Goal: Information Seeking & Learning: Learn about a topic

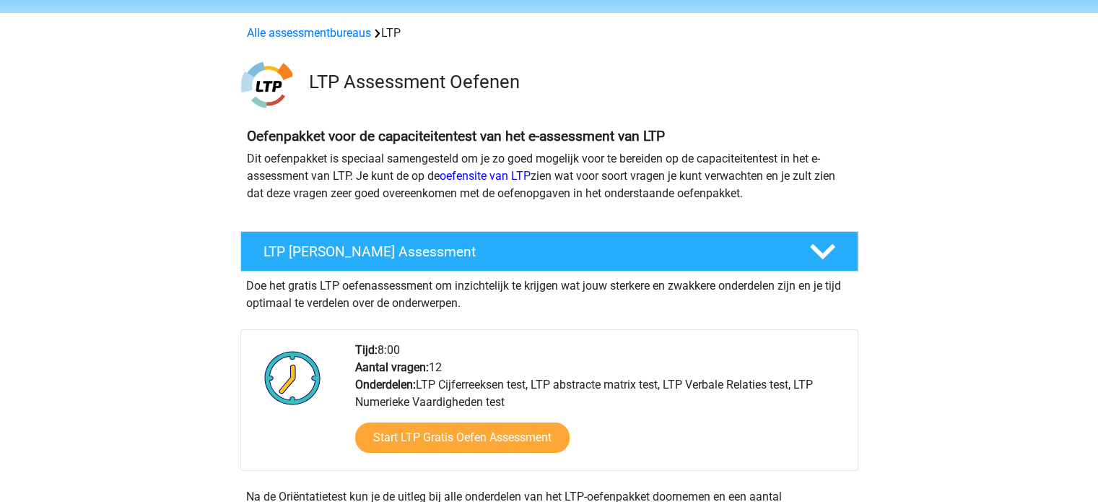
scroll to position [144, 0]
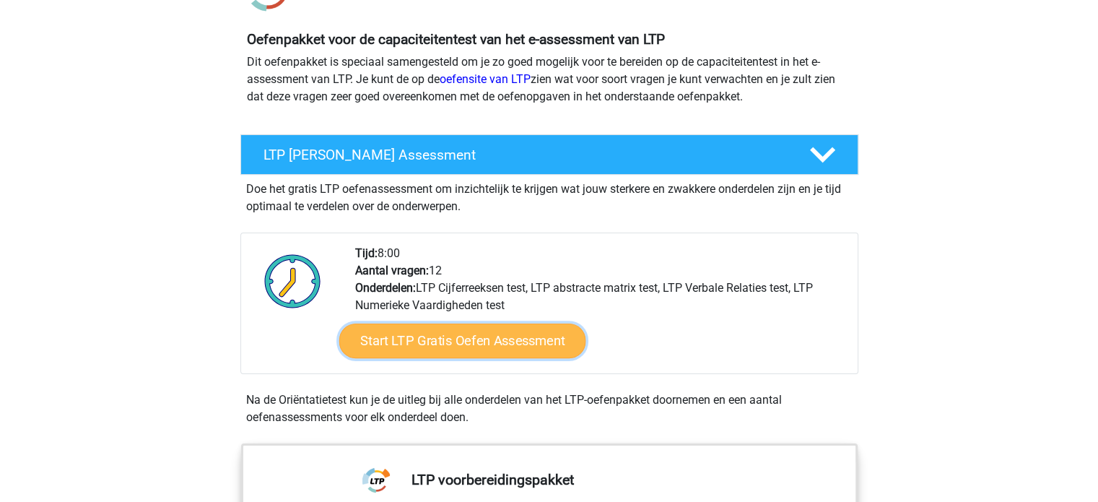
click at [512, 339] on link "Start LTP Gratis Oefen Assessment" at bounding box center [462, 340] width 247 height 35
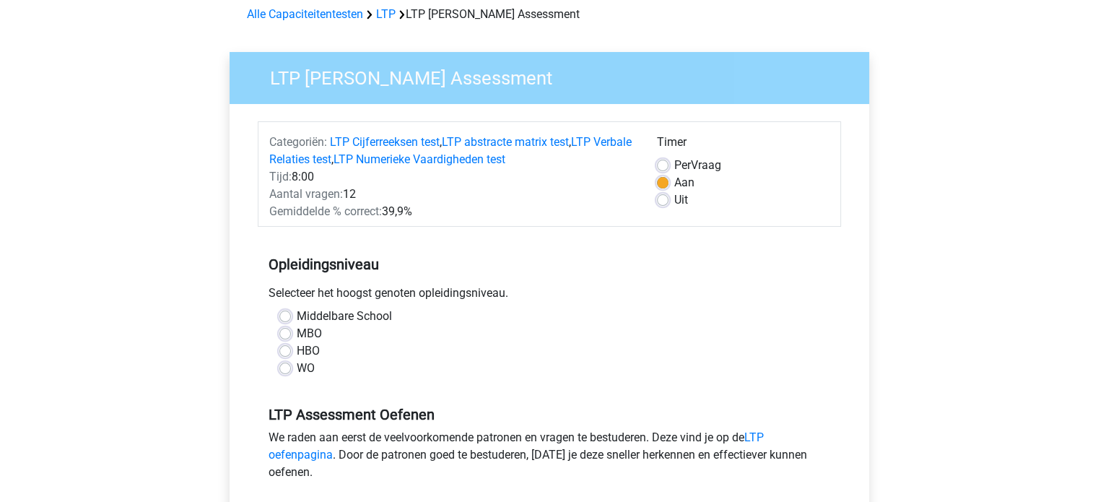
scroll to position [72, 0]
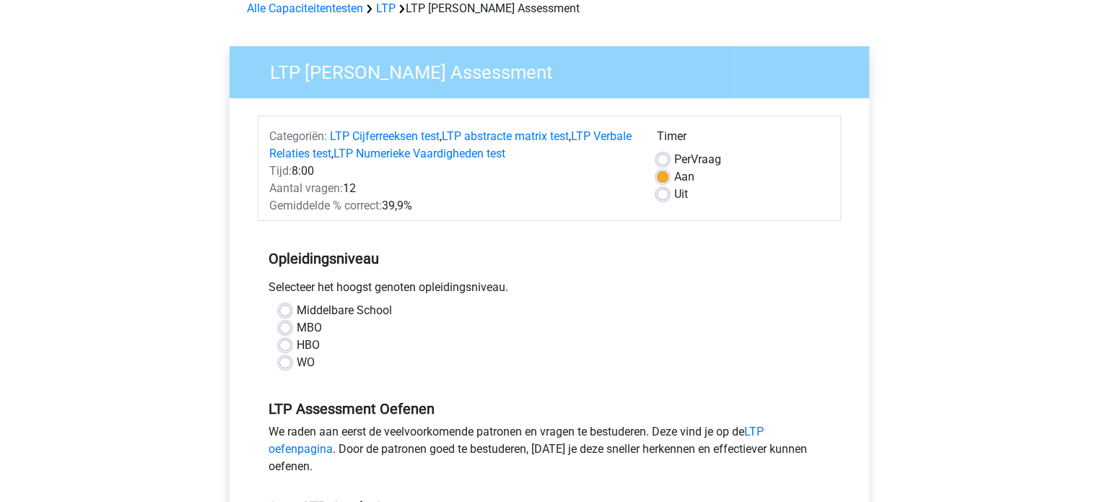
click at [297, 367] on label "WO" at bounding box center [306, 362] width 18 height 17
click at [288, 367] on input "WO" at bounding box center [285, 361] width 12 height 14
radio input "true"
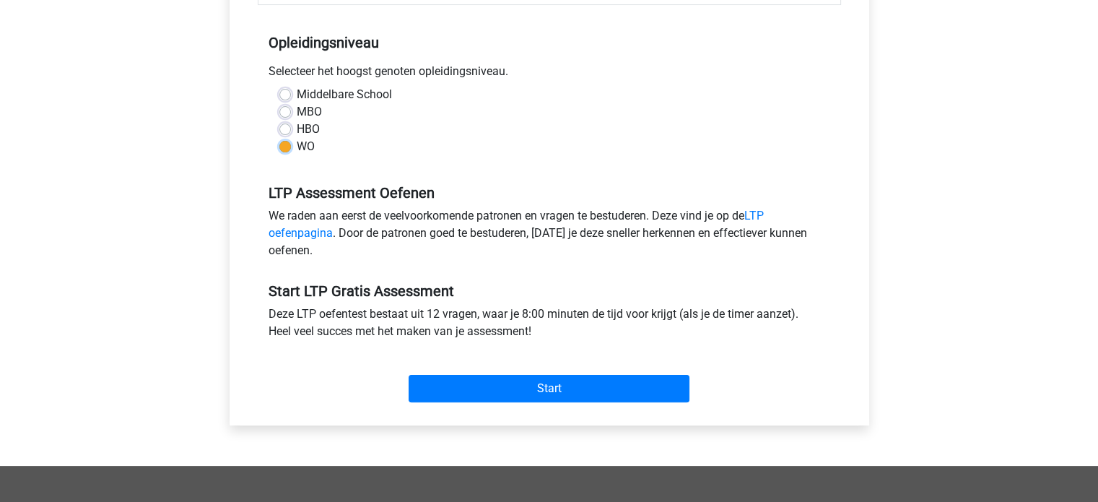
scroll to position [289, 0]
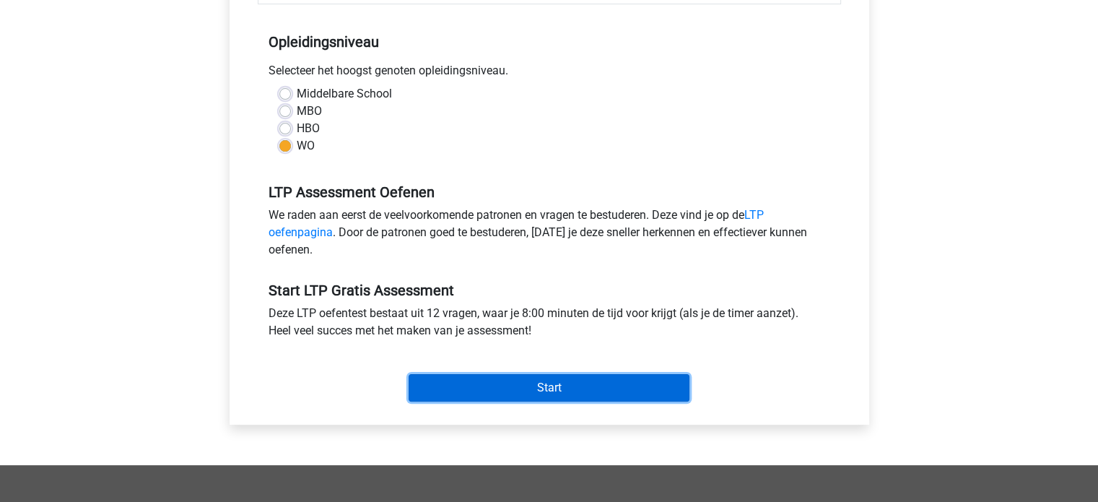
click at [560, 385] on input "Start" at bounding box center [549, 387] width 281 height 27
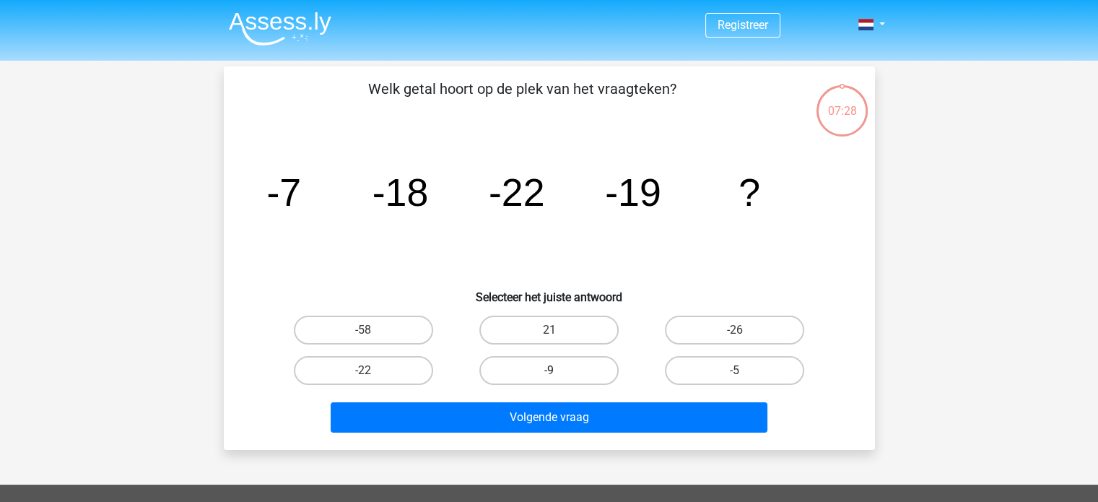
click at [563, 364] on label "-9" at bounding box center [548, 370] width 139 height 29
click at [558, 370] on input "-9" at bounding box center [553, 374] width 9 height 9
radio input "true"
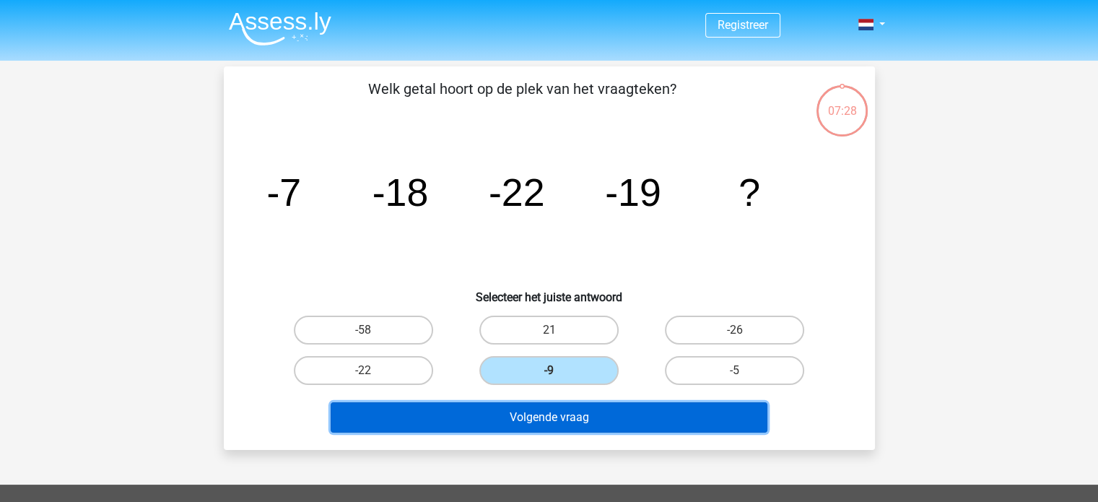
click at [594, 409] on button "Volgende vraag" at bounding box center [549, 417] width 437 height 30
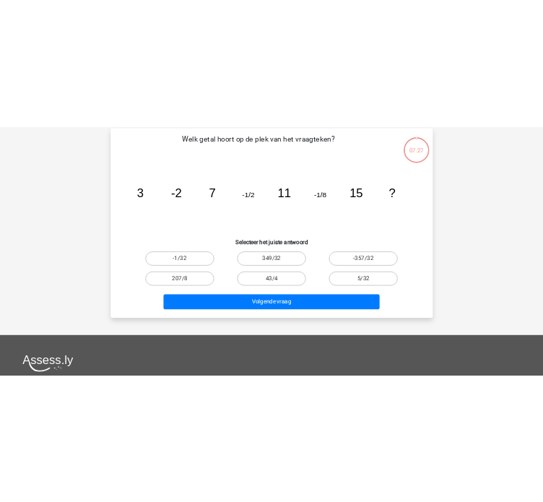
scroll to position [66, 0]
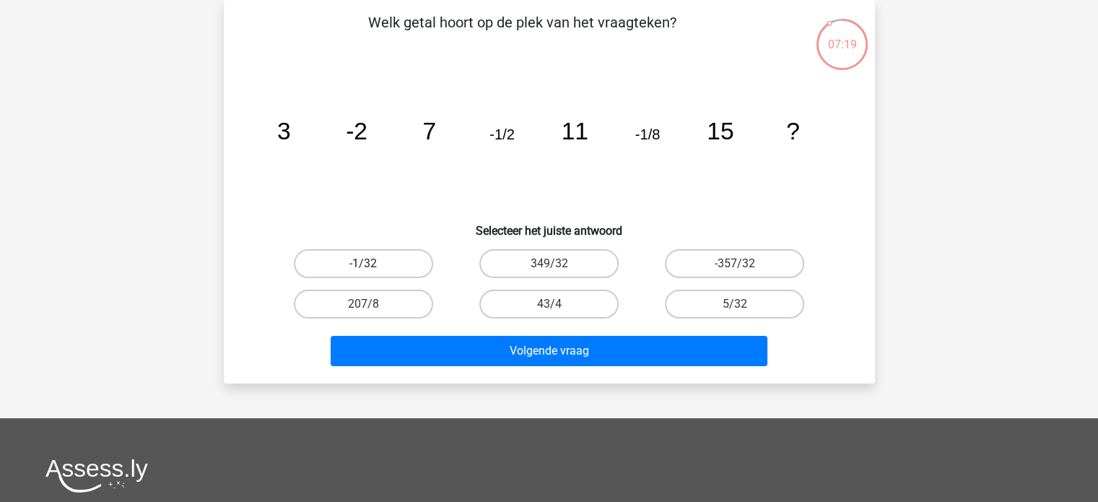
click at [368, 259] on label "-1/32" at bounding box center [363, 263] width 139 height 29
click at [368, 263] on input "-1/32" at bounding box center [367, 267] width 9 height 9
radio input "true"
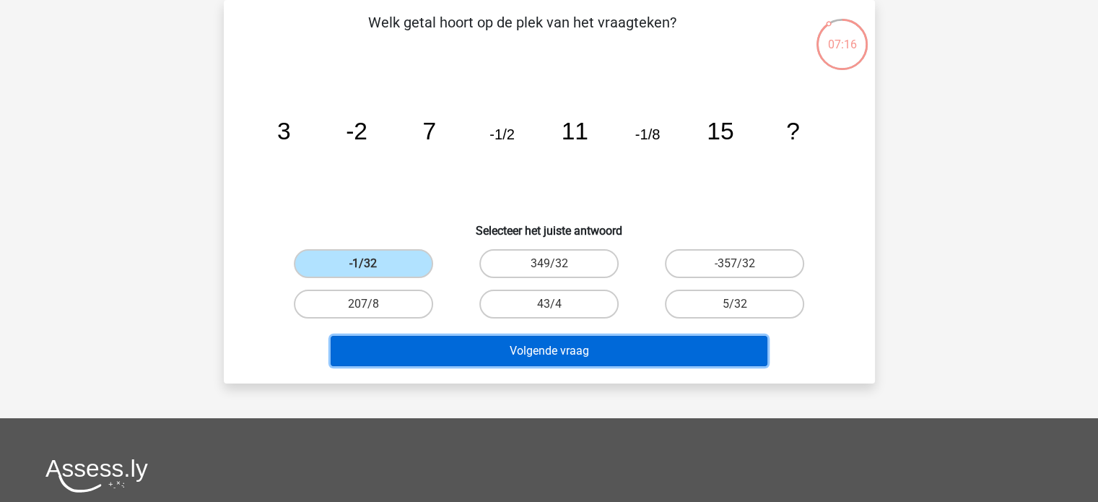
click at [563, 349] on button "Volgende vraag" at bounding box center [549, 351] width 437 height 30
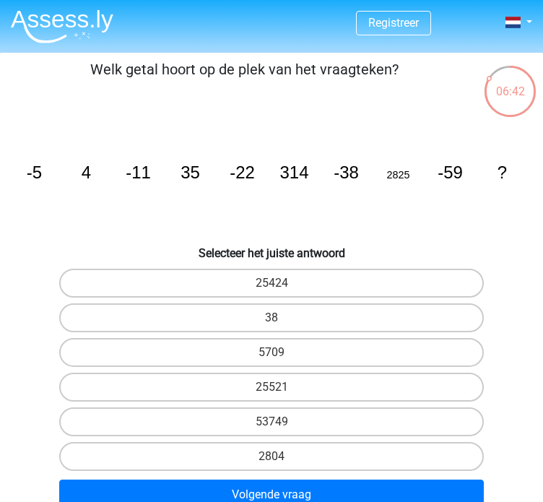
scroll to position [0, 0]
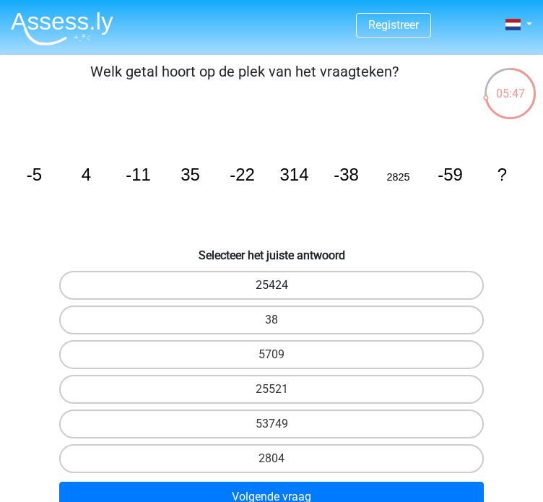
click at [328, 280] on label "25424" at bounding box center [271, 285] width 424 height 29
click at [281, 285] on input "25424" at bounding box center [275, 289] width 9 height 9
radio input "true"
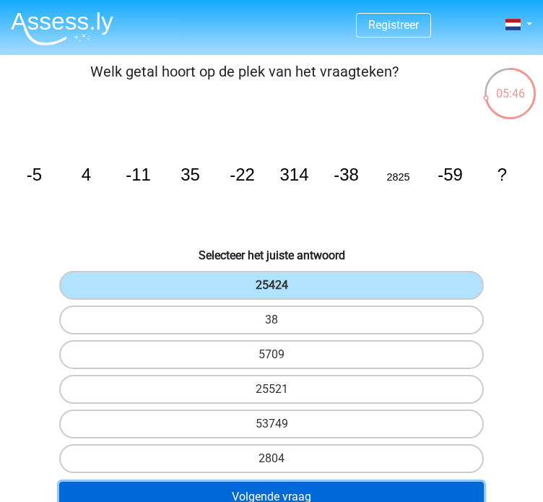
click at [424, 485] on button "Volgende vraag" at bounding box center [271, 496] width 424 height 30
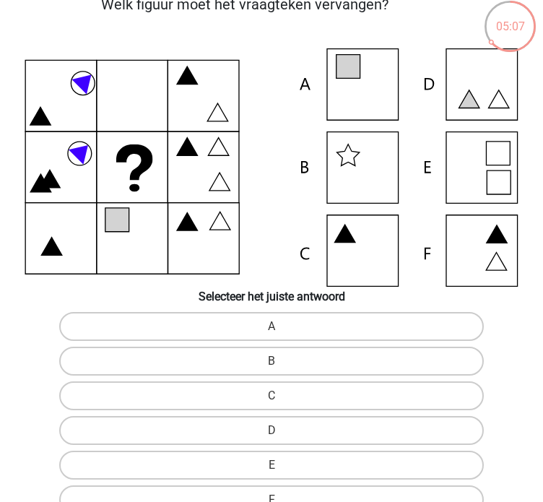
scroll to position [72, 0]
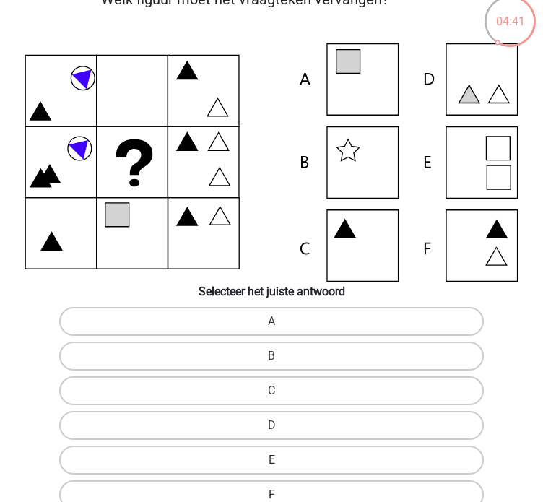
click at [349, 84] on icon at bounding box center [272, 162] width 520 height 238
click at [374, 325] on label "A" at bounding box center [271, 321] width 424 height 29
click at [281, 325] on input "A" at bounding box center [275, 325] width 9 height 9
radio input "true"
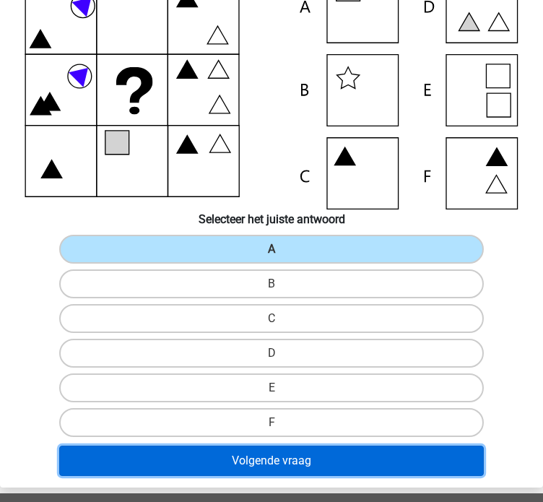
click at [404, 460] on button "Volgende vraag" at bounding box center [271, 460] width 424 height 30
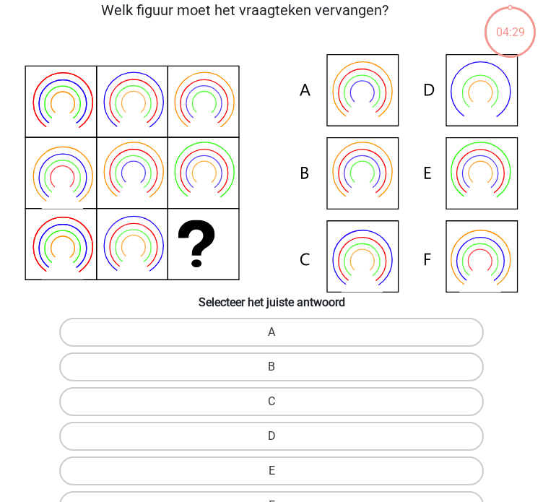
scroll to position [55, 0]
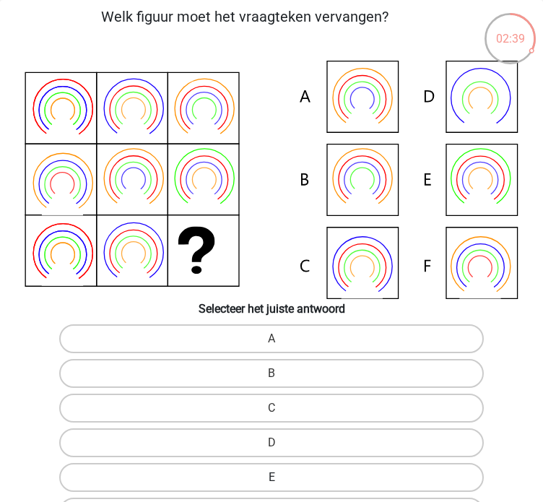
click at [393, 475] on label "E" at bounding box center [271, 477] width 424 height 29
click at [281, 477] on input "E" at bounding box center [275, 481] width 9 height 9
radio input "true"
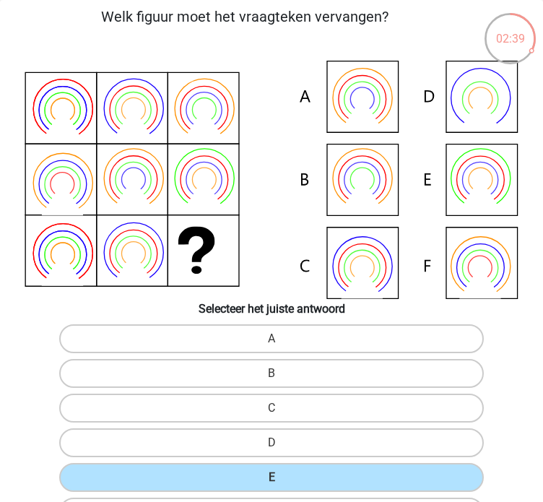
scroll to position [344, 0]
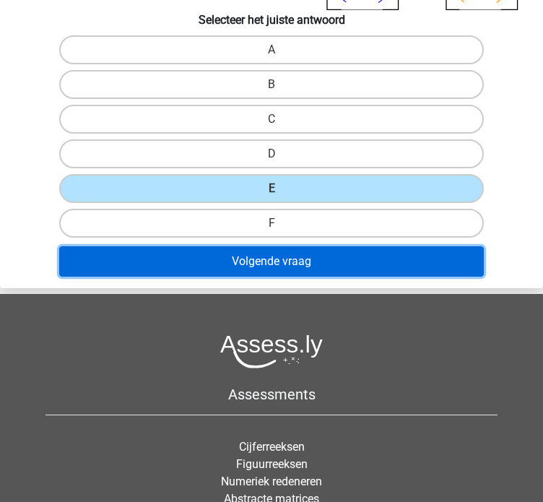
click at [421, 262] on button "Volgende vraag" at bounding box center [271, 261] width 424 height 30
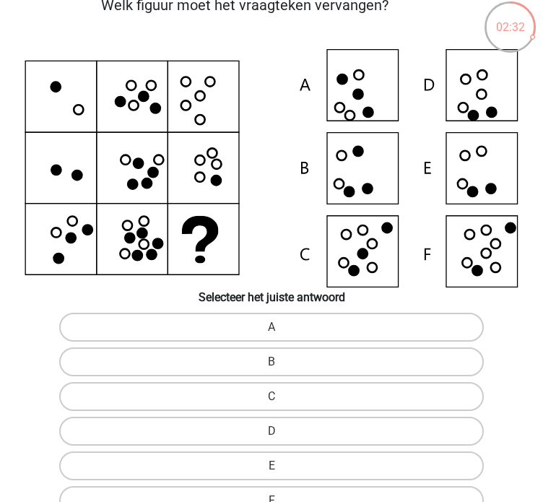
scroll to position [72, 0]
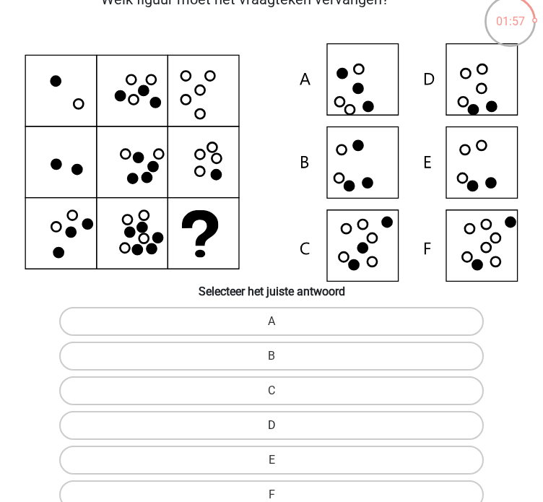
click at [309, 427] on label "D" at bounding box center [271, 425] width 424 height 29
click at [281, 427] on input "D" at bounding box center [275, 429] width 9 height 9
radio input "true"
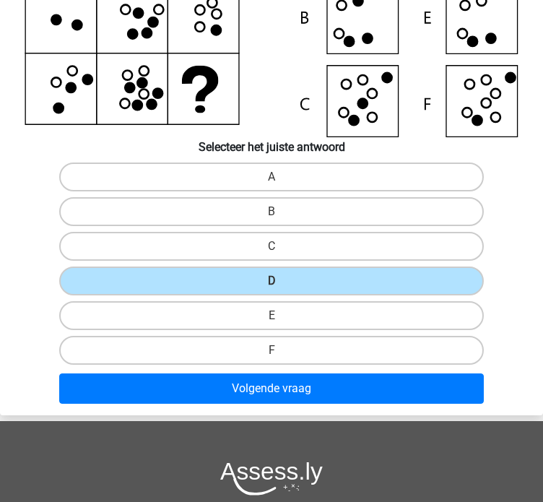
click at [361, 400] on div "Volgende vraag" at bounding box center [271, 391] width 541 height 36
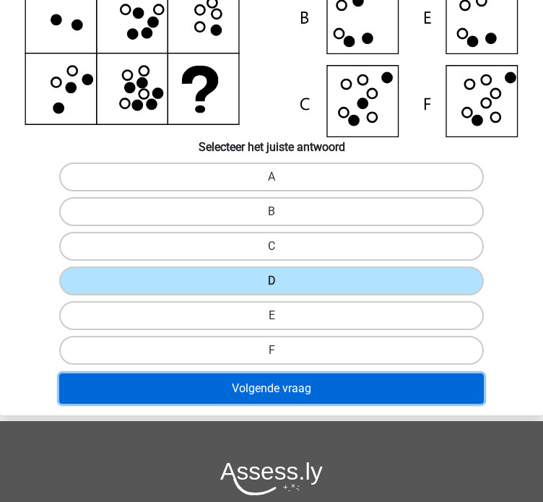
drag, startPoint x: 390, startPoint y: 383, endPoint x: 422, endPoint y: 383, distance: 32.5
click at [390, 383] on button "Volgende vraag" at bounding box center [271, 388] width 424 height 30
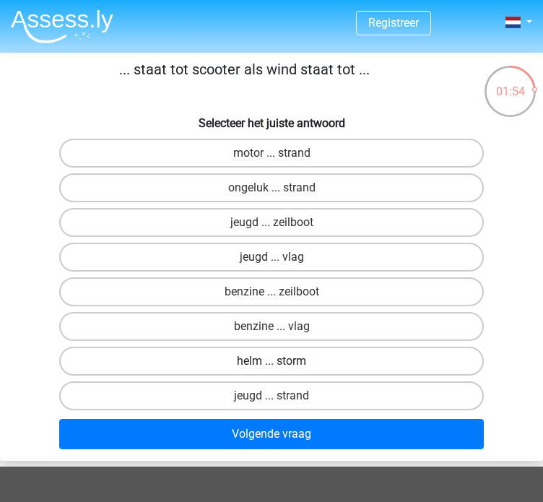
scroll to position [0, 0]
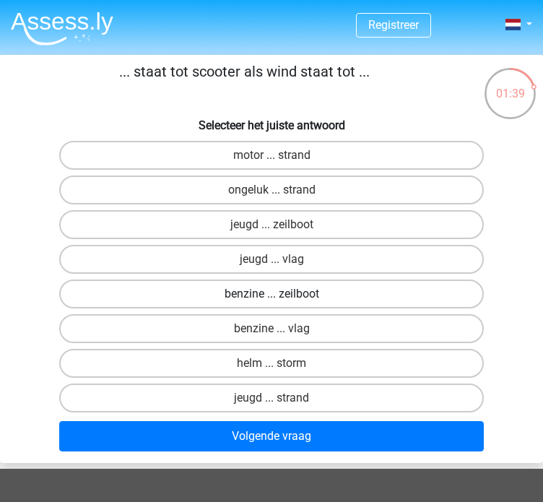
click at [341, 288] on label "benzine ... zeilboot" at bounding box center [271, 293] width 424 height 29
click at [281, 294] on input "benzine ... zeilboot" at bounding box center [275, 298] width 9 height 9
radio input "true"
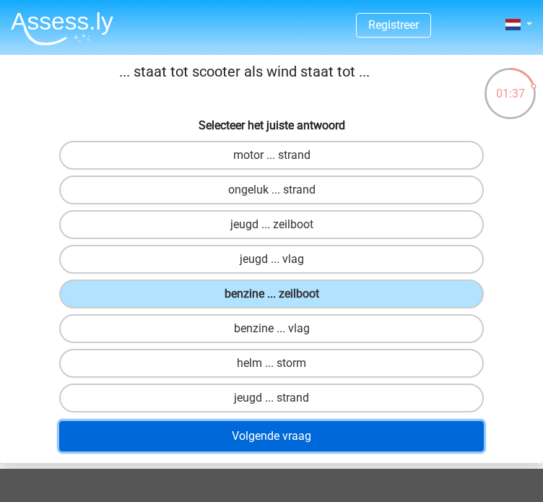
click at [363, 429] on button "Volgende vraag" at bounding box center [271, 436] width 424 height 30
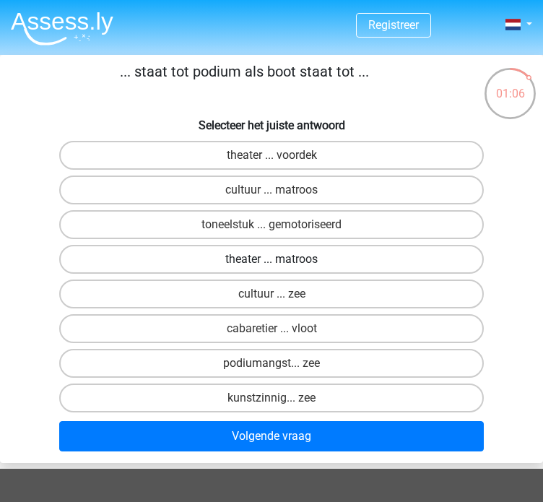
click at [328, 254] on label "theater ... matroos" at bounding box center [271, 259] width 424 height 29
click at [281, 259] on input "theater ... matroos" at bounding box center [275, 263] width 9 height 9
radio input "true"
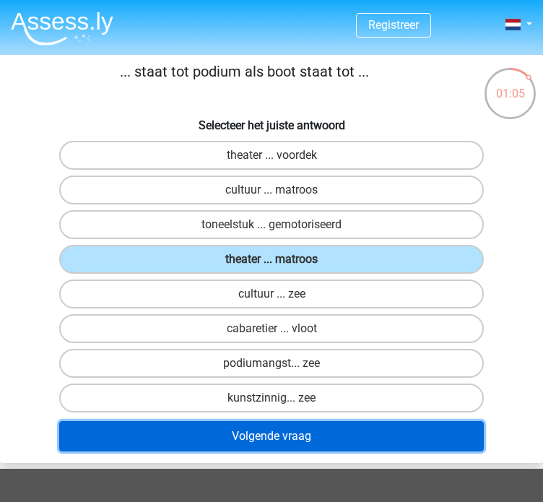
click at [375, 433] on button "Volgende vraag" at bounding box center [271, 436] width 424 height 30
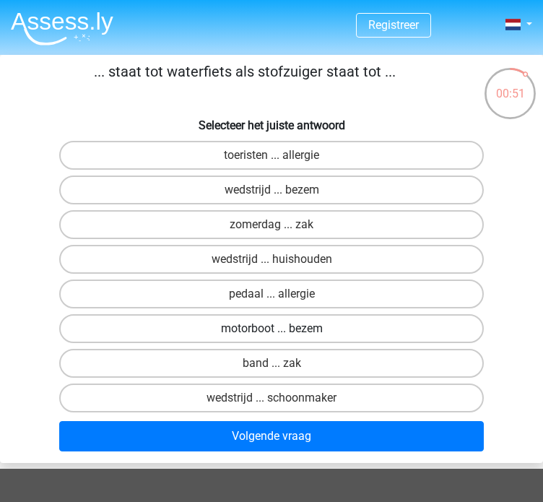
click at [335, 323] on label "motorboot ... bezem" at bounding box center [271, 328] width 424 height 29
click at [281, 328] on input "motorboot ... bezem" at bounding box center [275, 332] width 9 height 9
radio input "true"
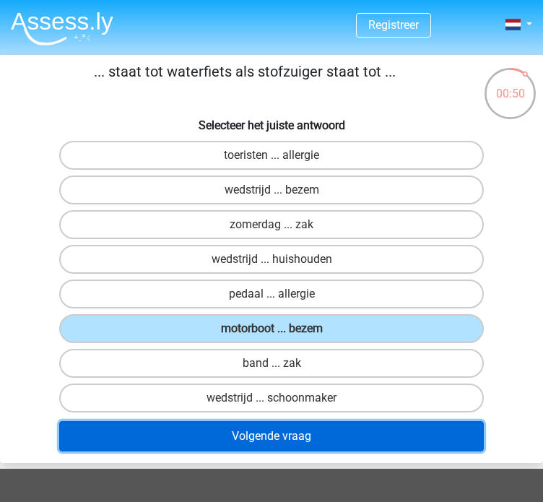
click at [349, 426] on button "Volgende vraag" at bounding box center [271, 436] width 424 height 30
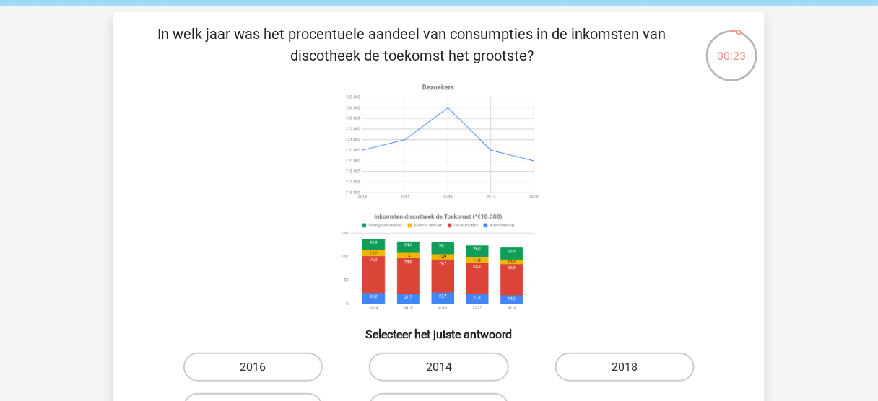
scroll to position [115, 0]
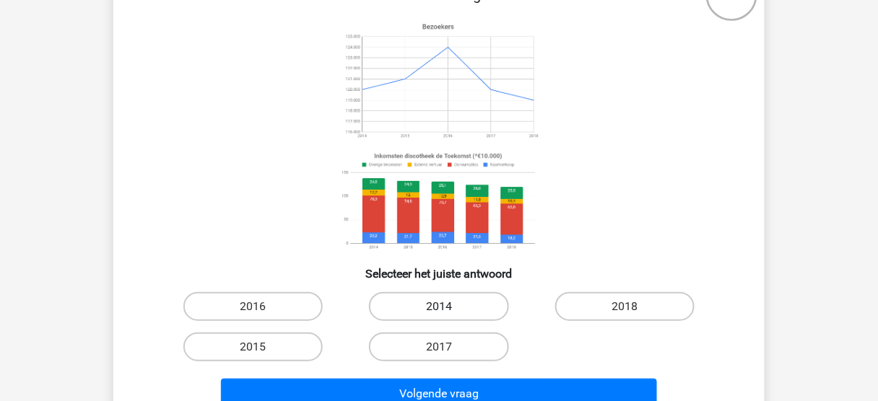
click at [473, 300] on label "2014" at bounding box center [438, 306] width 139 height 29
click at [448, 307] on input "2014" at bounding box center [443, 311] width 9 height 9
radio input "true"
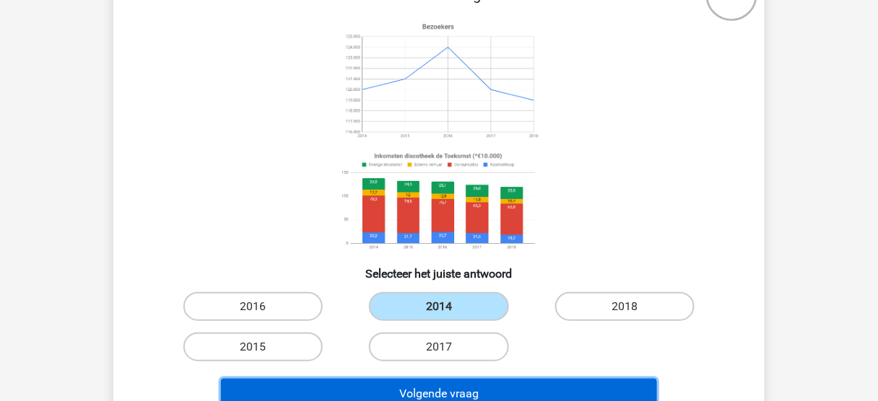
click at [521, 388] on button "Volgende vraag" at bounding box center [439, 394] width 437 height 30
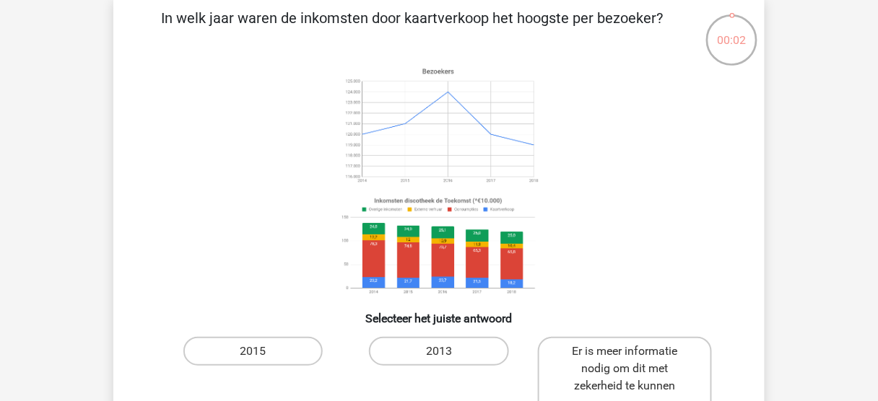
scroll to position [66, 0]
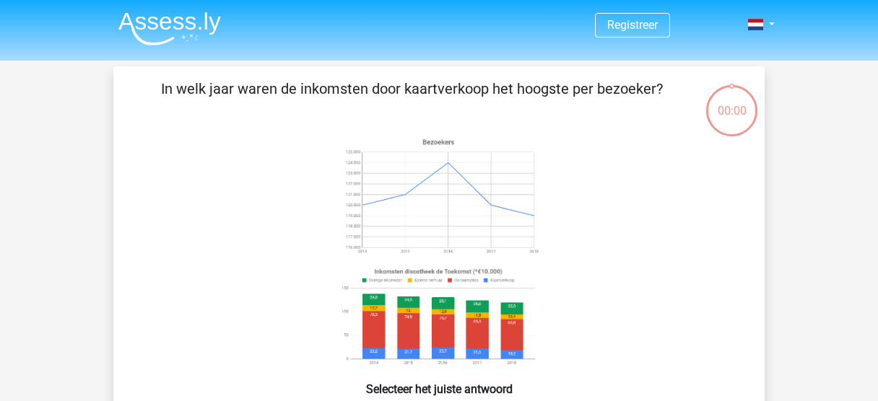
scroll to position [66, 0]
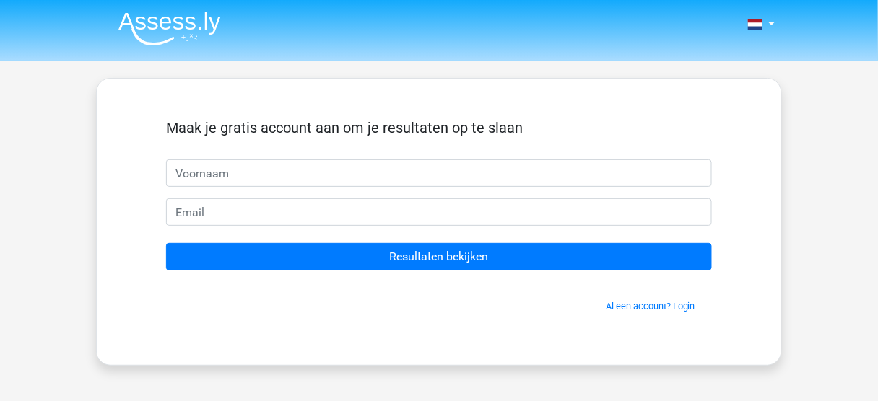
click at [409, 175] on input "text" at bounding box center [439, 173] width 546 height 27
type input "Matthijs"
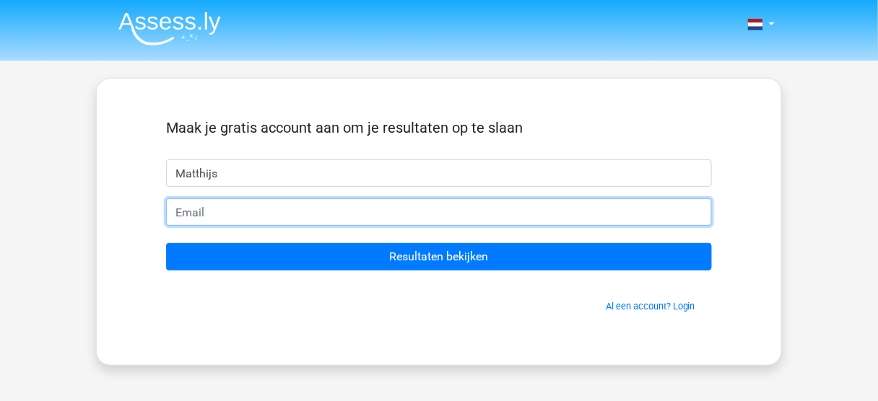
click at [256, 217] on input "email" at bounding box center [439, 211] width 546 height 27
type input "[PERSON_NAME][EMAIL_ADDRESS][DOMAIN_NAME]"
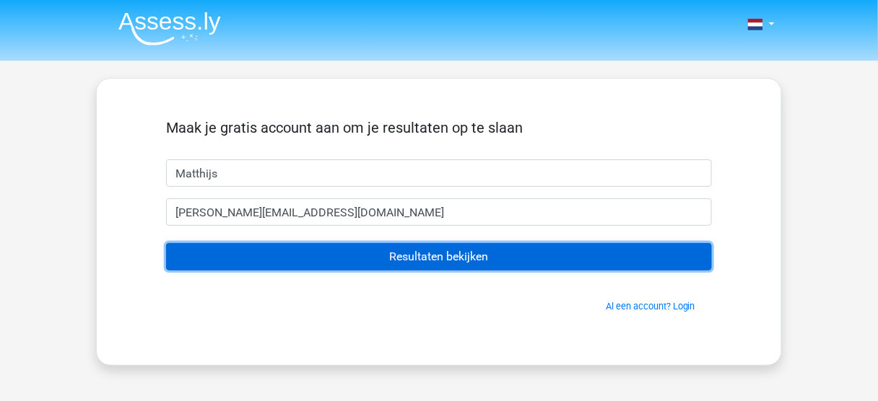
click at [427, 263] on input "Resultaten bekijken" at bounding box center [439, 256] width 546 height 27
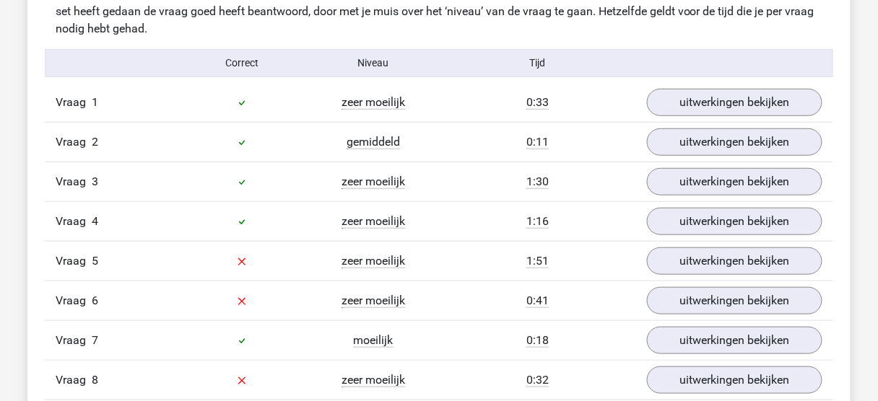
scroll to position [1559, 0]
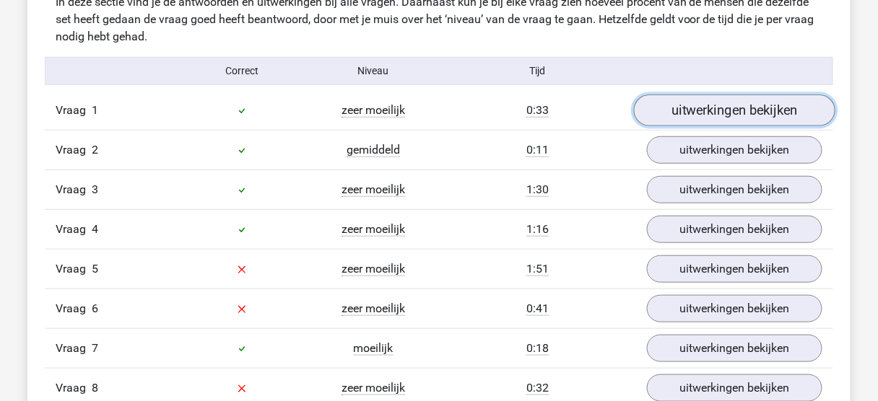
click at [734, 107] on link "uitwerkingen bekijken" at bounding box center [734, 111] width 201 height 32
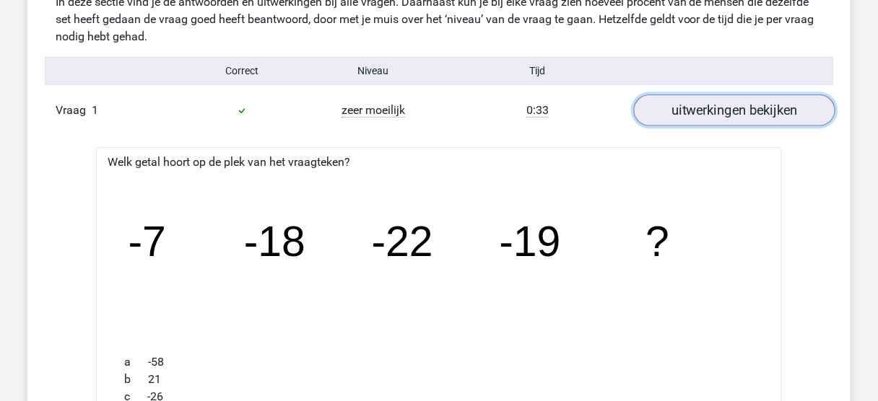
click at [705, 101] on link "uitwerkingen bekijken" at bounding box center [734, 111] width 201 height 32
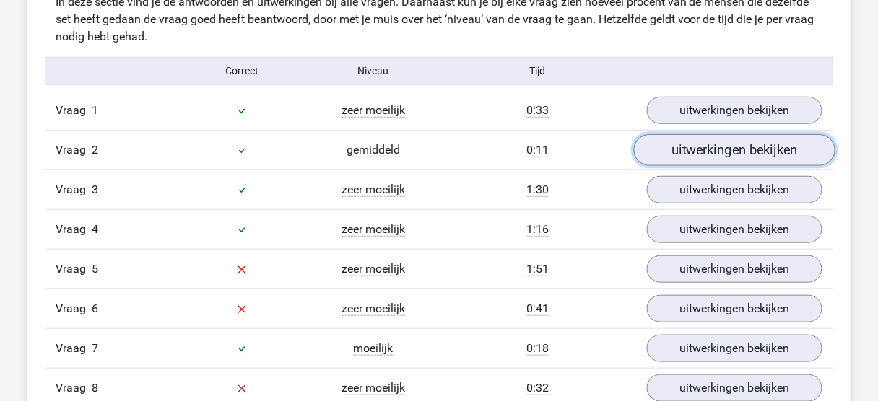
click at [705, 149] on link "uitwerkingen bekijken" at bounding box center [734, 150] width 201 height 32
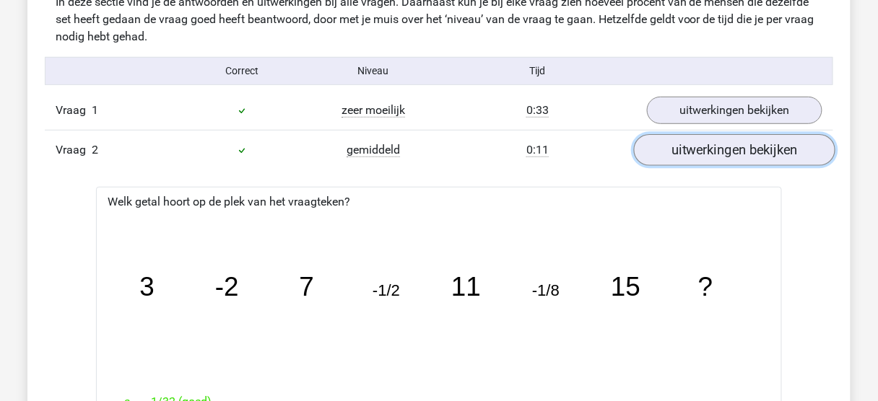
click at [702, 147] on link "uitwerkingen bekijken" at bounding box center [734, 150] width 201 height 32
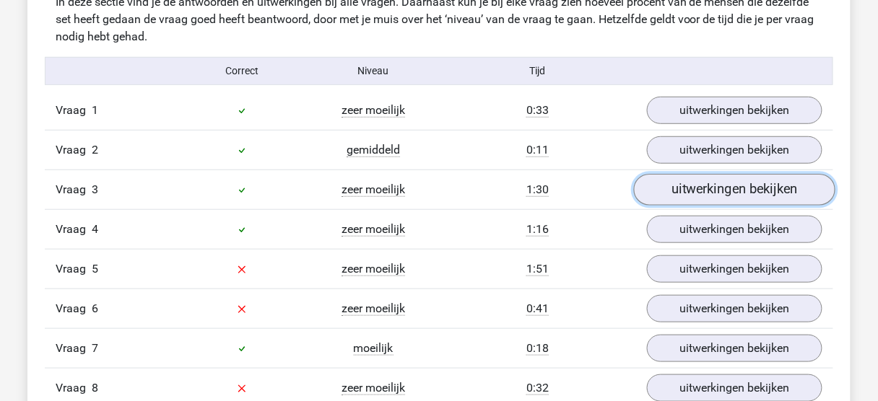
click at [710, 188] on link "uitwerkingen bekijken" at bounding box center [734, 190] width 201 height 32
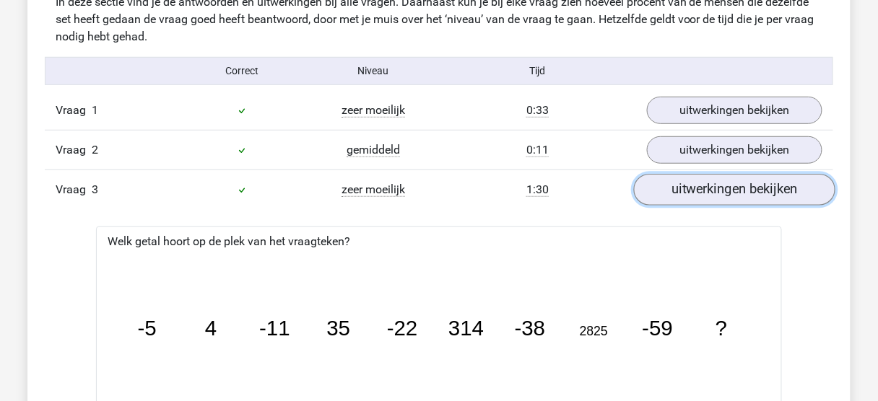
click at [710, 188] on link "uitwerkingen bekijken" at bounding box center [734, 190] width 201 height 32
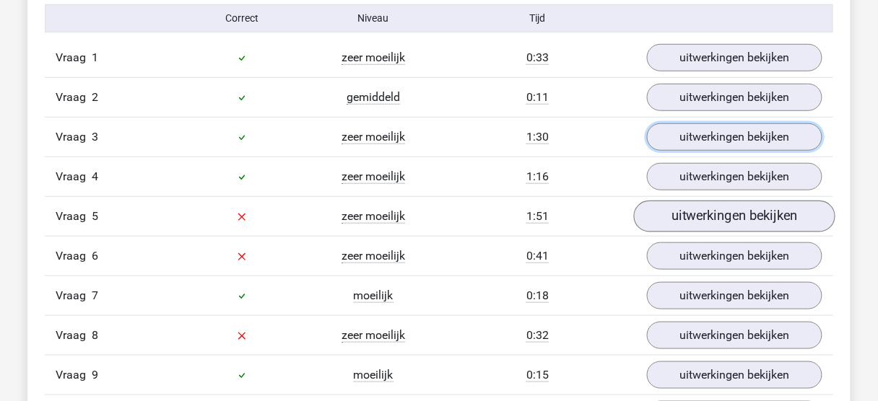
scroll to position [1617, 0]
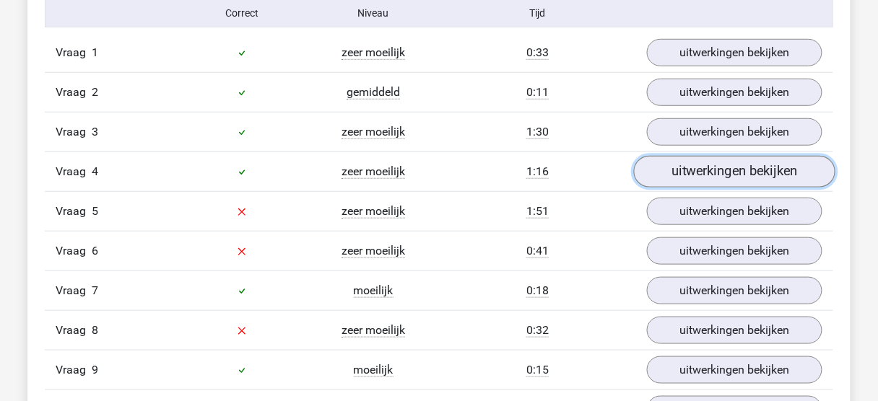
click at [704, 167] on link "uitwerkingen bekijken" at bounding box center [734, 172] width 201 height 32
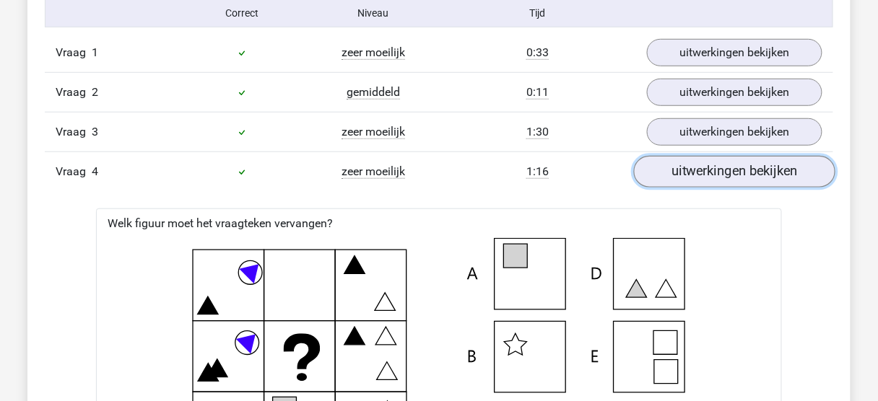
click at [738, 170] on link "uitwerkingen bekijken" at bounding box center [734, 172] width 201 height 32
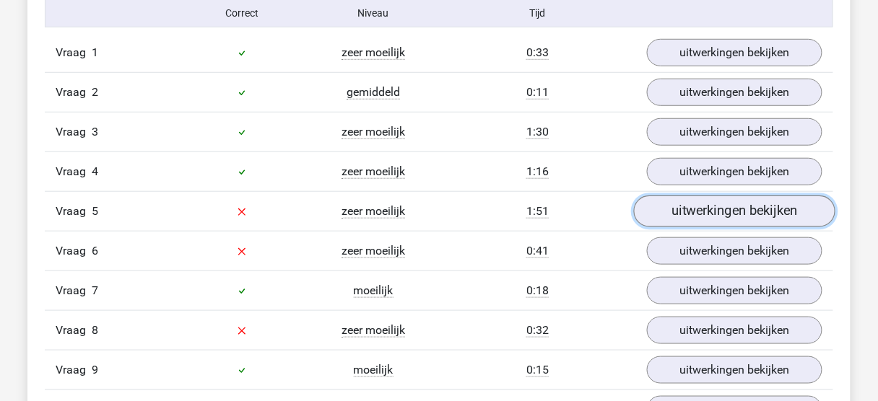
click at [727, 209] on link "uitwerkingen bekijken" at bounding box center [734, 212] width 201 height 32
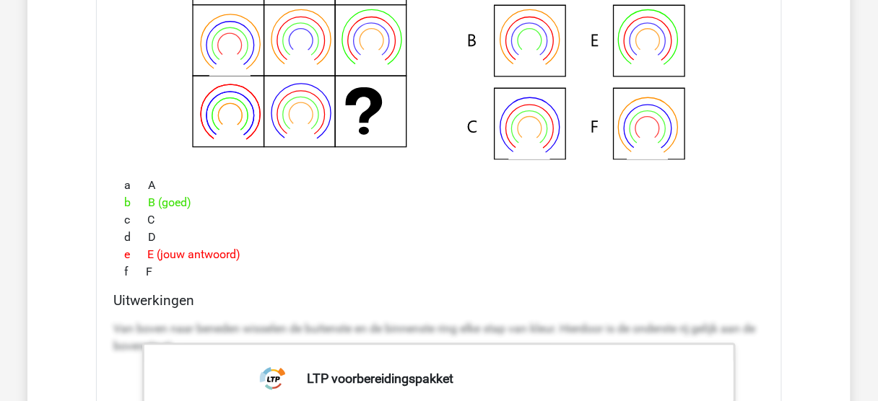
scroll to position [1963, 0]
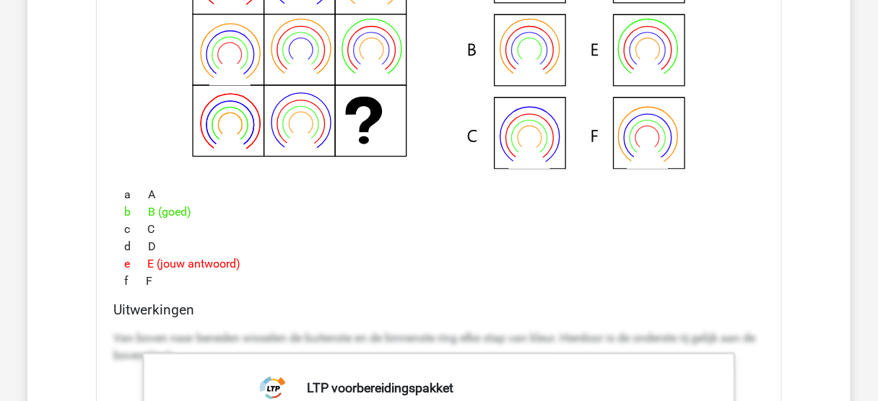
click at [479, 302] on h4 "Uitwerkingen" at bounding box center [438, 310] width 651 height 17
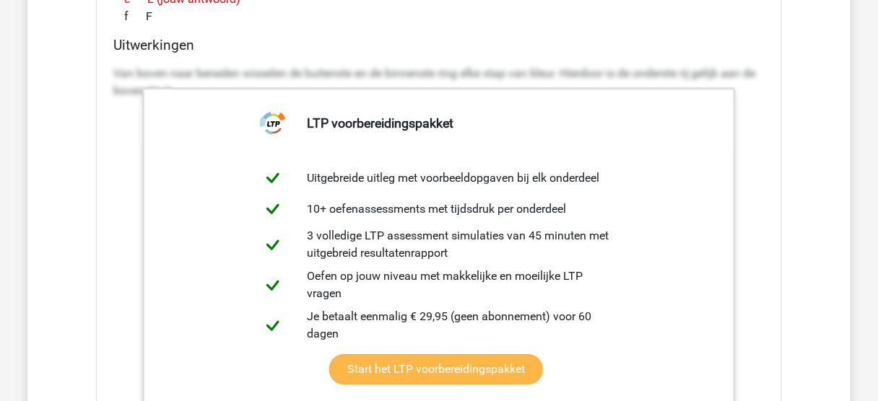
scroll to position [2252, 0]
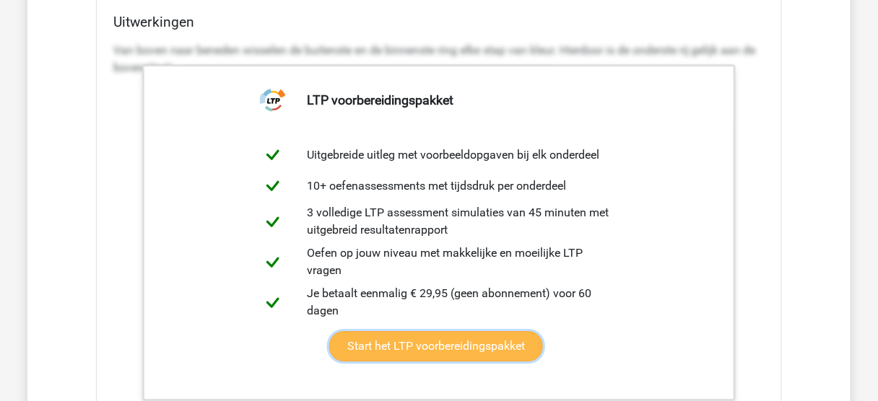
click at [456, 337] on link "Start het LTP voorbereidingspakket" at bounding box center [436, 346] width 214 height 30
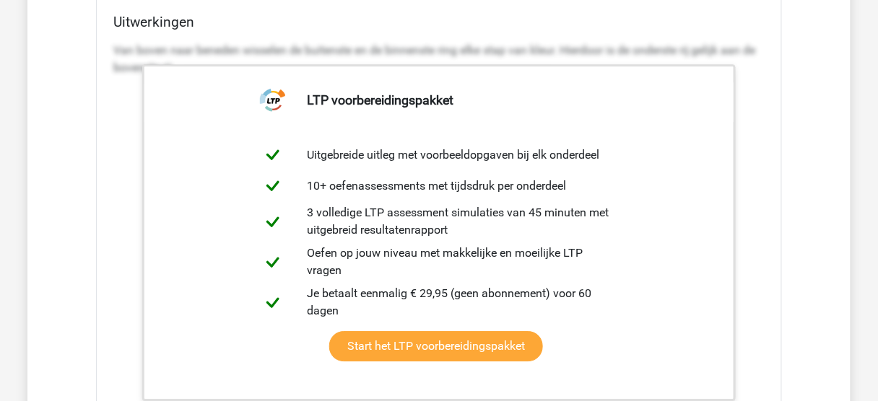
drag, startPoint x: 782, startPoint y: 175, endPoint x: 741, endPoint y: 134, distance: 58.2
click at [782, 175] on div "Vraag 1 zeer moeilijk 0:33 uitwerkingen bekijken Welk getal hoort op de plek va…" at bounding box center [439, 114] width 767 height 1433
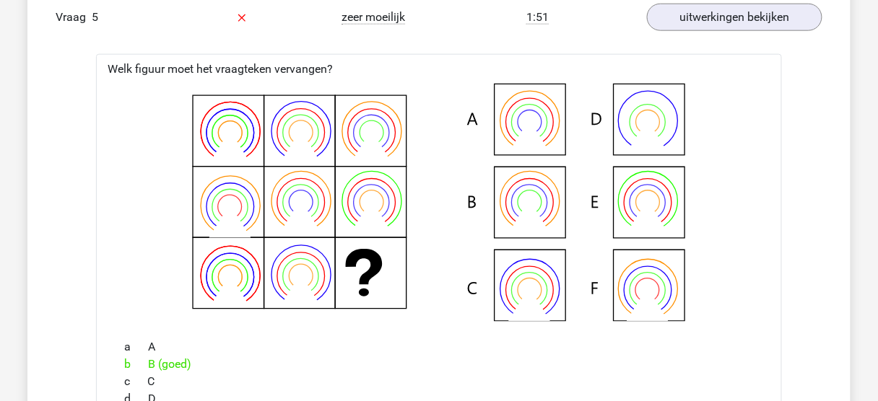
scroll to position [1790, 0]
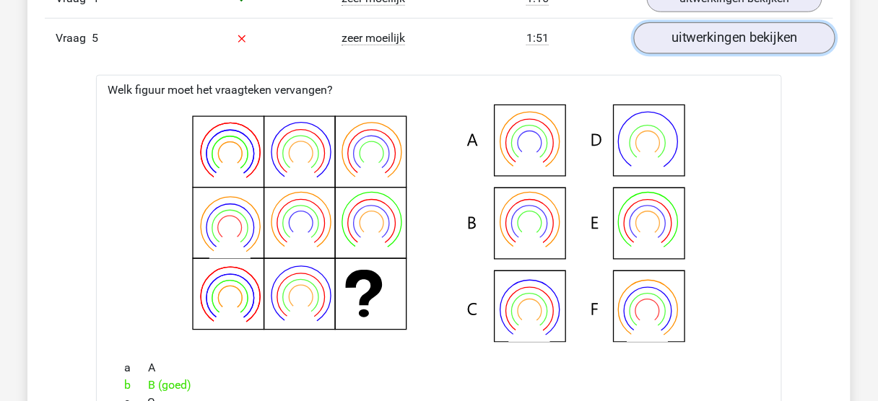
click at [728, 32] on link "uitwerkingen bekijken" at bounding box center [734, 38] width 201 height 32
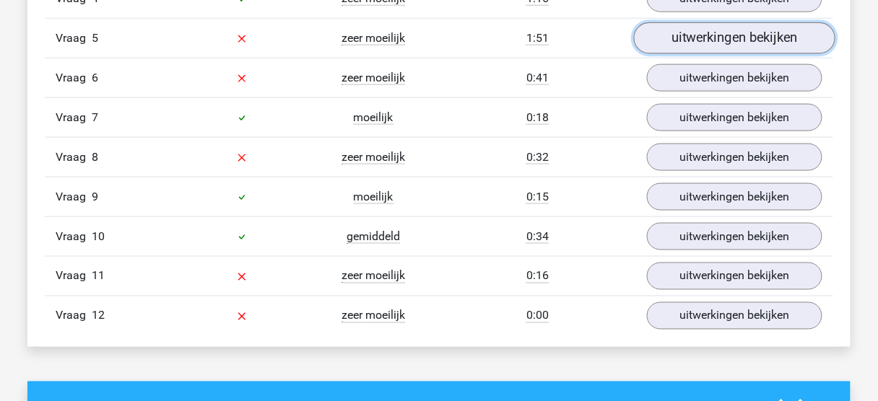
click at [702, 35] on link "uitwerkingen bekijken" at bounding box center [734, 38] width 201 height 32
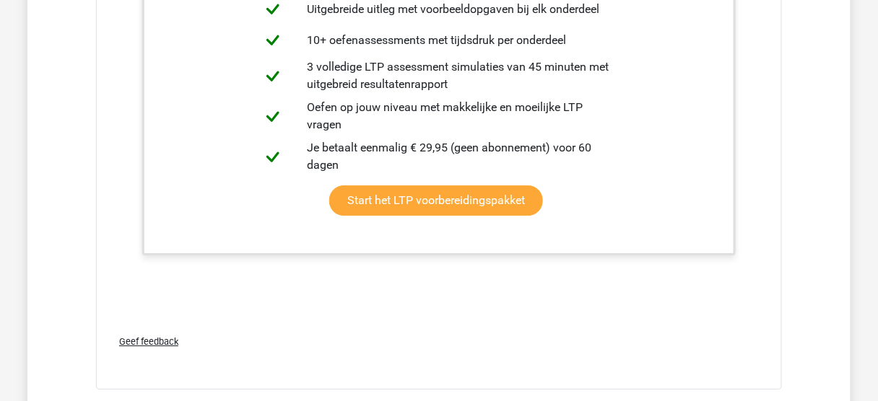
scroll to position [2310, 0]
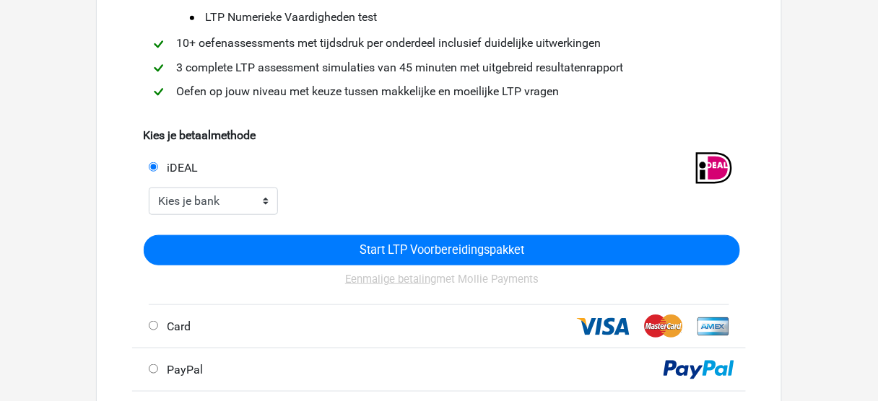
scroll to position [289, 0]
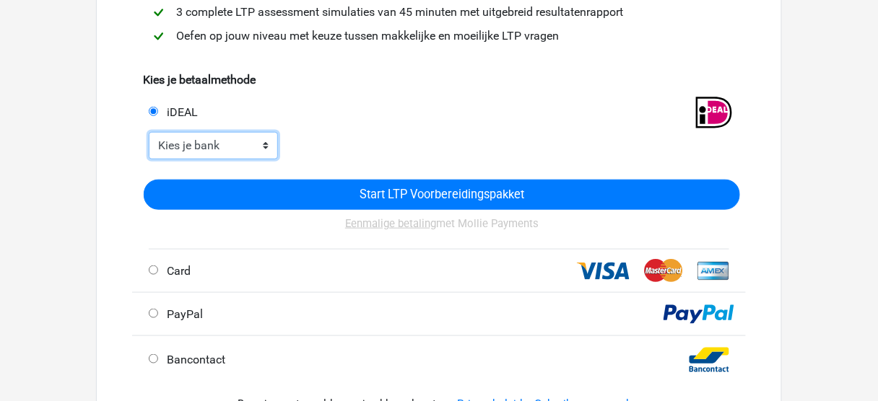
click at [242, 146] on select "Kies je bank ABN AMRO ING Rabobank ASN Bank bunq Knab N26 NN Regiobank Revolut …" at bounding box center [213, 145] width 129 height 27
select select "ideal_INGBNL2A"
click at [149, 132] on select "Kies je bank ABN AMRO ING Rabobank ASN Bank bunq Knab N26 NN Regiobank Revolut …" at bounding box center [213, 145] width 129 height 27
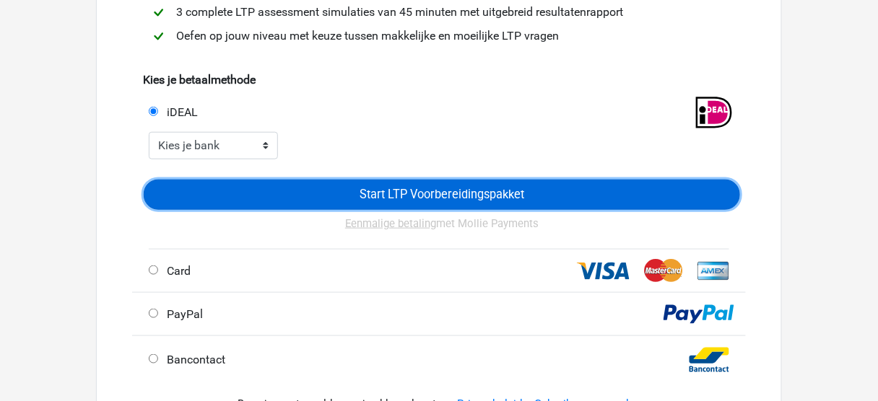
click at [377, 191] on input "Start LTP Voorbereidingspakket" at bounding box center [442, 195] width 596 height 30
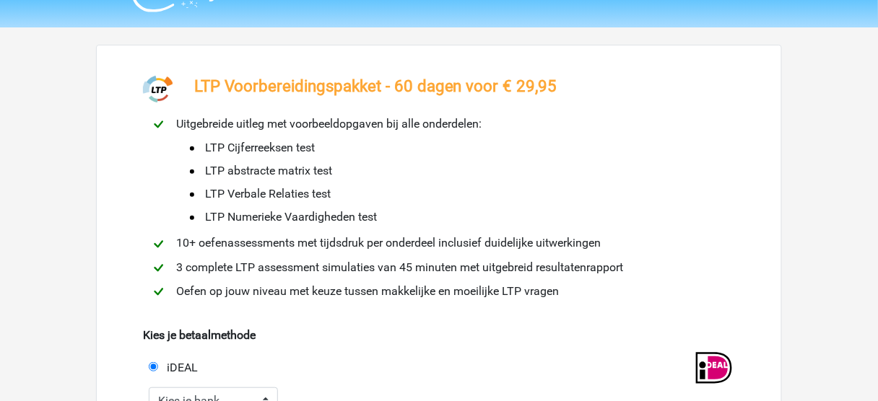
scroll to position [0, 0]
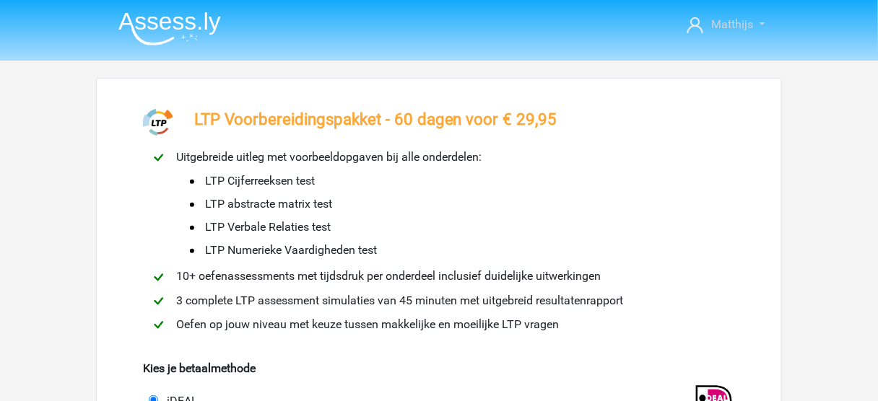
click at [731, 24] on span "Matthijs" at bounding box center [733, 24] width 42 height 14
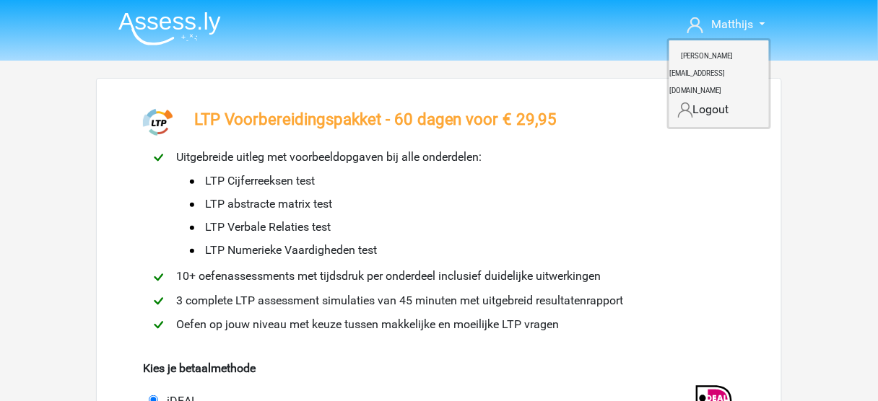
click at [289, 42] on nav "Matthijs m.gerritsen@sofiris.nl" at bounding box center [439, 25] width 664 height 47
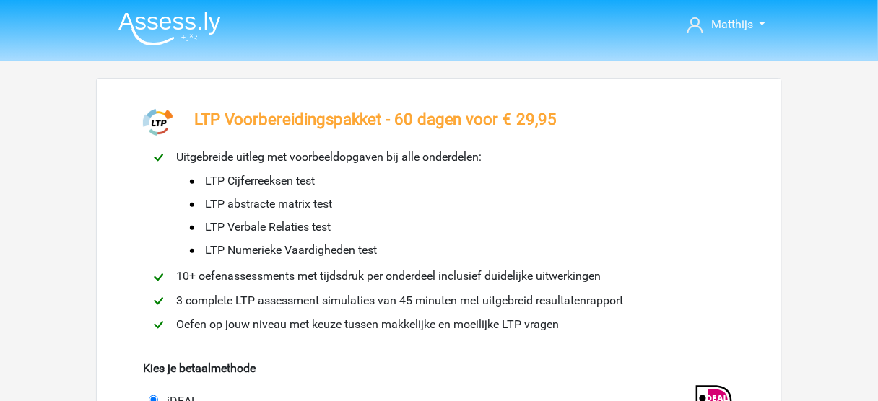
click at [136, 30] on img at bounding box center [169, 29] width 102 height 34
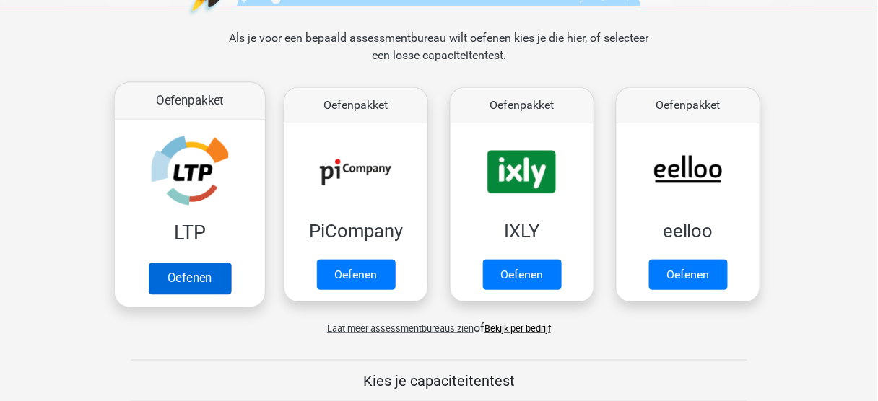
scroll to position [231, 0]
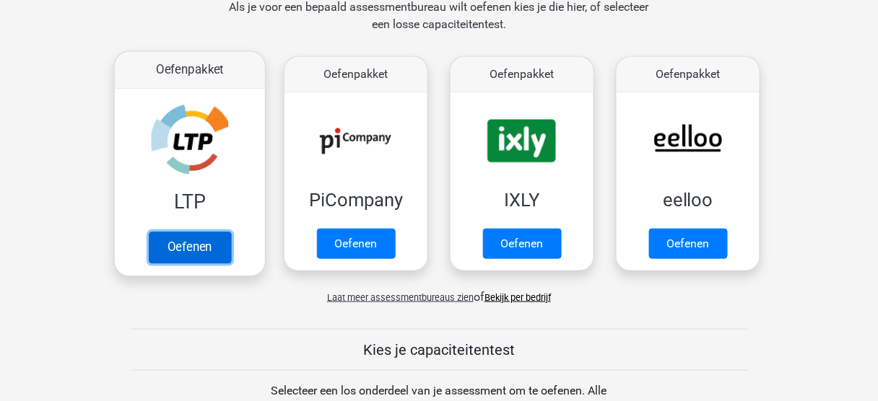
click at [197, 253] on link "Oefenen" at bounding box center [190, 248] width 82 height 32
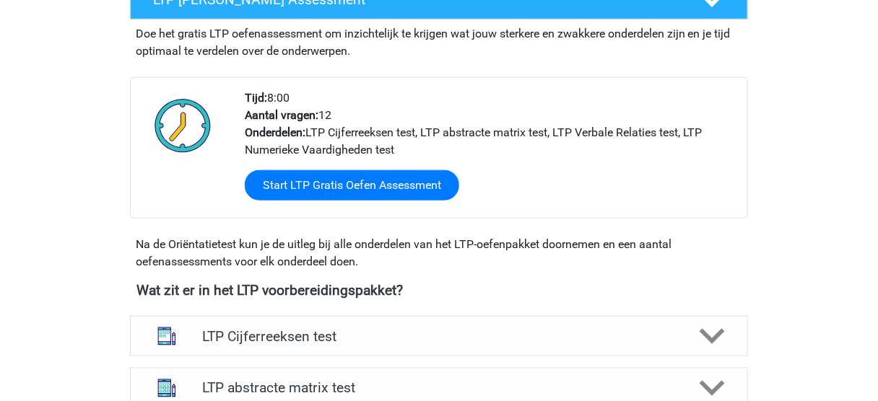
scroll to position [289, 0]
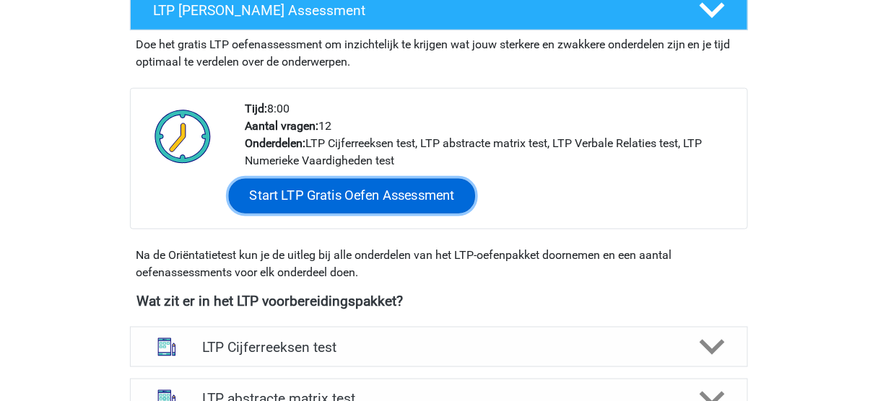
click at [386, 195] on link "Start LTP Gratis Oefen Assessment" at bounding box center [352, 196] width 247 height 35
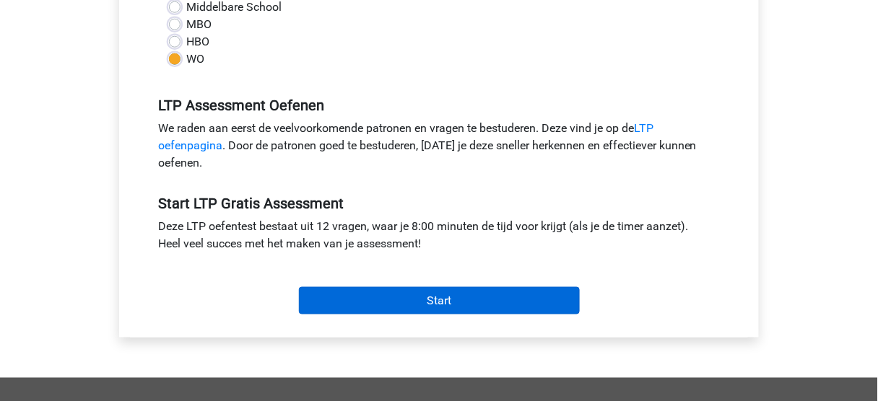
scroll to position [404, 0]
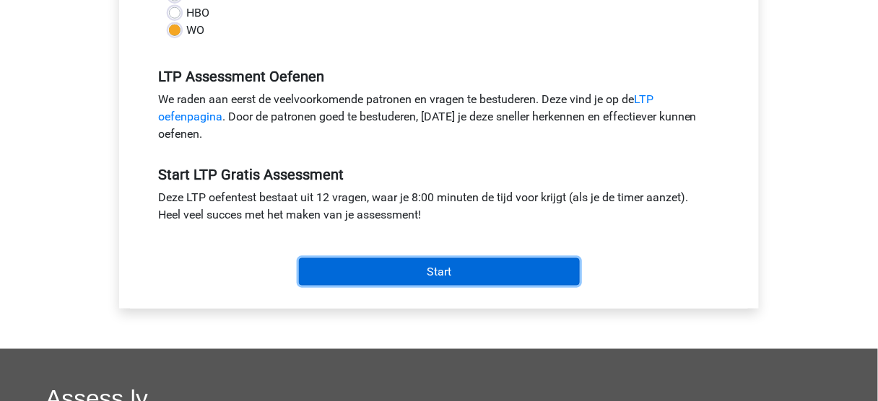
click at [430, 271] on input "Start" at bounding box center [439, 271] width 281 height 27
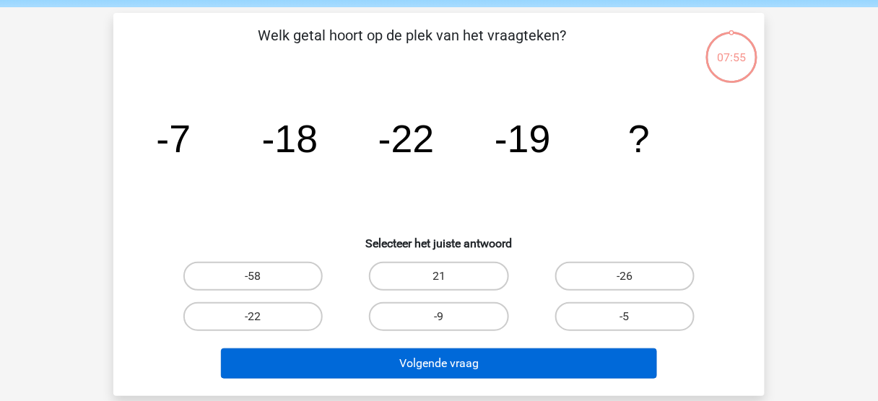
scroll to position [58, 0]
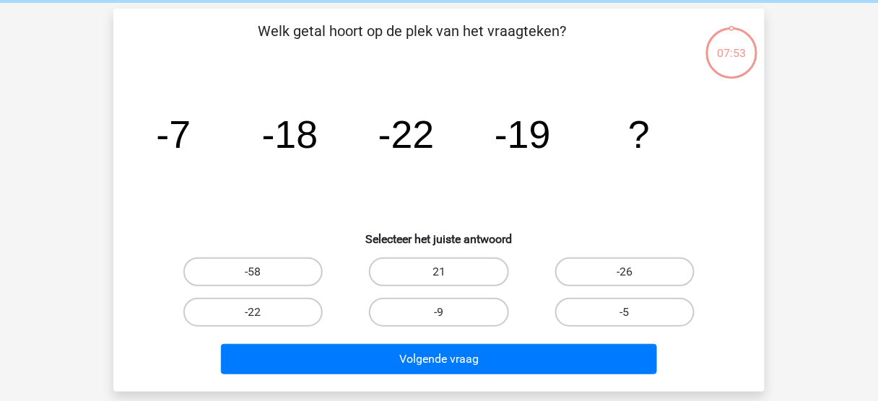
click at [448, 313] on input "-9" at bounding box center [443, 317] width 9 height 9
radio input "true"
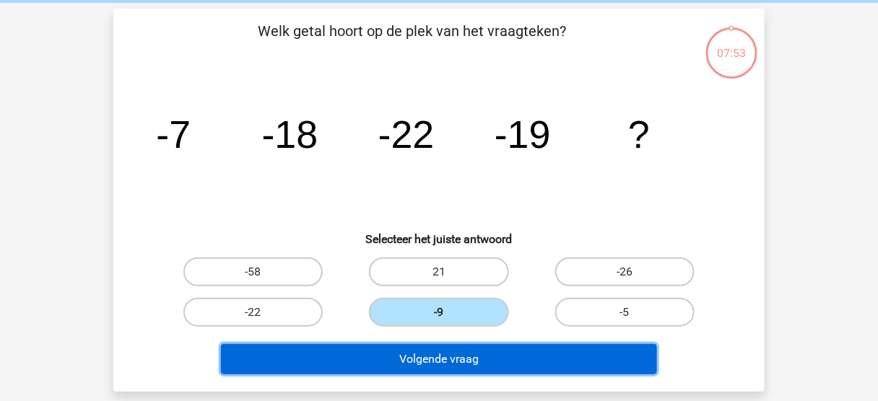
click at [495, 356] on button "Volgende vraag" at bounding box center [439, 359] width 437 height 30
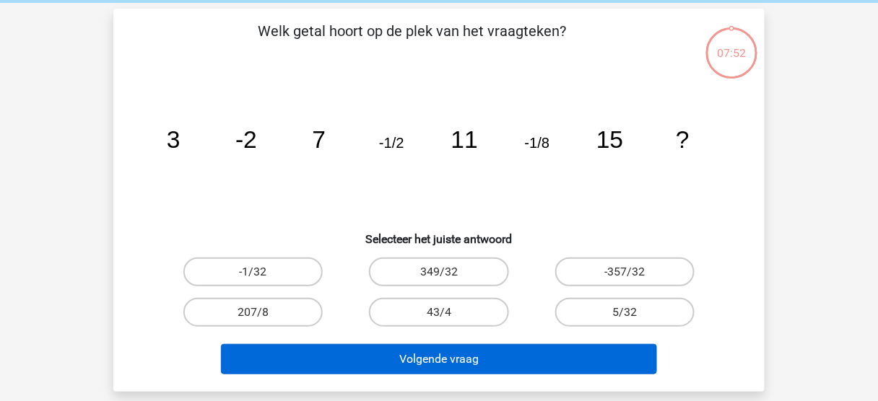
scroll to position [66, 0]
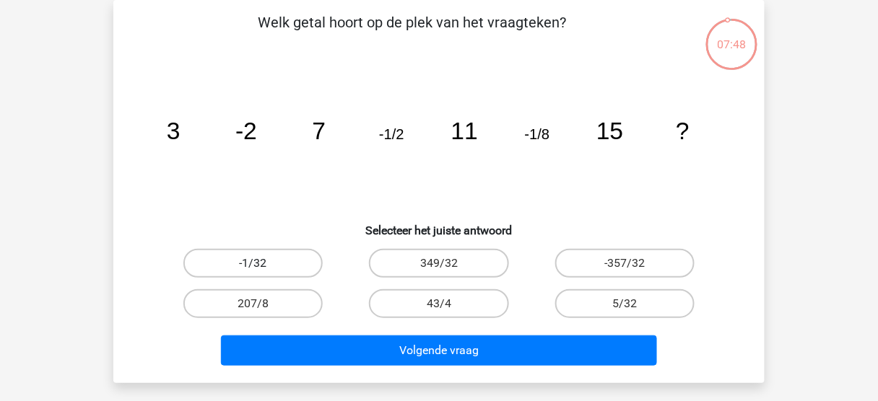
click at [230, 258] on label "-1/32" at bounding box center [252, 263] width 139 height 29
click at [253, 263] on input "-1/32" at bounding box center [257, 267] width 9 height 9
radio input "true"
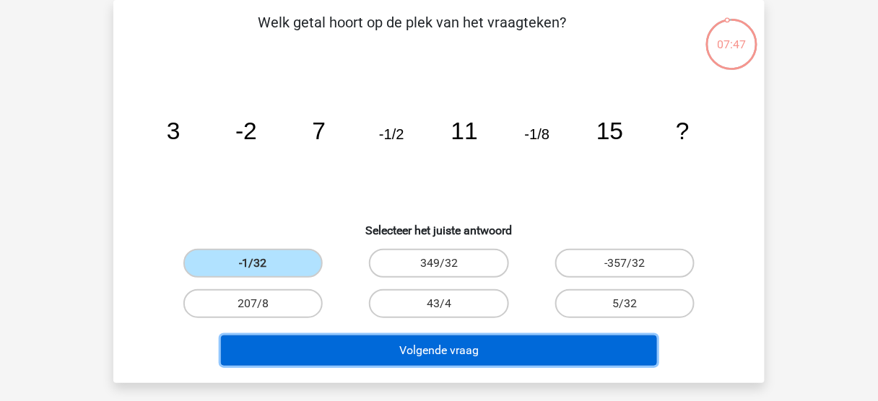
click at [400, 344] on button "Volgende vraag" at bounding box center [439, 351] width 437 height 30
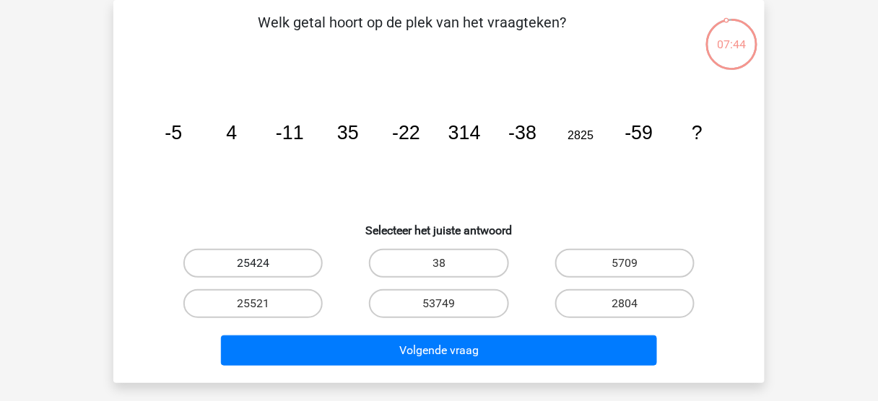
click at [251, 270] on label "25424" at bounding box center [252, 263] width 139 height 29
click at [253, 270] on input "25424" at bounding box center [257, 267] width 9 height 9
radio input "true"
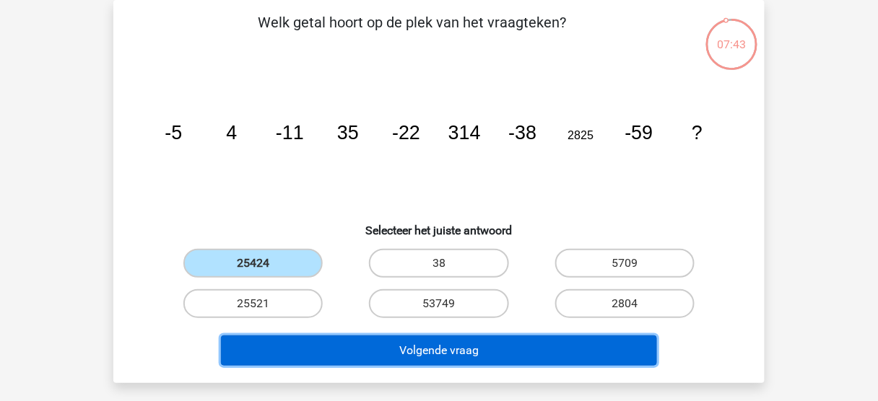
click at [393, 355] on button "Volgende vraag" at bounding box center [439, 351] width 437 height 30
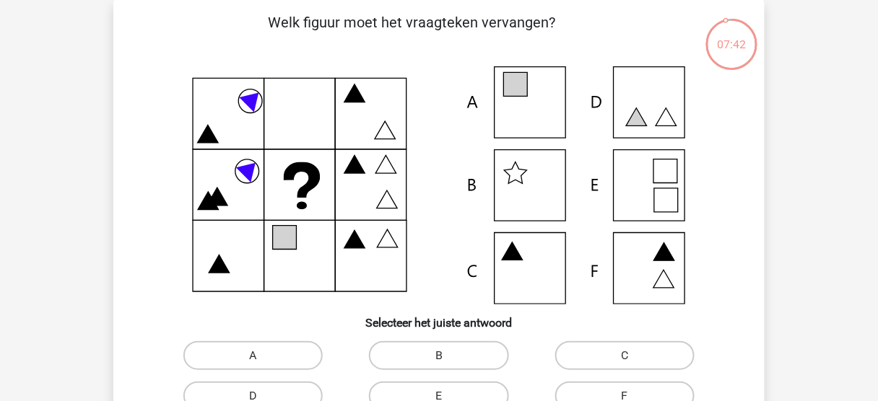
click at [545, 90] on icon at bounding box center [439, 185] width 582 height 238
click at [294, 357] on label "A" at bounding box center [252, 355] width 139 height 29
click at [263, 357] on input "A" at bounding box center [257, 360] width 9 height 9
radio input "true"
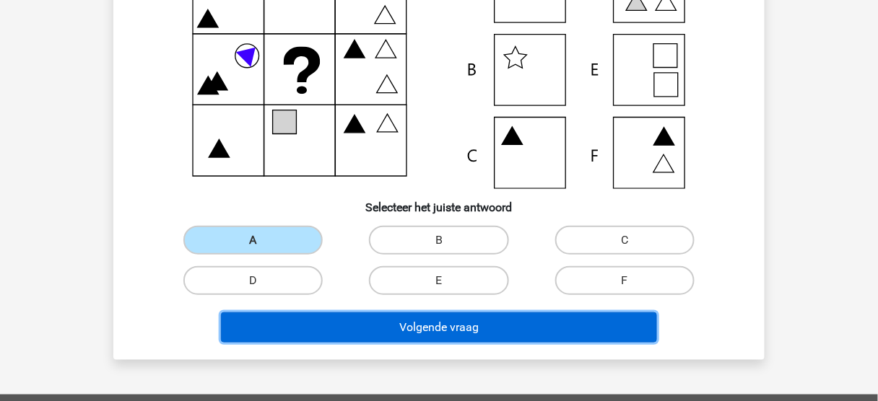
click at [459, 328] on button "Volgende vraag" at bounding box center [439, 328] width 437 height 30
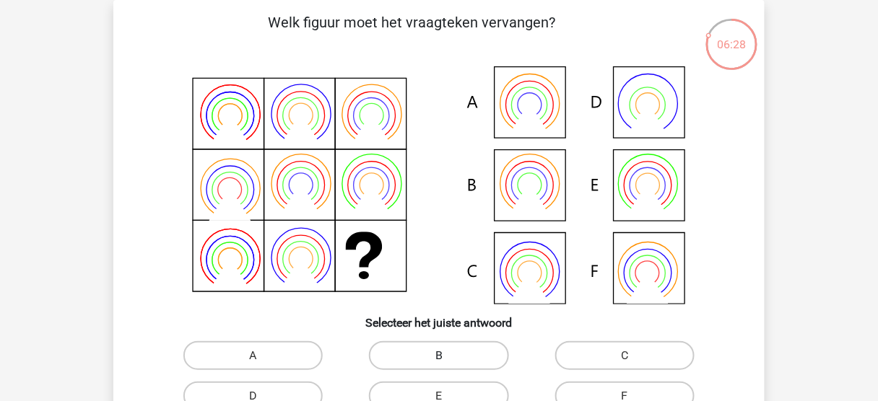
click at [448, 349] on label "B" at bounding box center [438, 355] width 139 height 29
click at [448, 356] on input "B" at bounding box center [443, 360] width 9 height 9
radio input "true"
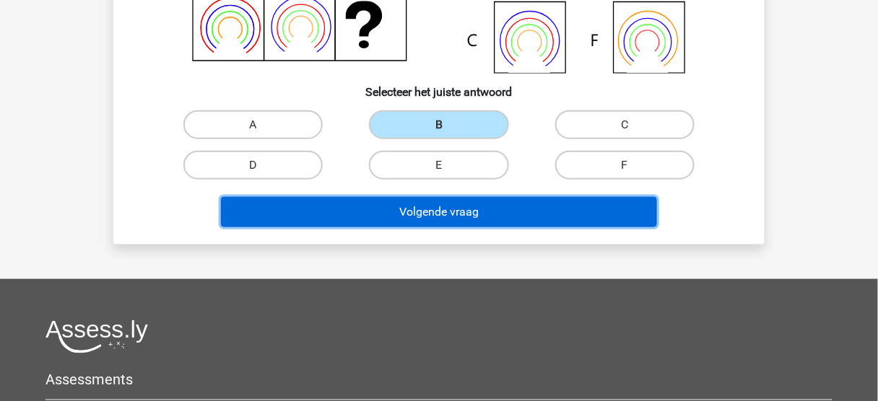
click at [460, 220] on button "Volgende vraag" at bounding box center [439, 212] width 437 height 30
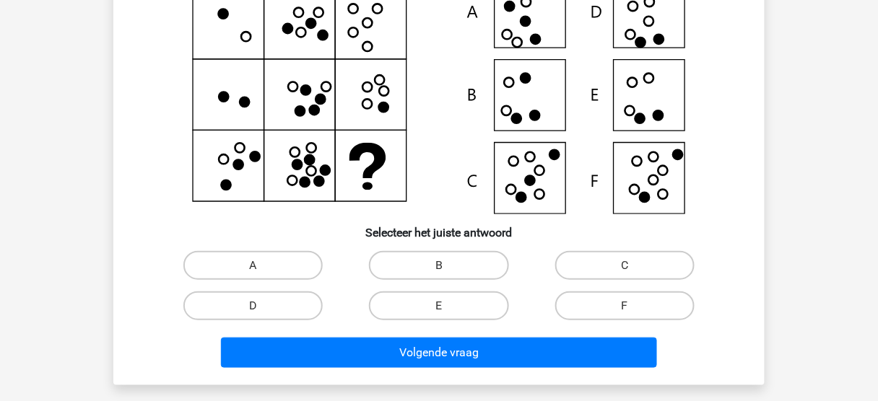
scroll to position [124, 0]
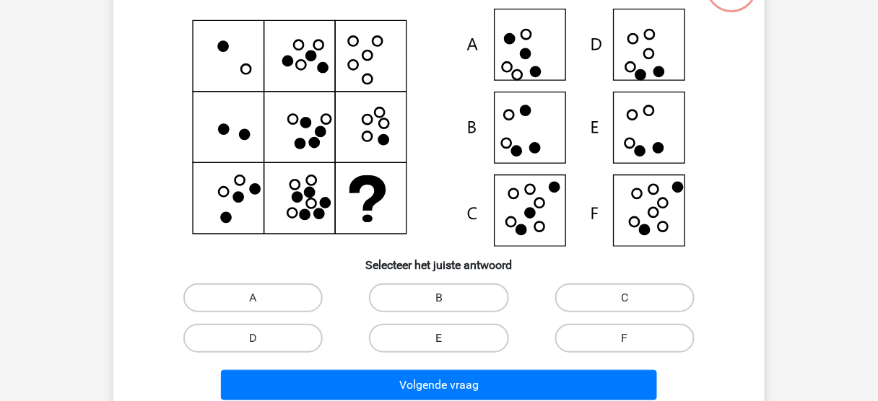
click at [435, 332] on label "E" at bounding box center [438, 338] width 139 height 29
click at [439, 339] on input "E" at bounding box center [443, 343] width 9 height 9
radio input "true"
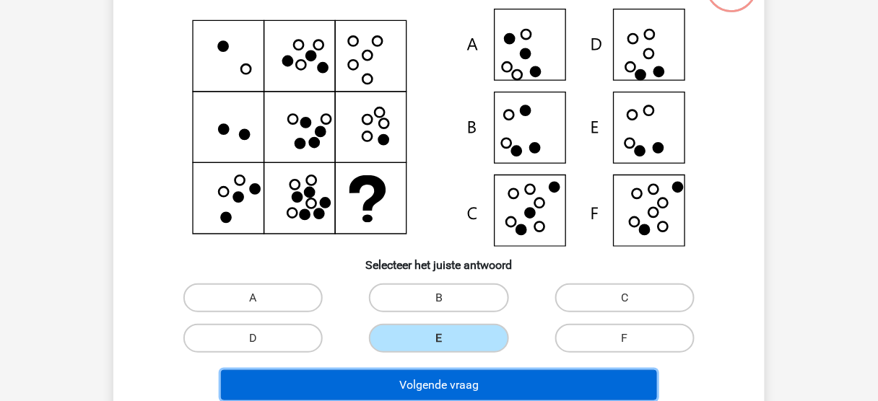
drag, startPoint x: 499, startPoint y: 388, endPoint x: 502, endPoint y: 380, distance: 7.8
click at [499, 387] on button "Volgende vraag" at bounding box center [439, 385] width 437 height 30
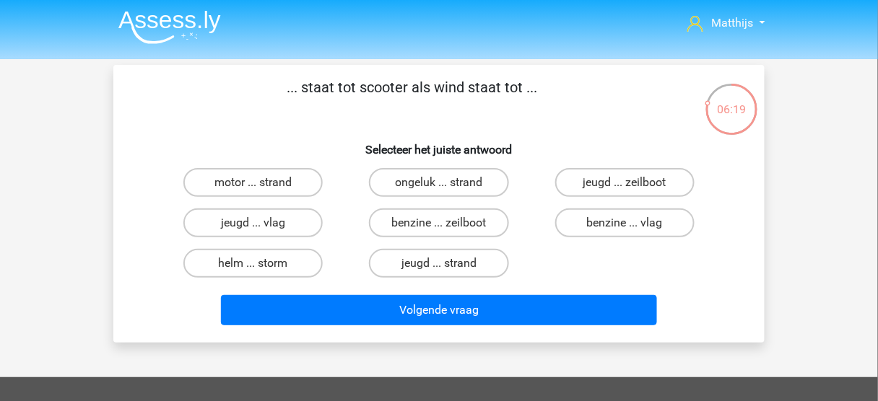
scroll to position [0, 0]
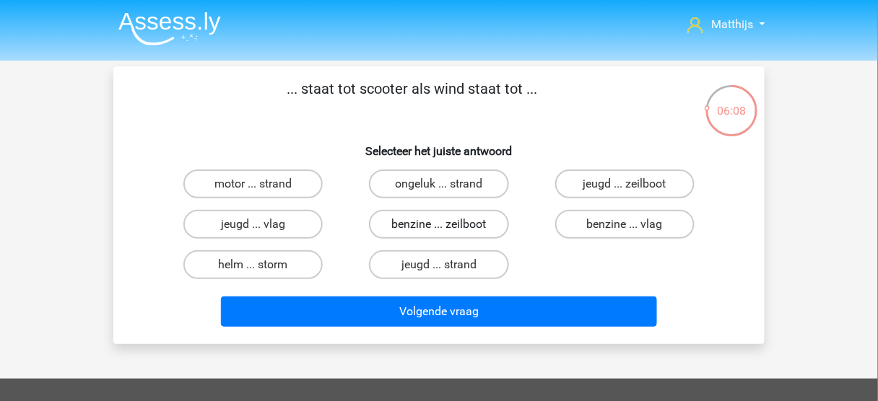
click at [468, 225] on label "benzine ... zeilboot" at bounding box center [438, 224] width 139 height 29
click at [448, 225] on input "benzine ... zeilboot" at bounding box center [443, 228] width 9 height 9
radio input "true"
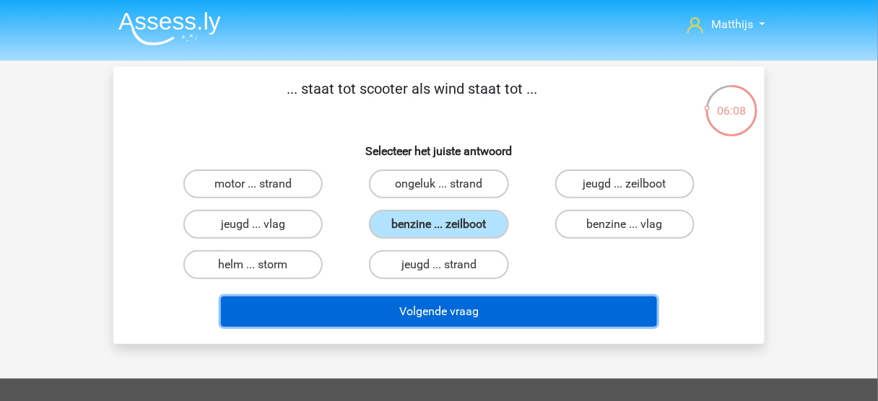
click at [494, 303] on button "Volgende vraag" at bounding box center [439, 312] width 437 height 30
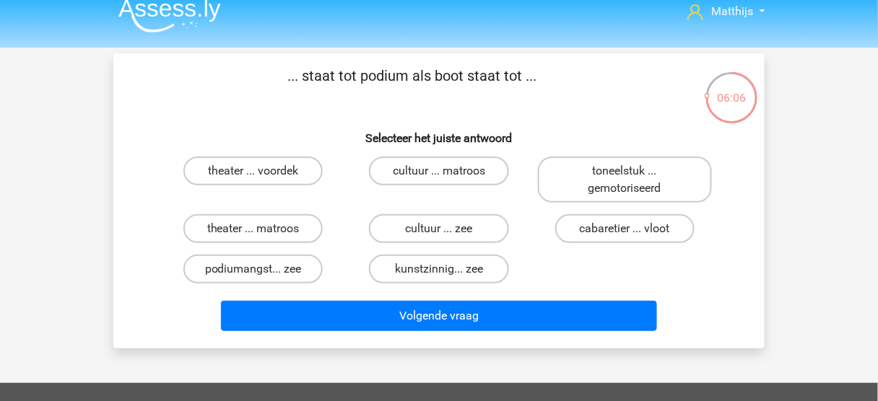
scroll to position [9, 0]
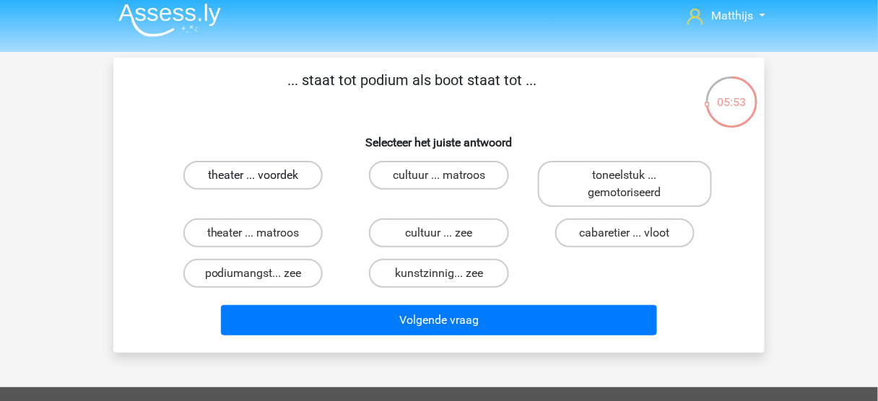
click at [264, 174] on label "theater ... voordek" at bounding box center [252, 175] width 139 height 29
click at [263, 175] on input "theater ... voordek" at bounding box center [257, 179] width 9 height 9
radio input "true"
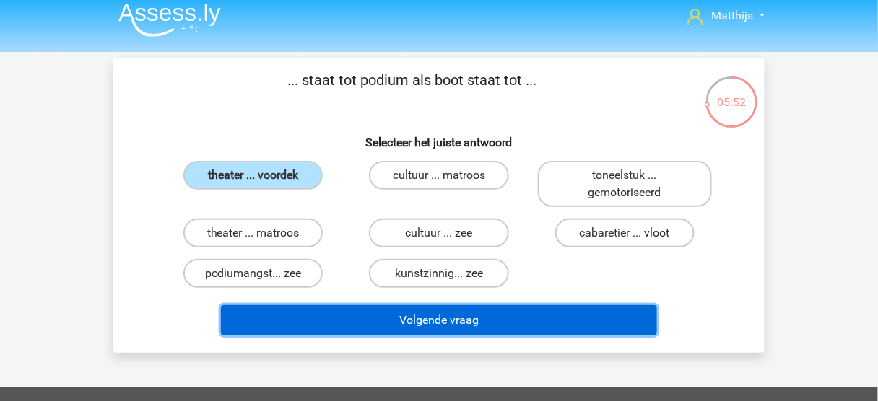
click at [454, 319] on button "Volgende vraag" at bounding box center [439, 320] width 437 height 30
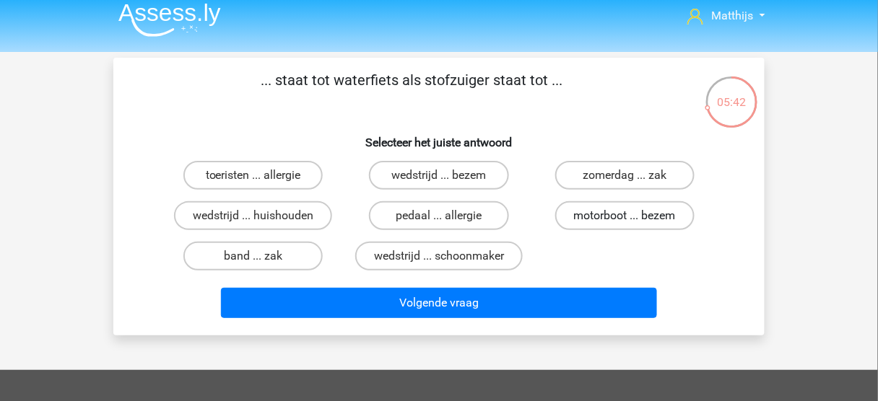
click at [614, 214] on label "motorboot ... bezem" at bounding box center [624, 215] width 139 height 29
click at [624, 216] on input "motorboot ... bezem" at bounding box center [628, 220] width 9 height 9
radio input "true"
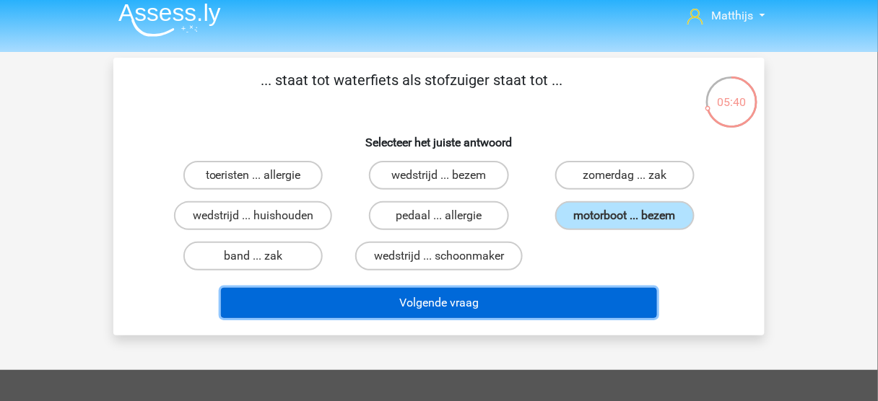
click at [538, 297] on button "Volgende vraag" at bounding box center [439, 303] width 437 height 30
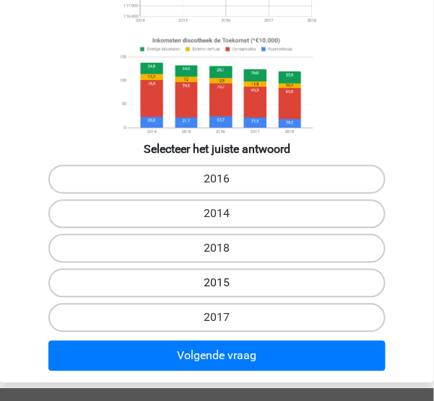
scroll to position [240, 0]
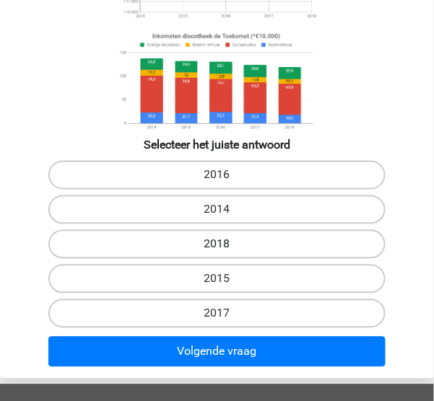
click at [274, 237] on label "2018" at bounding box center [216, 244] width 336 height 29
click at [227, 245] on input "2018" at bounding box center [221, 249] width 9 height 9
radio input "true"
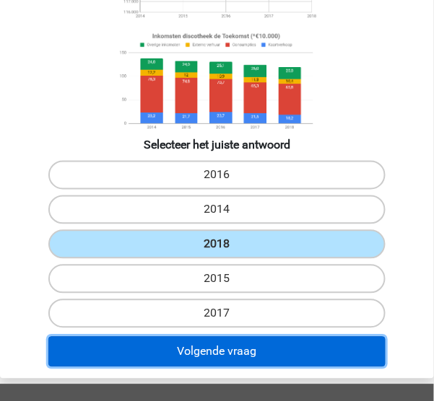
click at [302, 351] on button "Volgende vraag" at bounding box center [216, 352] width 336 height 30
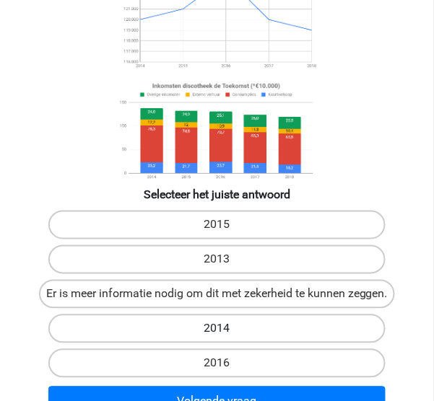
scroll to position [170, 0]
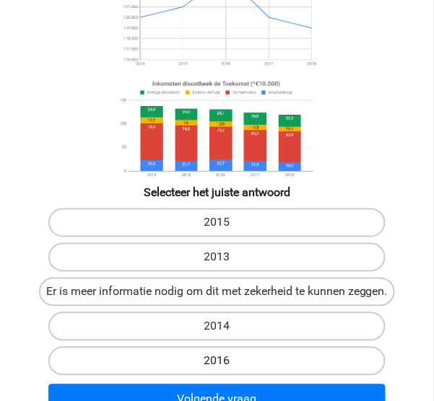
click at [261, 360] on label "2016" at bounding box center [216, 361] width 336 height 29
click at [227, 362] on input "2016" at bounding box center [221, 366] width 9 height 9
radio input "true"
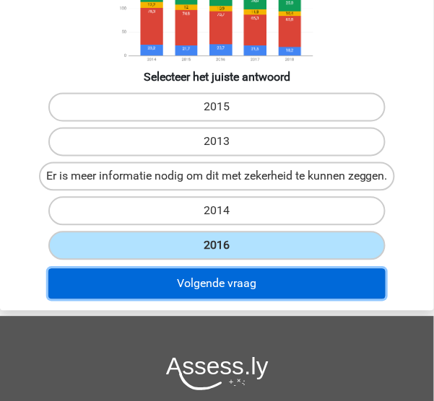
click at [285, 283] on button "Volgende vraag" at bounding box center [216, 284] width 336 height 30
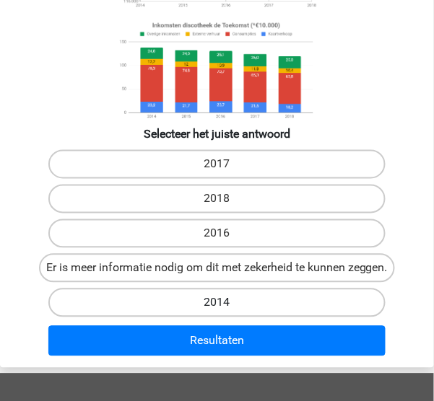
scroll to position [286, 0]
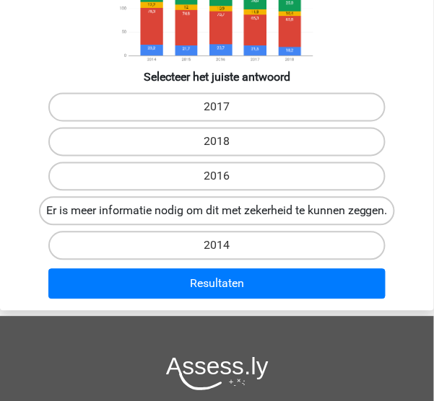
click at [286, 214] on label "Er is meer informatie nodig om dit met zekerheid te kunnen zeggen." at bounding box center [217, 211] width 356 height 29
click at [227, 214] on input "Er is meer informatie nodig om dit met zekerheid te kunnen zeggen." at bounding box center [221, 215] width 9 height 9
radio input "true"
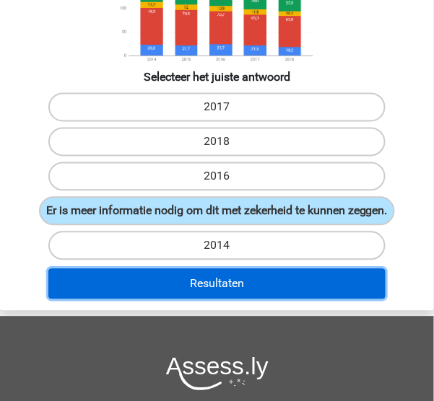
click at [300, 288] on button "Resultaten" at bounding box center [216, 284] width 336 height 30
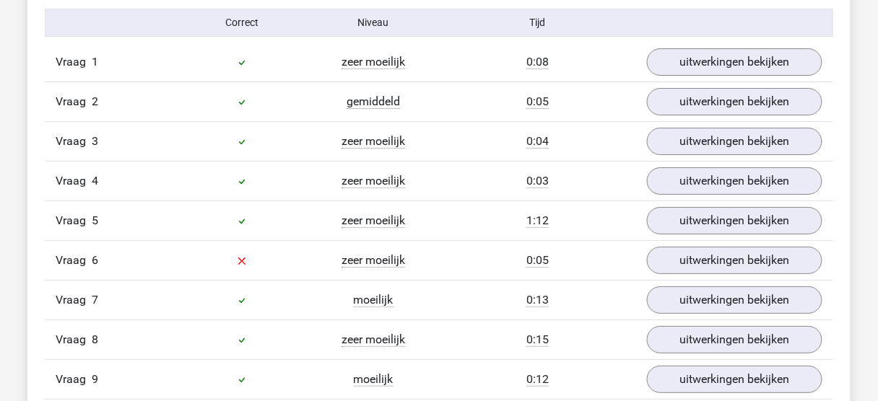
scroll to position [1270, 0]
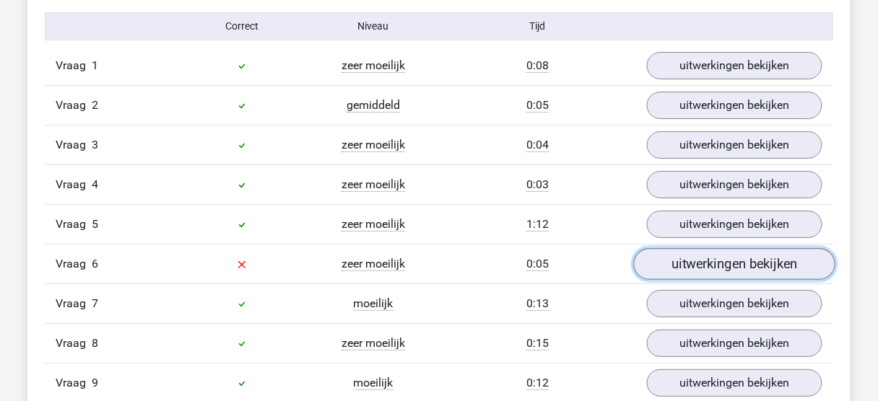
click at [433, 258] on link "uitwerkingen bekijken" at bounding box center [734, 264] width 201 height 32
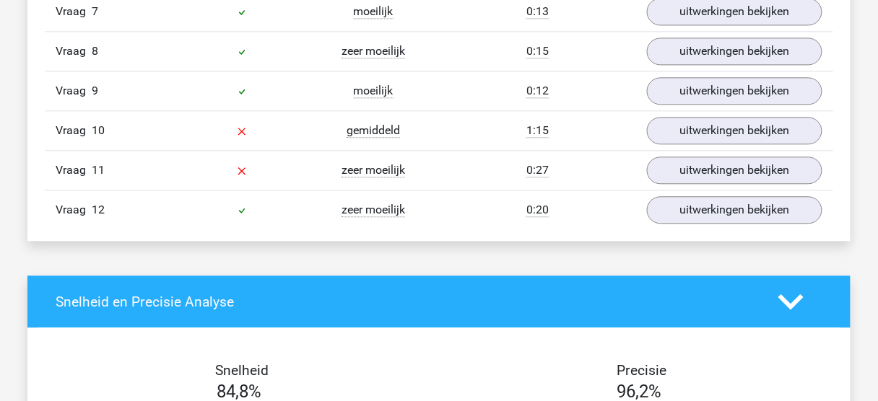
scroll to position [2136, 0]
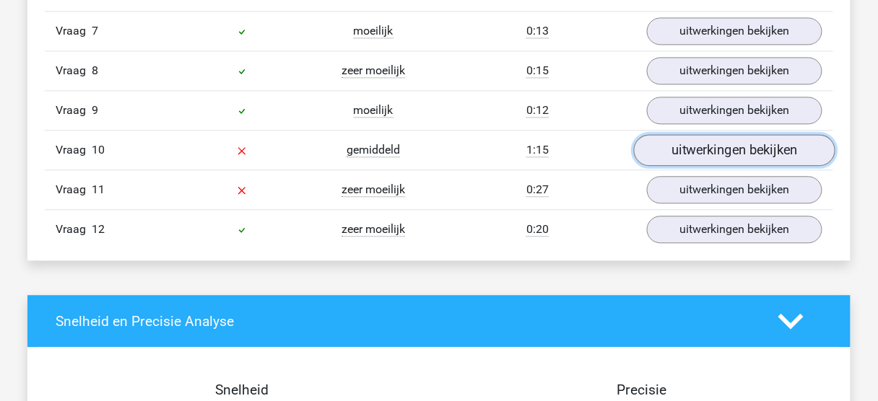
click at [433, 142] on link "uitwerkingen bekijken" at bounding box center [734, 150] width 201 height 32
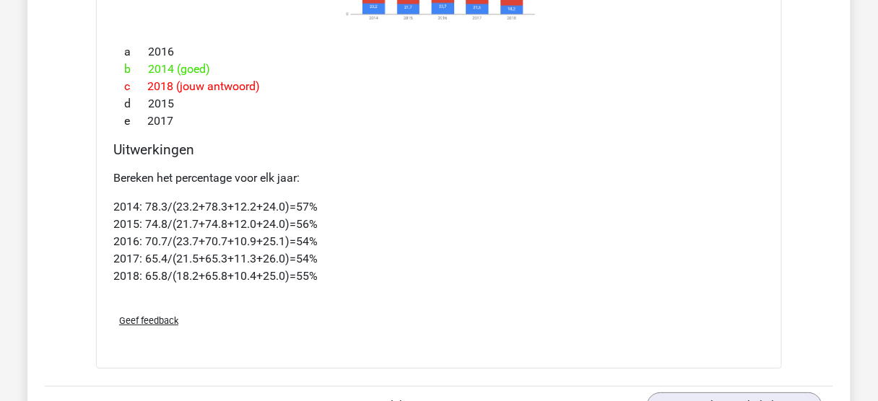
scroll to position [2714, 0]
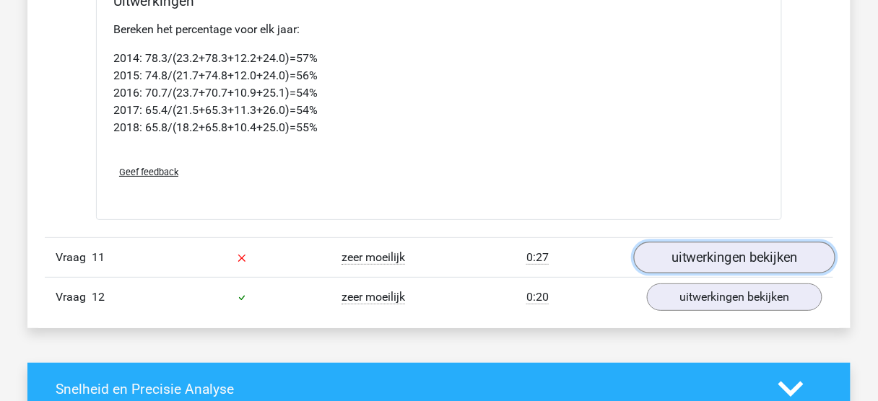
click at [433, 242] on link "uitwerkingen bekijken" at bounding box center [734, 258] width 201 height 32
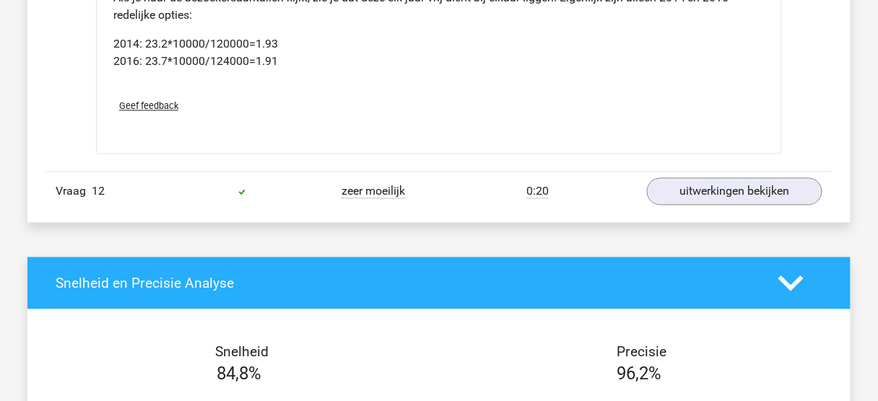
scroll to position [3522, 0]
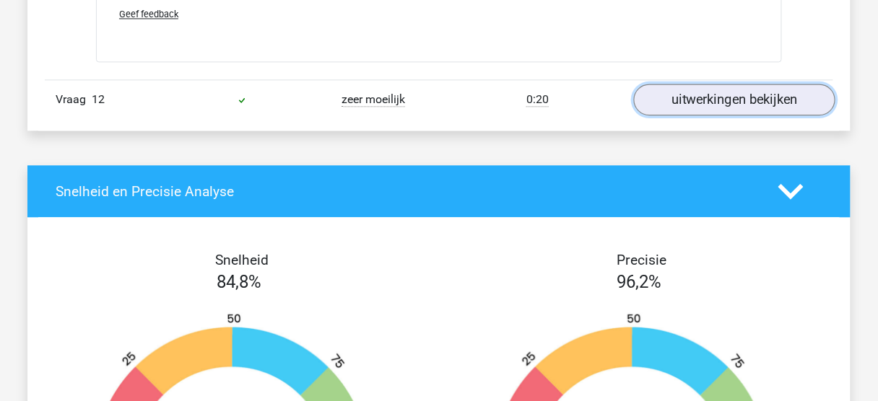
click at [433, 90] on link "uitwerkingen bekijken" at bounding box center [734, 100] width 201 height 32
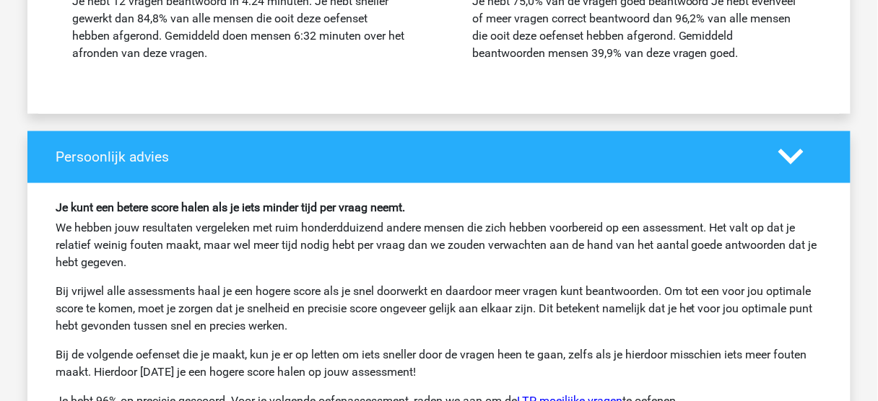
scroll to position [4735, 0]
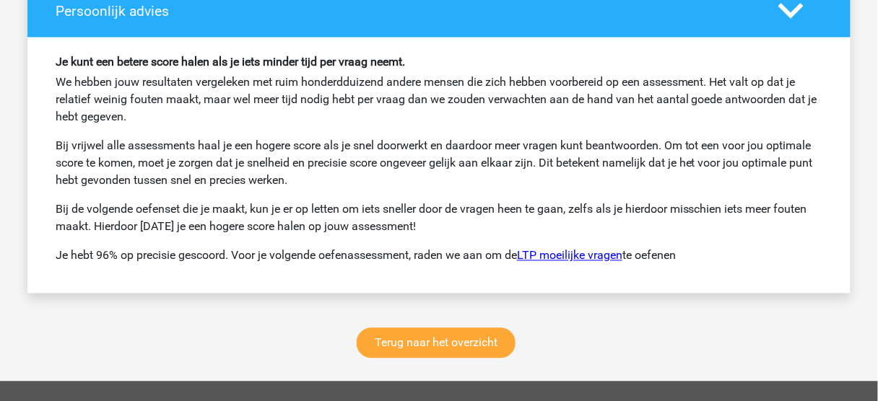
click at [433, 249] on link "LTP moeilijke vragen" at bounding box center [569, 256] width 105 height 14
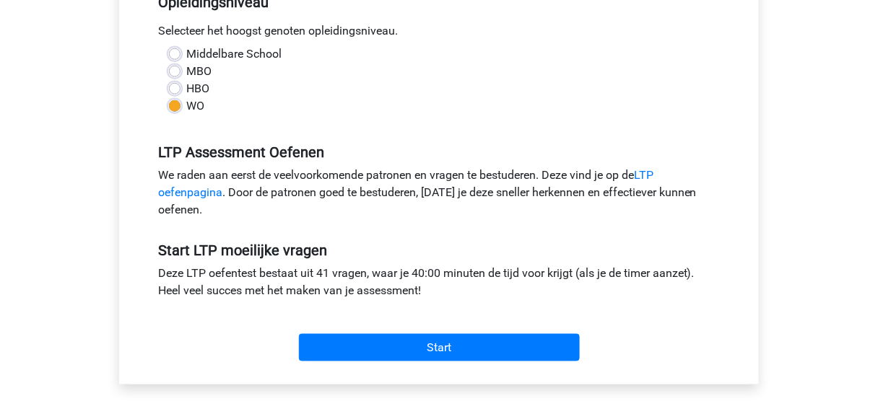
scroll to position [404, 0]
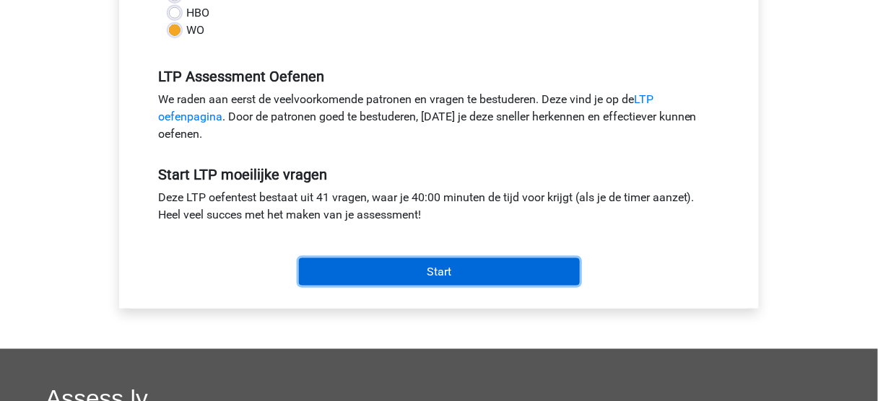
click at [393, 267] on input "Start" at bounding box center [439, 271] width 281 height 27
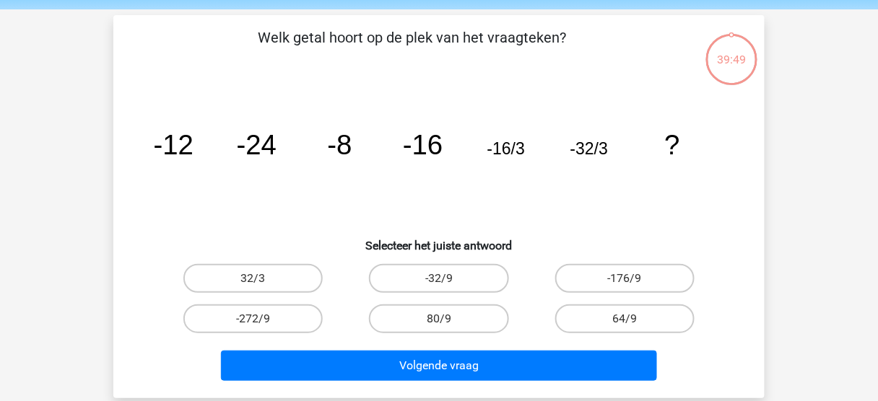
scroll to position [58, 0]
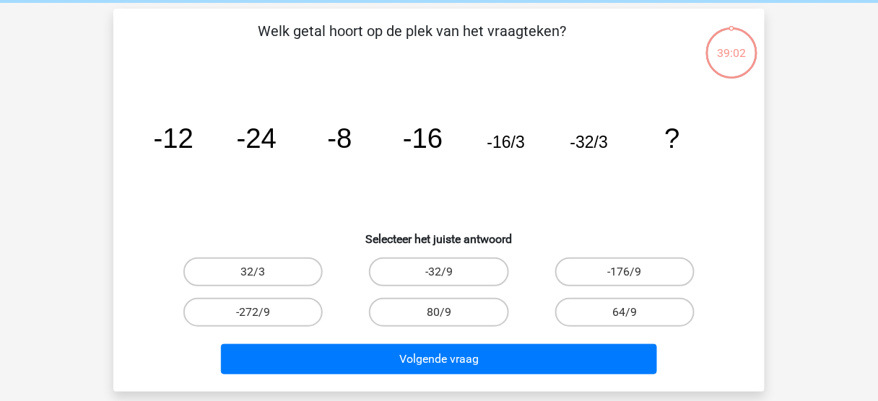
click at [315, 183] on icon "image/svg+xml -12 -24 -8 -16 -16/3 -32/3 ?" at bounding box center [439, 148] width 582 height 146
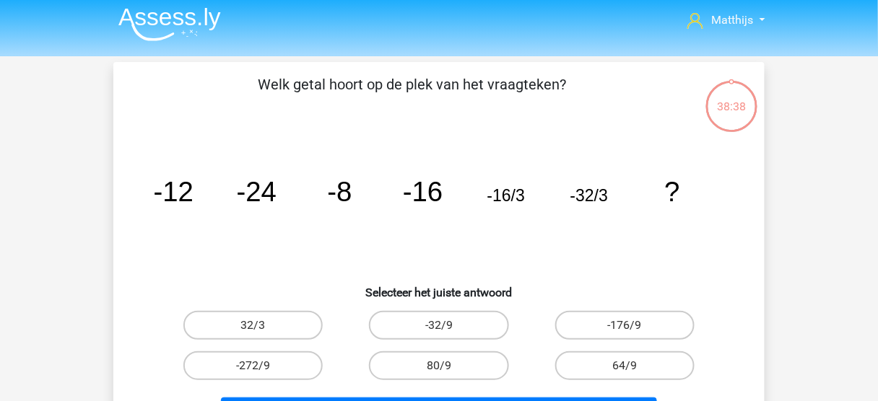
scroll to position [0, 0]
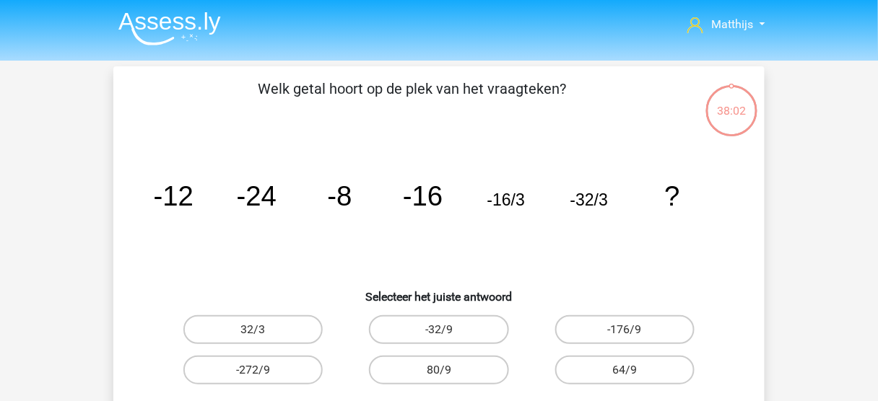
click at [233, 256] on icon "image/svg+xml -12 -24 -8 -16 -16/3 -32/3 ?" at bounding box center [439, 206] width 582 height 146
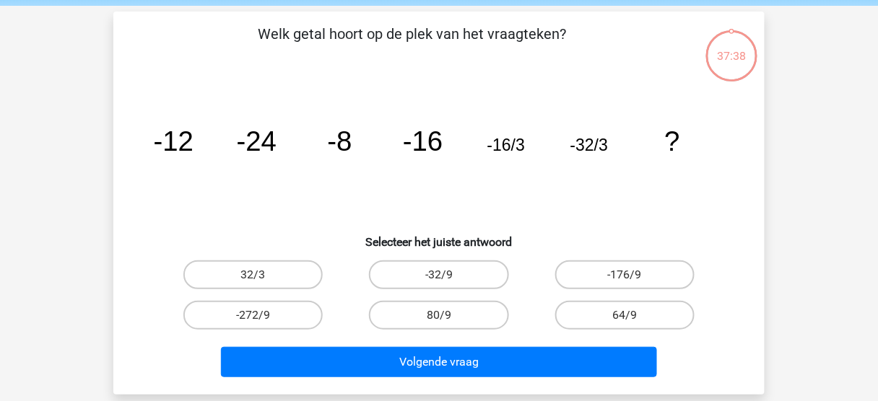
scroll to position [58, 0]
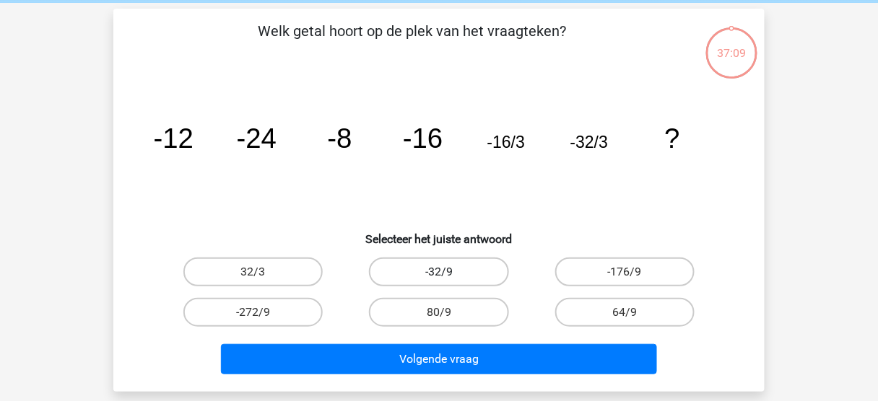
click at [458, 274] on label "-32/9" at bounding box center [438, 272] width 139 height 29
click at [448, 274] on input "-32/9" at bounding box center [443, 276] width 9 height 9
radio input "true"
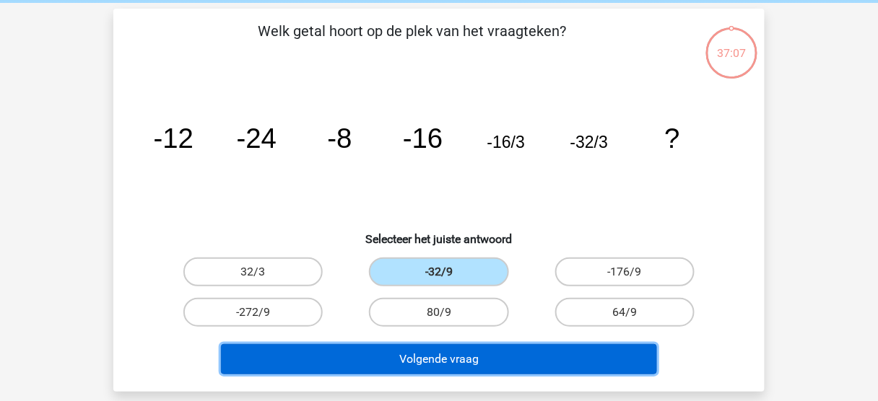
click at [502, 348] on button "Volgende vraag" at bounding box center [439, 359] width 437 height 30
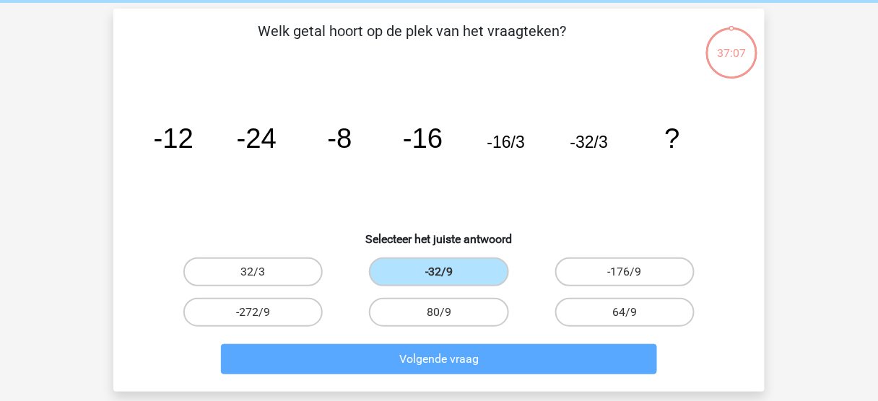
scroll to position [66, 0]
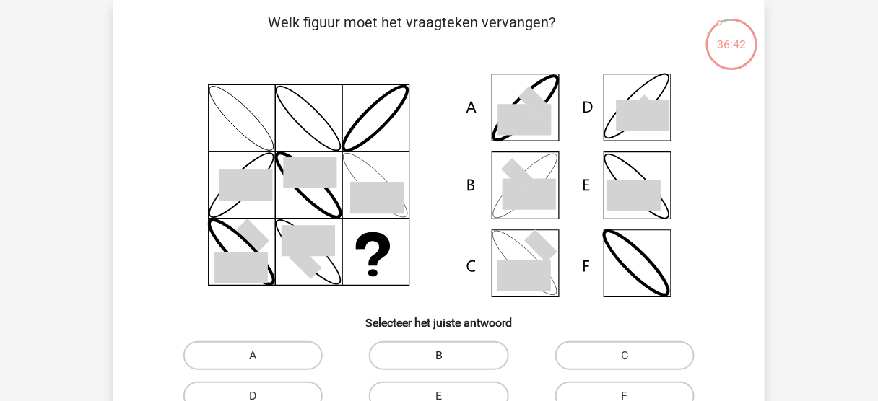
click at [416, 357] on label "B" at bounding box center [438, 355] width 139 height 29
click at [439, 357] on input "B" at bounding box center [443, 360] width 9 height 9
radio input "true"
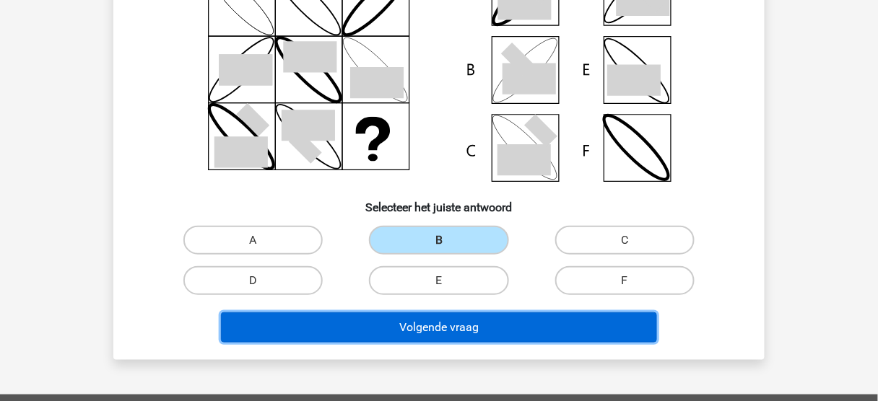
click at [475, 331] on button "Volgende vraag" at bounding box center [439, 328] width 437 height 30
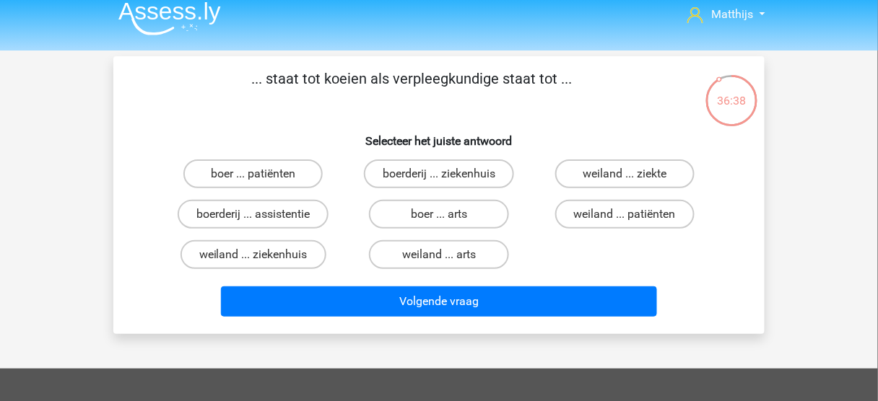
scroll to position [9, 0]
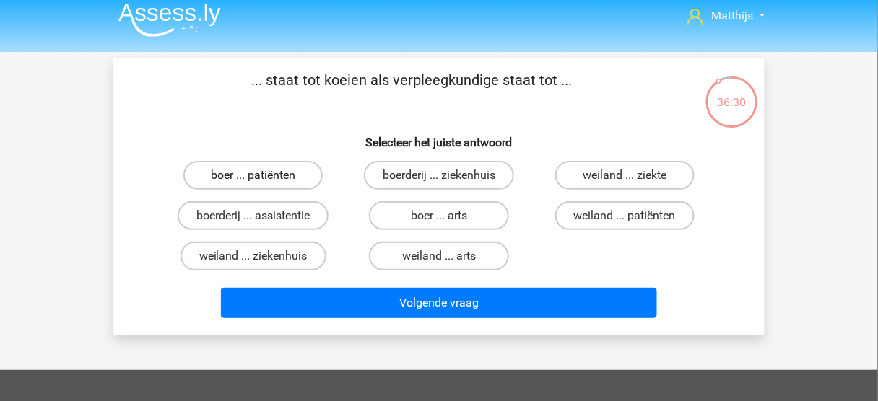
click at [281, 171] on label "boer ... patiënten" at bounding box center [252, 175] width 139 height 29
click at [263, 175] on input "boer ... patiënten" at bounding box center [257, 179] width 9 height 9
radio input "true"
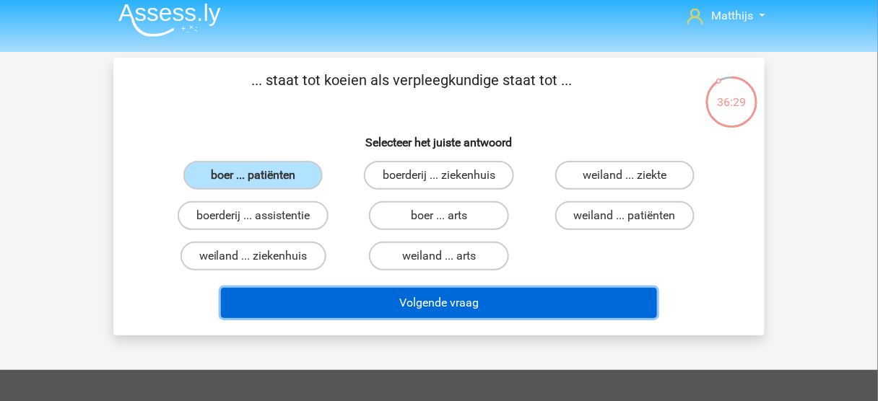
click at [432, 299] on button "Volgende vraag" at bounding box center [439, 303] width 437 height 30
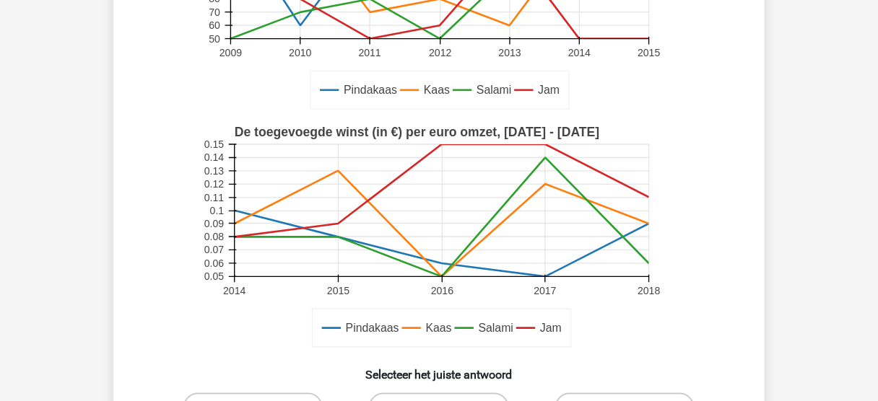
scroll to position [355, 0]
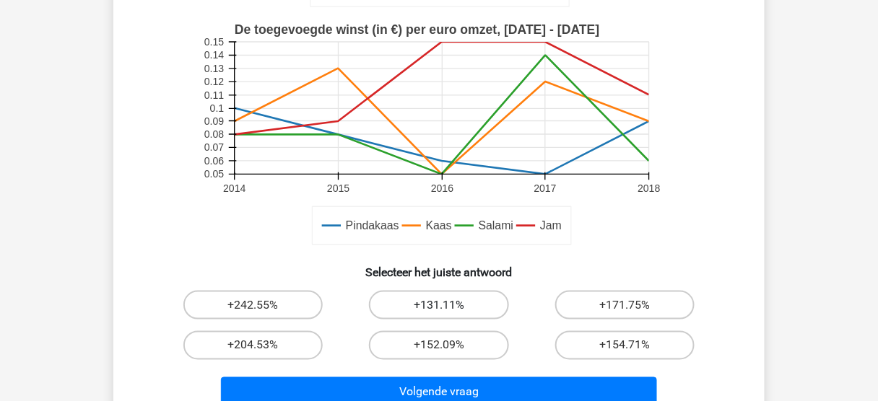
click at [437, 297] on label "+131.11%" at bounding box center [438, 305] width 139 height 29
click at [439, 305] on input "+131.11%" at bounding box center [443, 309] width 9 height 9
radio input "true"
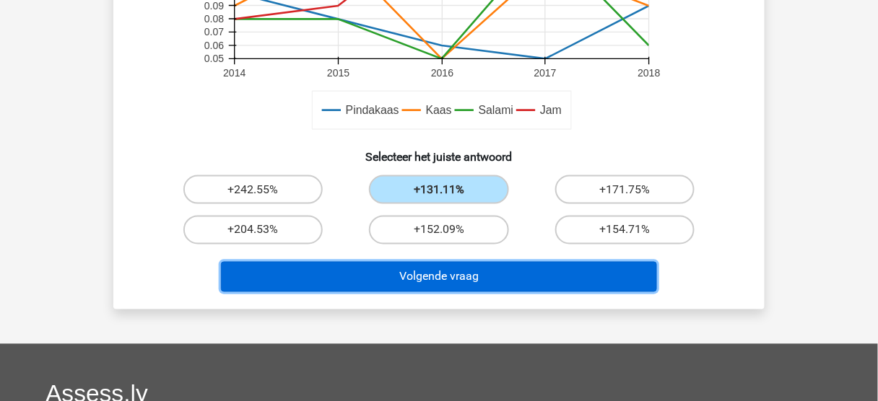
click at [438, 288] on button "Volgende vraag" at bounding box center [439, 277] width 437 height 30
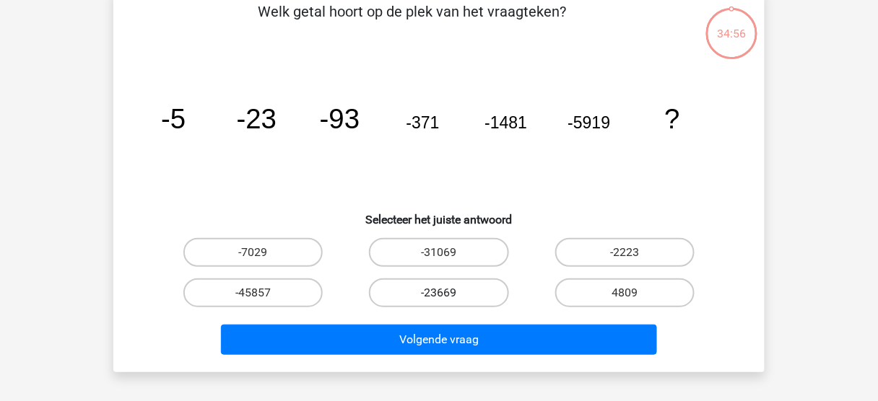
scroll to position [66, 0]
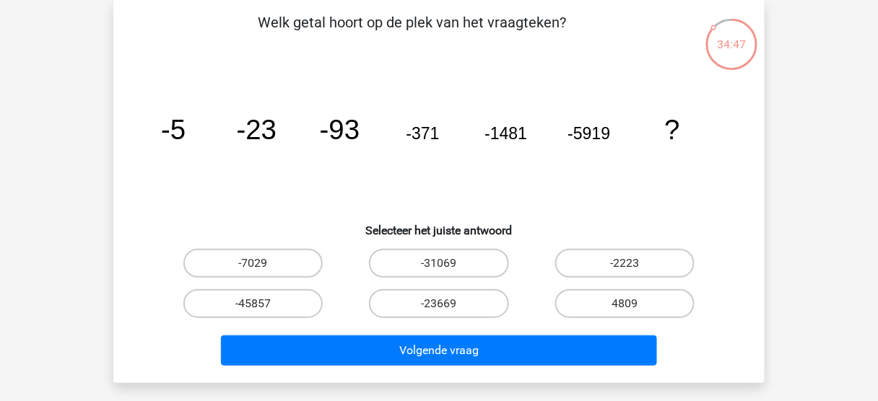
click at [581, 162] on icon "image/svg+xml -5 -23 -93 -371 -1481 -5919 ?" at bounding box center [439, 139] width 582 height 146
click at [253, 209] on icon "image/svg+xml -5 -23 -93 -371 -1481 -5919 ?" at bounding box center [439, 139] width 582 height 146
click at [453, 302] on label "-23669" at bounding box center [438, 303] width 139 height 29
click at [448, 304] on input "-23669" at bounding box center [443, 308] width 9 height 9
radio input "true"
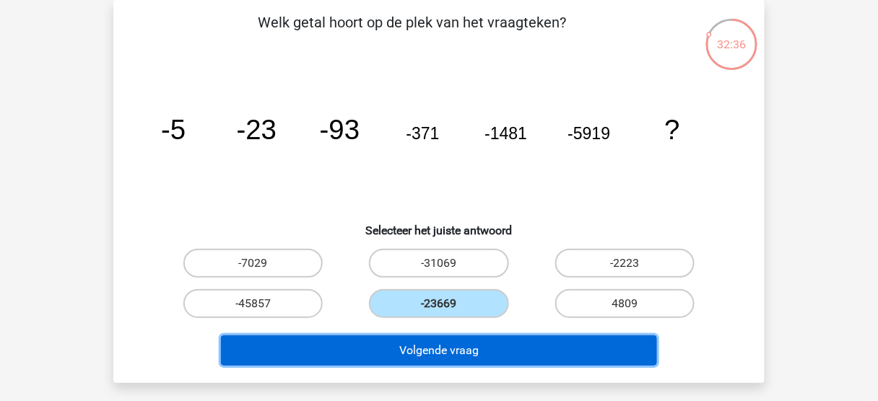
click at [478, 354] on button "Volgende vraag" at bounding box center [439, 351] width 437 height 30
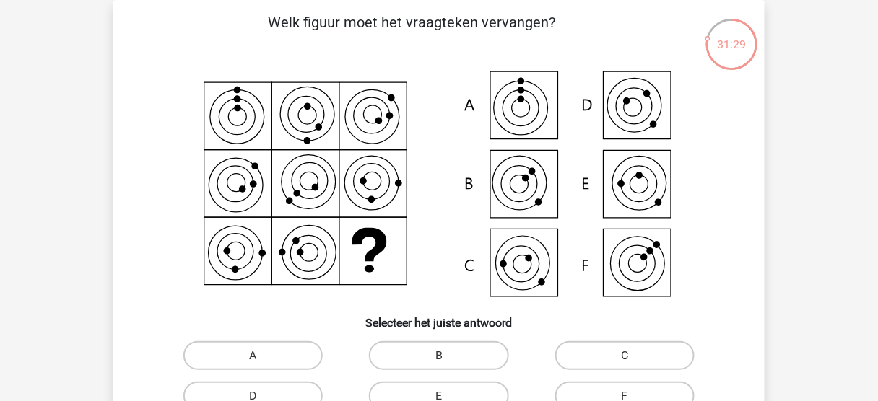
click at [618, 367] on label "C" at bounding box center [624, 355] width 139 height 29
click at [624, 365] on input "C" at bounding box center [628, 360] width 9 height 9
radio input "true"
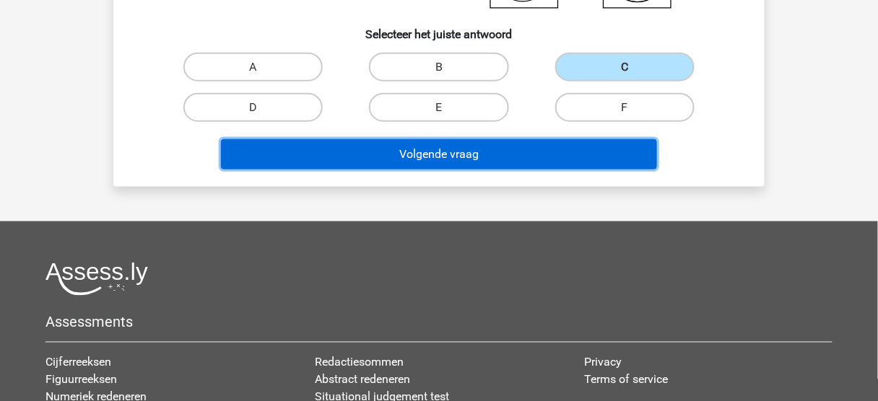
click at [484, 160] on button "Volgende vraag" at bounding box center [439, 154] width 437 height 30
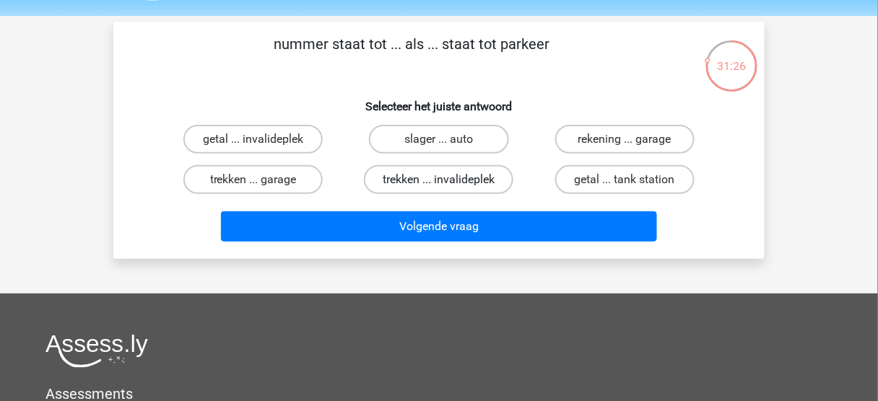
scroll to position [0, 0]
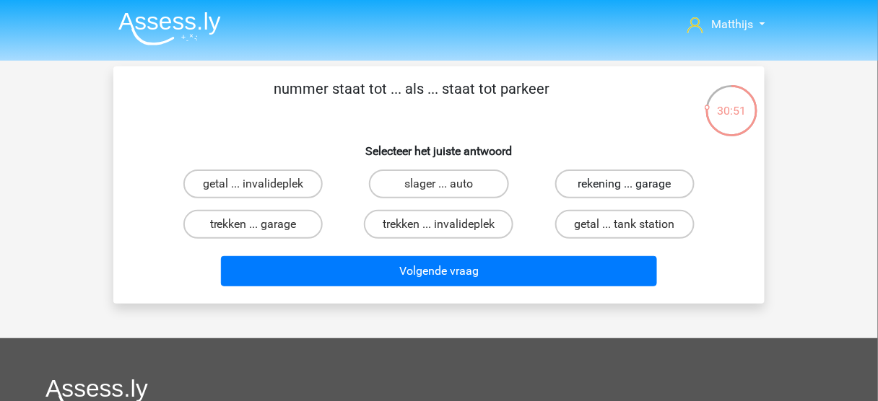
click at [632, 180] on label "rekening ... garage" at bounding box center [624, 184] width 139 height 29
click at [632, 184] on input "rekening ... garage" at bounding box center [628, 188] width 9 height 9
radio input "true"
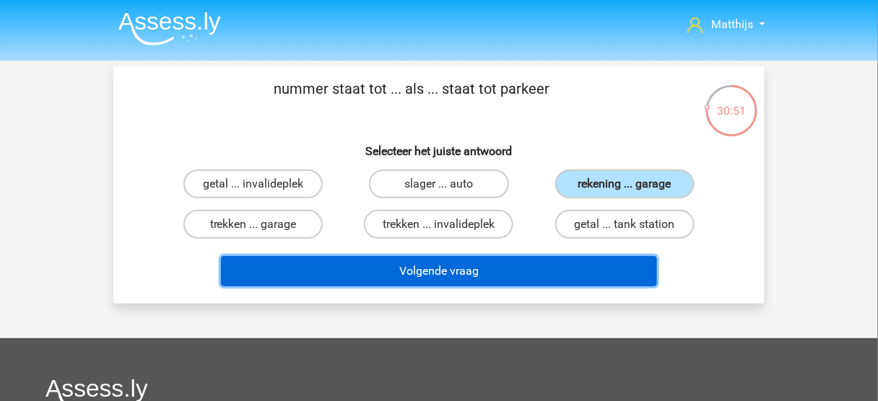
click at [588, 266] on button "Volgende vraag" at bounding box center [439, 271] width 437 height 30
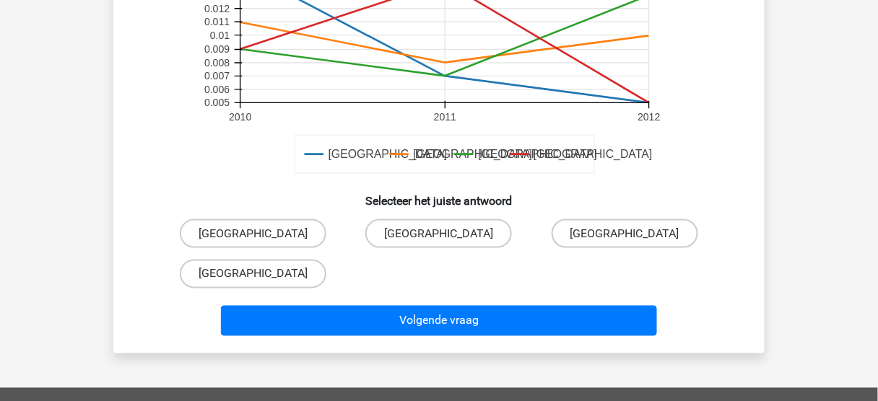
scroll to position [471, 0]
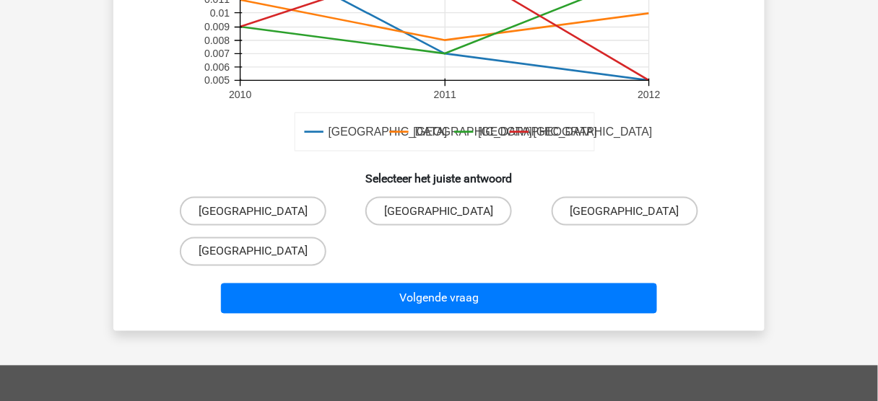
click at [445, 219] on input "Parijs" at bounding box center [443, 215] width 9 height 9
radio input "true"
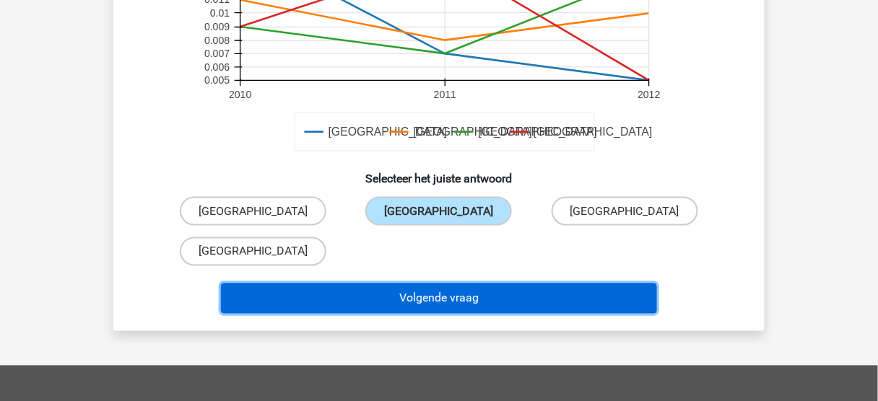
click at [486, 291] on button "Volgende vraag" at bounding box center [439, 299] width 437 height 30
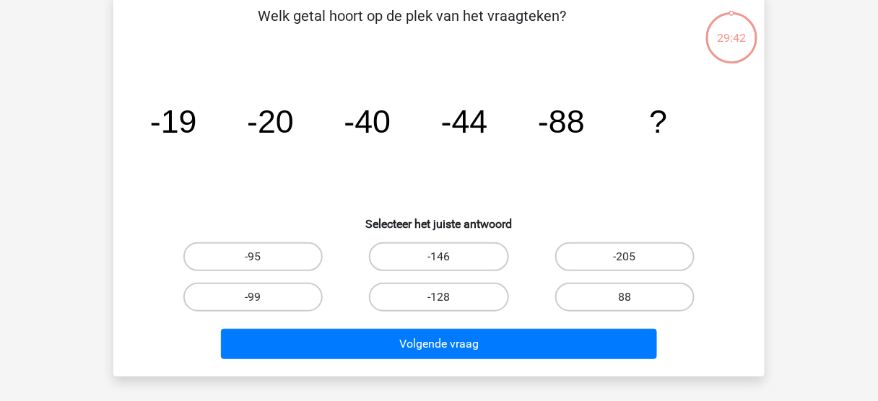
scroll to position [66, 0]
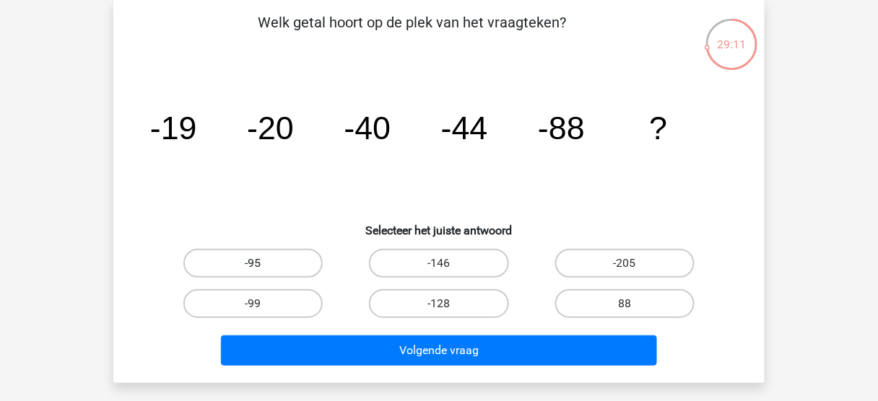
click at [266, 263] on label "-95" at bounding box center [252, 263] width 139 height 29
click at [263, 263] on input "-95" at bounding box center [257, 267] width 9 height 9
radio input "true"
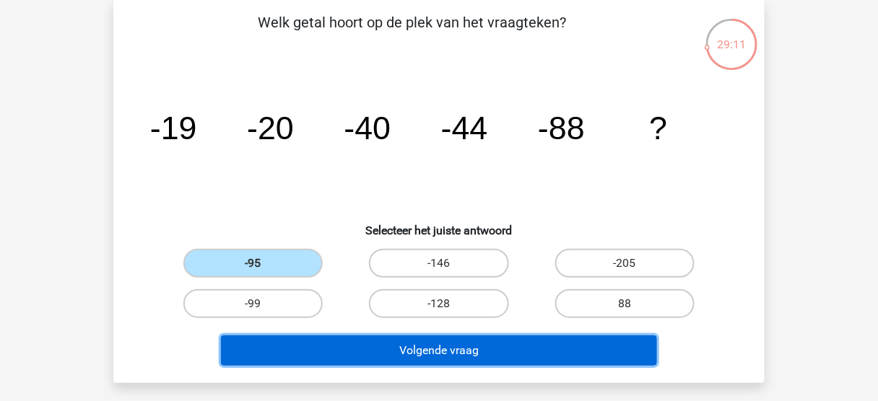
click at [363, 337] on button "Volgende vraag" at bounding box center [439, 351] width 437 height 30
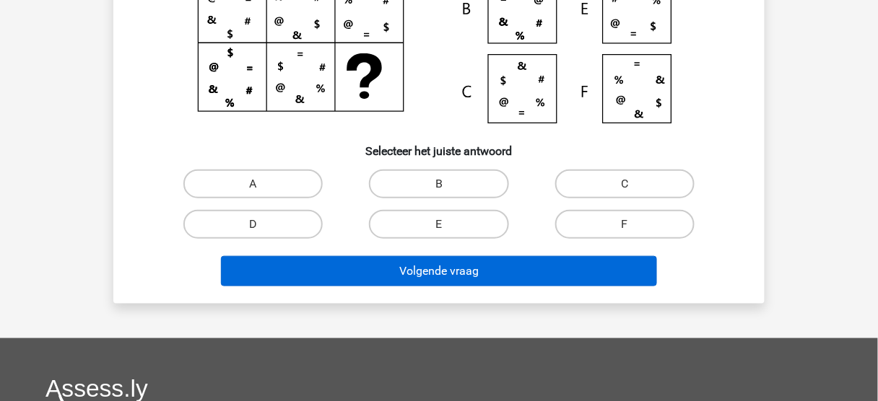
scroll to position [240, 0]
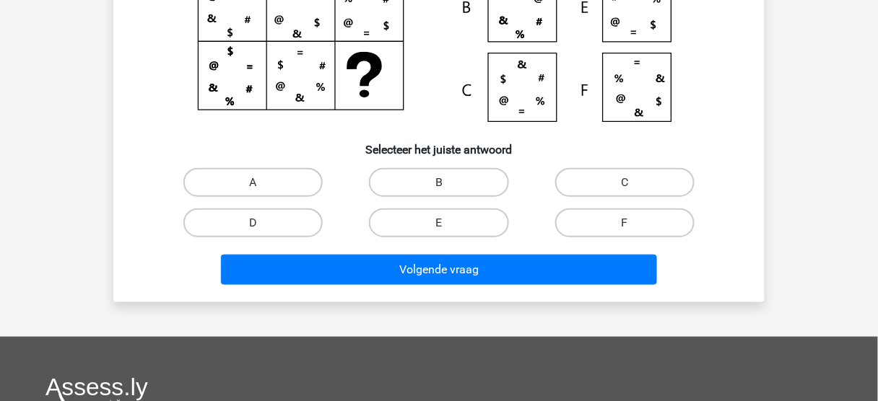
click at [631, 183] on input "C" at bounding box center [628, 187] width 9 height 9
radio input "true"
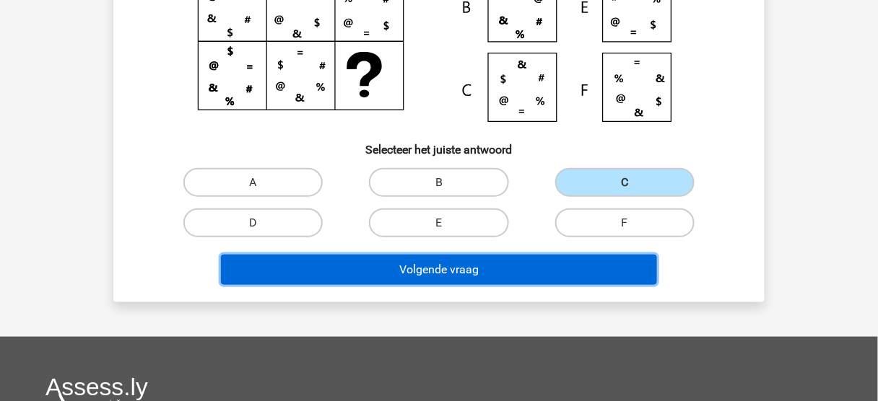
click at [564, 280] on button "Volgende vraag" at bounding box center [439, 270] width 437 height 30
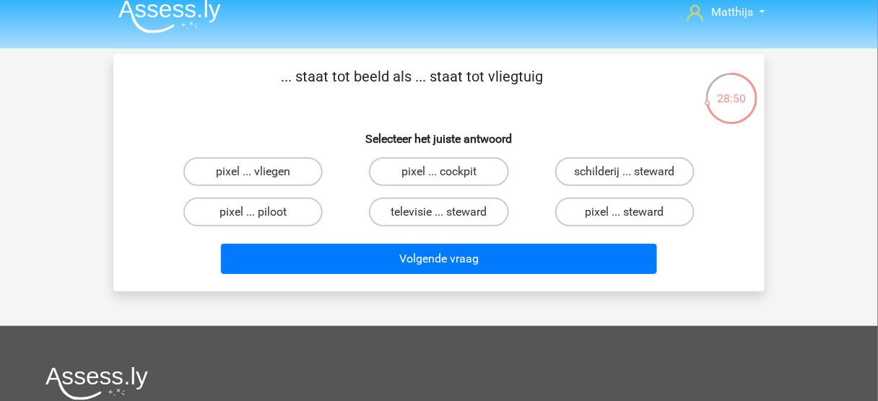
scroll to position [0, 0]
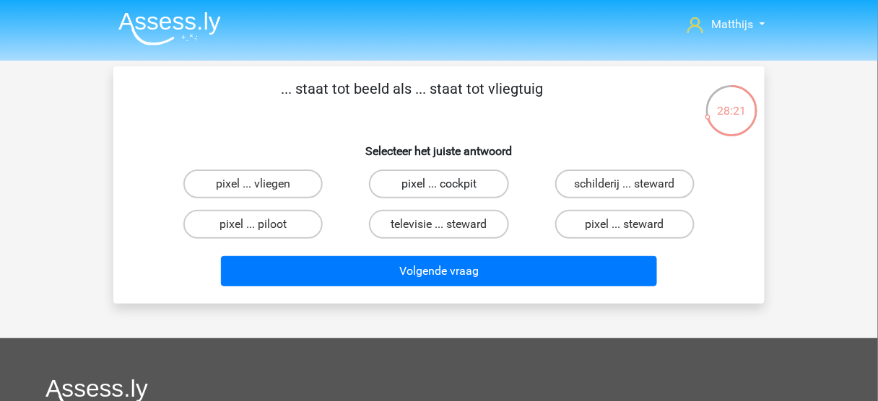
click at [453, 183] on label "pixel ... cockpit" at bounding box center [438, 184] width 139 height 29
click at [448, 184] on input "pixel ... cockpit" at bounding box center [443, 188] width 9 height 9
radio input "true"
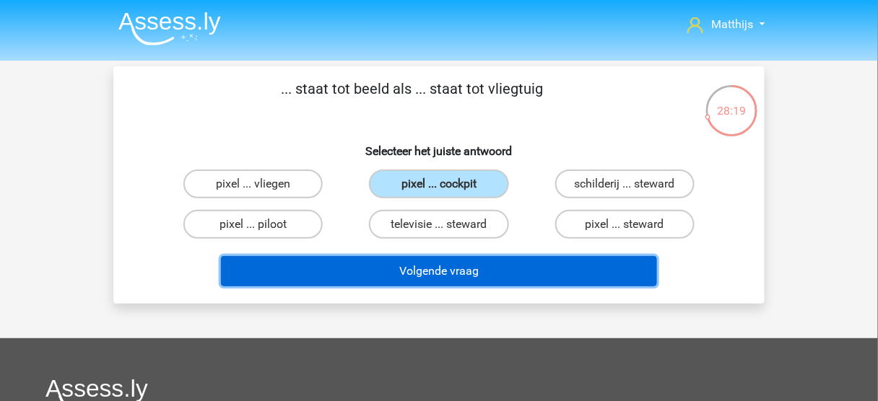
click at [547, 273] on button "Volgende vraag" at bounding box center [439, 271] width 437 height 30
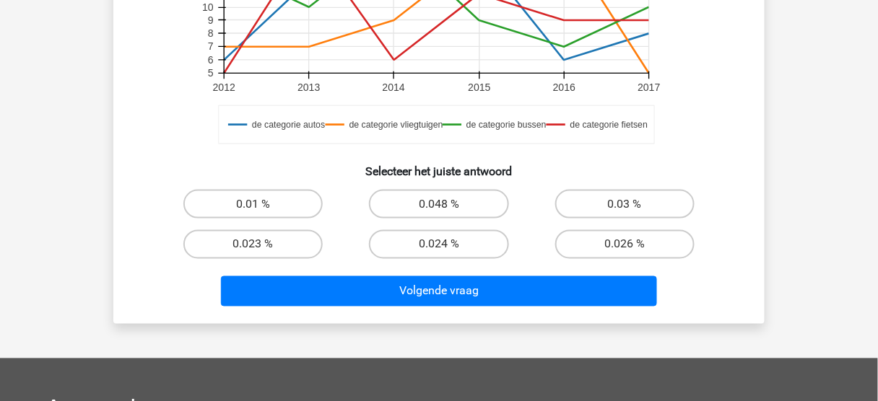
scroll to position [471, 0]
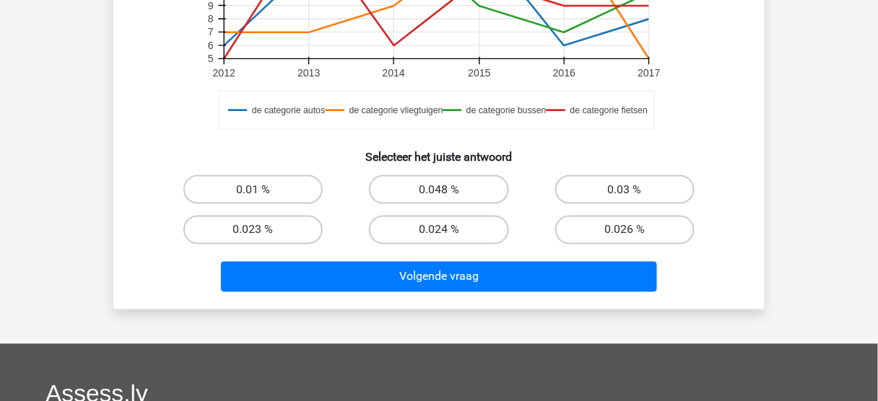
drag, startPoint x: 172, startPoint y: 240, endPoint x: 173, endPoint y: 253, distance: 13.0
click at [172, 240] on div "0.023 %" at bounding box center [253, 230] width 174 height 29
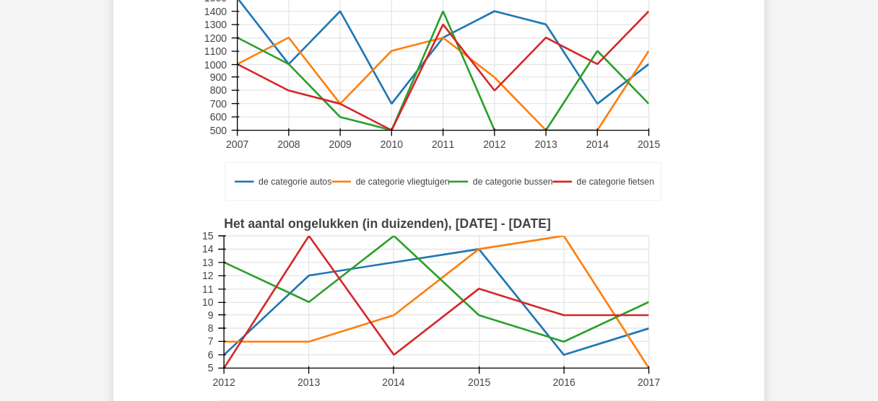
scroll to position [173, 0]
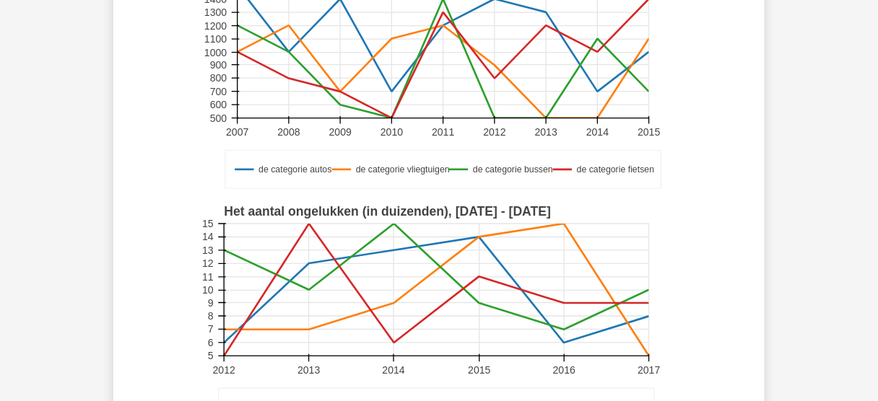
click at [169, 224] on icon "de categorie autos de categorie vliegtuigen de categorie bussen de categorie fi…" at bounding box center [439, 317] width 582 height 238
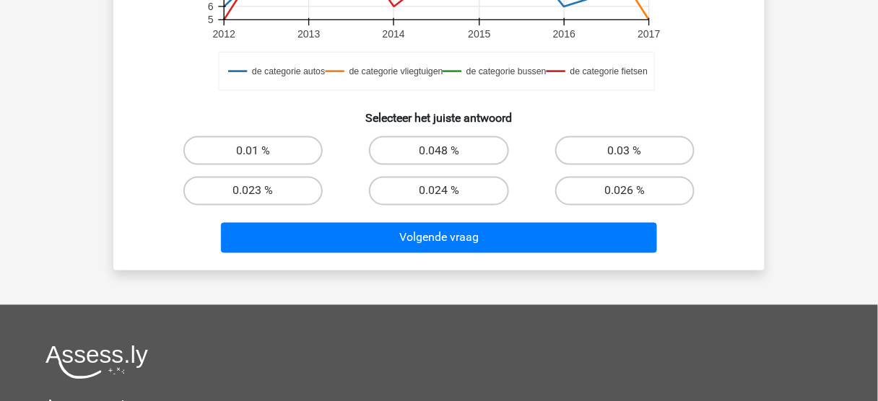
scroll to position [520, 0]
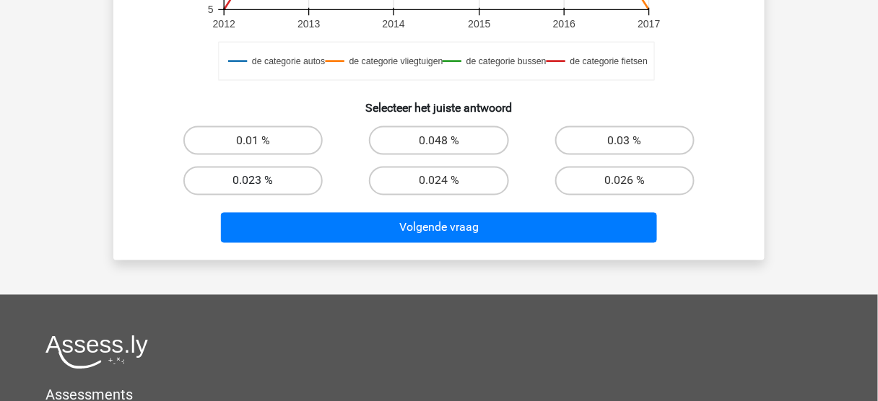
click at [300, 180] on label "0.023 %" at bounding box center [252, 181] width 139 height 29
click at [263, 181] on input "0.023 %" at bounding box center [257, 185] width 9 height 9
radio input "true"
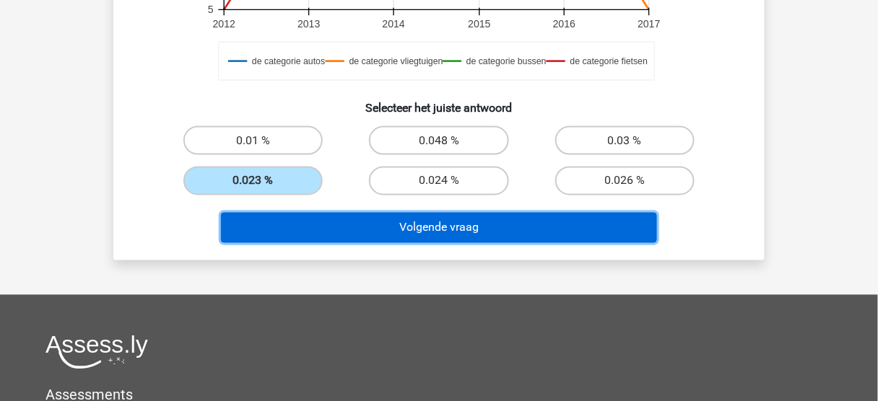
drag, startPoint x: 337, startPoint y: 222, endPoint x: 352, endPoint y: 224, distance: 14.6
click at [339, 222] on button "Volgende vraag" at bounding box center [439, 228] width 437 height 30
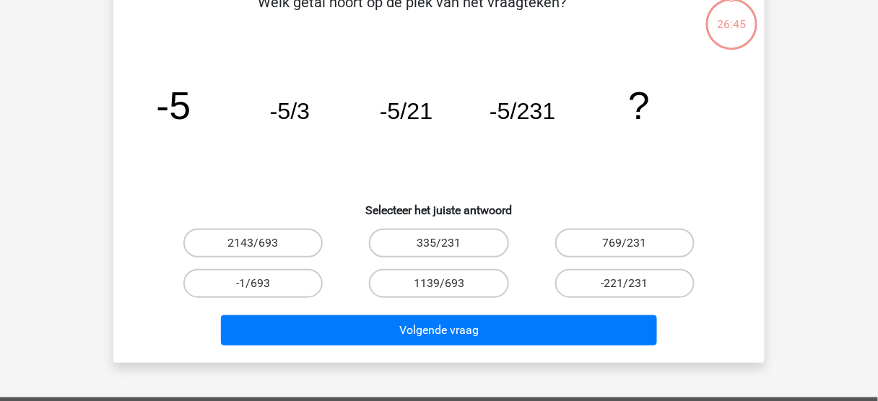
scroll to position [66, 0]
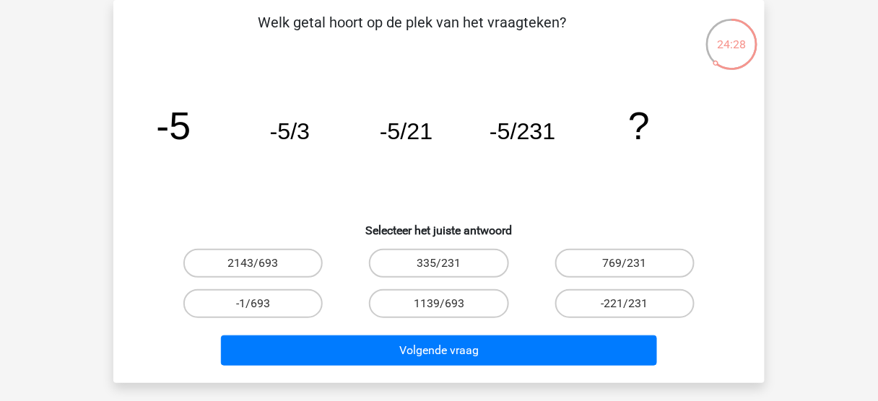
click at [5, 263] on div "Matthijs m.gerritsen@sofiris.nl" at bounding box center [439, 366] width 878 height 865
click at [83, 278] on div "Matthijs m.gerritsen@sofiris.nl" at bounding box center [439, 366] width 878 height 865
click at [297, 302] on label "-1/693" at bounding box center [252, 303] width 139 height 29
click at [263, 304] on input "-1/693" at bounding box center [257, 308] width 9 height 9
radio input "true"
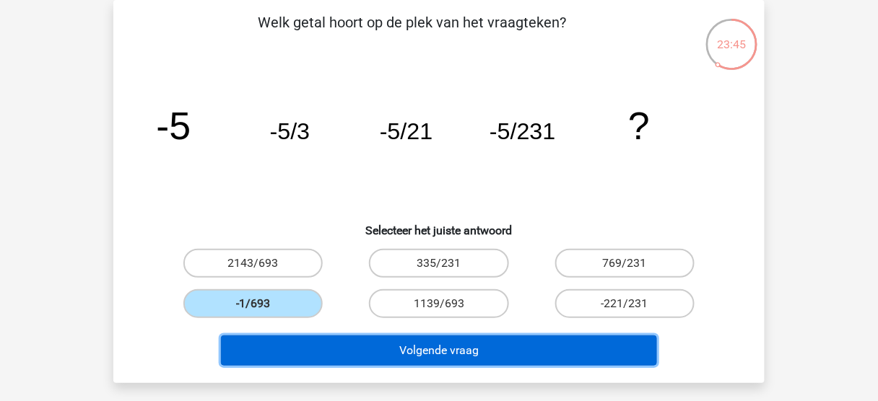
click at [390, 355] on button "Volgende vraag" at bounding box center [439, 351] width 437 height 30
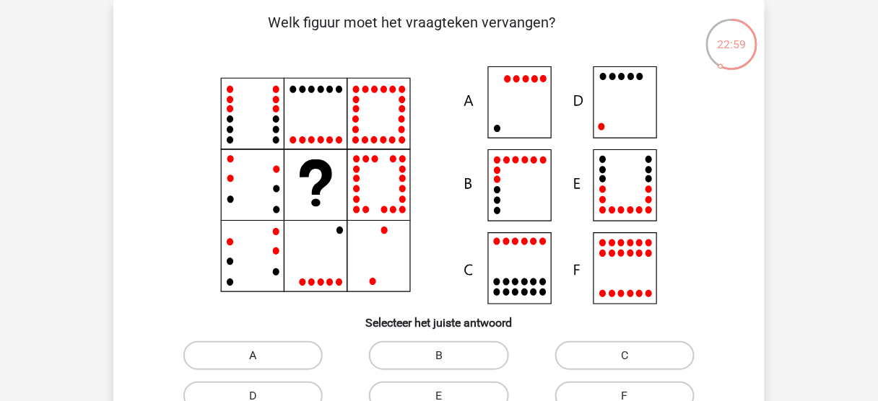
click at [265, 359] on label "A" at bounding box center [252, 355] width 139 height 29
click at [263, 359] on input "A" at bounding box center [257, 360] width 9 height 9
radio input "true"
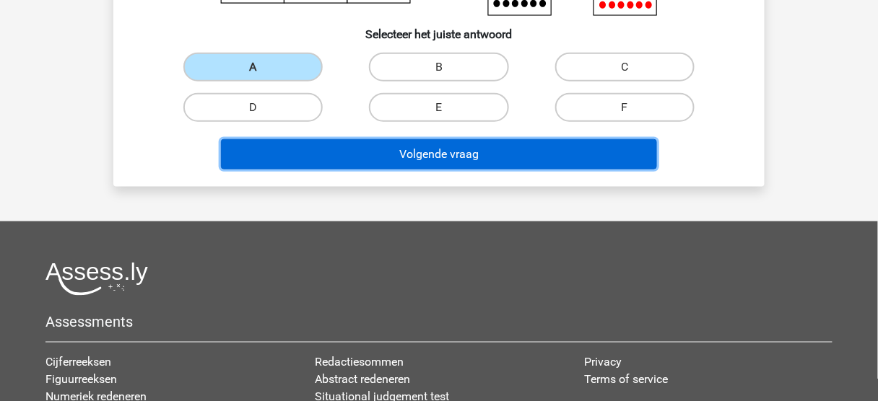
click at [385, 161] on button "Volgende vraag" at bounding box center [439, 154] width 437 height 30
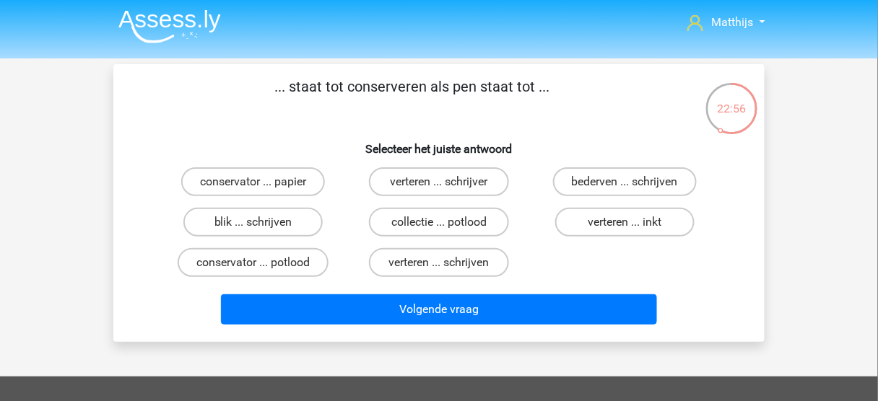
scroll to position [0, 0]
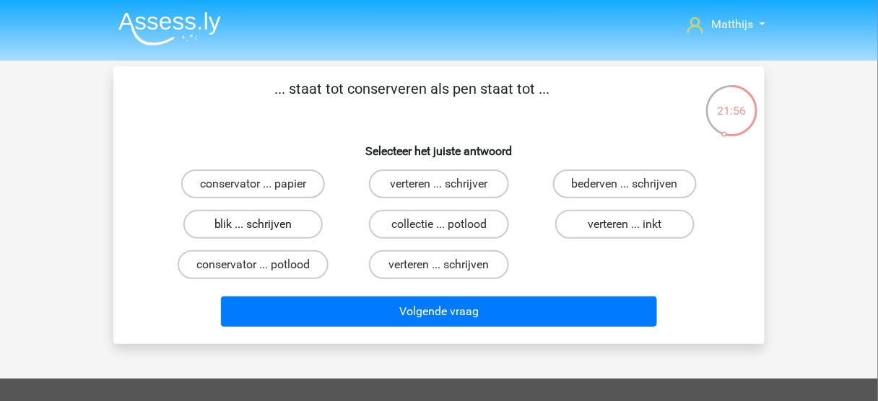
drag, startPoint x: 290, startPoint y: 222, endPoint x: 304, endPoint y: 229, distance: 15.2
click at [290, 222] on label "blik ... schrijven" at bounding box center [252, 224] width 139 height 29
click at [263, 224] on input "blik ... schrijven" at bounding box center [257, 228] width 9 height 9
radio input "true"
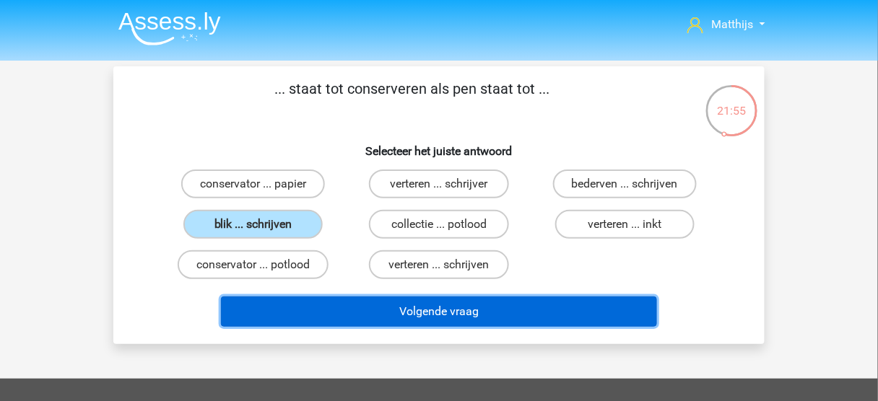
click at [425, 306] on button "Volgende vraag" at bounding box center [439, 312] width 437 height 30
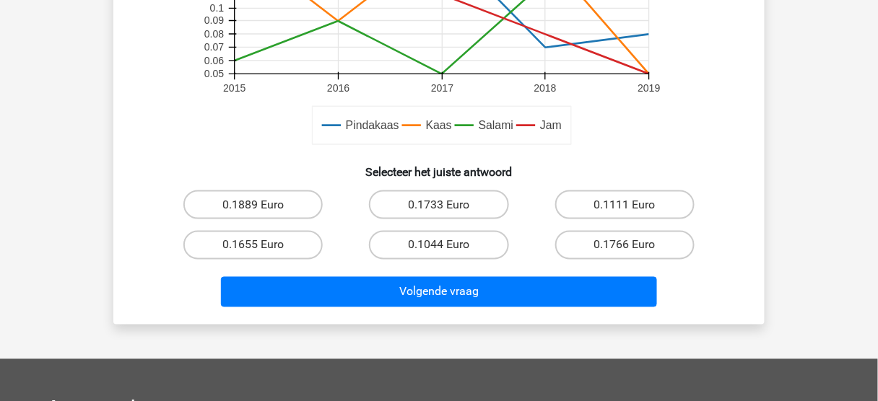
scroll to position [355, 0]
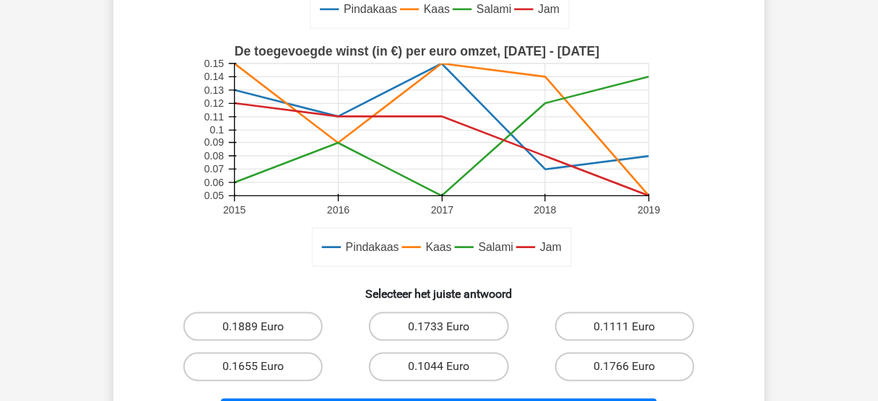
click at [70, 246] on div "Matthijs m.gerritsen@sofiris.nl" at bounding box center [439, 254] width 878 height 1218
click at [641, 324] on label "0.1111 Euro" at bounding box center [624, 327] width 139 height 29
click at [634, 327] on input "0.1111 Euro" at bounding box center [628, 331] width 9 height 9
radio input "true"
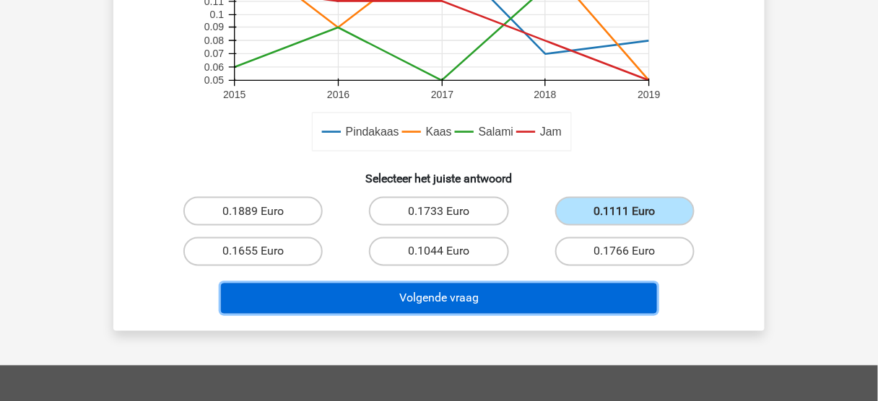
click at [508, 302] on button "Volgende vraag" at bounding box center [439, 299] width 437 height 30
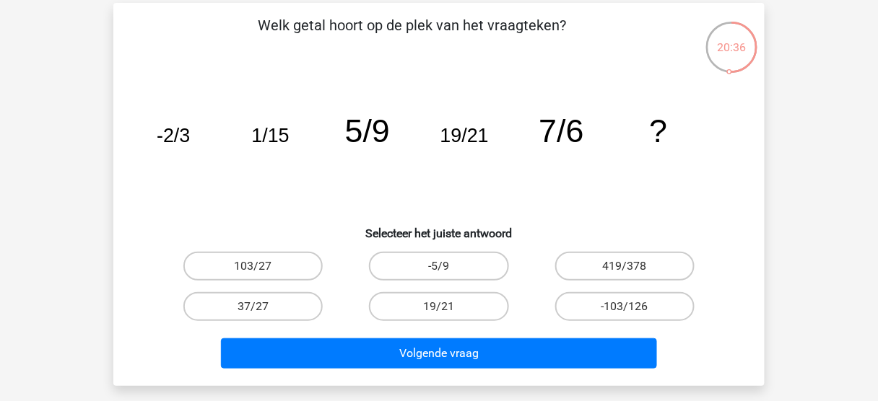
scroll to position [66, 0]
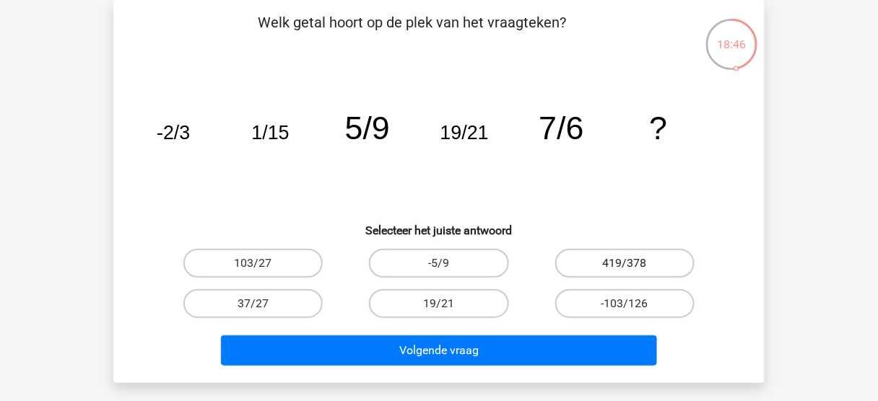
click at [660, 269] on label "419/378" at bounding box center [624, 263] width 139 height 29
click at [634, 269] on input "419/378" at bounding box center [628, 267] width 9 height 9
radio input "true"
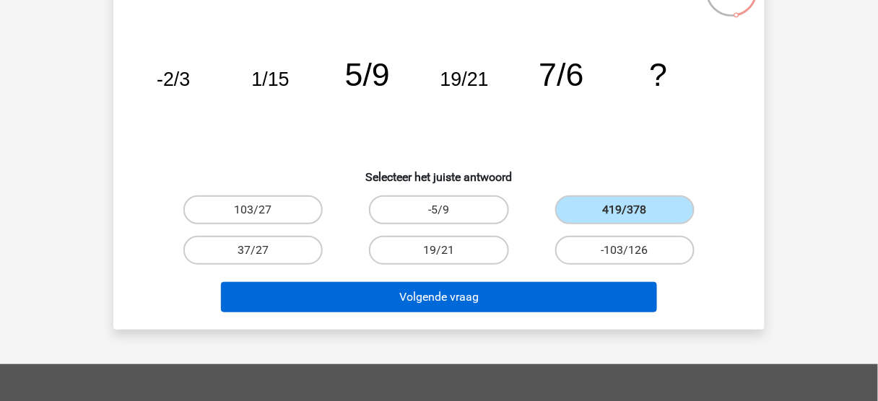
scroll to position [124, 0]
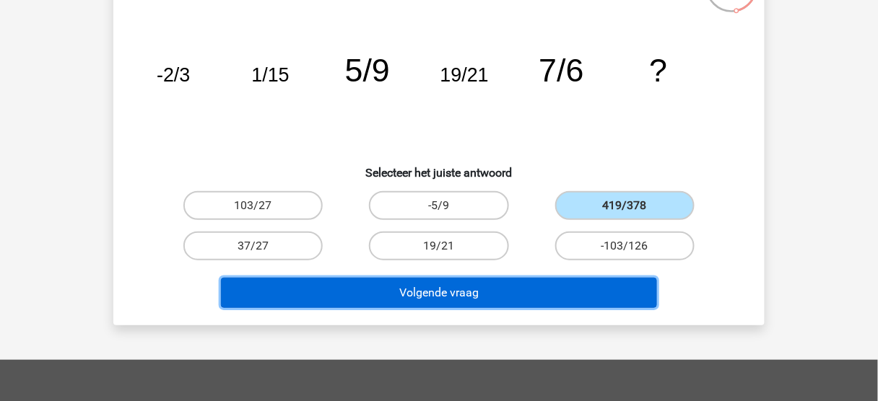
click at [499, 295] on button "Volgende vraag" at bounding box center [439, 293] width 437 height 30
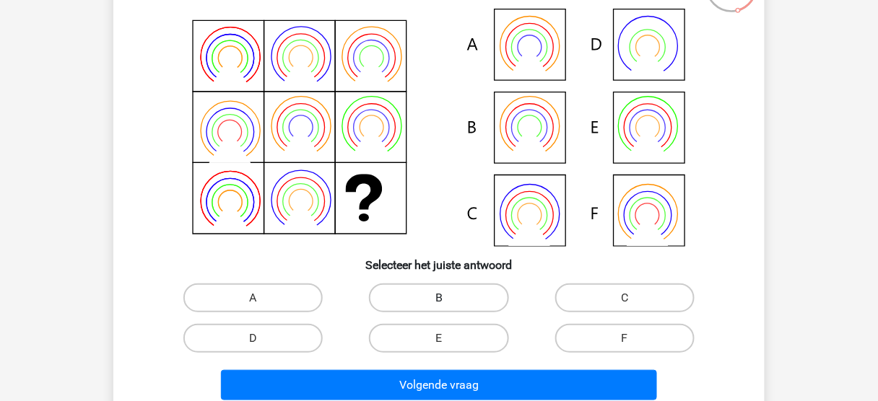
click at [453, 304] on label "B" at bounding box center [438, 298] width 139 height 29
click at [448, 304] on input "B" at bounding box center [443, 302] width 9 height 9
radio input "true"
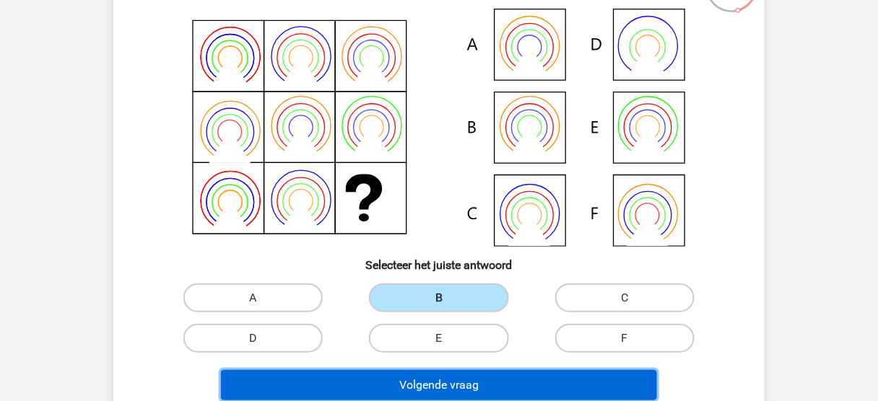
click at [468, 375] on button "Volgende vraag" at bounding box center [439, 385] width 437 height 30
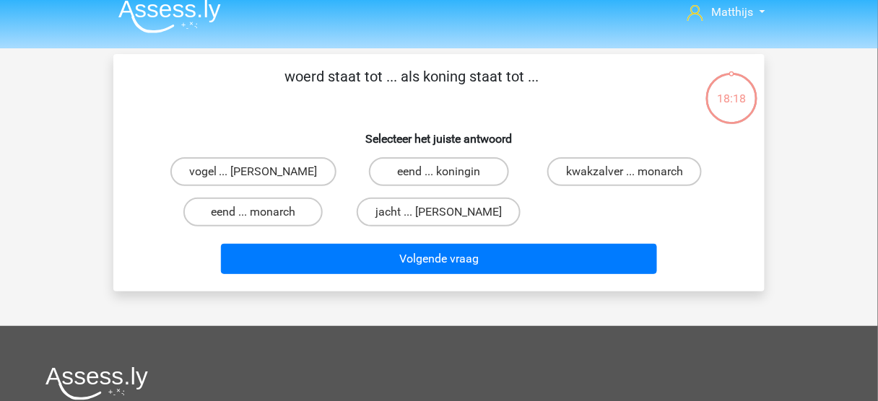
scroll to position [0, 0]
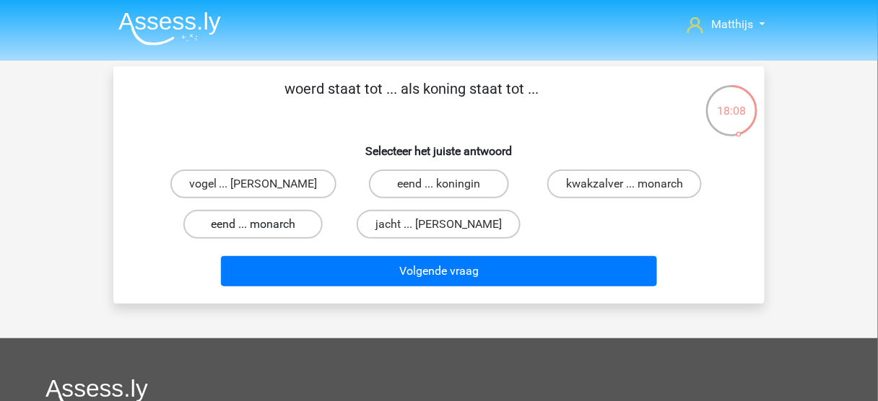
click at [262, 219] on label "eend ... monarch" at bounding box center [252, 224] width 139 height 29
click at [262, 224] on input "eend ... monarch" at bounding box center [257, 228] width 9 height 9
radio input "true"
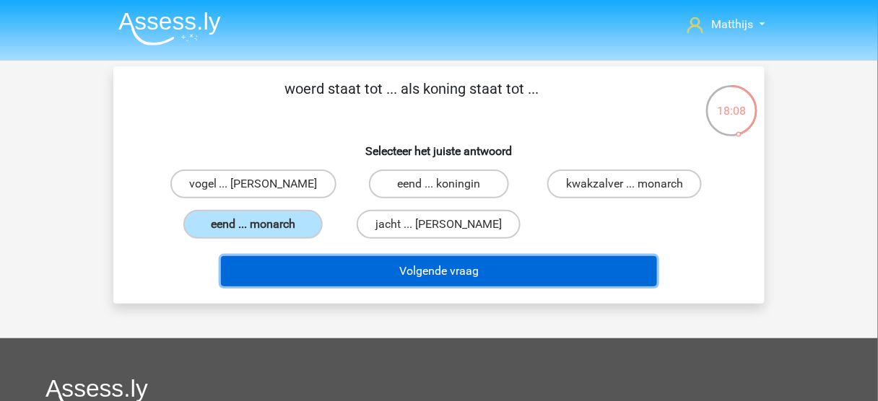
click at [373, 271] on button "Volgende vraag" at bounding box center [439, 271] width 437 height 30
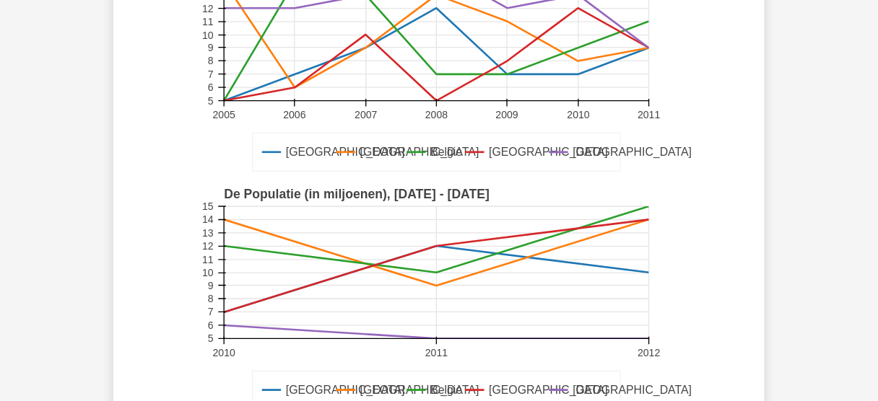
scroll to position [240, 0]
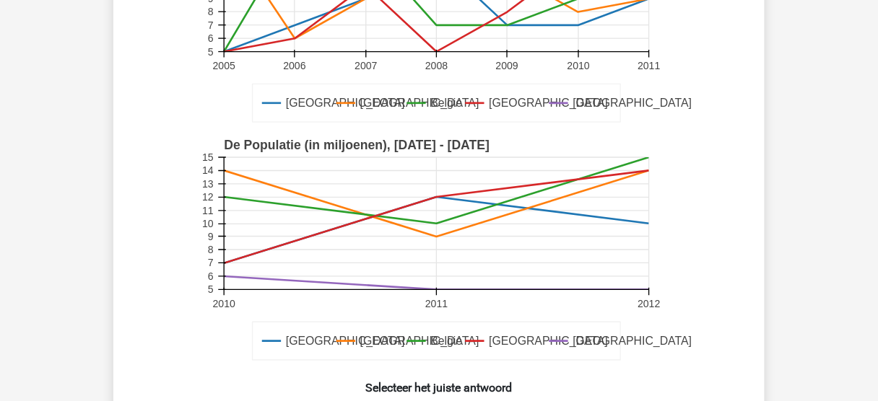
click at [6, 127] on div "Matthijs m.gerritsen@sofiris.nl" at bounding box center [439, 358] width 878 height 1196
click at [95, 172] on div "Matthijs m.gerritsen@sofiris.nl" at bounding box center [439, 358] width 878 height 1196
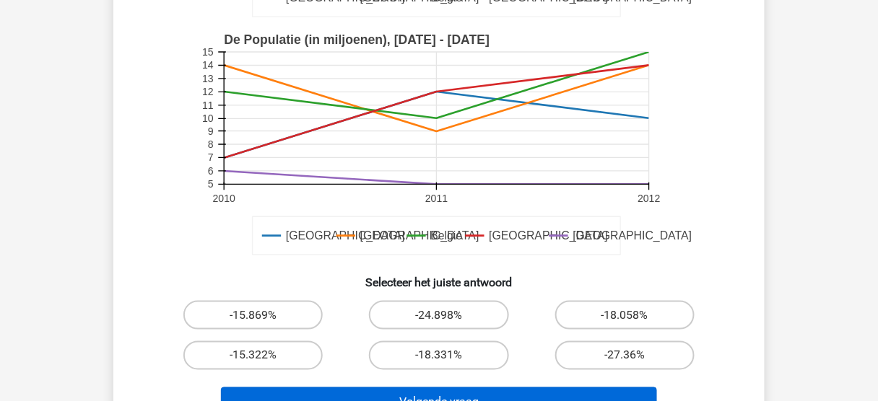
scroll to position [471, 0]
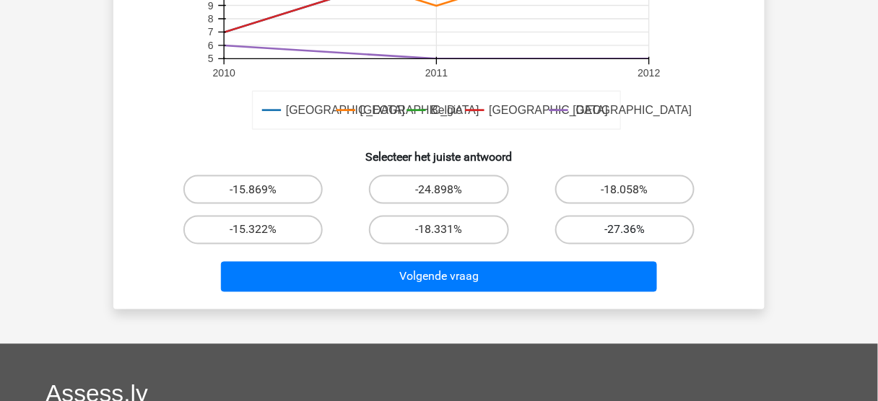
click at [637, 232] on label "-27.36%" at bounding box center [624, 230] width 139 height 29
click at [634, 232] on input "-27.36%" at bounding box center [628, 234] width 9 height 9
radio input "true"
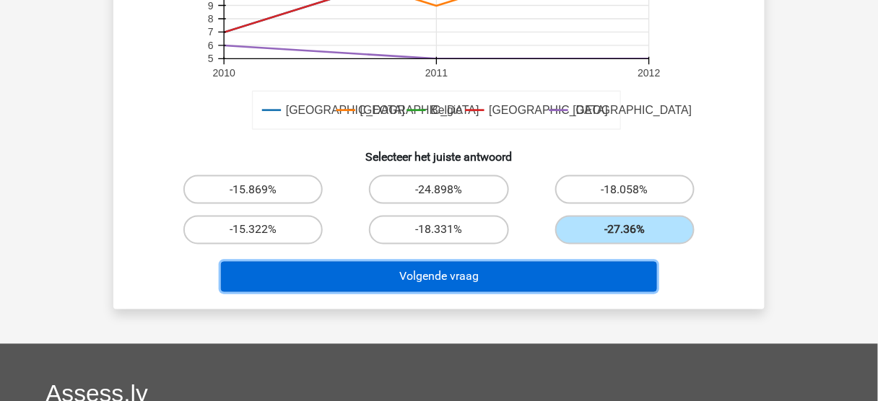
click at [612, 276] on button "Volgende vraag" at bounding box center [439, 277] width 437 height 30
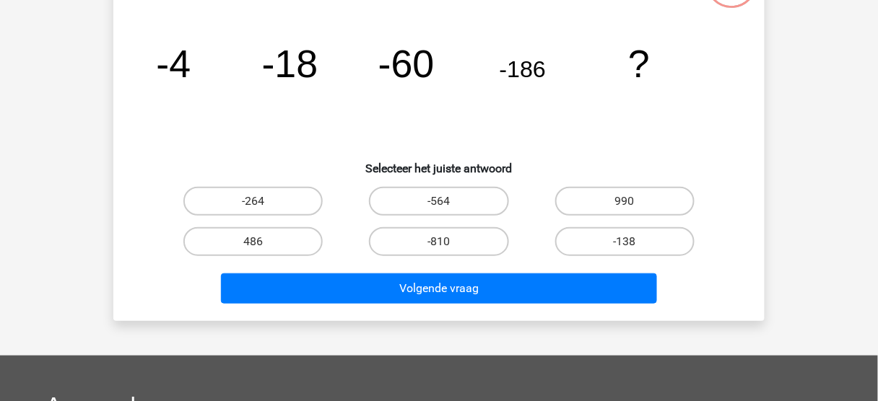
scroll to position [66, 0]
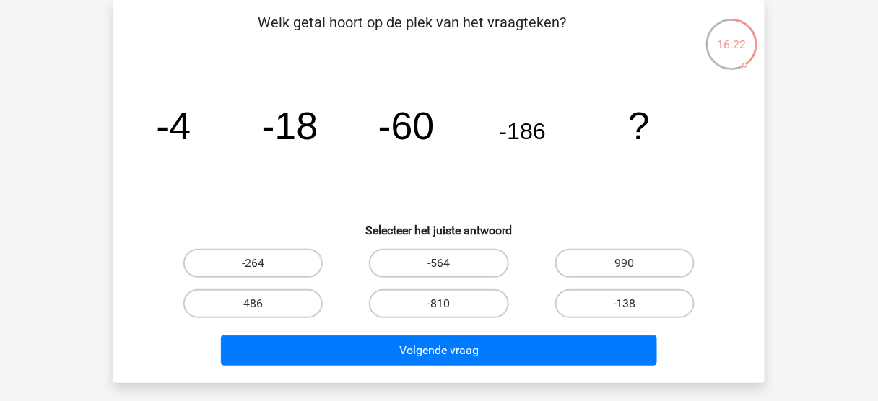
drag, startPoint x: 135, startPoint y: 229, endPoint x: 129, endPoint y: 240, distance: 12.9
click at [134, 229] on div "Welk getal hoort op de plek van het vraagteken? image/svg+xml -4 -18 -60 -186 ?…" at bounding box center [438, 192] width 639 height 360
click at [435, 257] on label "-564" at bounding box center [438, 263] width 139 height 29
click at [439, 263] on input "-564" at bounding box center [443, 267] width 9 height 9
radio input "true"
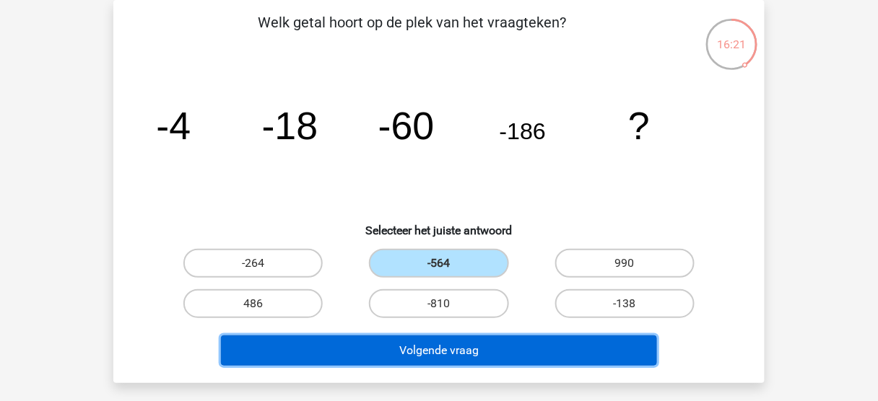
click at [489, 341] on button "Volgende vraag" at bounding box center [439, 351] width 437 height 30
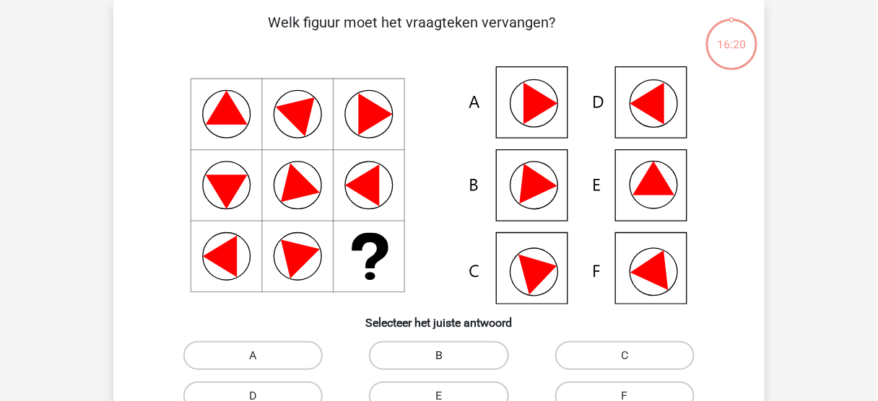
click at [490, 343] on label "B" at bounding box center [438, 355] width 139 height 29
click at [448, 356] on input "B" at bounding box center [443, 360] width 9 height 9
radio input "true"
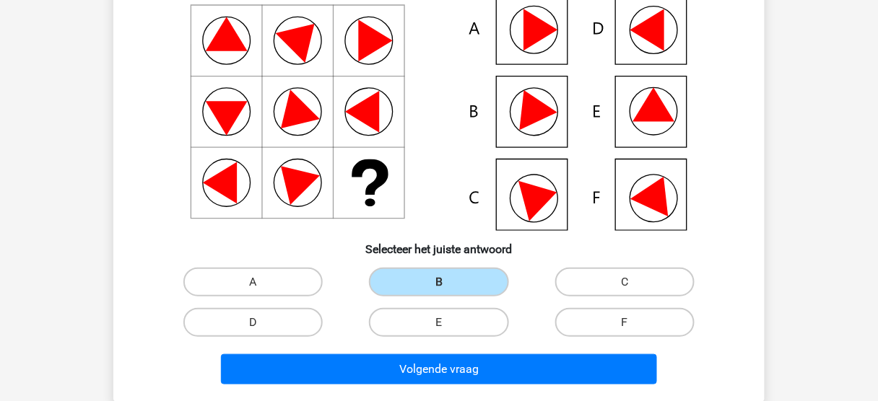
scroll to position [355, 0]
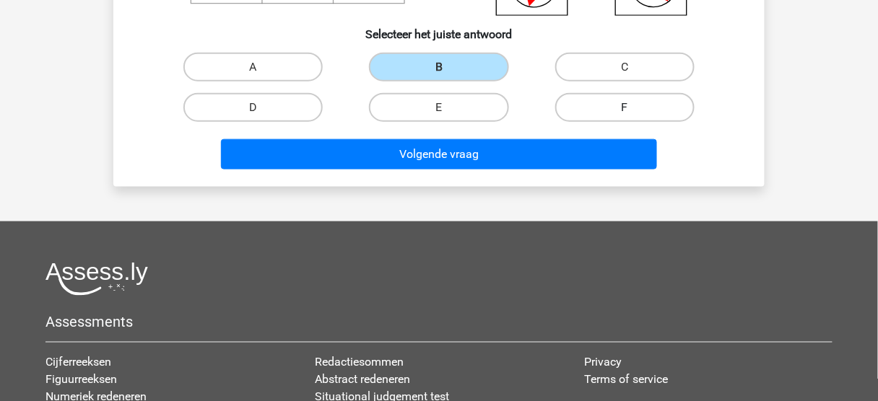
click at [634, 114] on label "F" at bounding box center [624, 107] width 139 height 29
click at [634, 114] on input "F" at bounding box center [628, 112] width 9 height 9
radio input "true"
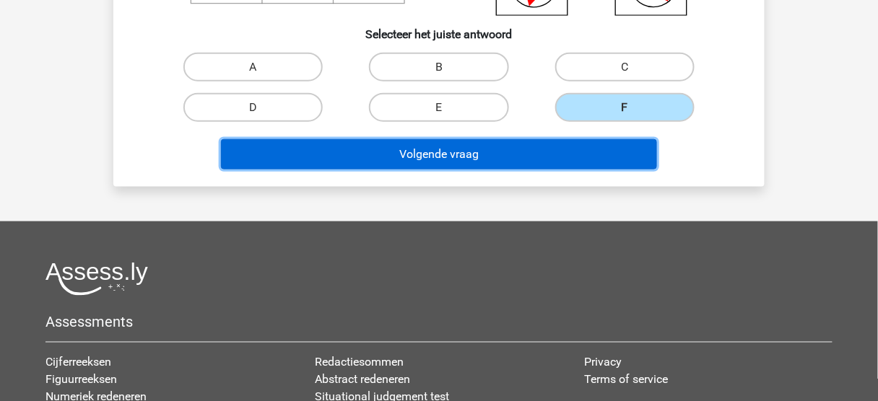
click at [621, 147] on button "Volgende vraag" at bounding box center [439, 154] width 437 height 30
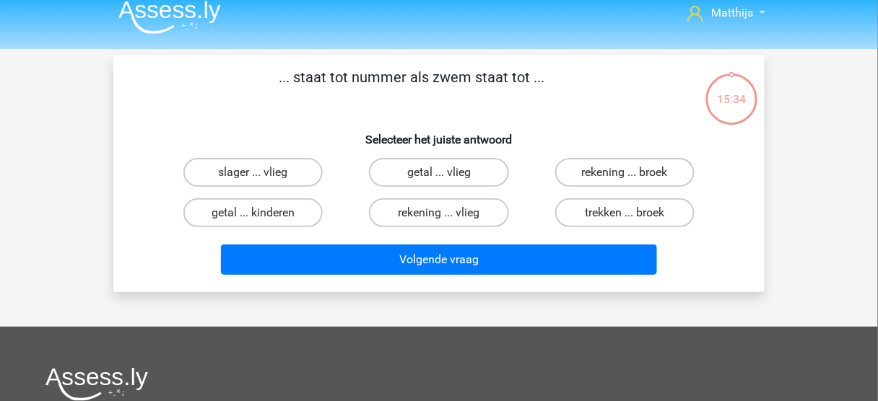
scroll to position [9, 0]
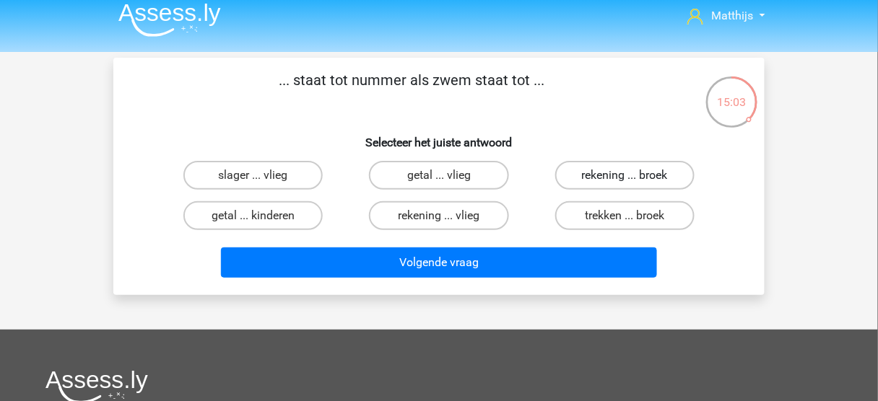
click at [657, 173] on label "rekening ... broek" at bounding box center [624, 175] width 139 height 29
click at [634, 175] on input "rekening ... broek" at bounding box center [628, 179] width 9 height 9
radio input "true"
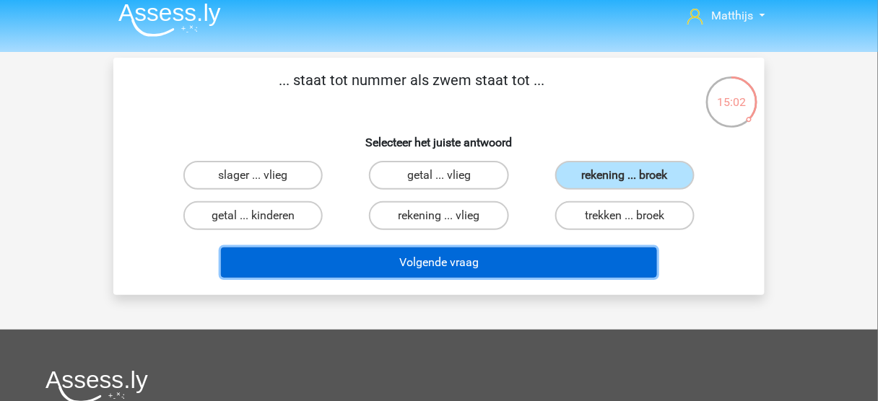
click at [556, 261] on button "Volgende vraag" at bounding box center [439, 263] width 437 height 30
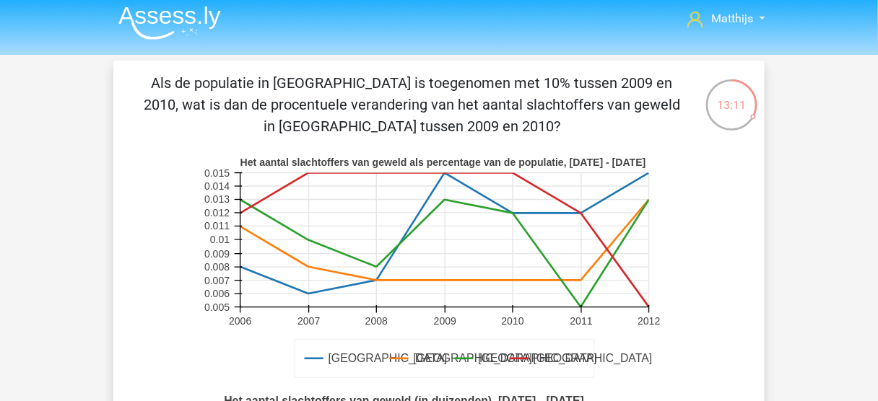
scroll to position [0, 0]
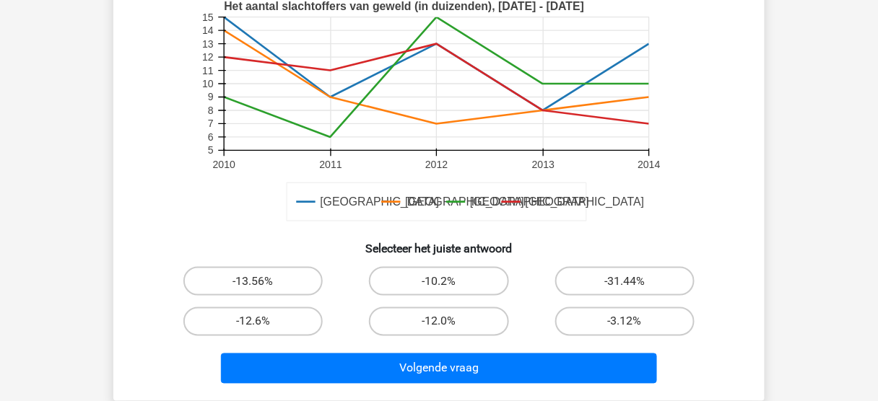
scroll to position [346, 0]
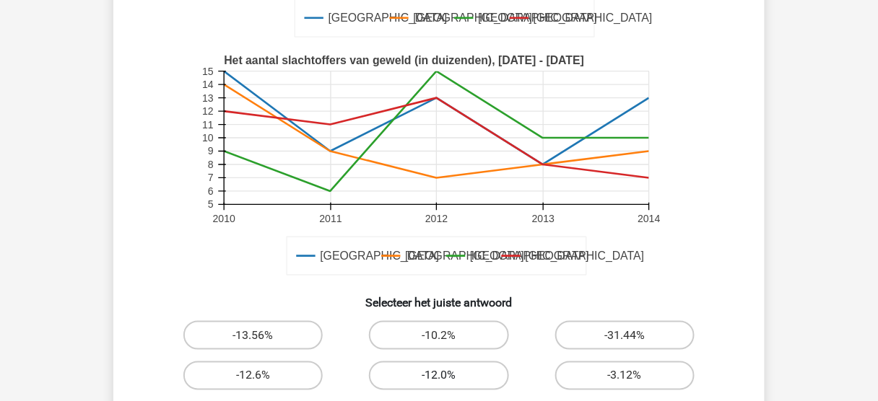
click at [475, 364] on label "-12.0%" at bounding box center [438, 376] width 139 height 29
click at [448, 376] on input "-12.0%" at bounding box center [443, 380] width 9 height 9
radio input "true"
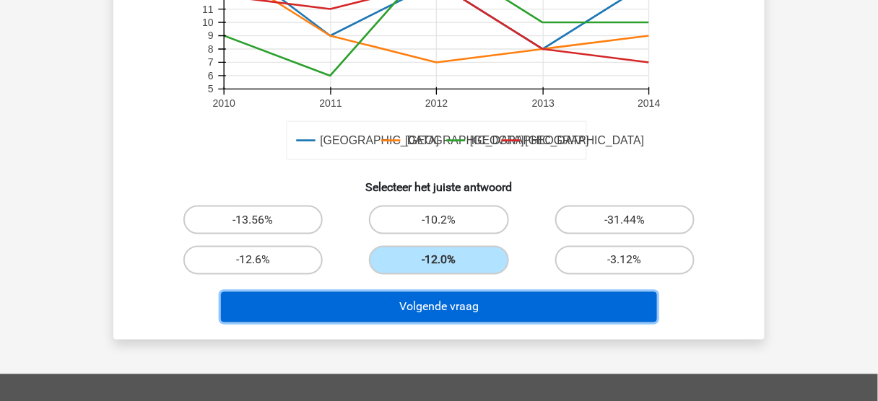
click at [481, 313] on button "Volgende vraag" at bounding box center [439, 307] width 437 height 30
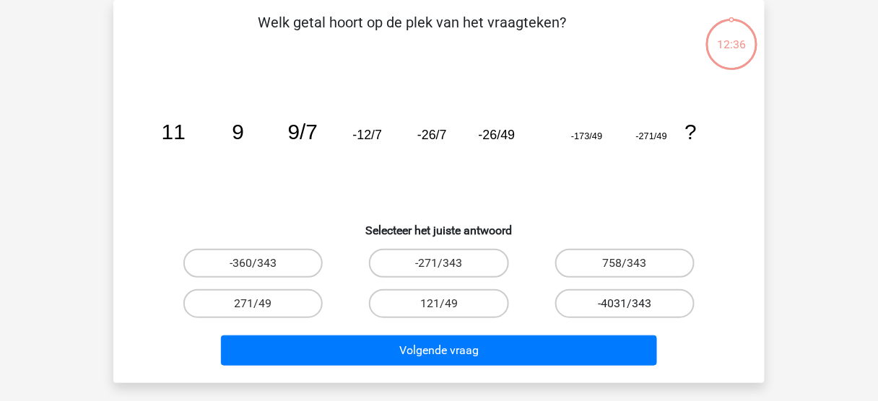
scroll to position [66, 0]
click at [58, 215] on div "Matthijs m.gerritsen@sofiris.nl" at bounding box center [439, 366] width 878 height 865
click at [463, 262] on label "-271/343" at bounding box center [438, 263] width 139 height 29
click at [448, 263] on input "-271/343" at bounding box center [443, 267] width 9 height 9
radio input "true"
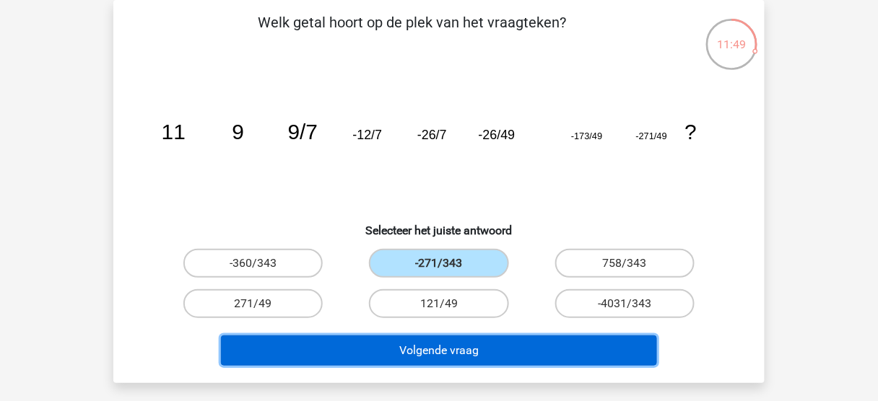
click at [529, 351] on button "Volgende vraag" at bounding box center [439, 351] width 437 height 30
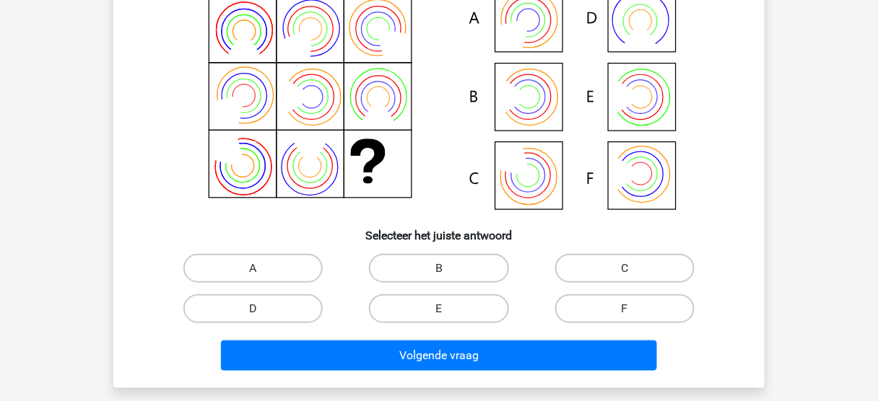
scroll to position [182, 0]
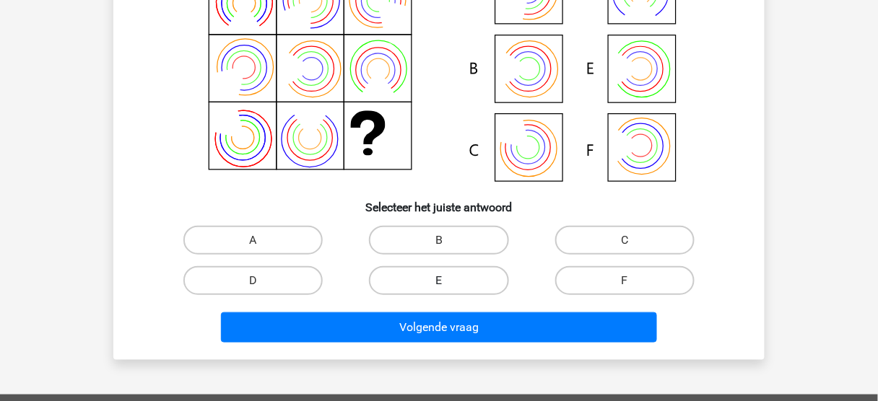
click at [426, 271] on label "E" at bounding box center [438, 280] width 139 height 29
click at [439, 281] on input "E" at bounding box center [443, 285] width 9 height 9
radio input "true"
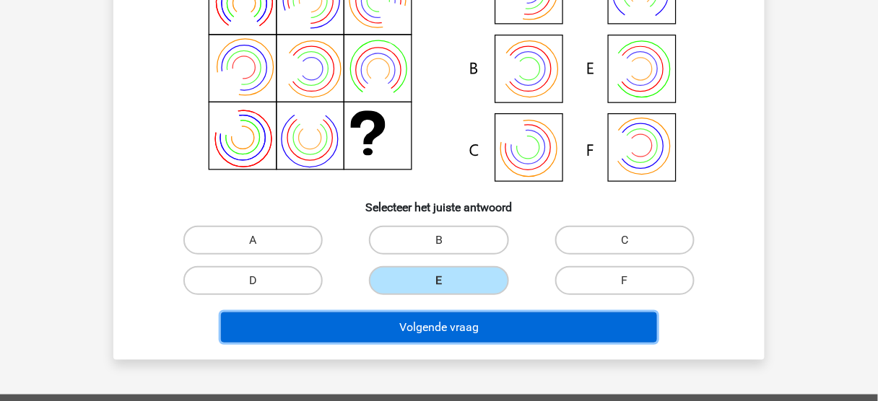
click at [439, 331] on button "Volgende vraag" at bounding box center [439, 328] width 437 height 30
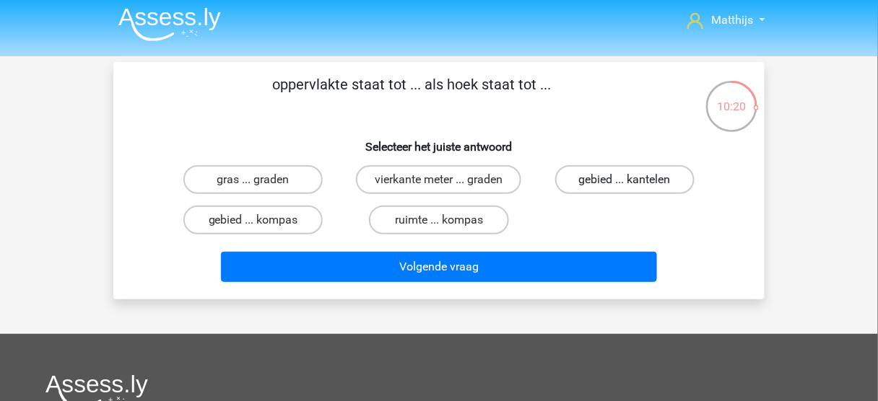
scroll to position [0, 0]
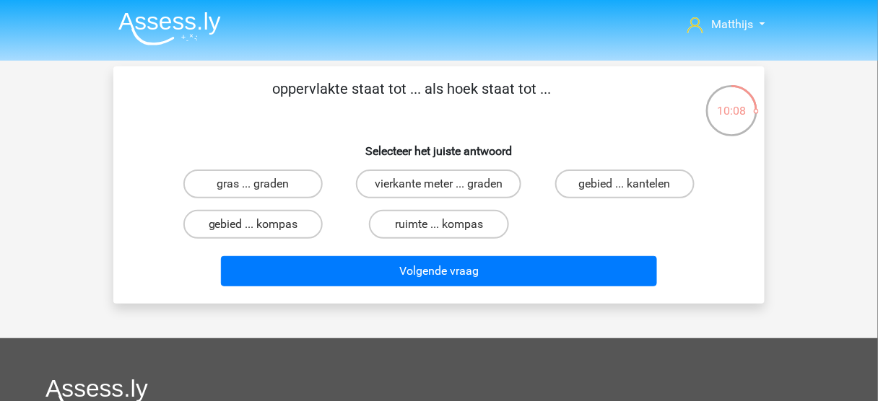
click at [444, 185] on input "vierkante meter ... graden" at bounding box center [443, 188] width 9 height 9
radio input "true"
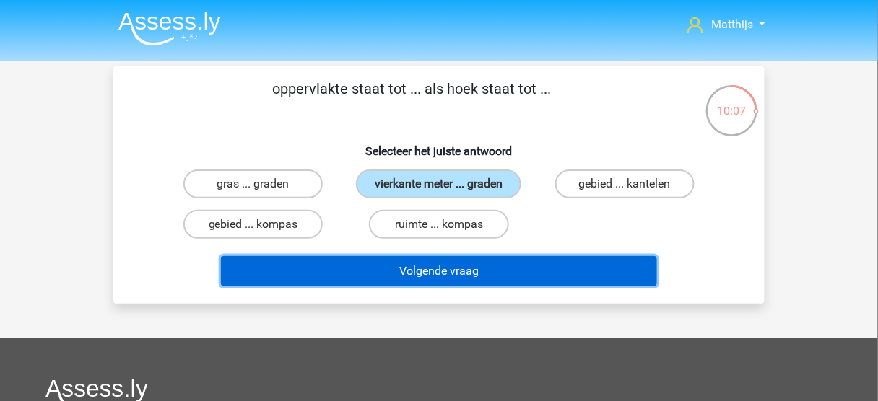
click at [466, 271] on button "Volgende vraag" at bounding box center [439, 271] width 437 height 30
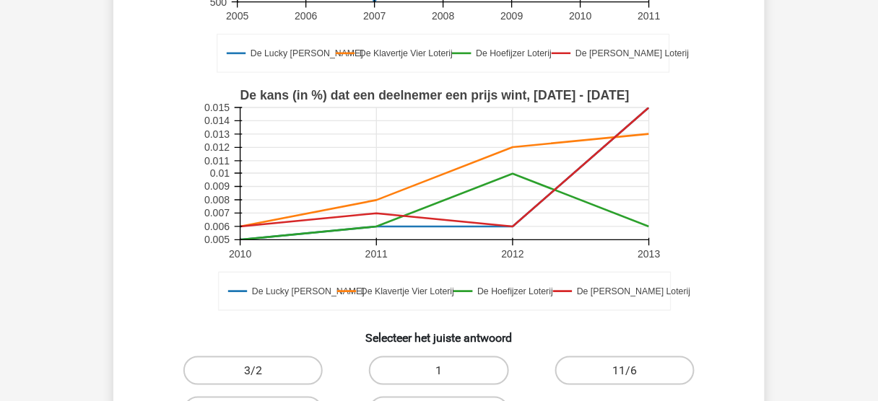
scroll to position [404, 0]
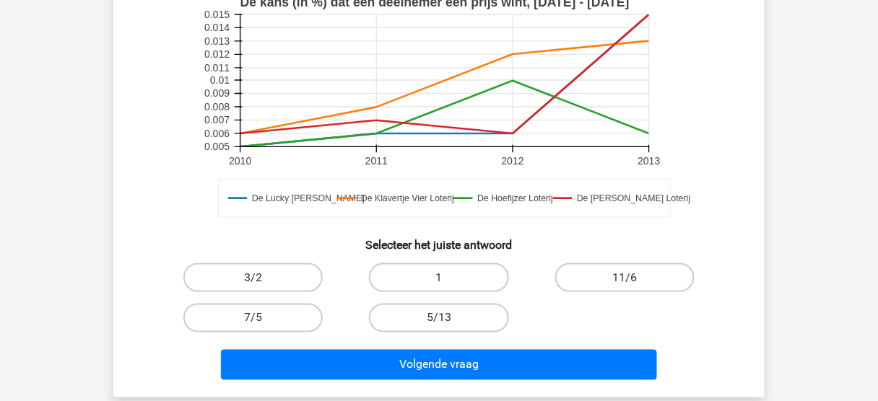
drag, startPoint x: 463, startPoint y: 317, endPoint x: 476, endPoint y: 343, distance: 29.1
click at [461, 317] on label "5/13" at bounding box center [438, 318] width 139 height 29
click at [448, 318] on input "5/13" at bounding box center [443, 322] width 9 height 9
radio input "true"
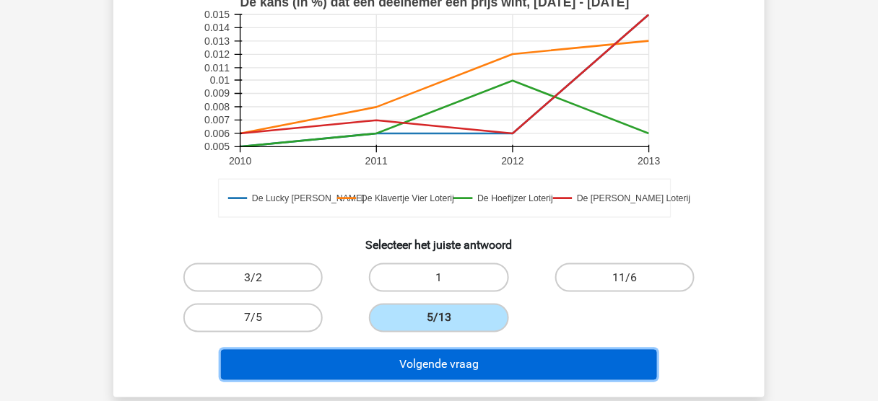
click at [493, 372] on button "Volgende vraag" at bounding box center [439, 365] width 437 height 30
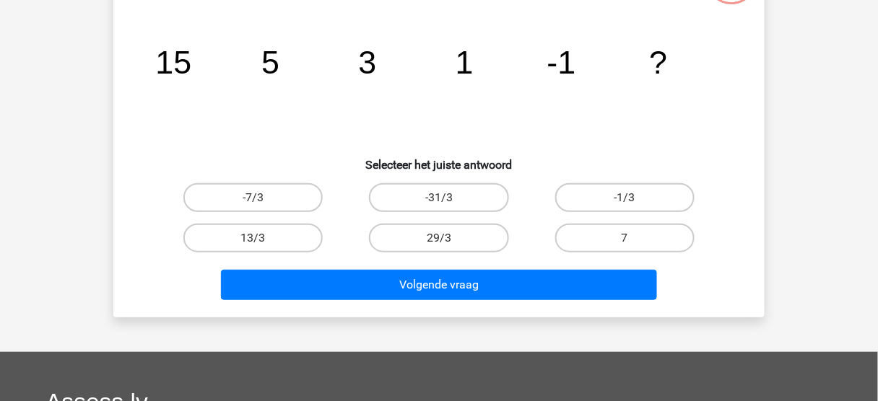
scroll to position [66, 0]
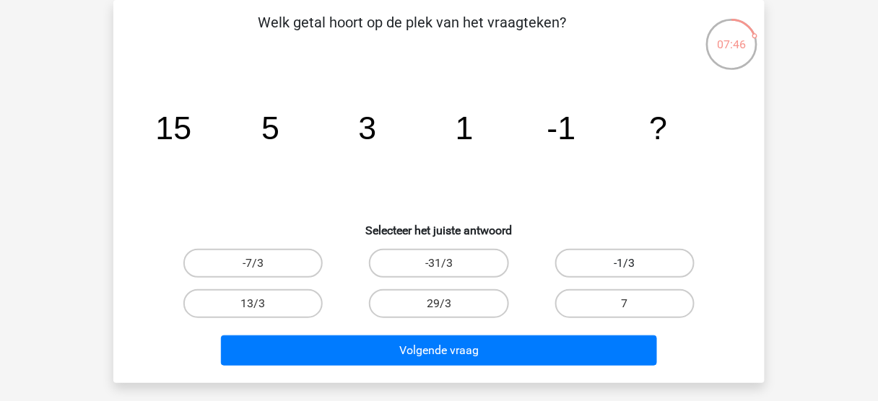
click at [609, 266] on label "-1/3" at bounding box center [624, 263] width 139 height 29
click at [624, 266] on input "-1/3" at bounding box center [628, 267] width 9 height 9
radio input "true"
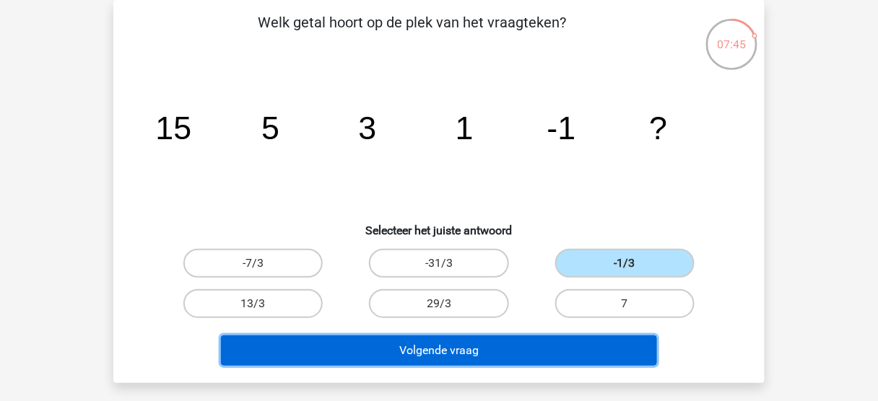
click at [556, 347] on button "Volgende vraag" at bounding box center [439, 351] width 437 height 30
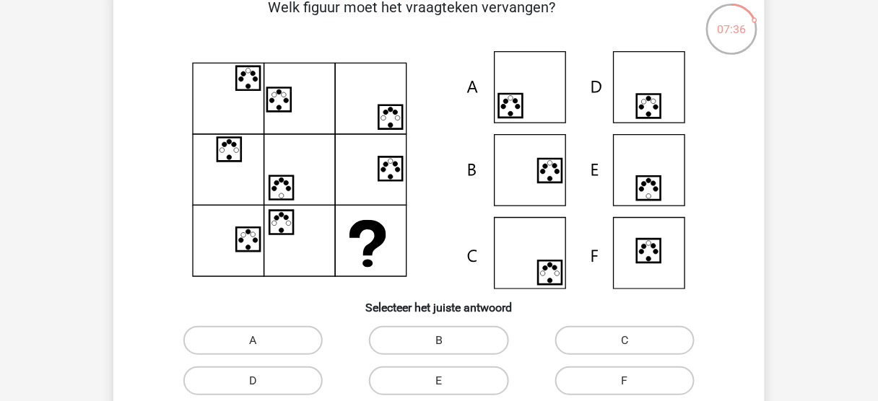
scroll to position [115, 0]
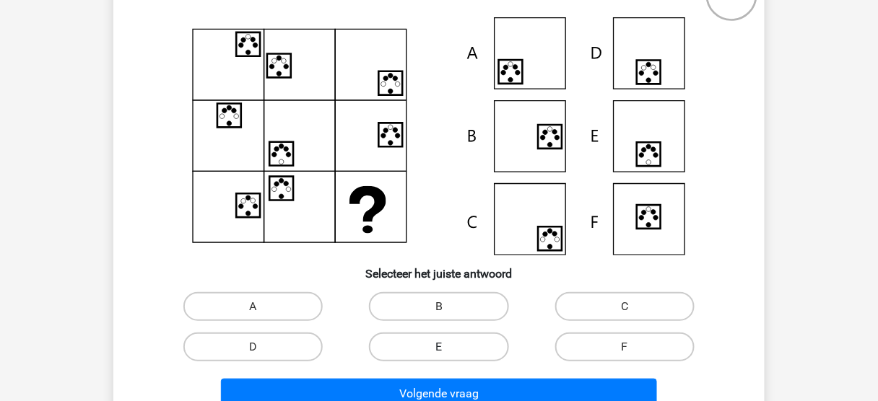
click at [436, 351] on label "E" at bounding box center [438, 347] width 139 height 29
click at [439, 351] on input "E" at bounding box center [443, 351] width 9 height 9
radio input "true"
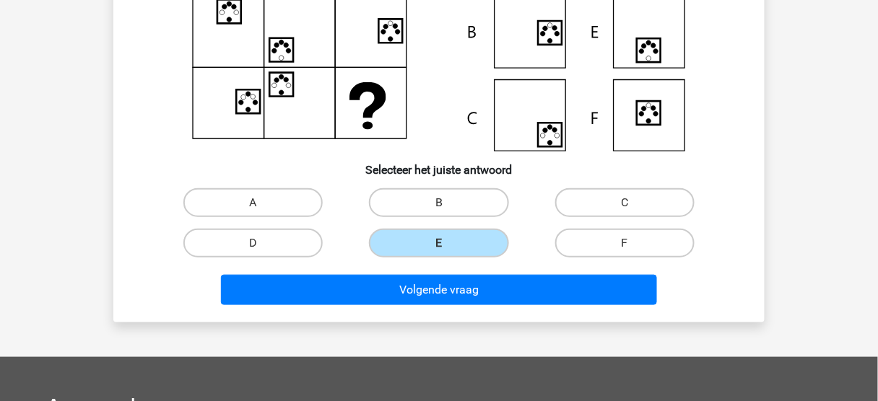
scroll to position [231, 0]
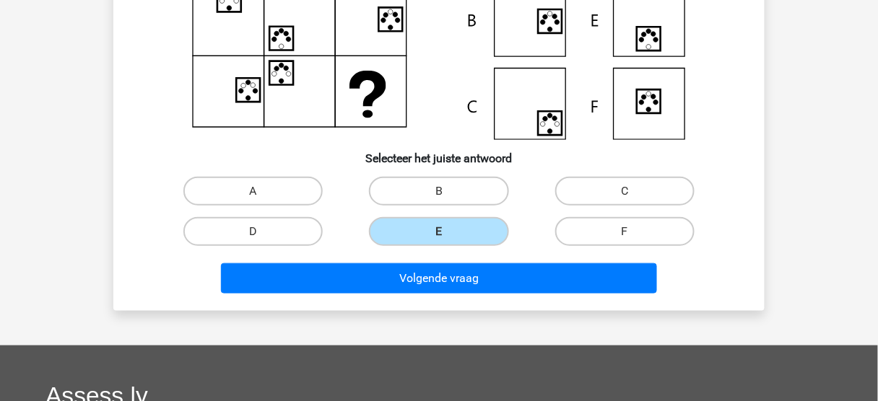
click at [473, 261] on div "Volgende vraag" at bounding box center [438, 276] width 605 height 48
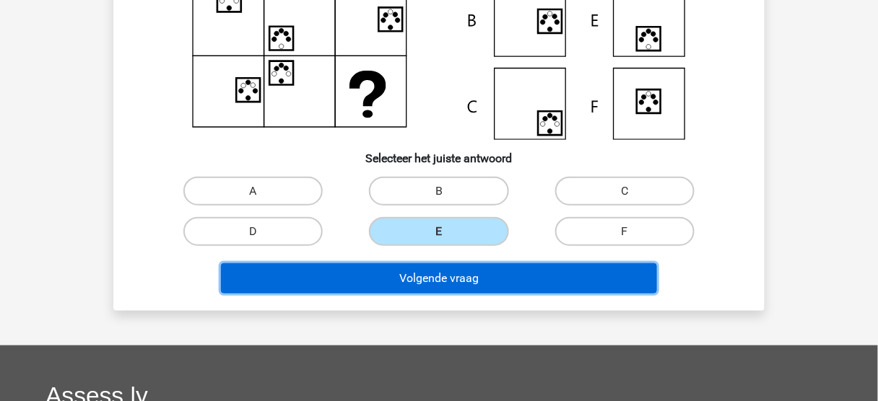
click at [476, 278] on button "Volgende vraag" at bounding box center [439, 278] width 437 height 30
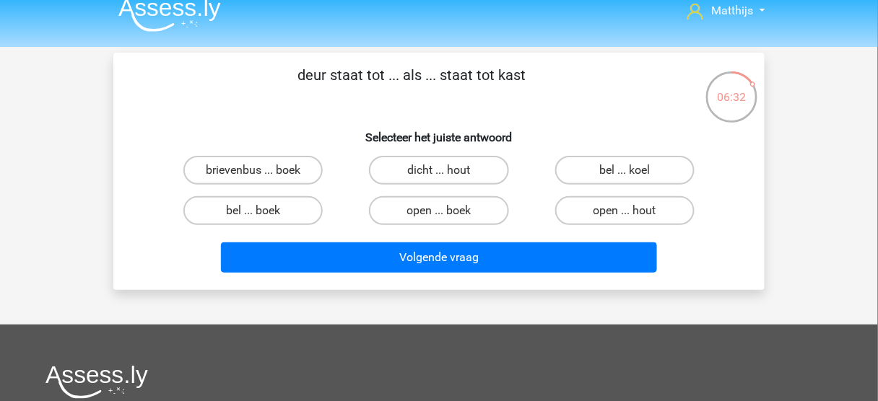
scroll to position [0, 0]
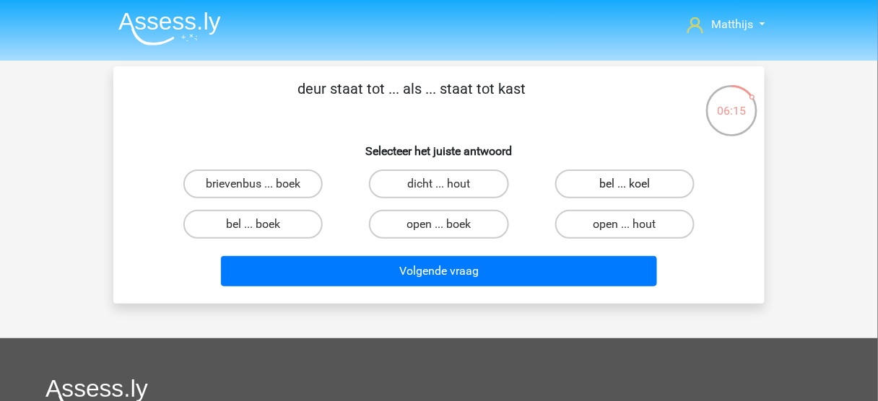
click at [656, 183] on label "bel ... koel" at bounding box center [624, 184] width 139 height 29
click at [634, 184] on input "bel ... koel" at bounding box center [628, 188] width 9 height 9
radio input "true"
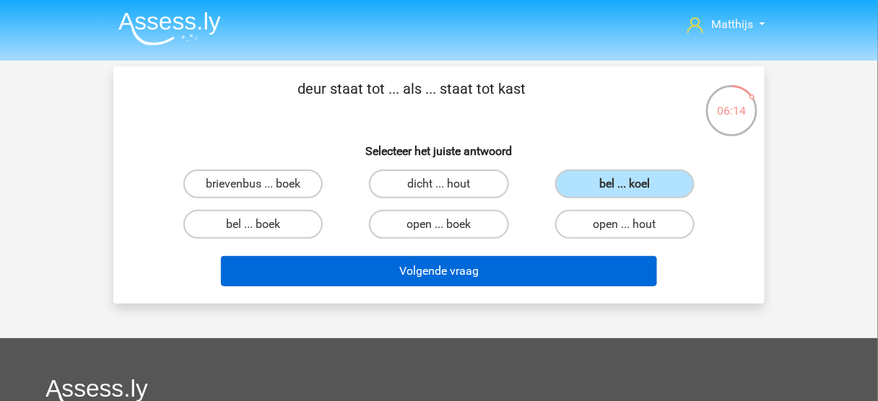
drag, startPoint x: 624, startPoint y: 252, endPoint x: 624, endPoint y: 260, distance: 7.9
click at [624, 253] on div "Volgende vraag" at bounding box center [438, 269] width 605 height 48
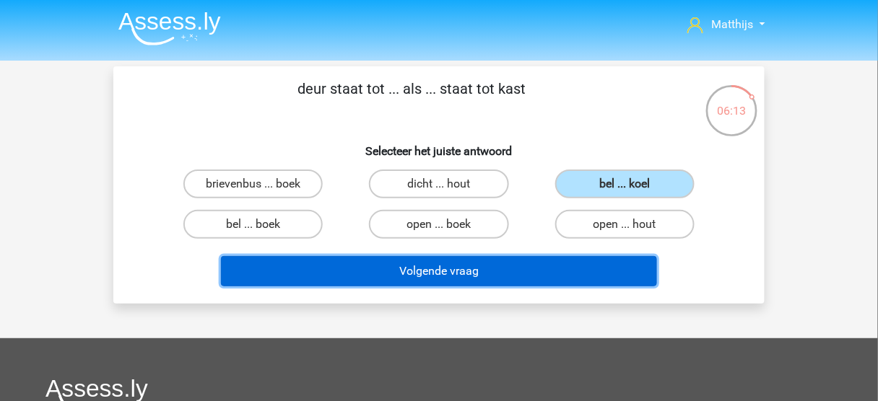
click at [608, 269] on button "Volgende vraag" at bounding box center [439, 271] width 437 height 30
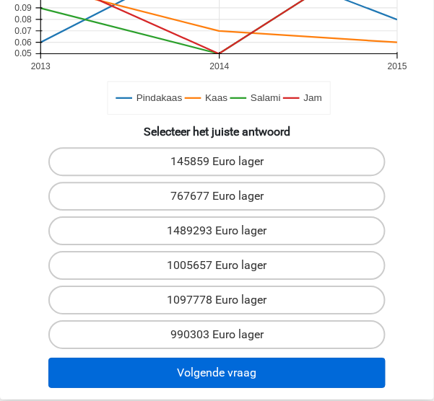
scroll to position [520, 0]
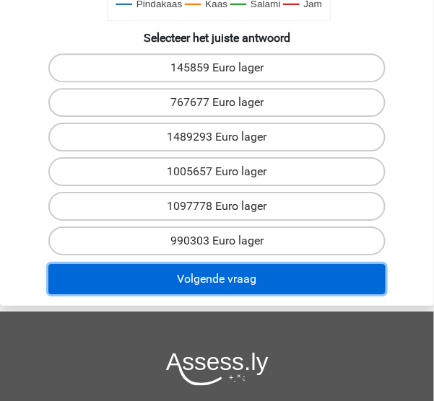
click at [250, 271] on button "Volgende vraag" at bounding box center [216, 279] width 336 height 30
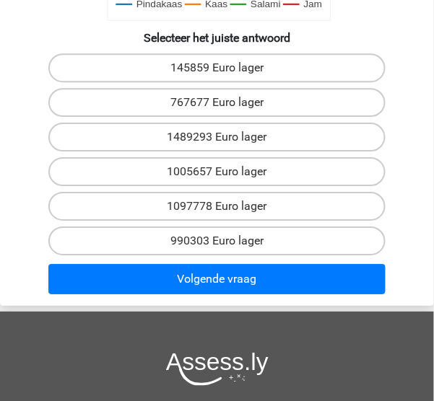
click at [421, 133] on div "1489293 Euro lager" at bounding box center [216, 137] width 421 height 29
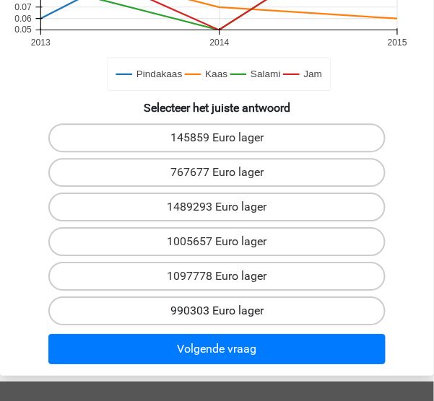
scroll to position [462, 0]
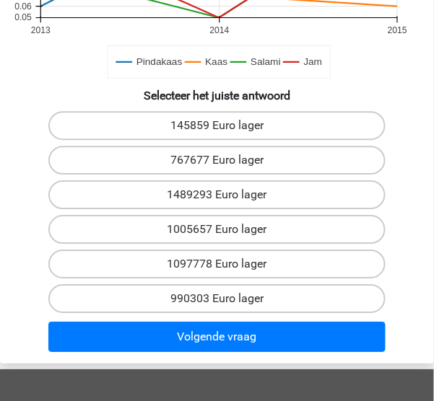
click at [217, 198] on input "1489293 Euro lager" at bounding box center [221, 199] width 9 height 9
radio input "true"
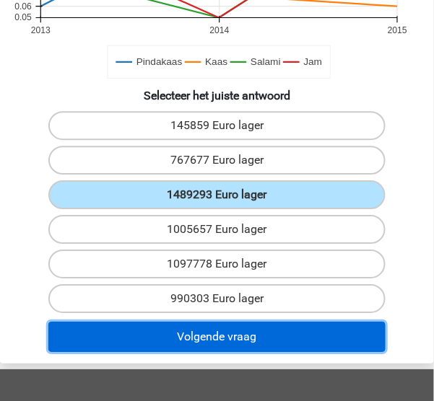
click at [237, 332] on button "Volgende vraag" at bounding box center [216, 337] width 336 height 30
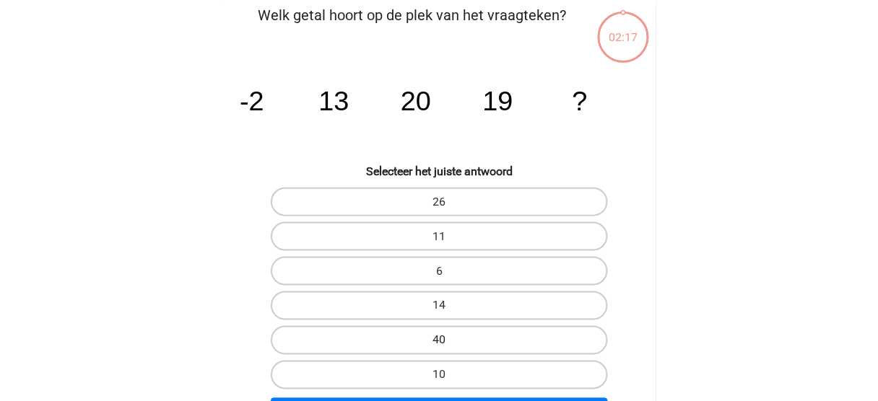
scroll to position [55, 0]
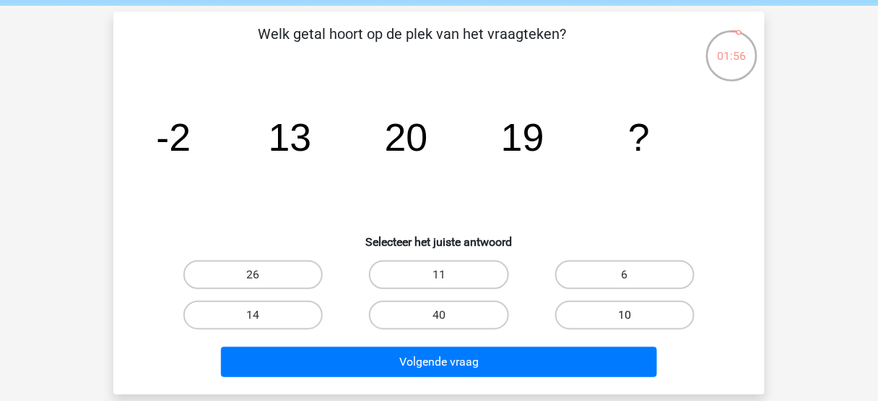
click at [641, 316] on label "10" at bounding box center [624, 315] width 139 height 29
click at [634, 316] on input "10" at bounding box center [628, 319] width 9 height 9
radio input "true"
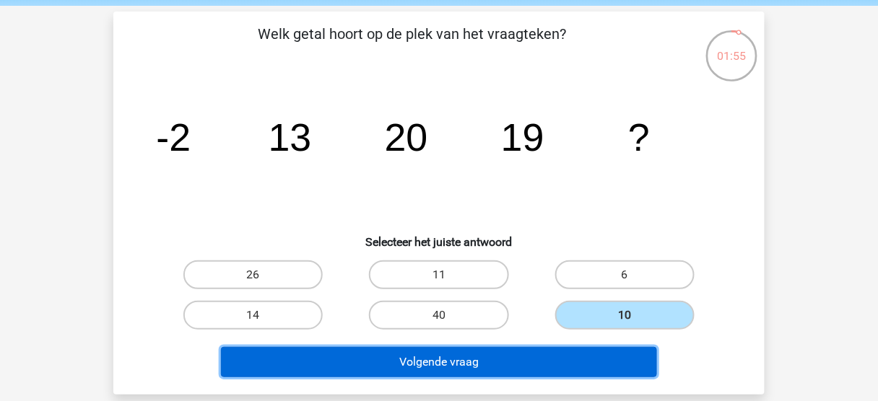
click at [578, 361] on button "Volgende vraag" at bounding box center [439, 362] width 437 height 30
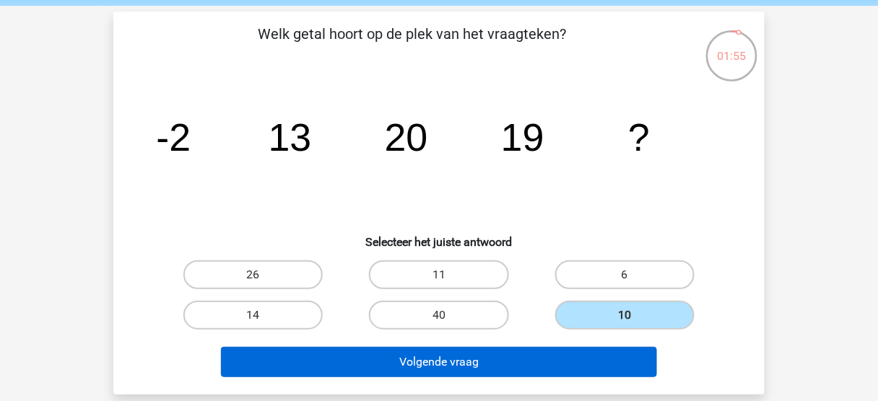
scroll to position [66, 0]
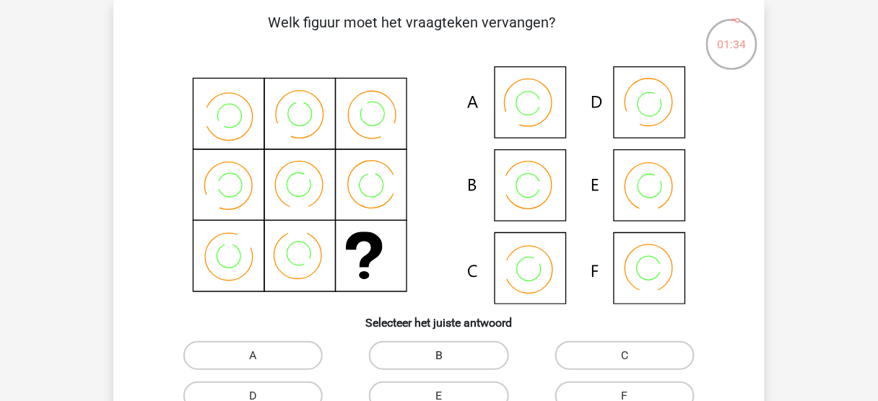
click at [453, 359] on label "B" at bounding box center [438, 355] width 139 height 29
click at [448, 359] on input "B" at bounding box center [443, 360] width 9 height 9
radio input "true"
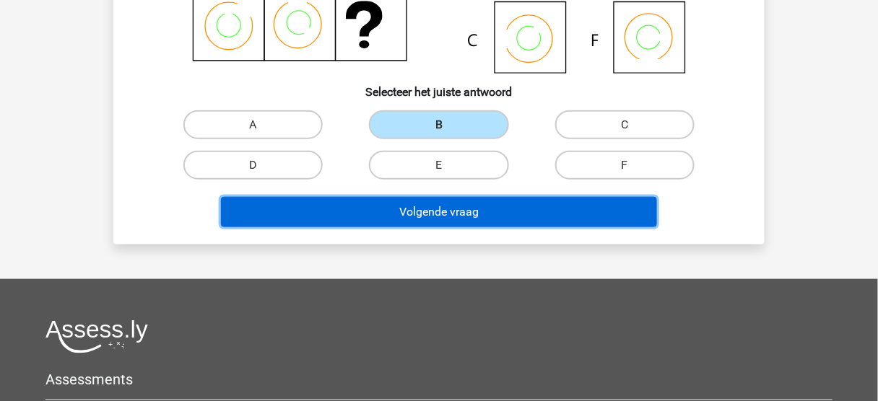
drag, startPoint x: 492, startPoint y: 209, endPoint x: 523, endPoint y: 207, distance: 31.8
click at [491, 209] on button "Volgende vraag" at bounding box center [439, 212] width 437 height 30
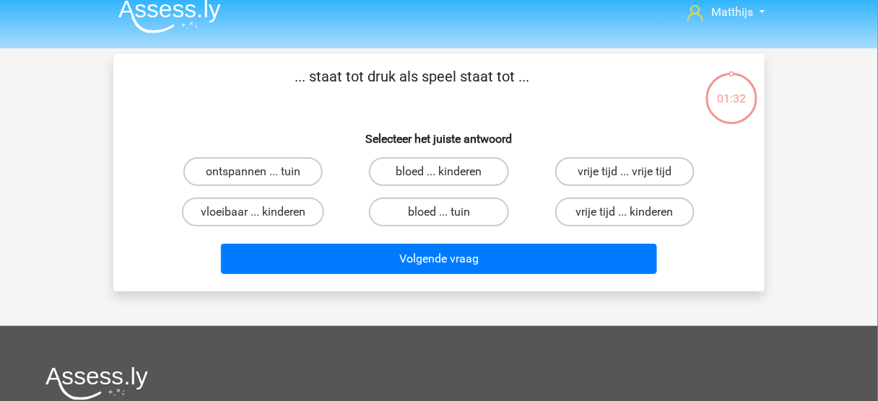
scroll to position [0, 0]
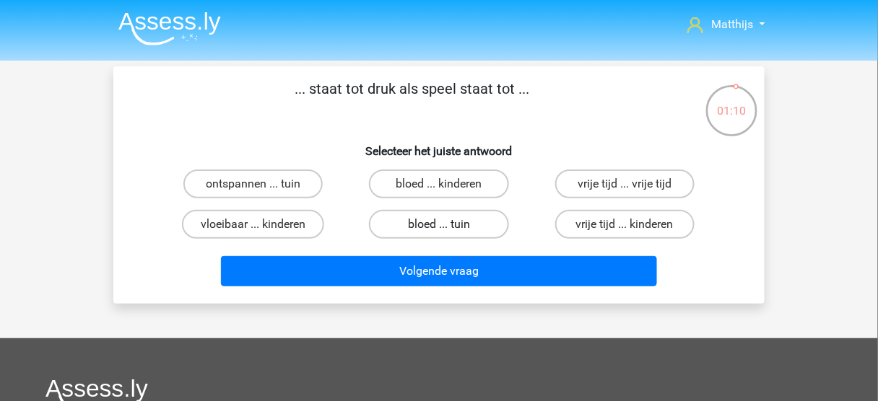
click at [469, 222] on label "bloed ... tuin" at bounding box center [438, 224] width 139 height 29
click at [448, 224] on input "bloed ... tuin" at bounding box center [443, 228] width 9 height 9
radio input "true"
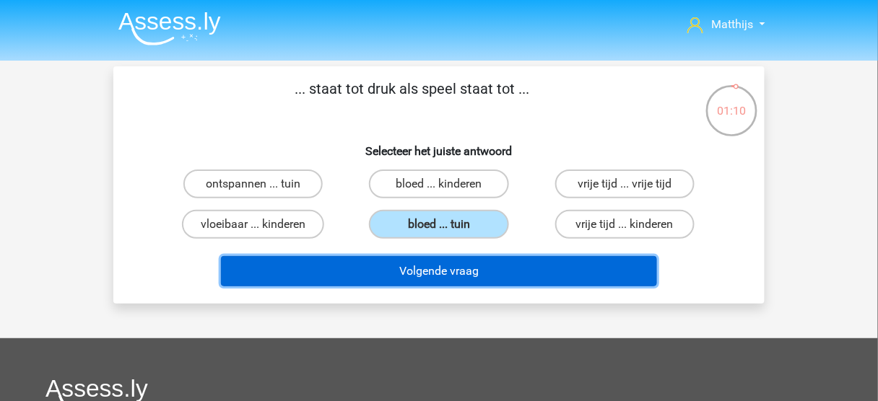
click at [486, 279] on button "Volgende vraag" at bounding box center [439, 271] width 437 height 30
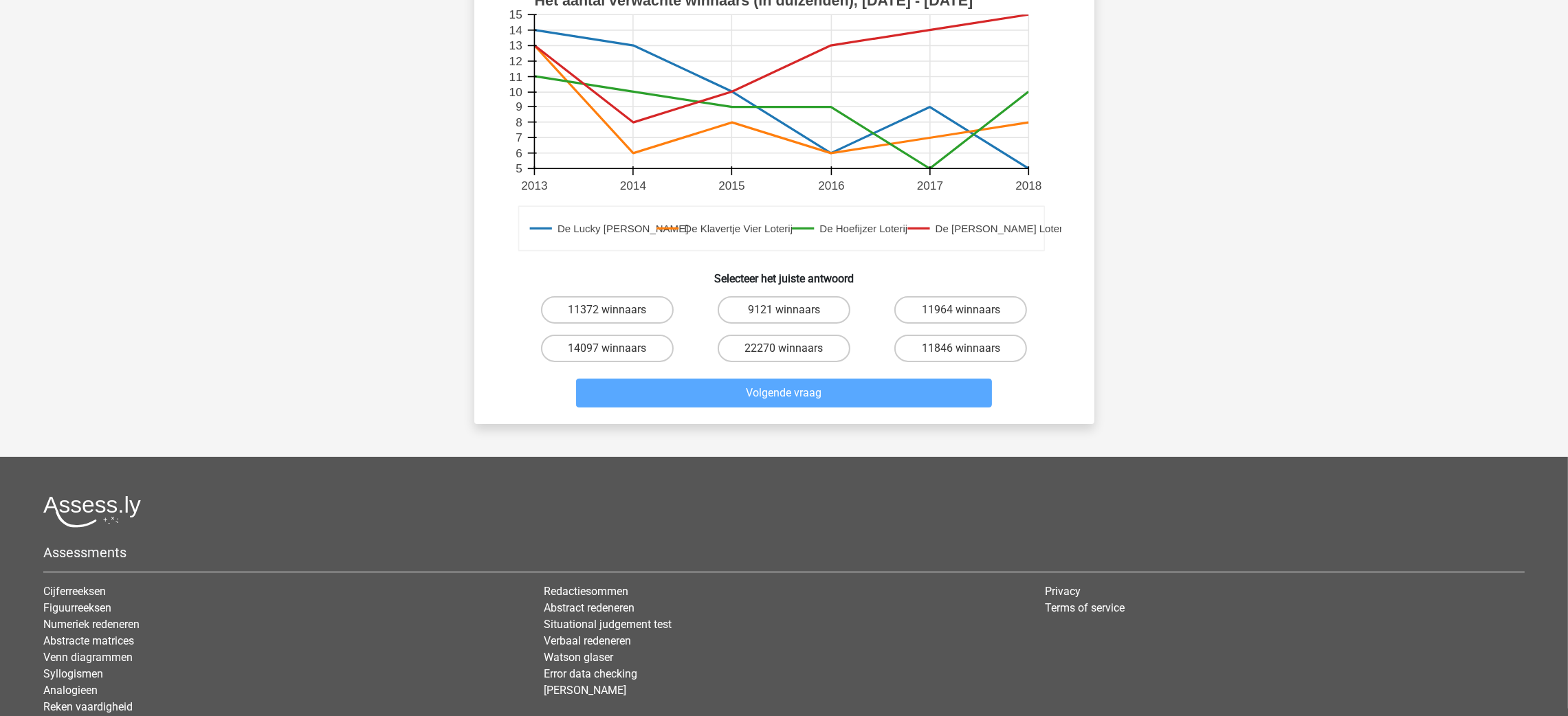
scroll to position [515, 0]
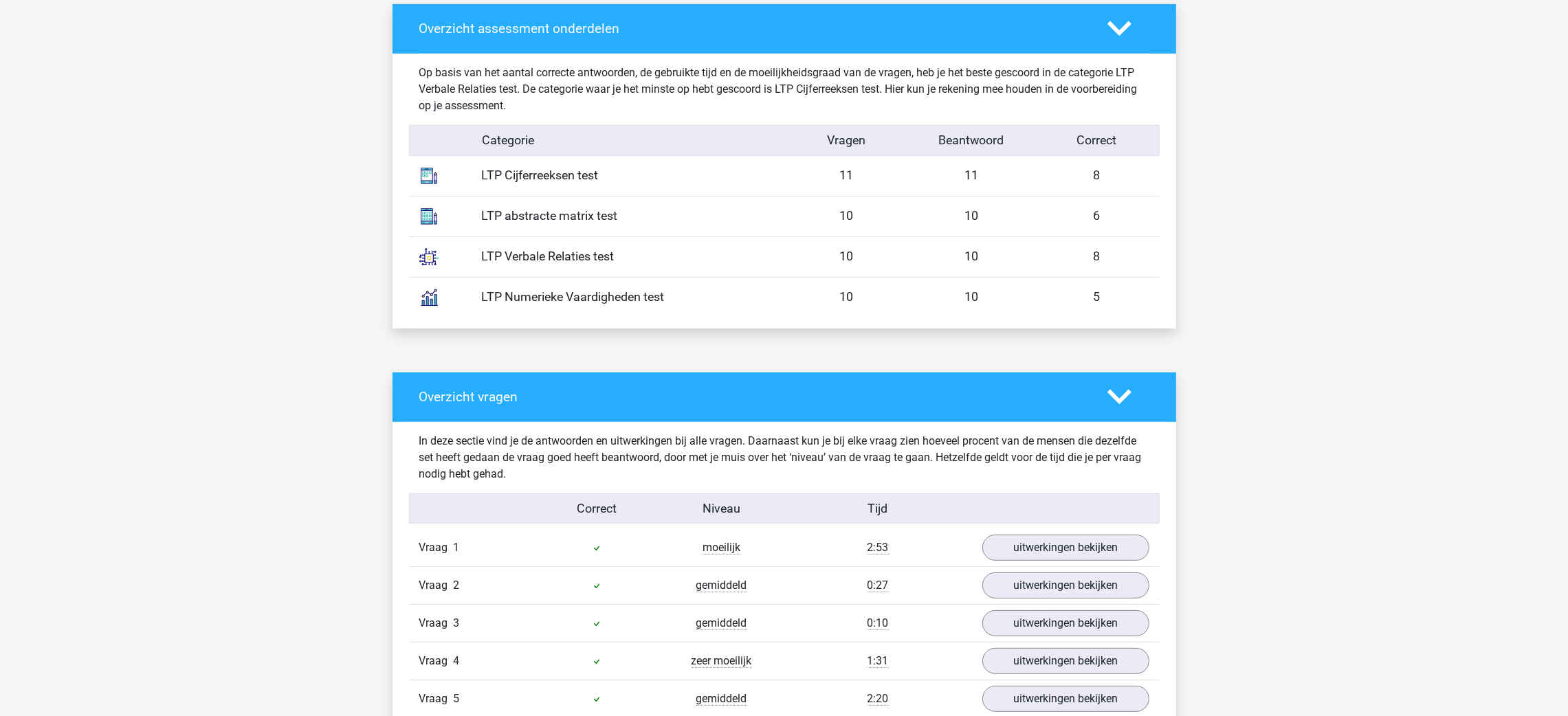
scroll to position [722, 0]
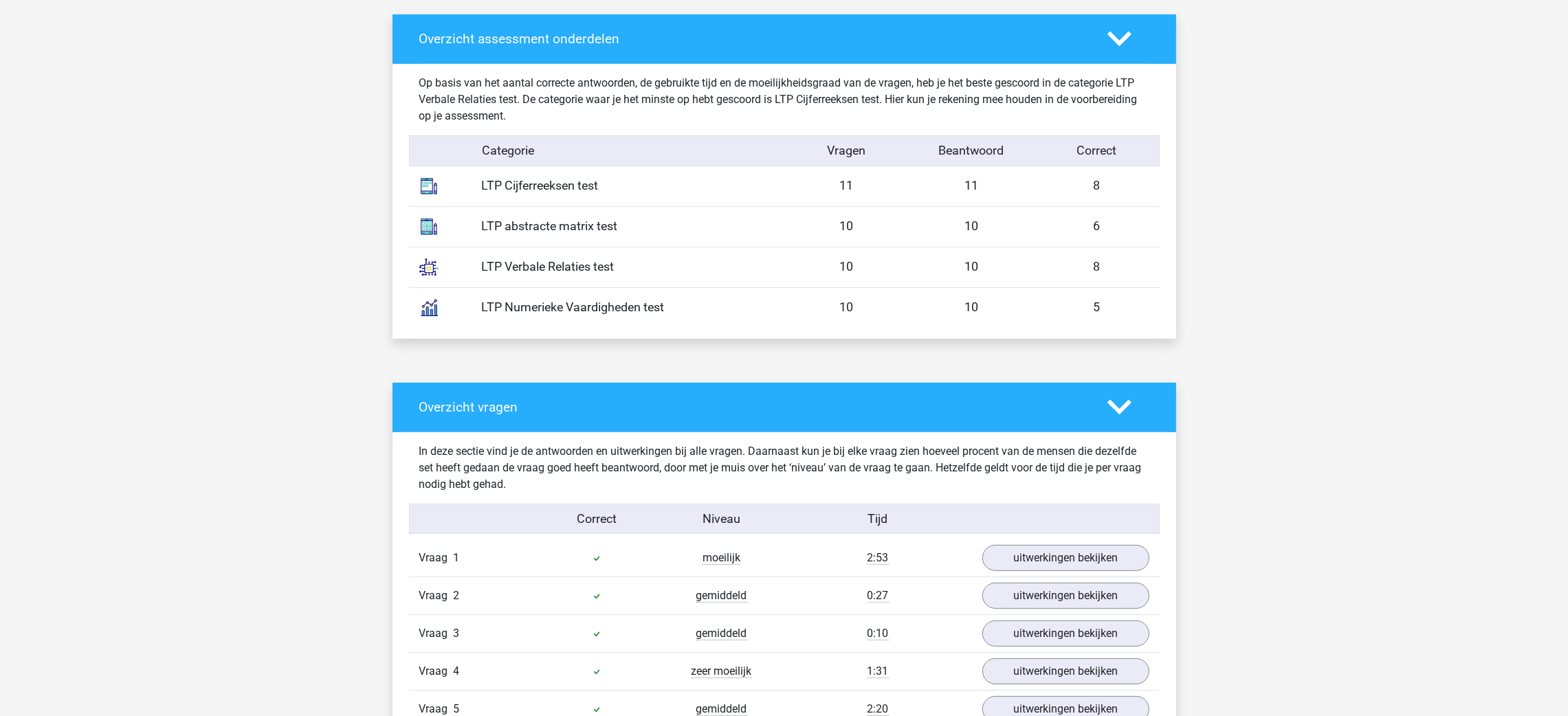
click at [1128, 408] on icon at bounding box center [1119, 407] width 24 height 24
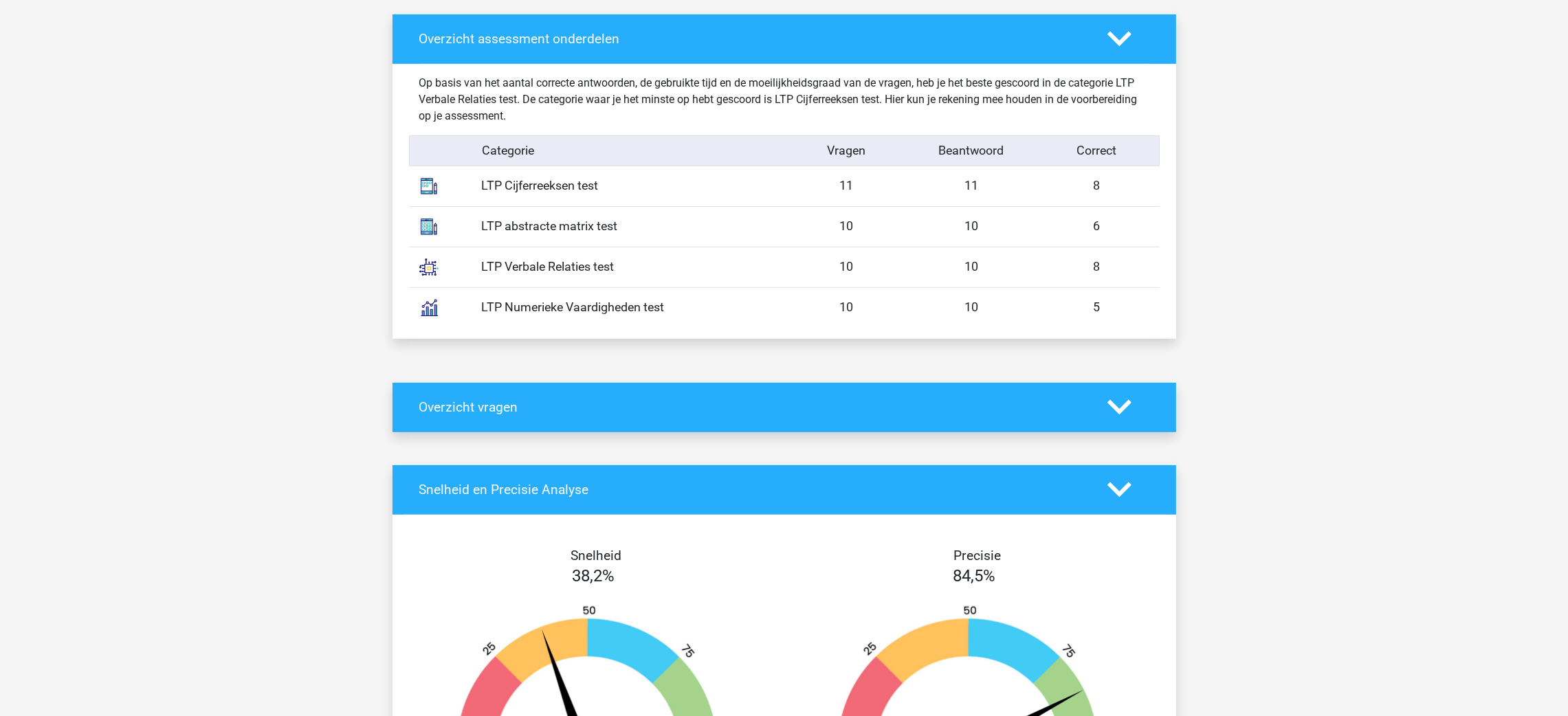
click at [1119, 396] on icon at bounding box center [1119, 407] width 24 height 24
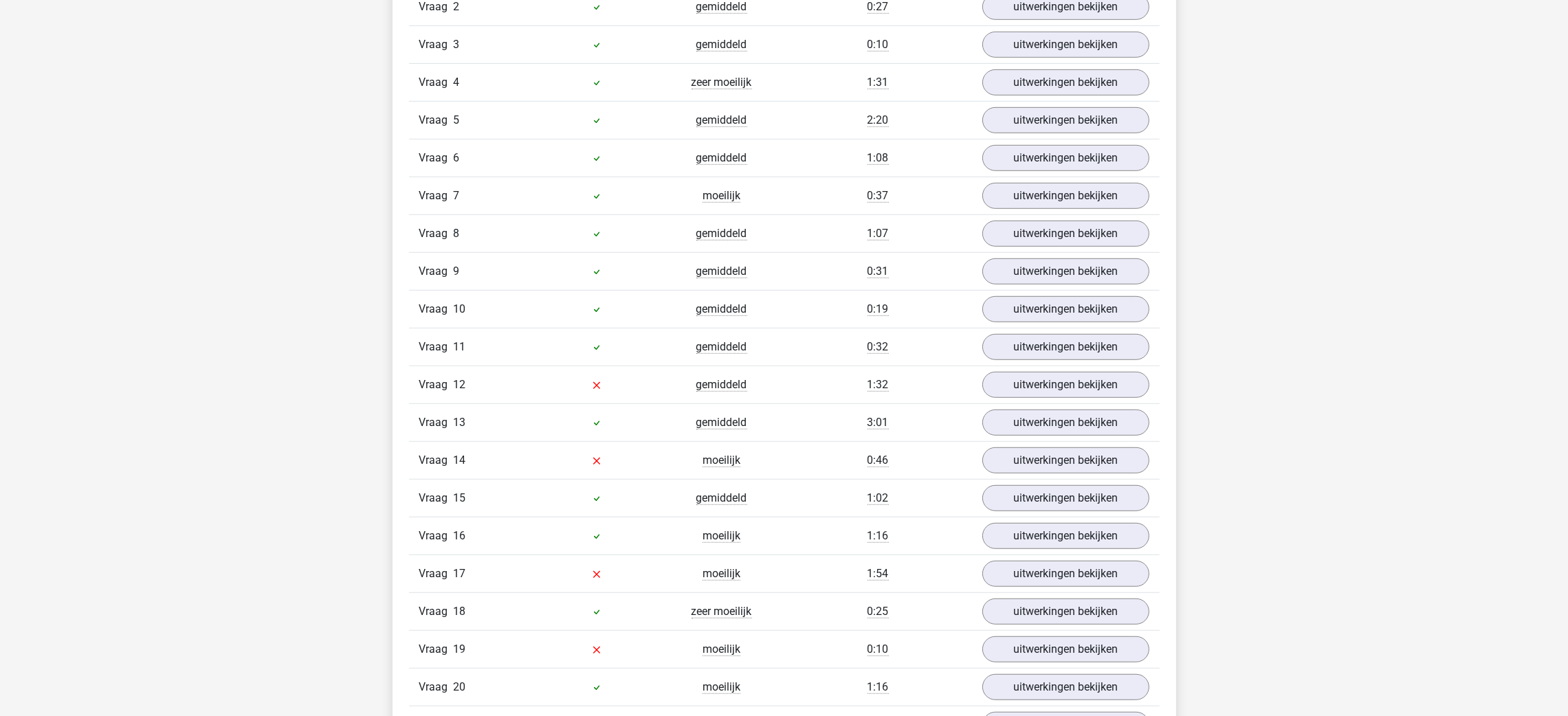
scroll to position [1443, 0]
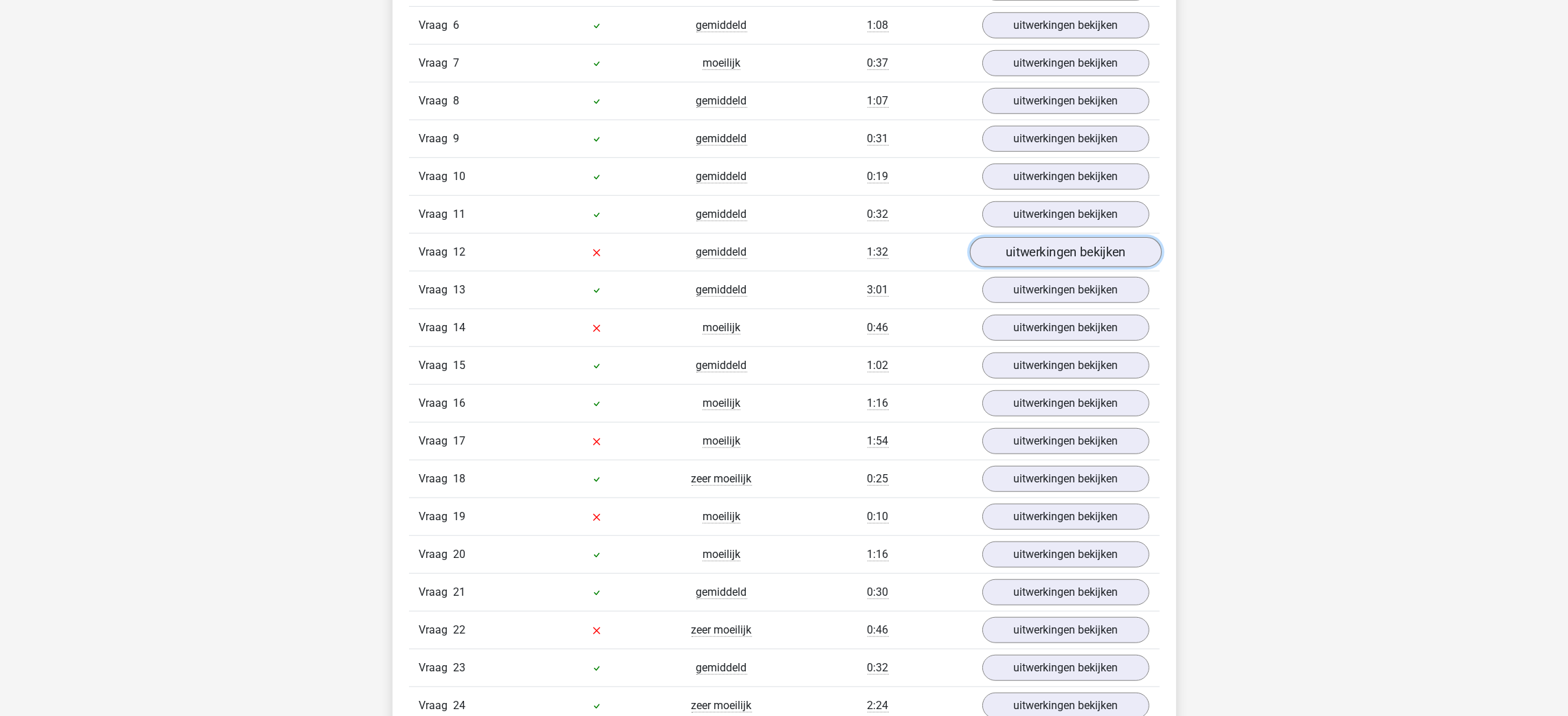
click at [1067, 257] on link "uitwerkingen bekijken" at bounding box center [1065, 253] width 191 height 30
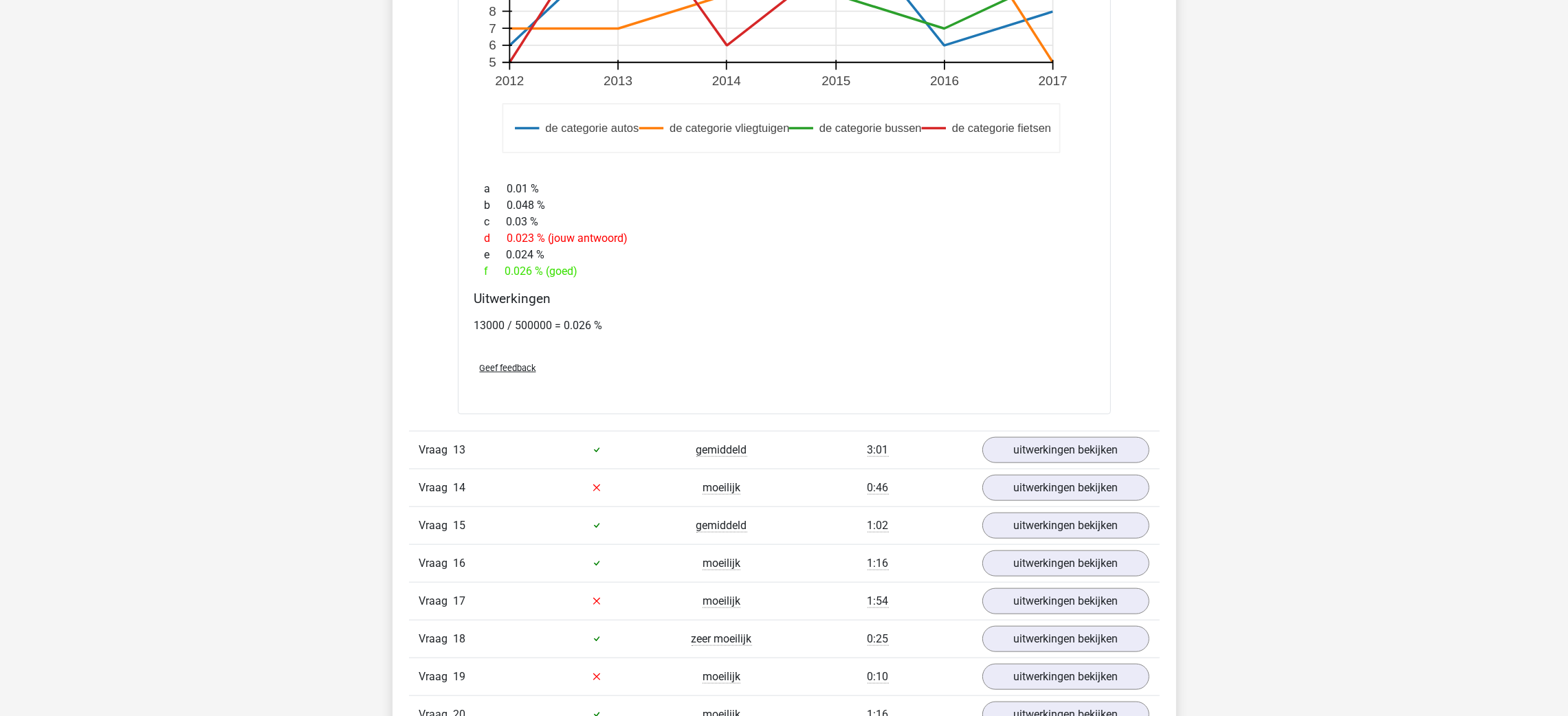
scroll to position [2267, 0]
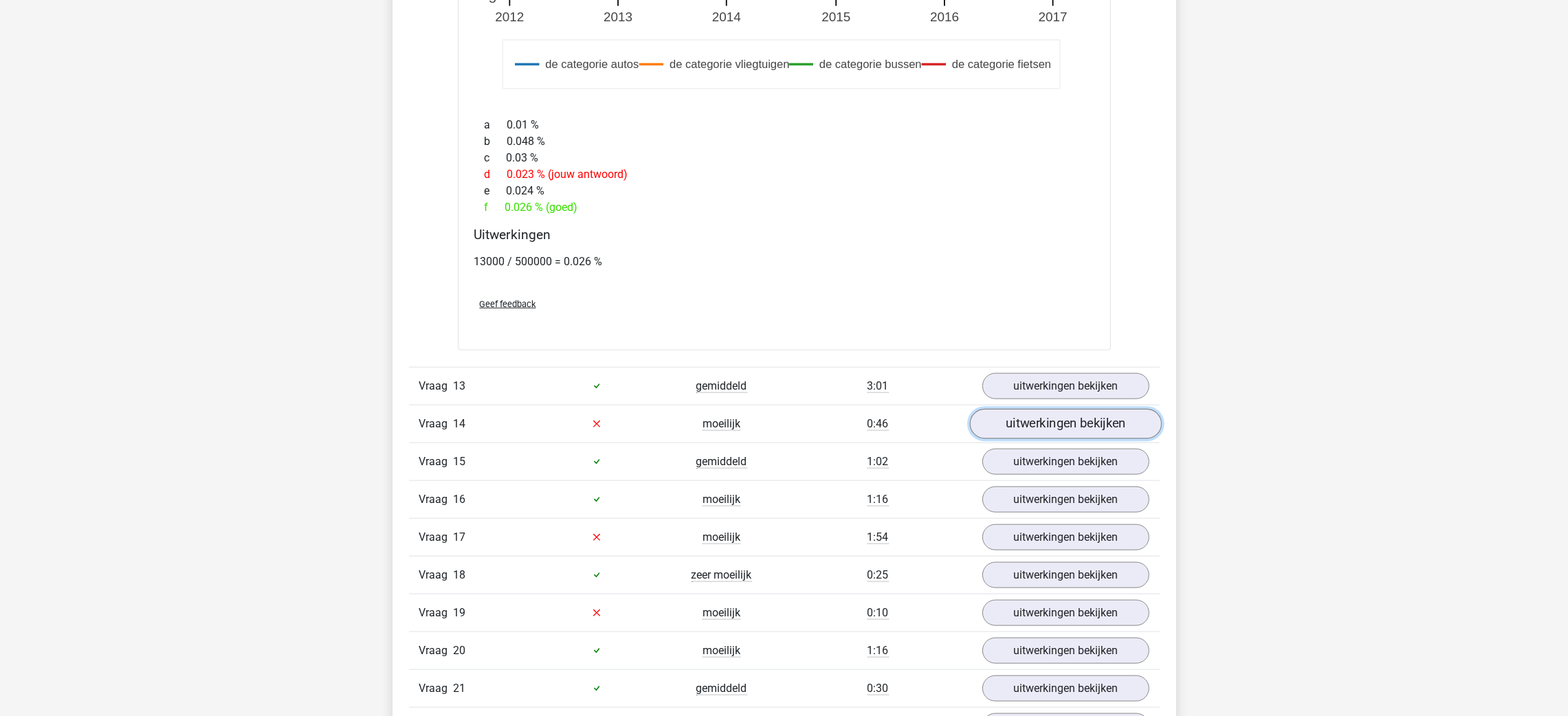
click at [1086, 428] on link "uitwerkingen bekijken" at bounding box center [1065, 424] width 191 height 30
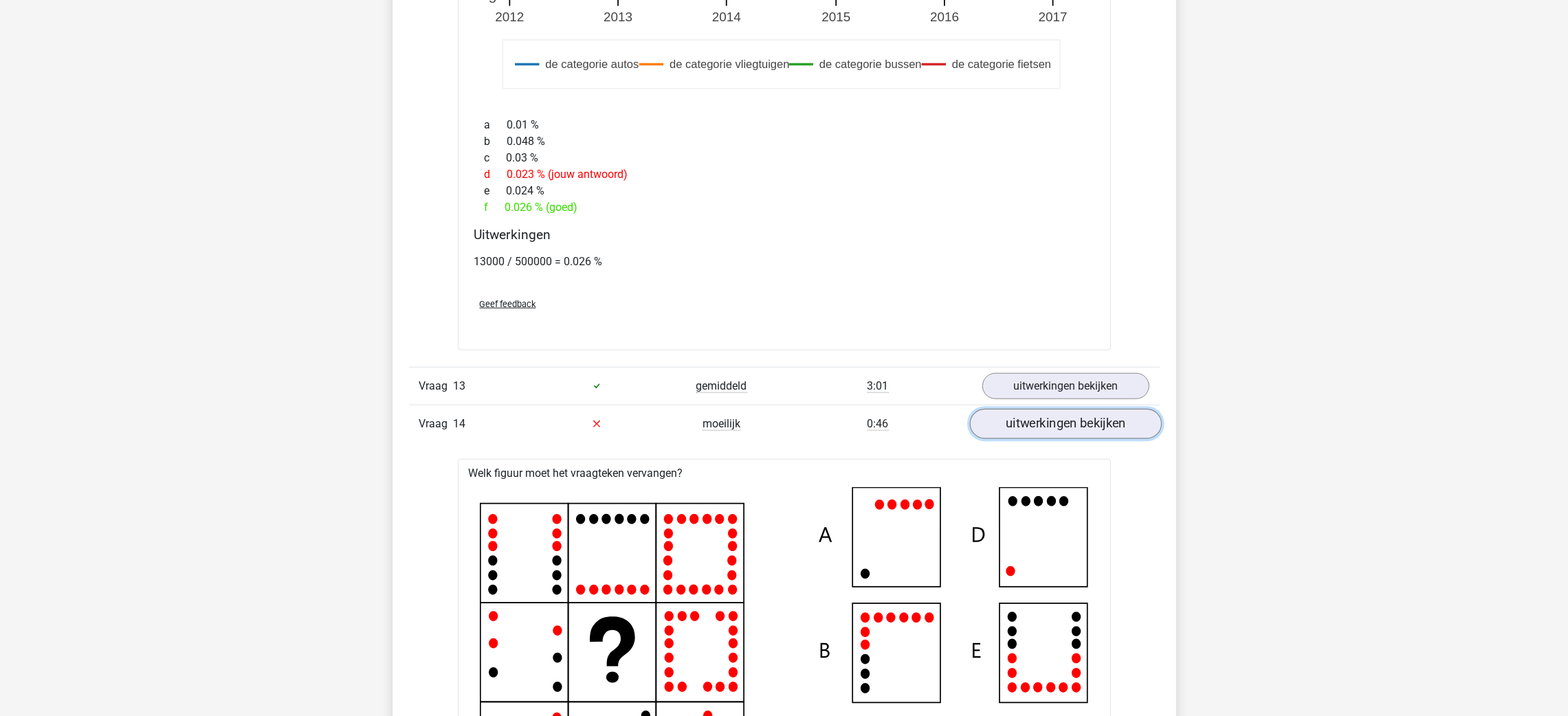
click at [1047, 425] on link "uitwerkingen bekijken" at bounding box center [1065, 424] width 191 height 30
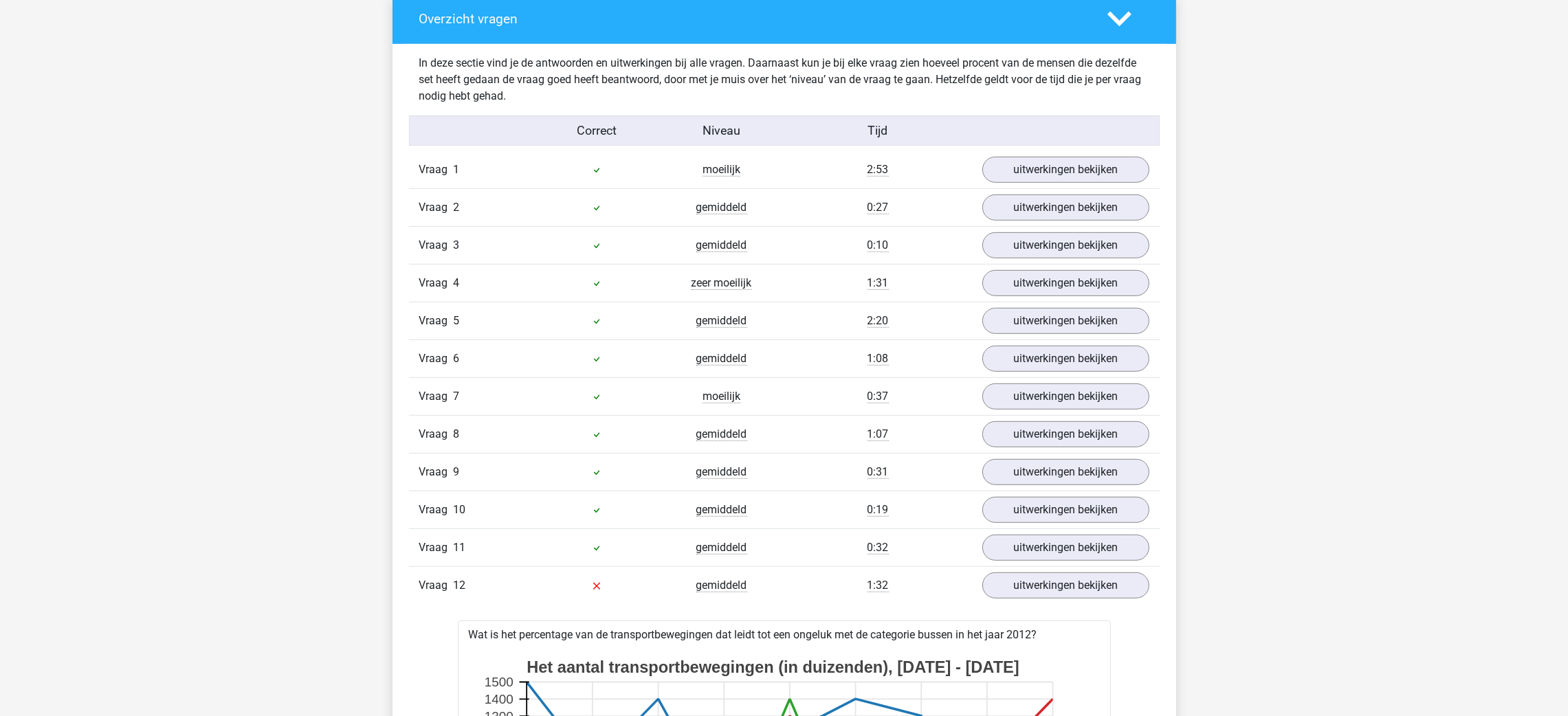
scroll to position [1030, 0]
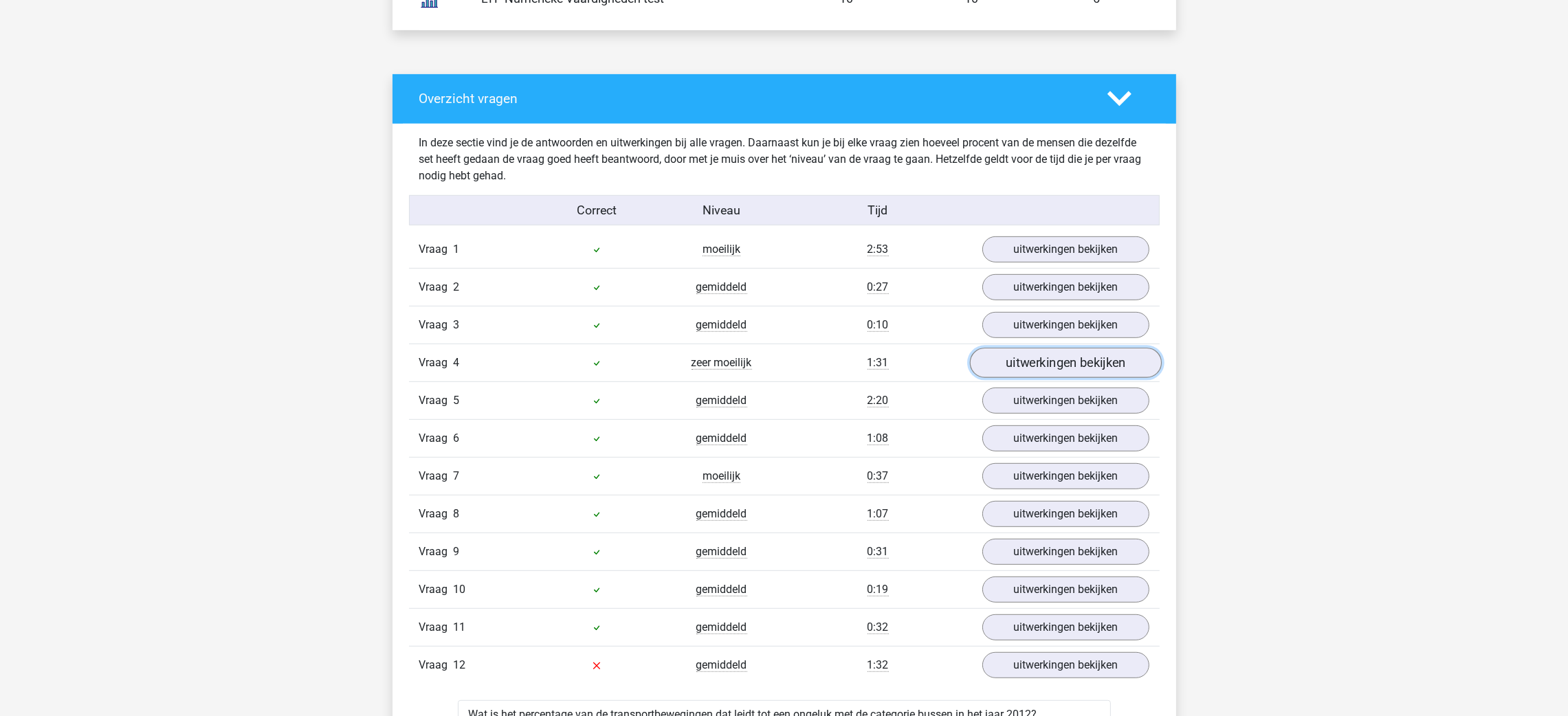
click at [1035, 362] on link "uitwerkingen bekijken" at bounding box center [1065, 364] width 191 height 30
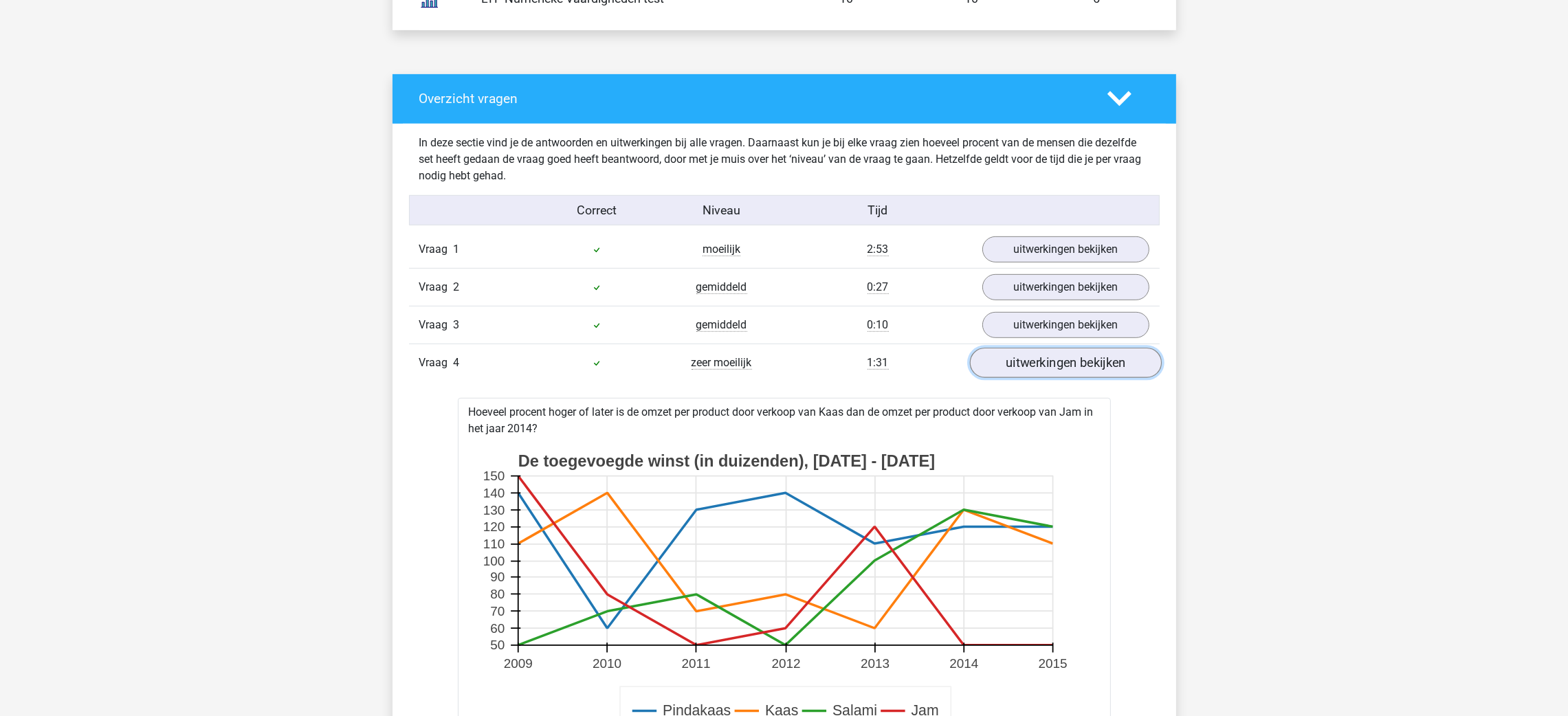
click at [1035, 362] on link "uitwerkingen bekijken" at bounding box center [1065, 364] width 191 height 30
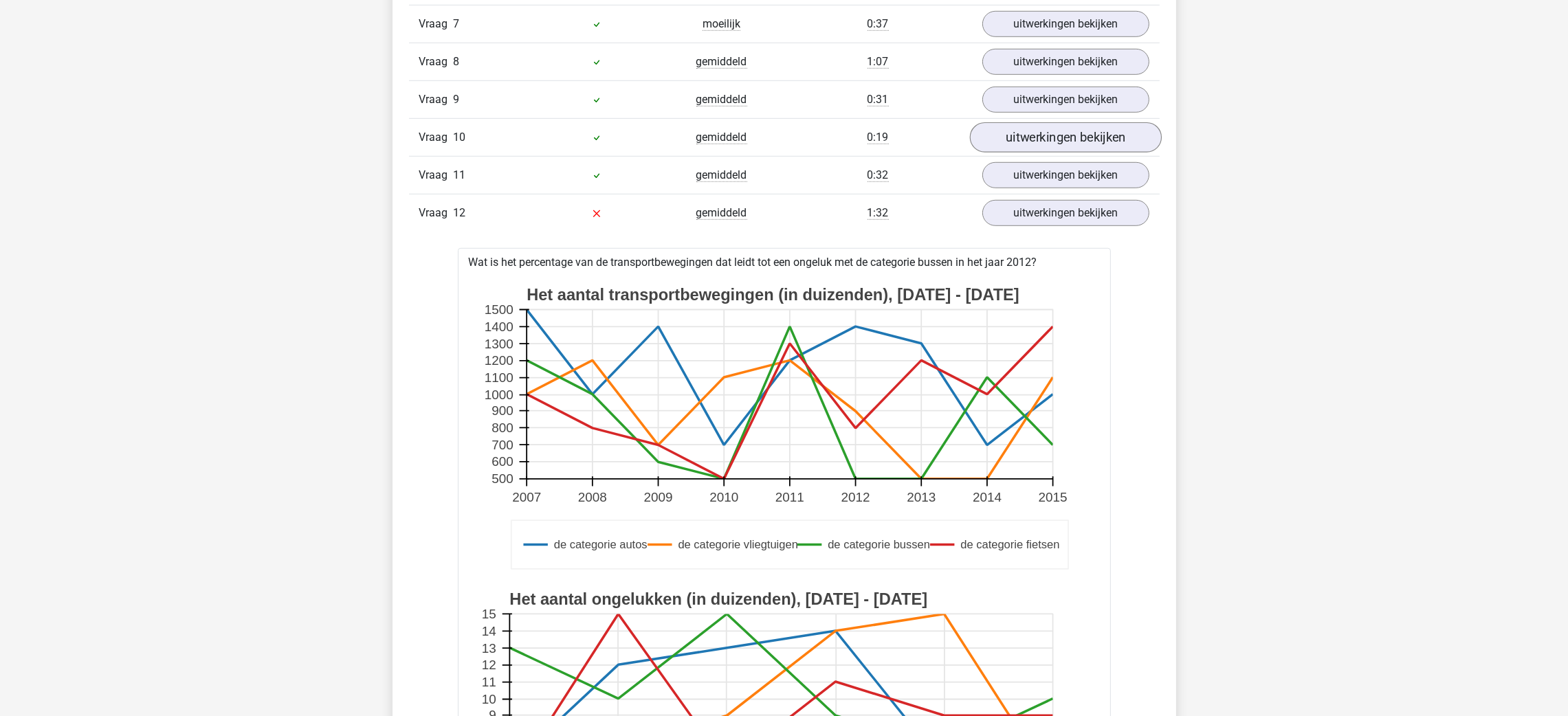
scroll to position [1340, 0]
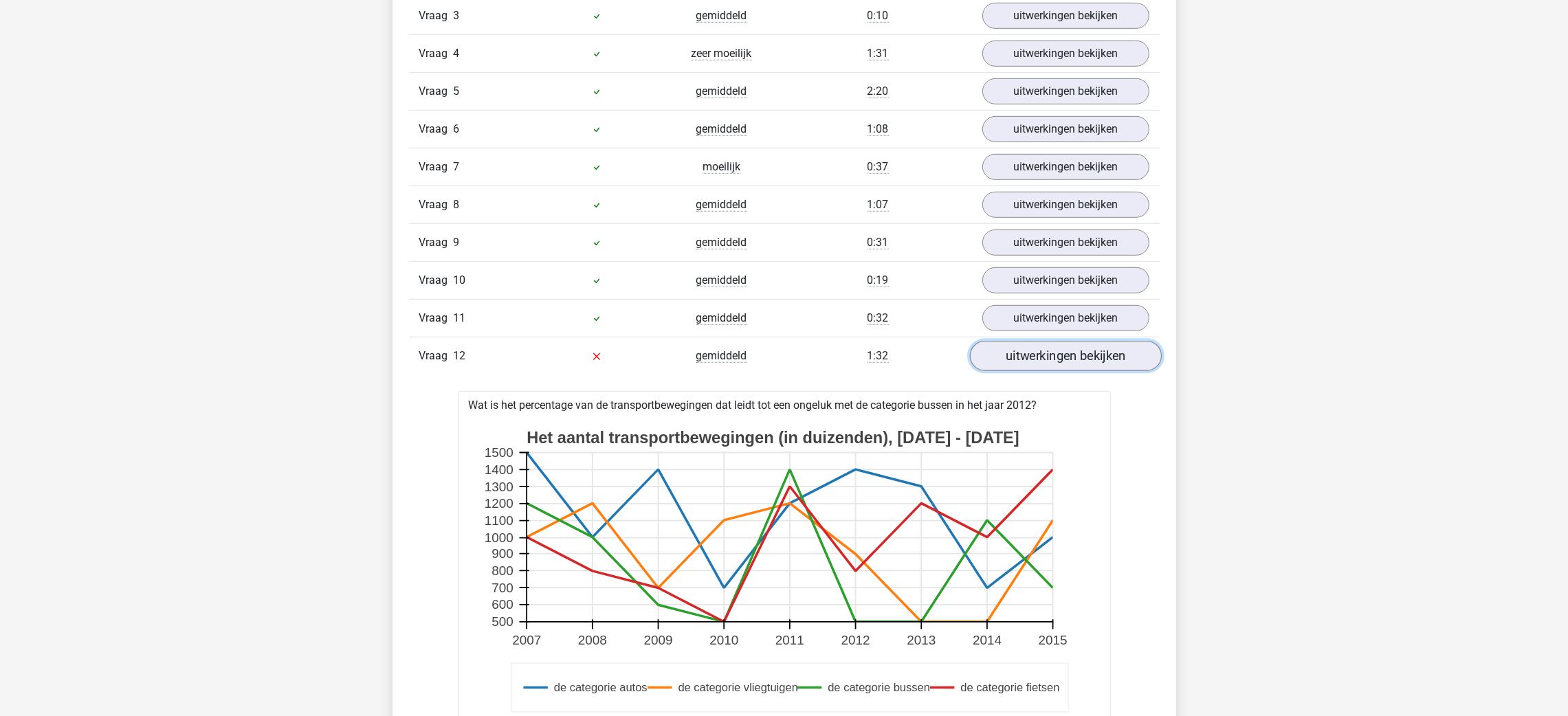
click at [1092, 356] on link "uitwerkingen bekijken" at bounding box center [1065, 357] width 191 height 30
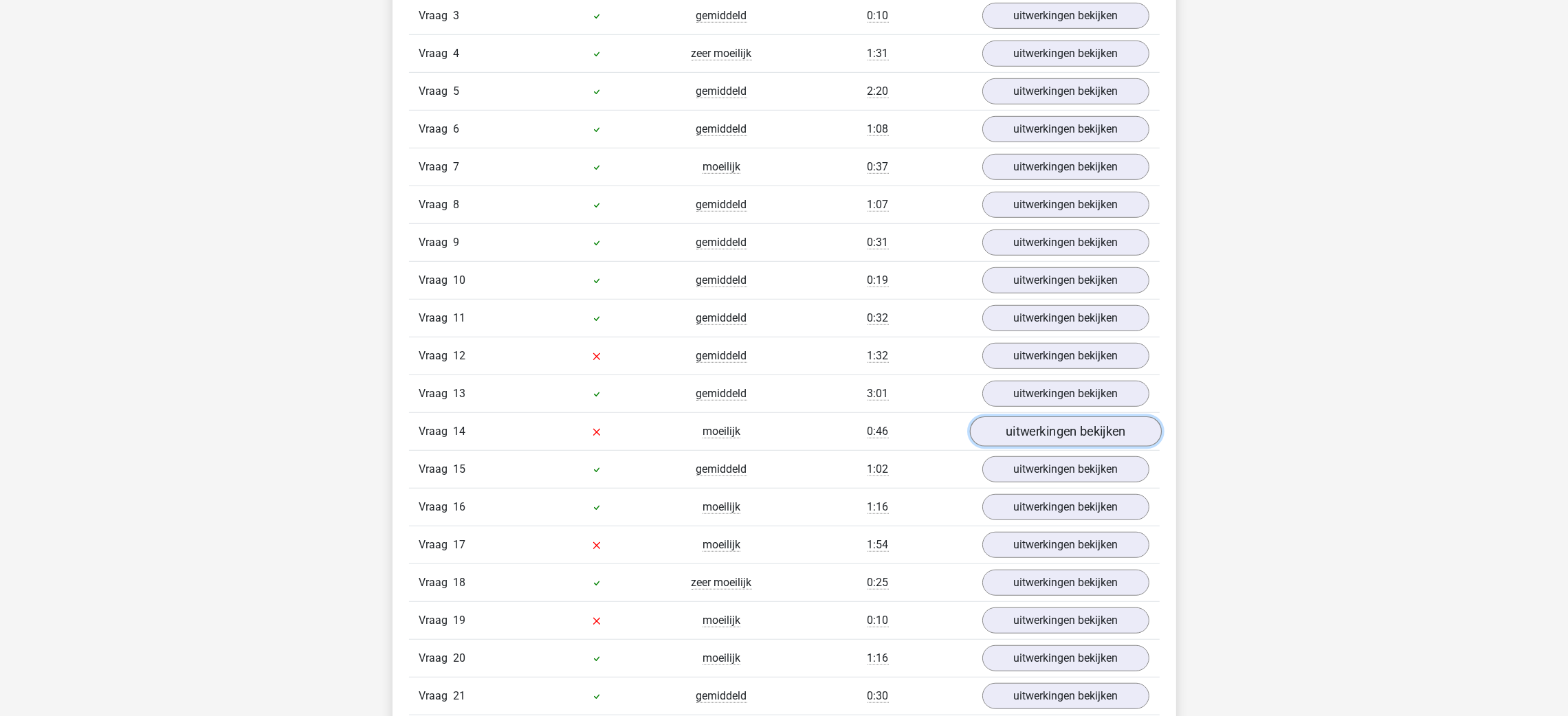
click at [1086, 431] on link "uitwerkingen bekijken" at bounding box center [1065, 432] width 191 height 30
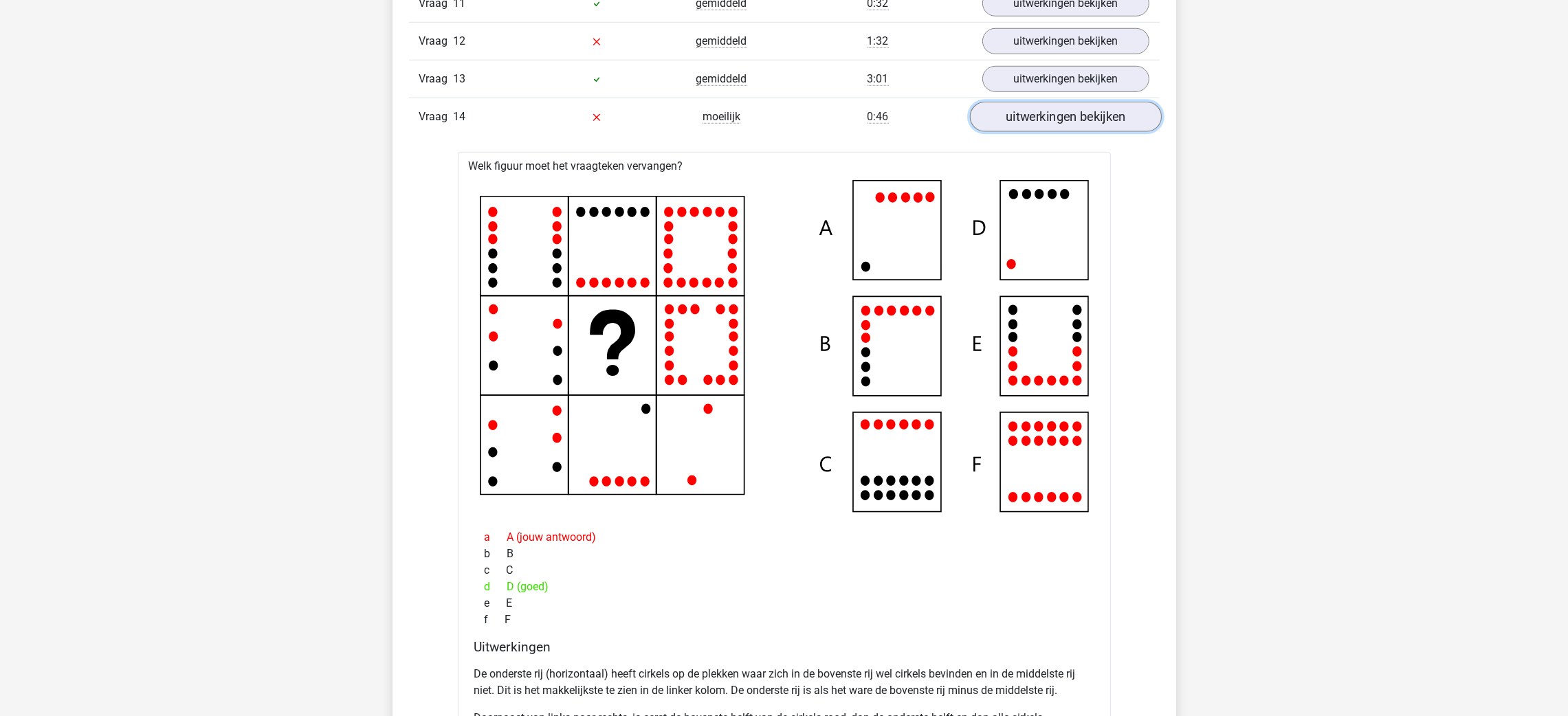
scroll to position [1649, 0]
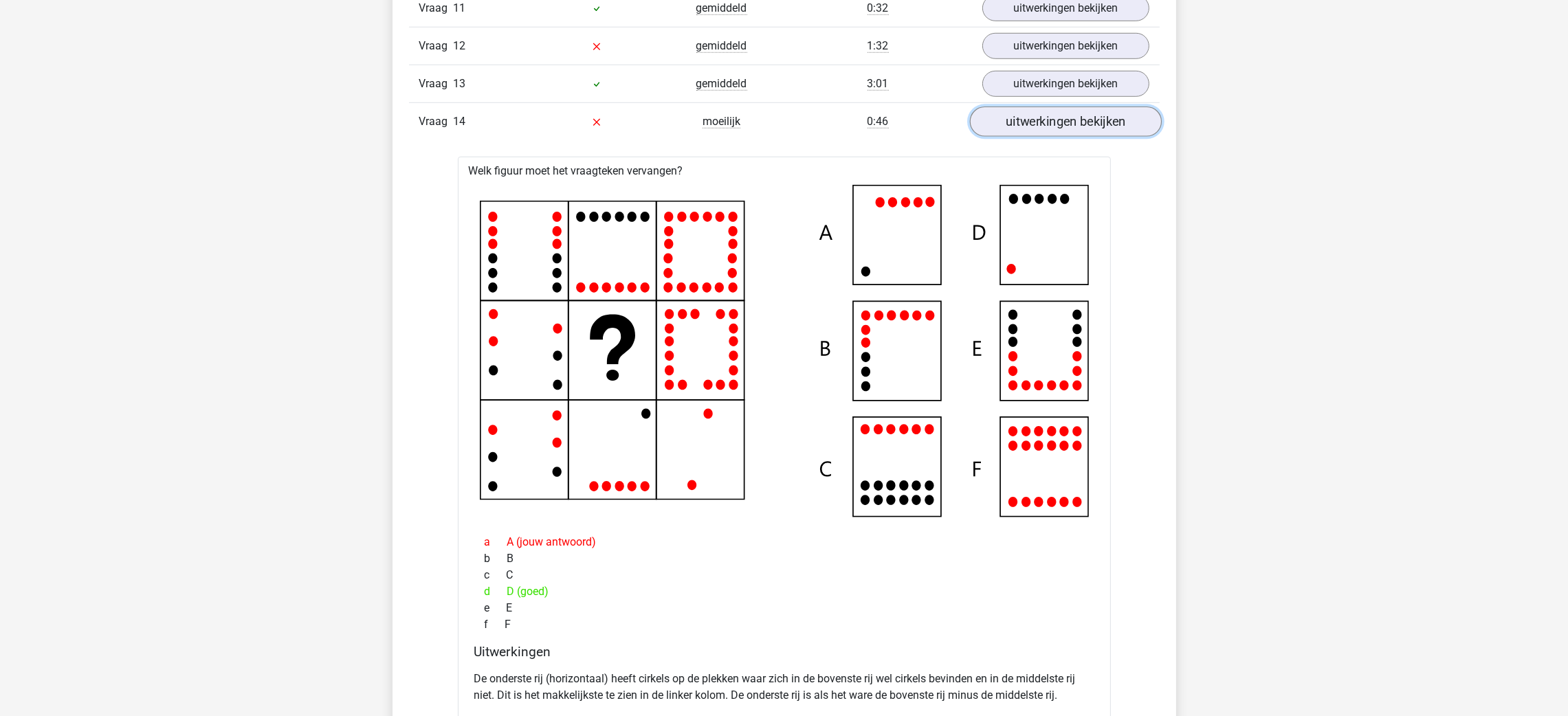
click at [1077, 128] on link "uitwerkingen bekijken" at bounding box center [1065, 123] width 191 height 30
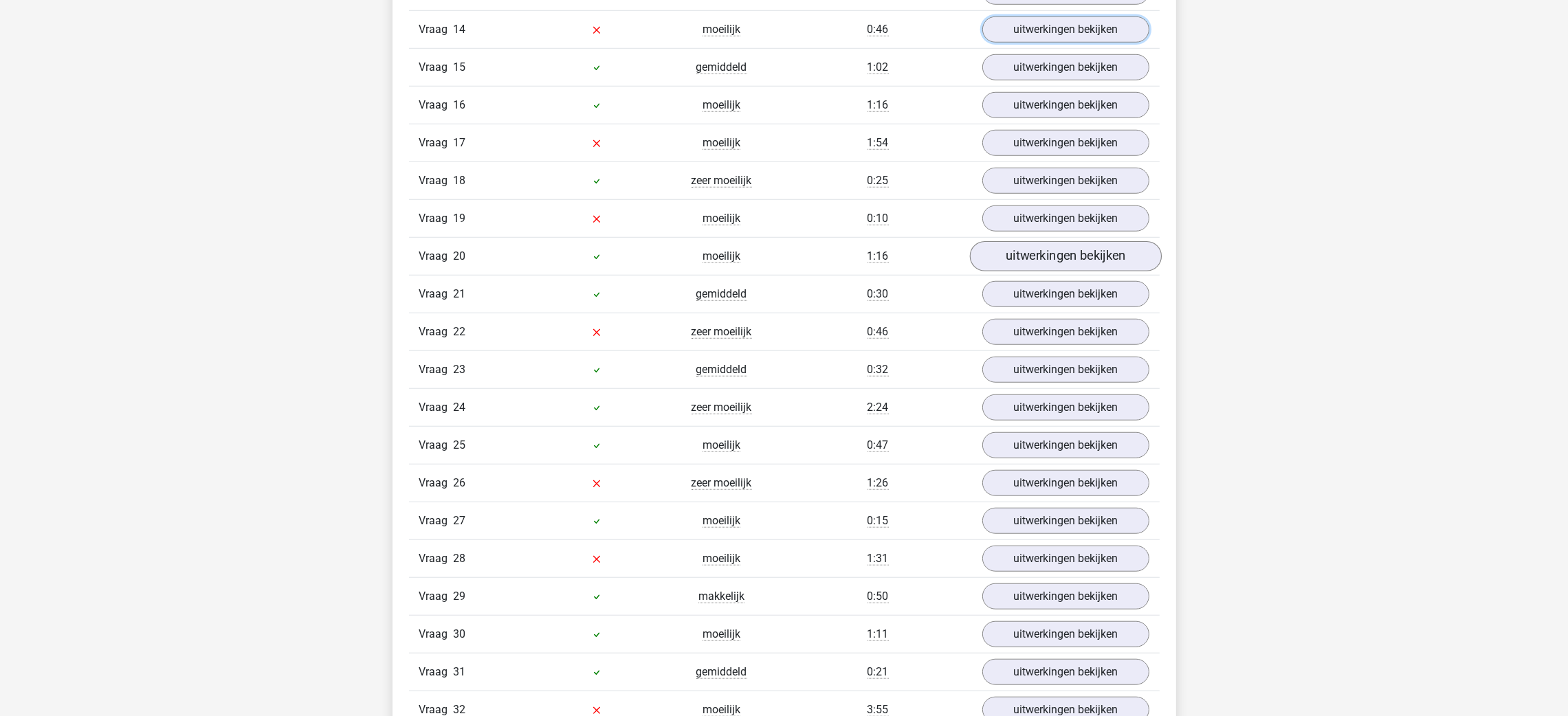
scroll to position [1753, 0]
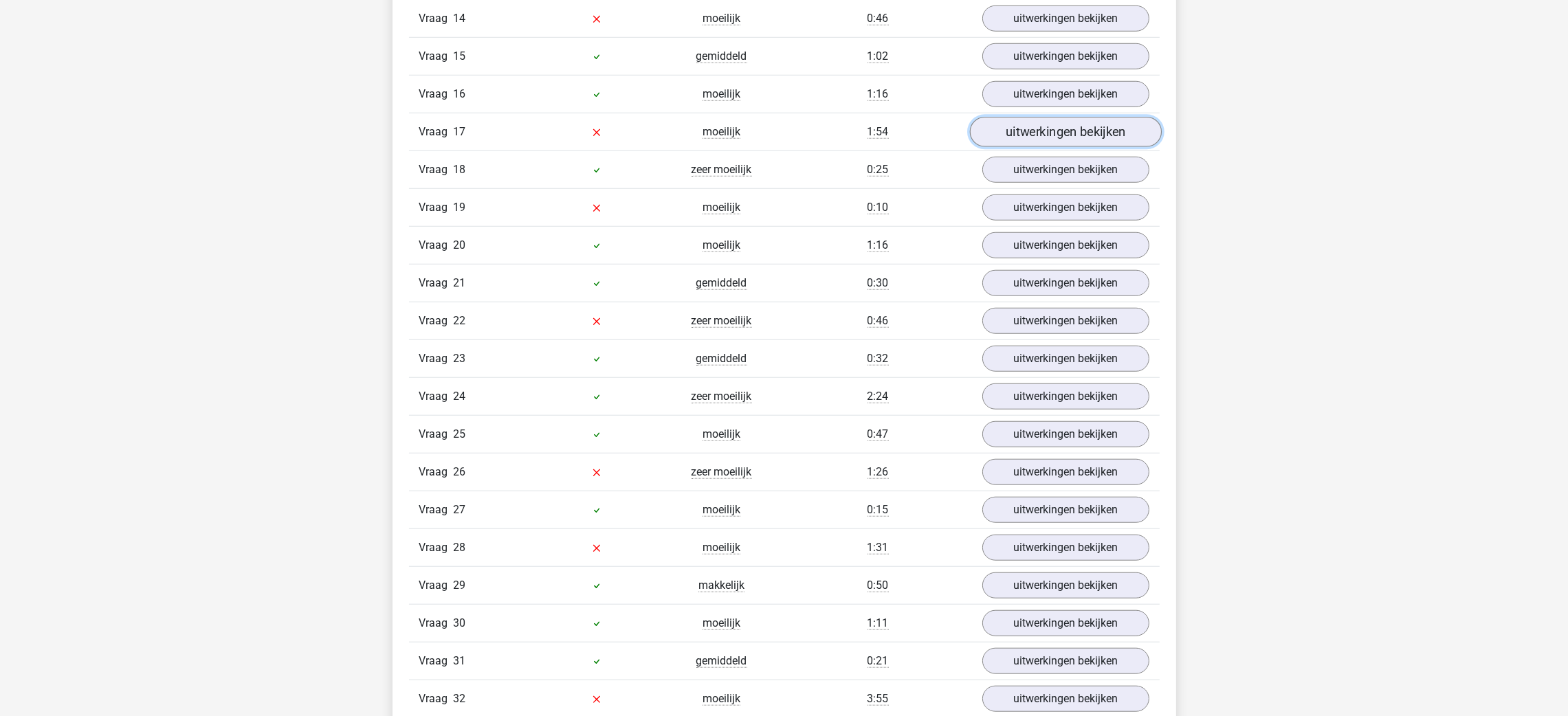
click at [1074, 137] on link "uitwerkingen bekijken" at bounding box center [1065, 132] width 191 height 30
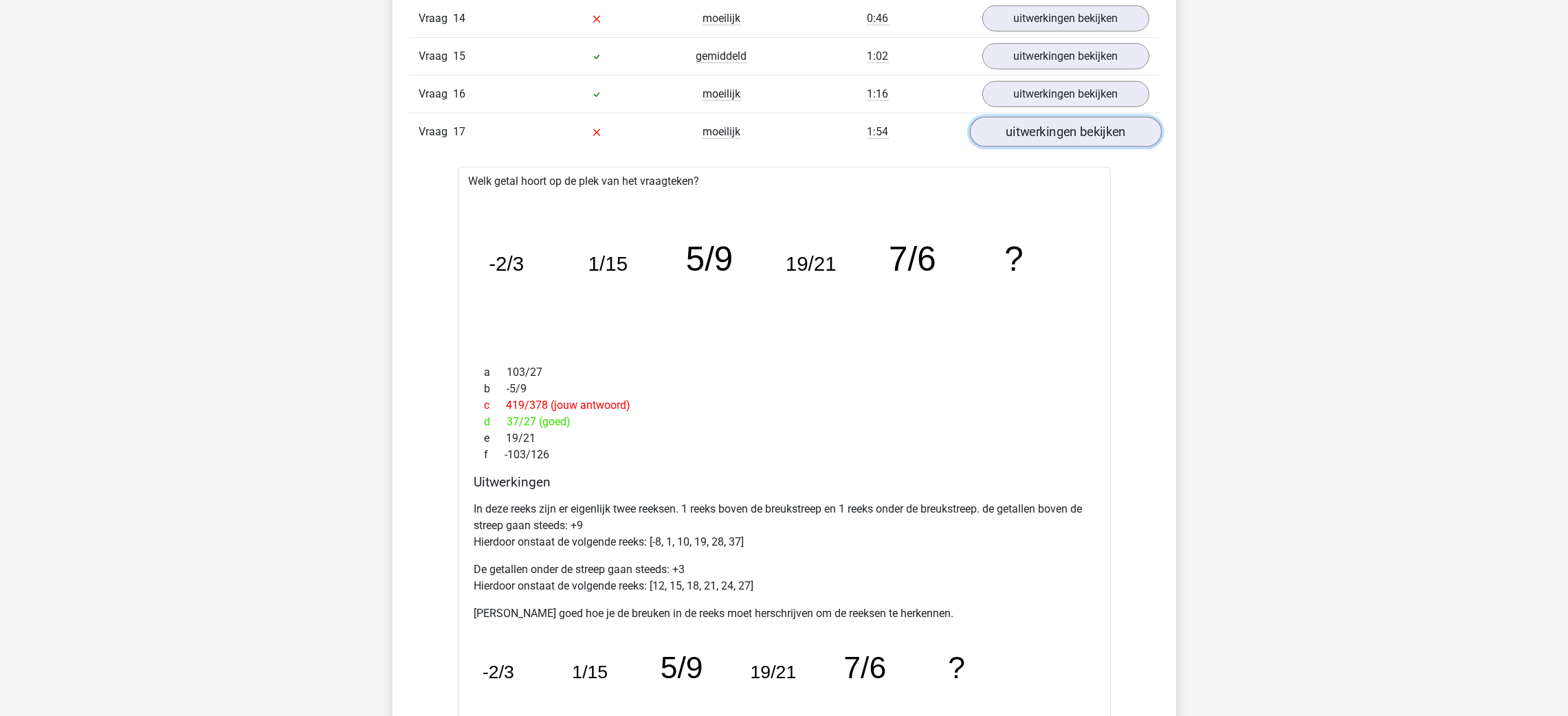
click at [1036, 142] on link "uitwerkingen bekijken" at bounding box center [1065, 132] width 191 height 30
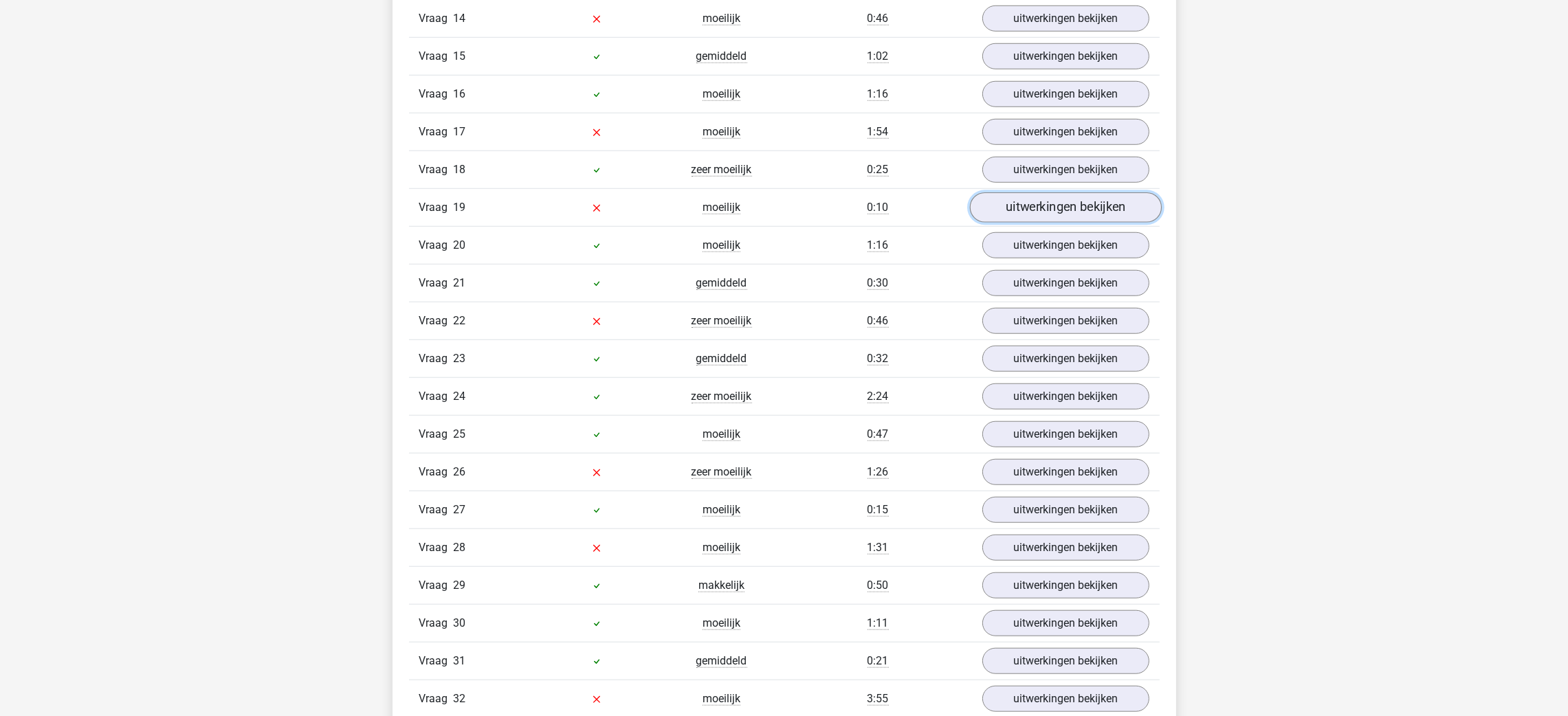
click at [1107, 205] on link "uitwerkingen bekijken" at bounding box center [1065, 209] width 191 height 30
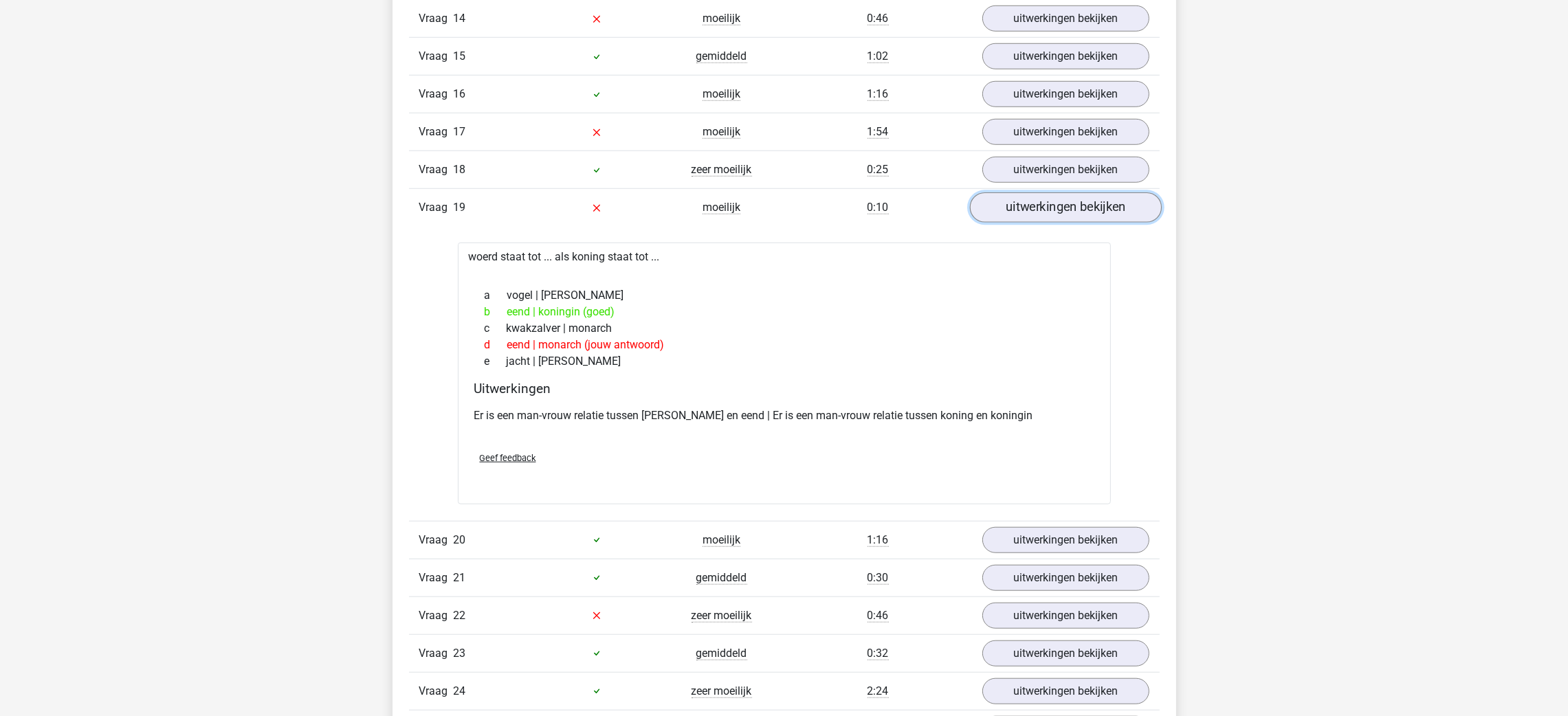
click at [1116, 206] on link "uitwerkingen bekijken" at bounding box center [1065, 209] width 191 height 30
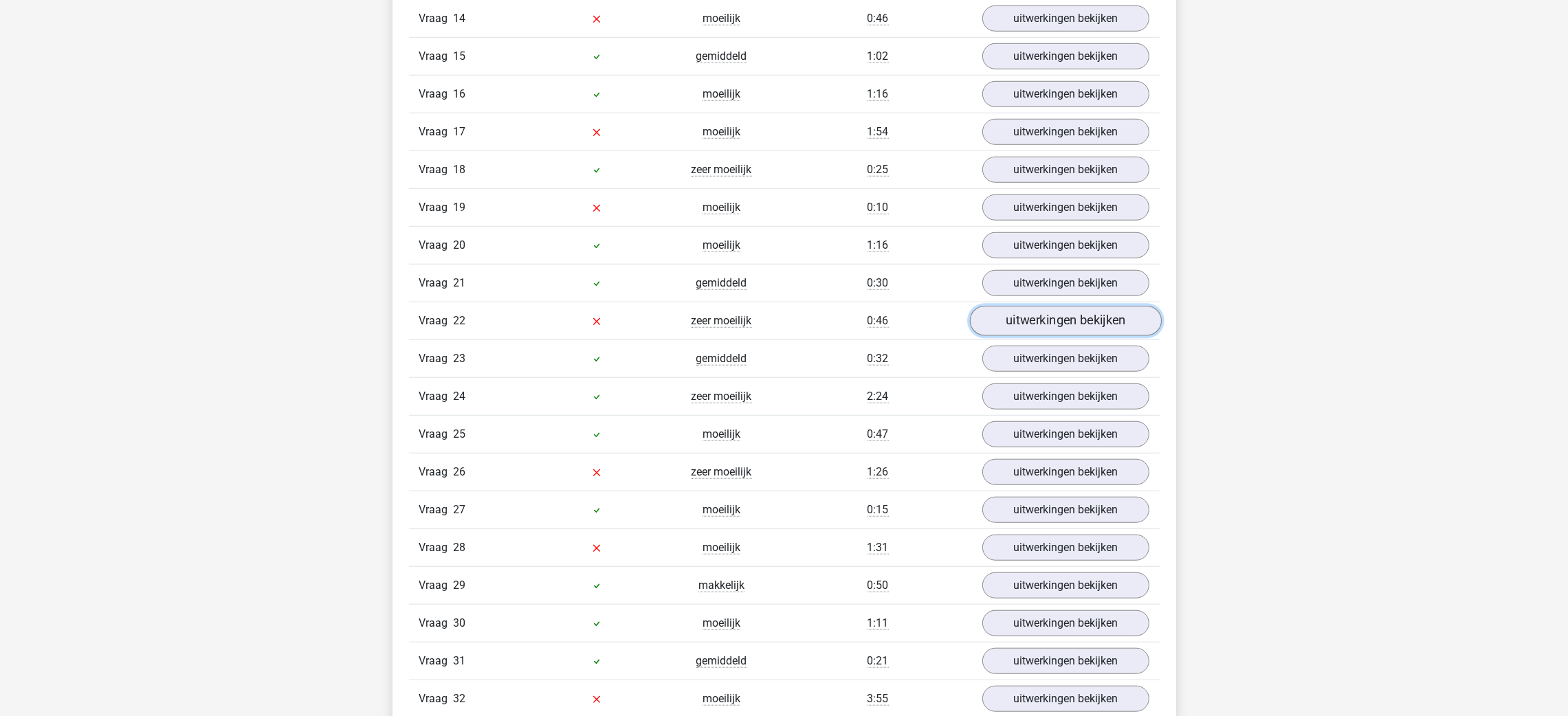
click at [1022, 334] on link "uitwerkingen bekijken" at bounding box center [1065, 322] width 191 height 30
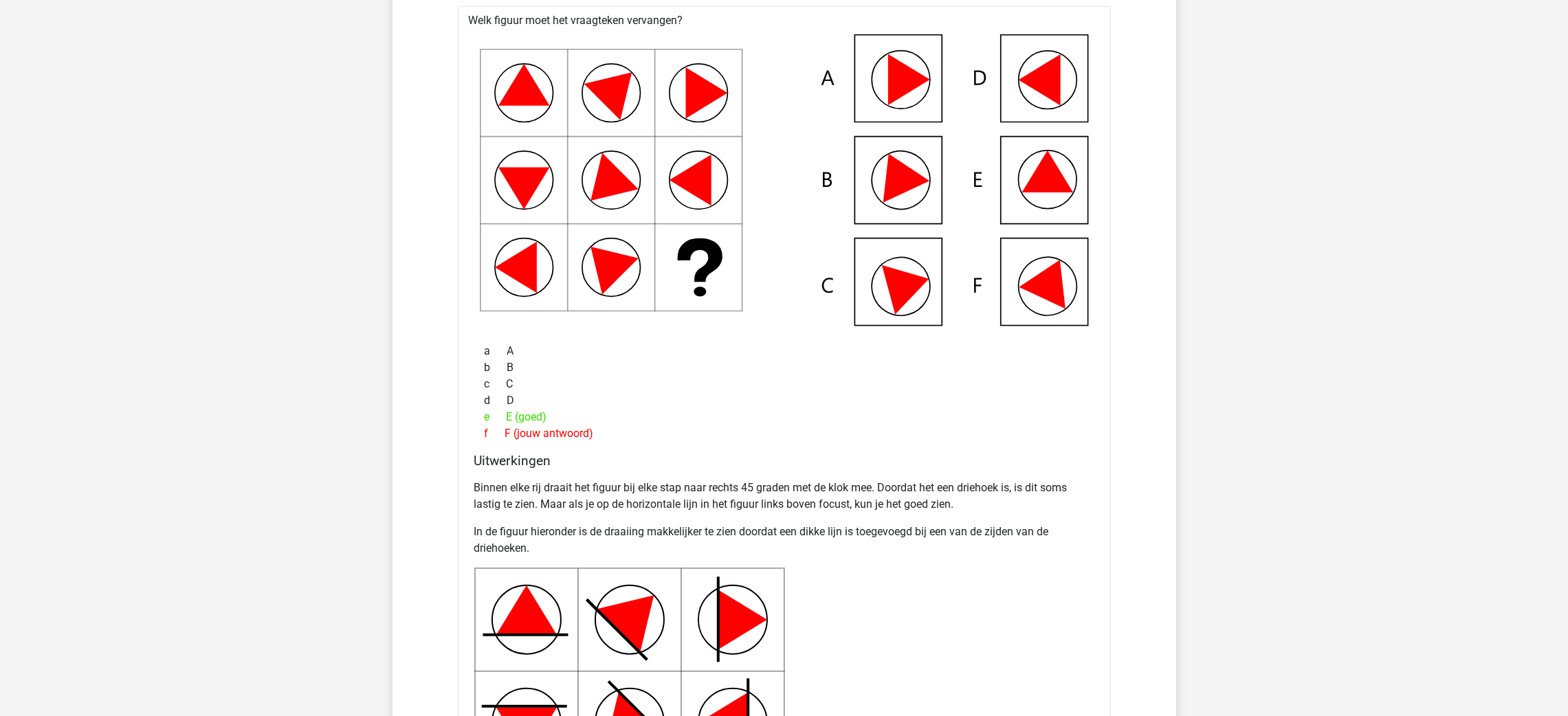
scroll to position [2061, 0]
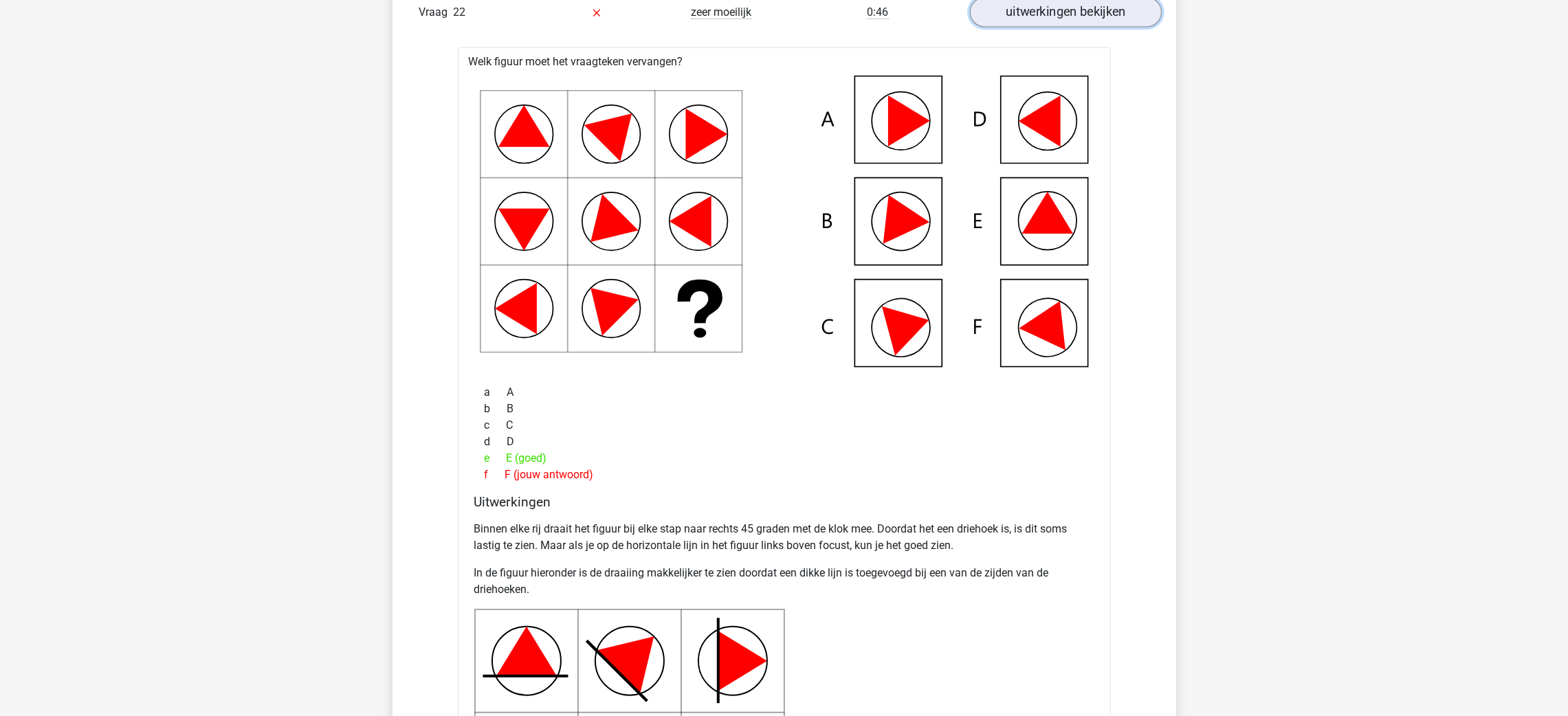
click at [1113, 16] on link "uitwerkingen bekijken" at bounding box center [1065, 13] width 191 height 30
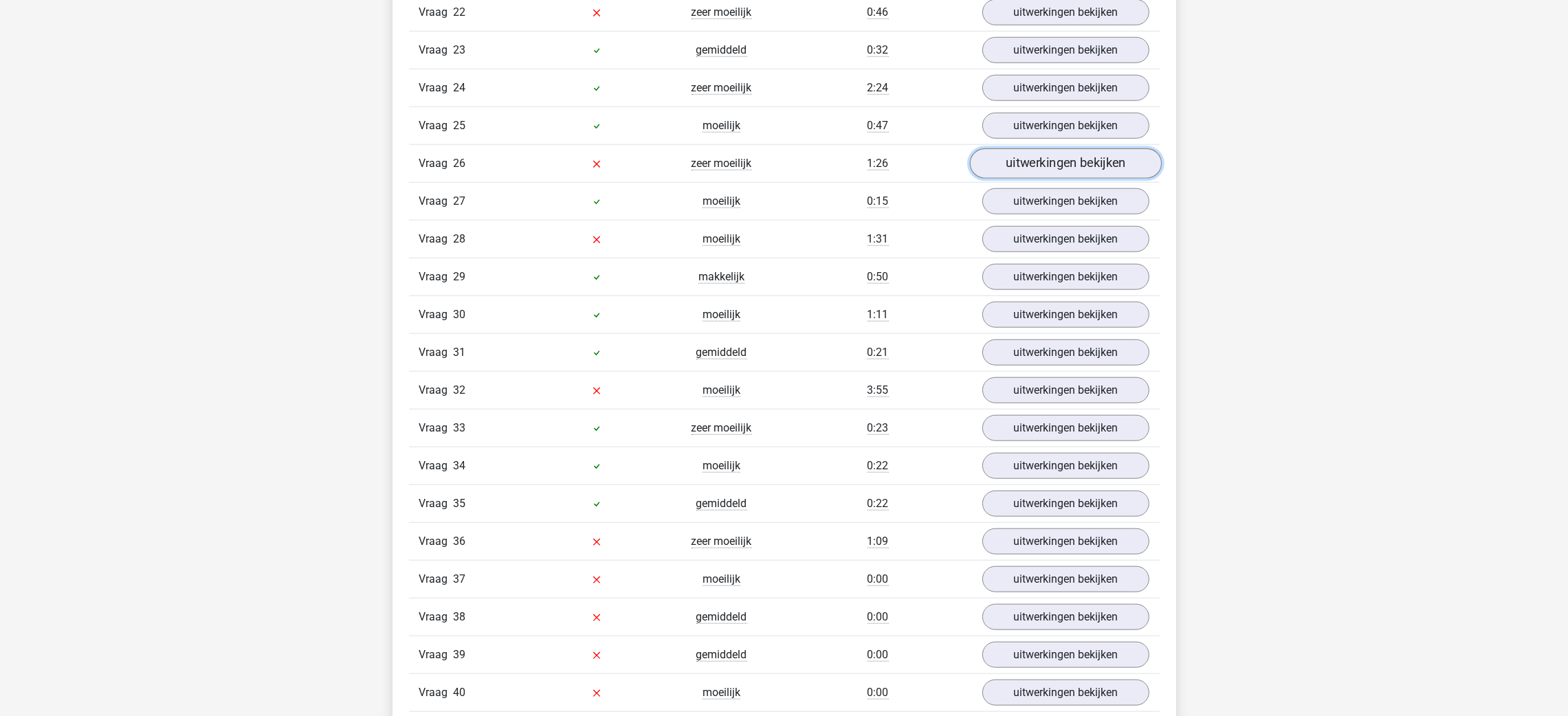
click at [1050, 179] on link "uitwerkingen bekijken" at bounding box center [1065, 165] width 191 height 30
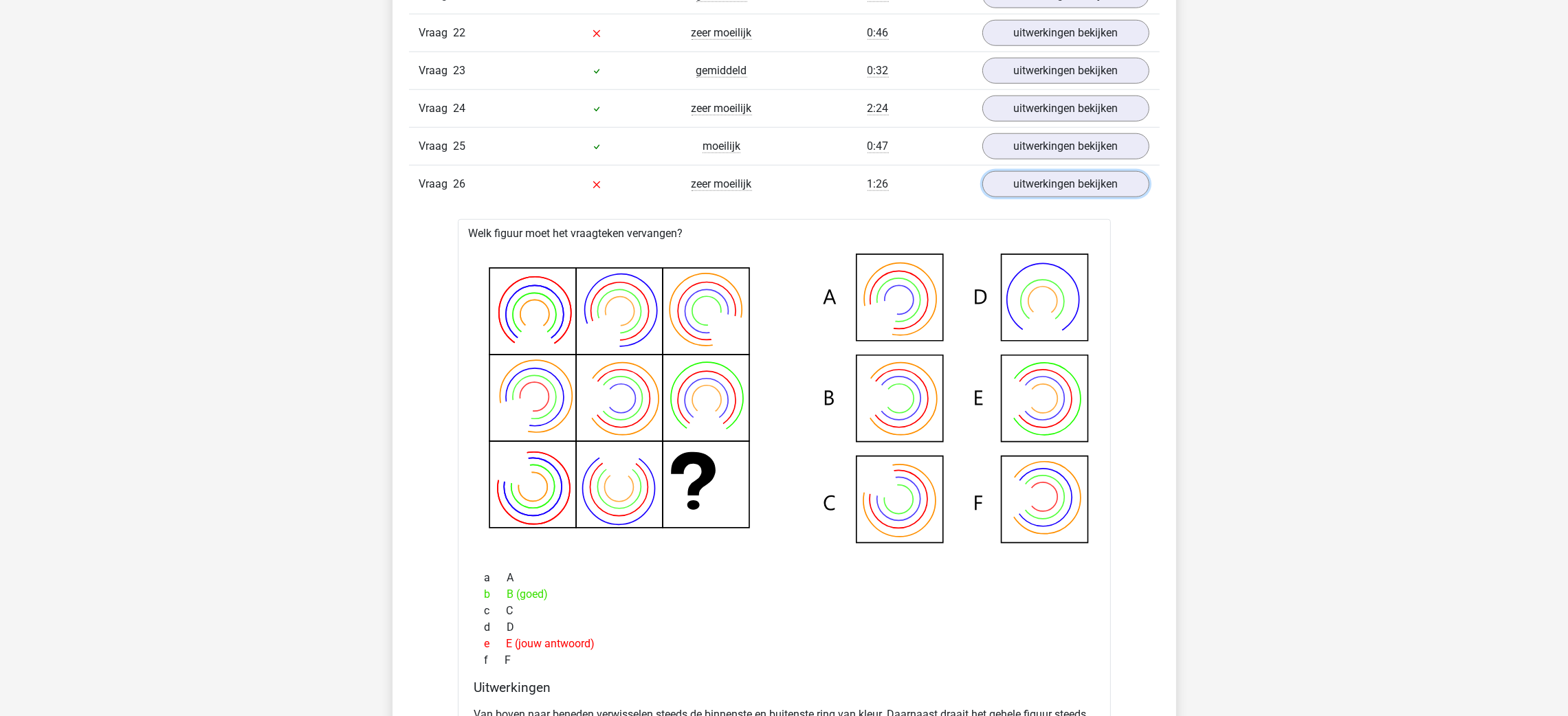
scroll to position [1958, 0]
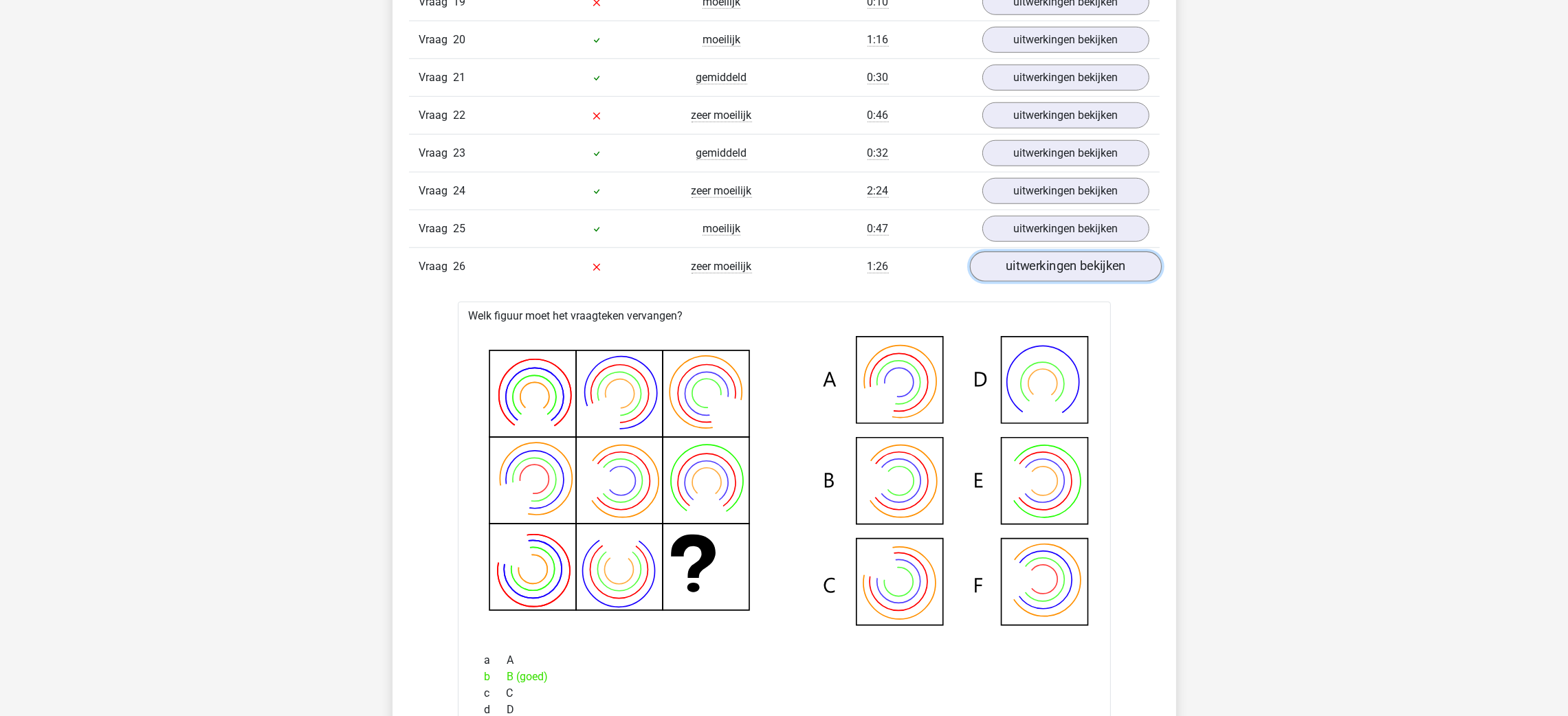
click at [1055, 274] on link "uitwerkingen bekijken" at bounding box center [1065, 268] width 191 height 30
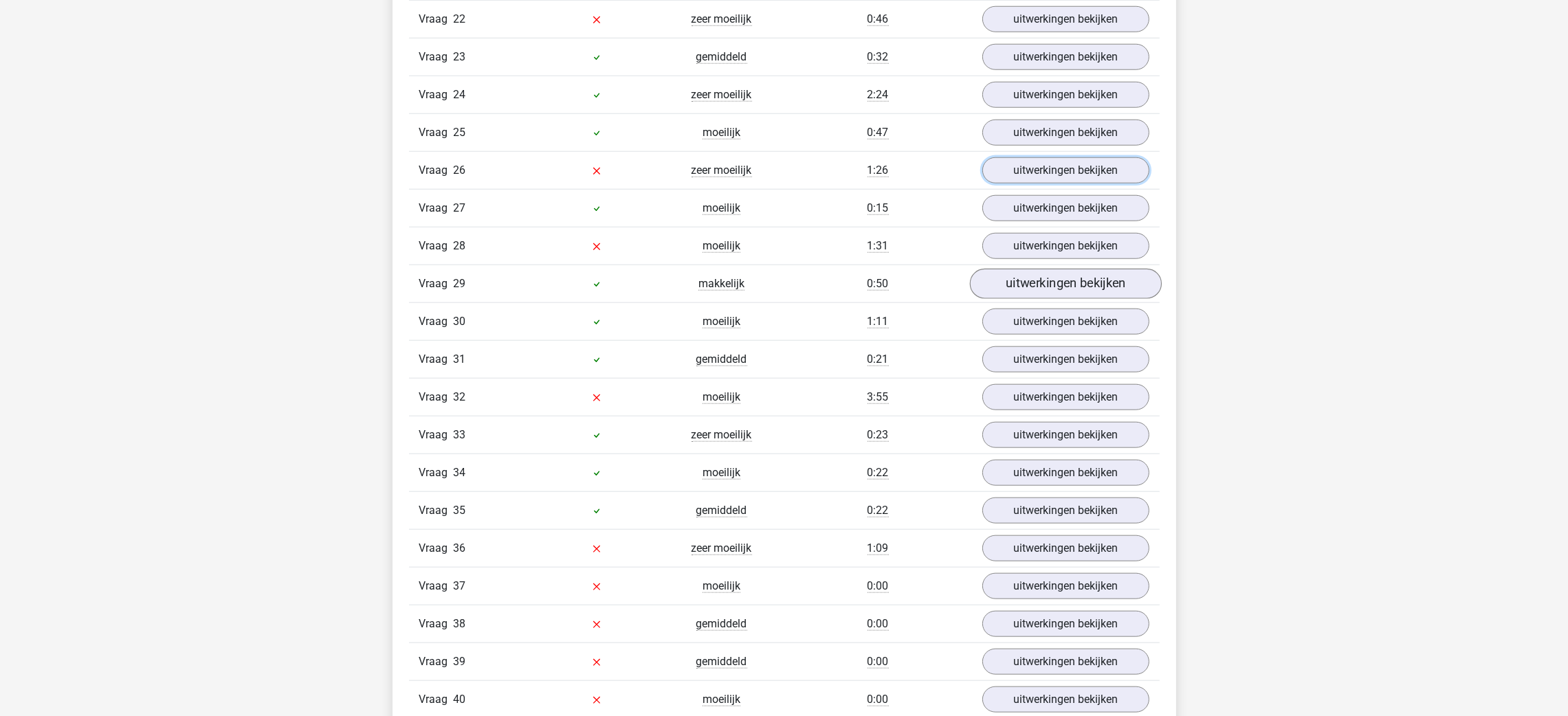
scroll to position [2061, 0]
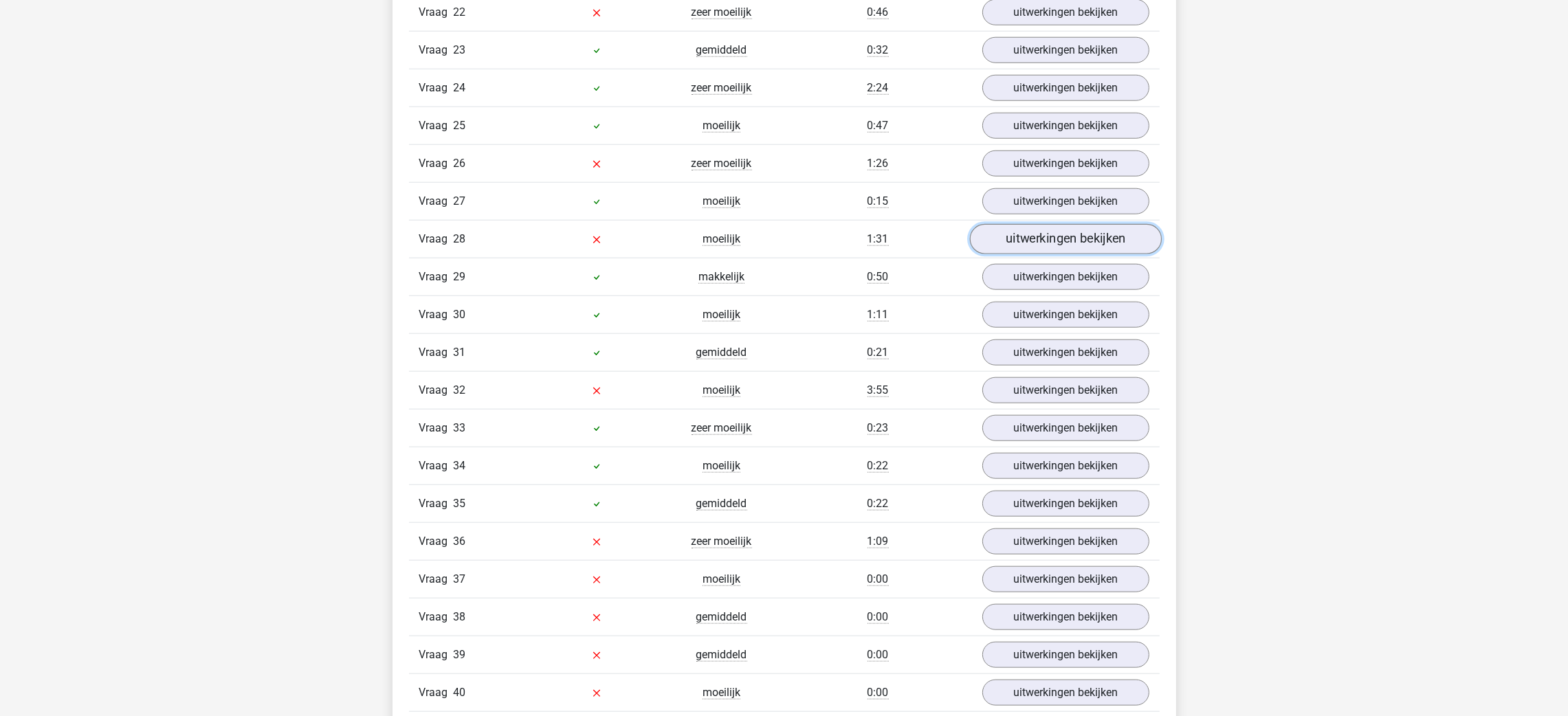
click at [1049, 255] on link "uitwerkingen bekijken" at bounding box center [1065, 240] width 191 height 30
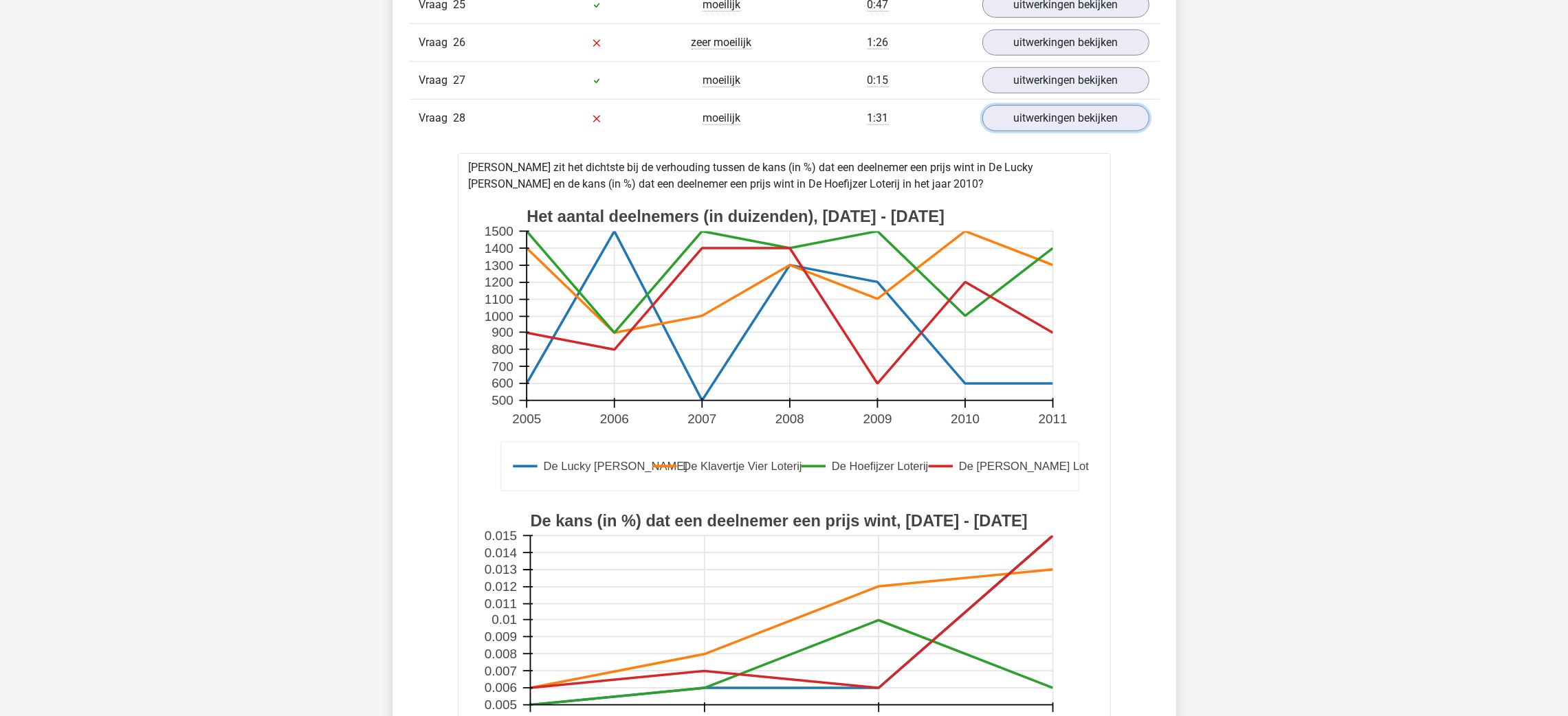
scroll to position [2164, 0]
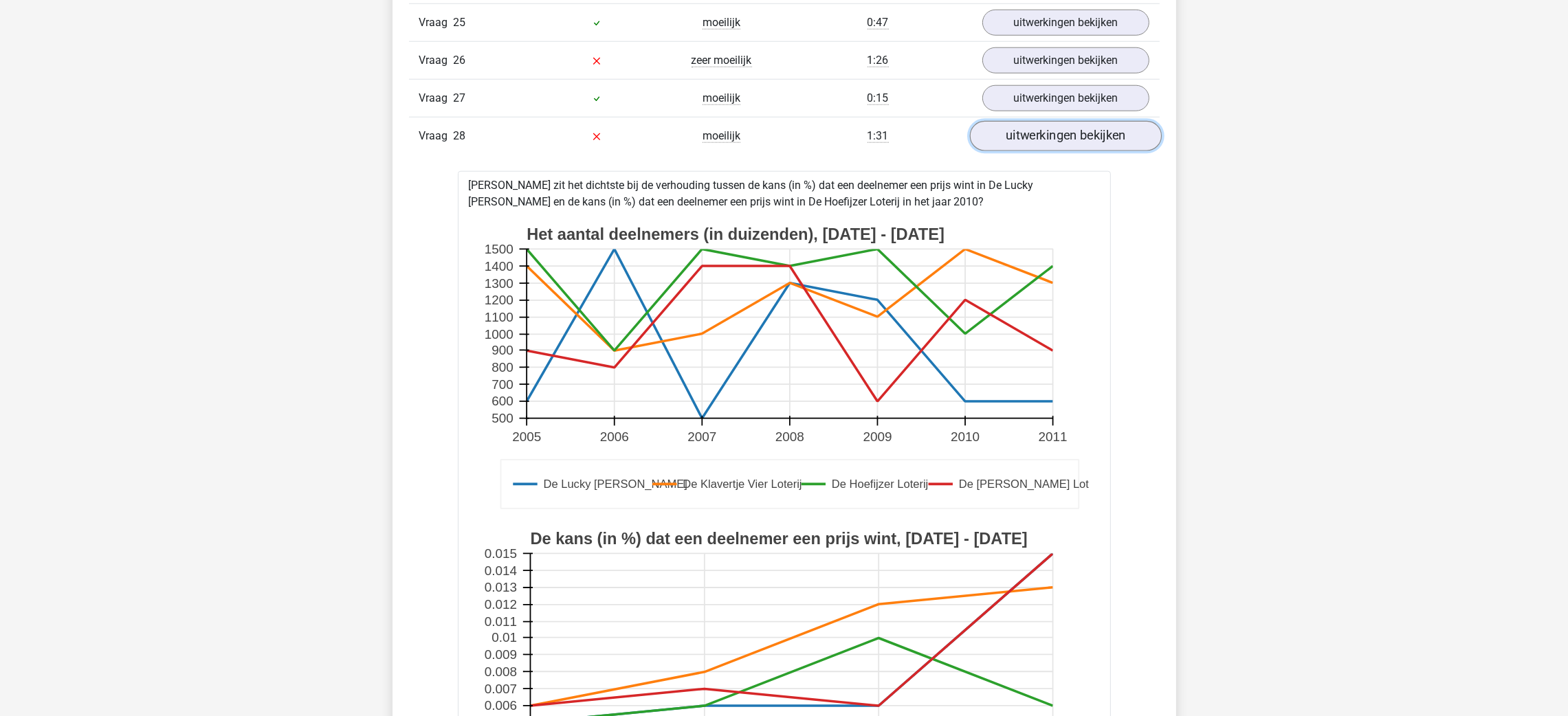
click at [1049, 152] on link "uitwerkingen bekijken" at bounding box center [1065, 137] width 191 height 30
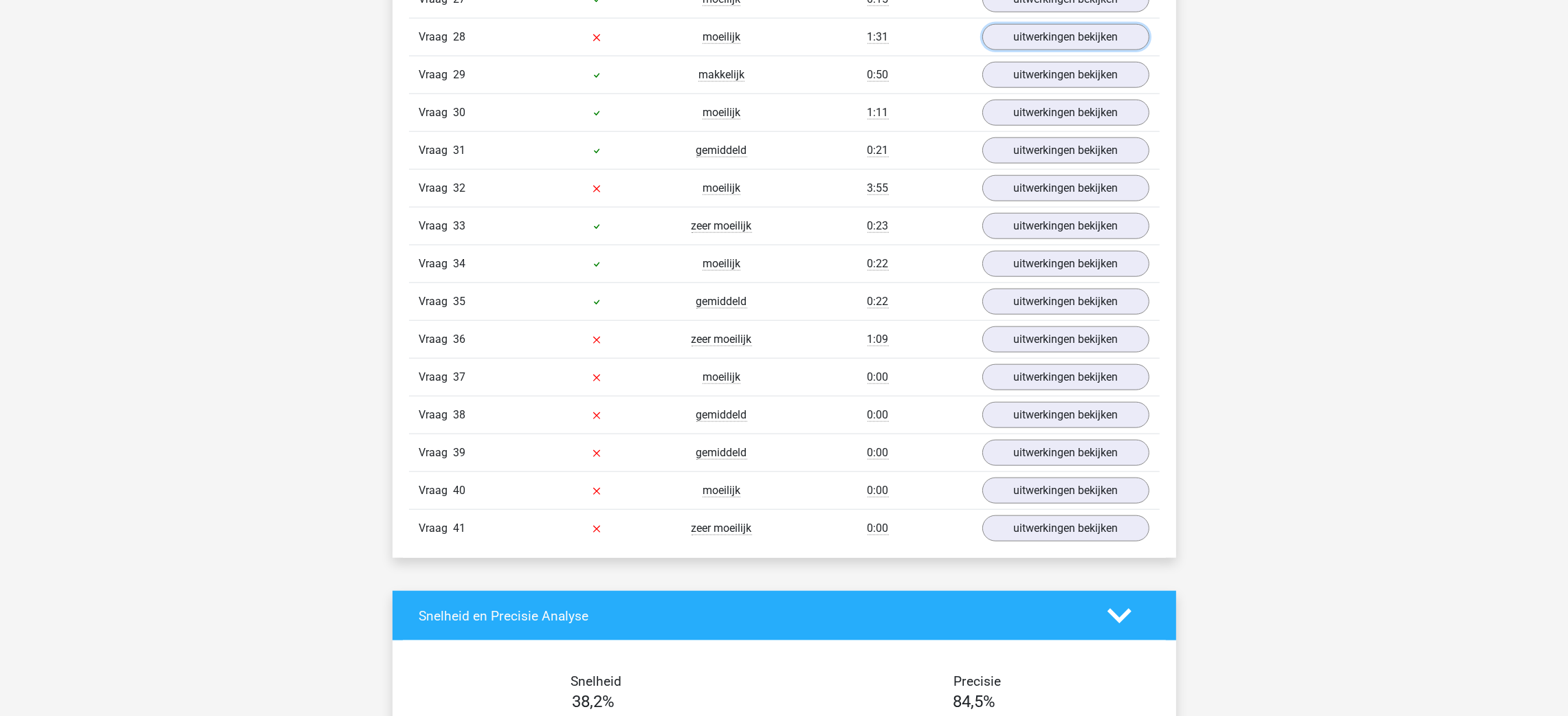
scroll to position [2267, 0]
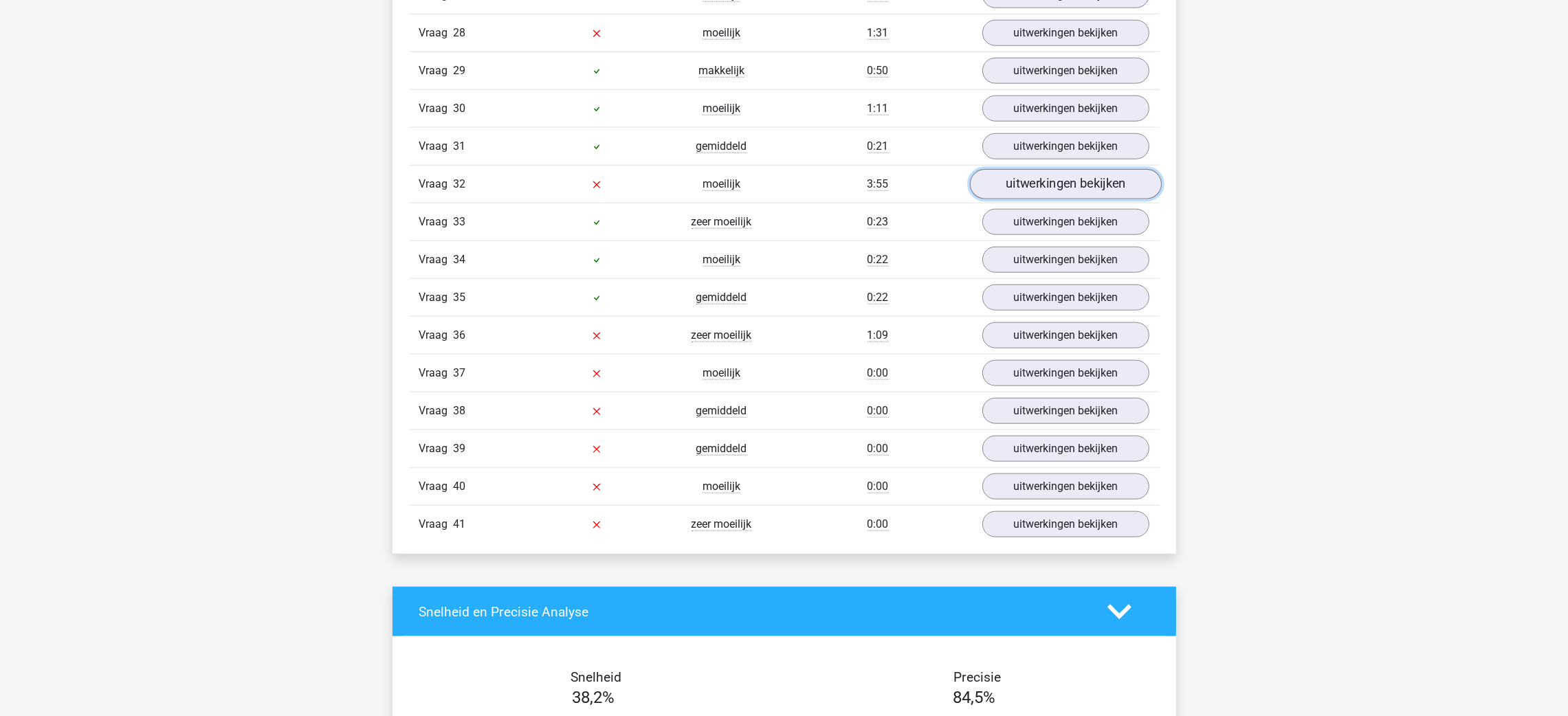
click at [1066, 186] on link "uitwerkingen bekijken" at bounding box center [1065, 185] width 191 height 30
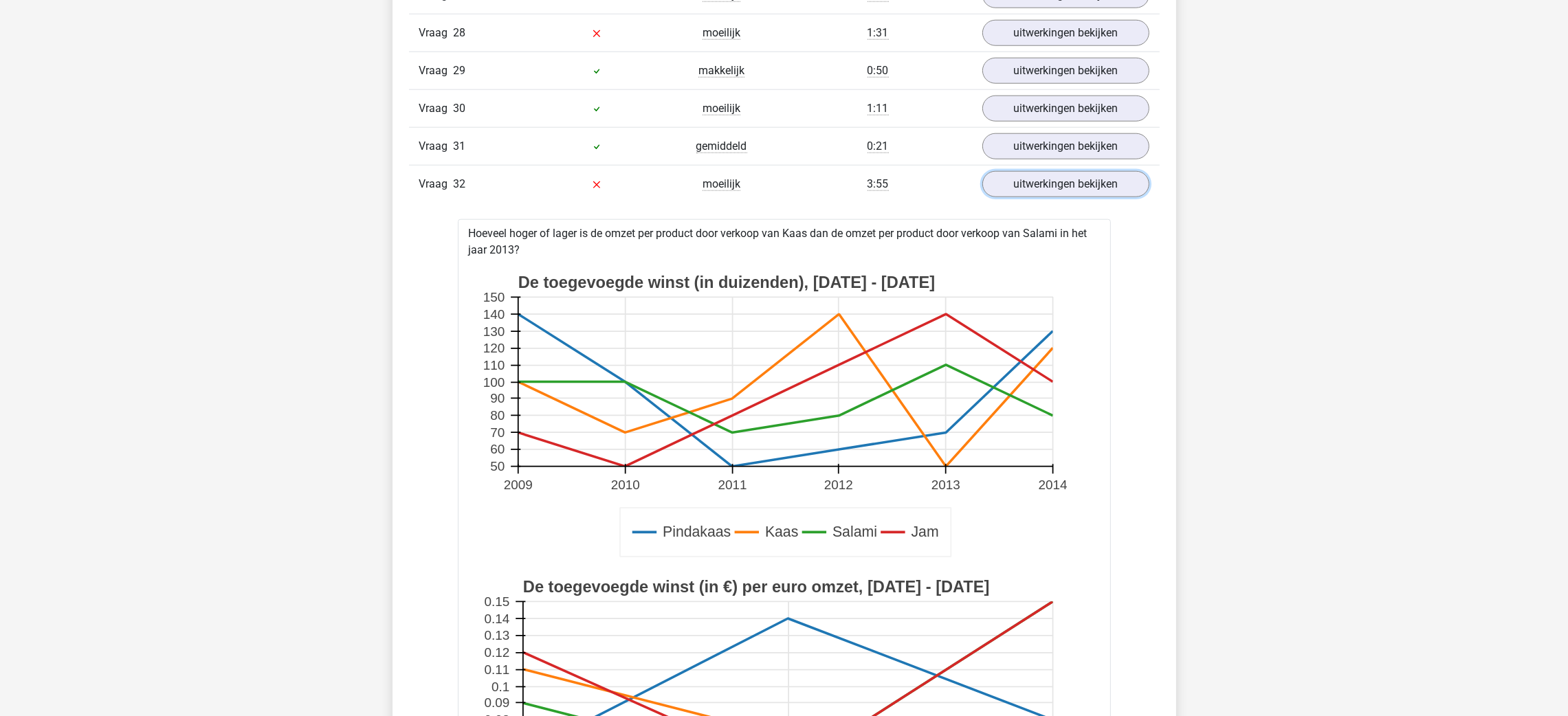
click at [982, 171] on link "uitwerkingen bekijken" at bounding box center [1065, 184] width 167 height 26
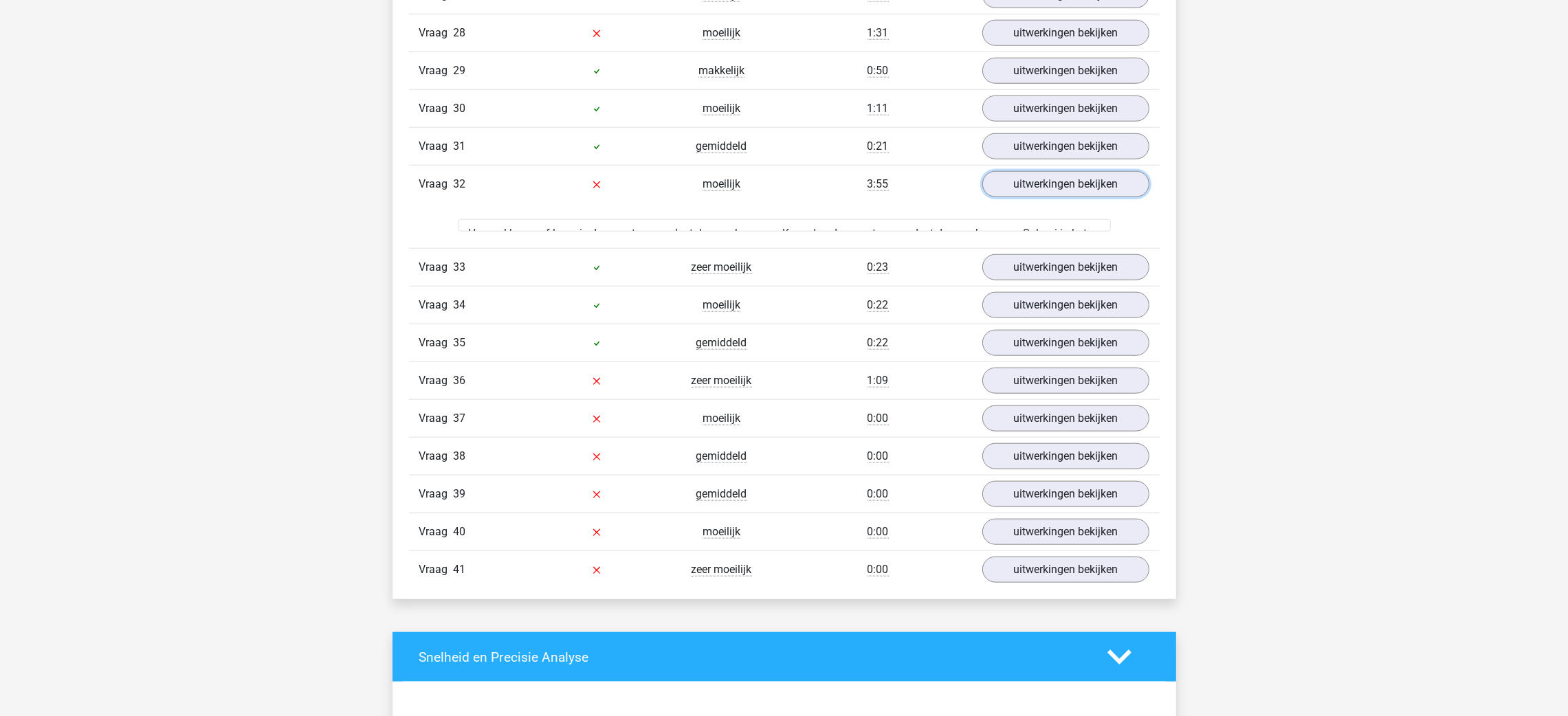
click at [982, 171] on link "uitwerkingen bekijken" at bounding box center [1065, 184] width 167 height 26
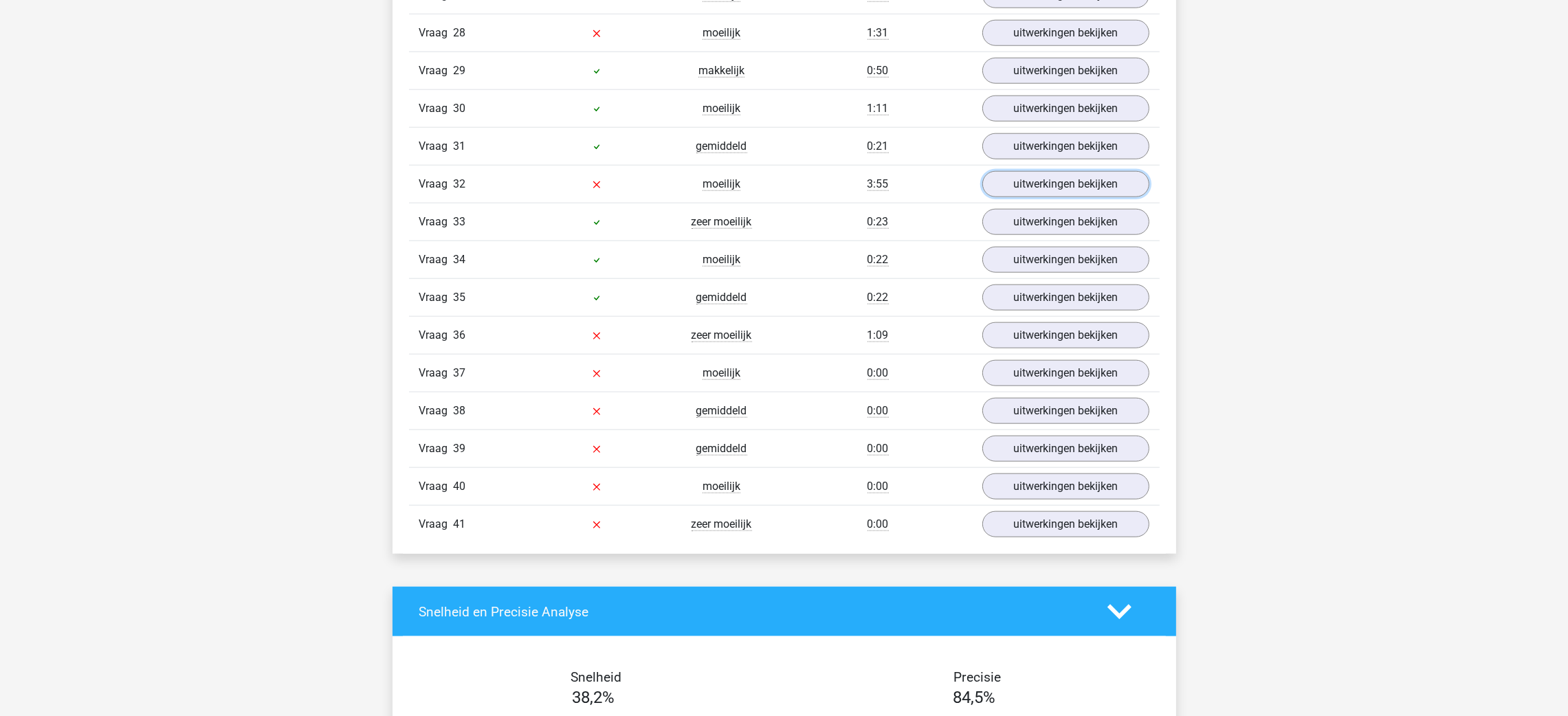
click at [982, 171] on link "uitwerkingen bekijken" at bounding box center [1065, 184] width 167 height 26
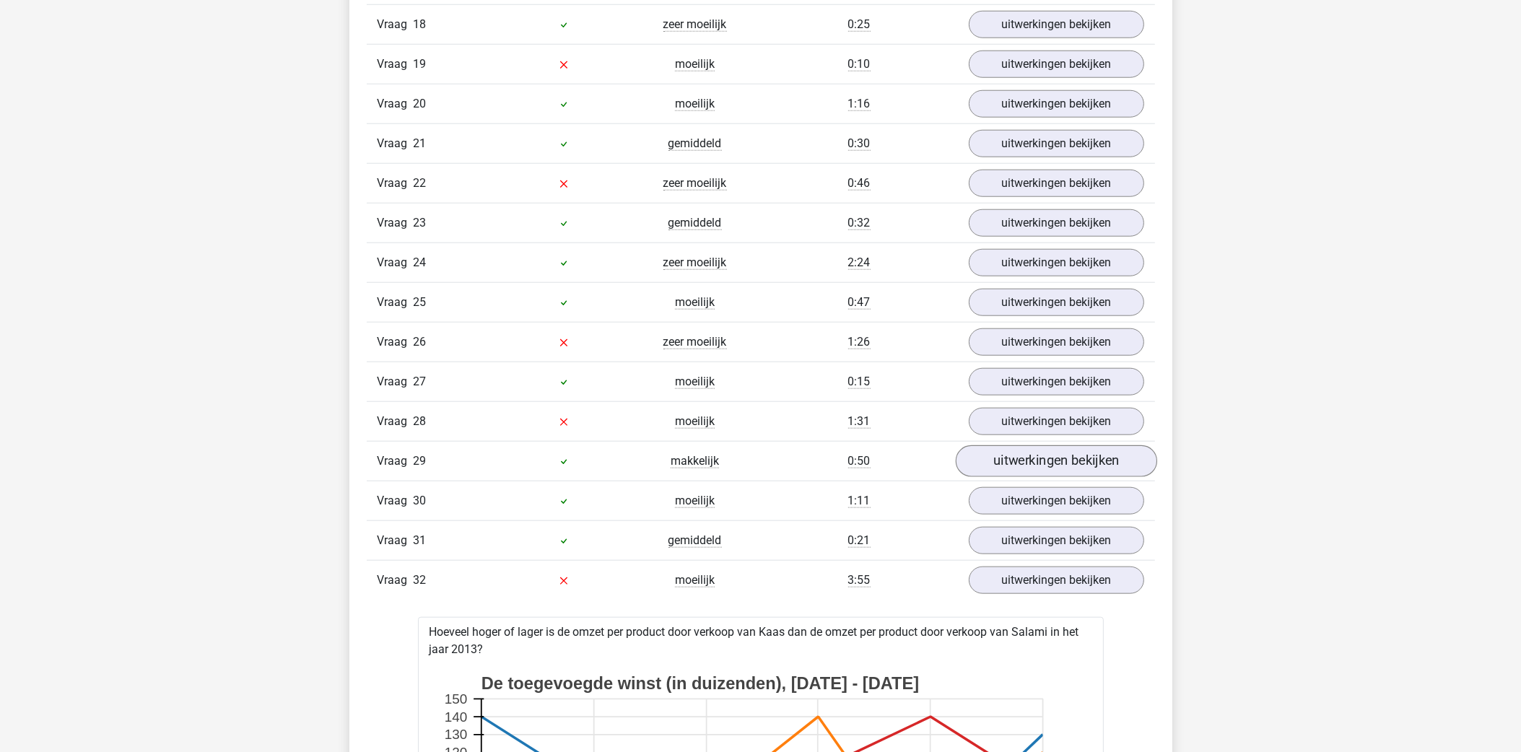
scroll to position [1956, 0]
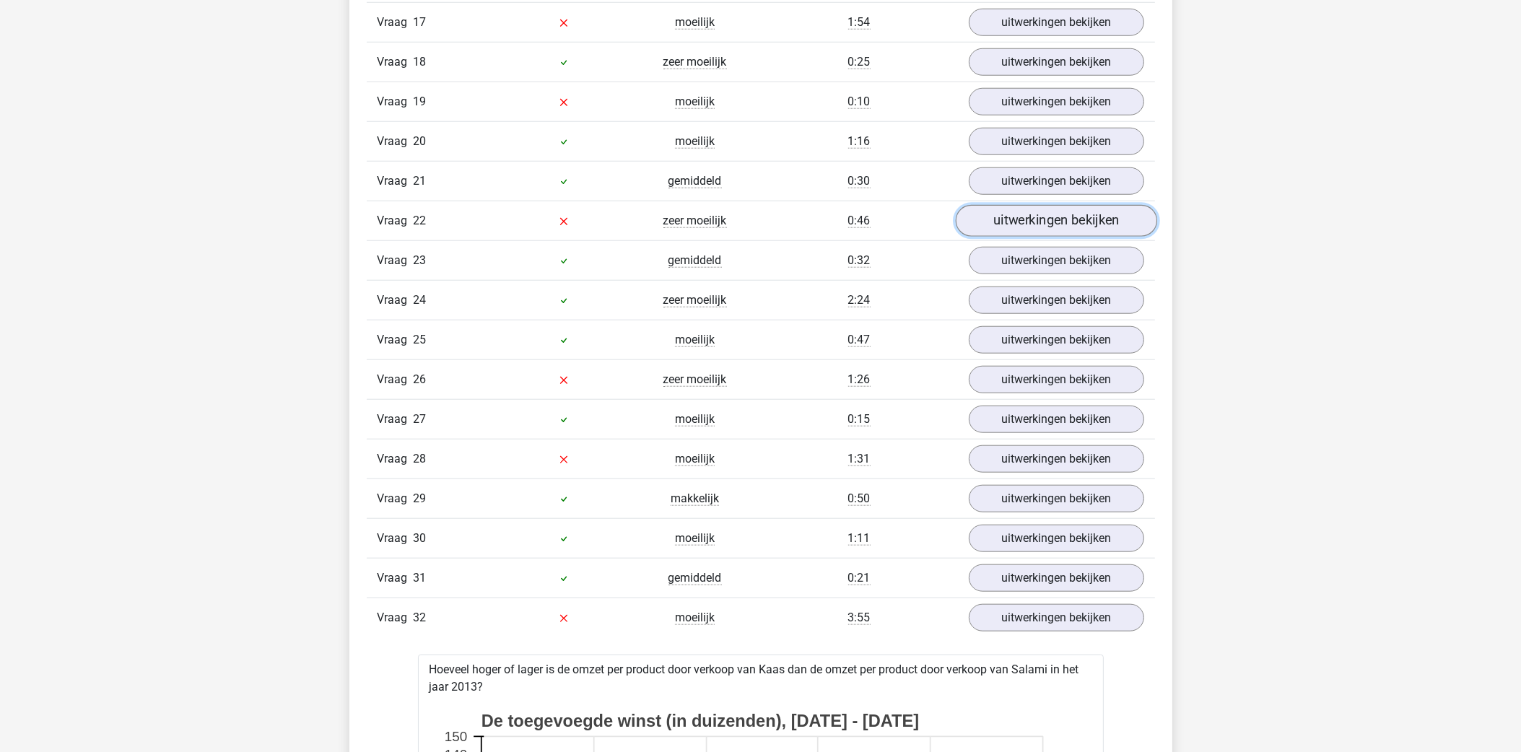
drag, startPoint x: 1090, startPoint y: 229, endPoint x: 1082, endPoint y: 227, distance: 8.1
click at [1090, 229] on link "uitwerkingen bekijken" at bounding box center [1055, 221] width 201 height 32
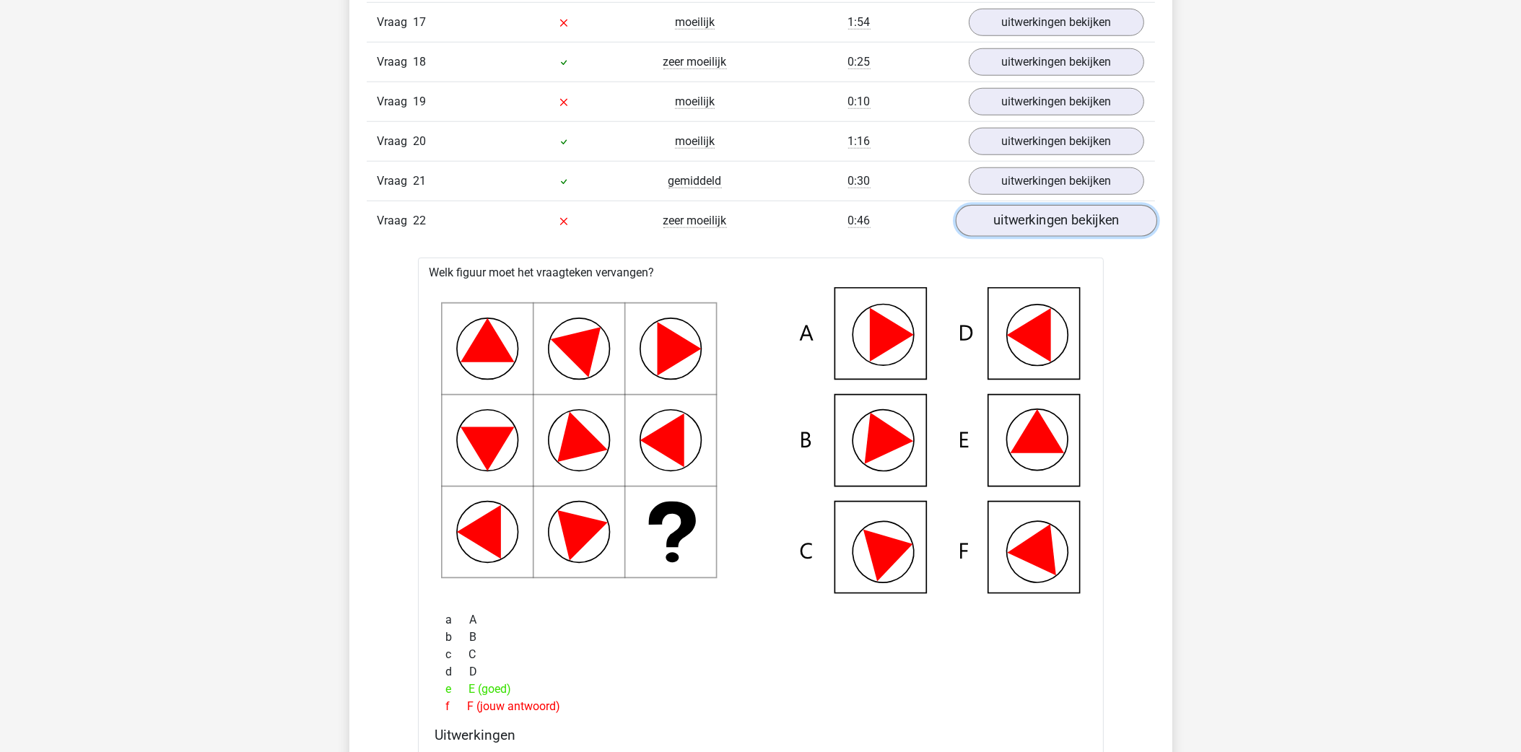
click at [1079, 225] on link "uitwerkingen bekijken" at bounding box center [1055, 221] width 201 height 32
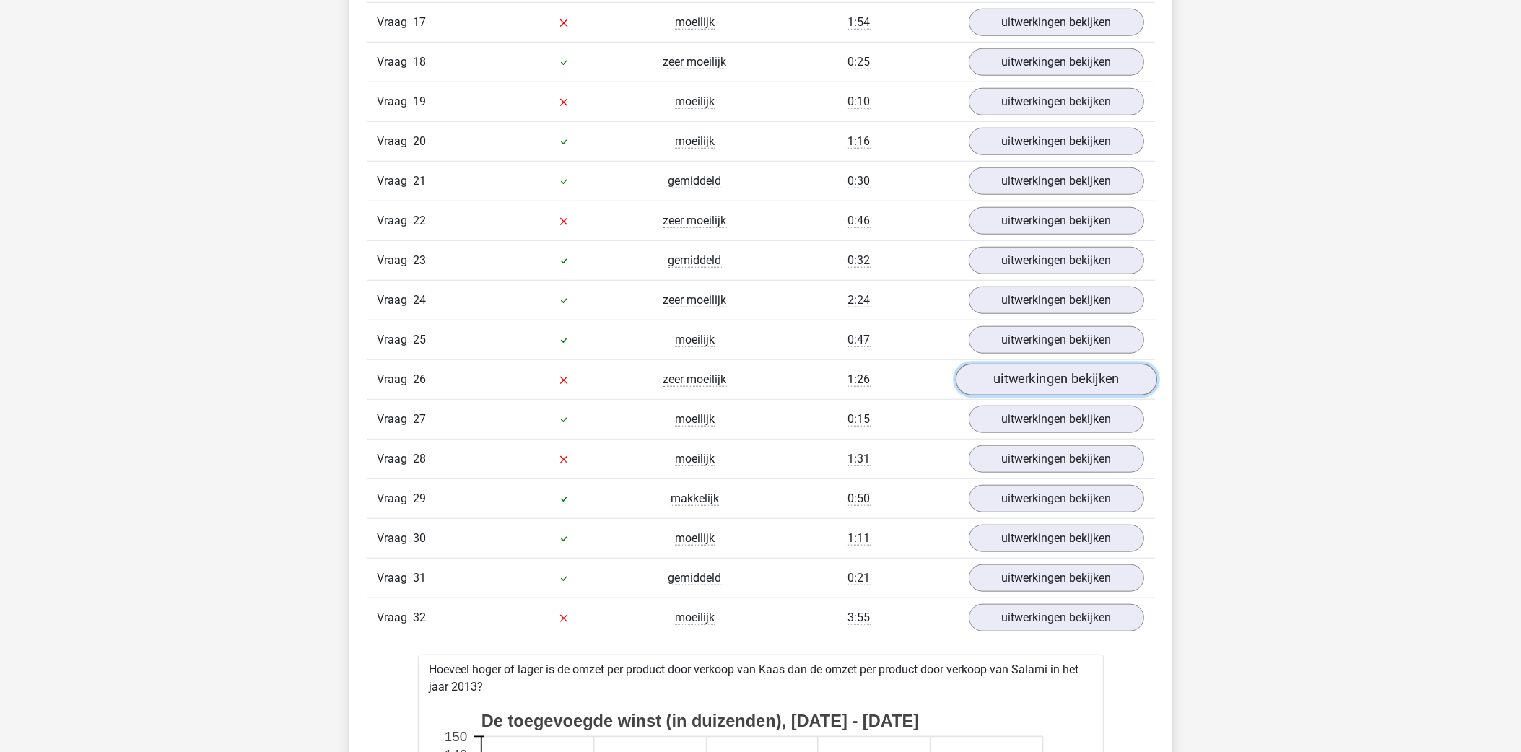
click at [1042, 383] on link "uitwerkingen bekijken" at bounding box center [1055, 380] width 201 height 32
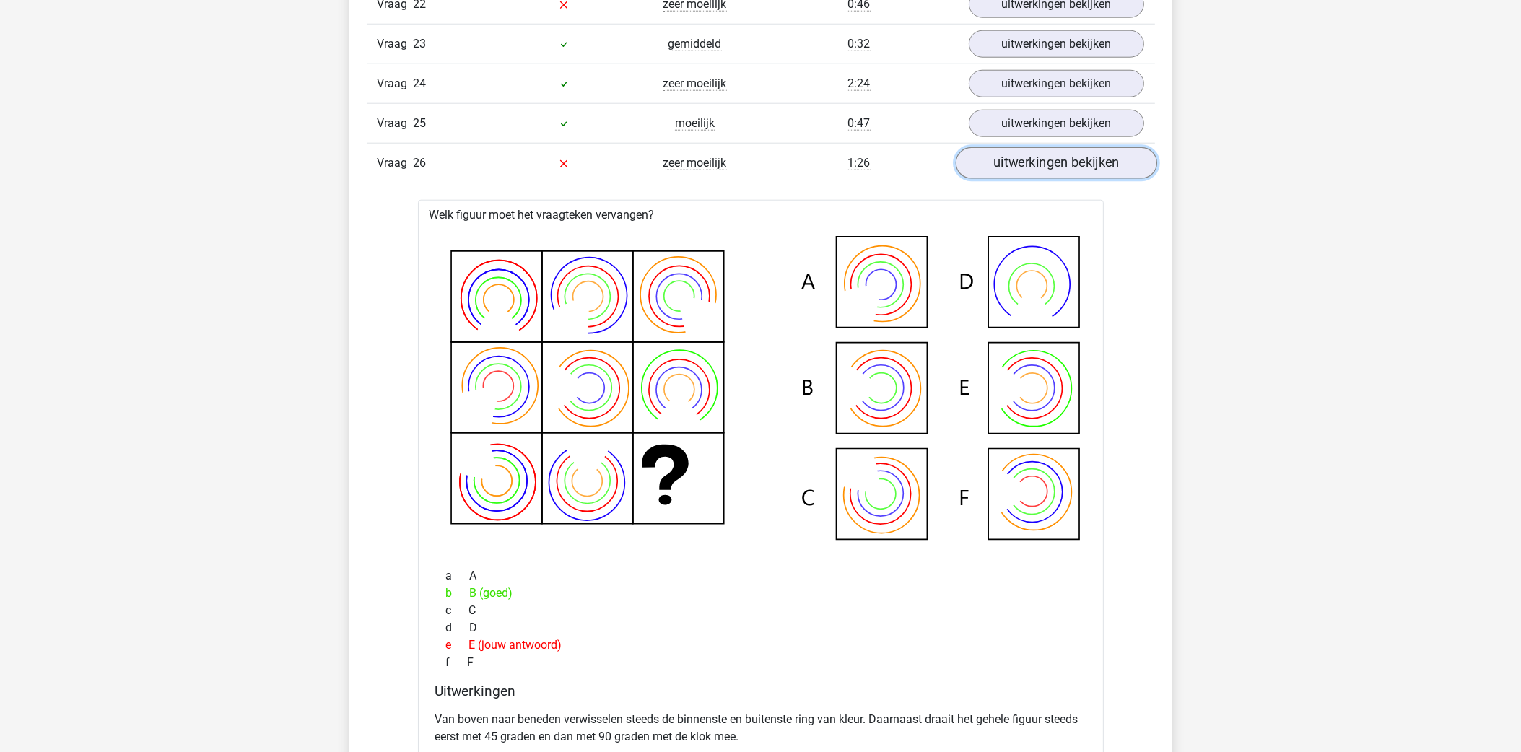
click at [1078, 170] on link "uitwerkingen bekijken" at bounding box center [1055, 163] width 201 height 32
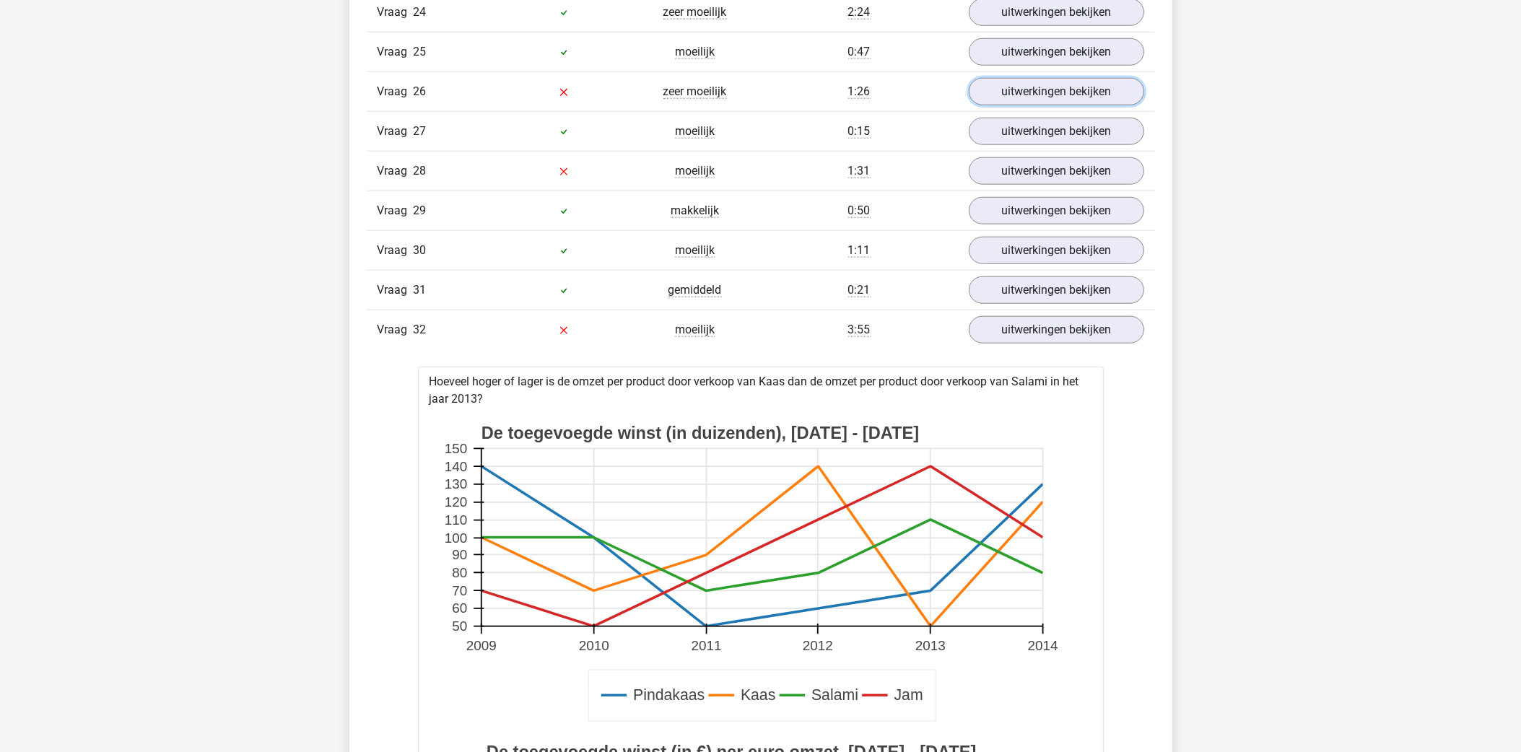
scroll to position [2281, 0]
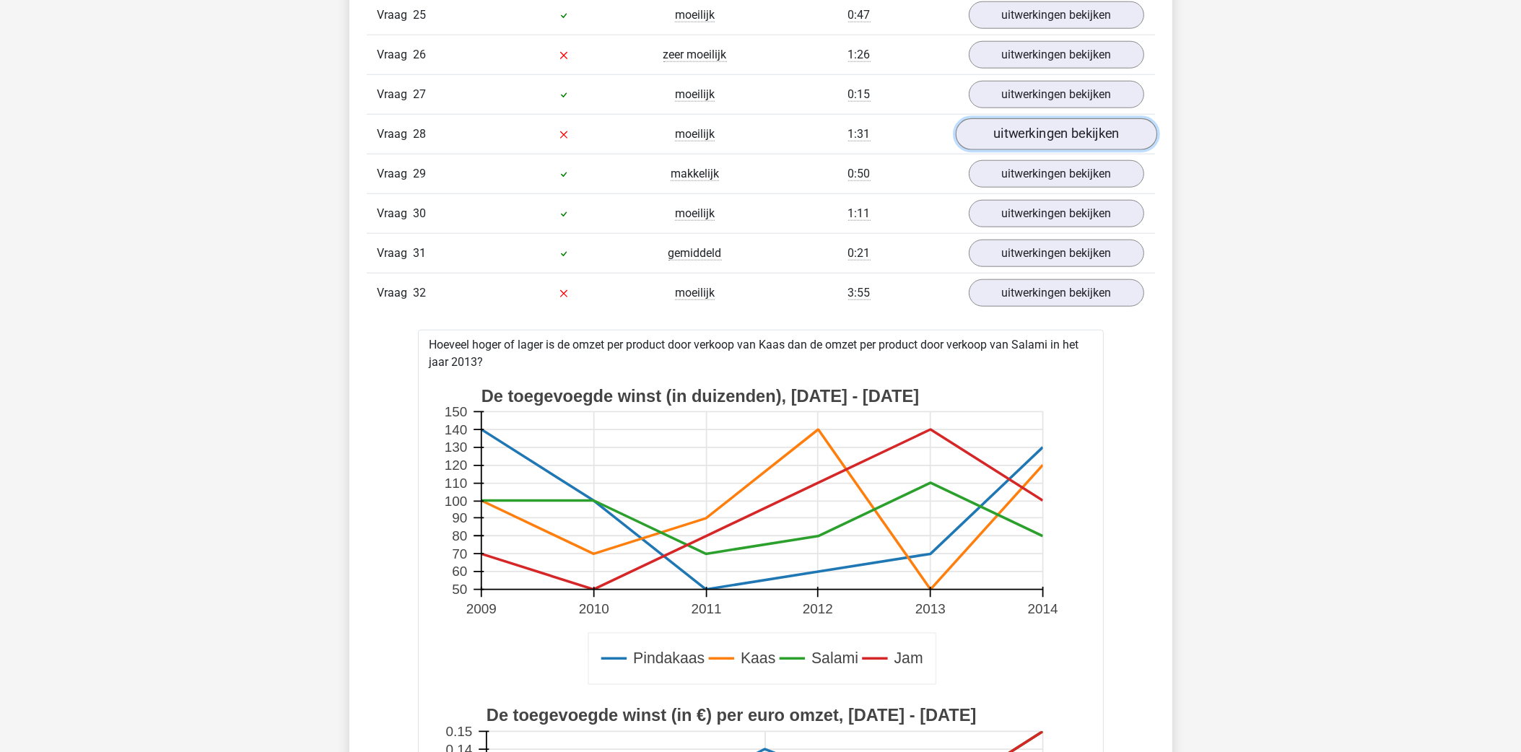
click at [1036, 147] on link "uitwerkingen bekijken" at bounding box center [1055, 134] width 201 height 32
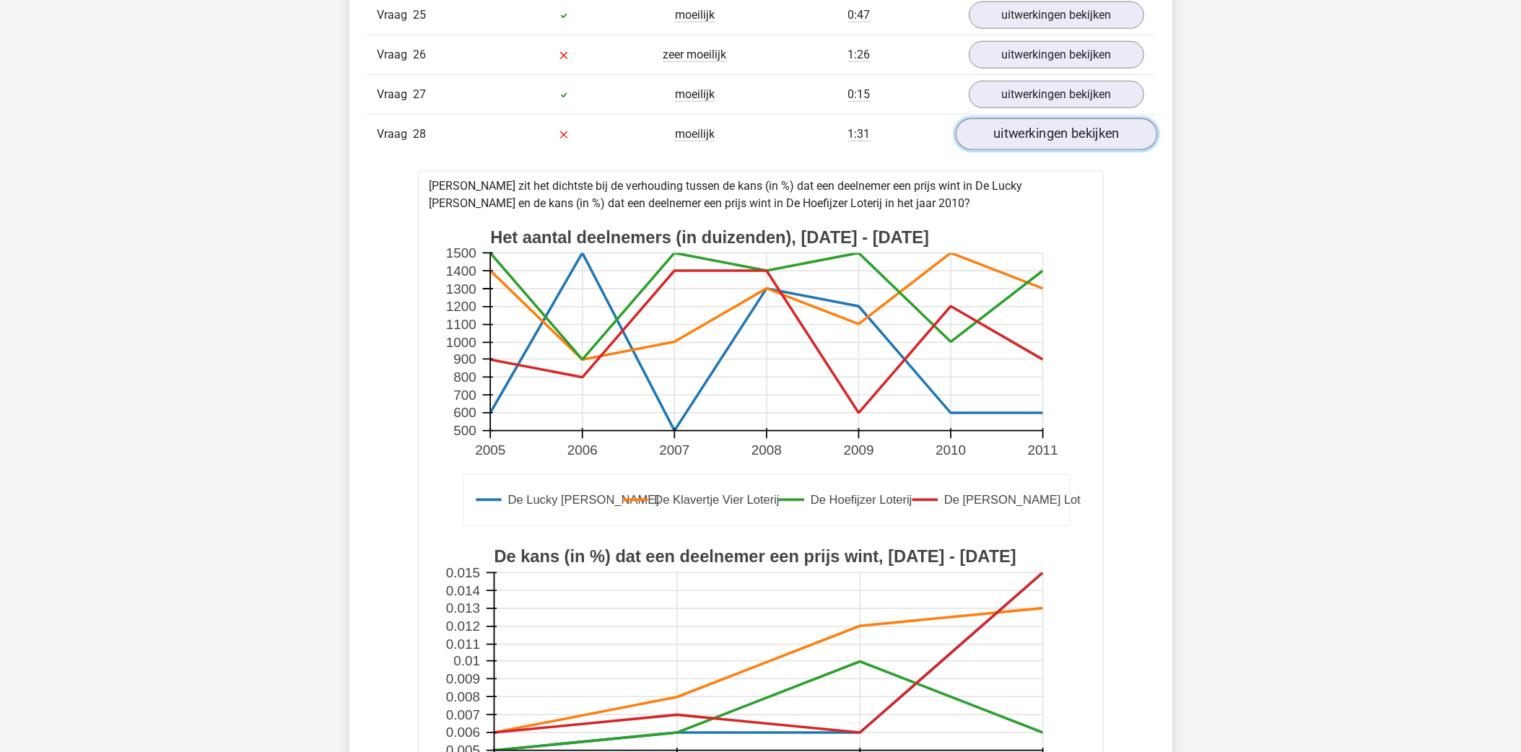
click at [1034, 140] on link "uitwerkingen bekijken" at bounding box center [1055, 134] width 201 height 32
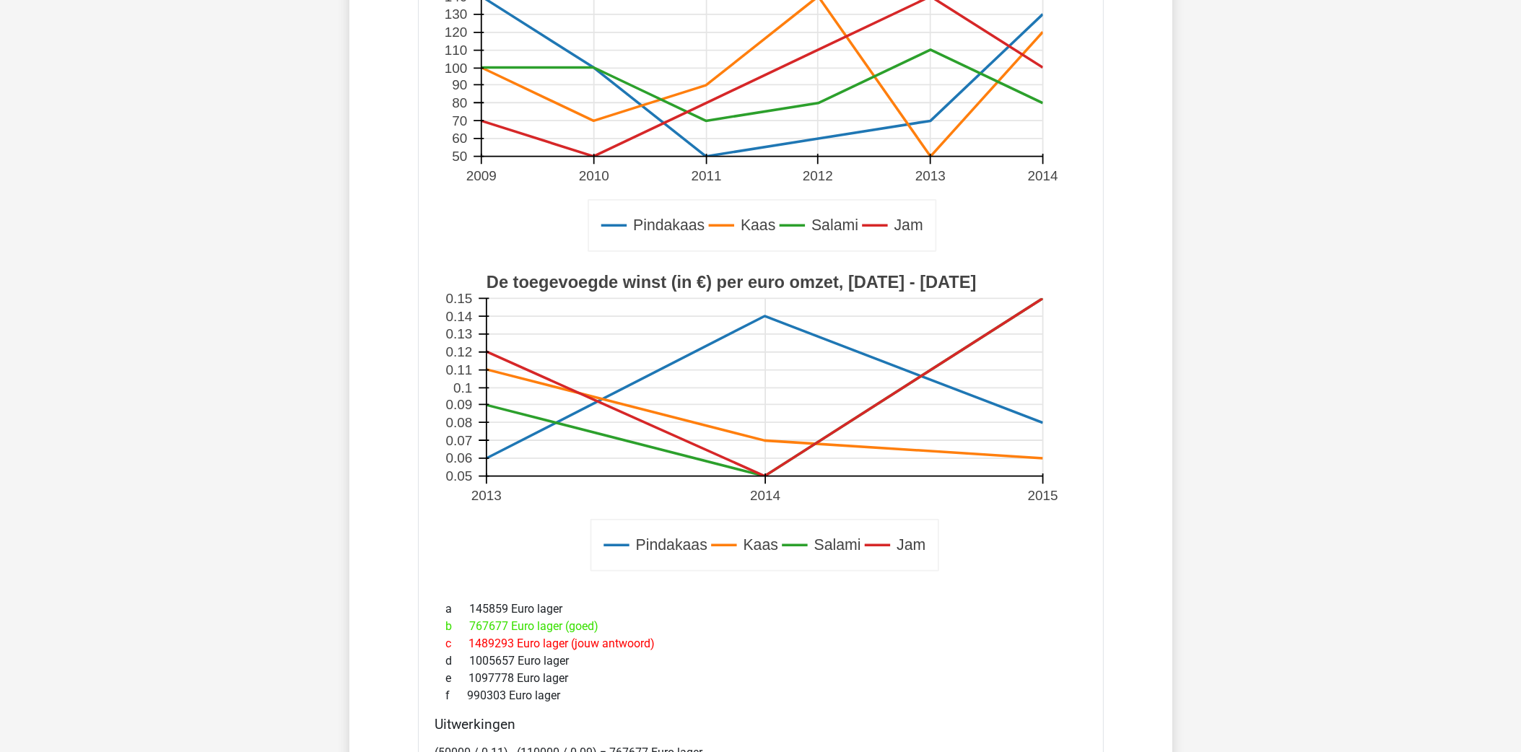
scroll to position [2389, 0]
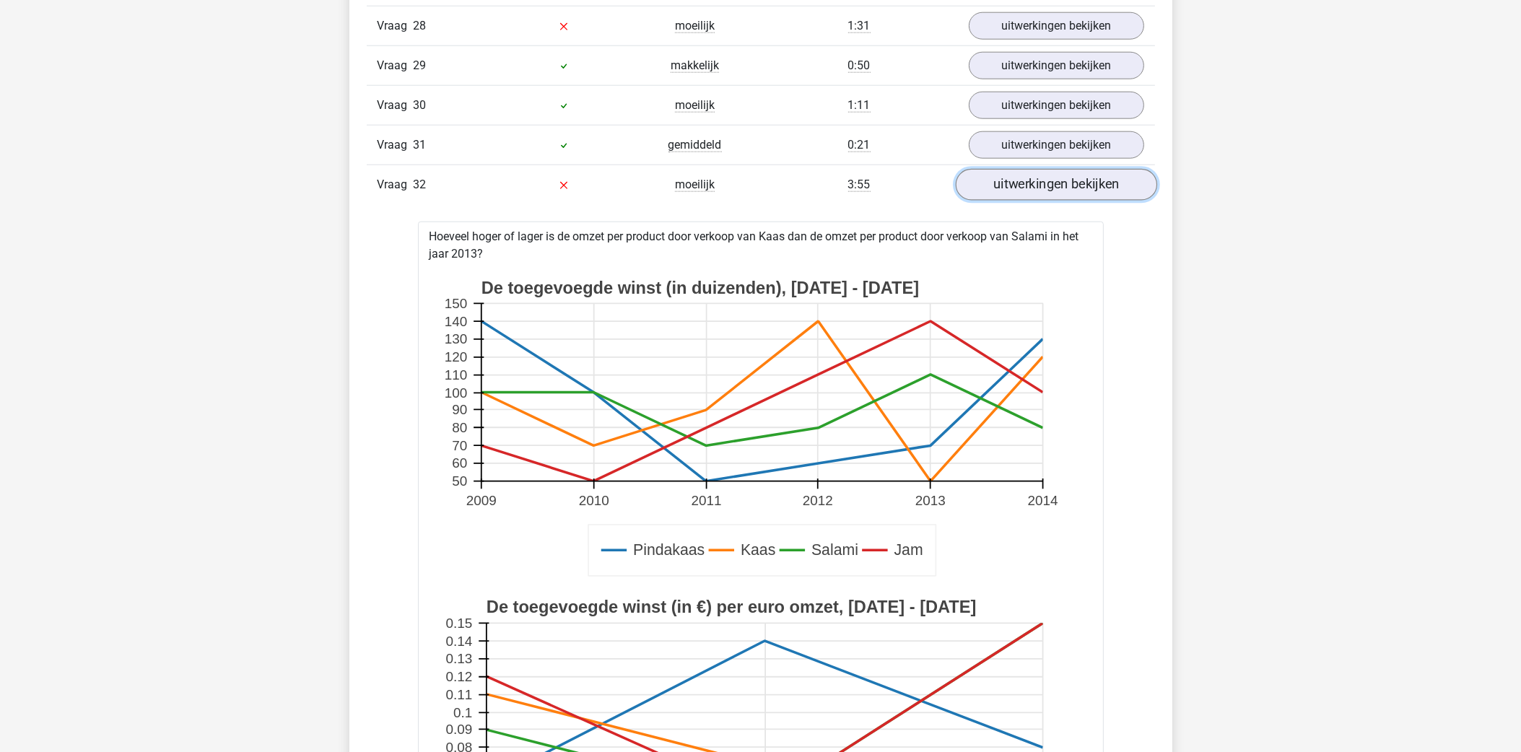
click at [1070, 194] on link "uitwerkingen bekijken" at bounding box center [1055, 185] width 201 height 32
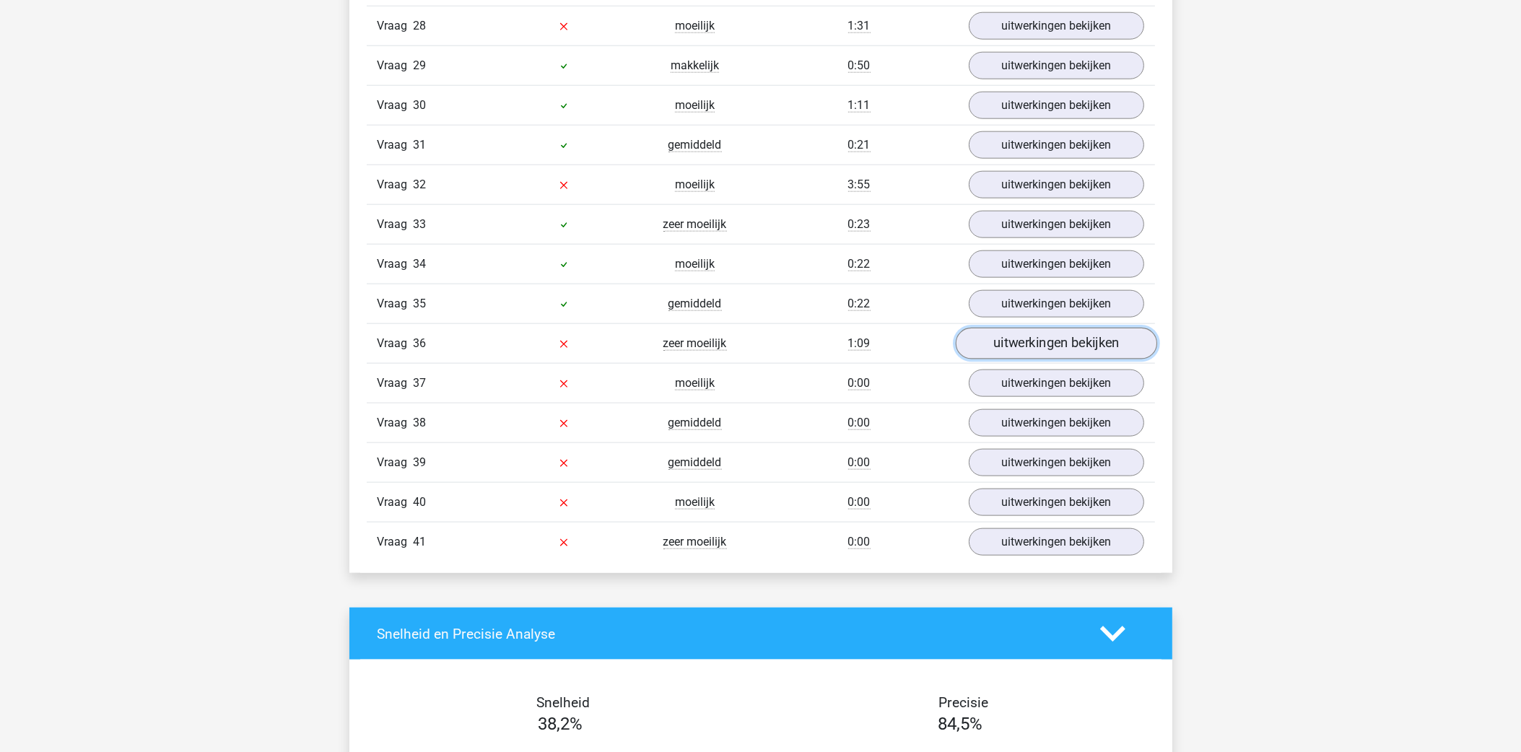
click at [1085, 359] on link "uitwerkingen bekijken" at bounding box center [1055, 344] width 201 height 32
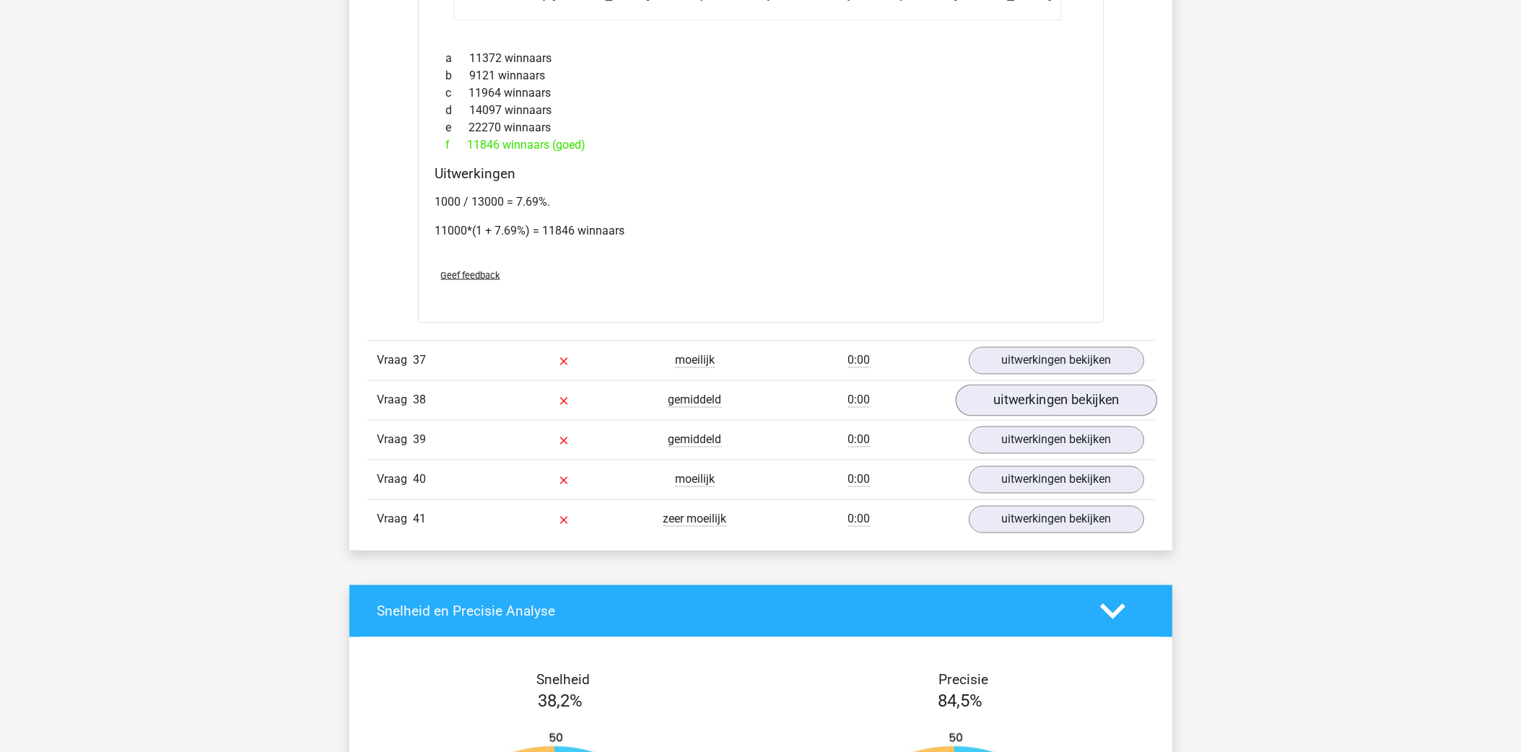
scroll to position [3472, 0]
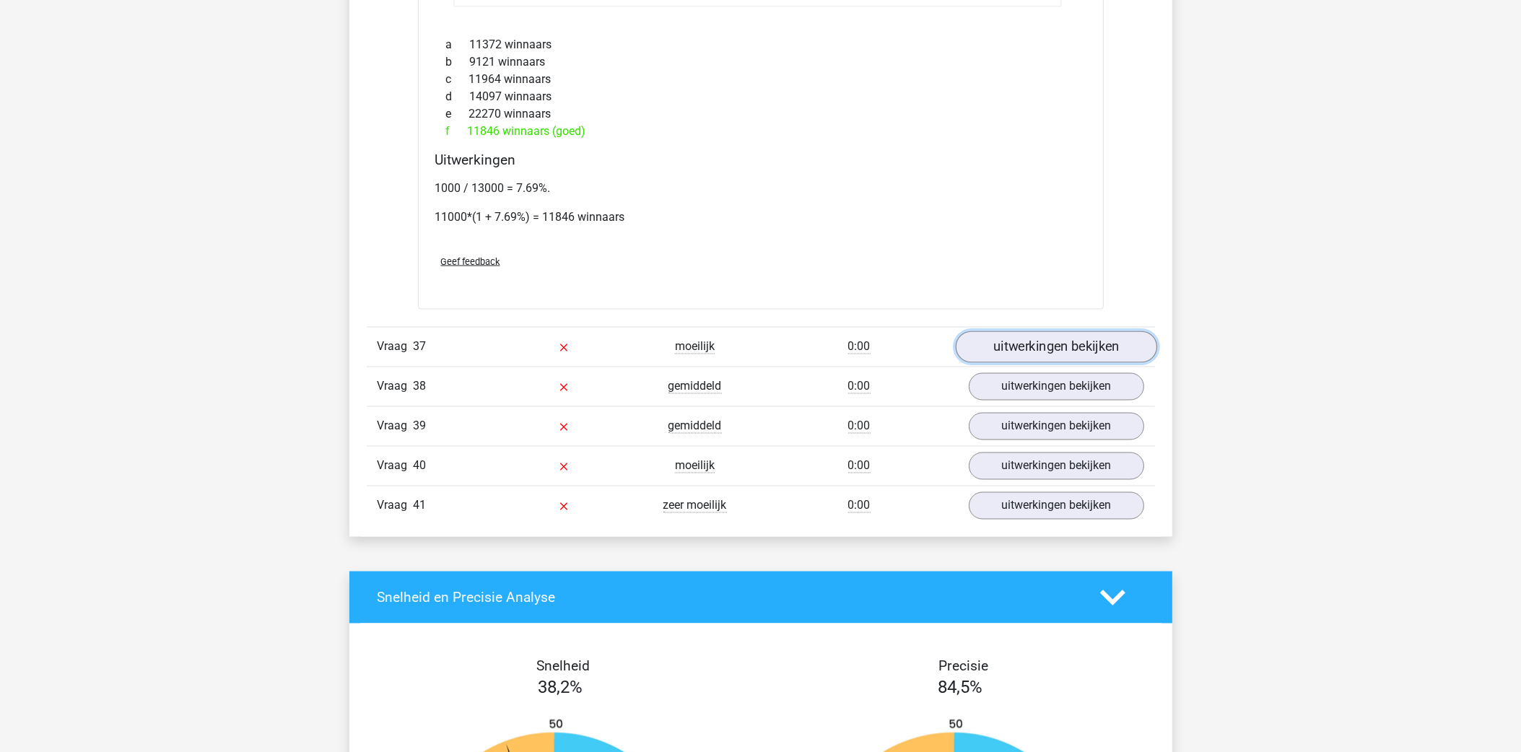
click at [1028, 335] on link "uitwerkingen bekijken" at bounding box center [1055, 348] width 201 height 32
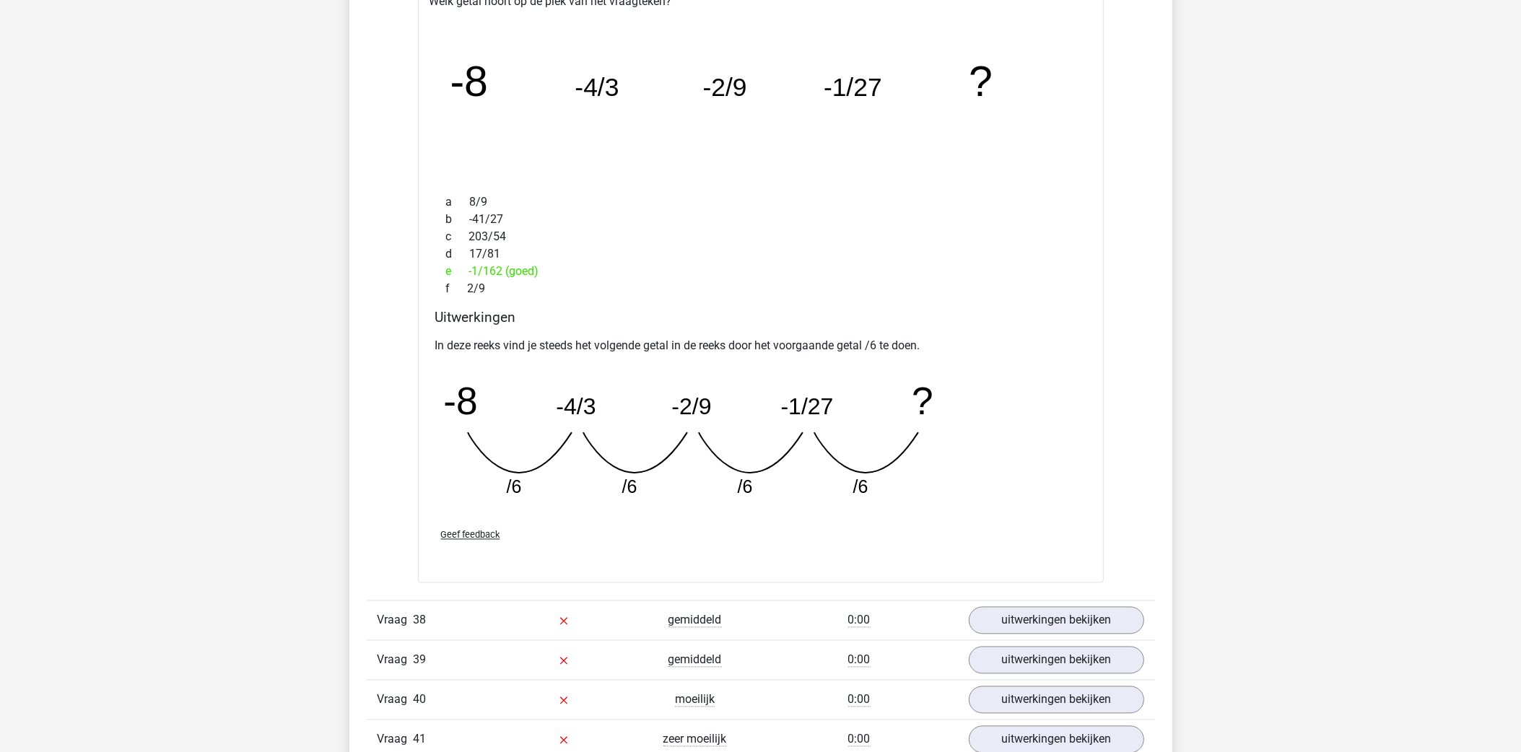
scroll to position [3905, 0]
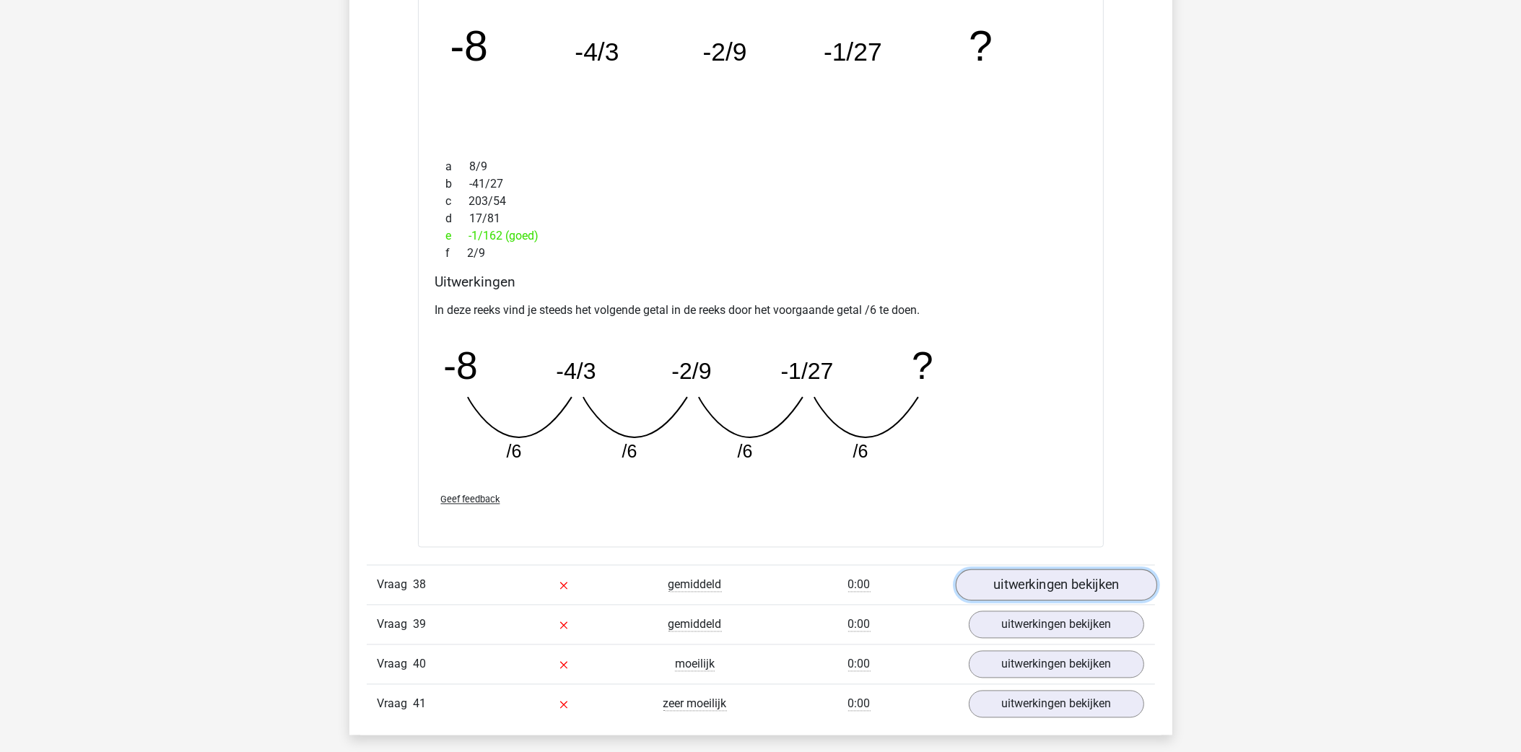
click at [1095, 576] on link "uitwerkingen bekijken" at bounding box center [1055, 585] width 201 height 32
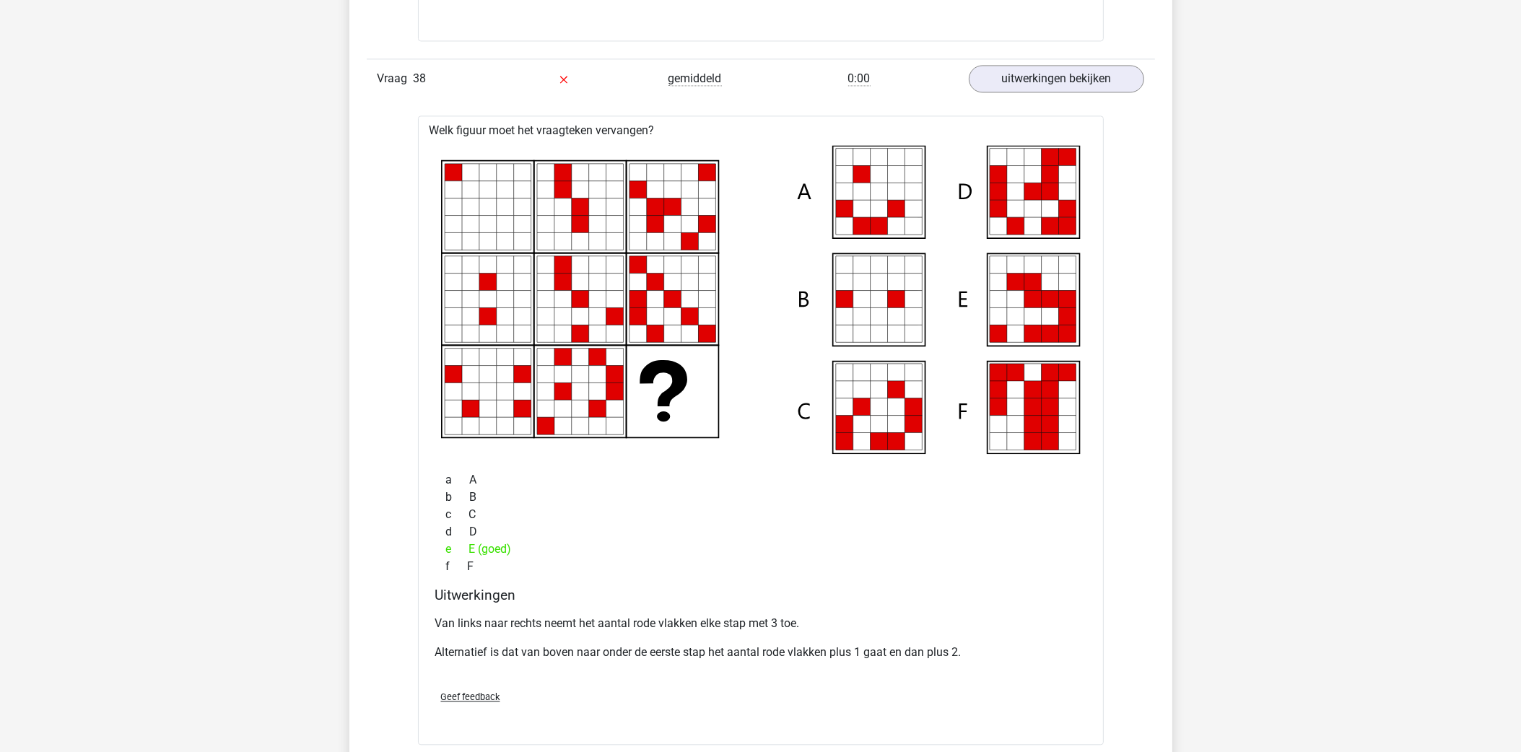
scroll to position [4554, 0]
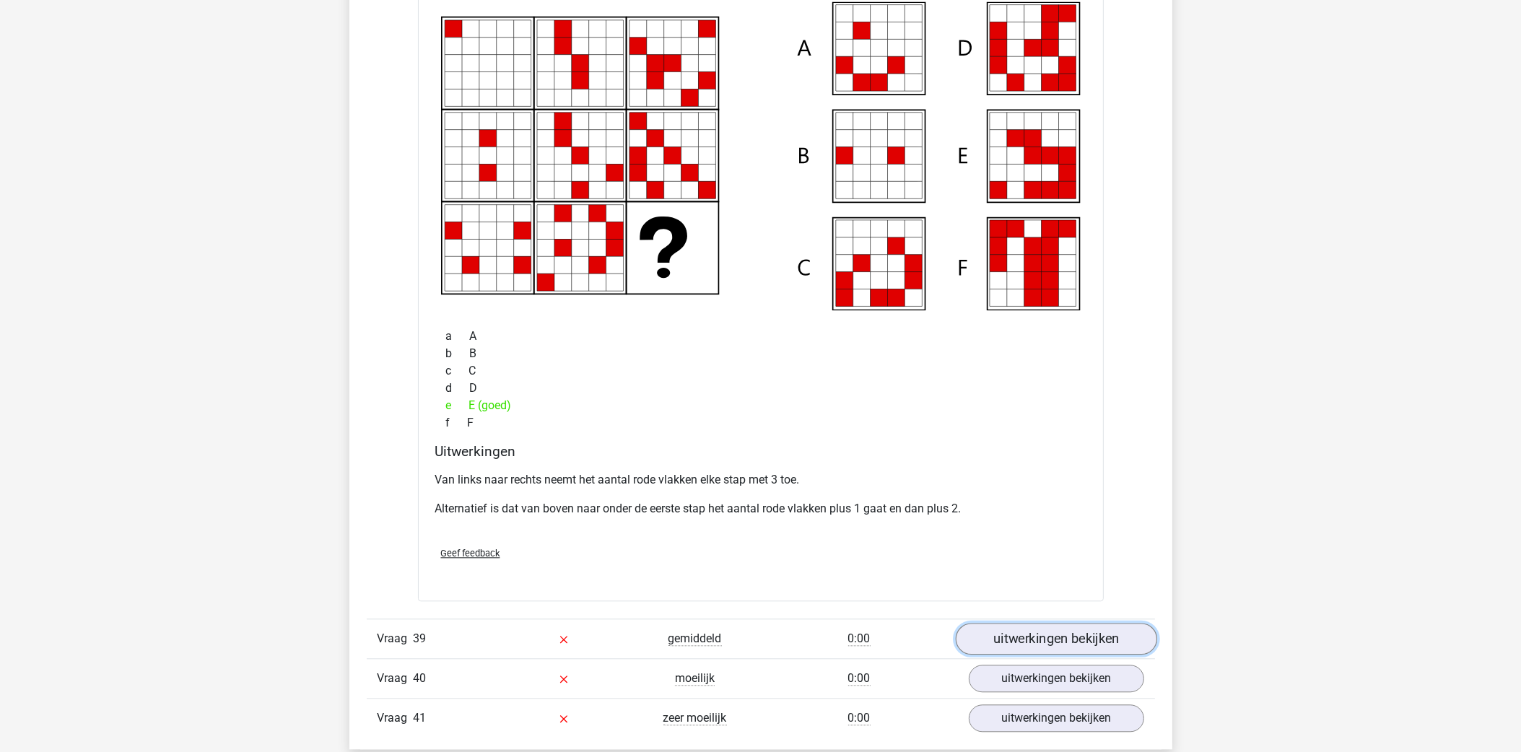
click at [1105, 647] on link "uitwerkingen bekijken" at bounding box center [1055, 640] width 201 height 32
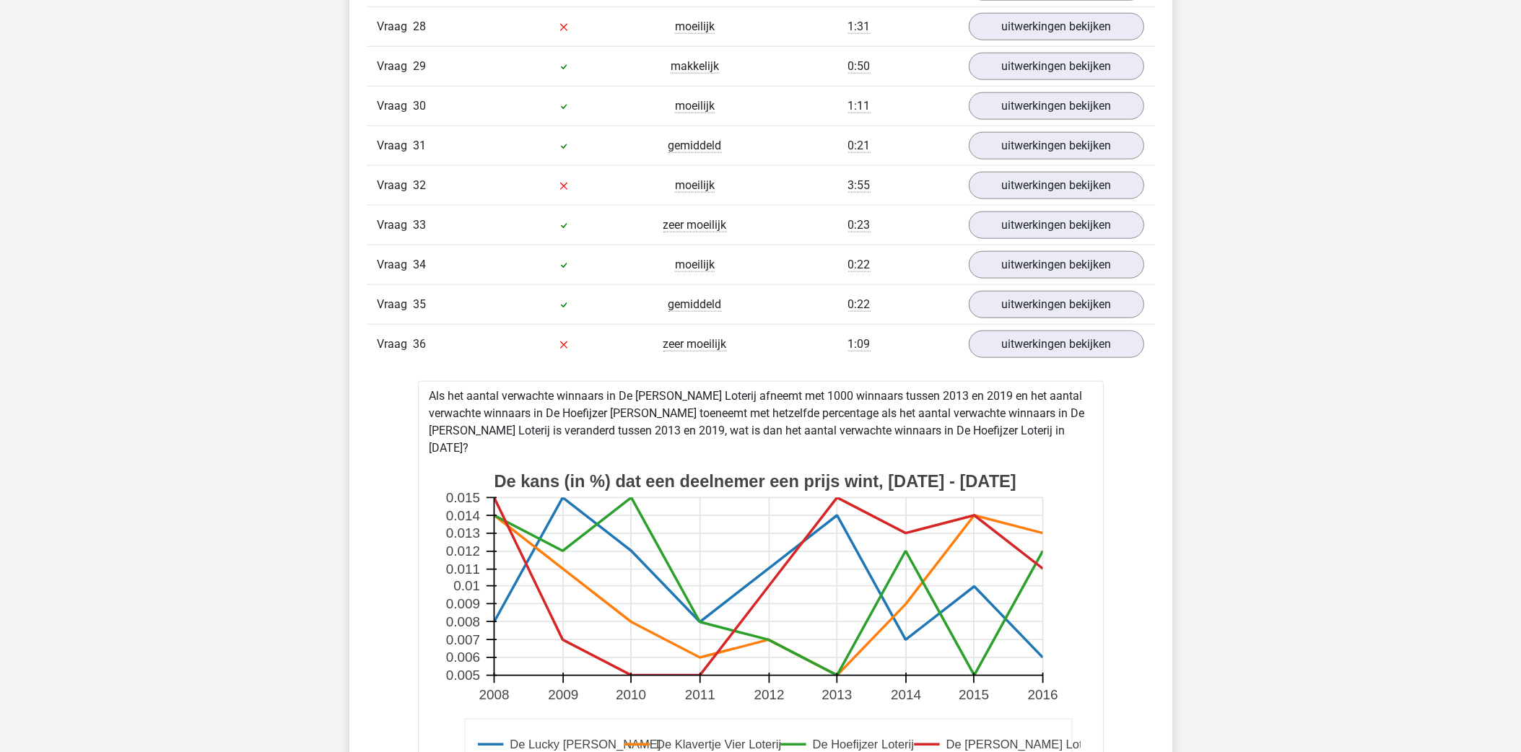
scroll to position [2281, 0]
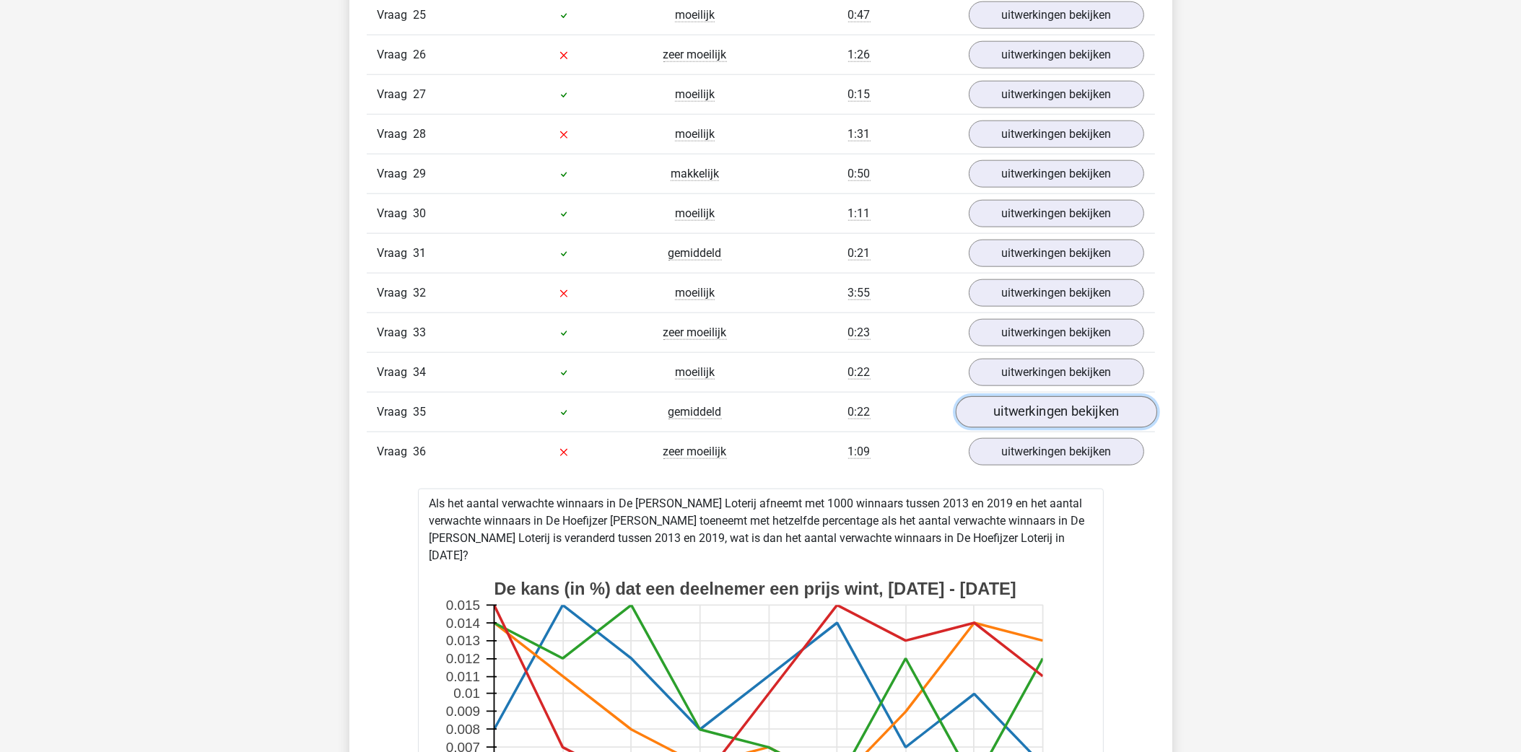
click at [1034, 422] on link "uitwerkingen bekijken" at bounding box center [1055, 412] width 201 height 32
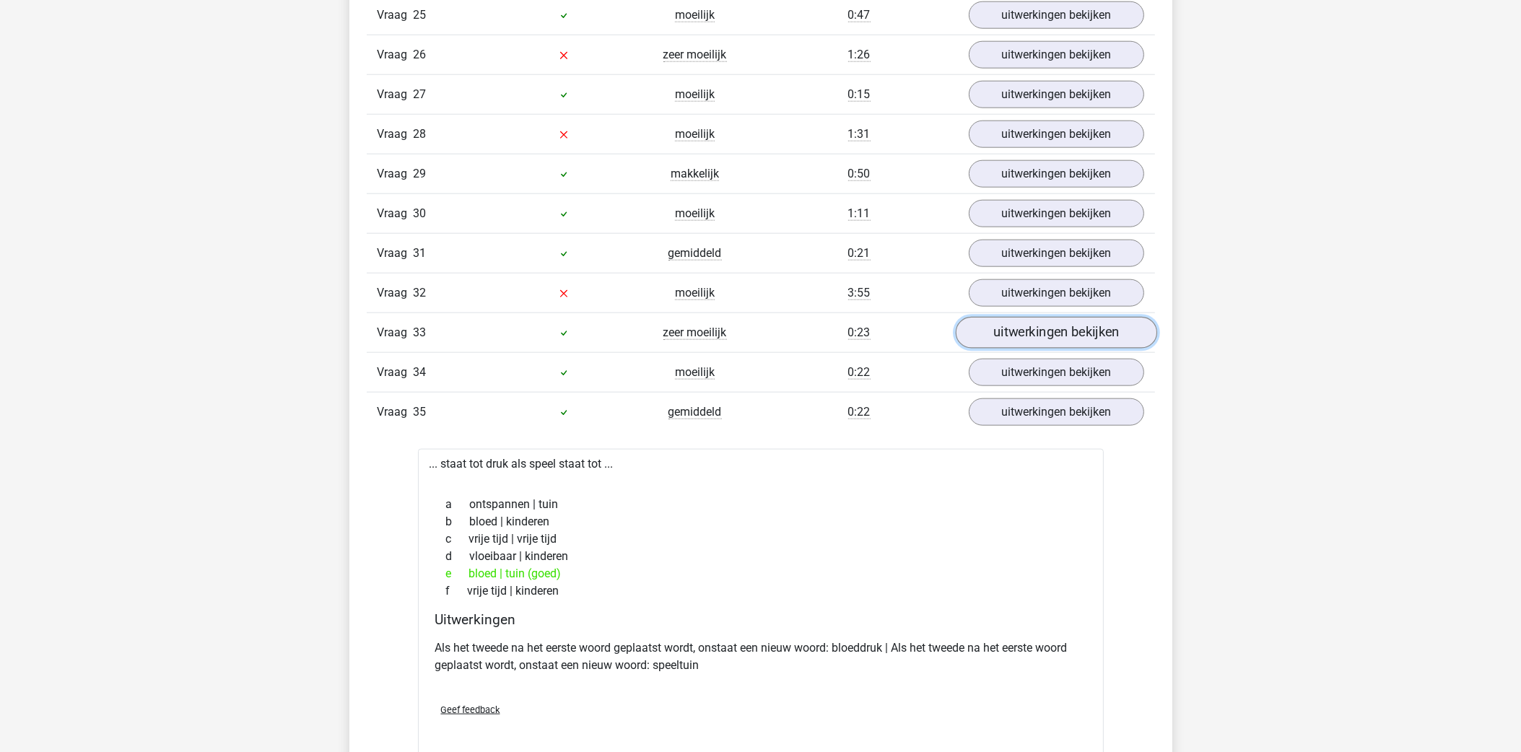
click at [1038, 344] on link "uitwerkingen bekijken" at bounding box center [1055, 333] width 201 height 32
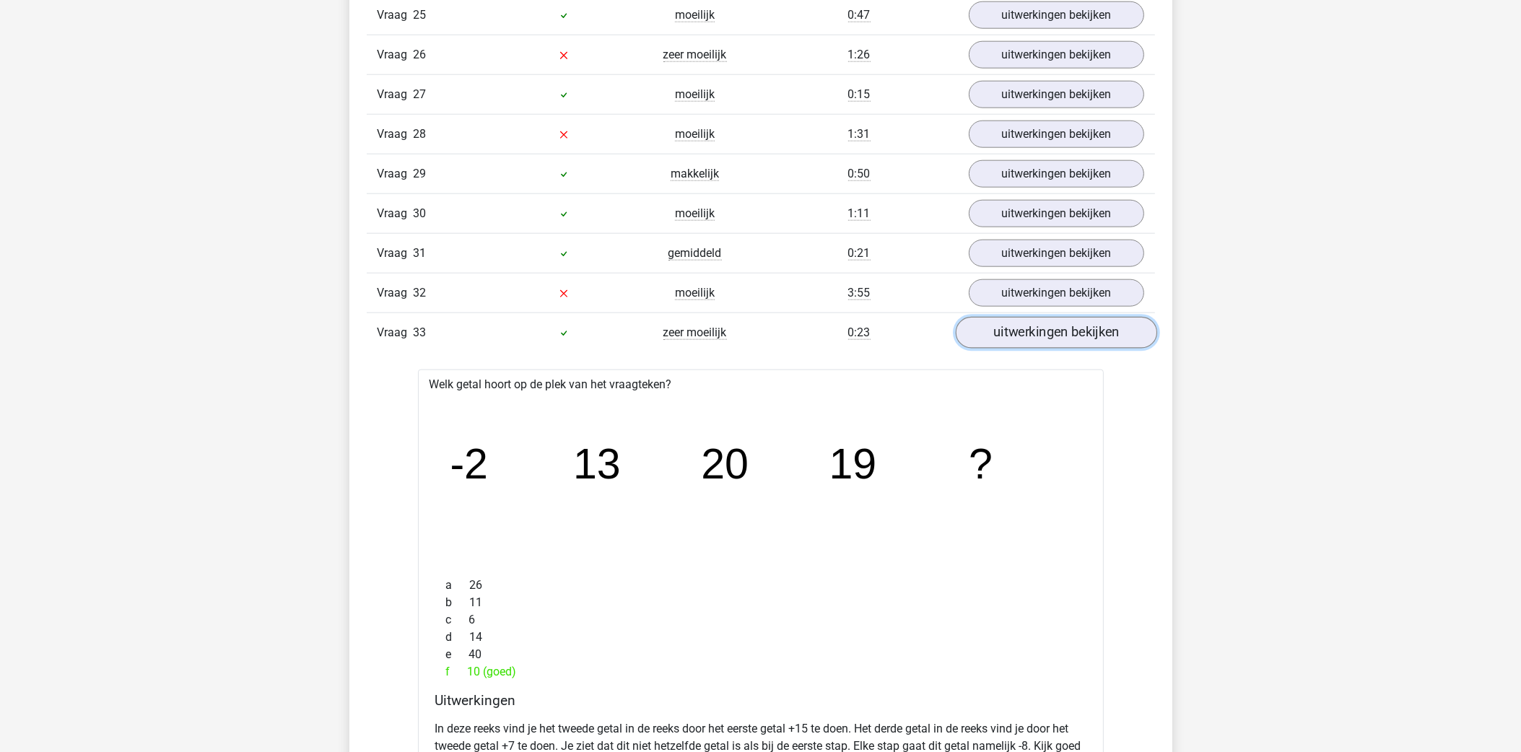
click at [1038, 344] on link "uitwerkingen bekijken" at bounding box center [1055, 333] width 201 height 32
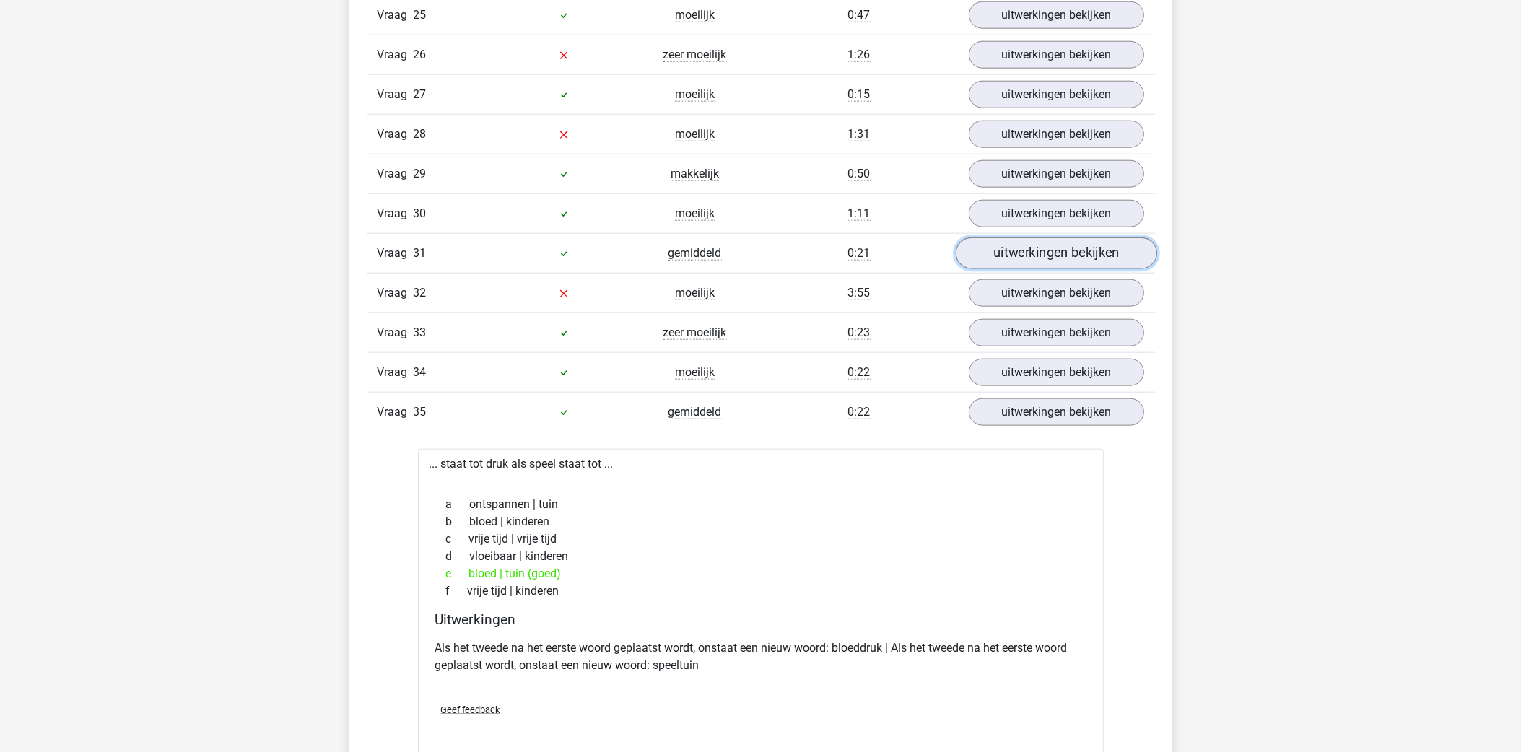
click at [1016, 255] on link "uitwerkingen bekijken" at bounding box center [1055, 253] width 201 height 32
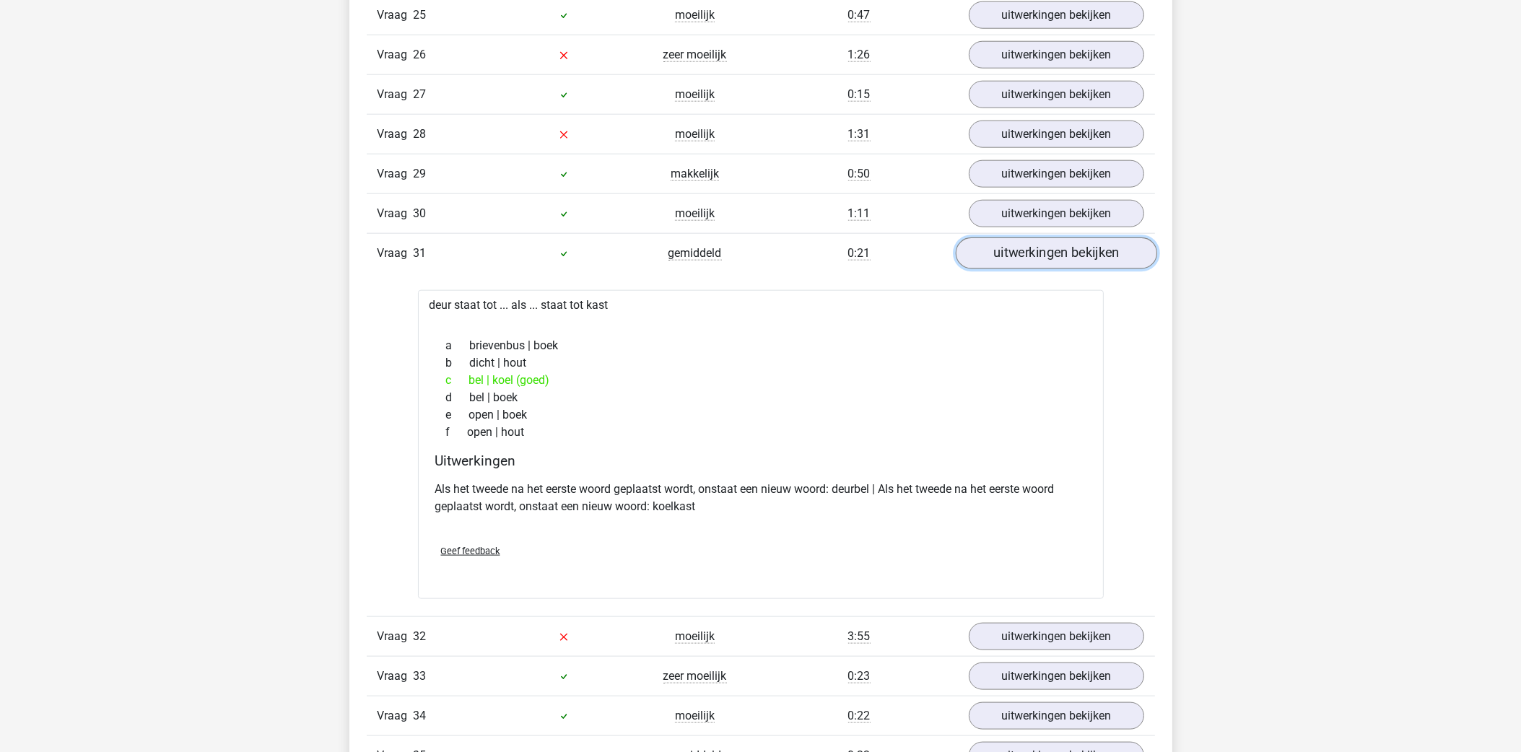
click at [1008, 266] on link "uitwerkingen bekijken" at bounding box center [1055, 253] width 201 height 32
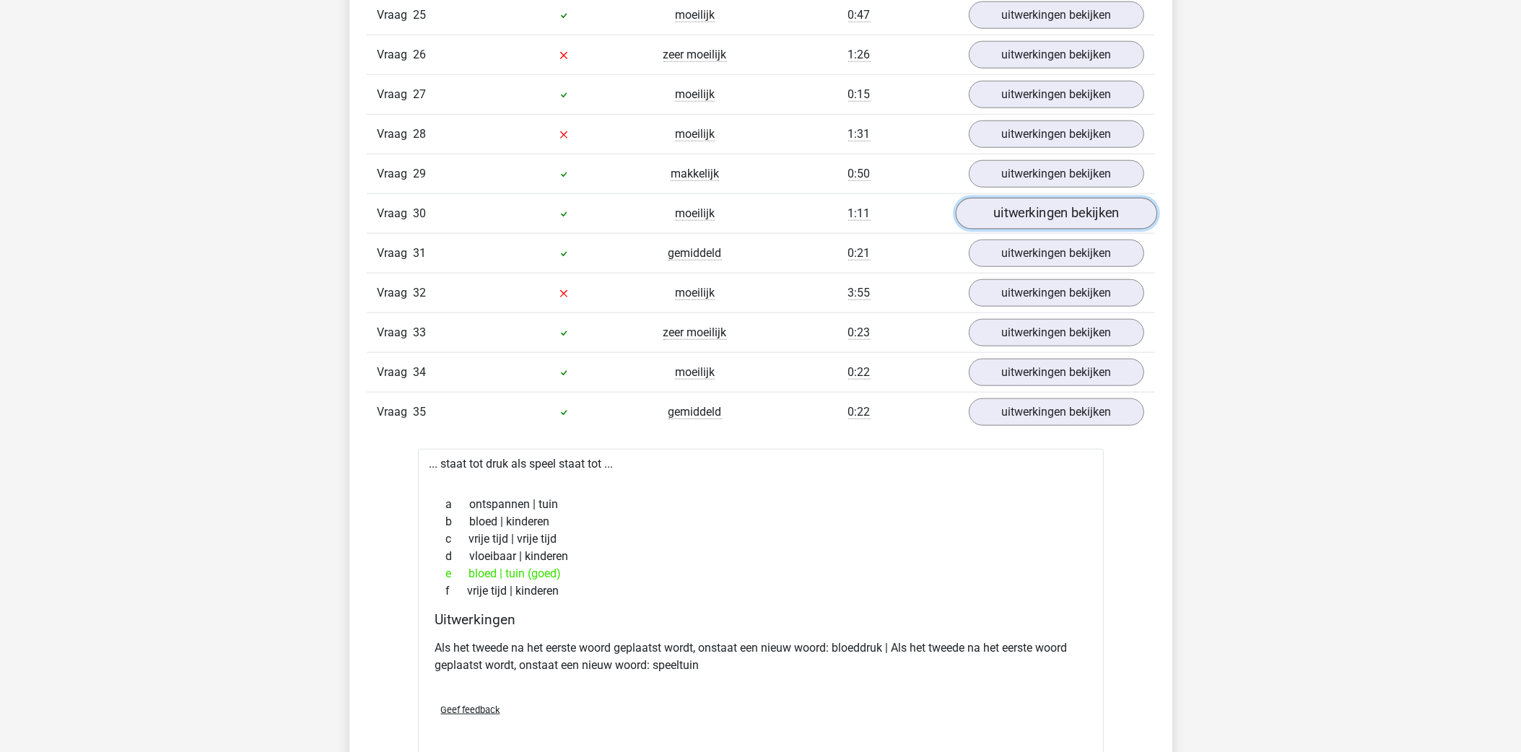
click at [1015, 224] on link "uitwerkingen bekijken" at bounding box center [1055, 214] width 201 height 32
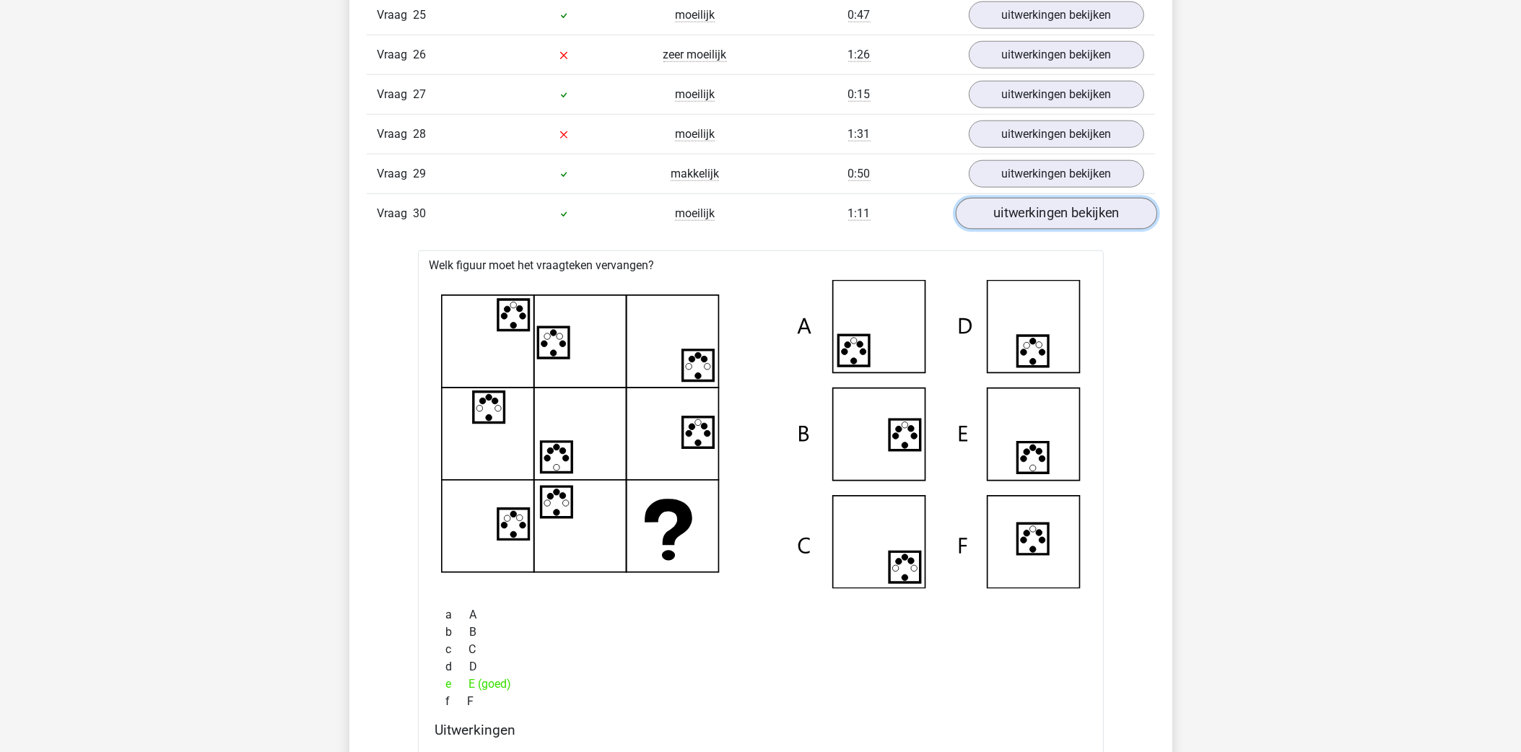
click at [1015, 224] on link "uitwerkingen bekijken" at bounding box center [1055, 214] width 201 height 32
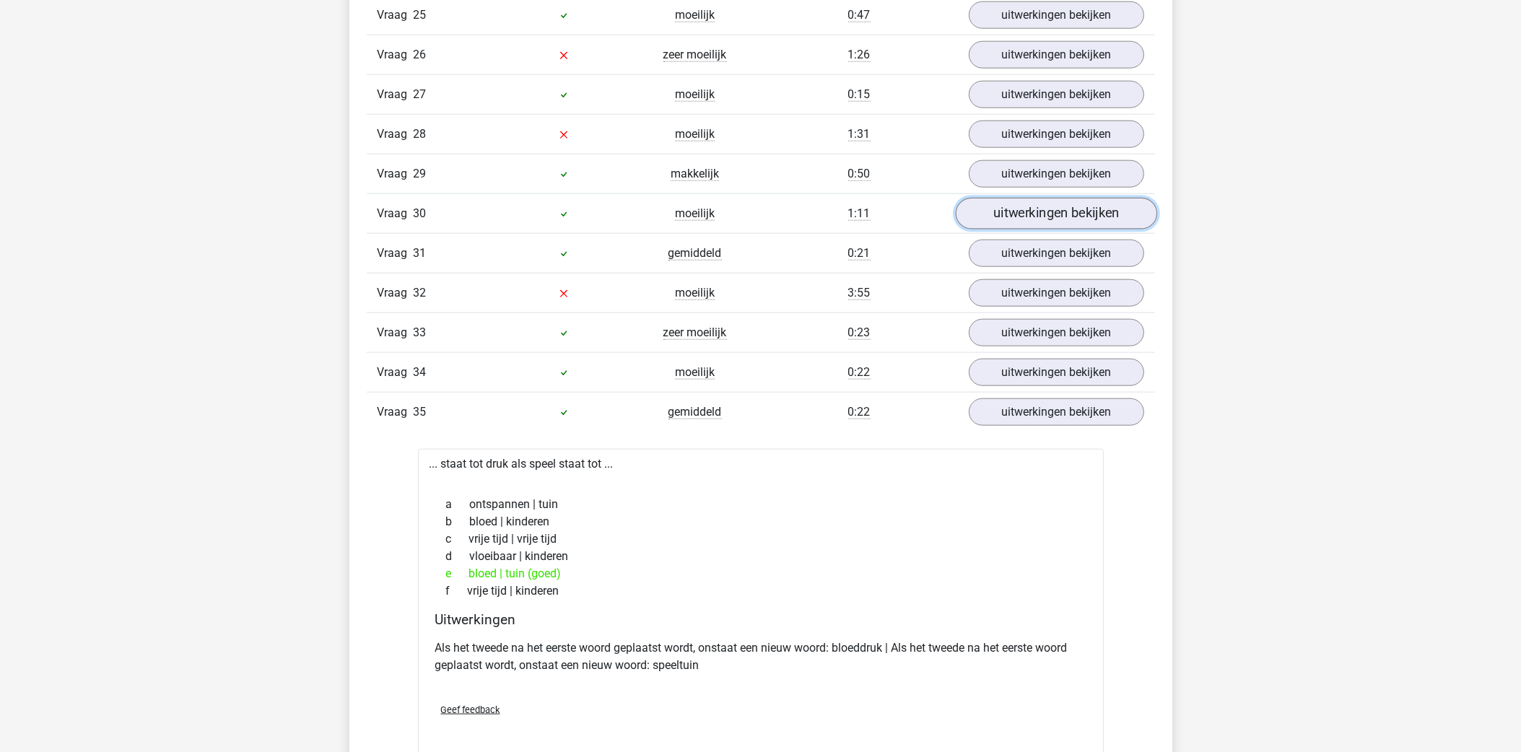
click at [1015, 224] on link "uitwerkingen bekijken" at bounding box center [1055, 214] width 201 height 32
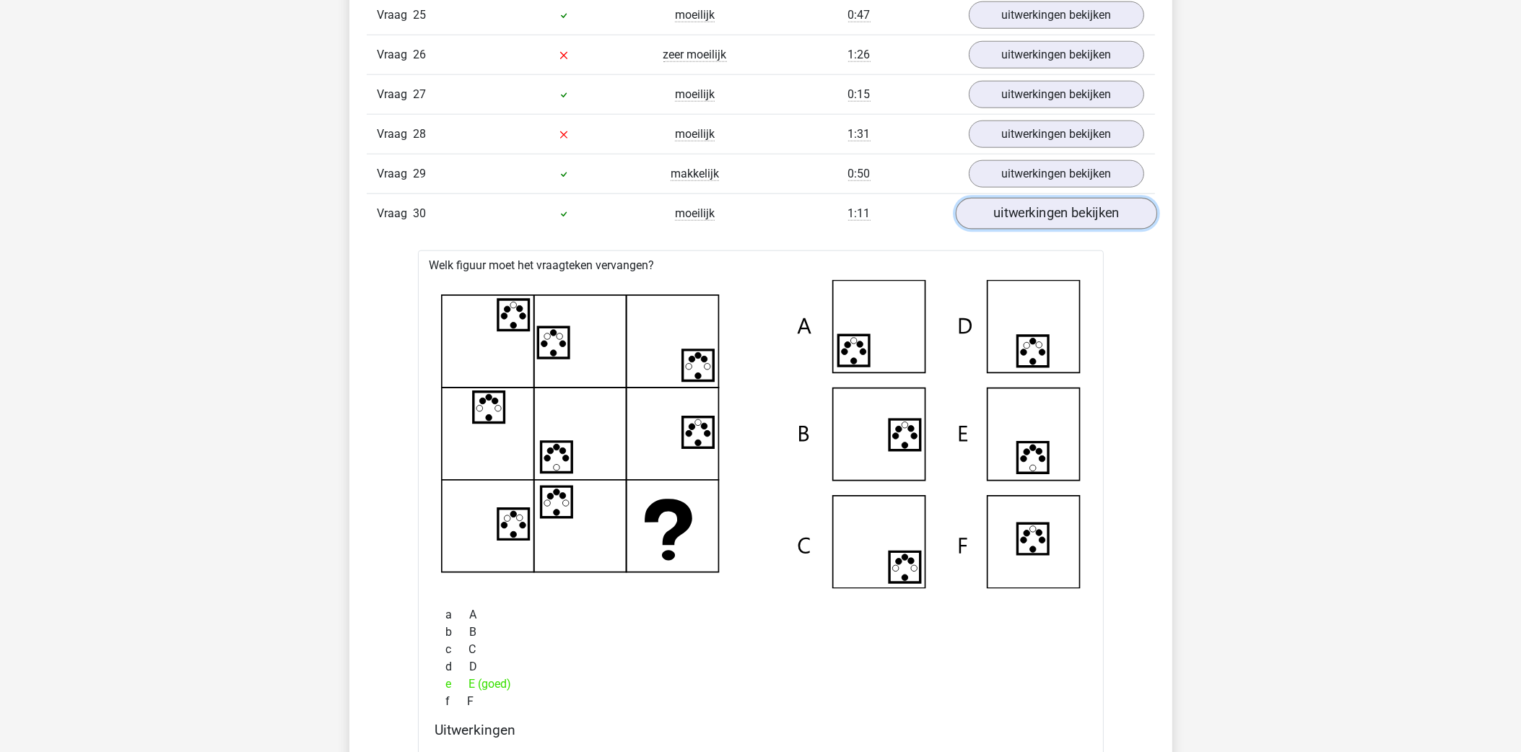
click at [1021, 230] on link "uitwerkingen bekijken" at bounding box center [1055, 214] width 201 height 32
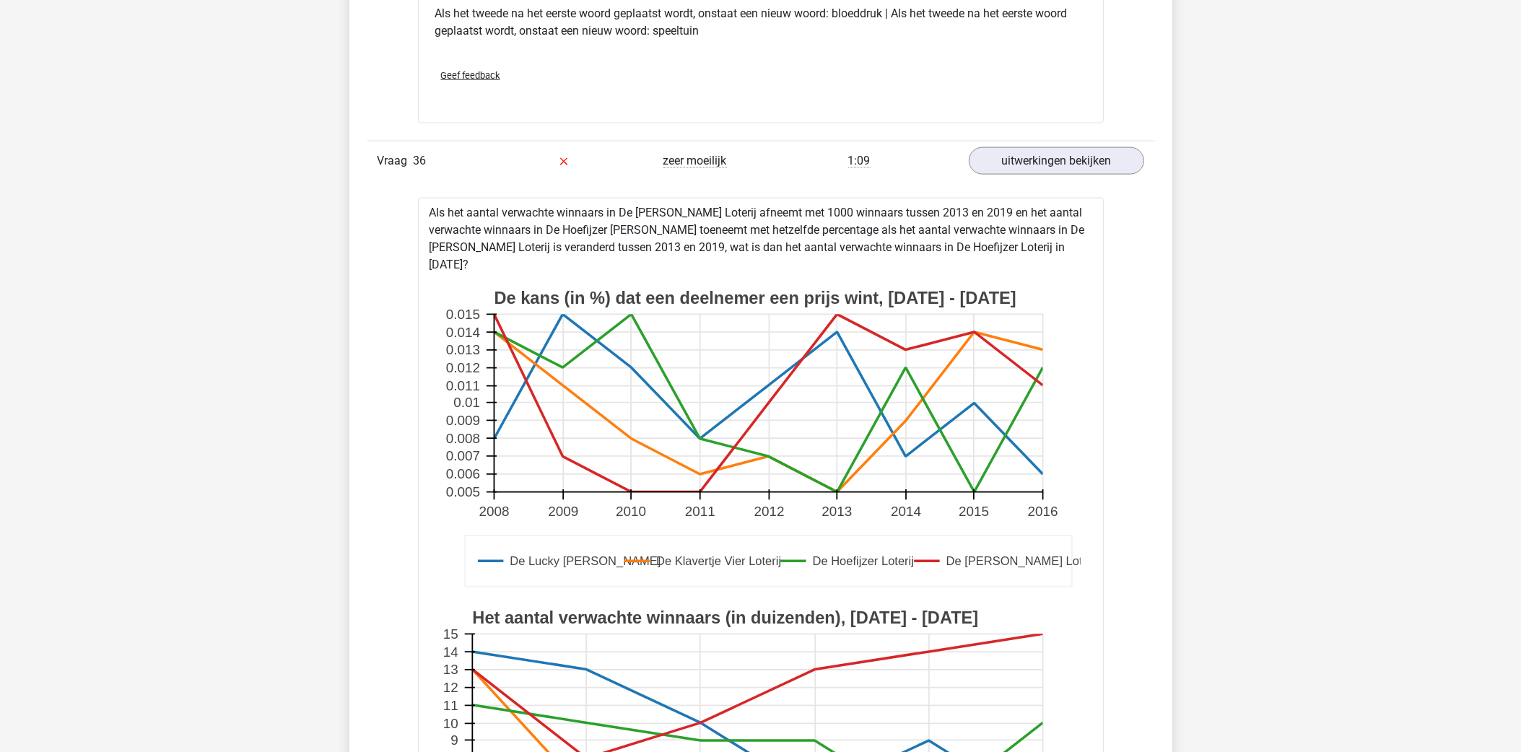
scroll to position [2822, 0]
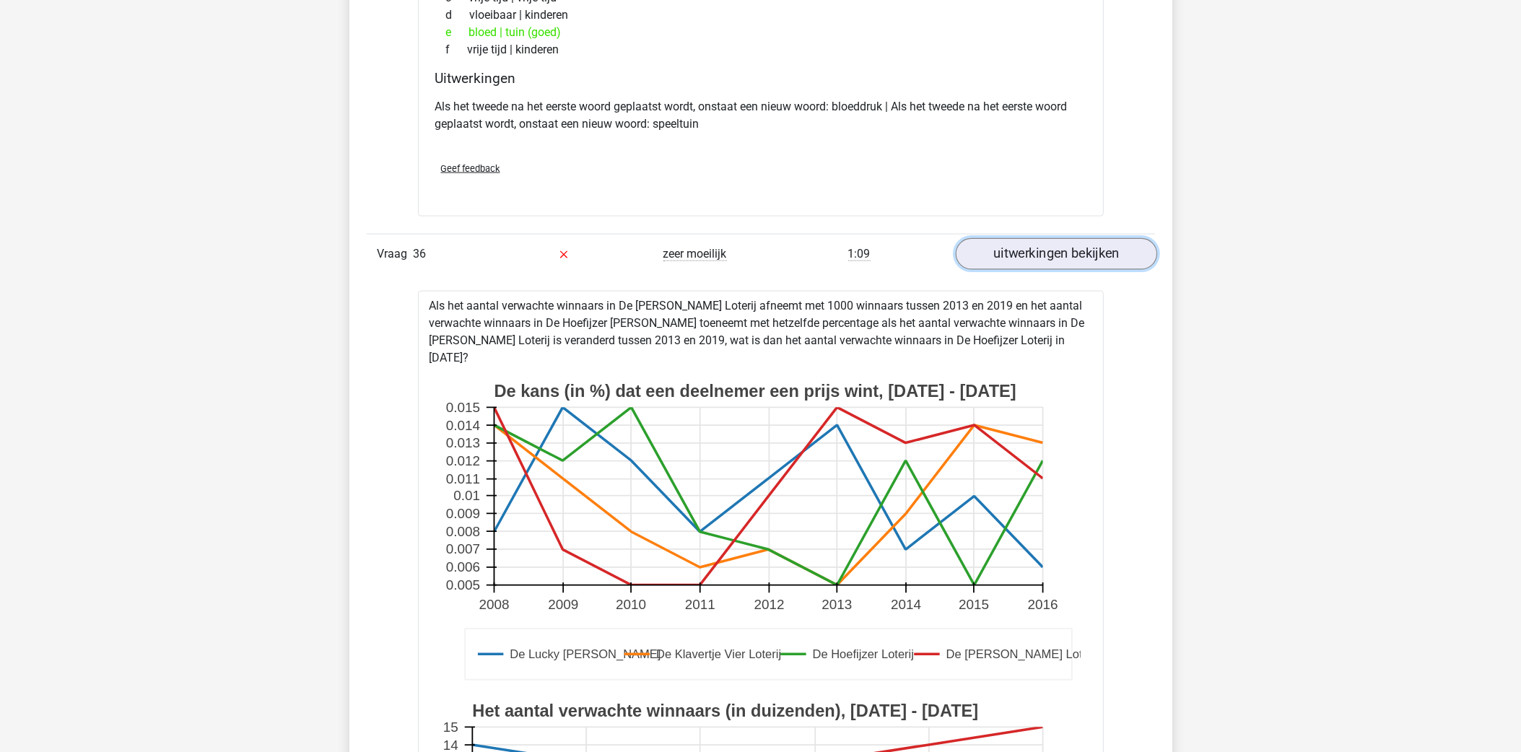
click at [1073, 266] on link "uitwerkingen bekijken" at bounding box center [1055, 255] width 201 height 32
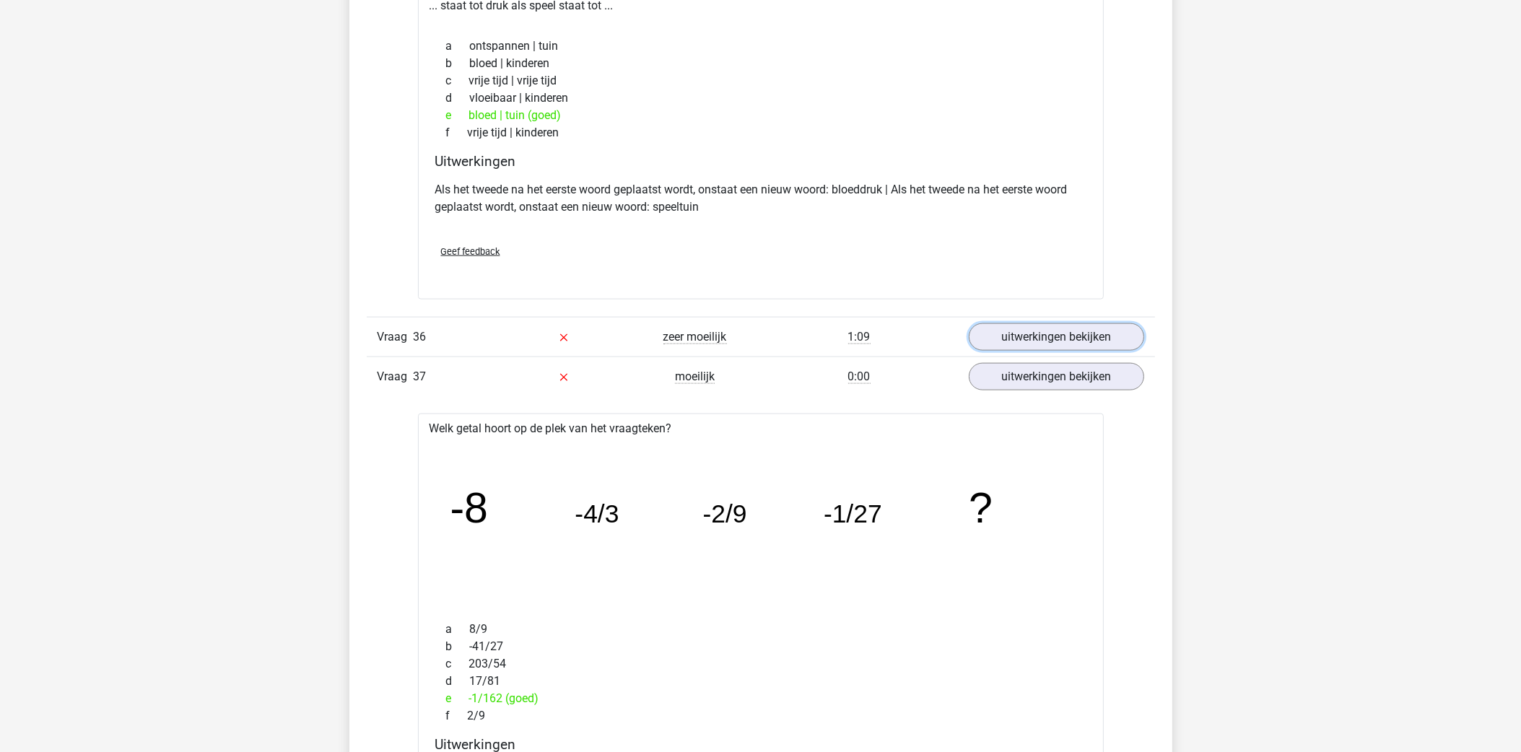
scroll to position [2606, 0]
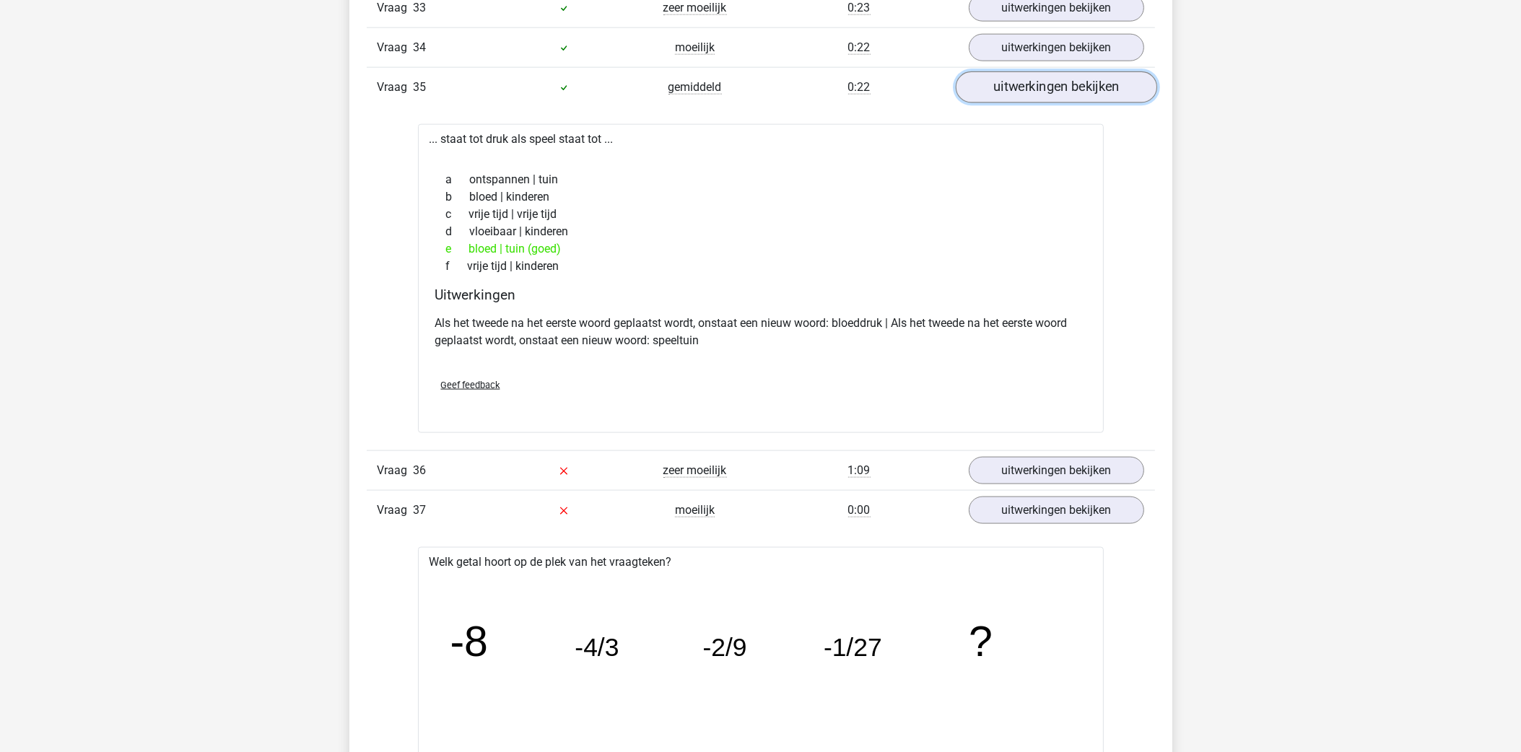
click at [1062, 98] on link "uitwerkingen bekijken" at bounding box center [1055, 87] width 201 height 32
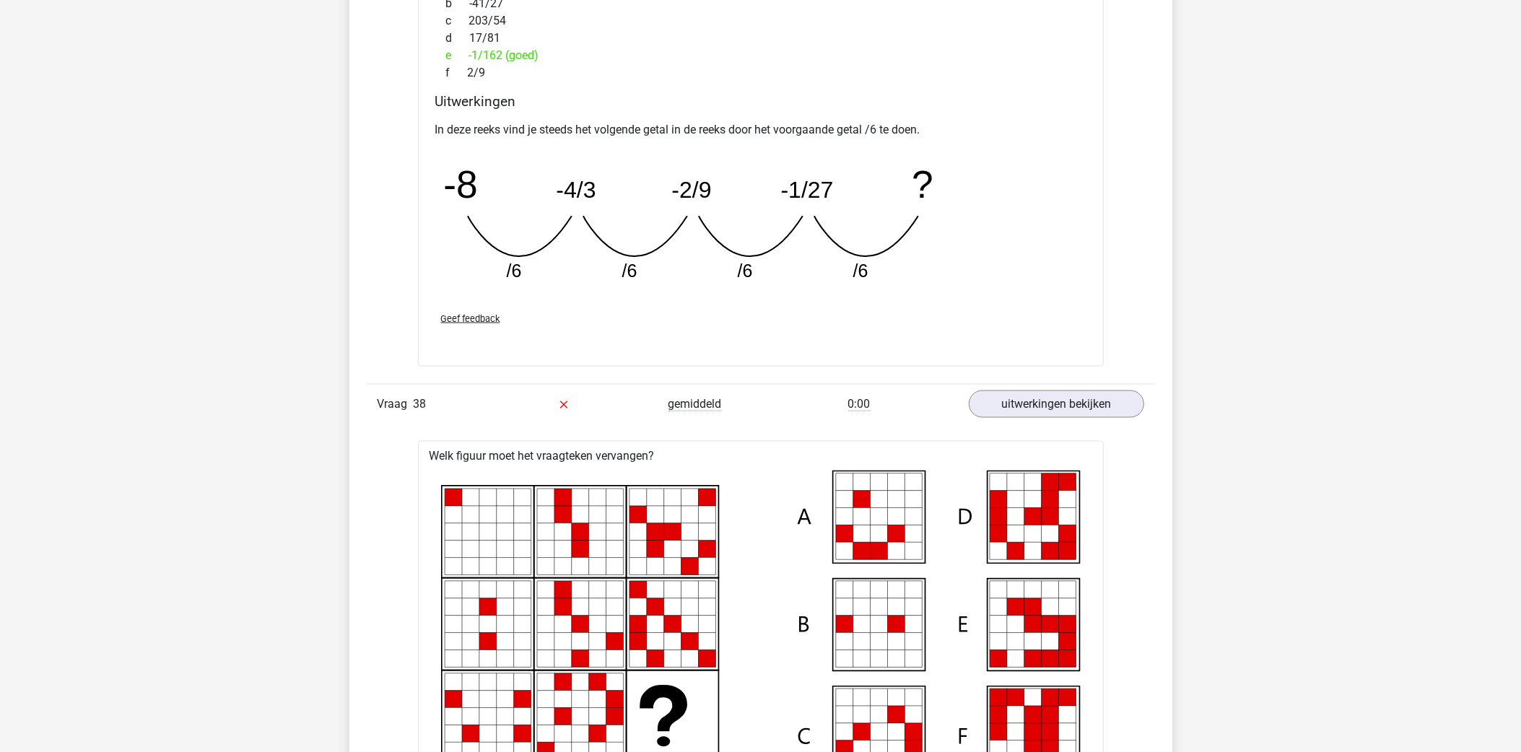
scroll to position [3255, 0]
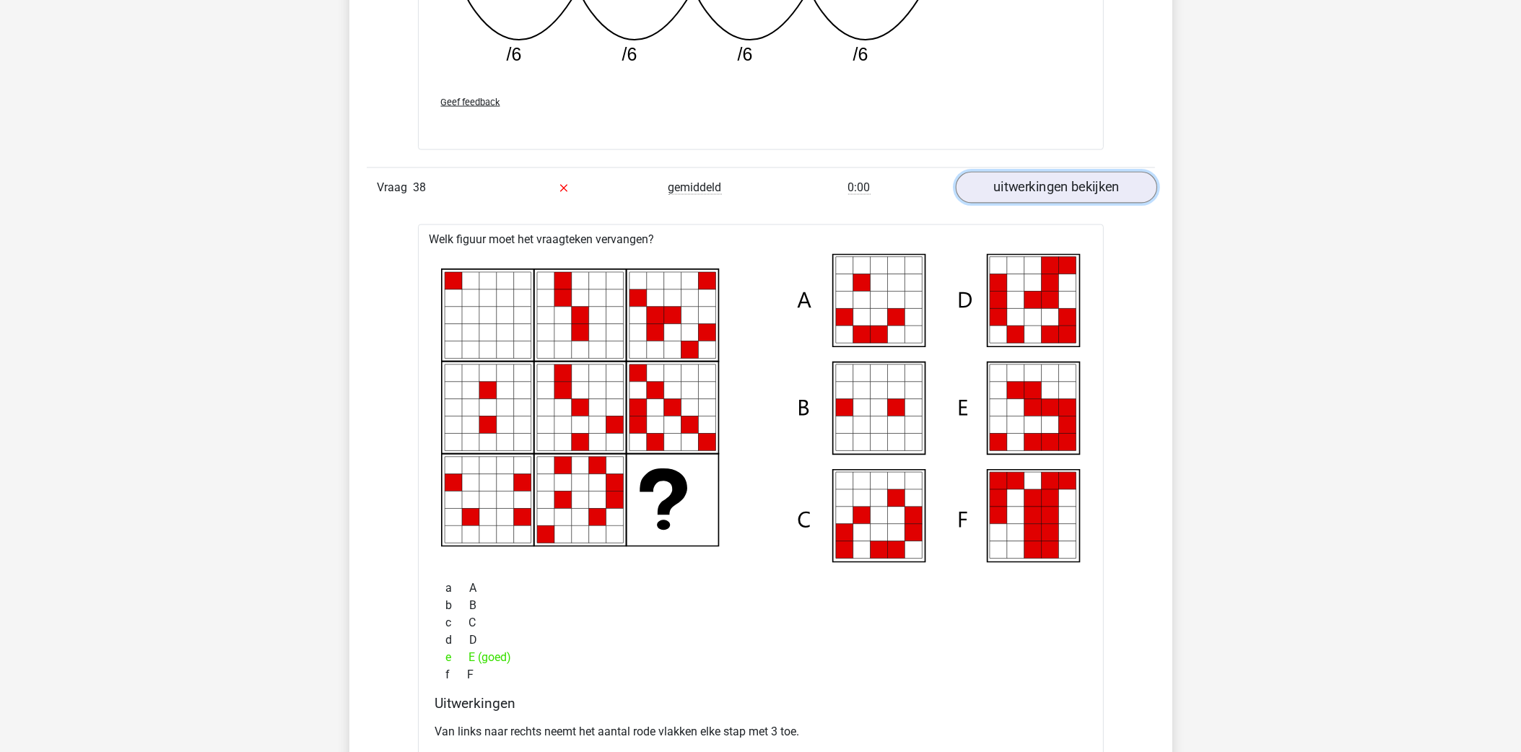
click at [1024, 195] on link "uitwerkingen bekijken" at bounding box center [1055, 188] width 201 height 32
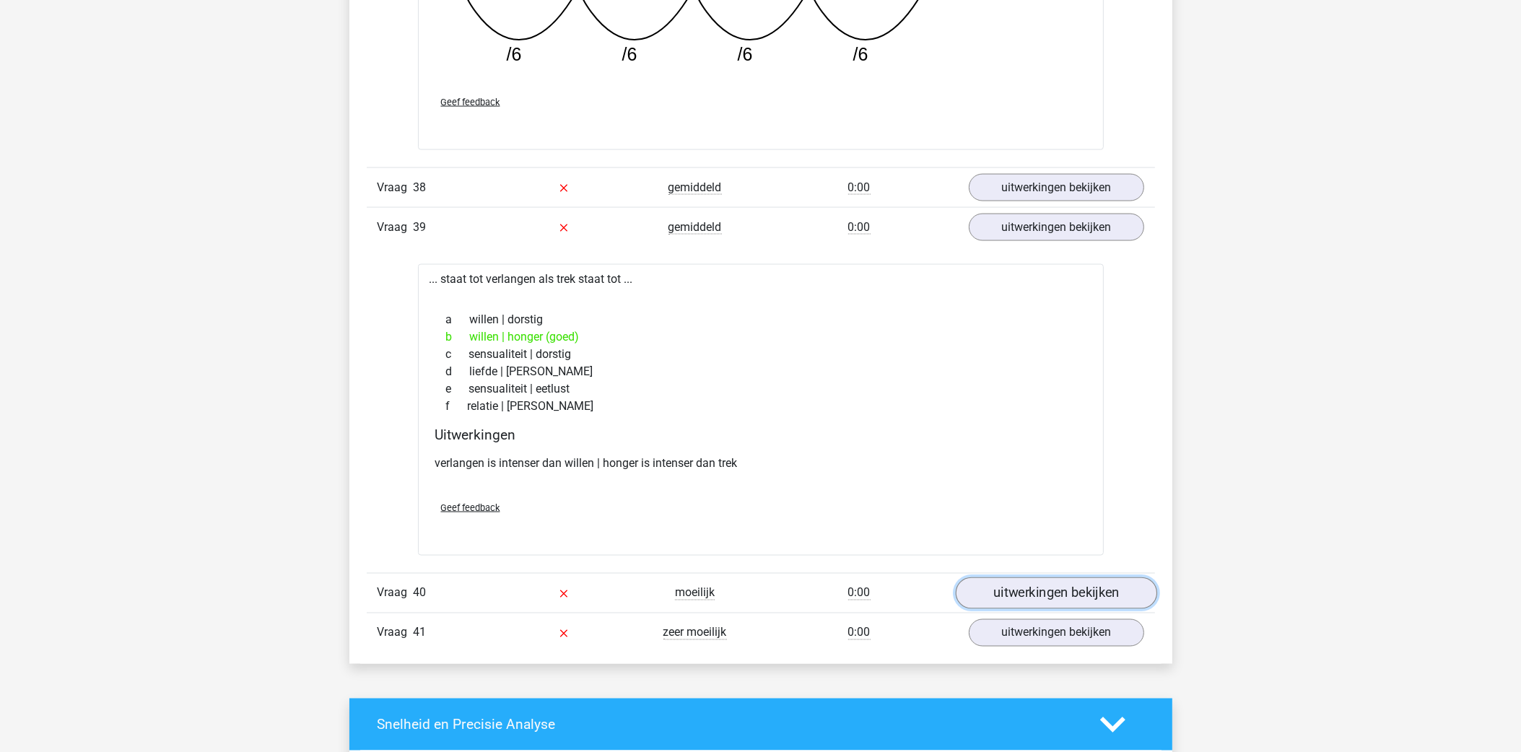
click at [1020, 595] on link "uitwerkingen bekijken" at bounding box center [1055, 593] width 201 height 32
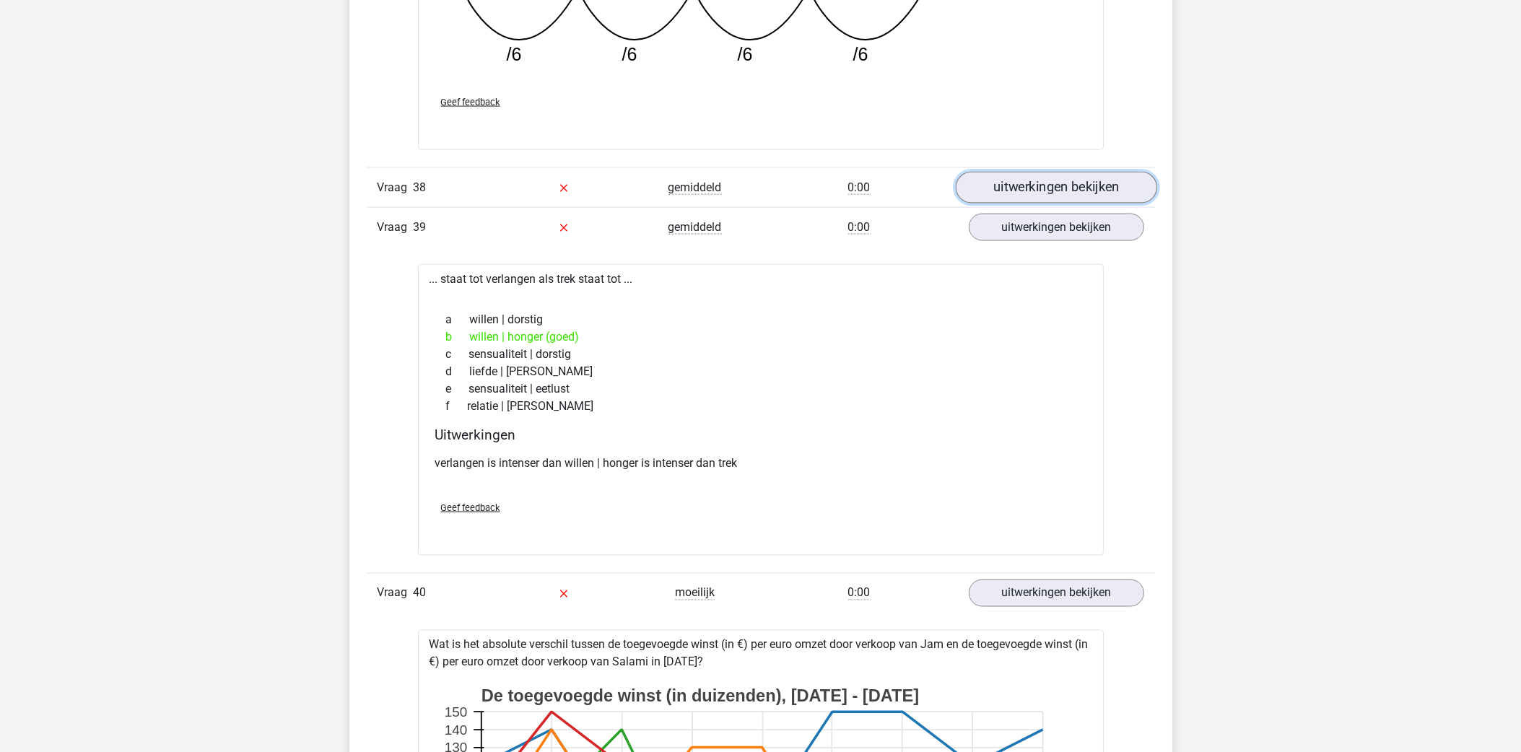
click at [1083, 204] on link "uitwerkingen bekijken" at bounding box center [1055, 188] width 201 height 32
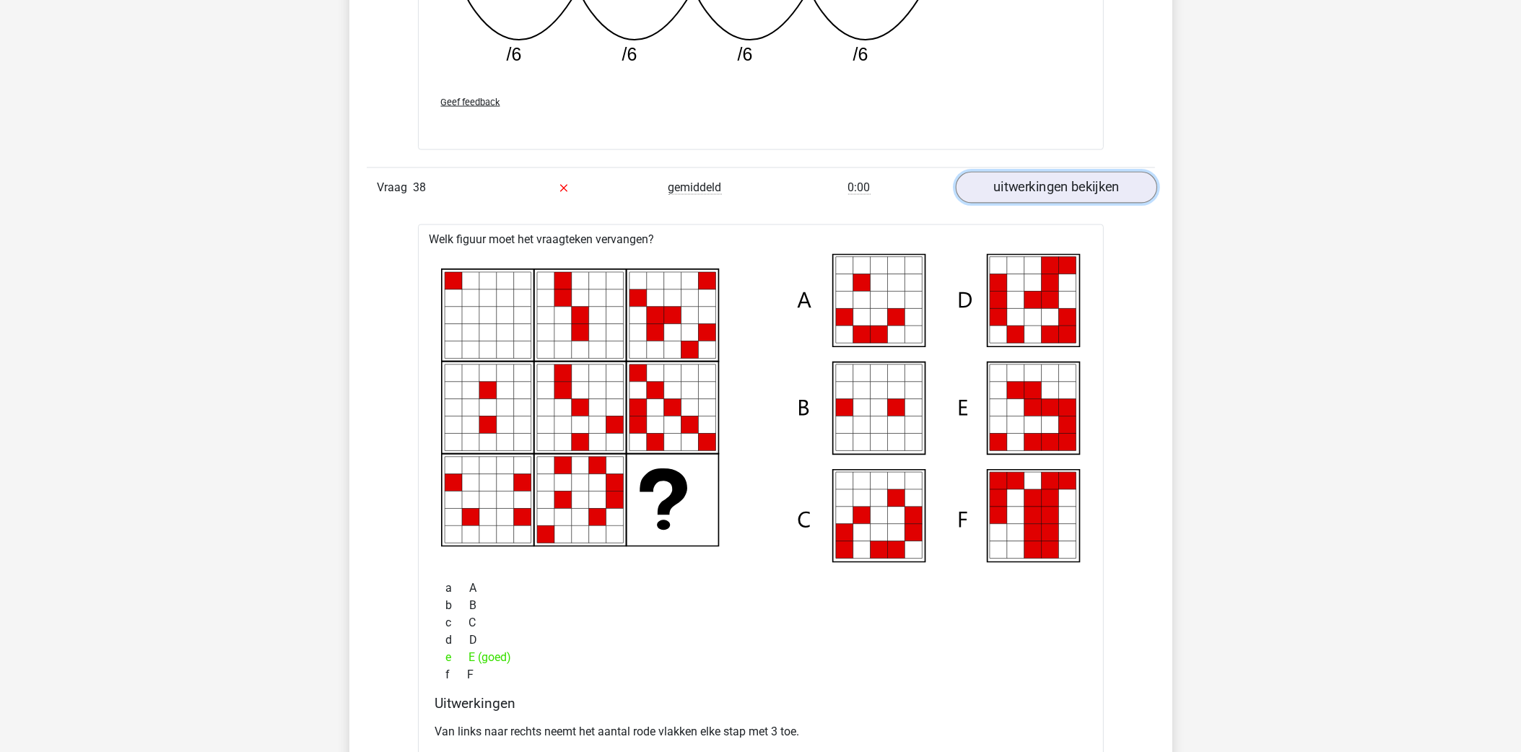
click at [1079, 204] on link "uitwerkingen bekijken" at bounding box center [1055, 188] width 201 height 32
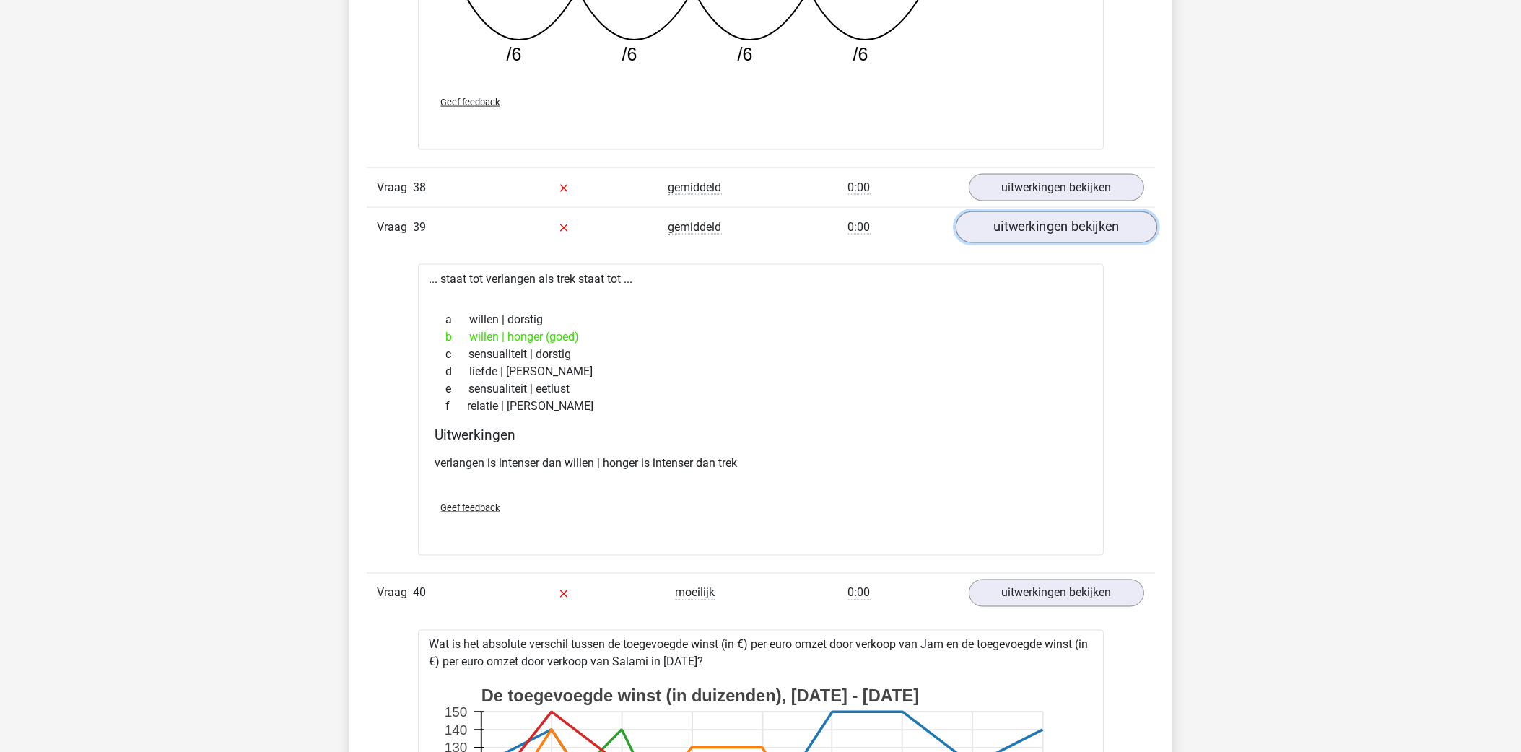
click at [1072, 243] on link "uitwerkingen bekijken" at bounding box center [1055, 227] width 201 height 32
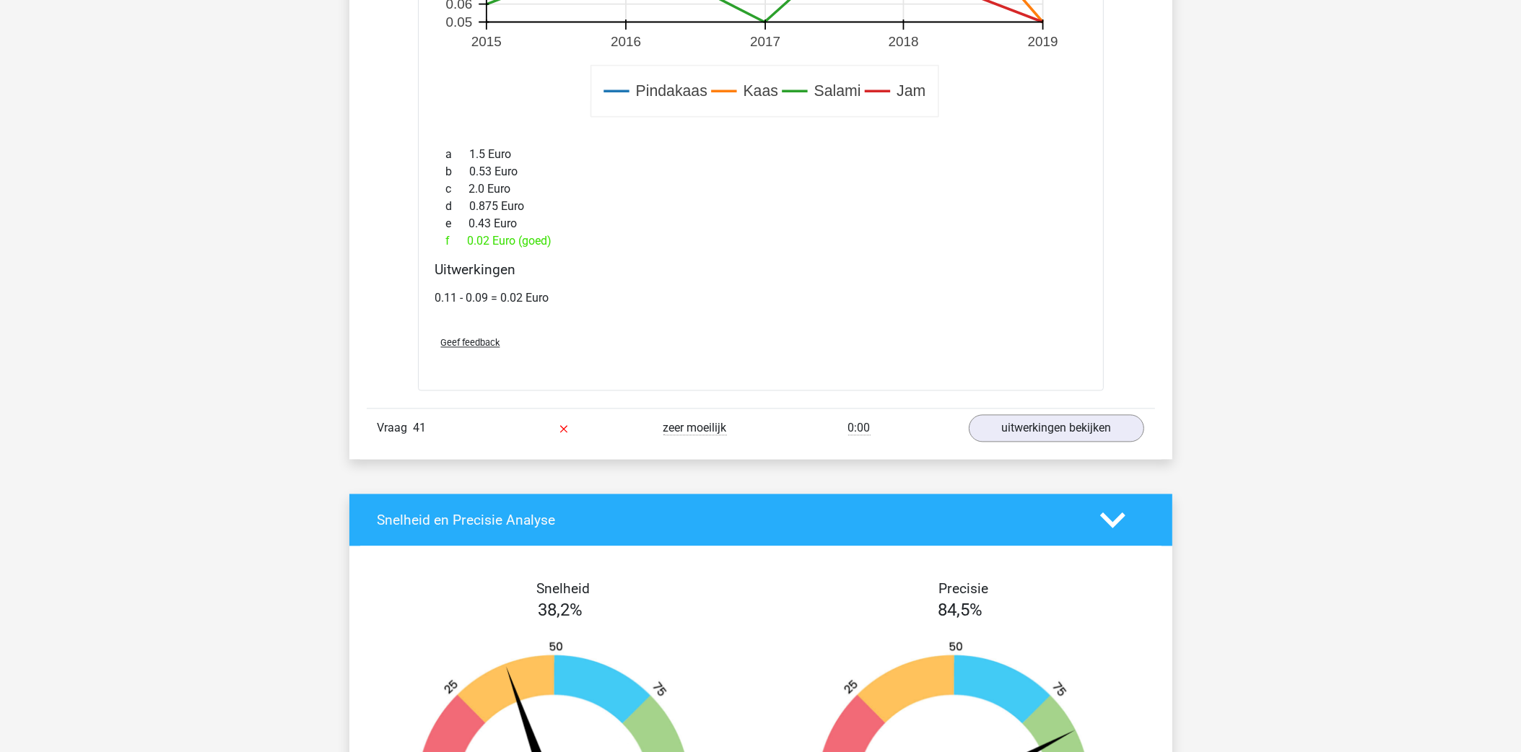
scroll to position [4121, 0]
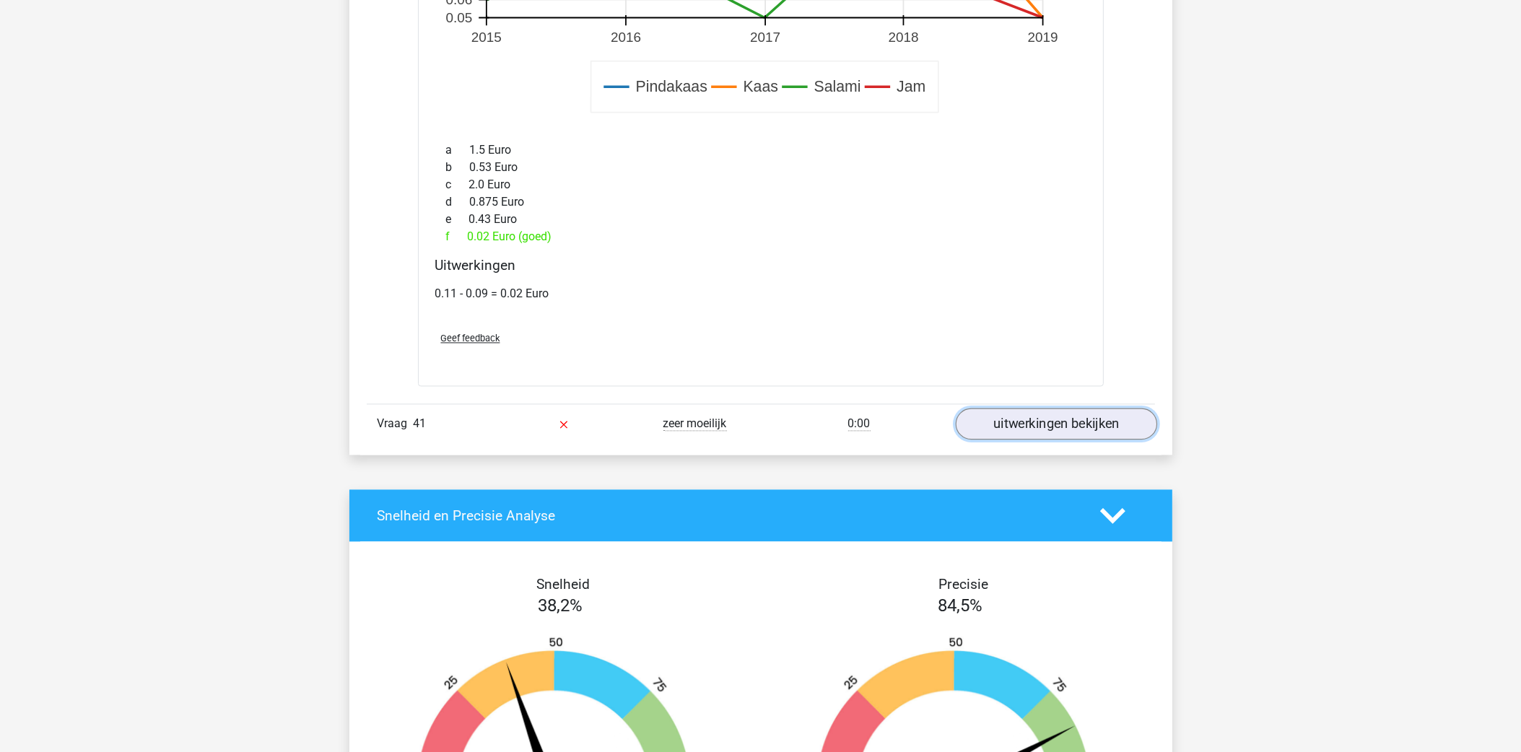
click at [1024, 439] on link "uitwerkingen bekijken" at bounding box center [1055, 424] width 201 height 32
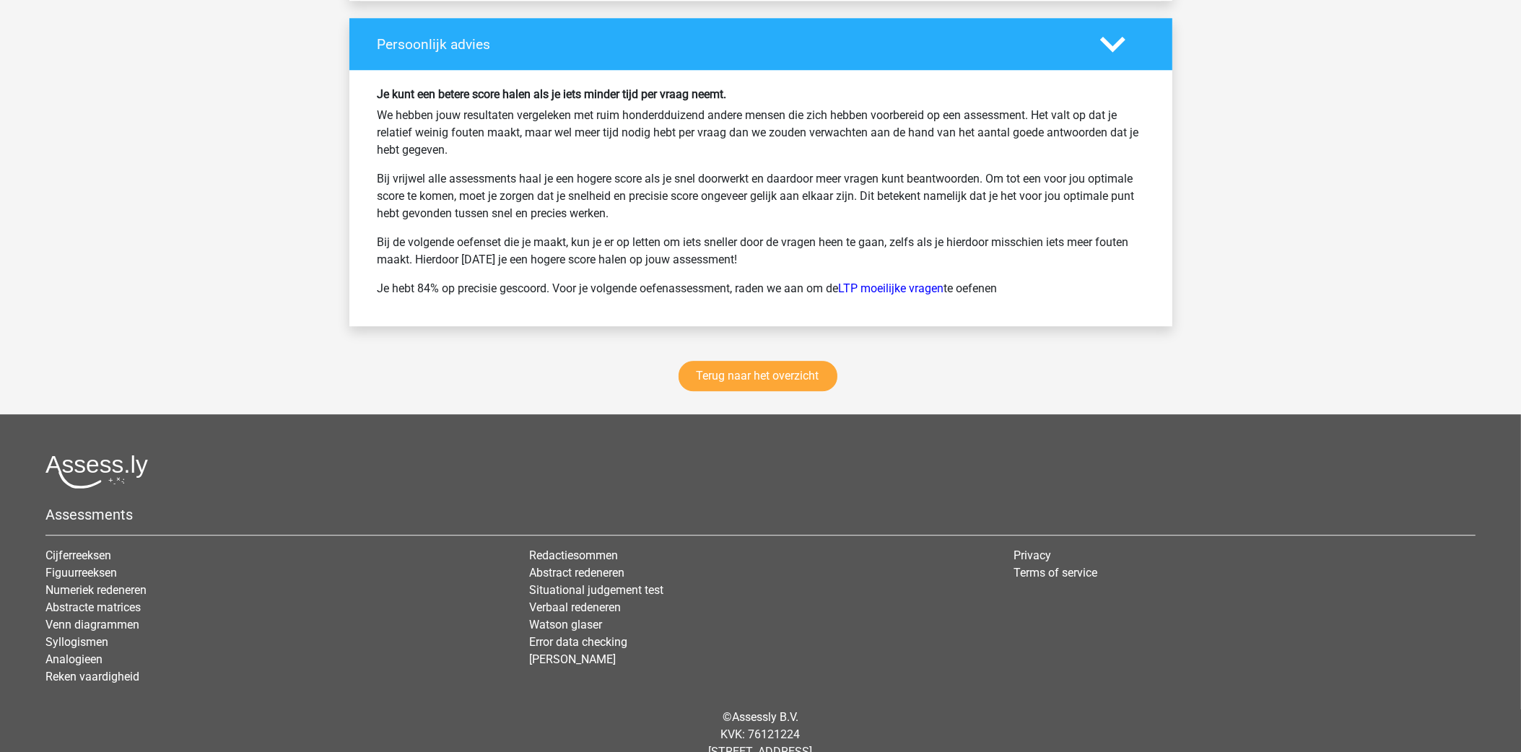
scroll to position [5745, 0]
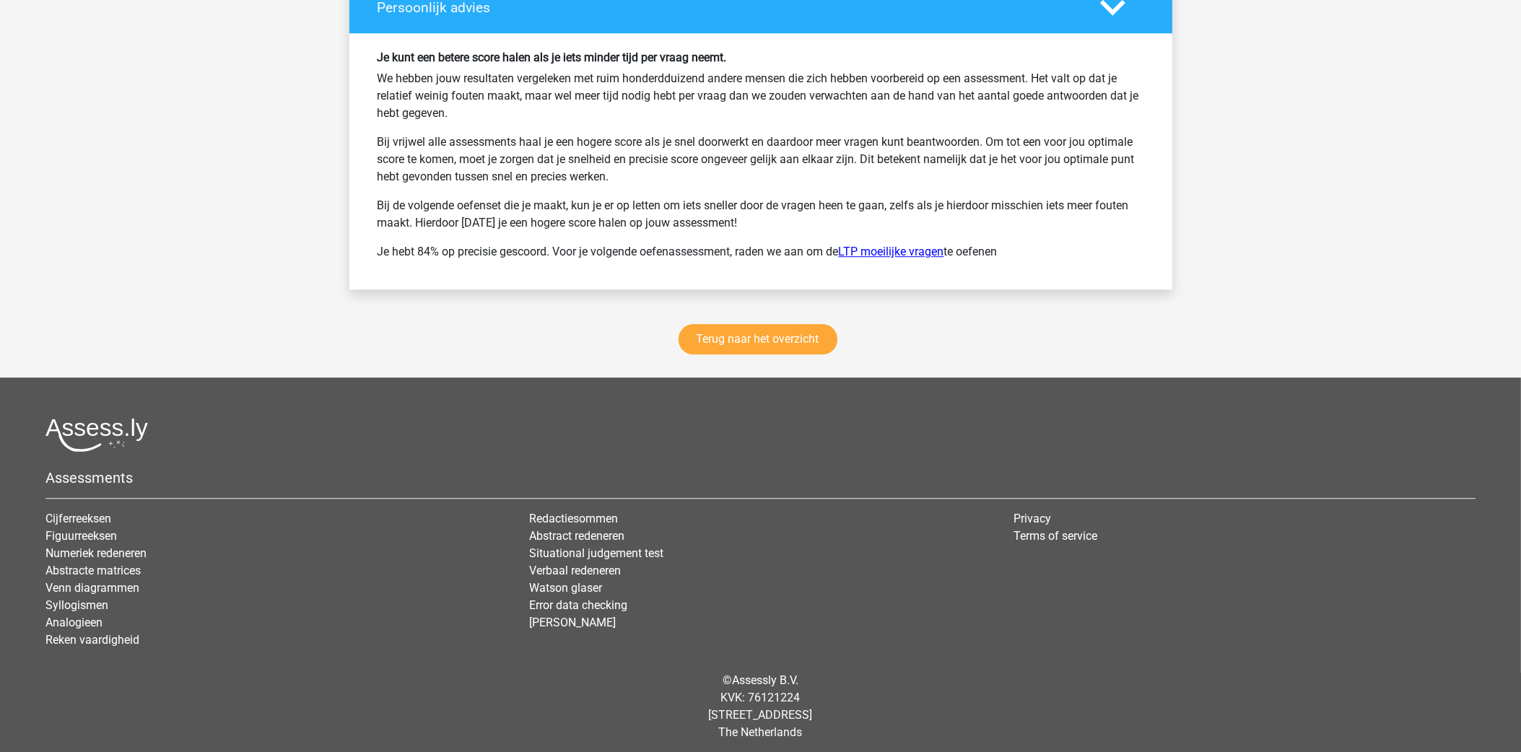
click at [906, 258] on link "LTP moeilijke vragen" at bounding box center [891, 252] width 105 height 14
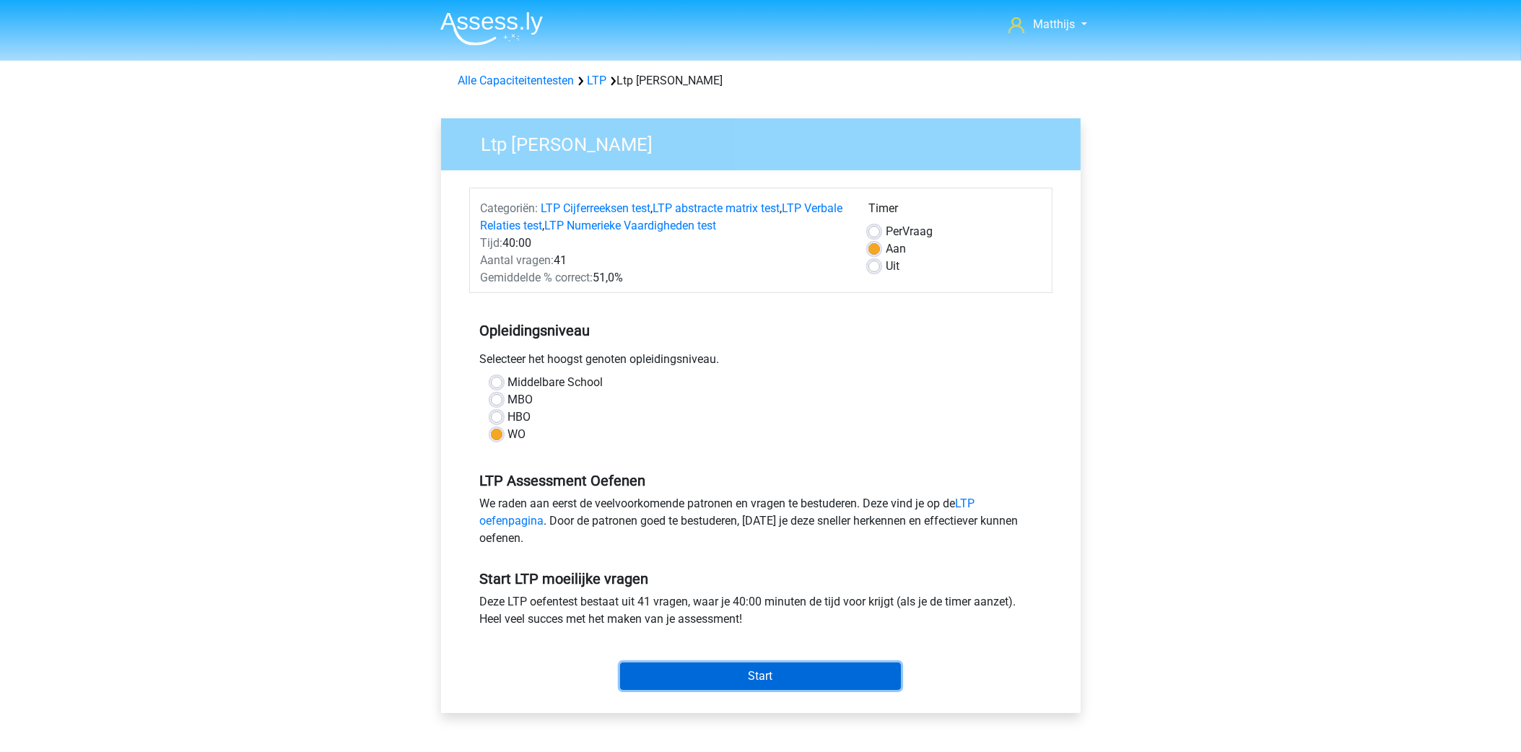
click at [772, 667] on input "Start" at bounding box center [760, 676] width 281 height 27
click at [520, 518] on link "LTP oefenpagina" at bounding box center [727, 512] width 495 height 31
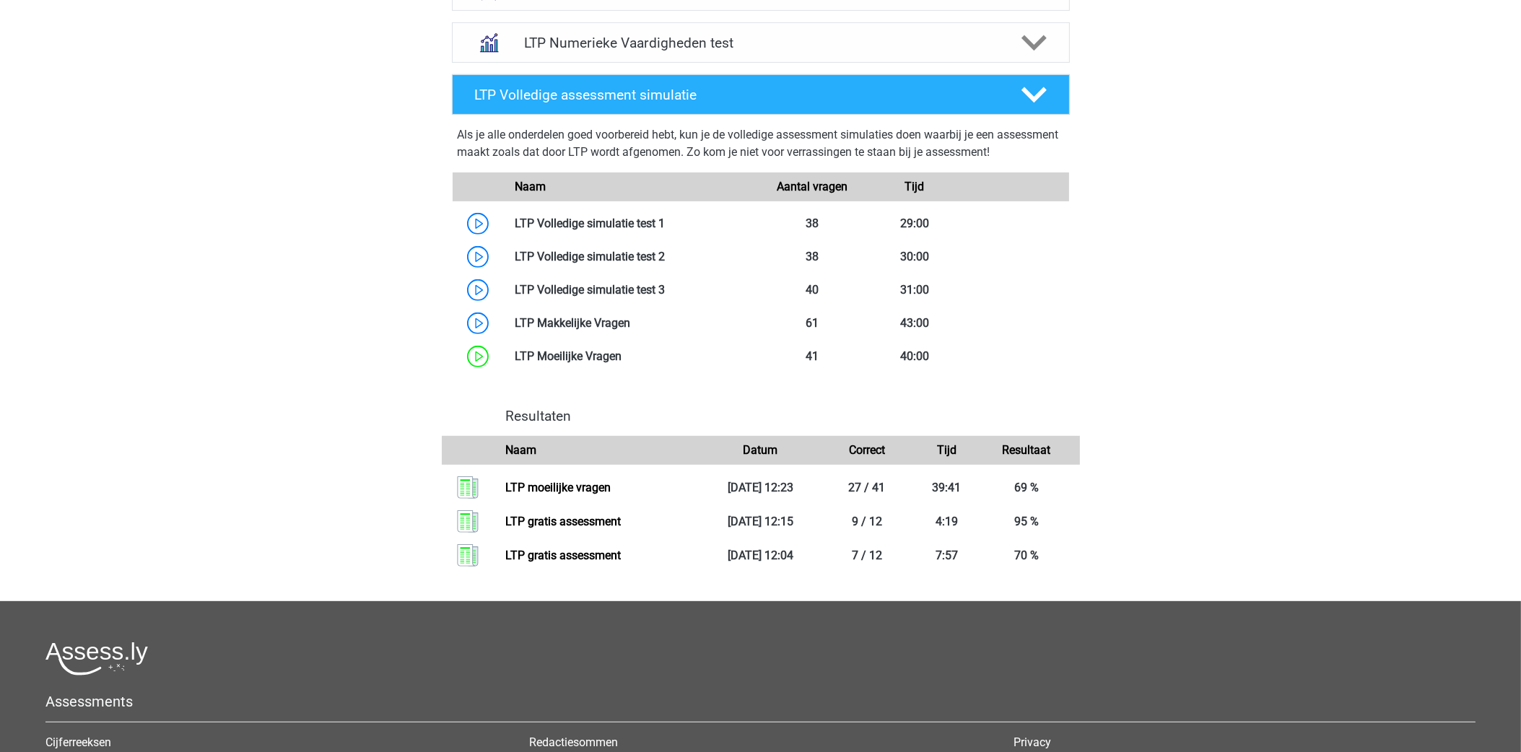
scroll to position [758, 0]
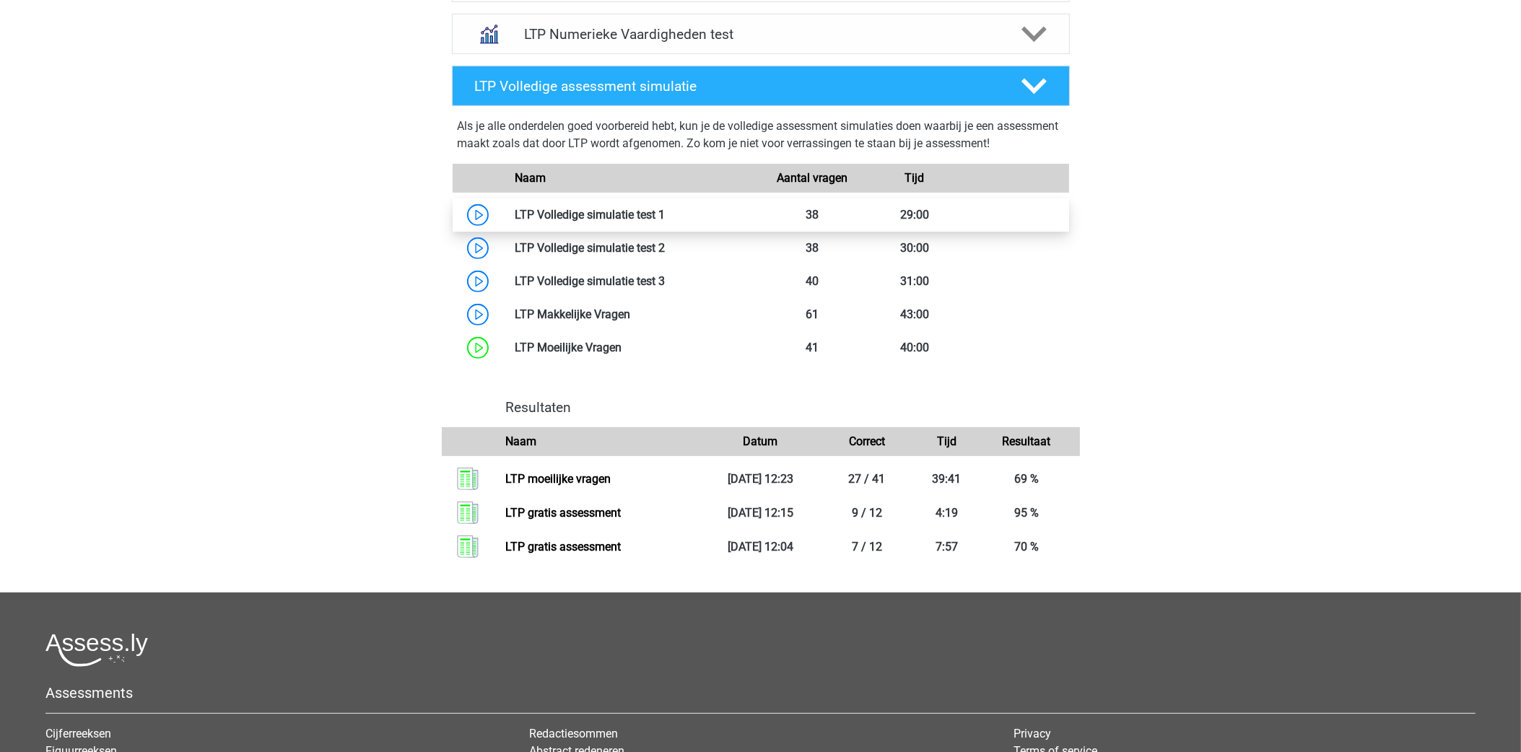
click at [665, 208] on link at bounding box center [665, 215] width 0 height 14
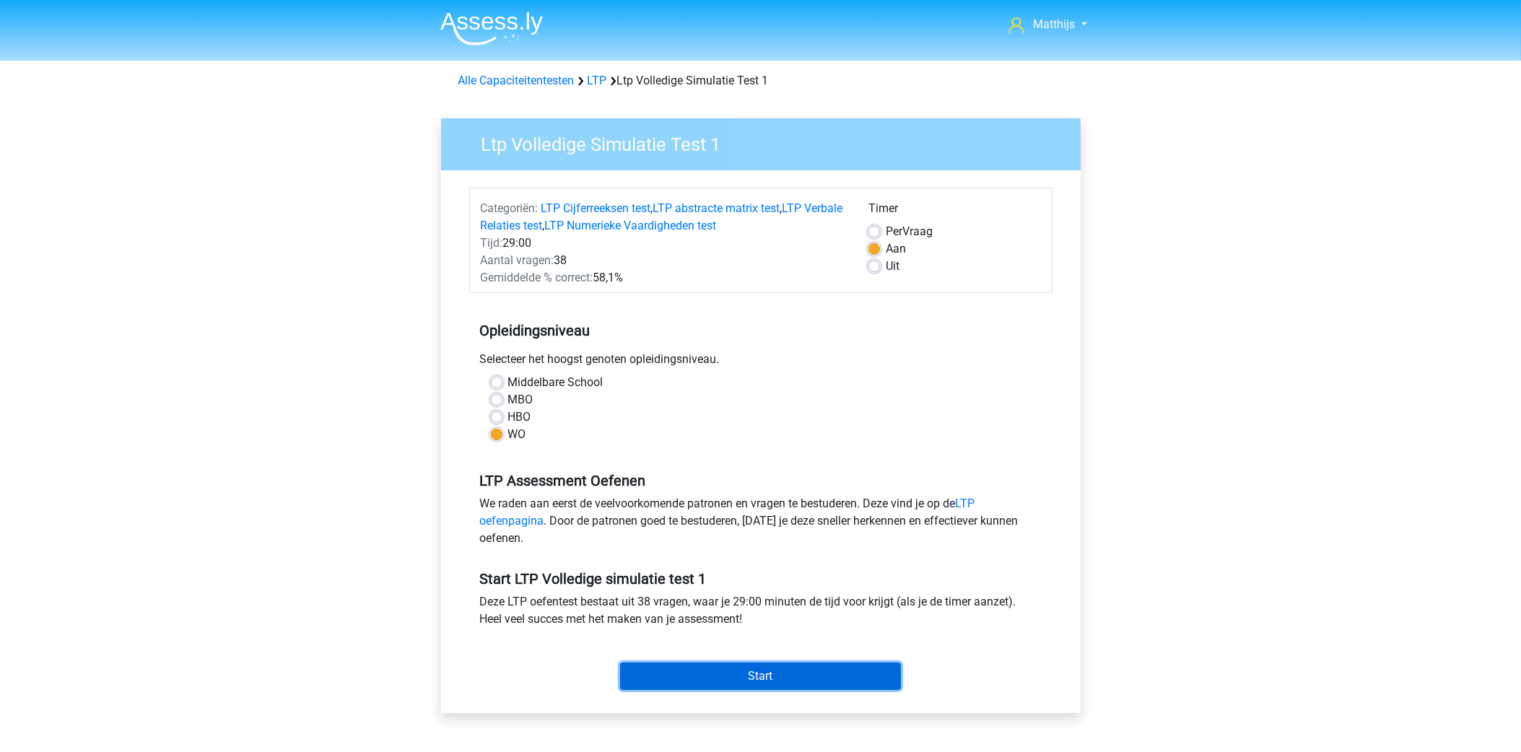
click at [778, 670] on input "Start" at bounding box center [760, 676] width 281 height 27
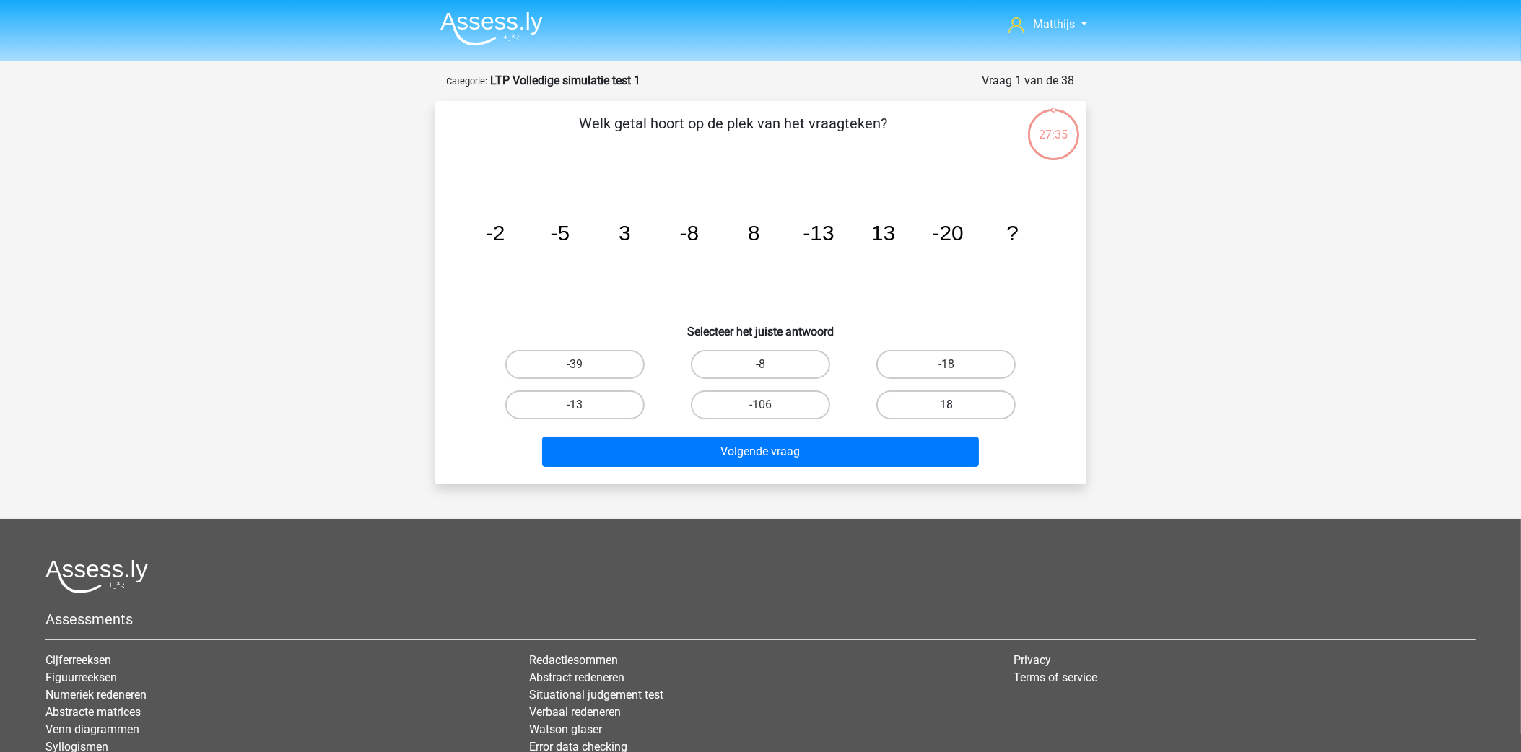
click at [951, 402] on label "18" at bounding box center [945, 404] width 139 height 29
click at [951, 405] on input "18" at bounding box center [950, 409] width 9 height 9
radio input "true"
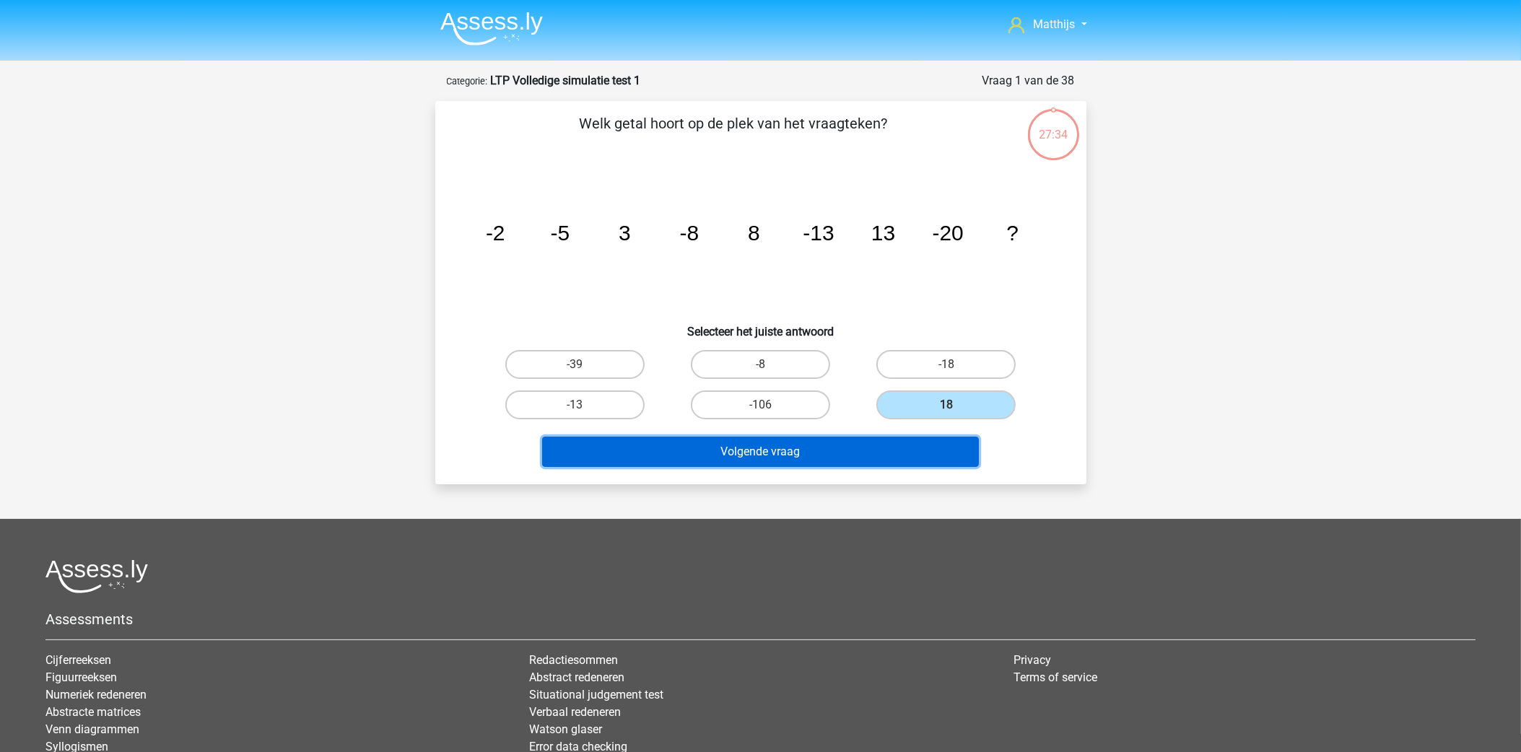
click at [909, 450] on button "Volgende vraag" at bounding box center [760, 452] width 437 height 30
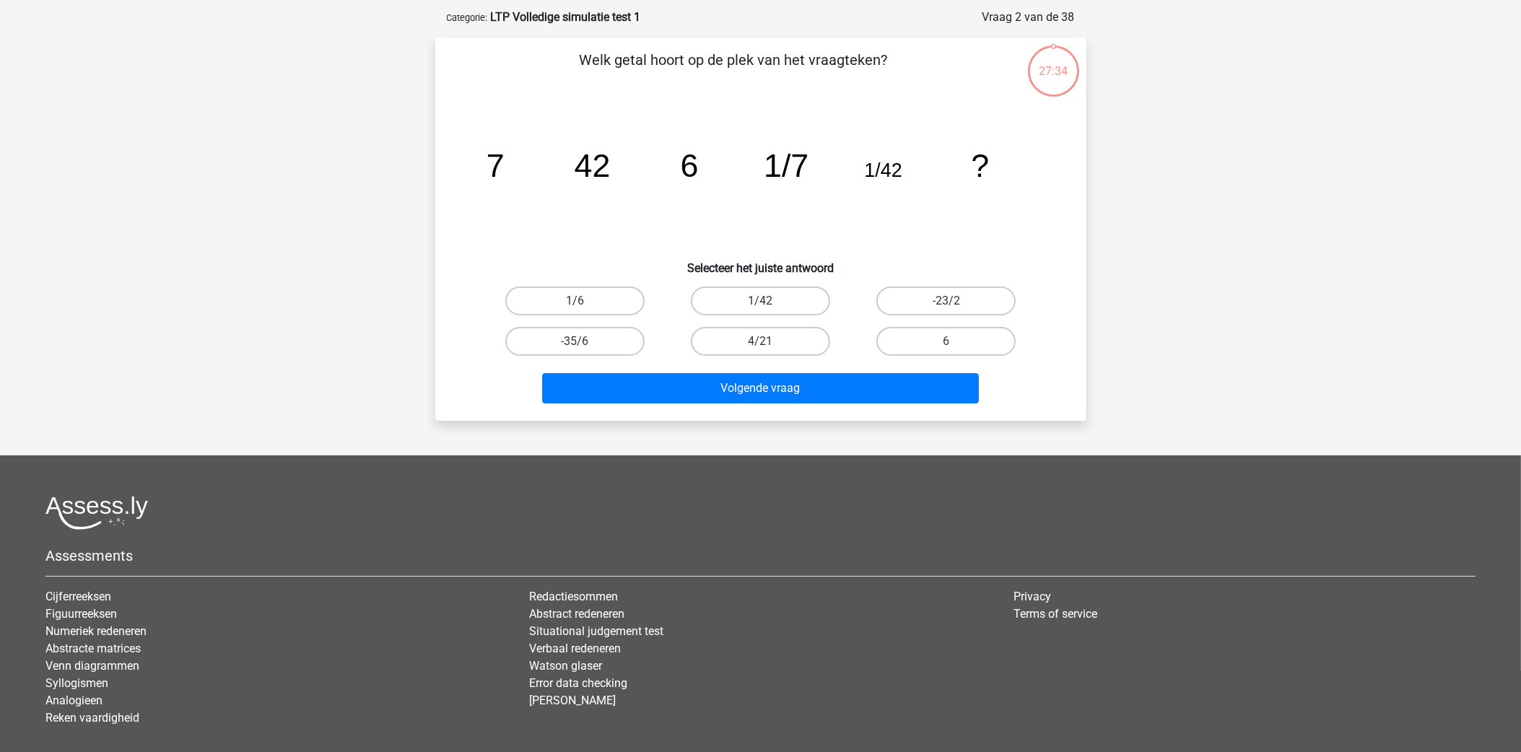
scroll to position [71, 0]
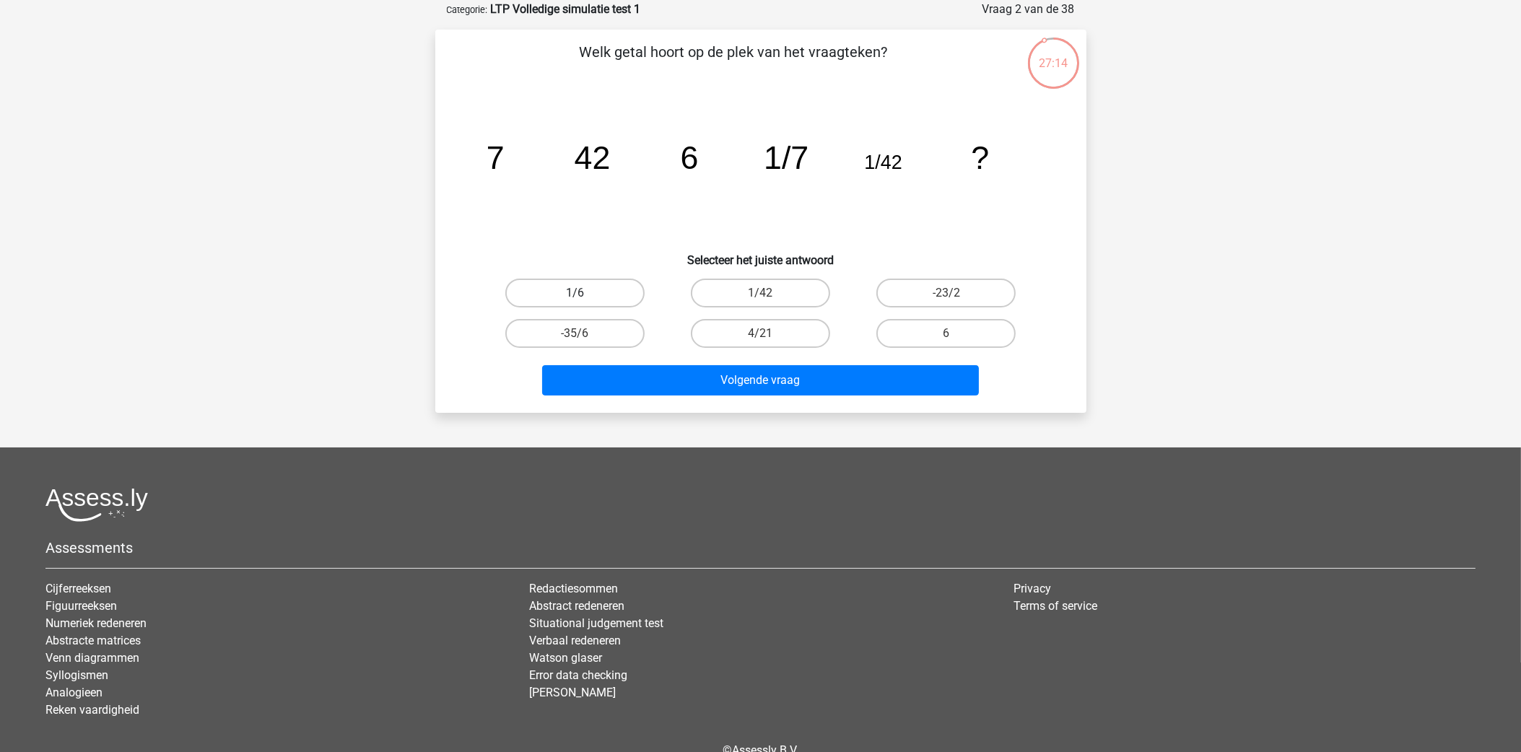
drag, startPoint x: 599, startPoint y: 286, endPoint x: 614, endPoint y: 294, distance: 16.5
click at [599, 286] on label "1/6" at bounding box center [574, 293] width 139 height 29
click at [584, 293] on input "1/6" at bounding box center [579, 297] width 9 height 9
radio input "true"
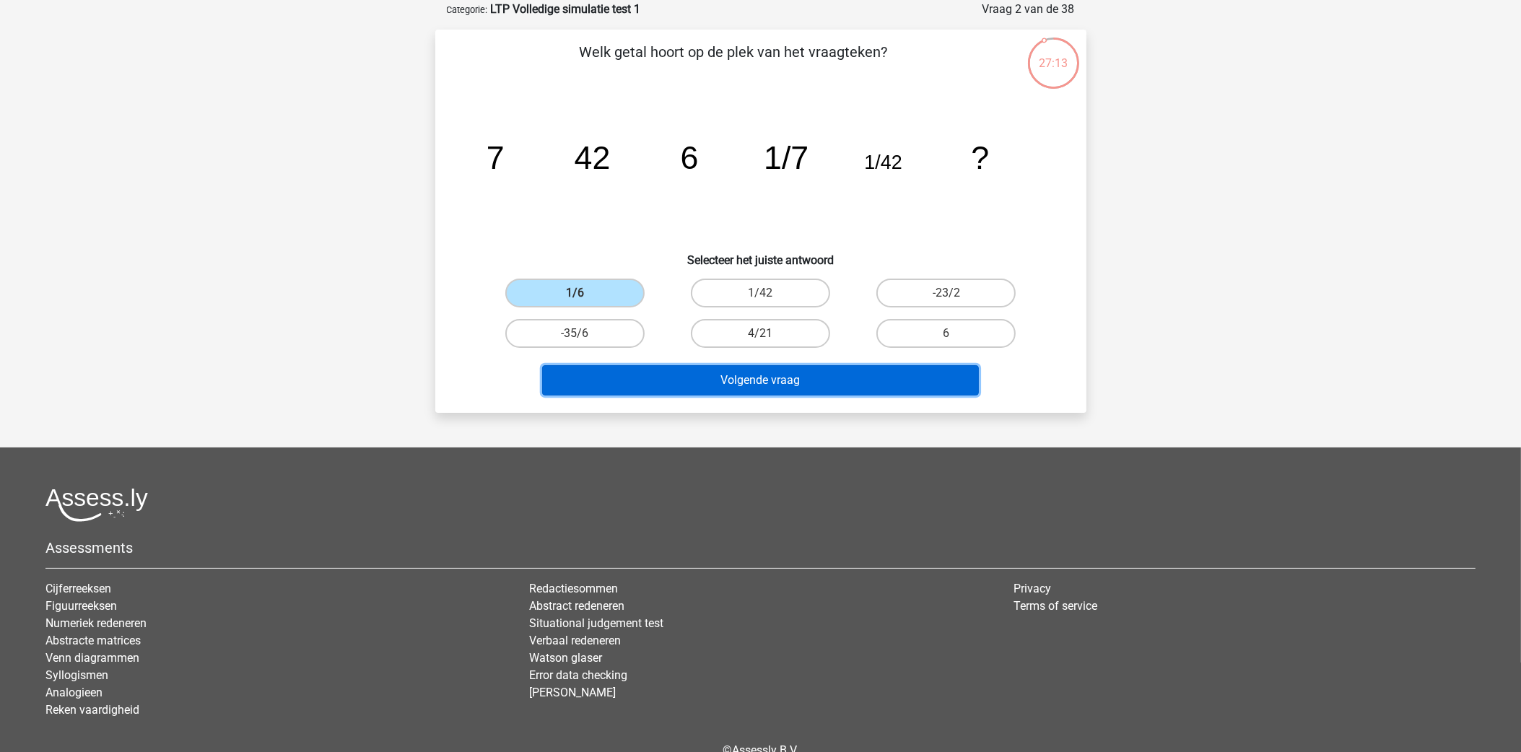
drag, startPoint x: 803, startPoint y: 367, endPoint x: 825, endPoint y: 367, distance: 22.4
click at [804, 367] on button "Volgende vraag" at bounding box center [760, 380] width 437 height 30
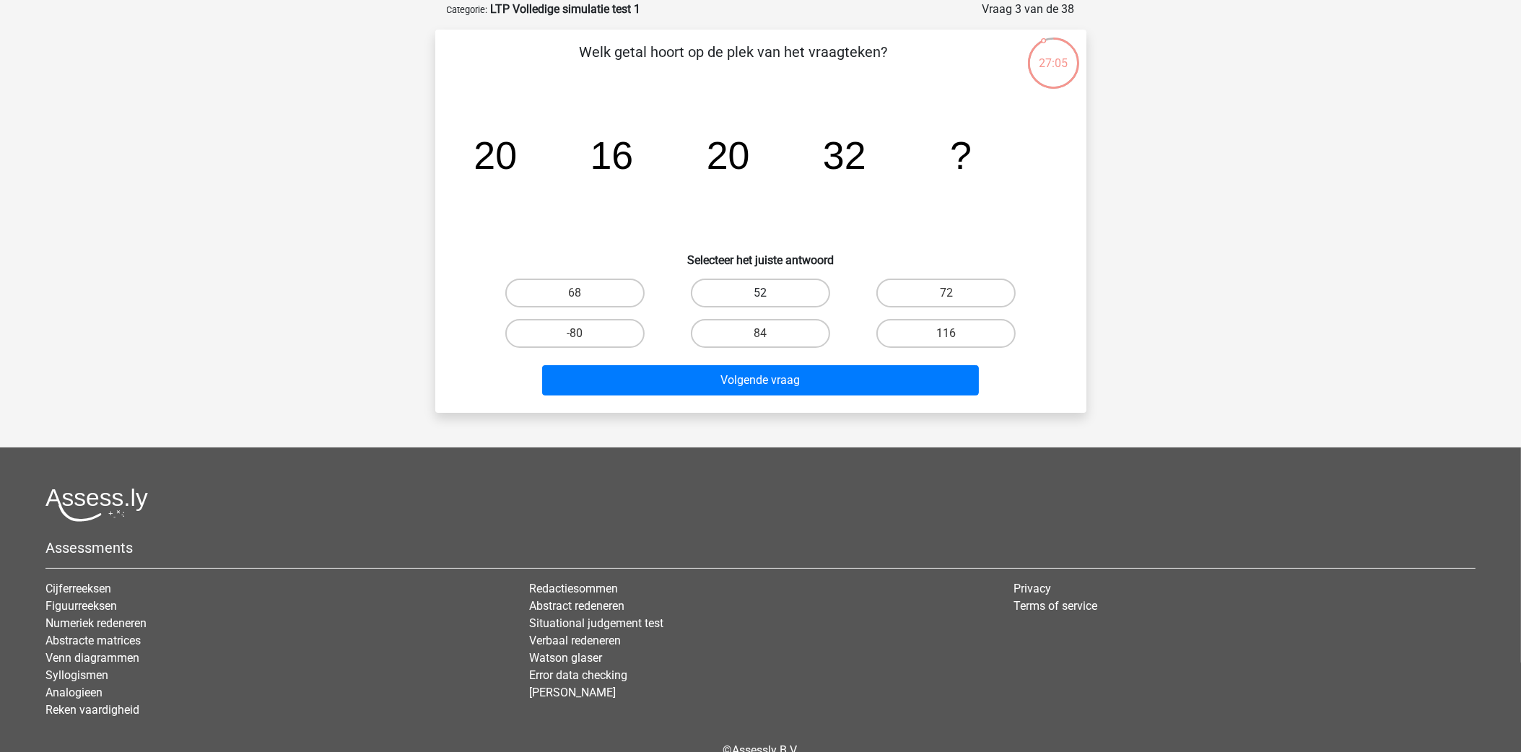
click at [781, 290] on label "52" at bounding box center [760, 293] width 139 height 29
click at [769, 293] on input "52" at bounding box center [764, 297] width 9 height 9
radio input "true"
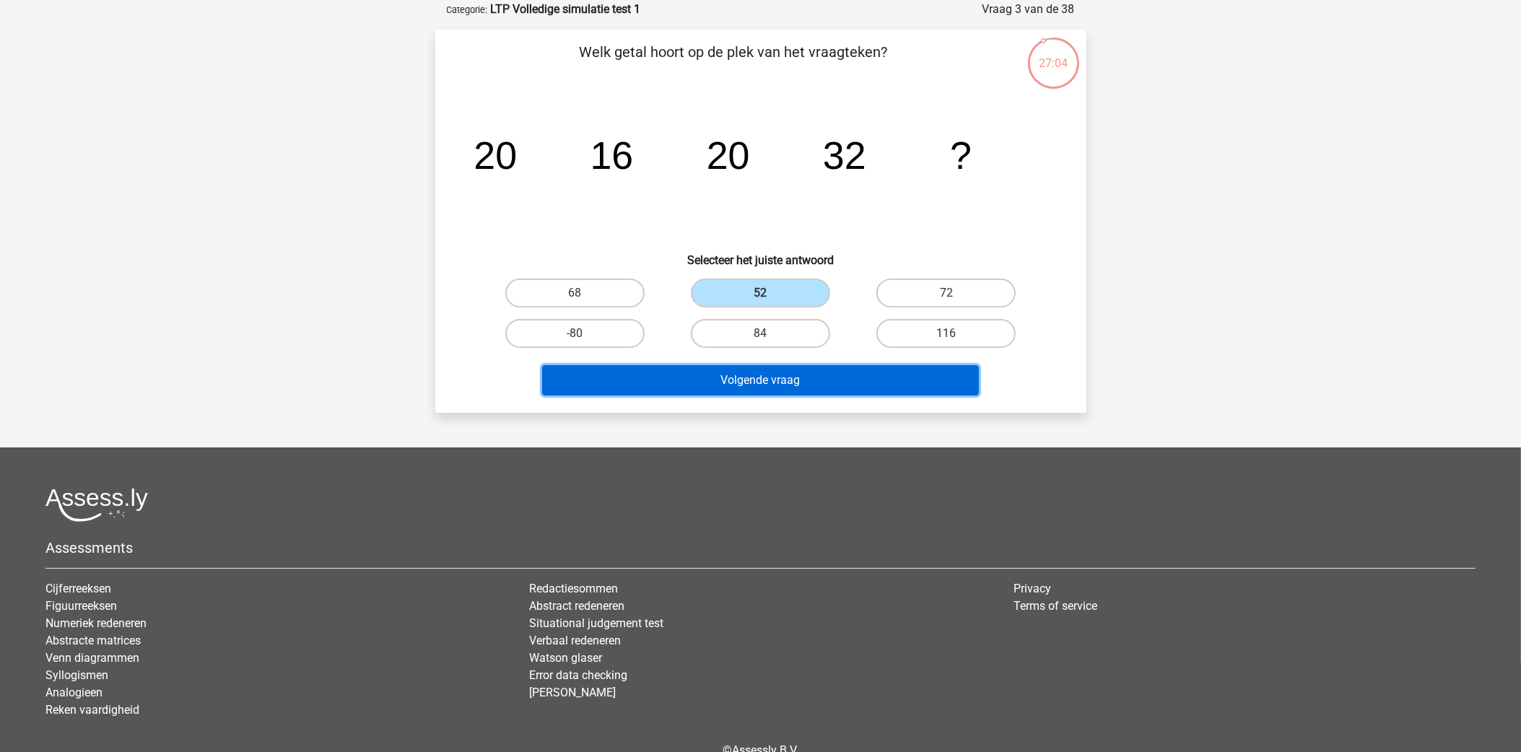
click at [803, 367] on button "Volgende vraag" at bounding box center [760, 380] width 437 height 30
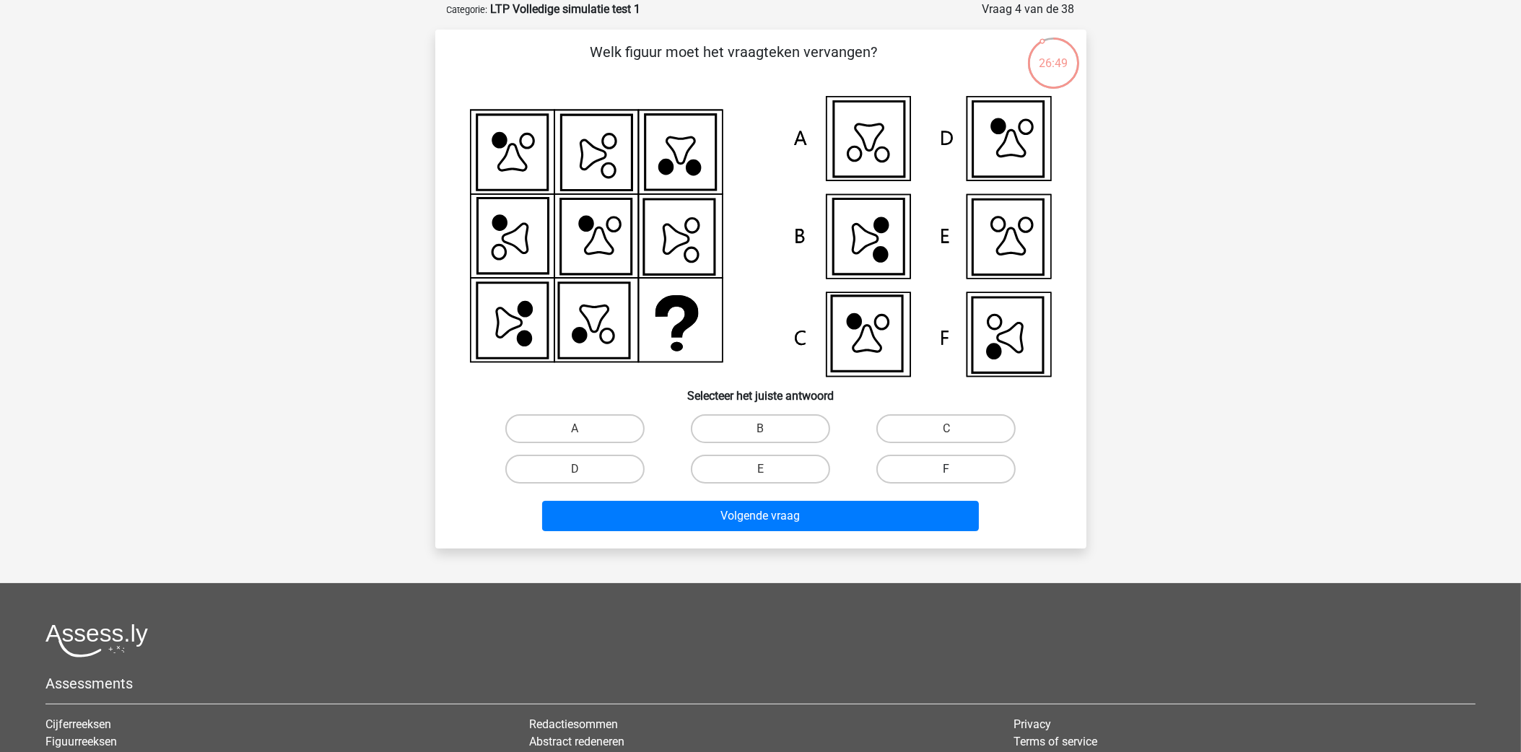
click at [982, 462] on label "F" at bounding box center [945, 469] width 139 height 29
click at [956, 469] on input "F" at bounding box center [950, 473] width 9 height 9
radio input "true"
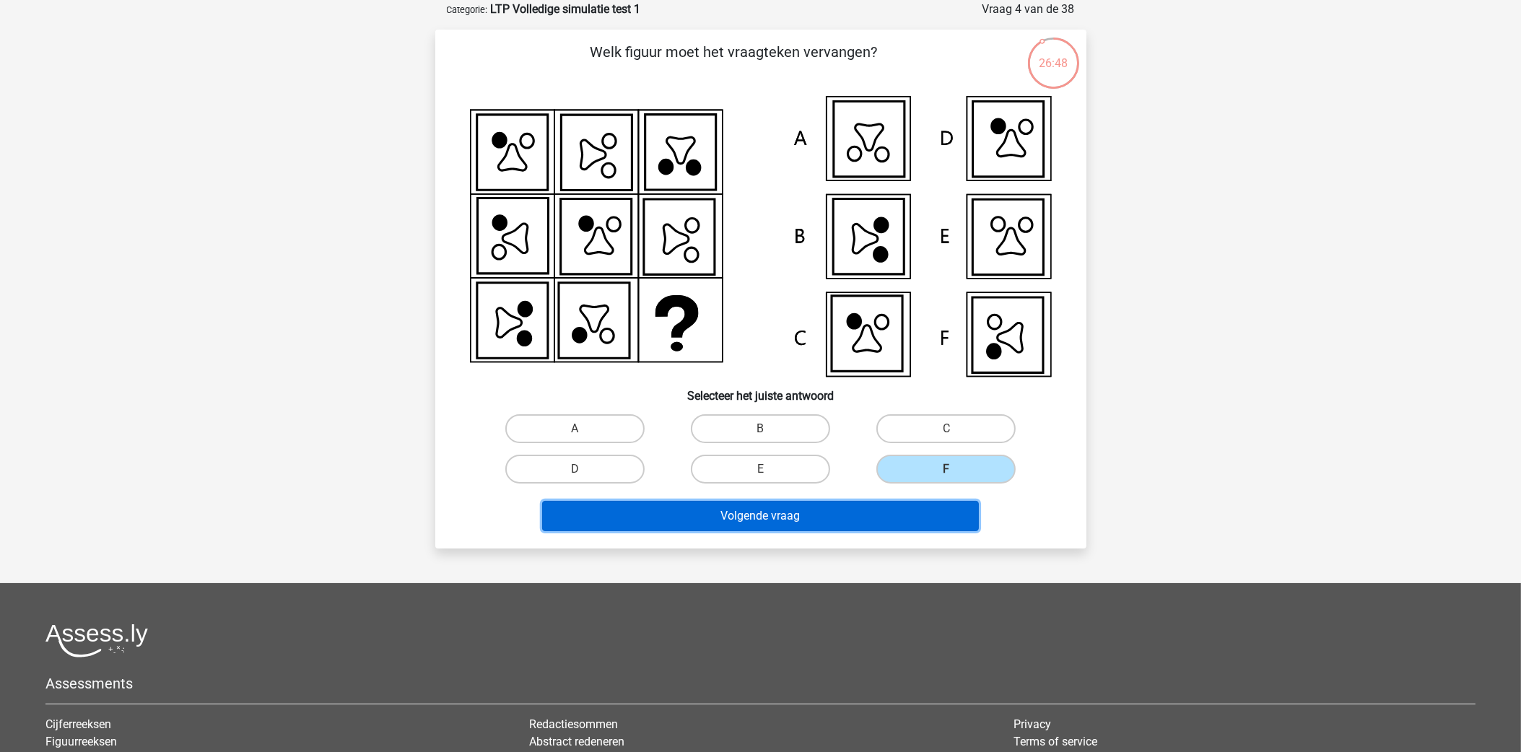
drag, startPoint x: 940, startPoint y: 518, endPoint x: 953, endPoint y: 518, distance: 13.0
click at [938, 518] on button "Volgende vraag" at bounding box center [760, 516] width 437 height 30
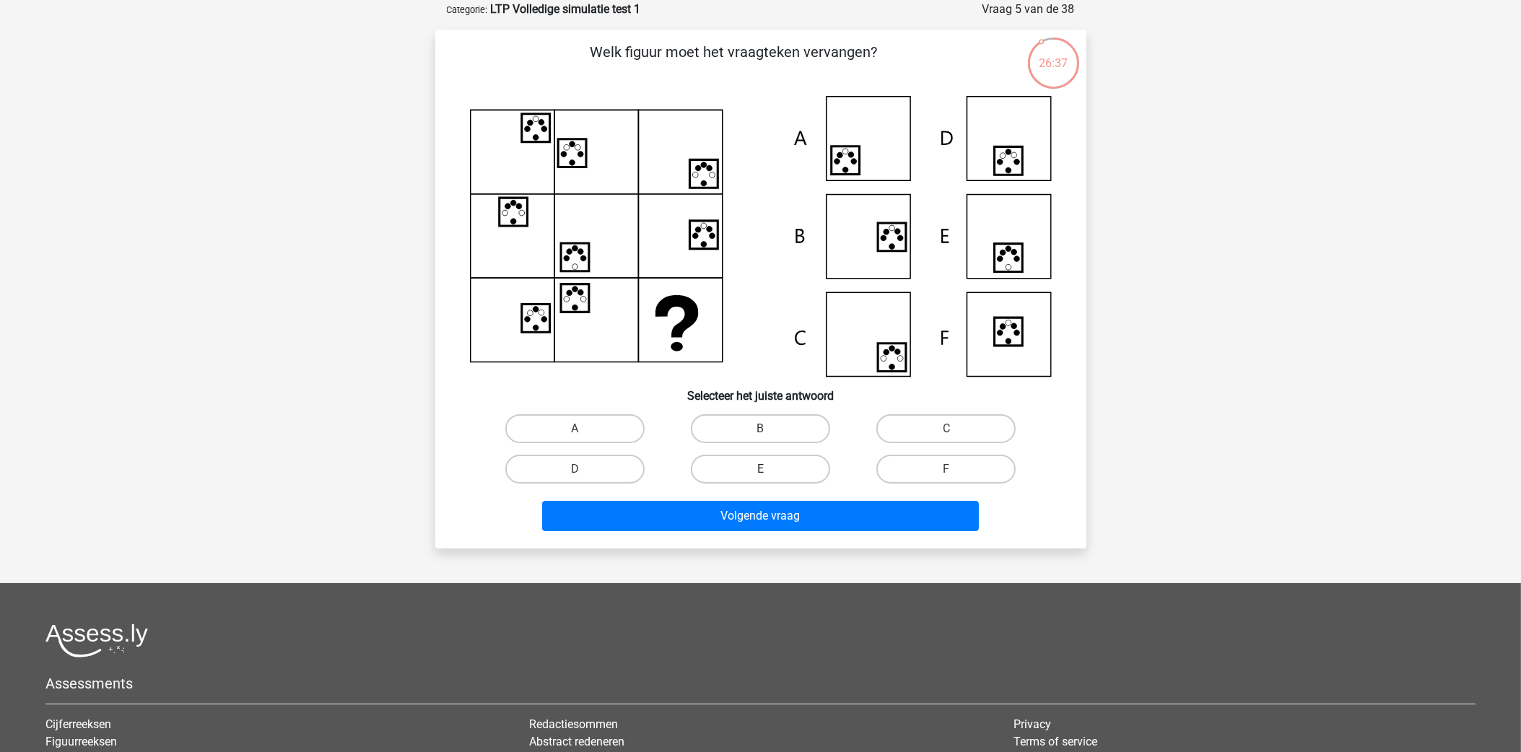
click at [752, 469] on label "E" at bounding box center [760, 469] width 139 height 29
click at [760, 469] on input "E" at bounding box center [764, 473] width 9 height 9
radio input "true"
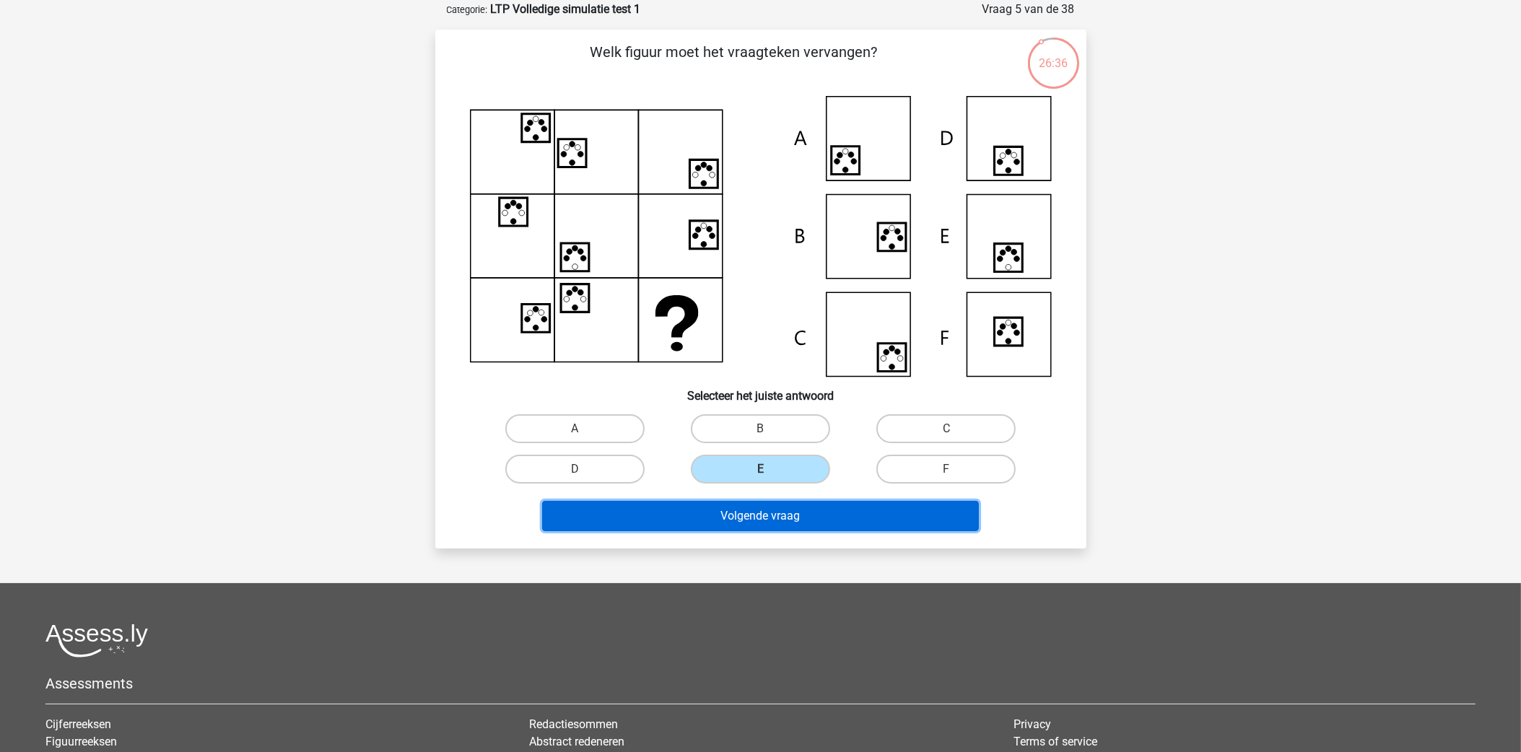
click at [770, 510] on button "Volgende vraag" at bounding box center [760, 516] width 437 height 30
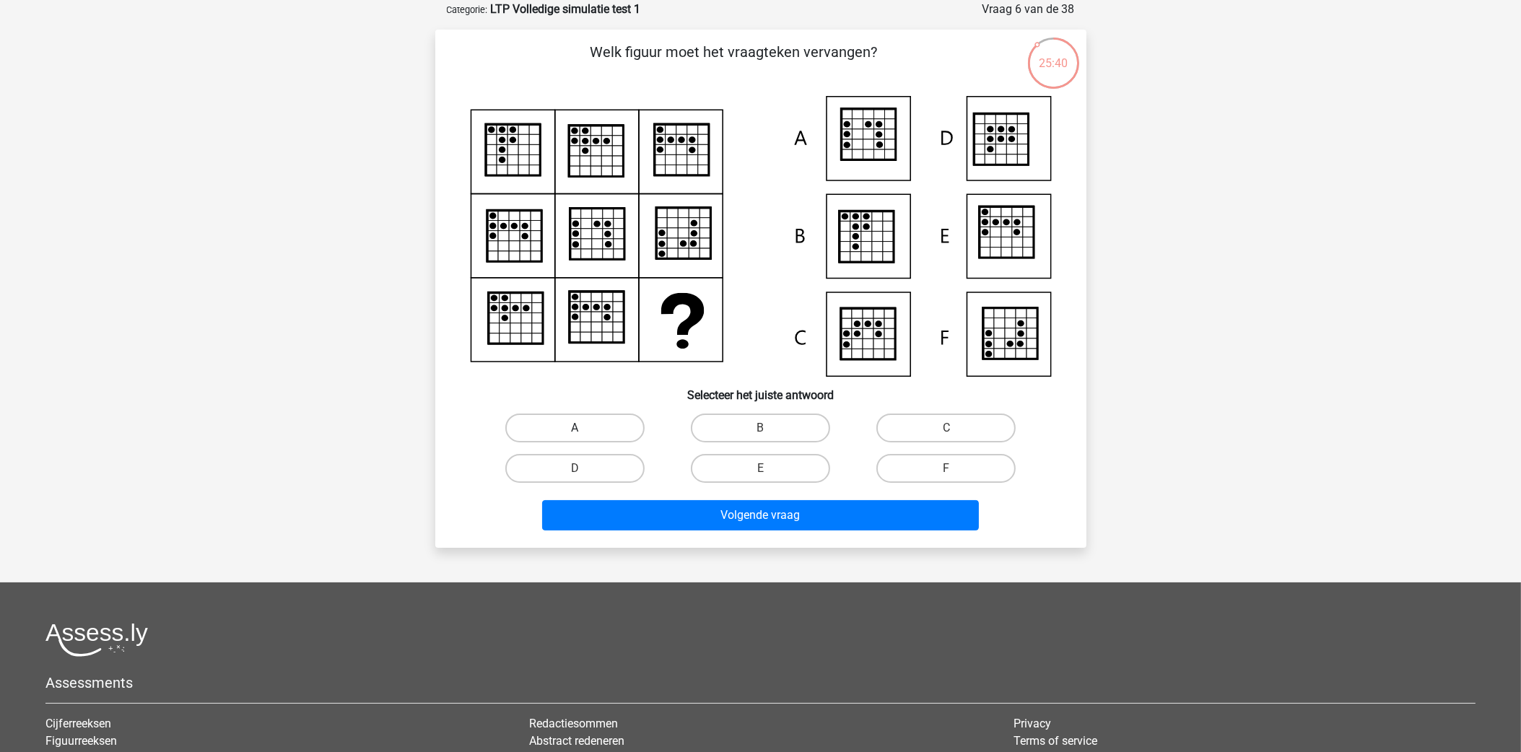
click at [552, 419] on label "A" at bounding box center [574, 428] width 139 height 29
click at [575, 428] on input "A" at bounding box center [579, 432] width 9 height 9
radio input "true"
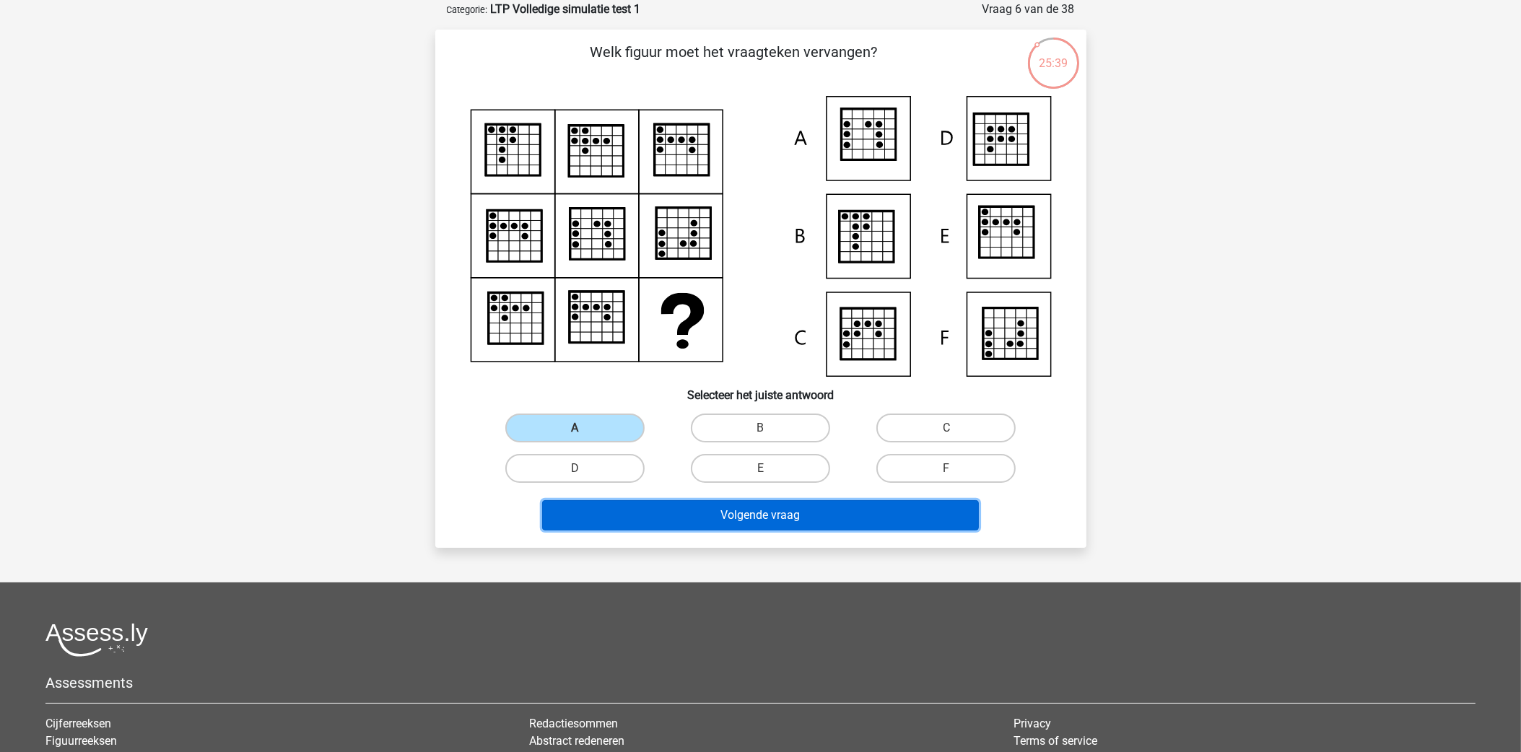
click at [720, 519] on button "Volgende vraag" at bounding box center [760, 515] width 437 height 30
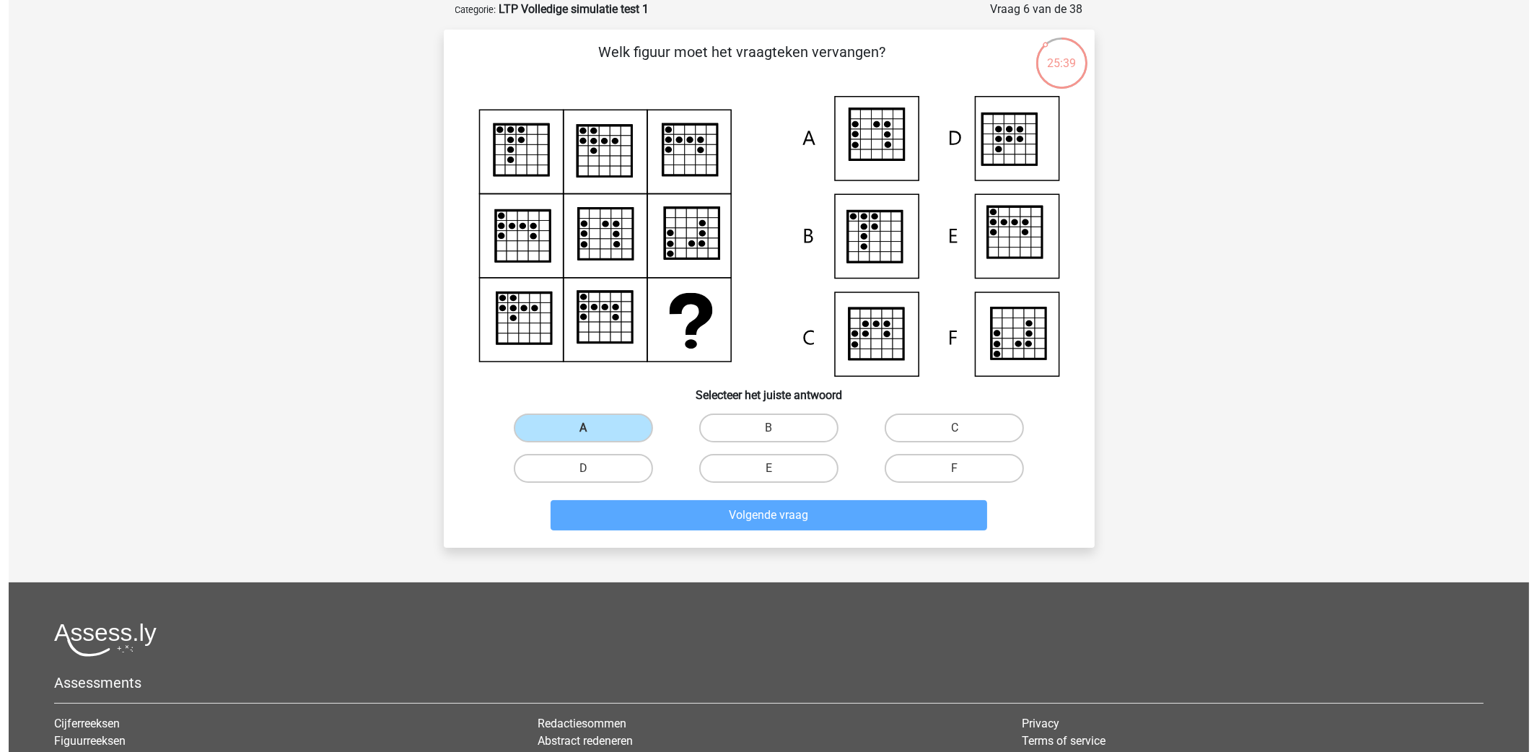
scroll to position [0, 0]
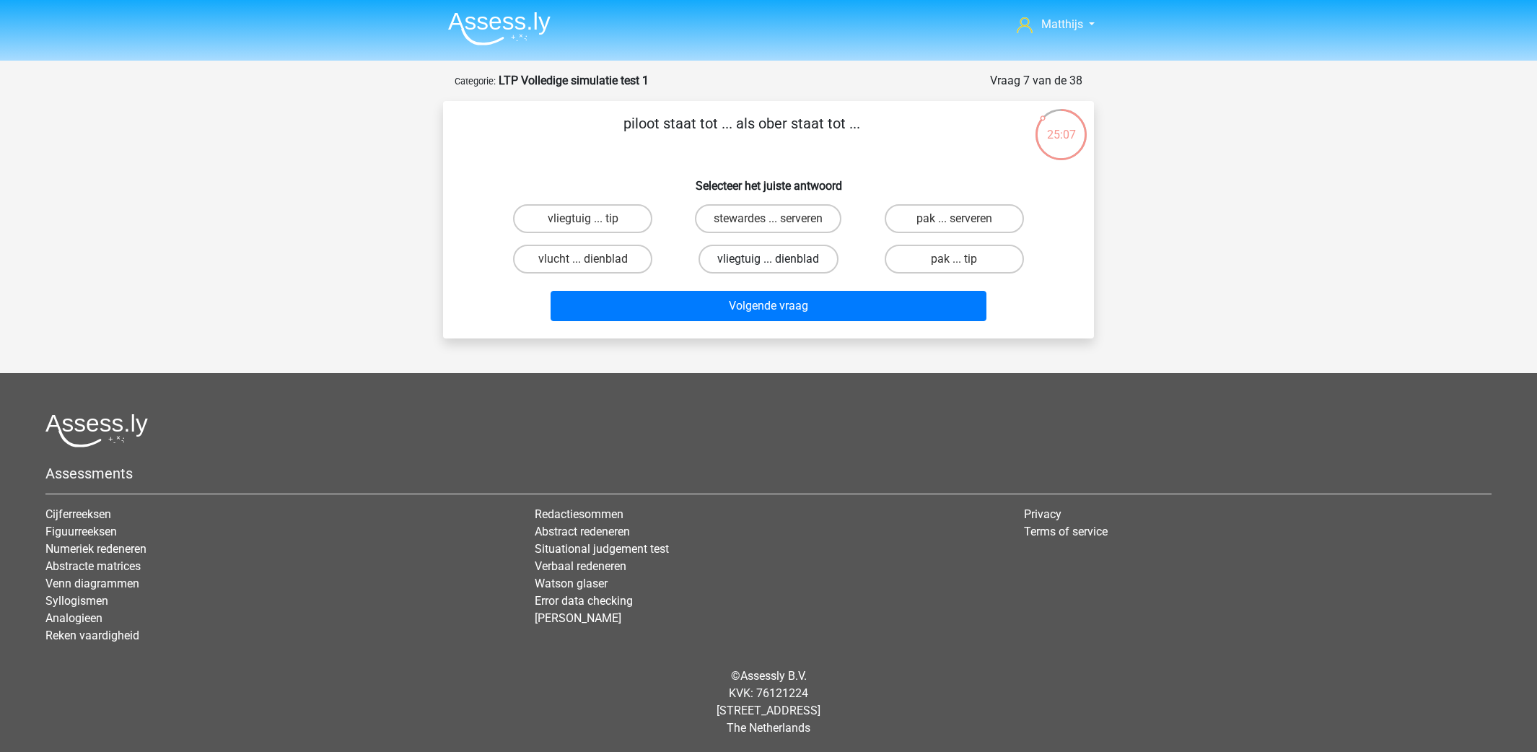
click at [798, 250] on label "vliegtuig ... dienblad" at bounding box center [768, 259] width 139 height 29
click at [778, 259] on input "vliegtuig ... dienblad" at bounding box center [773, 263] width 9 height 9
radio input "true"
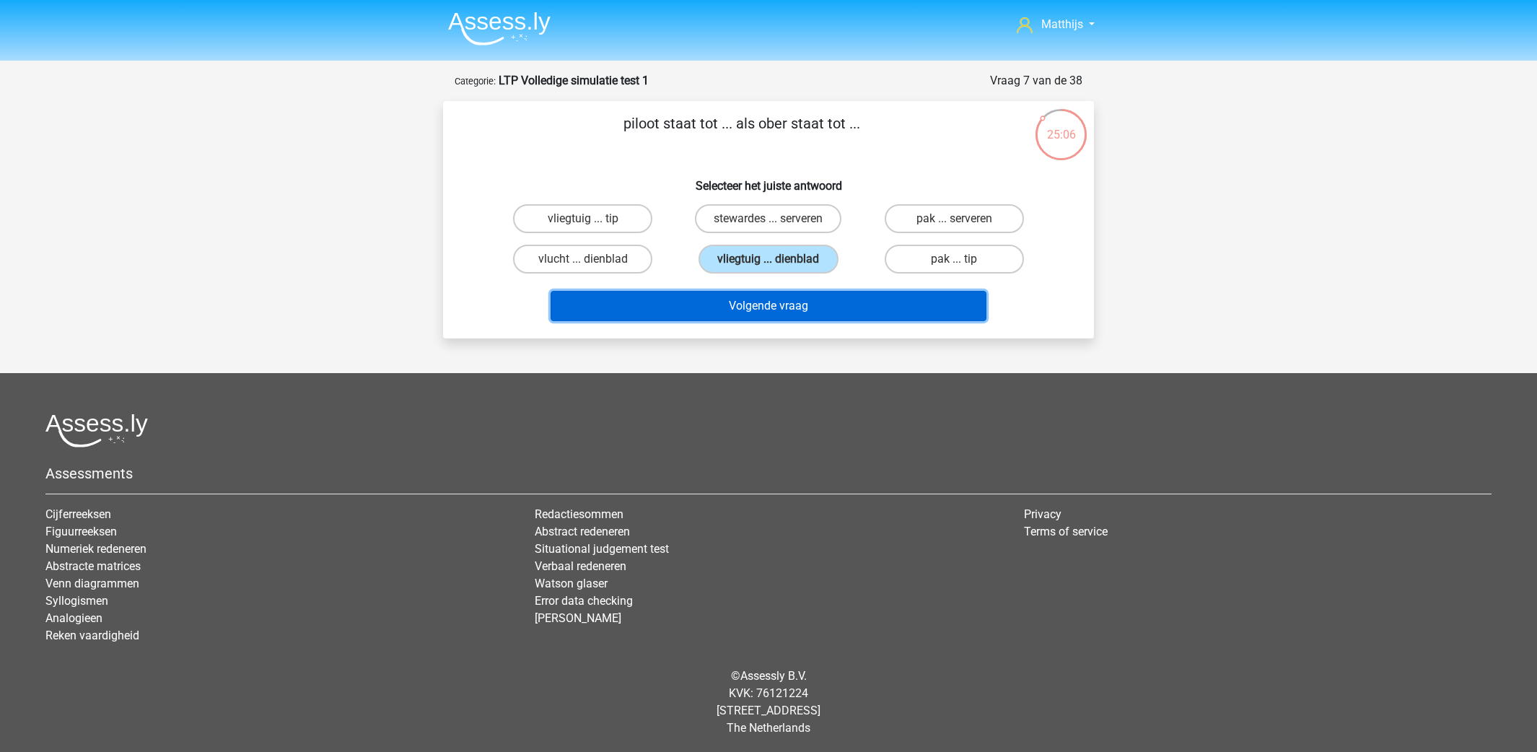
click at [839, 303] on button "Volgende vraag" at bounding box center [769, 306] width 437 height 30
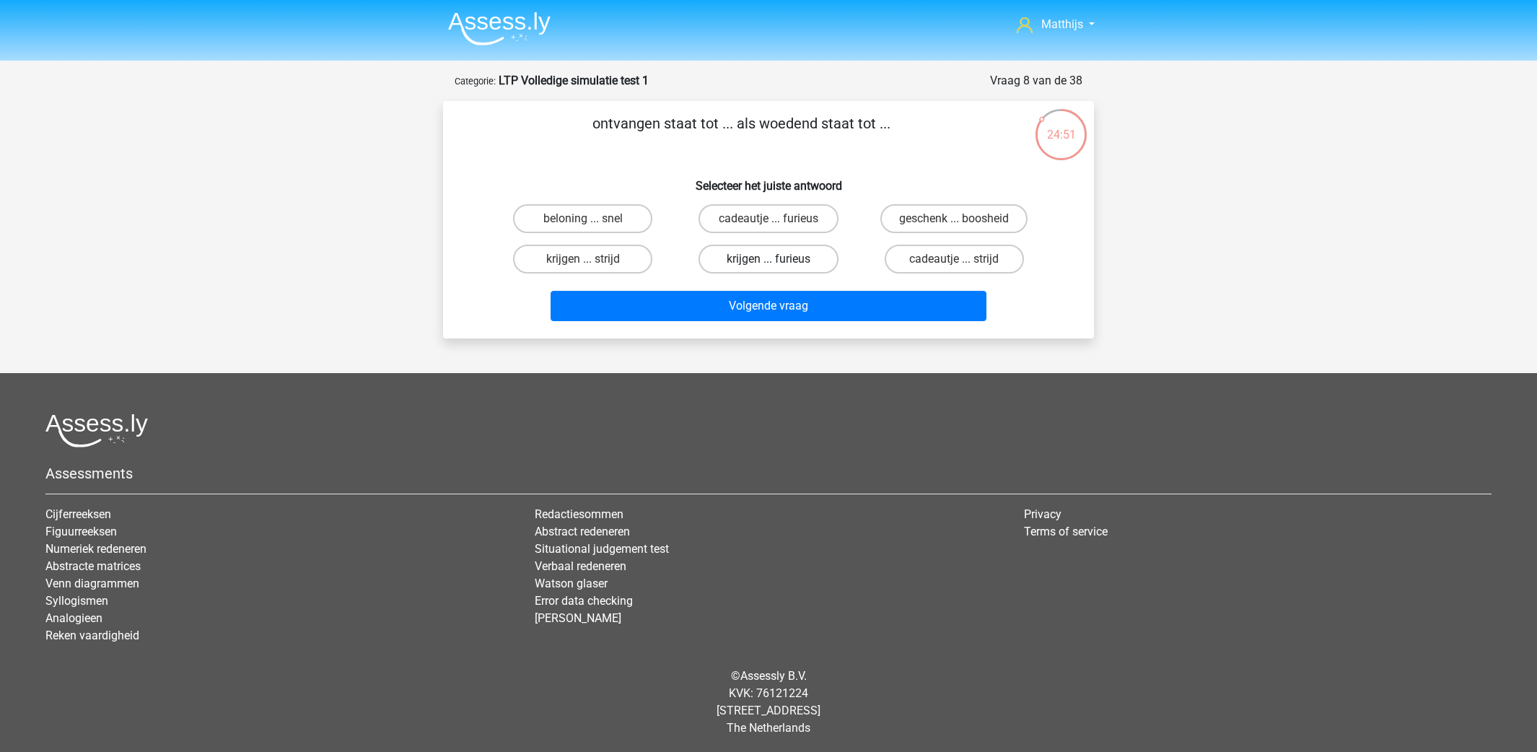
click at [806, 251] on label "krijgen ... furieus" at bounding box center [768, 259] width 139 height 29
click at [778, 259] on input "krijgen ... furieus" at bounding box center [773, 263] width 9 height 9
radio input "true"
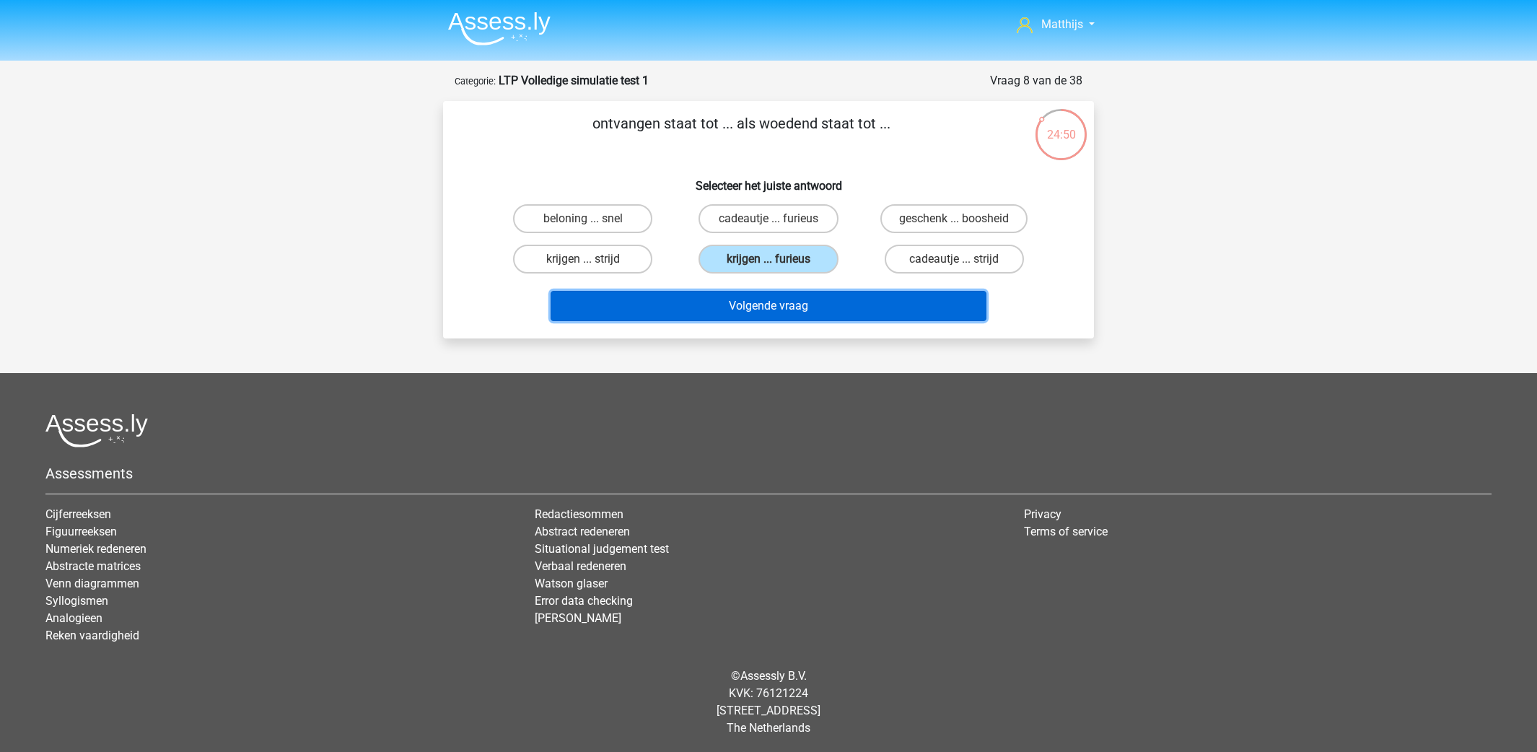
click at [856, 301] on button "Volgende vraag" at bounding box center [769, 306] width 437 height 30
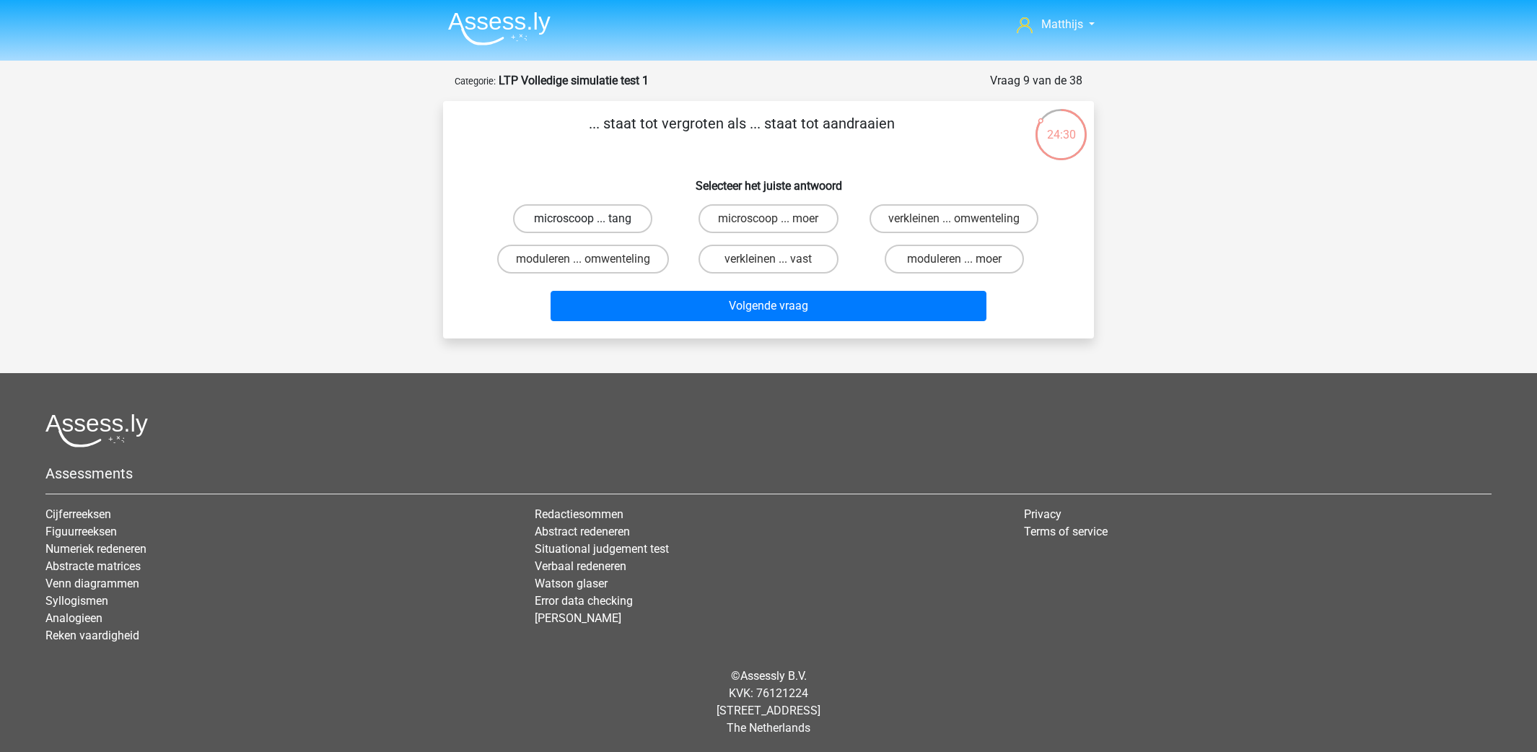
click at [549, 206] on label "microscoop ... tang" at bounding box center [582, 218] width 139 height 29
click at [583, 219] on input "microscoop ... tang" at bounding box center [587, 223] width 9 height 9
radio input "true"
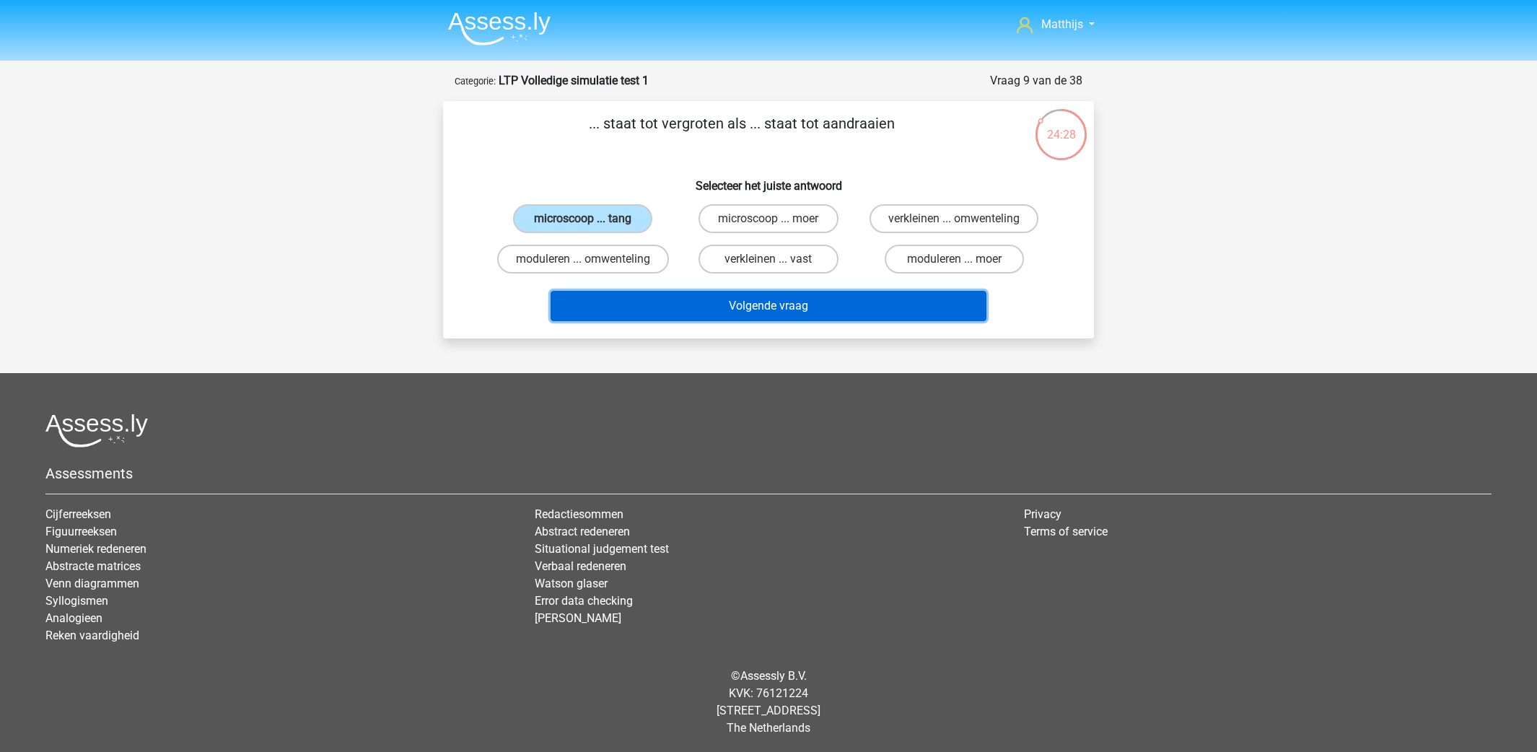
click at [779, 307] on button "Volgende vraag" at bounding box center [769, 306] width 437 height 30
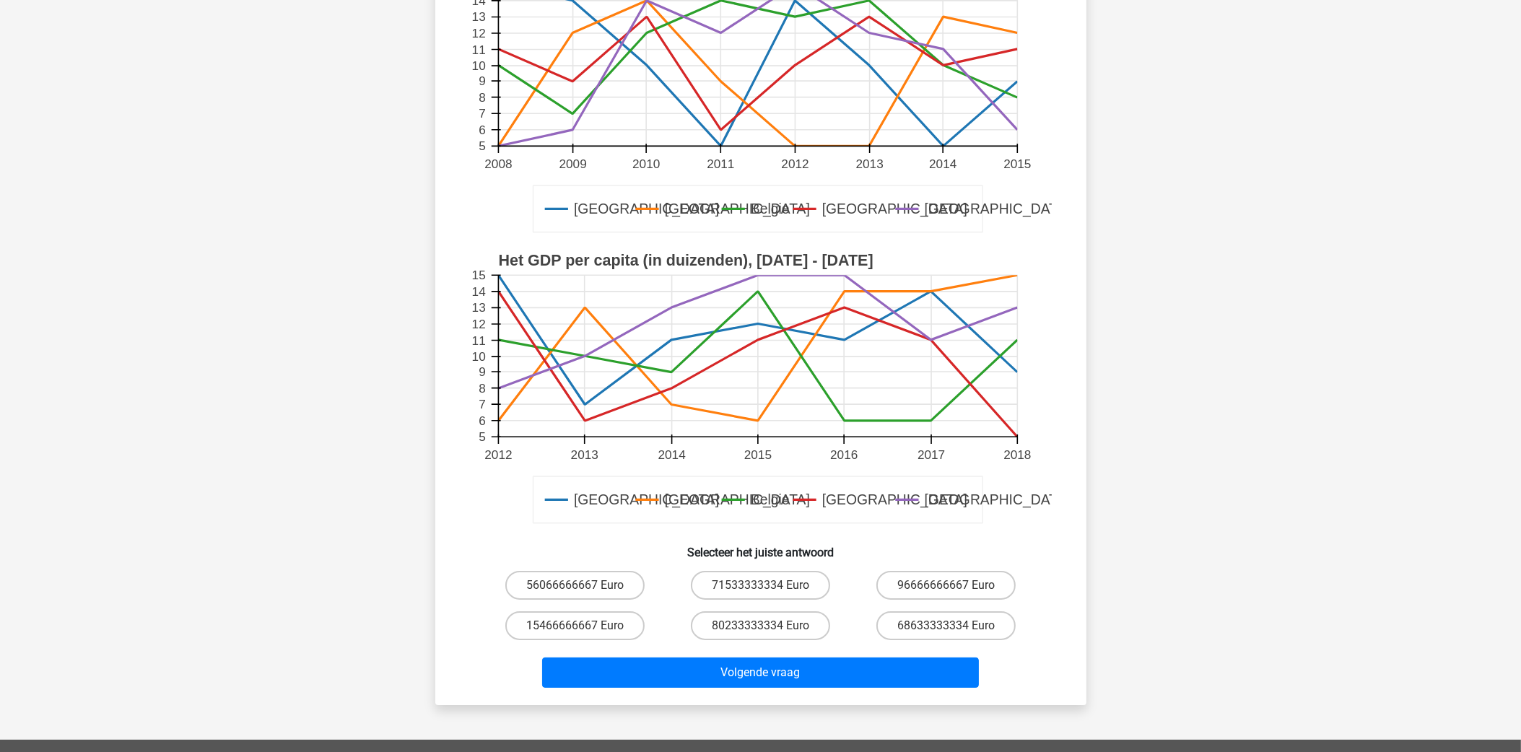
scroll to position [180, 0]
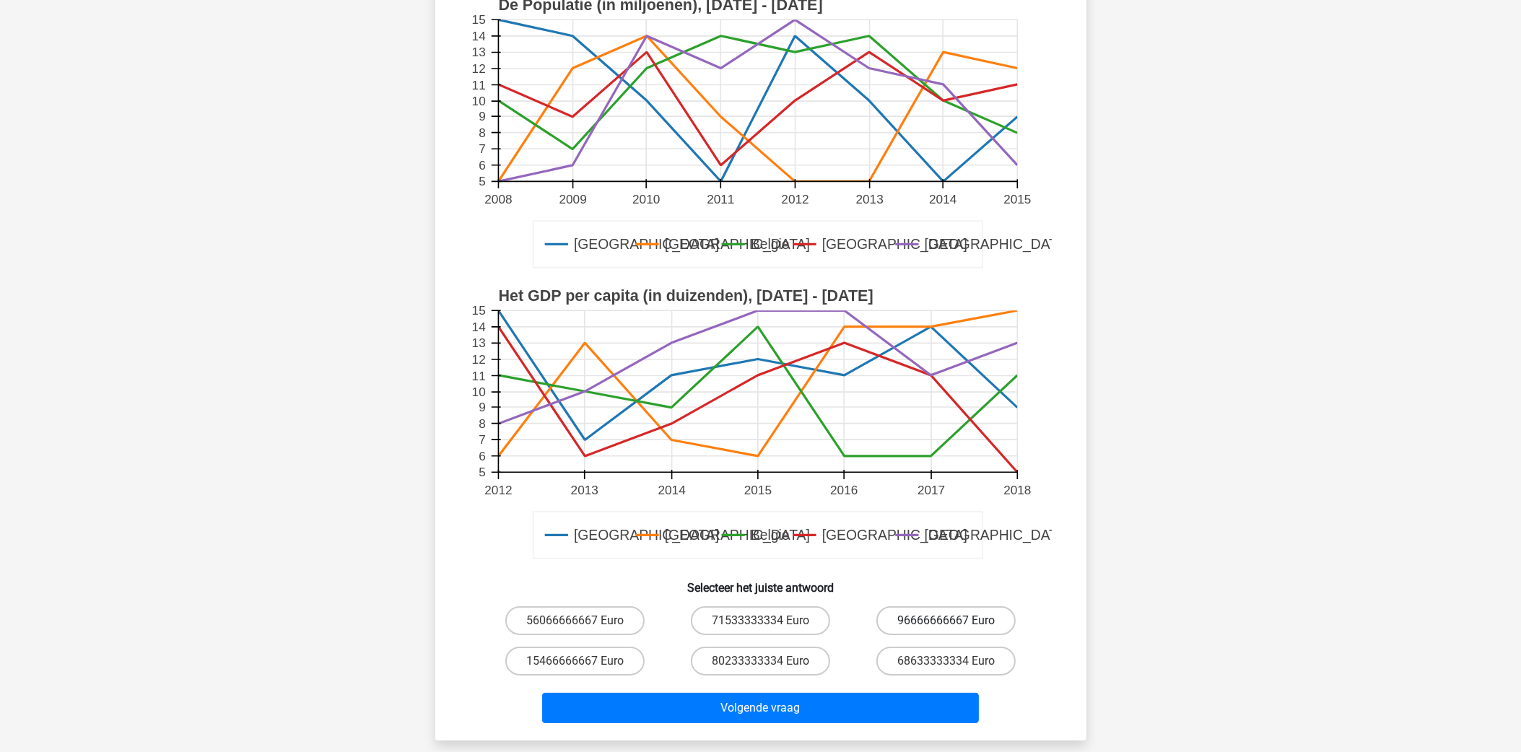
drag, startPoint x: 924, startPoint y: 606, endPoint x: 967, endPoint y: 631, distance: 50.1
click at [924, 605] on div "96666666667 Euro" at bounding box center [945, 621] width 185 height 40
click at [945, 621] on label "96666666667 Euro" at bounding box center [945, 620] width 139 height 29
click at [946, 621] on input "96666666667 Euro" at bounding box center [950, 625] width 9 height 9
radio input "true"
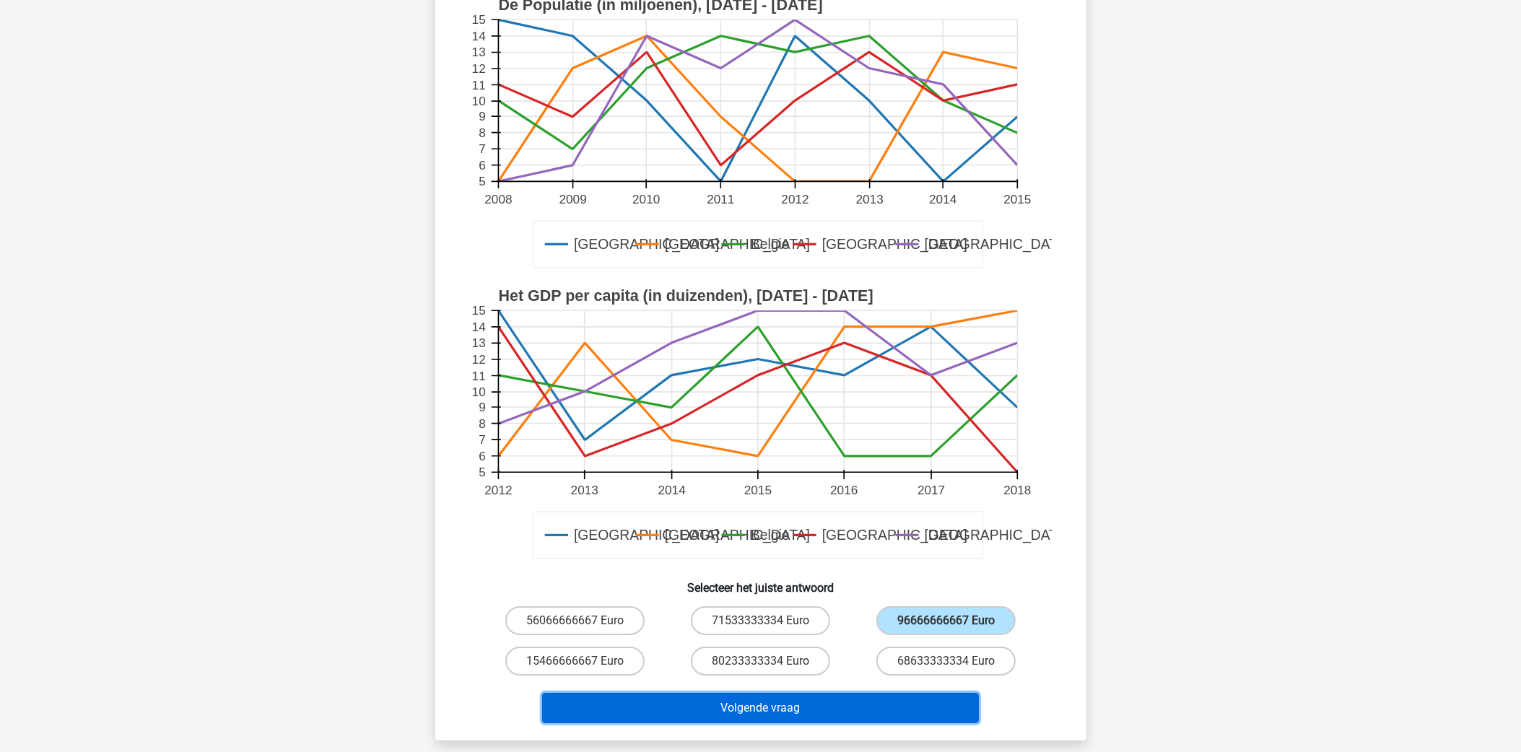
click at [883, 704] on button "Volgende vraag" at bounding box center [760, 708] width 437 height 30
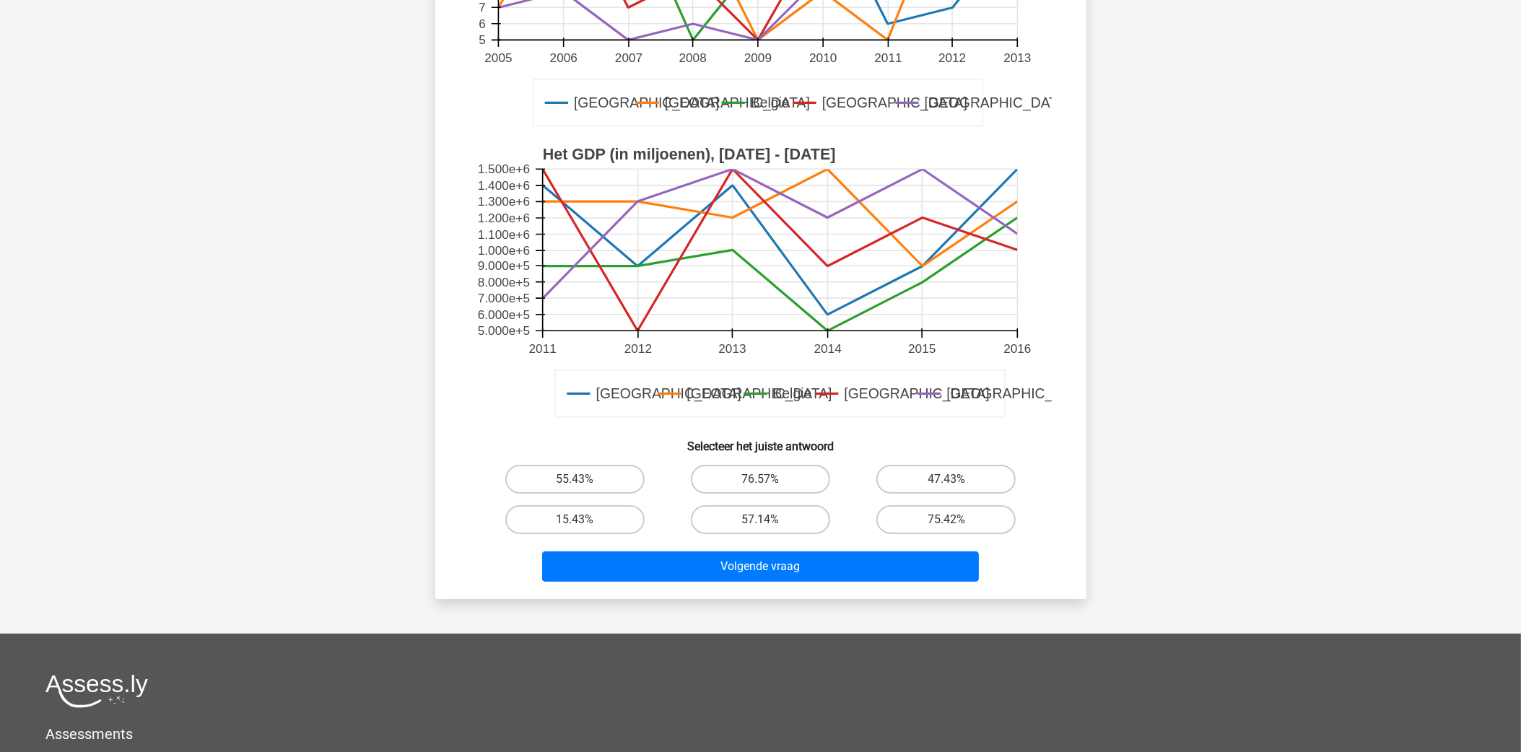
scroll to position [324, 0]
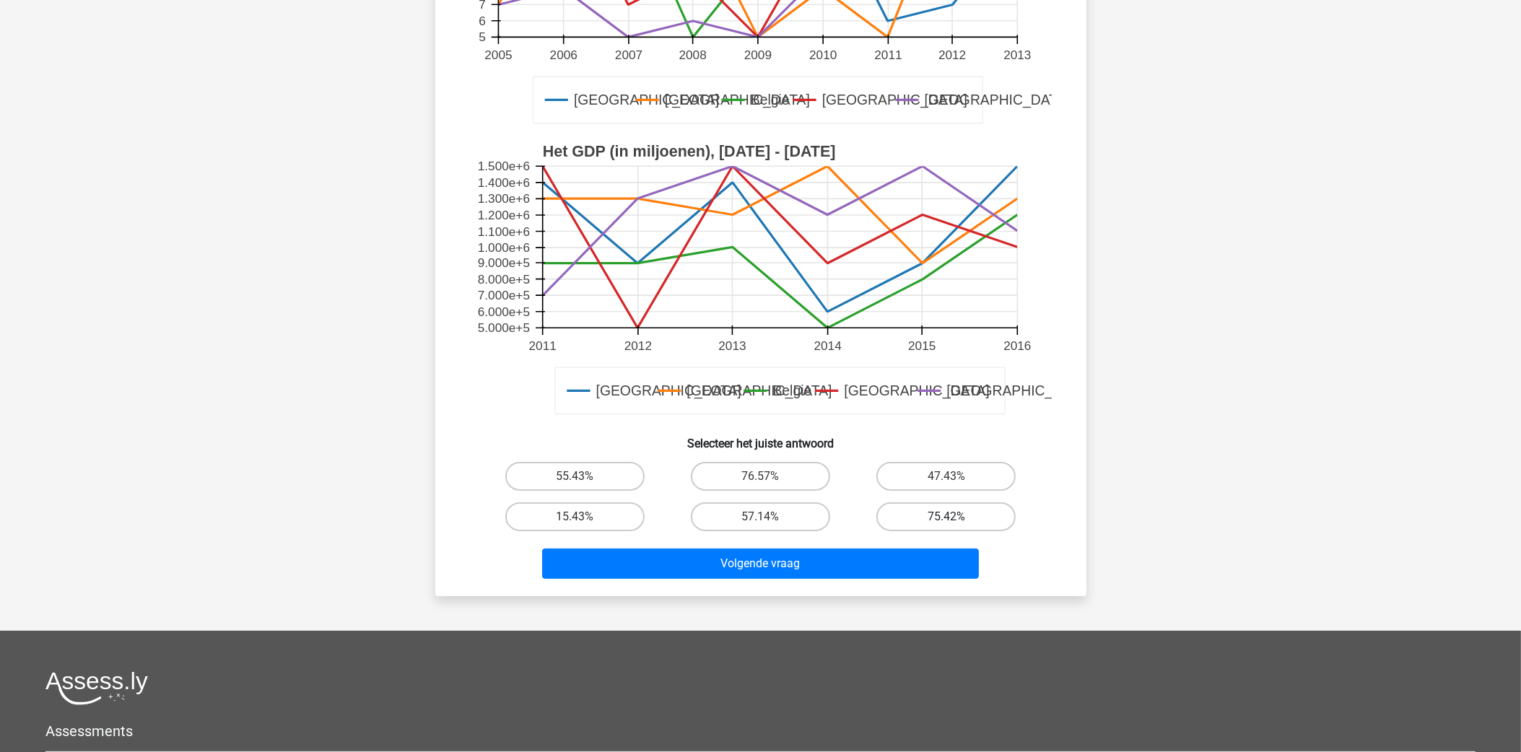
click at [902, 507] on label "75.42%" at bounding box center [945, 516] width 139 height 29
click at [946, 517] on input "75.42%" at bounding box center [950, 521] width 9 height 9
radio input "true"
click at [876, 591] on div "Wat is het procentuele verschil tussen het GDP per capita van Londen in het jaa…" at bounding box center [760, 186] width 651 height 819
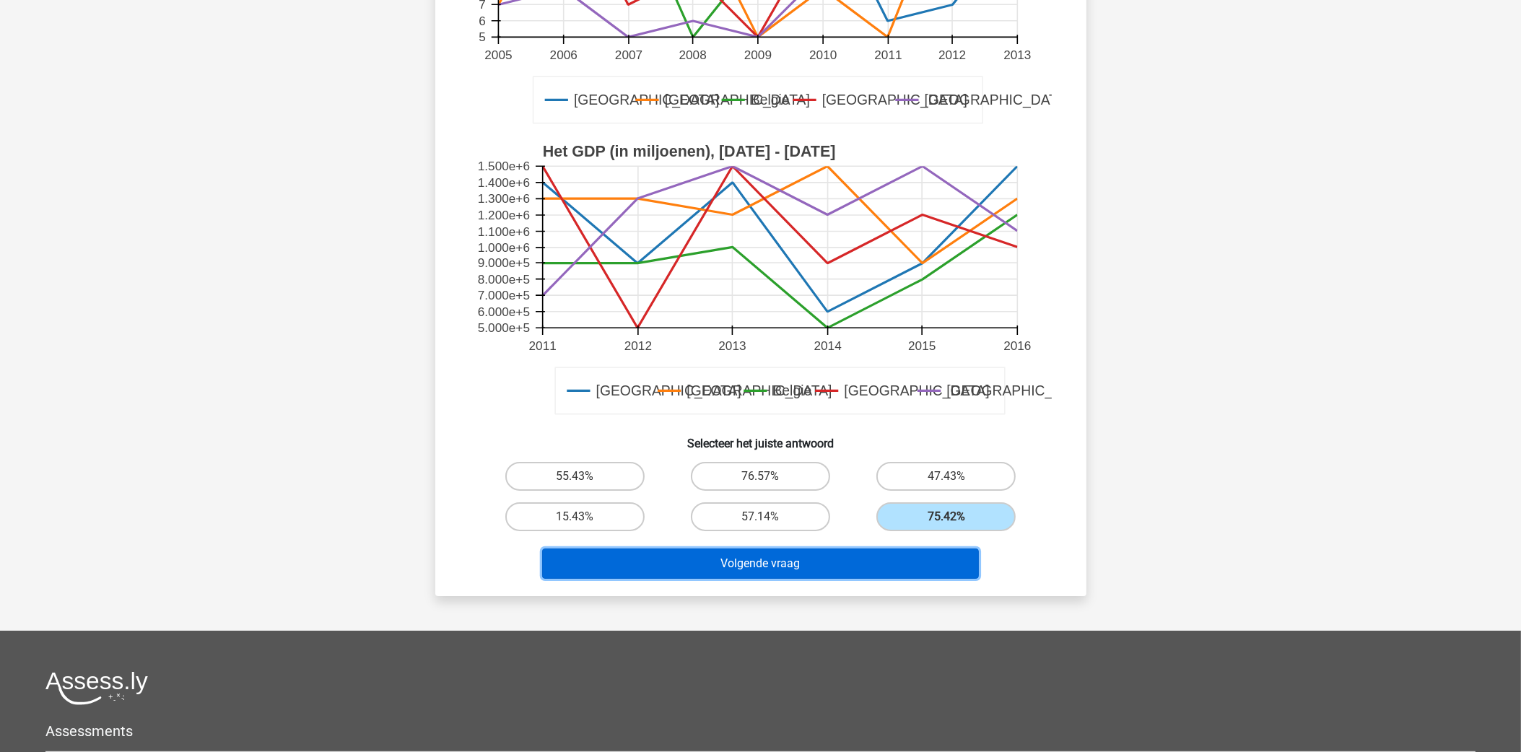
click at [877, 561] on button "Volgende vraag" at bounding box center [760, 564] width 437 height 30
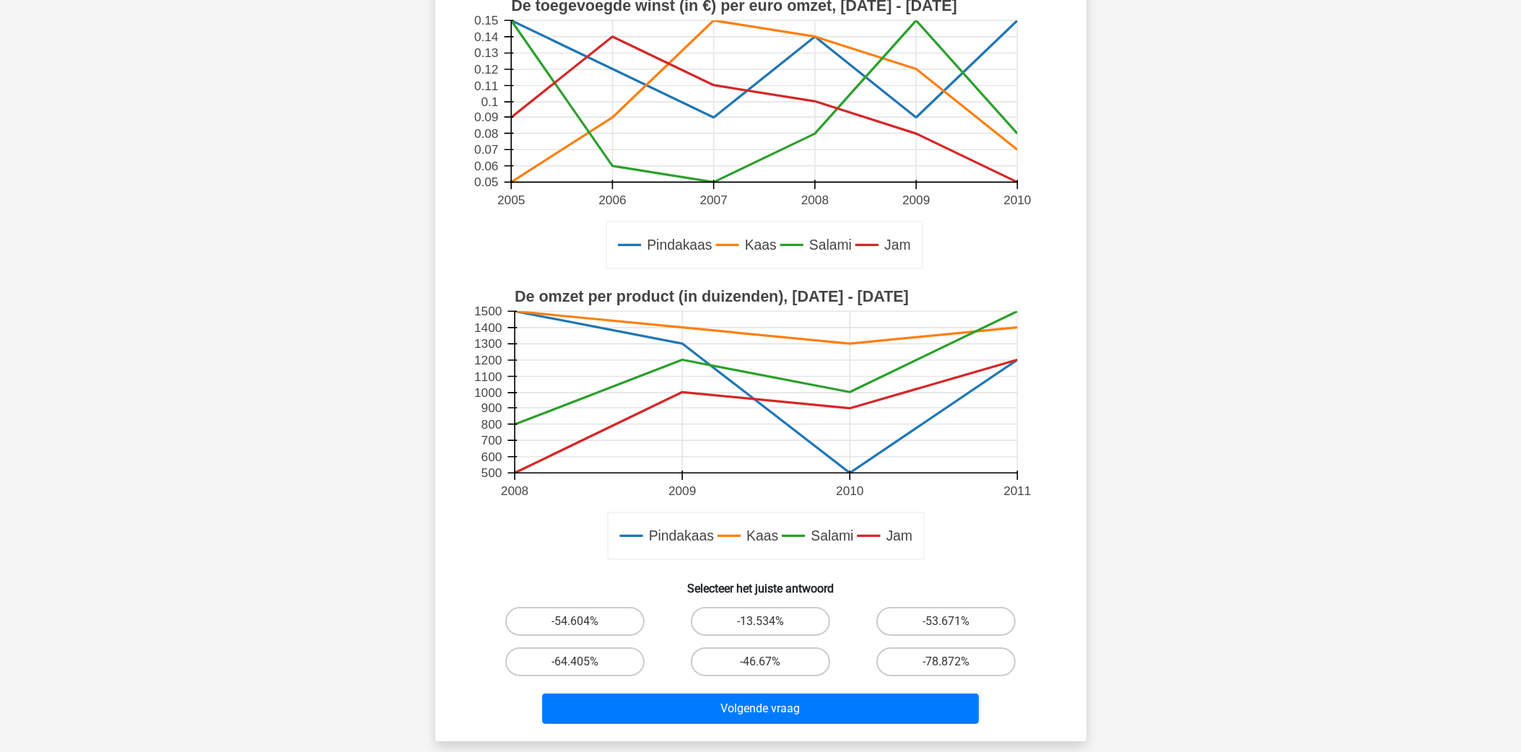
scroll to position [217, 0]
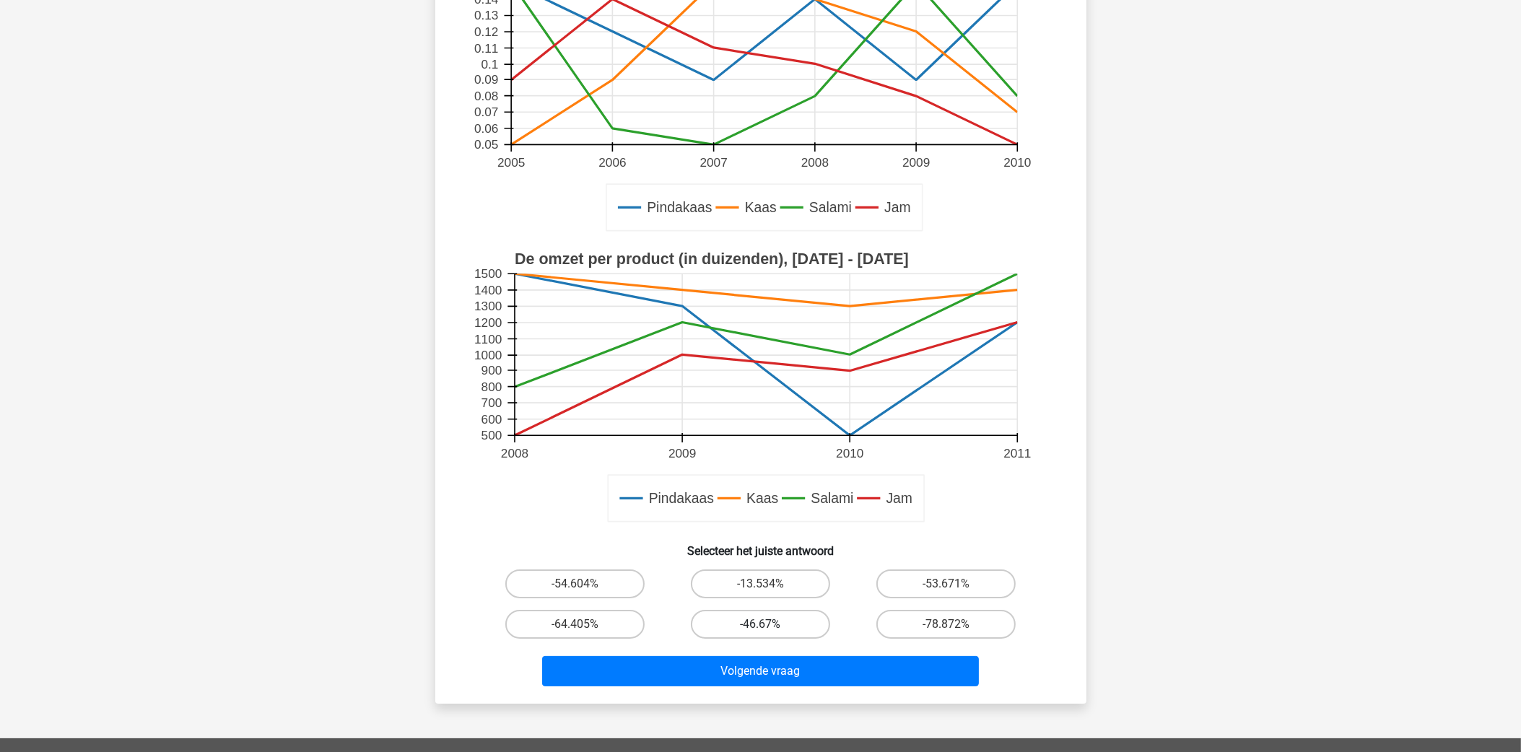
drag, startPoint x: 735, startPoint y: 605, endPoint x: 751, endPoint y: 621, distance: 23.0
click at [737, 606] on div "-46.67%" at bounding box center [760, 624] width 185 height 40
drag, startPoint x: 768, startPoint y: 615, endPoint x: 786, endPoint y: 625, distance: 20.7
click at [773, 617] on label "-46.67%" at bounding box center [760, 624] width 139 height 29
click at [769, 624] on input "-46.67%" at bounding box center [764, 628] width 9 height 9
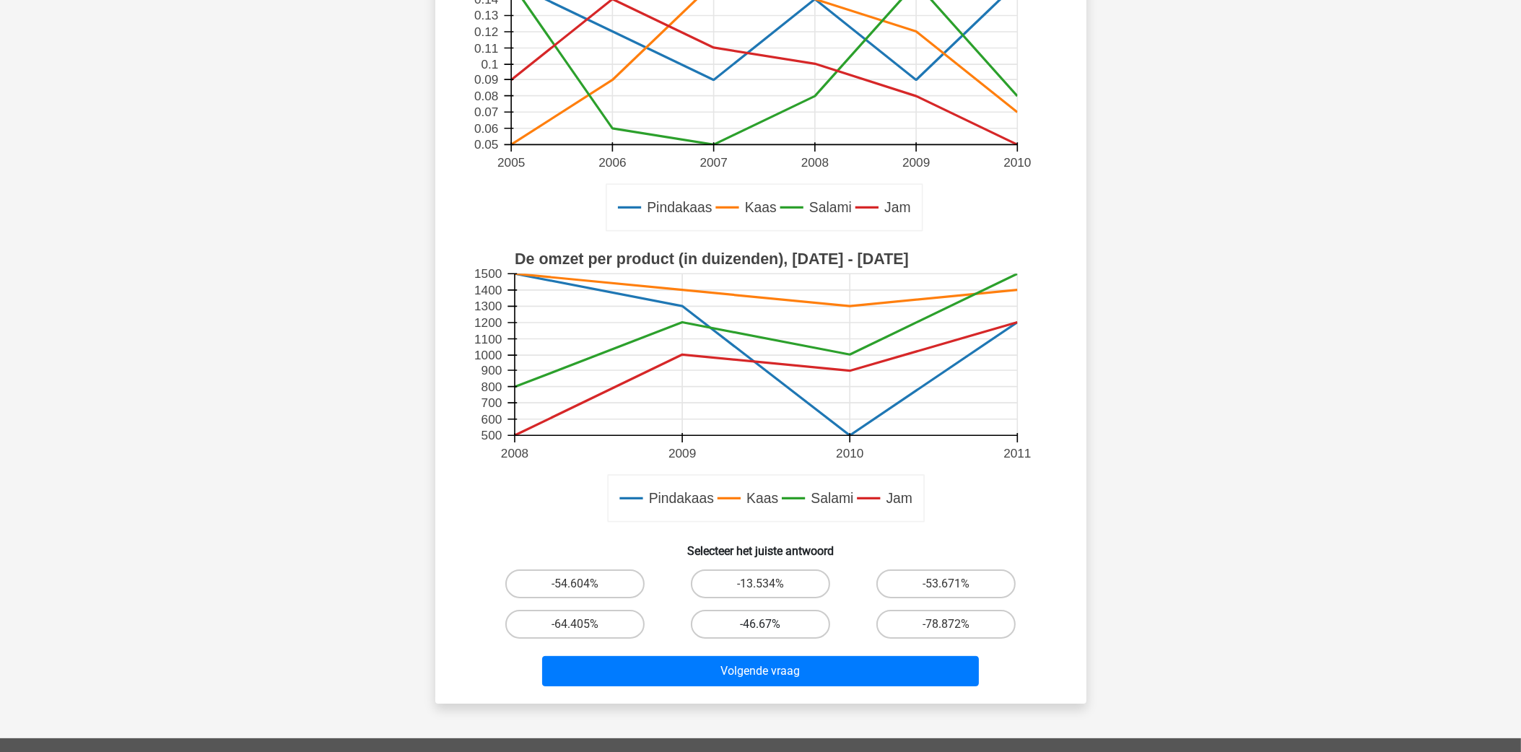
radio input "true"
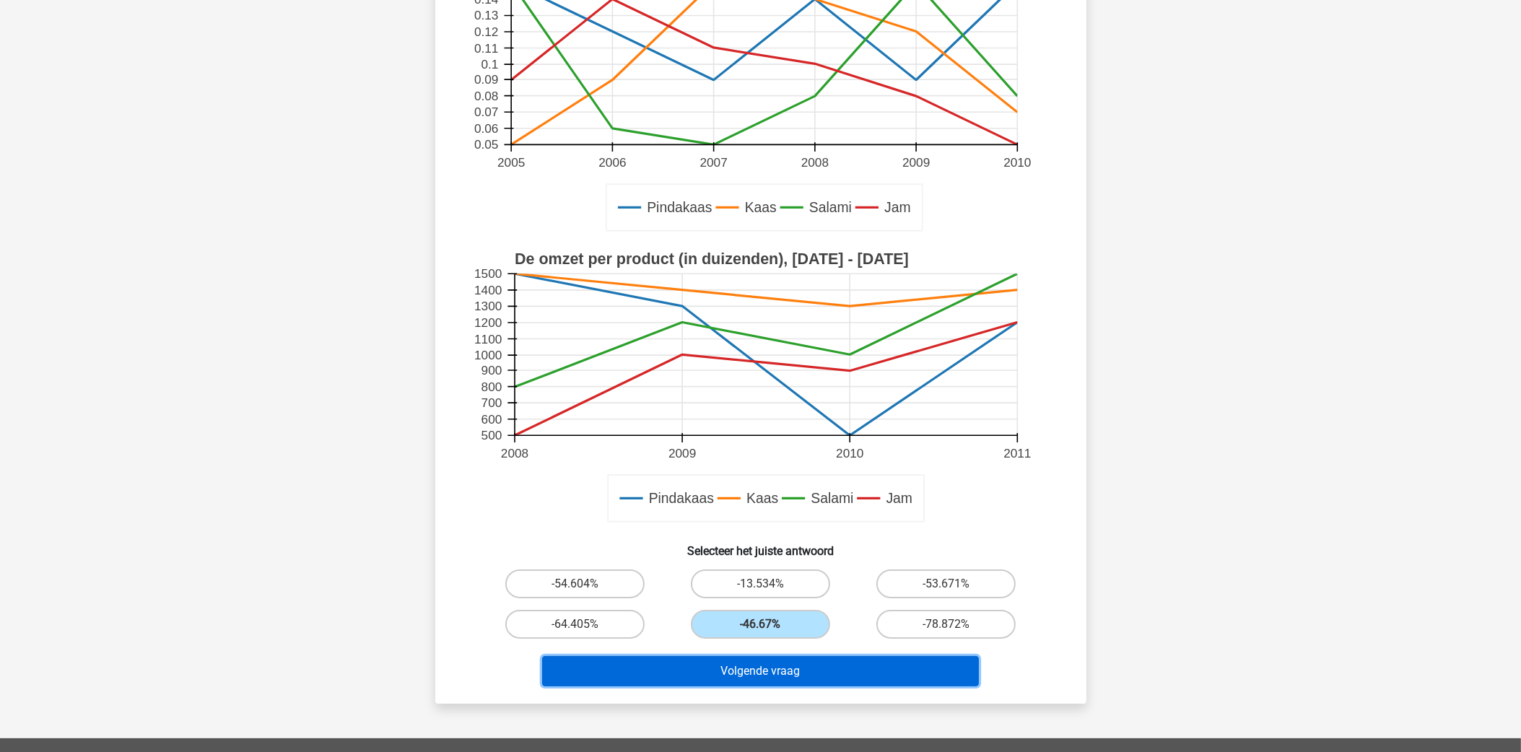
click at [793, 664] on button "Volgende vraag" at bounding box center [760, 671] width 437 height 30
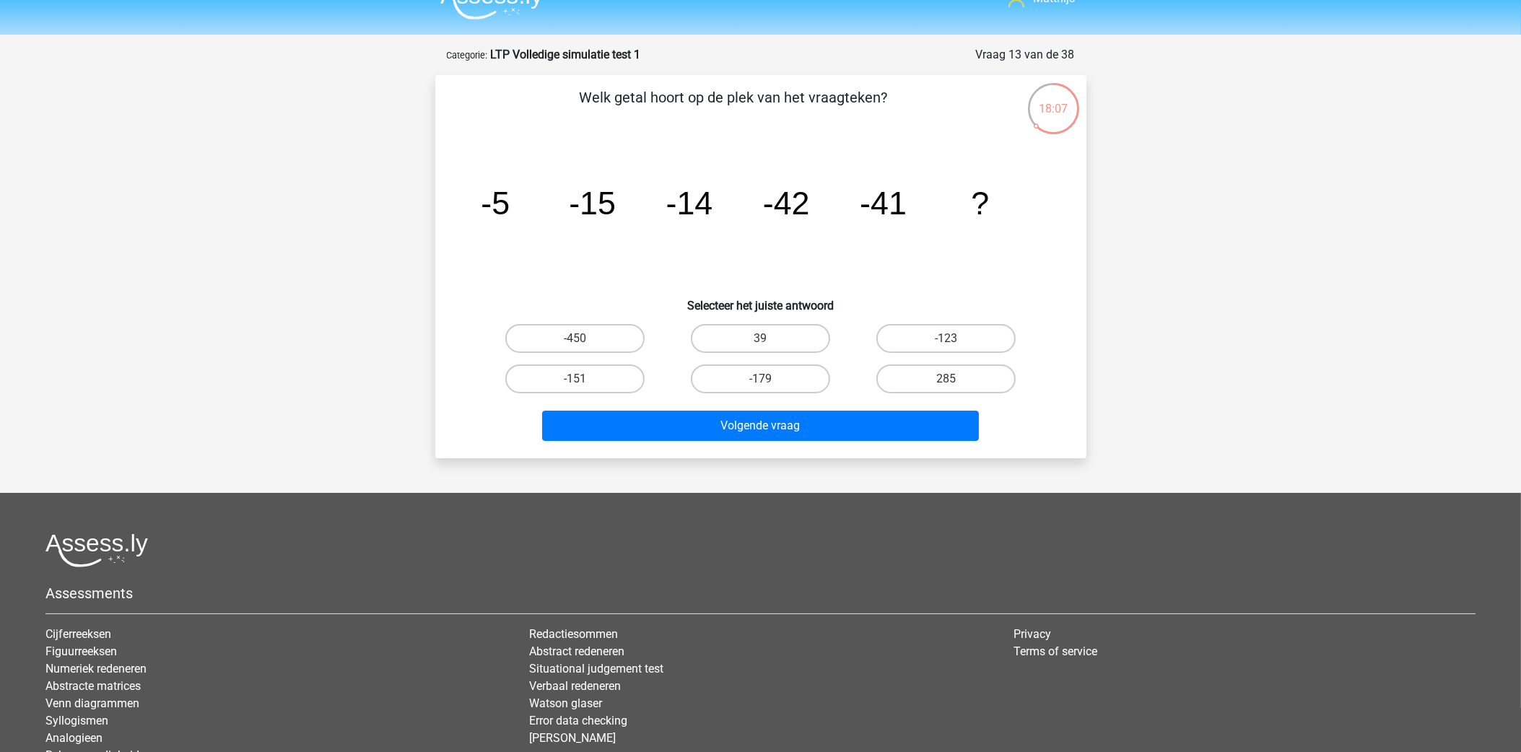
scroll to position [0, 0]
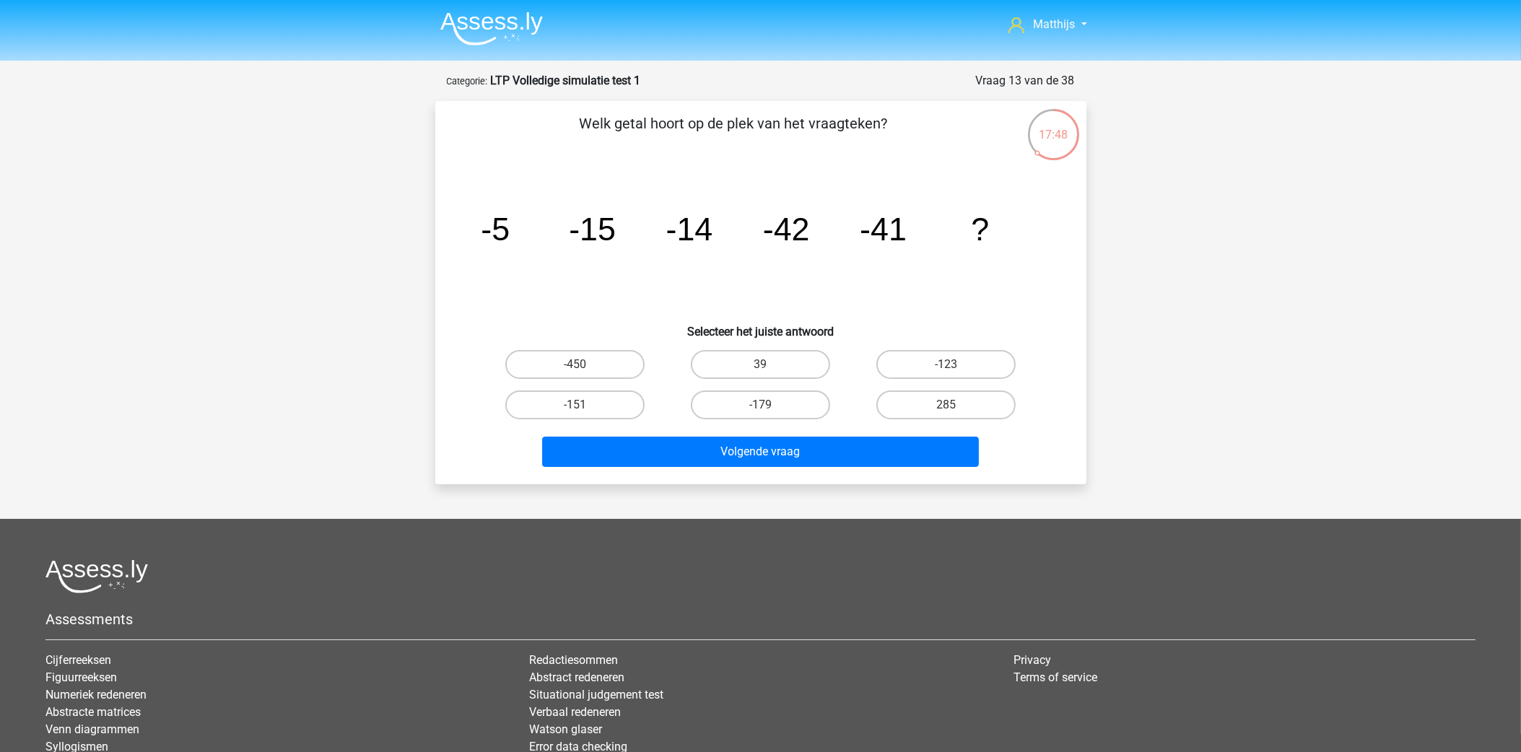
click at [960, 345] on div "-123" at bounding box center [945, 364] width 185 height 40
click at [960, 354] on label "-123" at bounding box center [945, 364] width 139 height 29
click at [956, 364] on input "-123" at bounding box center [950, 368] width 9 height 9
radio input "true"
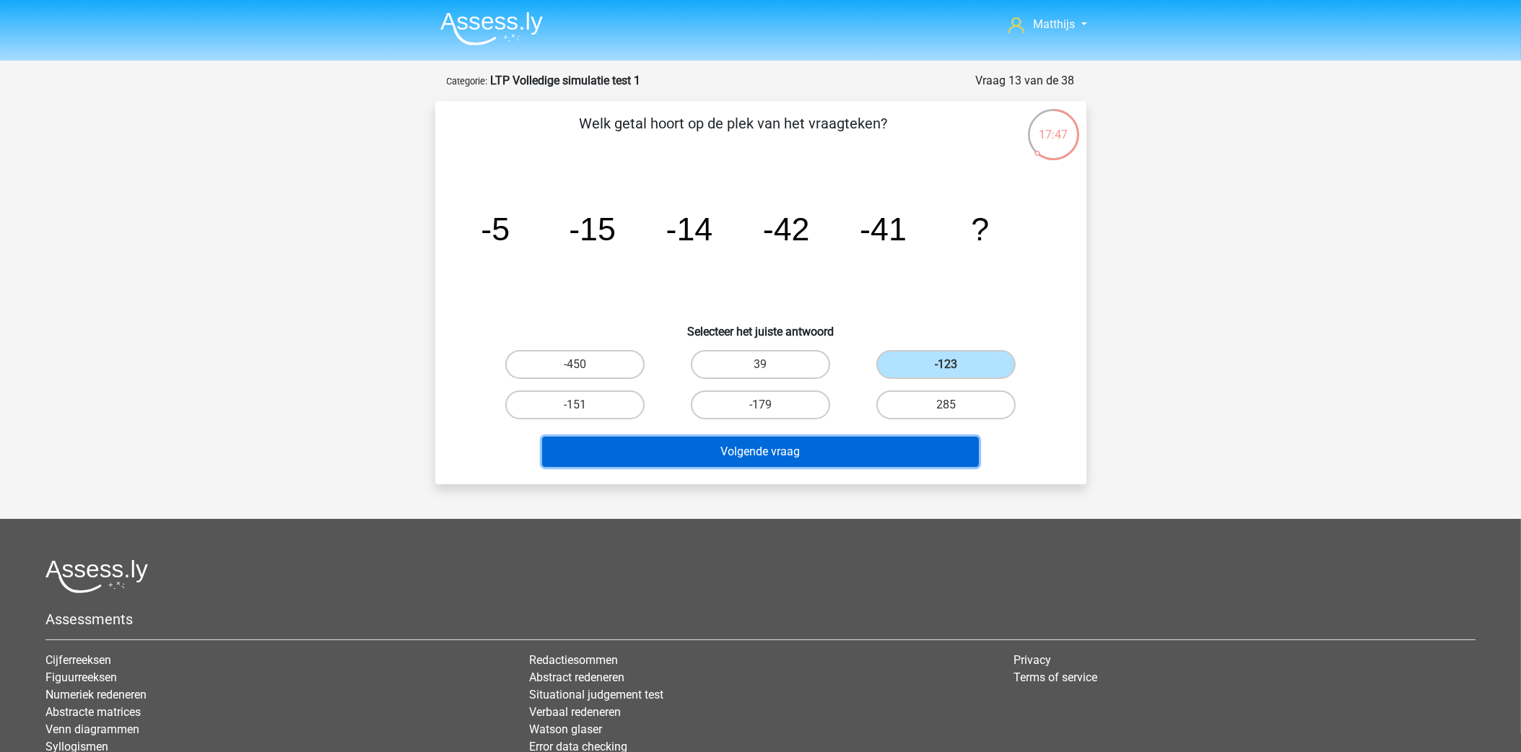
click at [914, 445] on button "Volgende vraag" at bounding box center [760, 452] width 437 height 30
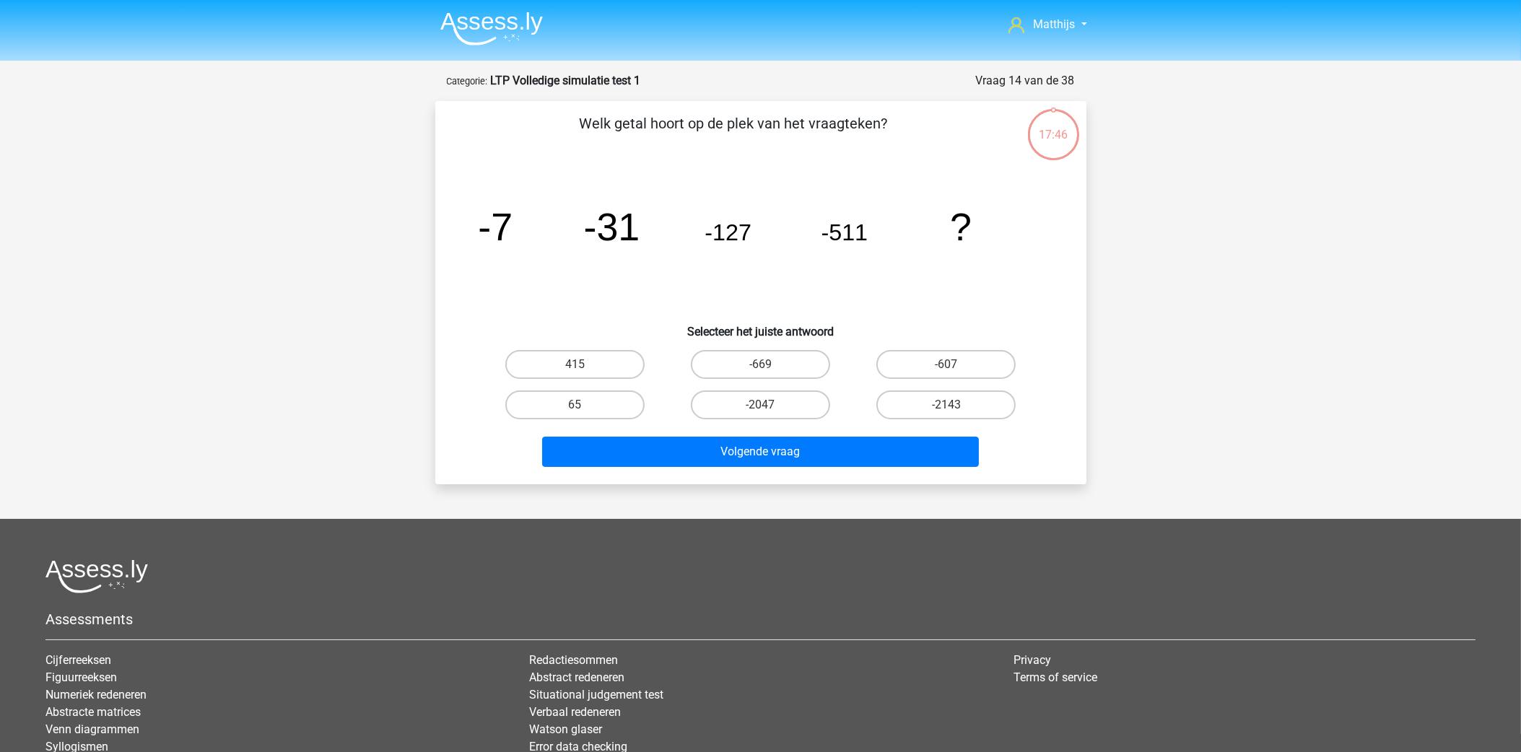
scroll to position [71, 0]
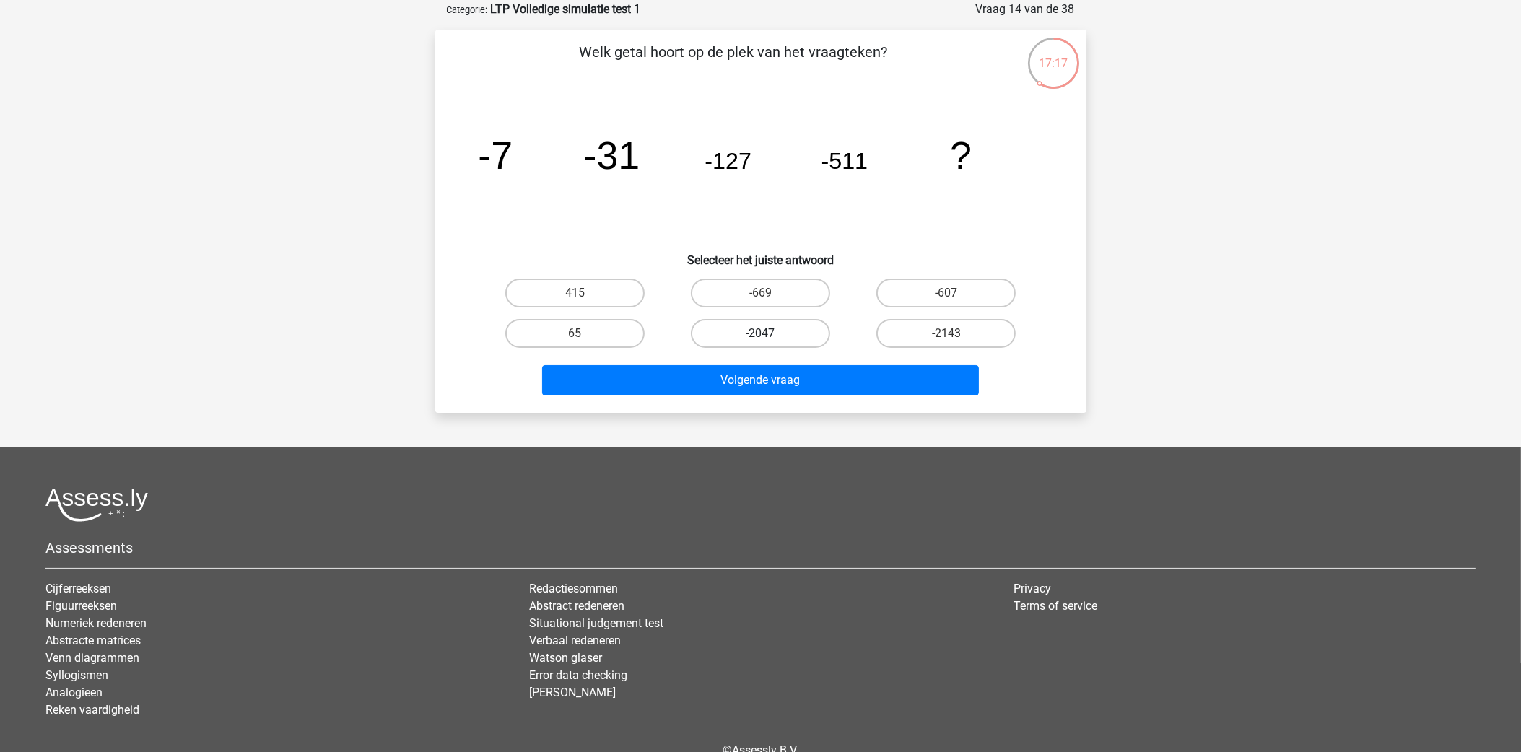
drag, startPoint x: 790, startPoint y: 323, endPoint x: 811, endPoint y: 341, distance: 28.2
click at [790, 323] on label "-2047" at bounding box center [760, 333] width 139 height 29
click at [769, 333] on input "-2047" at bounding box center [764, 337] width 9 height 9
radio input "true"
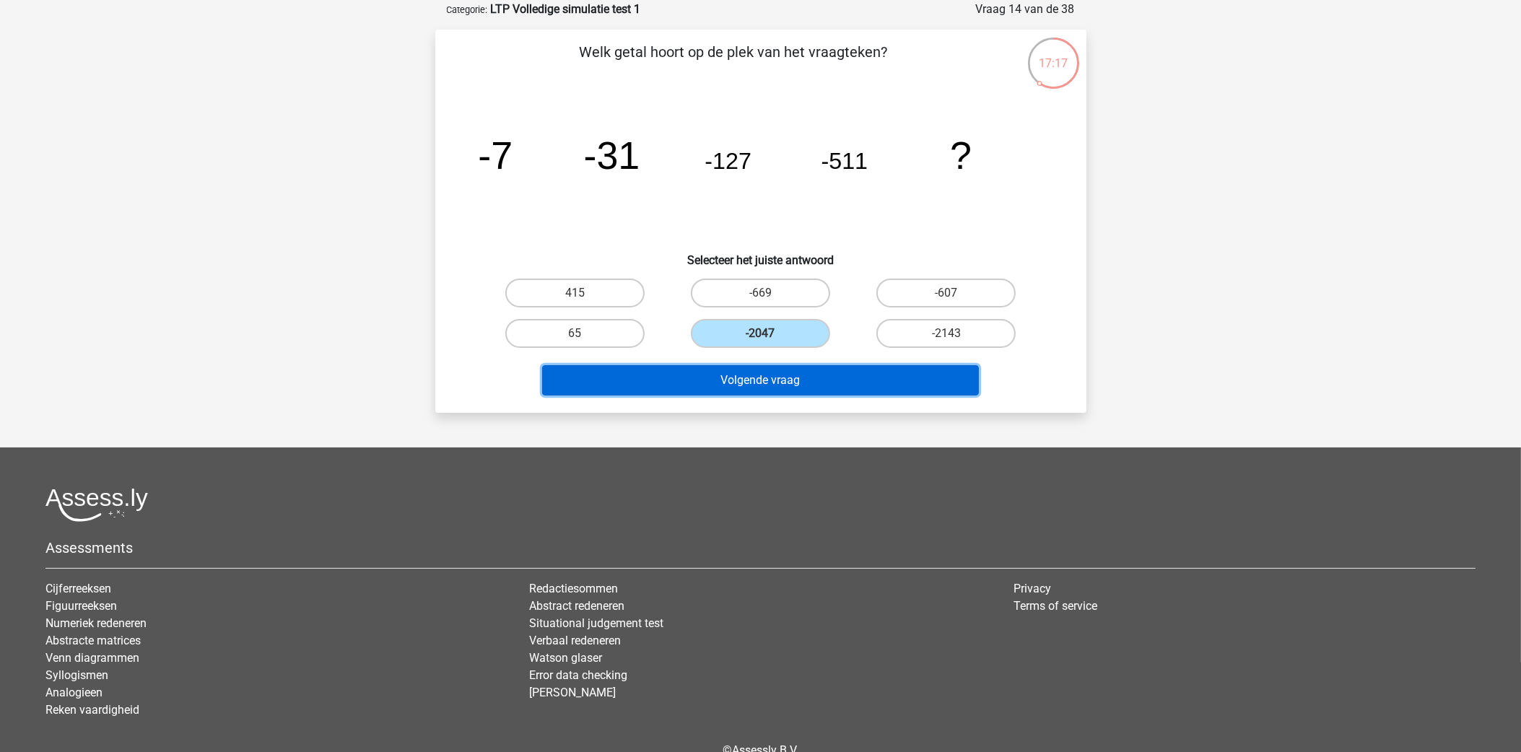
click at [826, 383] on button "Volgende vraag" at bounding box center [760, 380] width 437 height 30
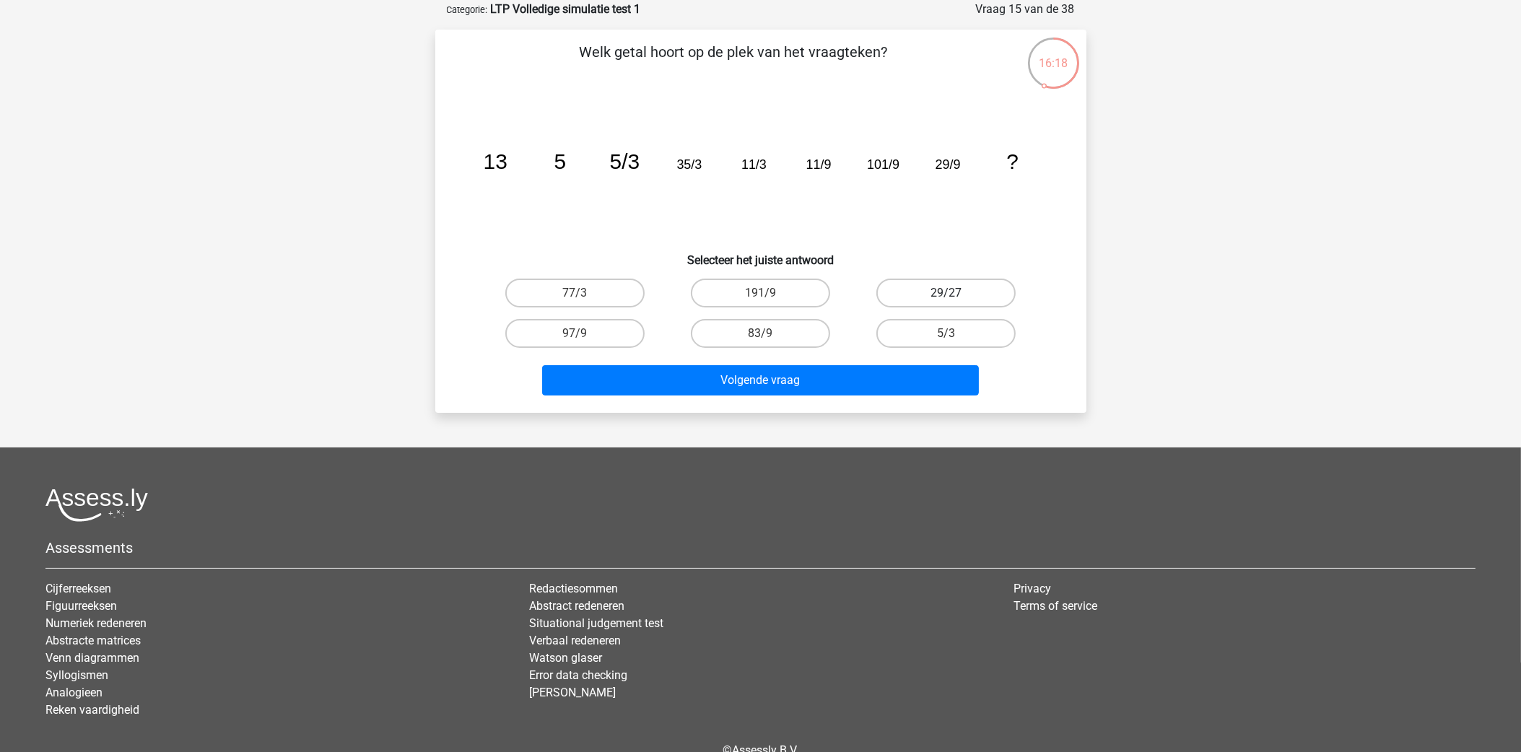
click at [959, 285] on label "29/27" at bounding box center [945, 293] width 139 height 29
click at [956, 293] on input "29/27" at bounding box center [950, 297] width 9 height 9
radio input "true"
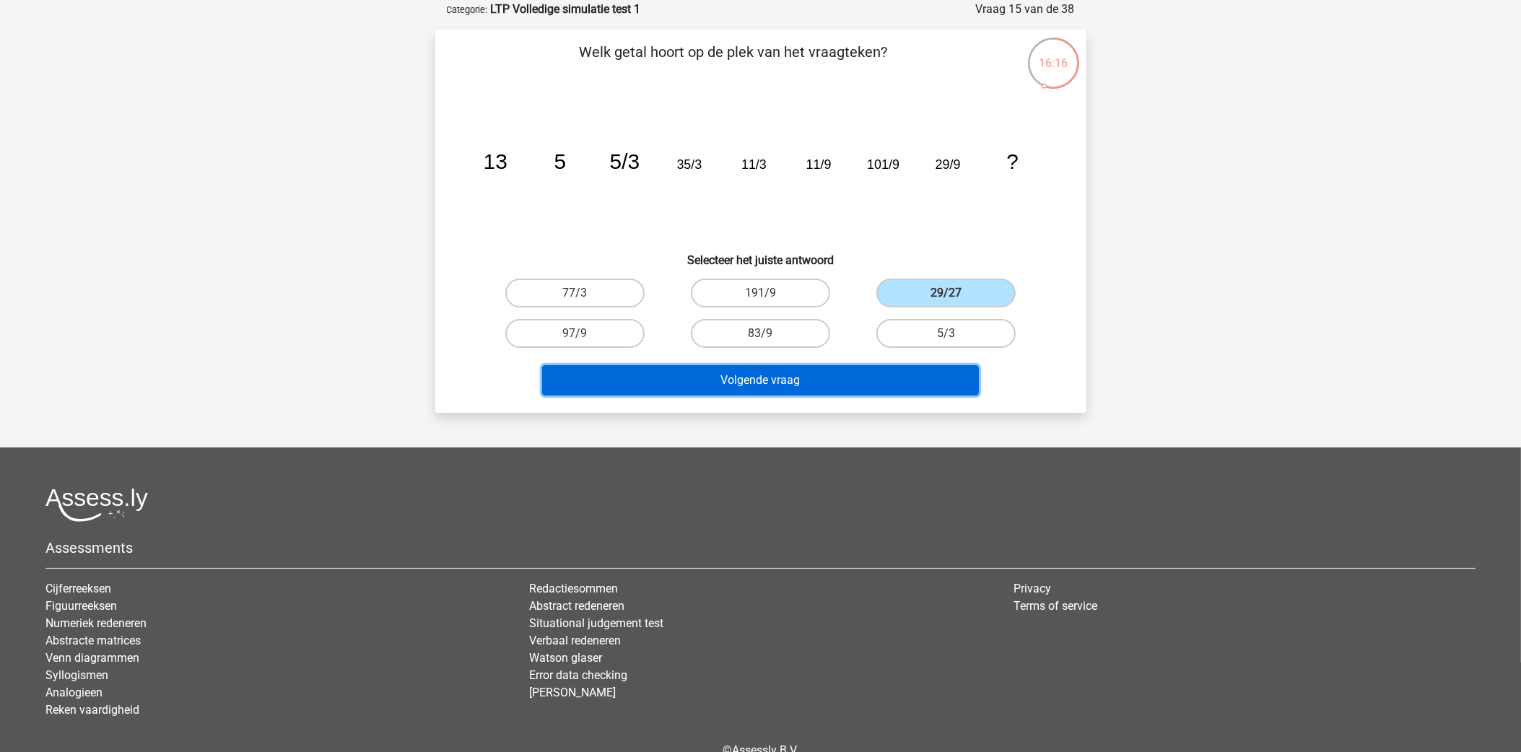
click at [885, 372] on button "Volgende vraag" at bounding box center [760, 380] width 437 height 30
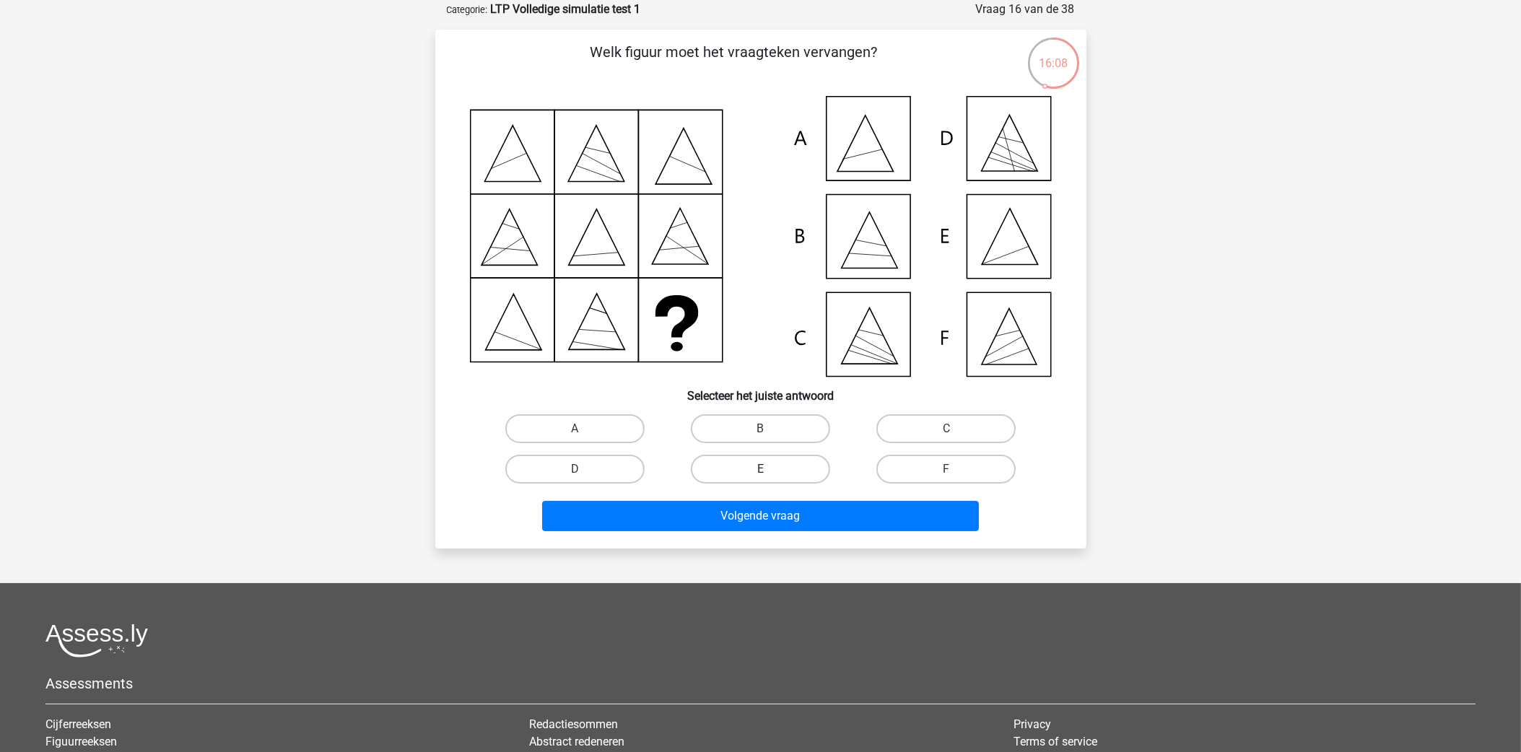
click at [796, 472] on label "E" at bounding box center [760, 469] width 139 height 29
click at [769, 472] on input "E" at bounding box center [764, 473] width 9 height 9
radio input "true"
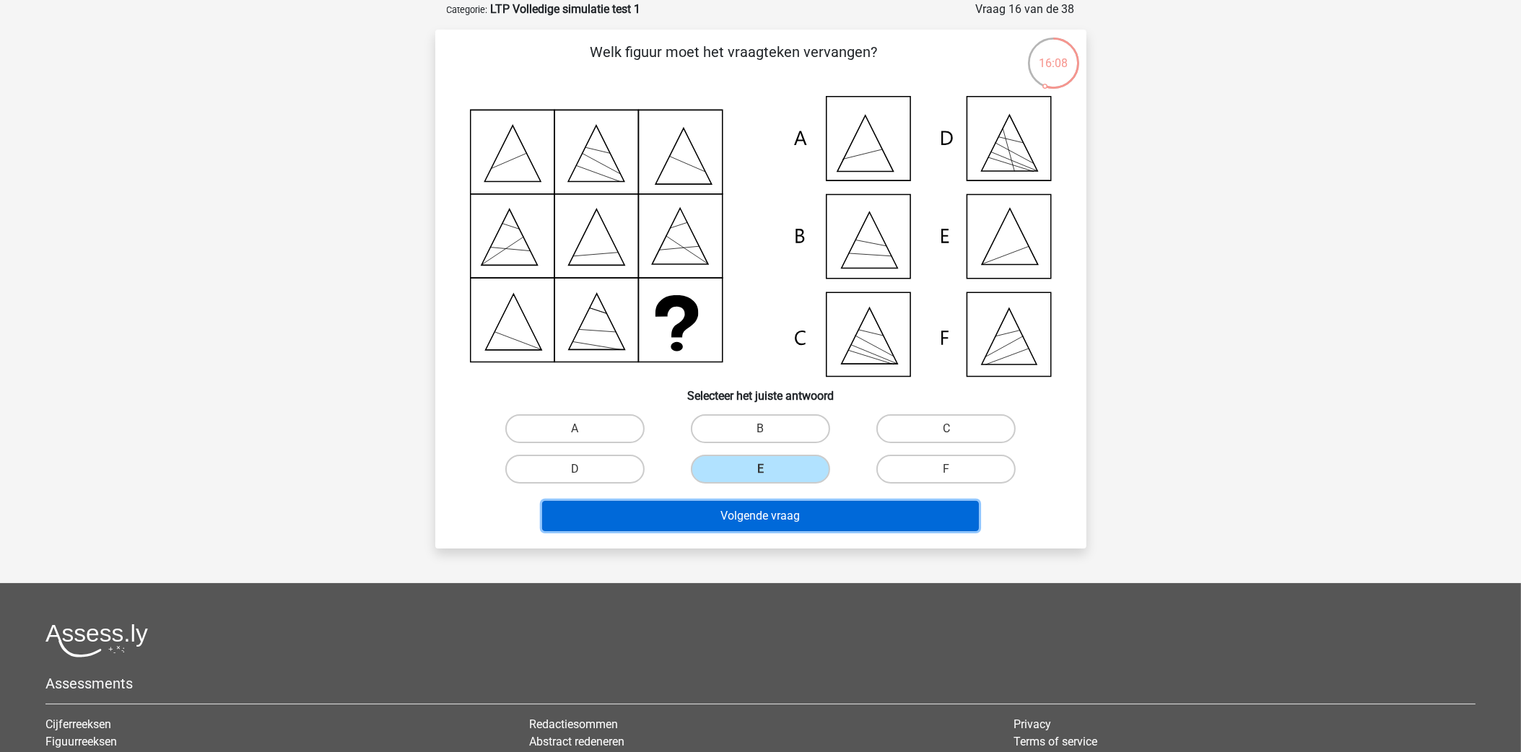
drag, startPoint x: 811, startPoint y: 517, endPoint x: 850, endPoint y: 499, distance: 42.0
click at [811, 518] on button "Volgende vraag" at bounding box center [760, 516] width 437 height 30
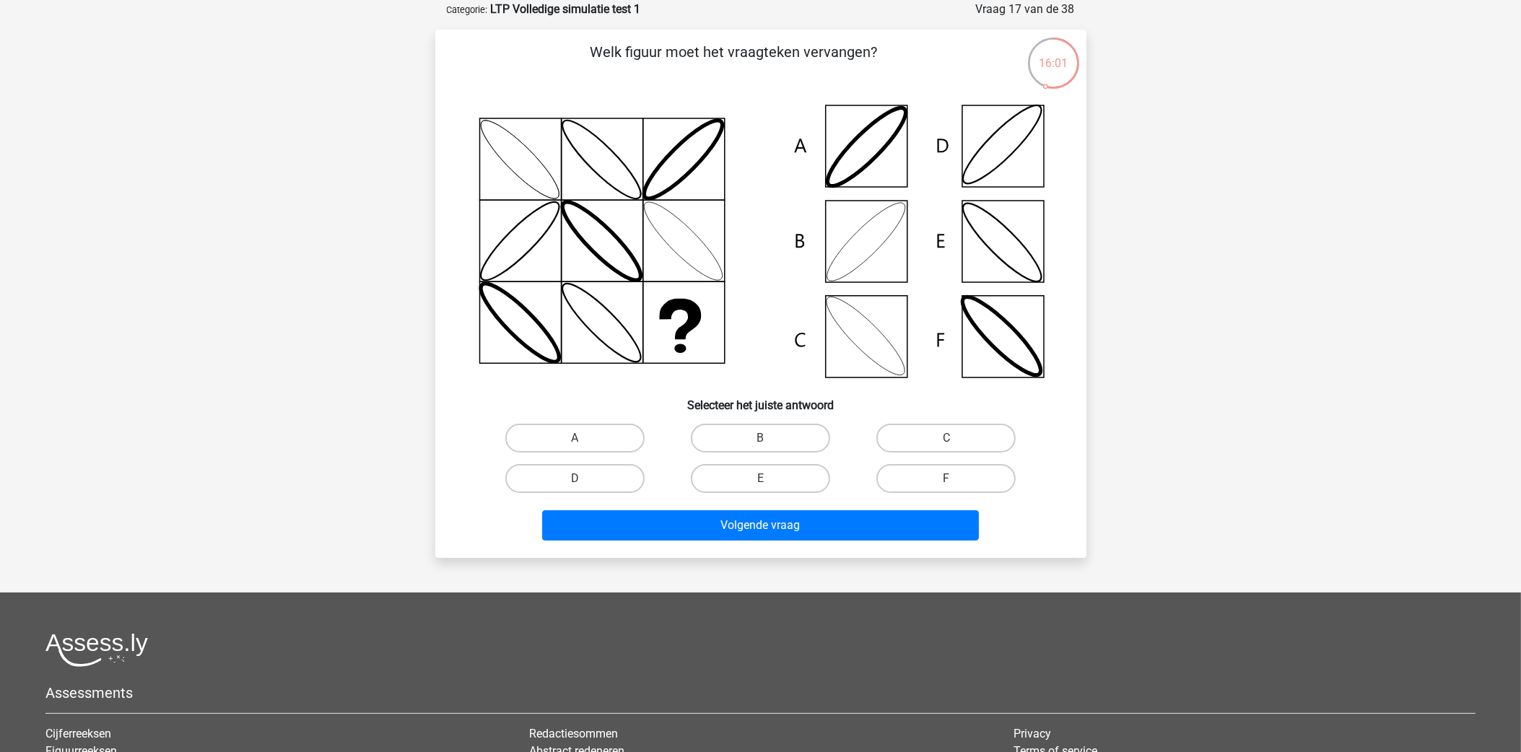
click at [868, 235] on icon at bounding box center [761, 241] width 582 height 291
click at [772, 436] on label "B" at bounding box center [760, 438] width 139 height 29
click at [769, 438] on input "B" at bounding box center [764, 442] width 9 height 9
radio input "true"
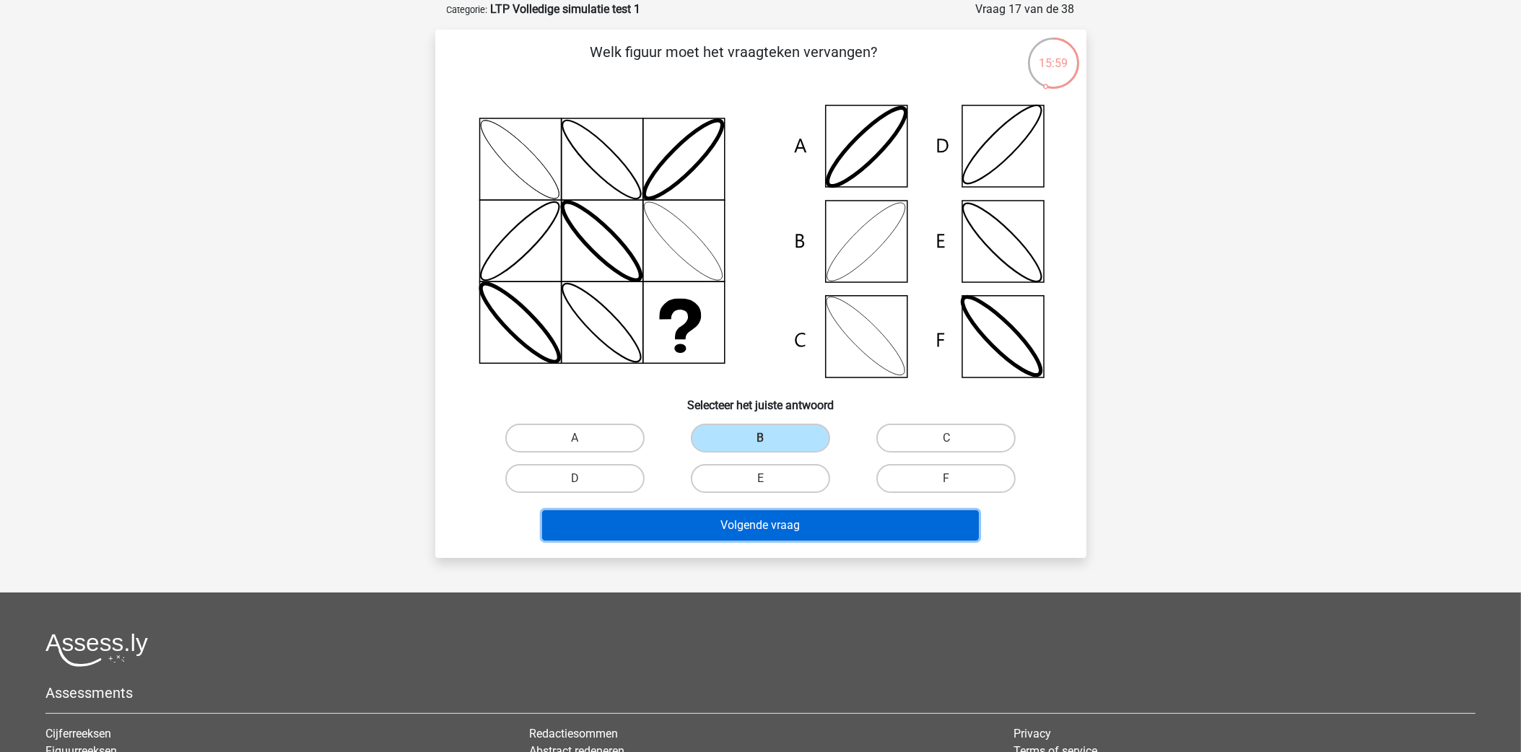
click at [790, 523] on button "Volgende vraag" at bounding box center [760, 525] width 437 height 30
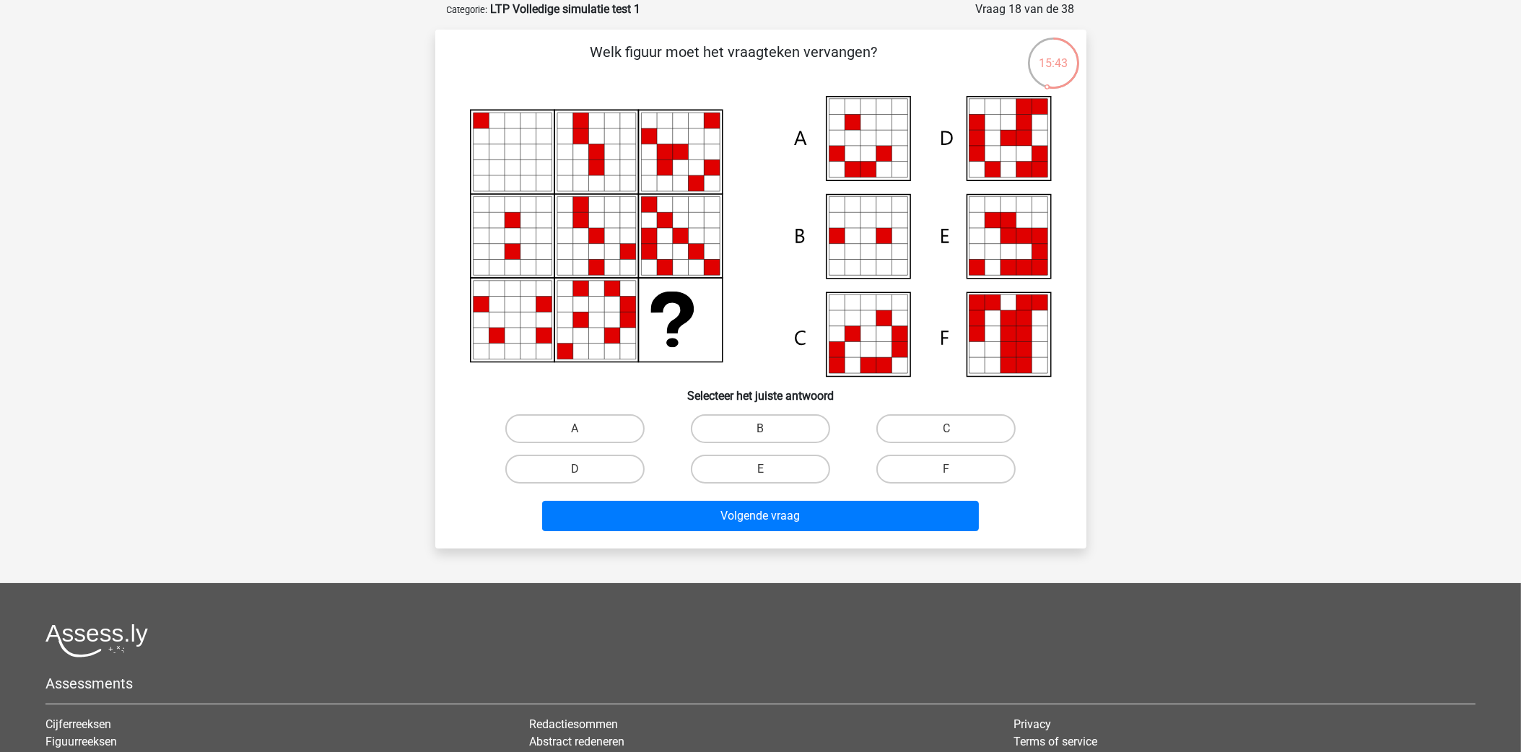
drag, startPoint x: 760, startPoint y: 474, endPoint x: 764, endPoint y: 485, distance: 11.7
click at [756, 471] on div "E" at bounding box center [760, 469] width 174 height 29
click at [761, 458] on label "E" at bounding box center [760, 469] width 139 height 29
click at [761, 469] on input "E" at bounding box center [764, 473] width 9 height 9
radio input "true"
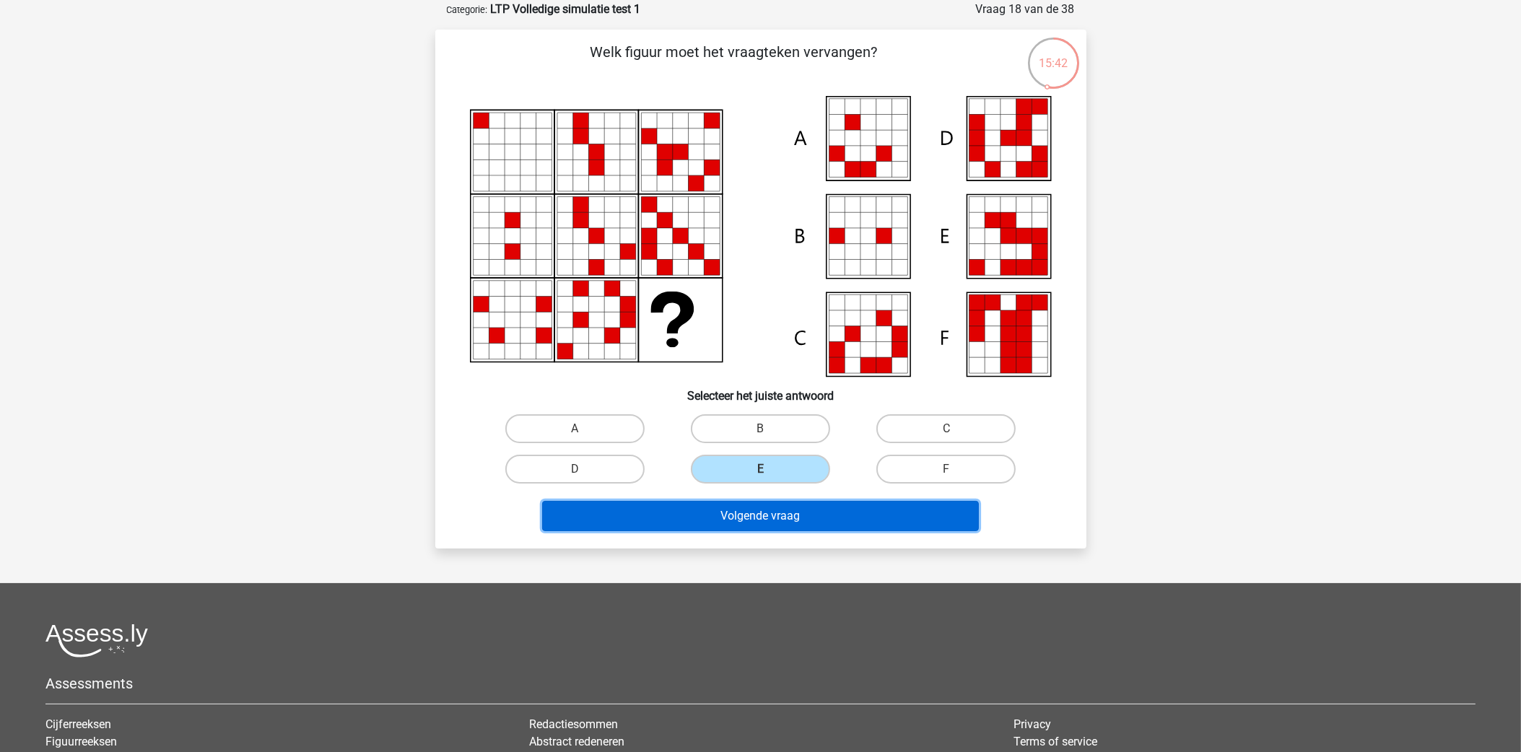
click at [774, 521] on button "Volgende vraag" at bounding box center [760, 516] width 437 height 30
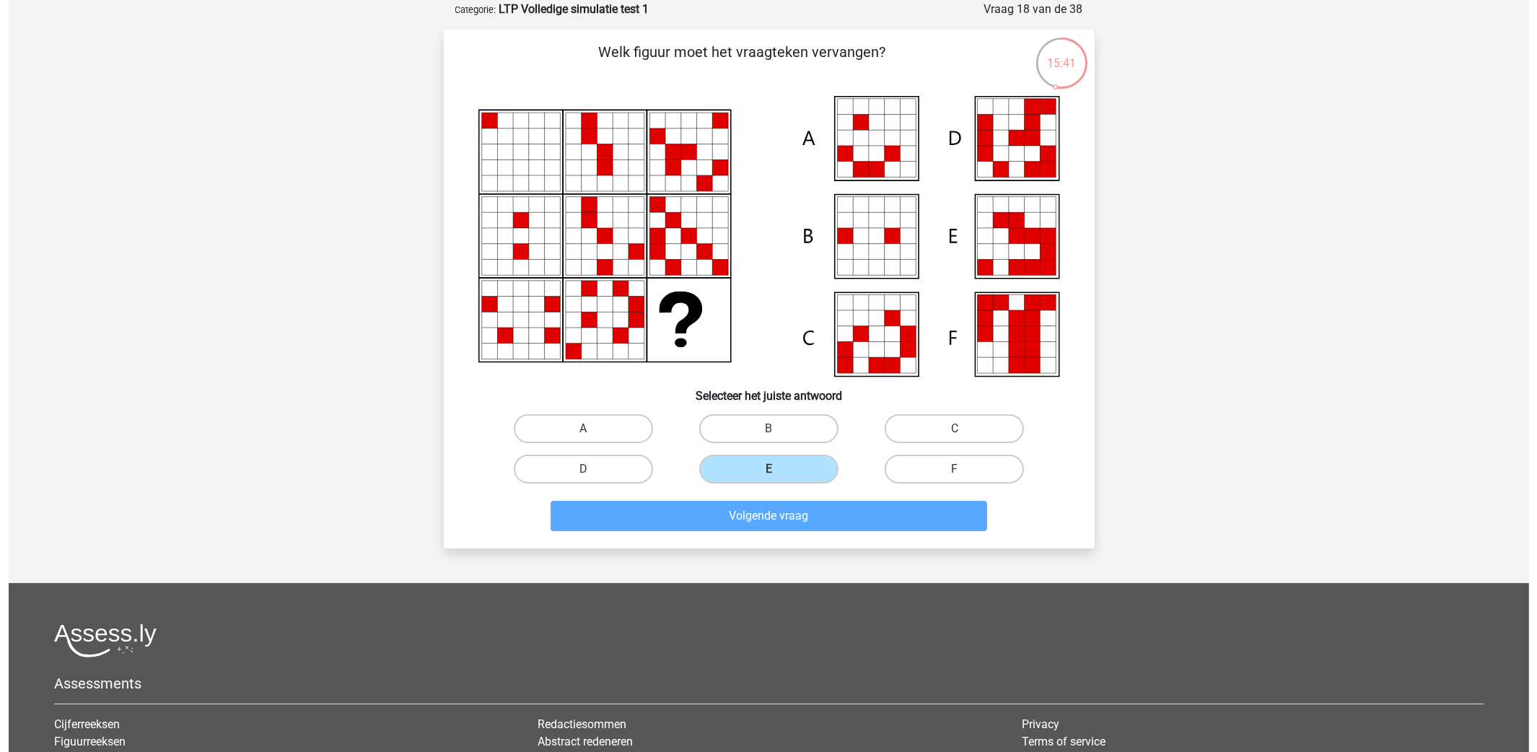
scroll to position [0, 0]
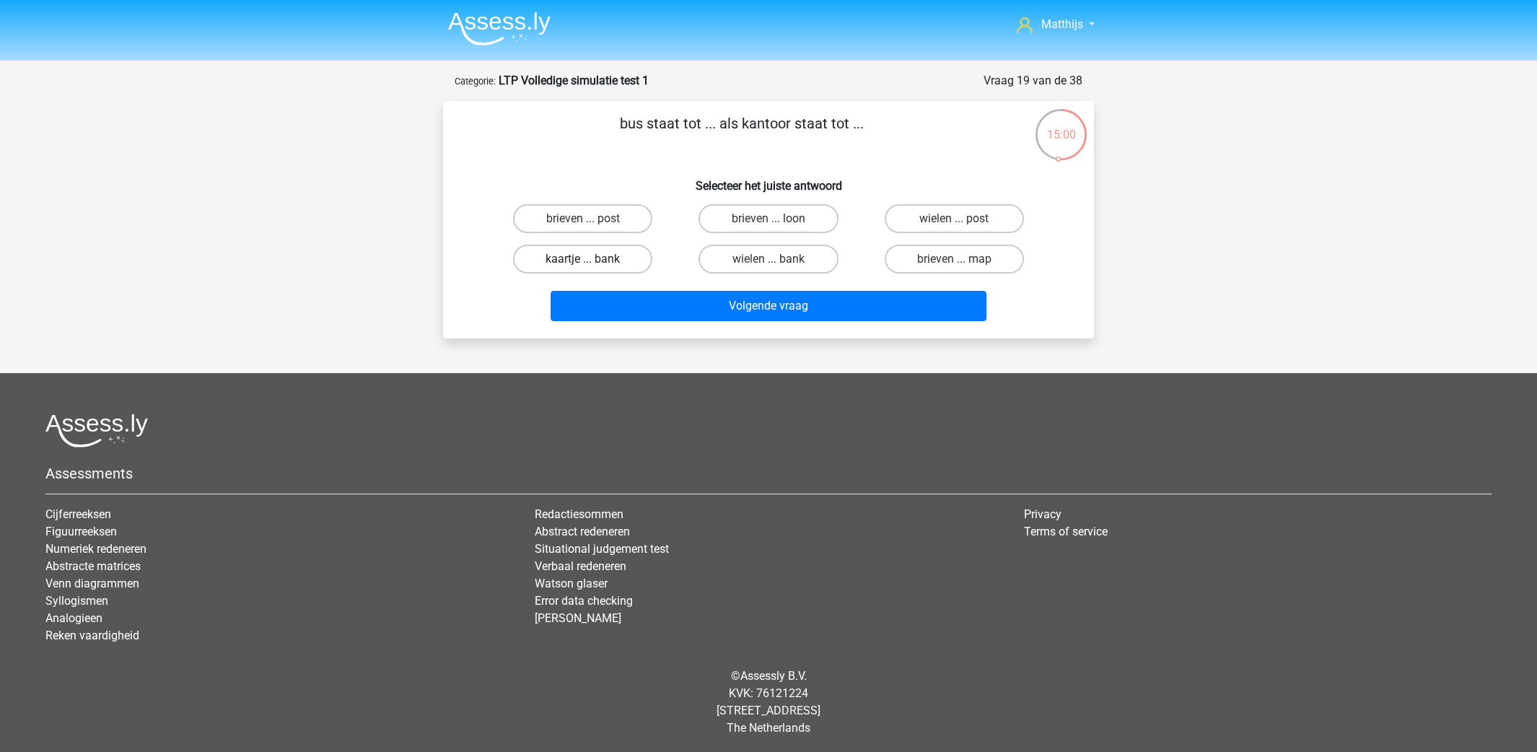
click at [608, 254] on label "kaartje ... bank" at bounding box center [582, 259] width 139 height 29
click at [593, 259] on input "kaartje ... bank" at bounding box center [587, 263] width 9 height 9
radio input "true"
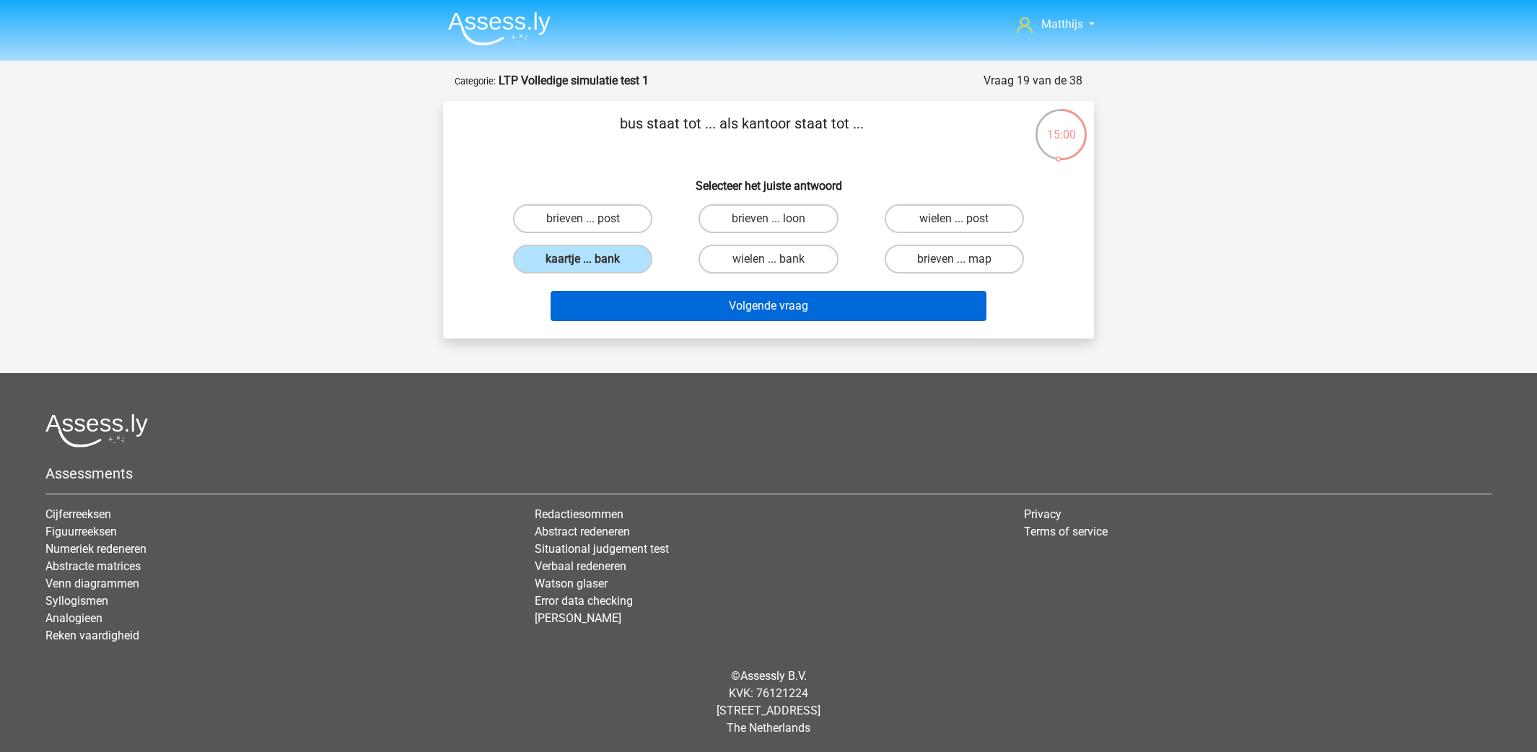
click at [642, 288] on div "Volgende vraag" at bounding box center [768, 303] width 605 height 48
click at [877, 302] on button "Volgende vraag" at bounding box center [769, 306] width 437 height 30
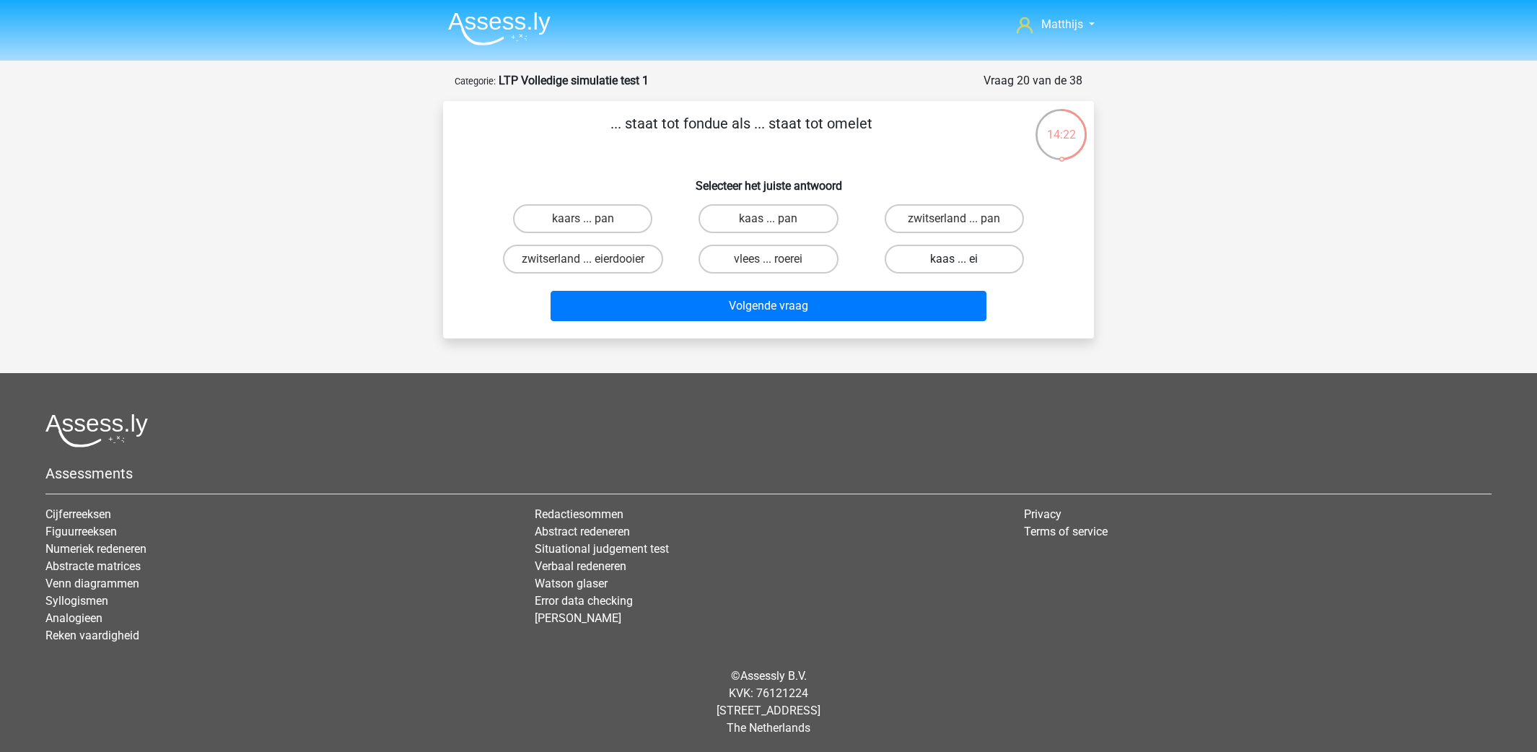
drag, startPoint x: 959, startPoint y: 255, endPoint x: 923, endPoint y: 302, distance: 58.8
click at [959, 253] on label "kaas ... ei" at bounding box center [954, 259] width 139 height 29
click at [959, 259] on input "kaas ... ei" at bounding box center [958, 263] width 9 height 9
radio input "true"
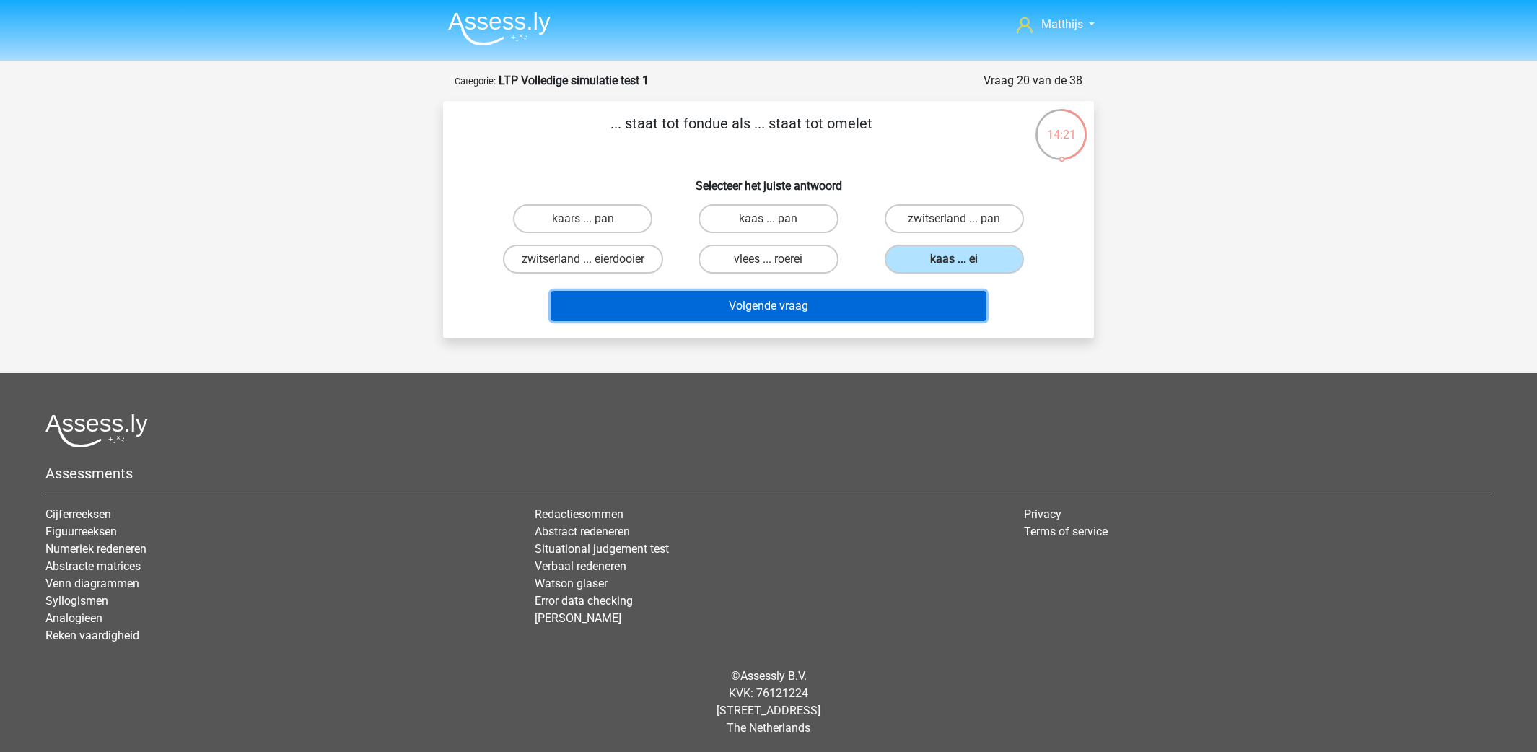
click at [917, 299] on button "Volgende vraag" at bounding box center [769, 306] width 437 height 30
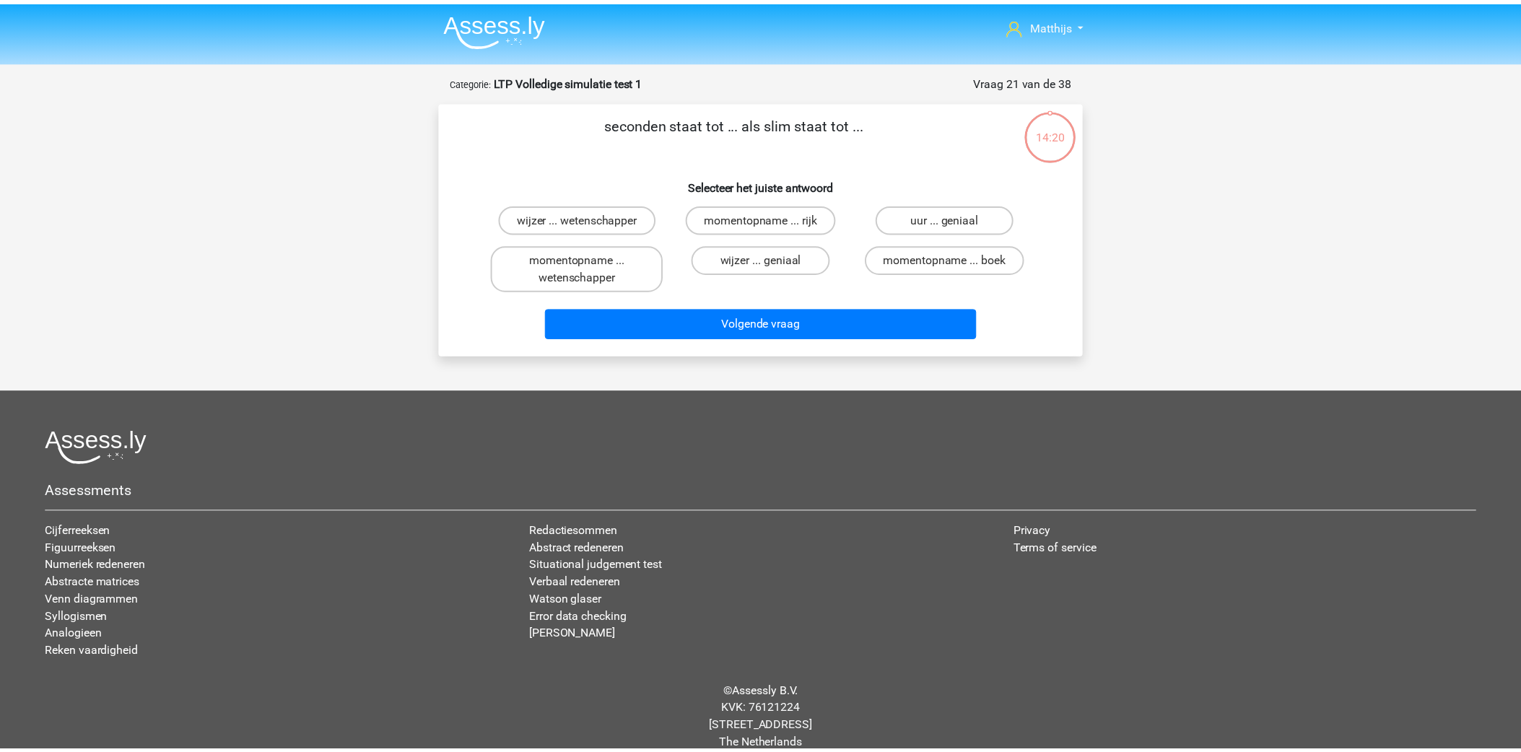
scroll to position [17, 0]
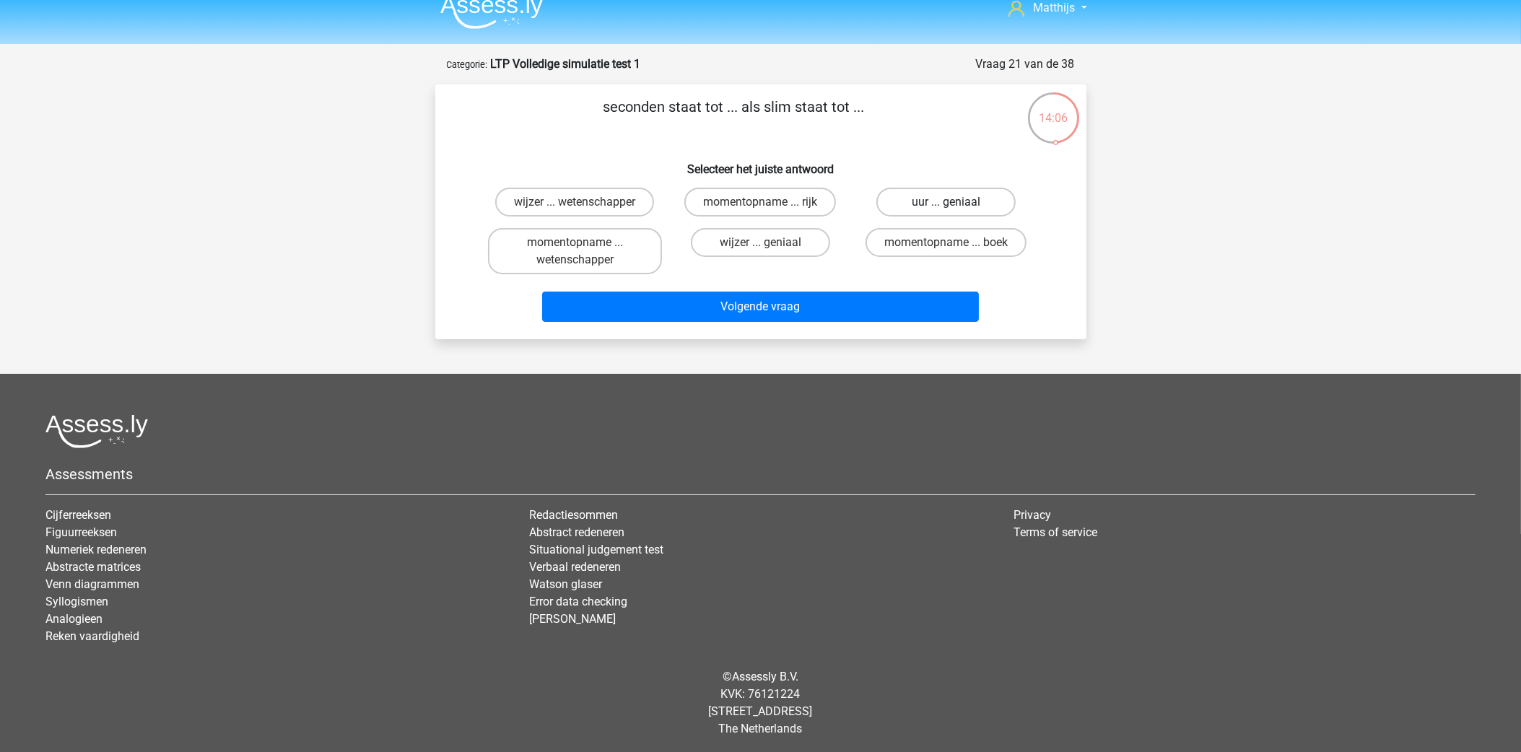
click at [933, 198] on label "uur ... geniaal" at bounding box center [945, 202] width 139 height 29
click at [946, 202] on input "uur ... geniaal" at bounding box center [950, 206] width 9 height 9
radio input "true"
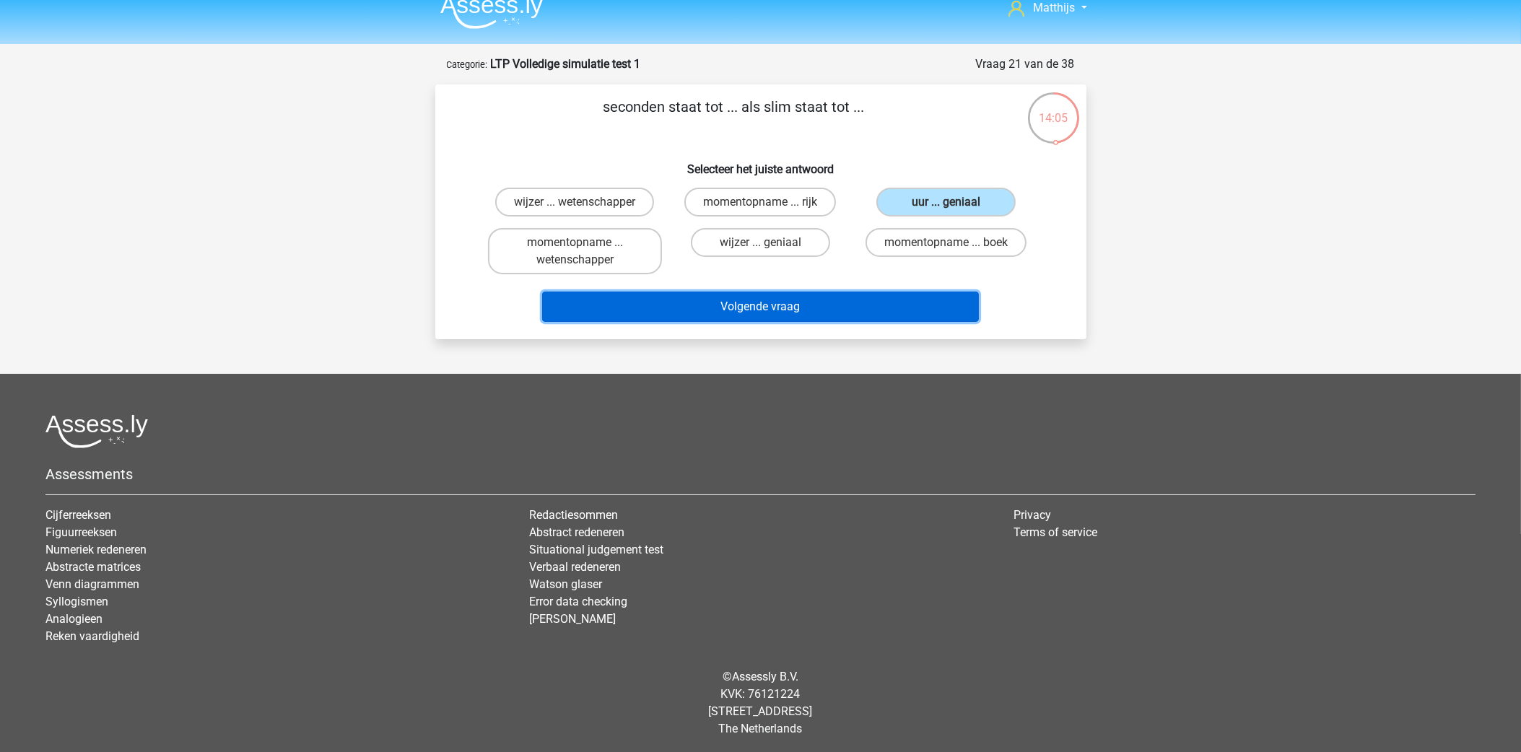
click at [932, 309] on button "Volgende vraag" at bounding box center [760, 307] width 437 height 30
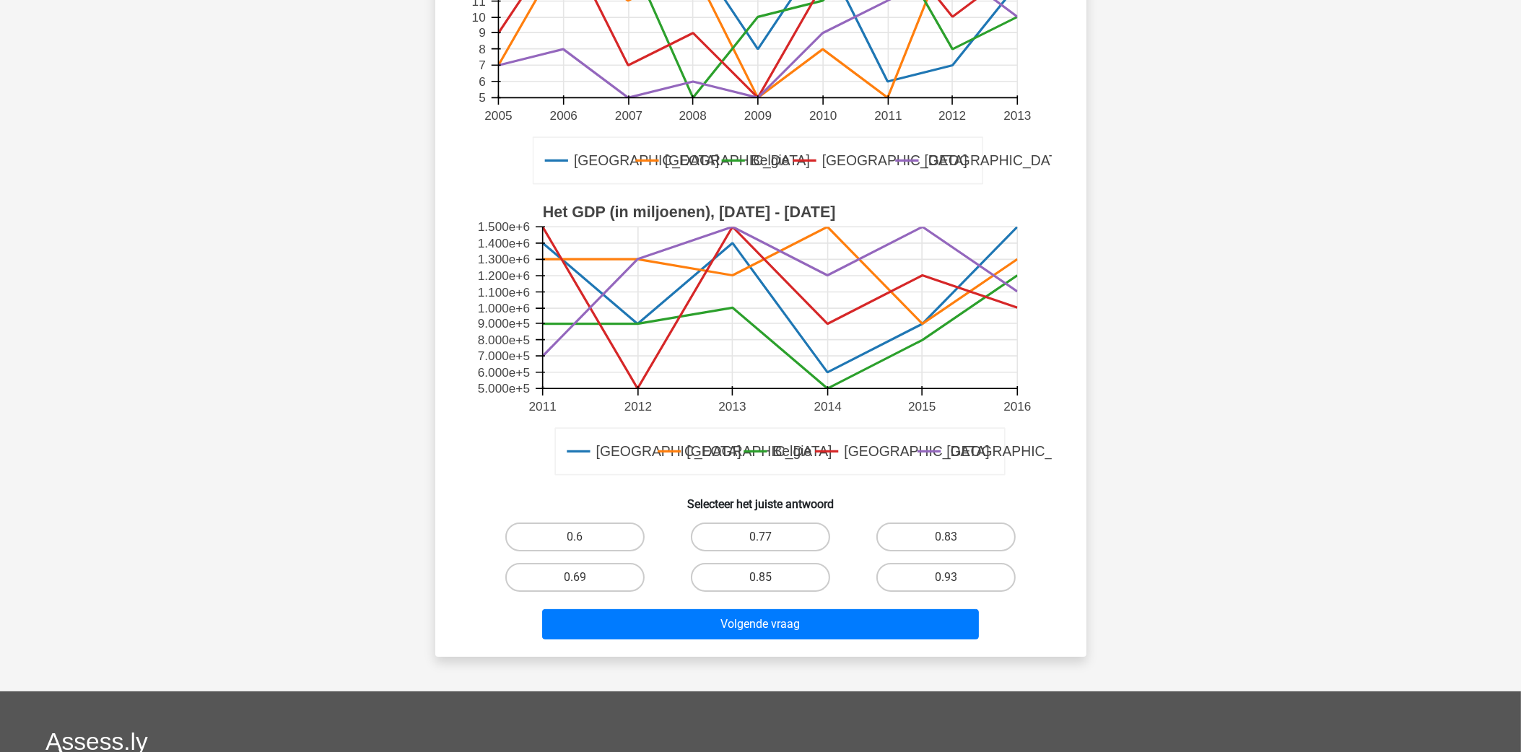
scroll to position [288, 0]
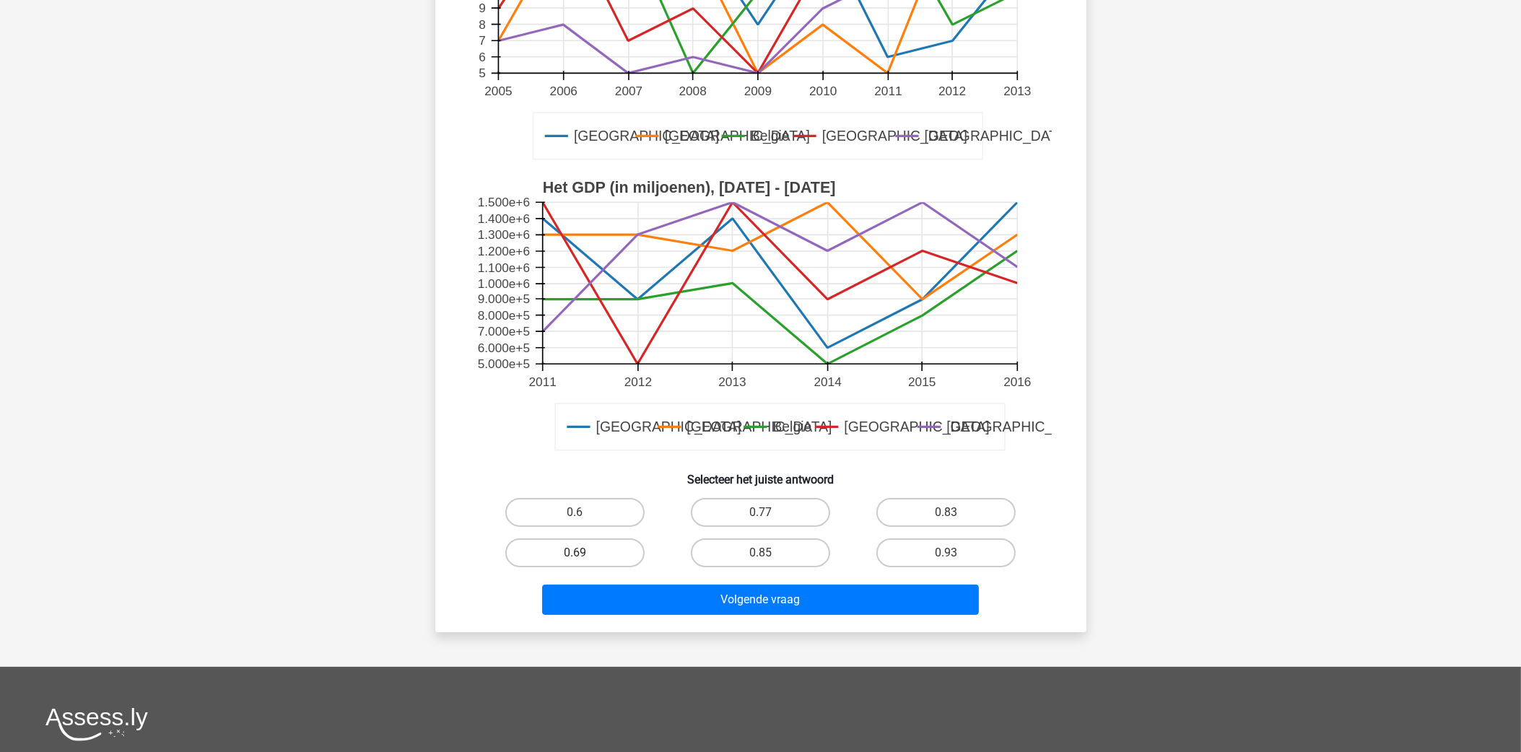
click at [551, 554] on label "0.69" at bounding box center [574, 552] width 139 height 29
click at [575, 554] on input "0.69" at bounding box center [579, 557] width 9 height 9
radio input "true"
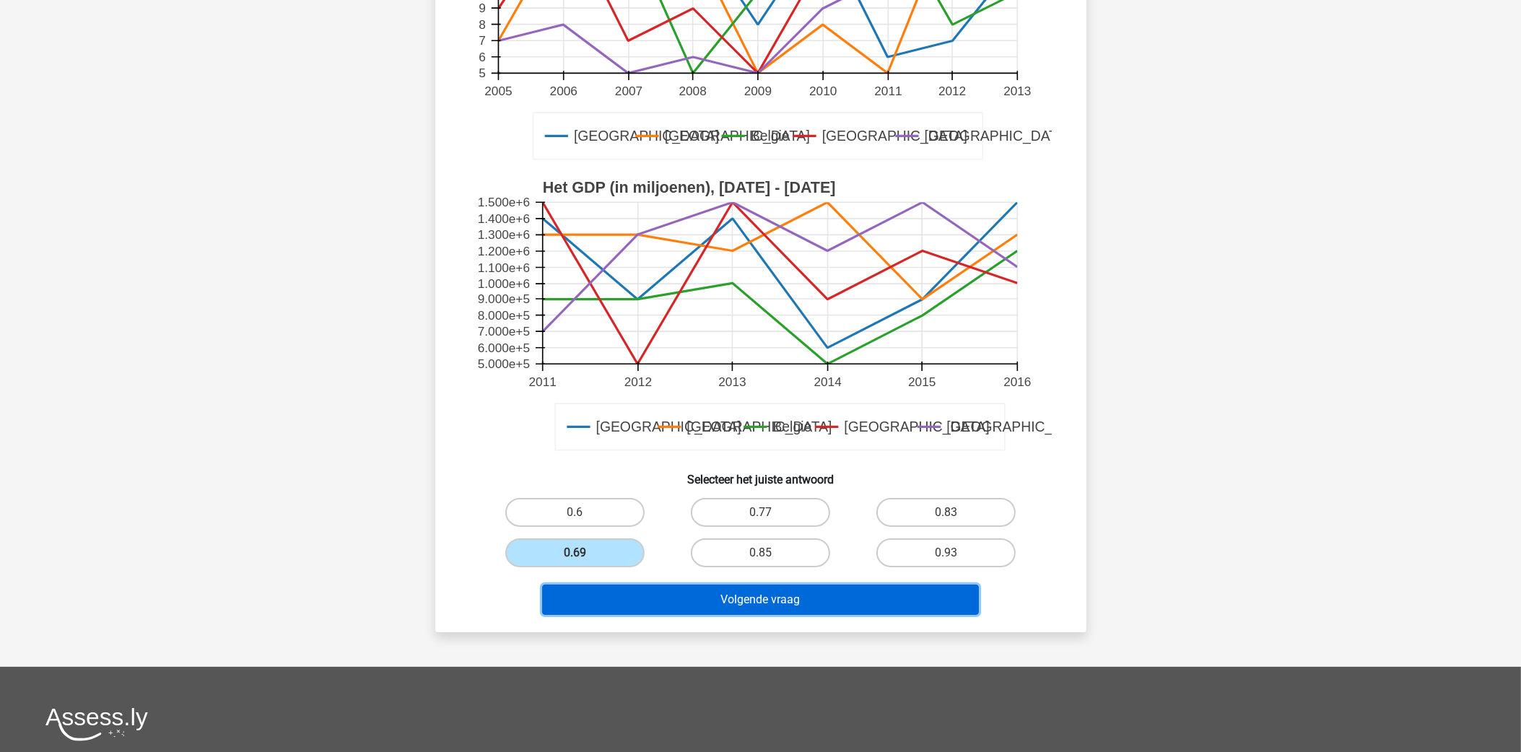
click at [648, 610] on button "Volgende vraag" at bounding box center [760, 600] width 437 height 30
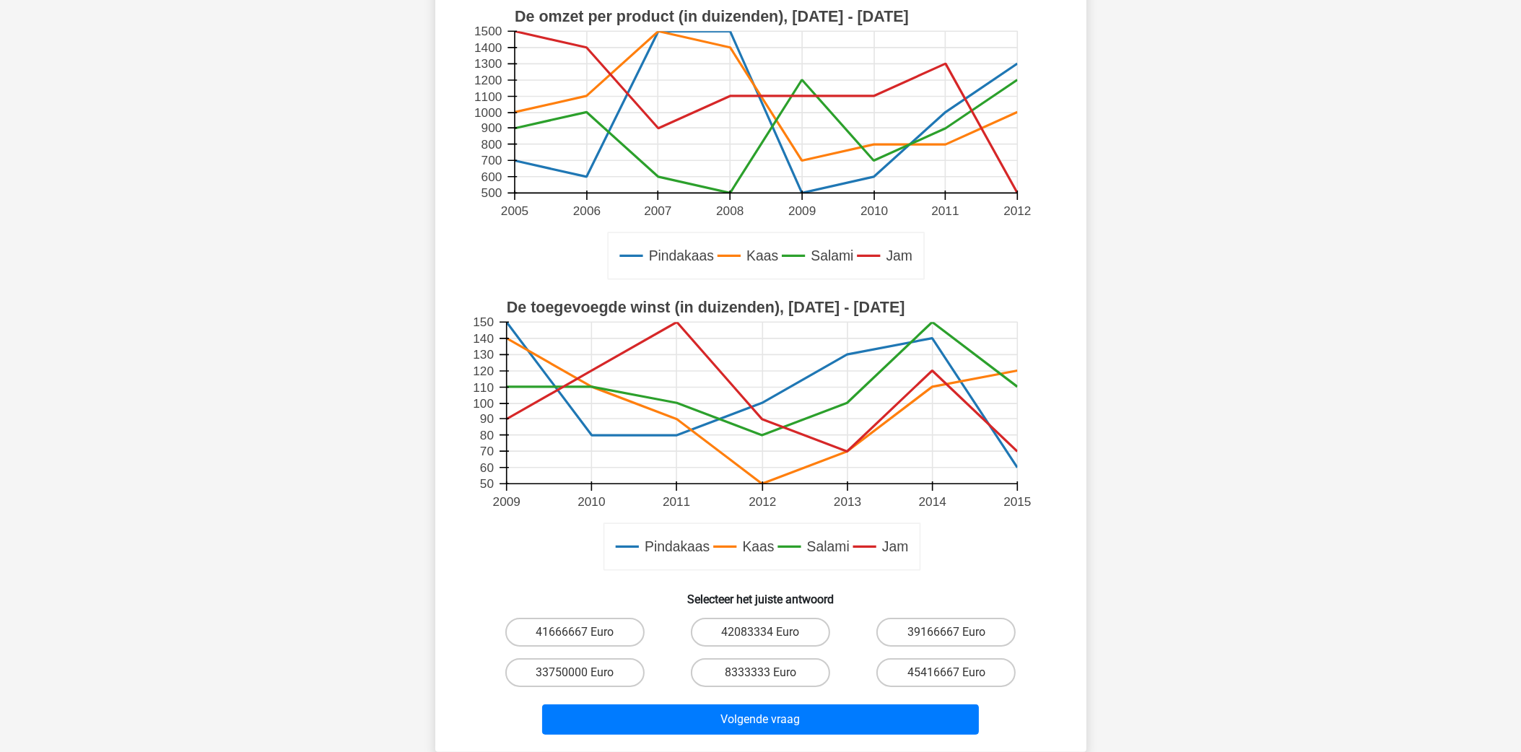
scroll to position [569, 0]
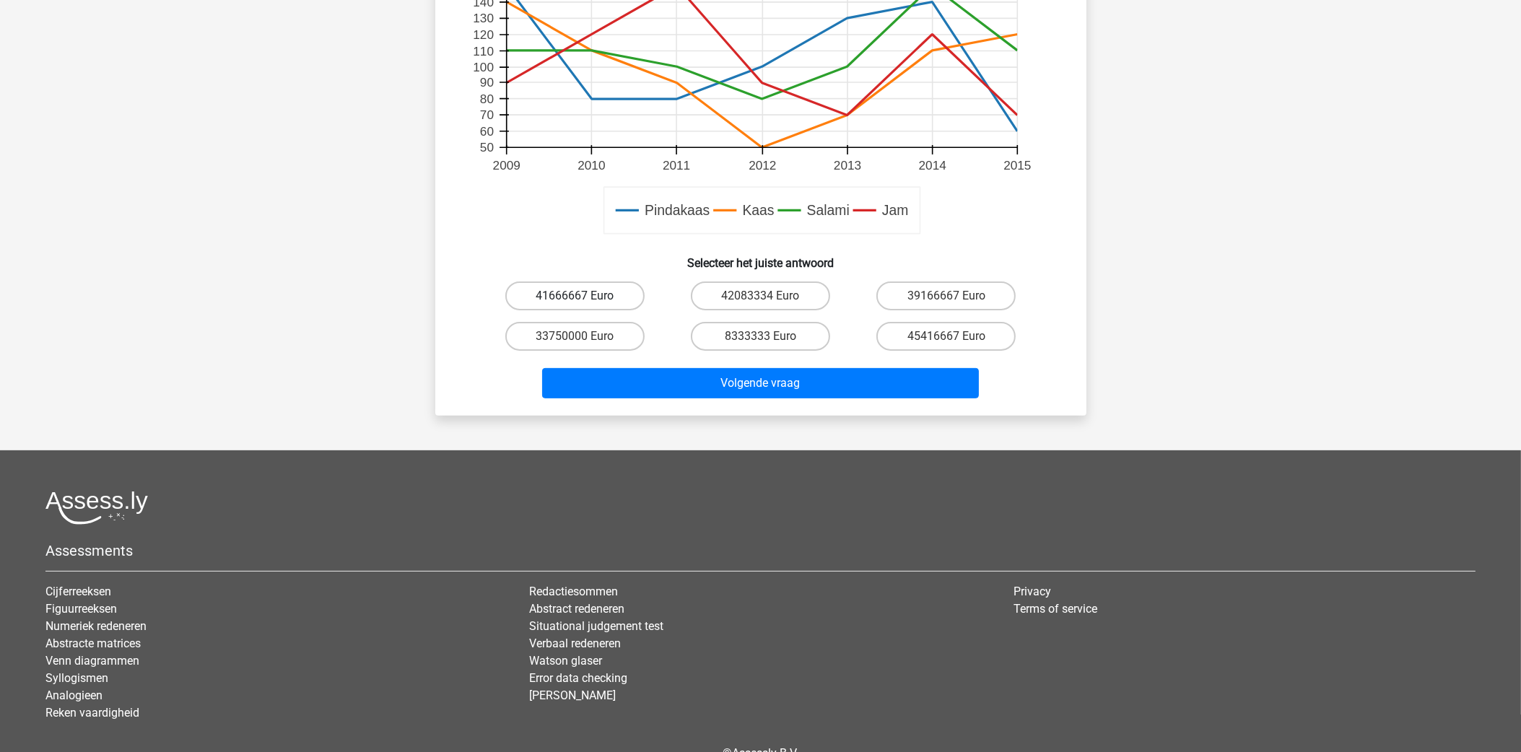
click at [548, 289] on label "41666667 Euro" at bounding box center [574, 295] width 139 height 29
click at [575, 296] on input "41666667 Euro" at bounding box center [579, 300] width 9 height 9
radio input "true"
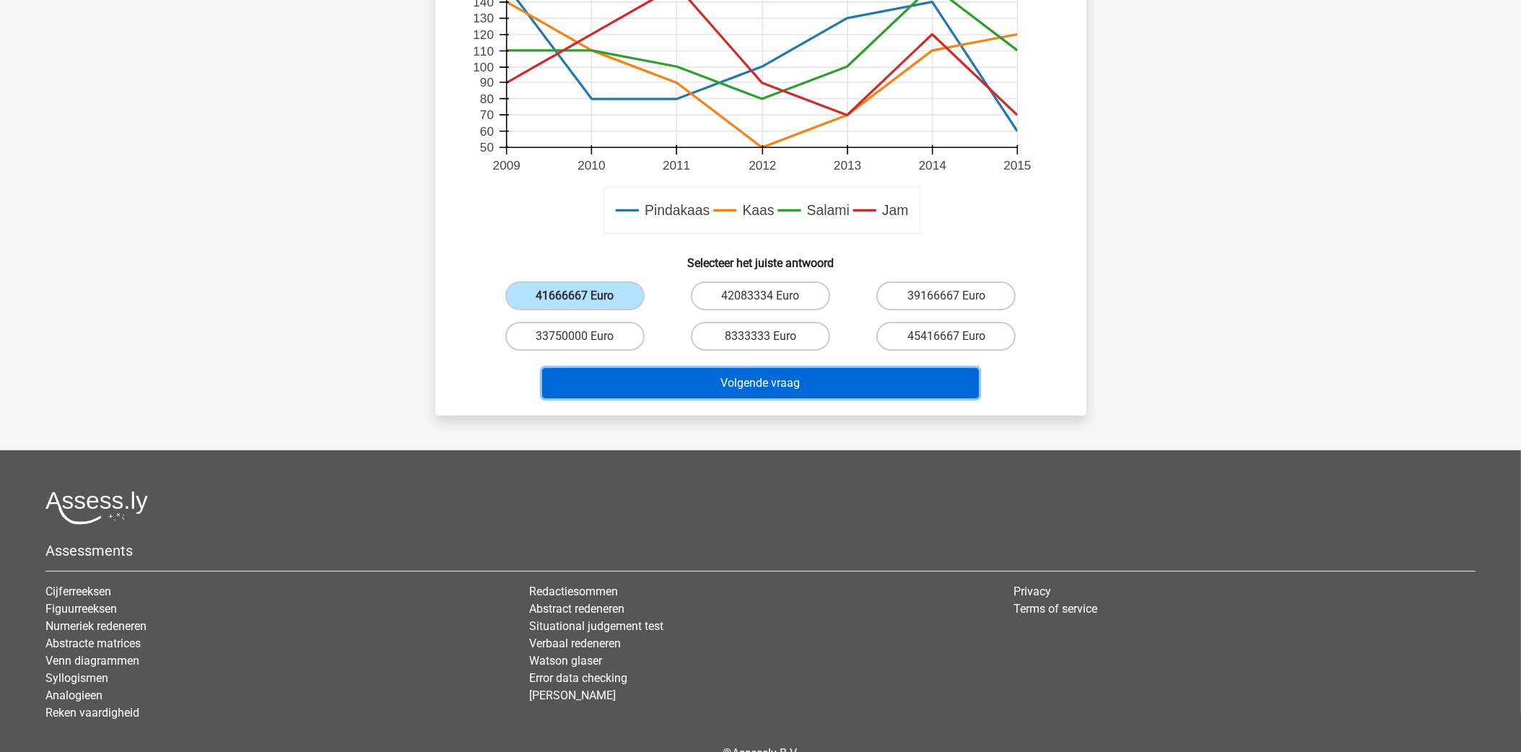
click at [698, 381] on button "Volgende vraag" at bounding box center [760, 383] width 437 height 30
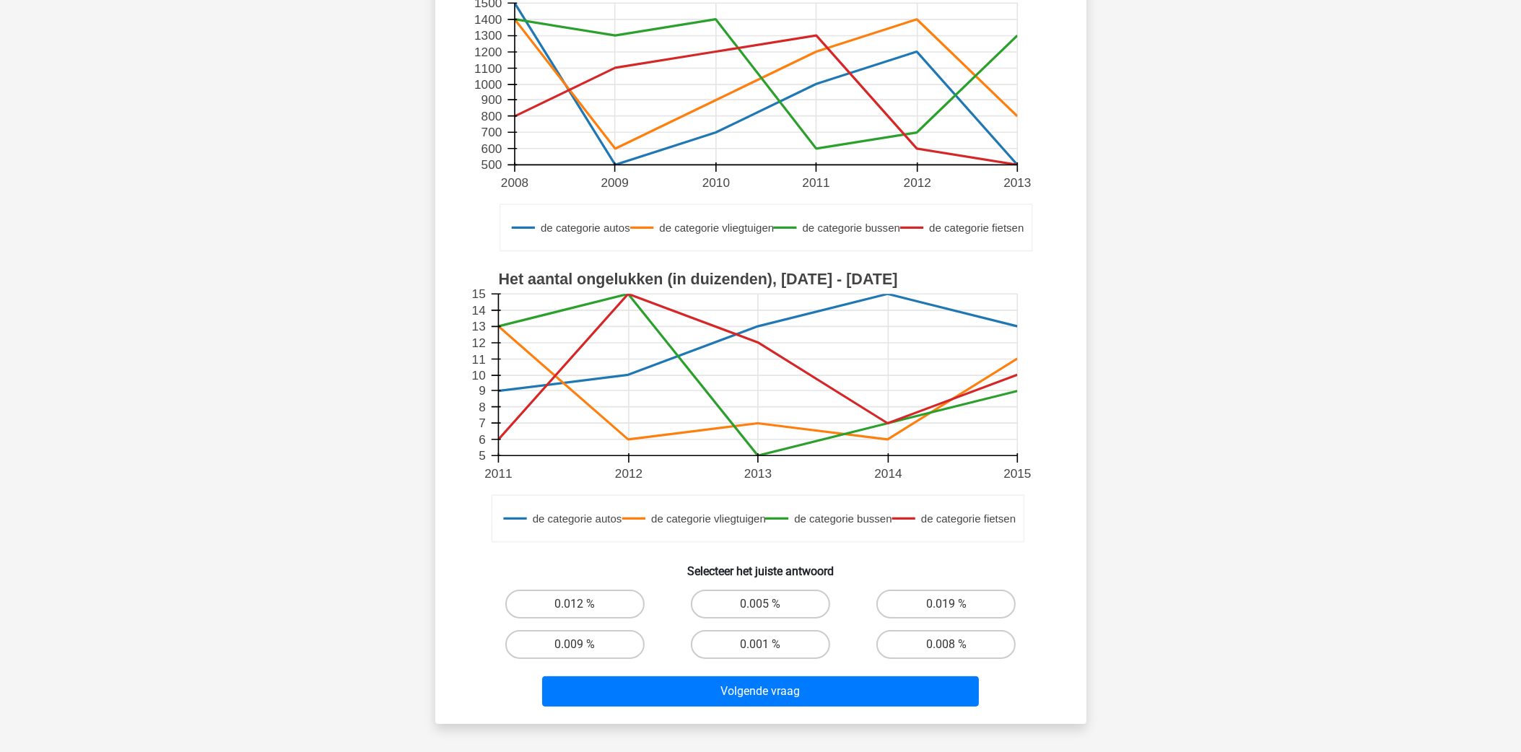
scroll to position [180, 0]
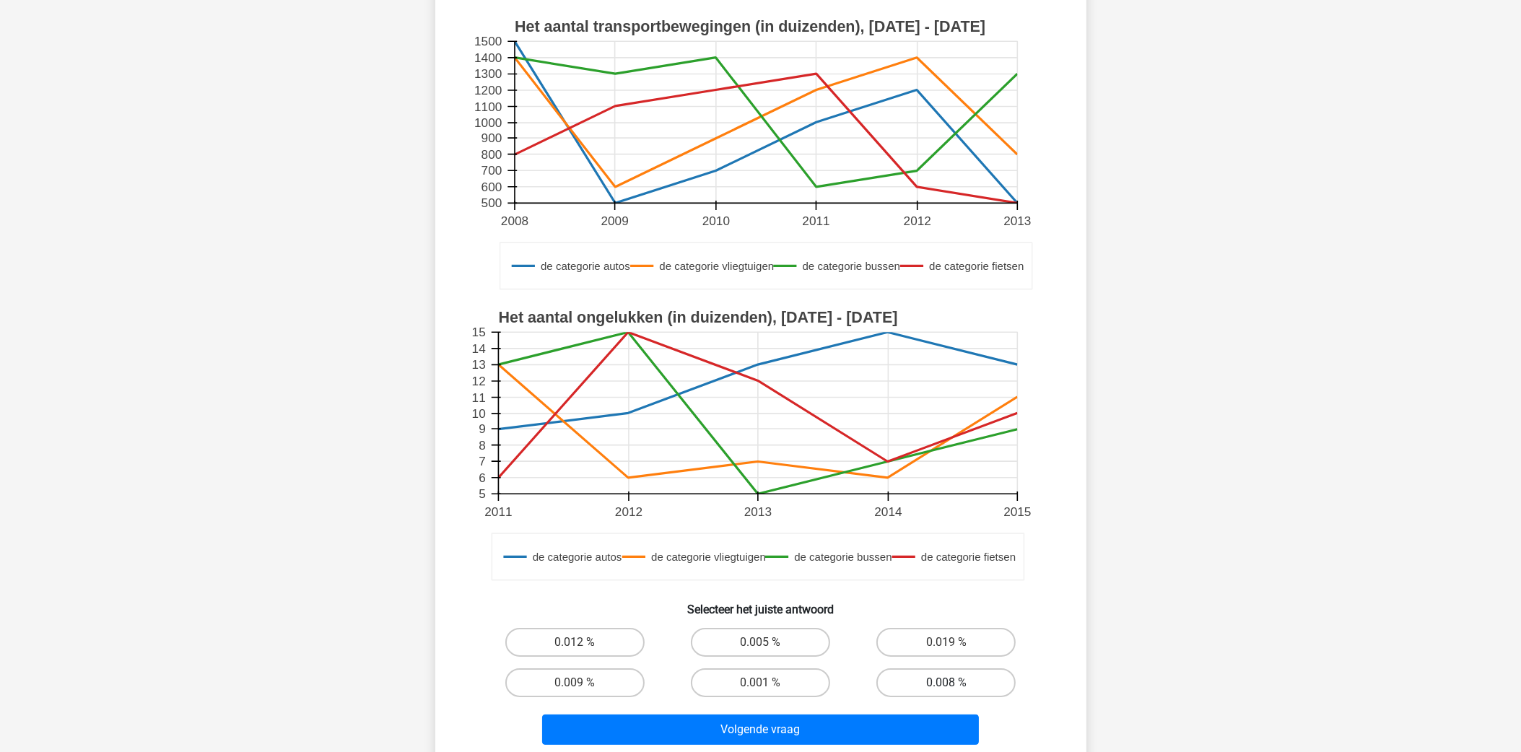
click at [982, 669] on label "0.008 %" at bounding box center [945, 682] width 139 height 29
click at [956, 683] on input "0.008 %" at bounding box center [950, 687] width 9 height 9
radio input "true"
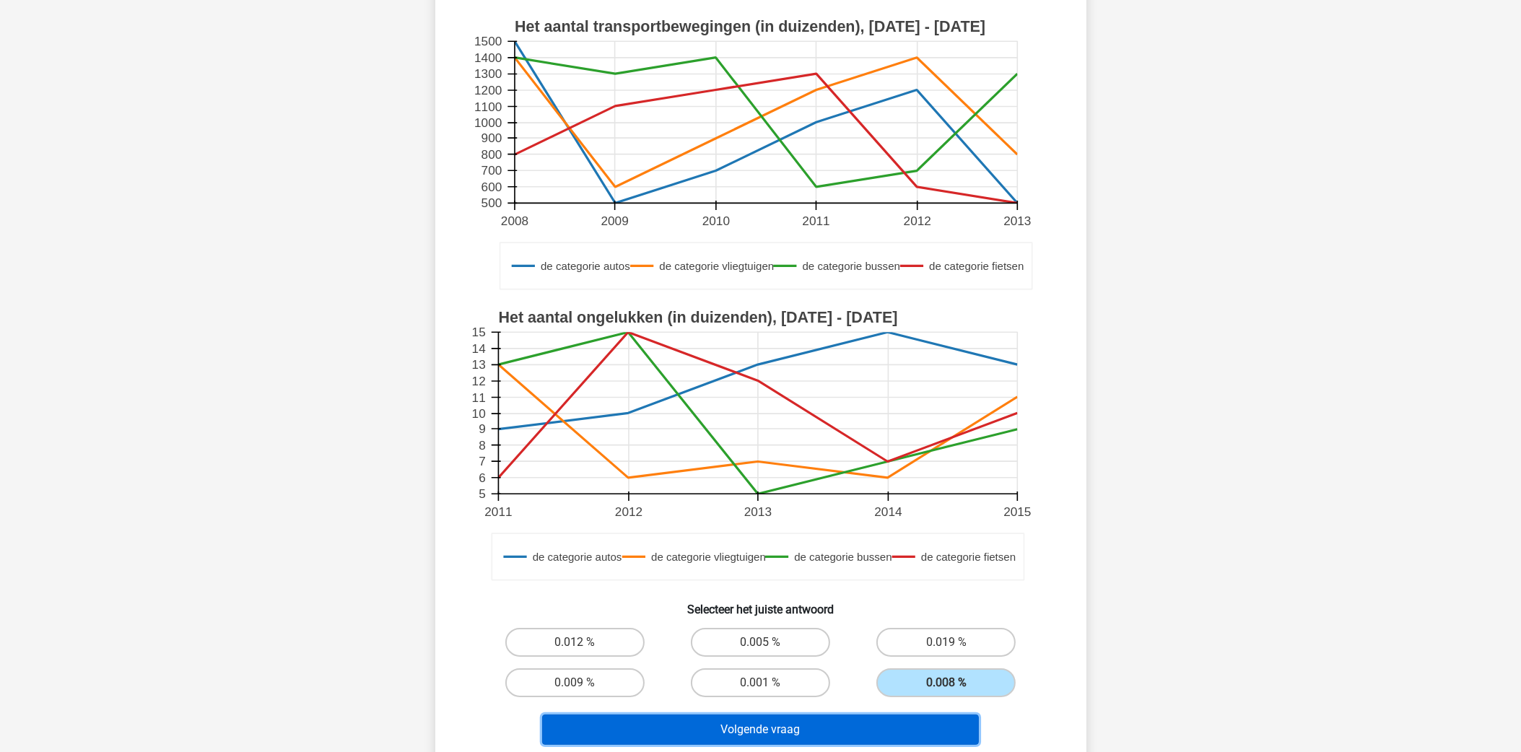
click at [941, 718] on button "Volgende vraag" at bounding box center [760, 730] width 437 height 30
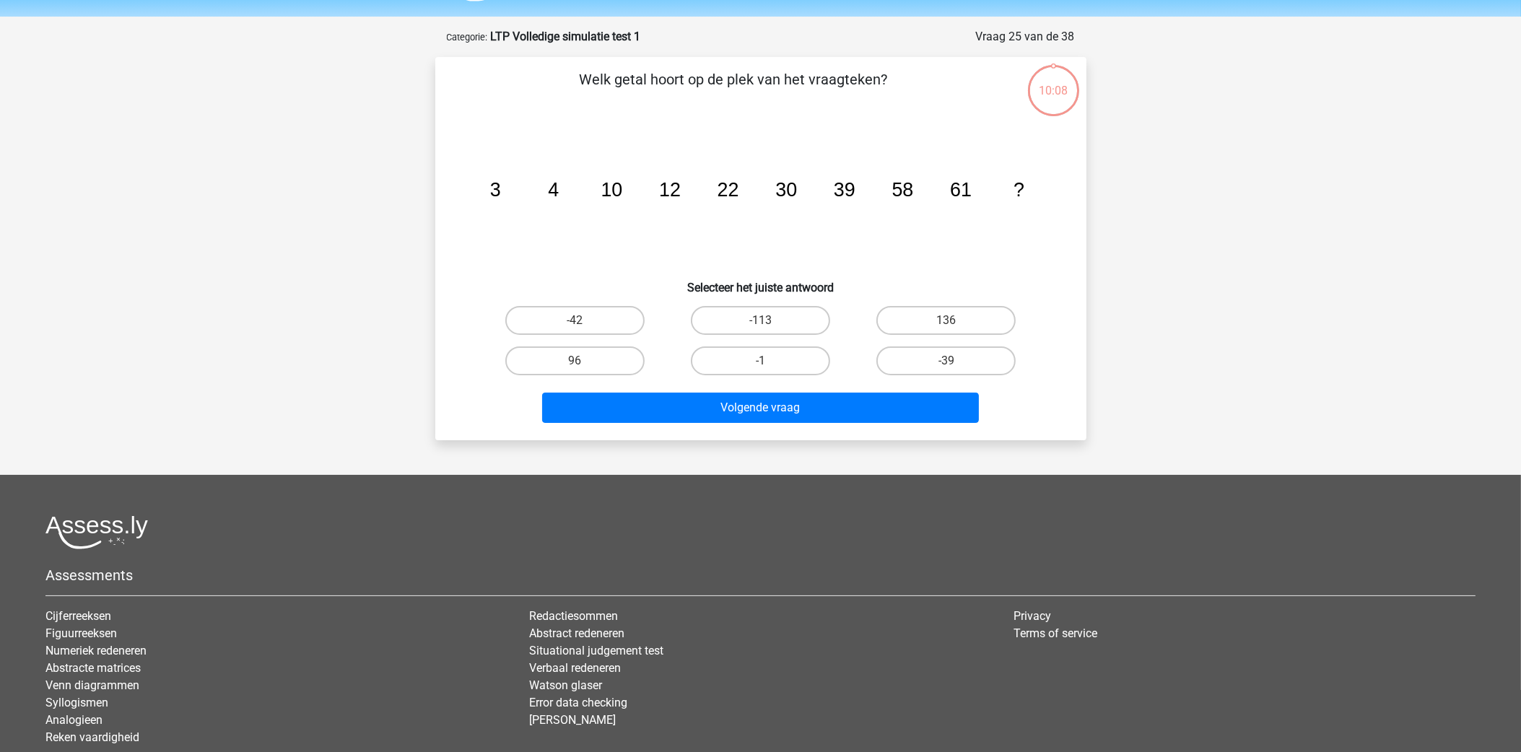
scroll to position [0, 0]
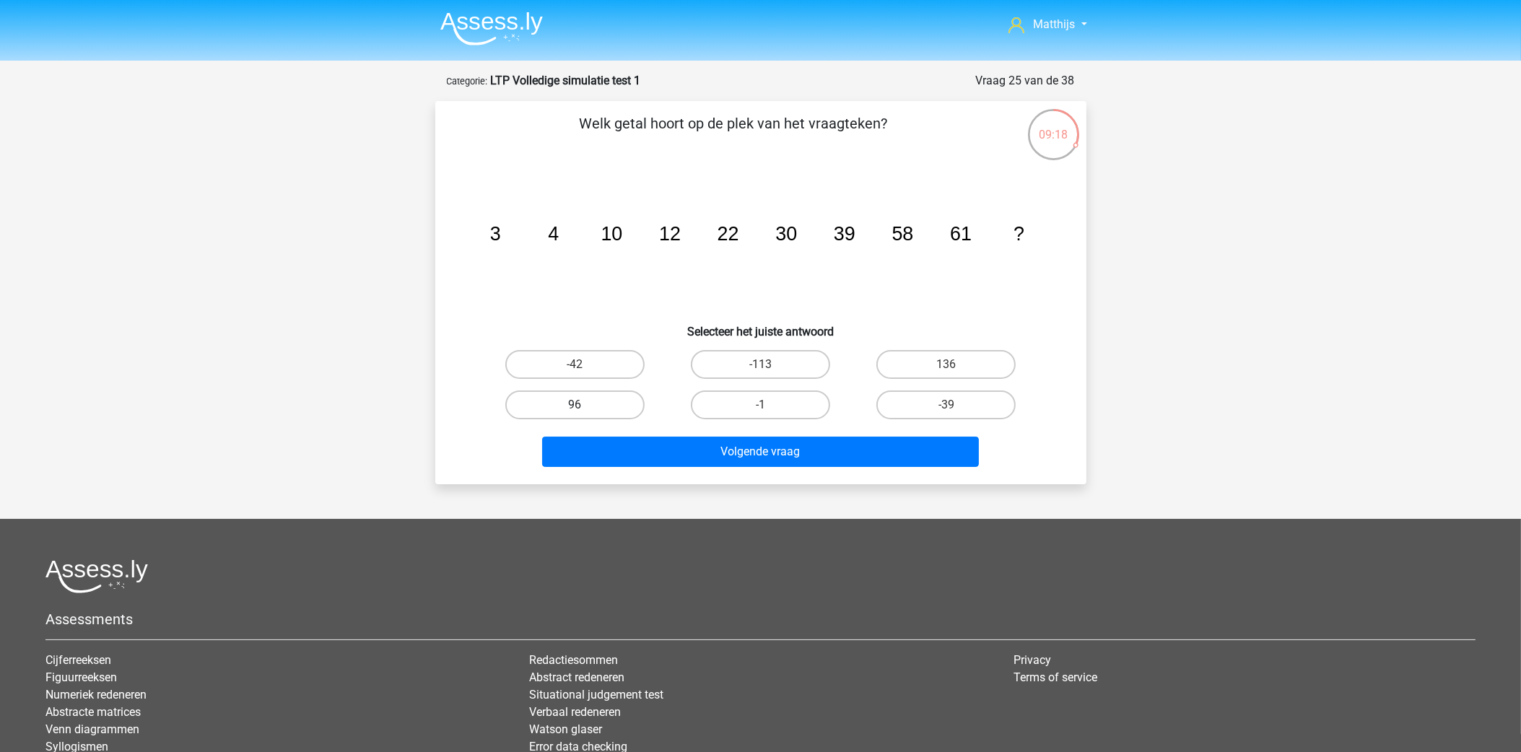
click at [599, 403] on label "96" at bounding box center [574, 404] width 139 height 29
click at [584, 405] on input "96" at bounding box center [579, 409] width 9 height 9
radio input "true"
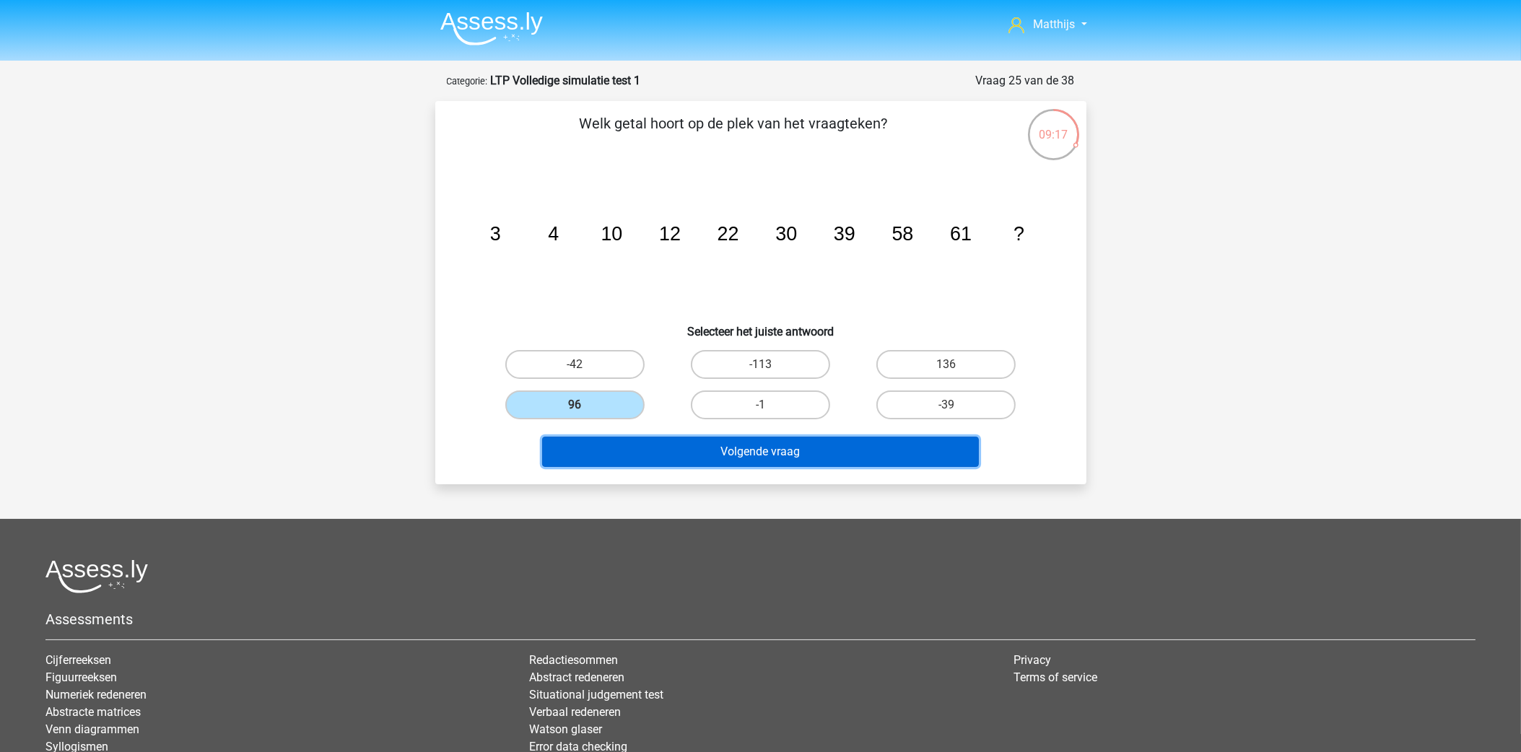
drag, startPoint x: 711, startPoint y: 442, endPoint x: 730, endPoint y: 445, distance: 19.8
click at [716, 444] on button "Volgende vraag" at bounding box center [760, 452] width 437 height 30
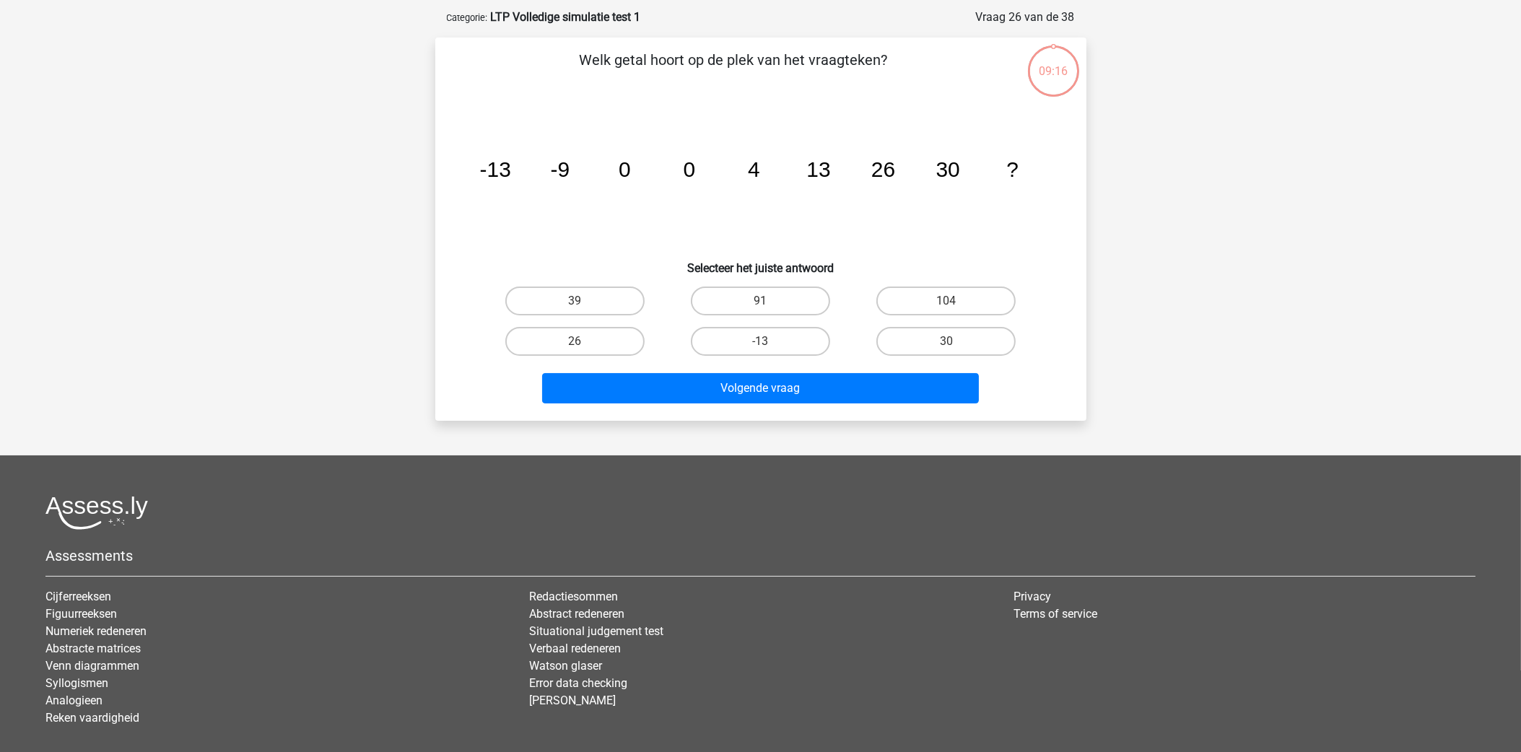
scroll to position [71, 0]
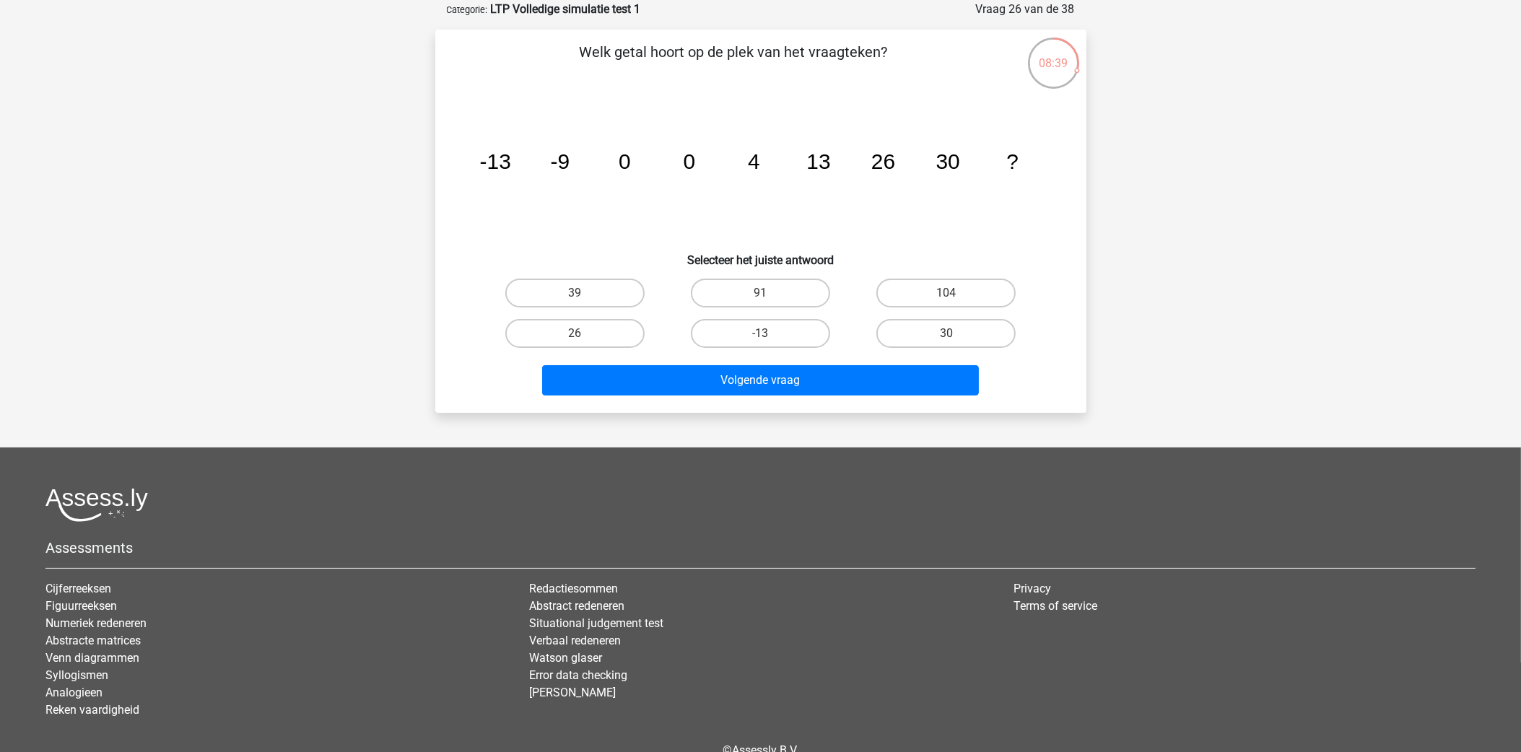
click at [587, 276] on div "39" at bounding box center [574, 293] width 185 height 40
click at [608, 289] on label "39" at bounding box center [574, 293] width 139 height 29
click at [584, 293] on input "39" at bounding box center [579, 297] width 9 height 9
radio input "true"
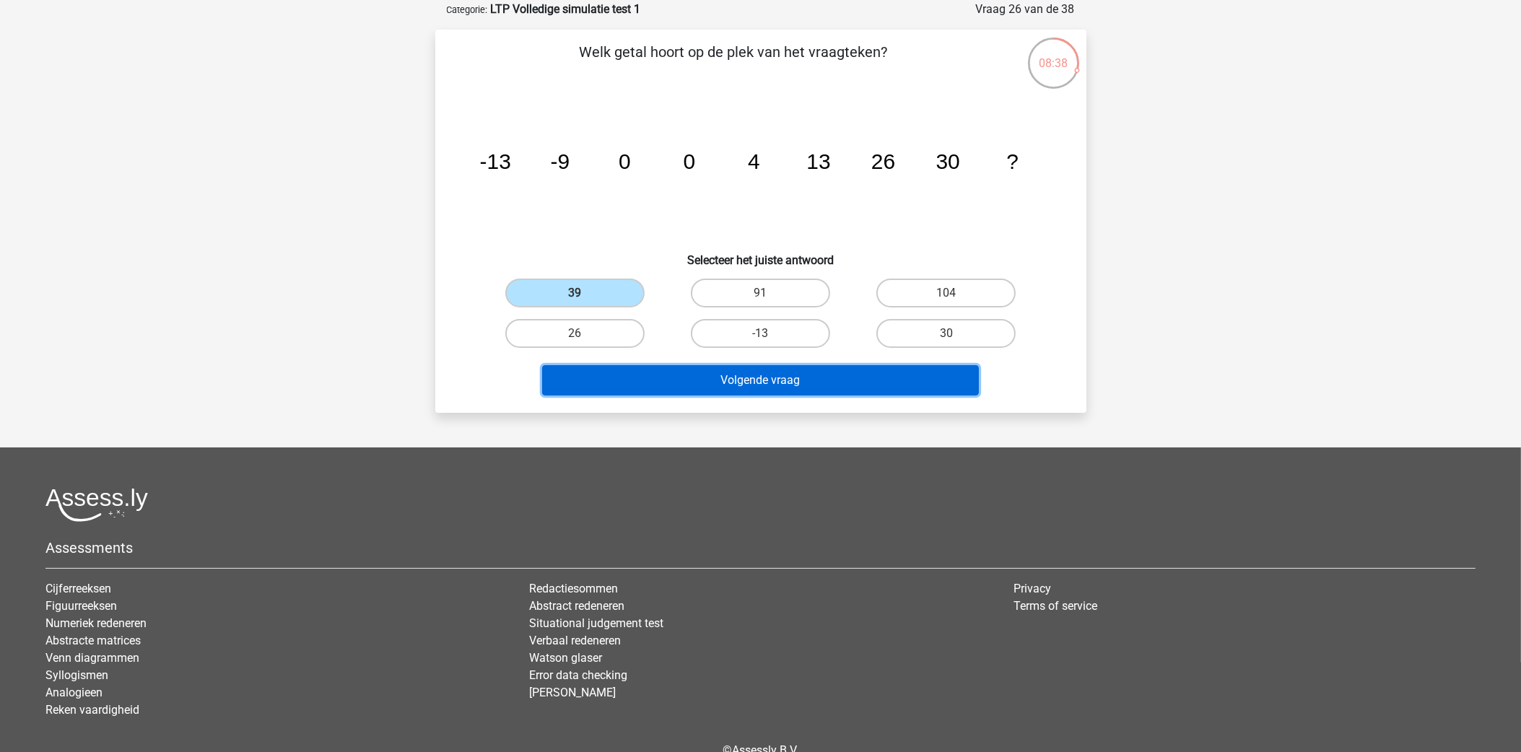
drag, startPoint x: 717, startPoint y: 380, endPoint x: 725, endPoint y: 378, distance: 8.1
click at [717, 379] on button "Volgende vraag" at bounding box center [760, 380] width 437 height 30
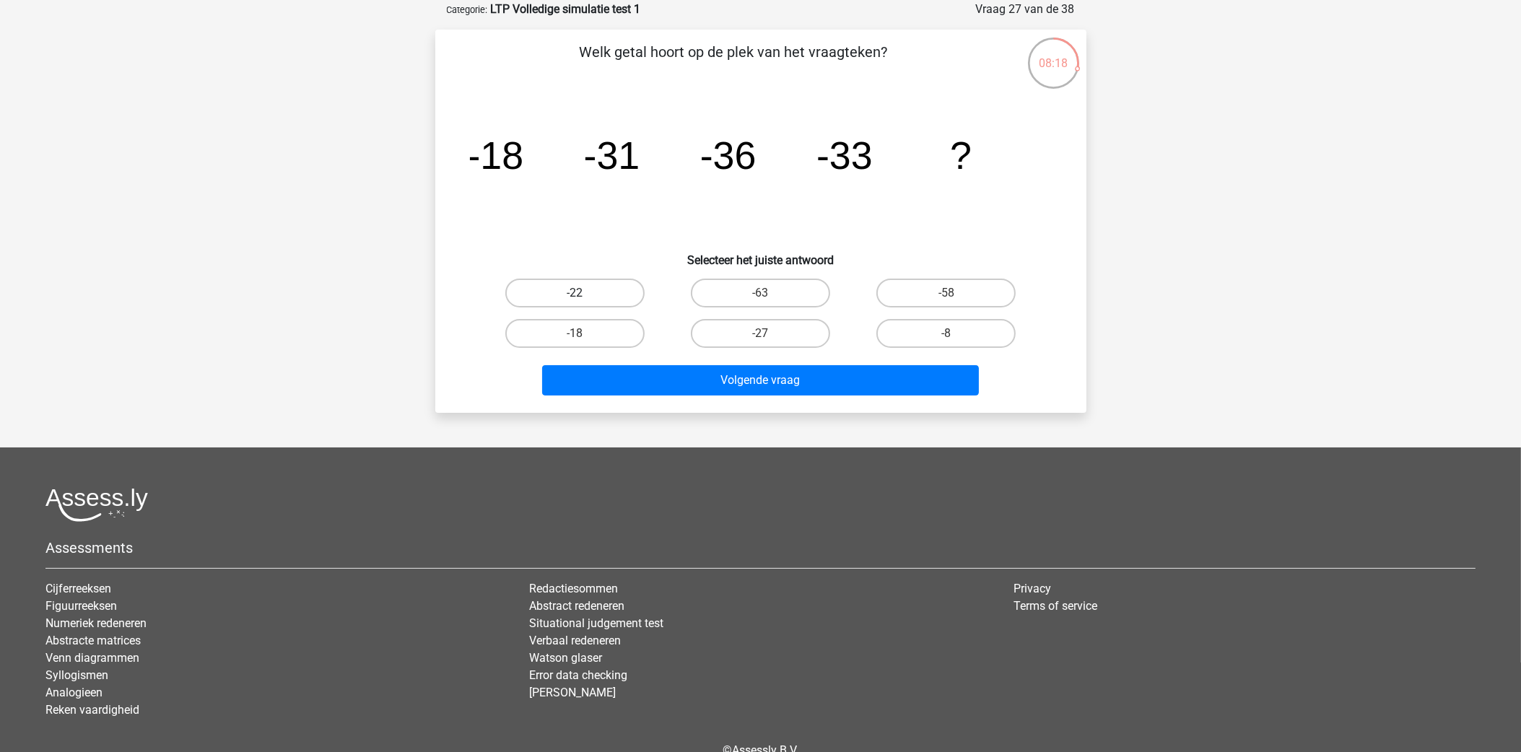
click at [556, 284] on label "-22" at bounding box center [574, 293] width 139 height 29
click at [575, 293] on input "-22" at bounding box center [579, 297] width 9 height 9
radio input "true"
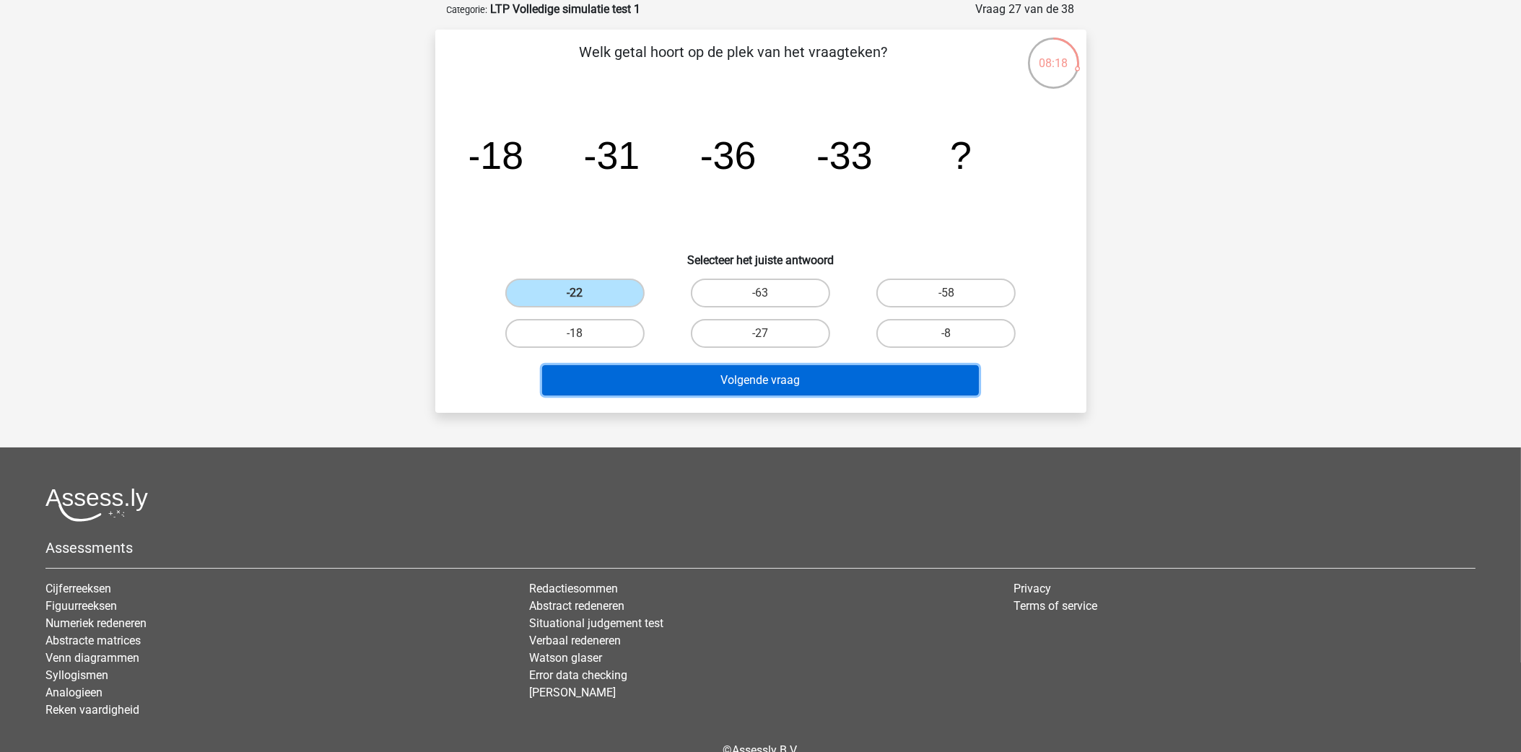
click at [690, 383] on button "Volgende vraag" at bounding box center [760, 380] width 437 height 30
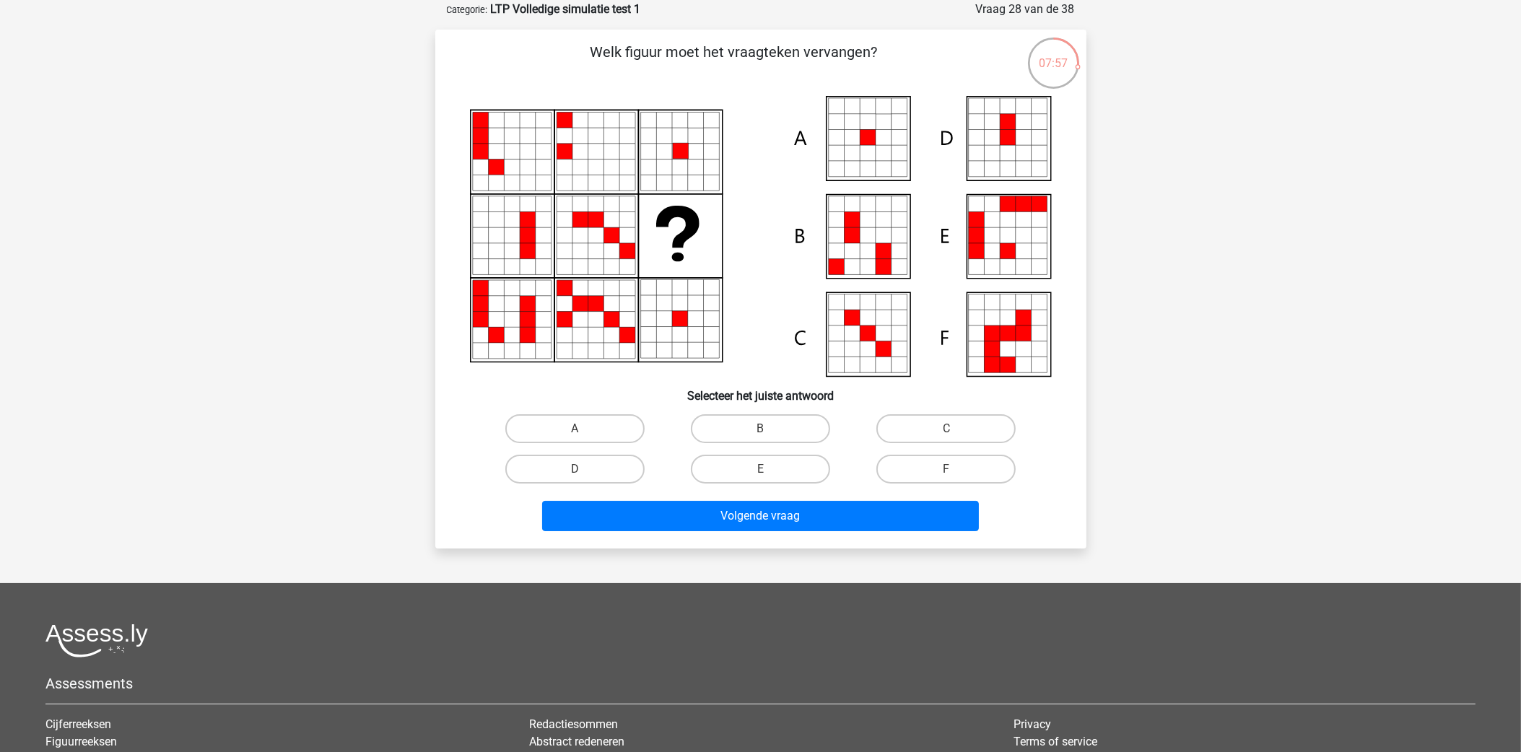
click at [857, 126] on icon at bounding box center [852, 122] width 16 height 16
click at [566, 422] on label "A" at bounding box center [574, 428] width 139 height 29
click at [575, 429] on input "A" at bounding box center [579, 433] width 9 height 9
radio input "true"
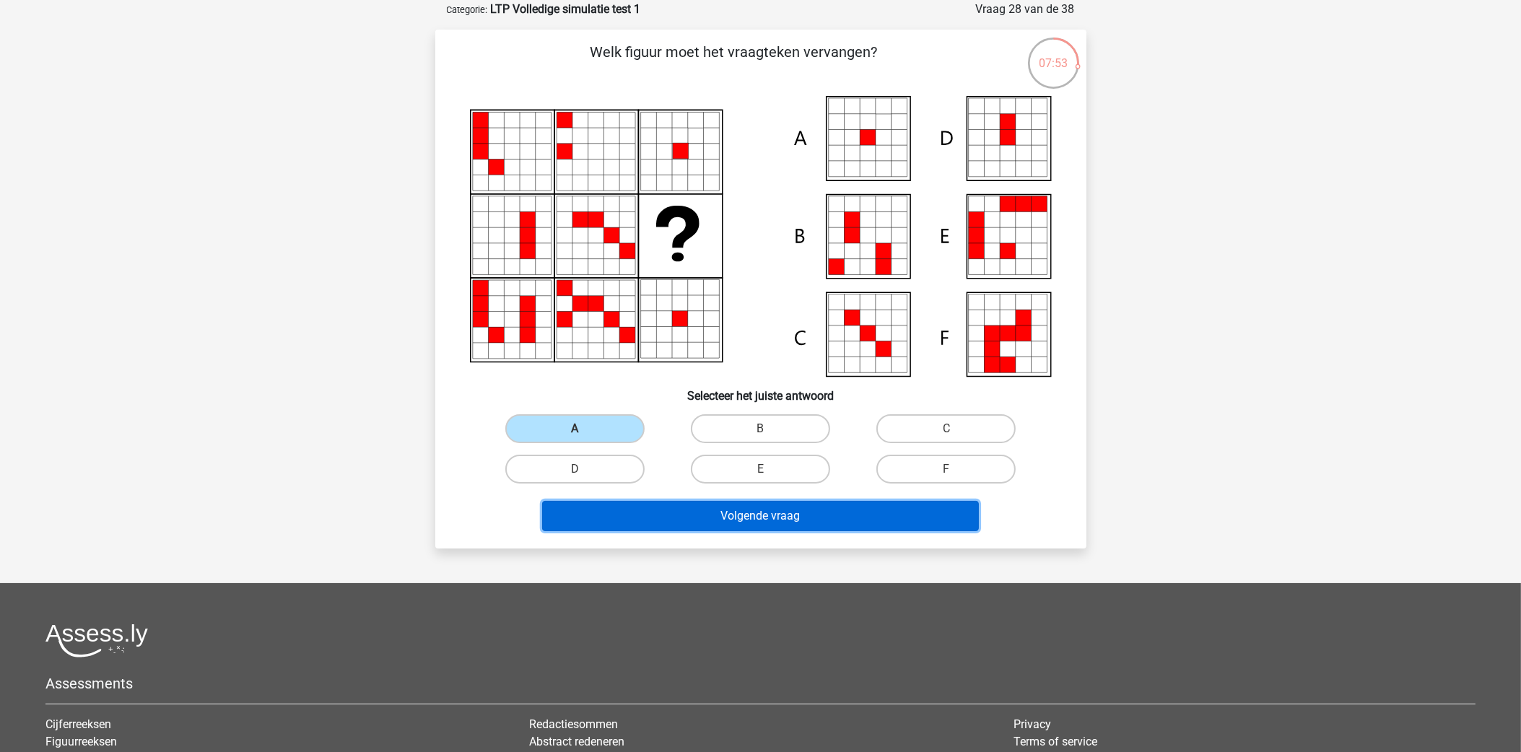
drag, startPoint x: 724, startPoint y: 512, endPoint x: 755, endPoint y: 517, distance: 31.3
click at [723, 512] on button "Volgende vraag" at bounding box center [760, 516] width 437 height 30
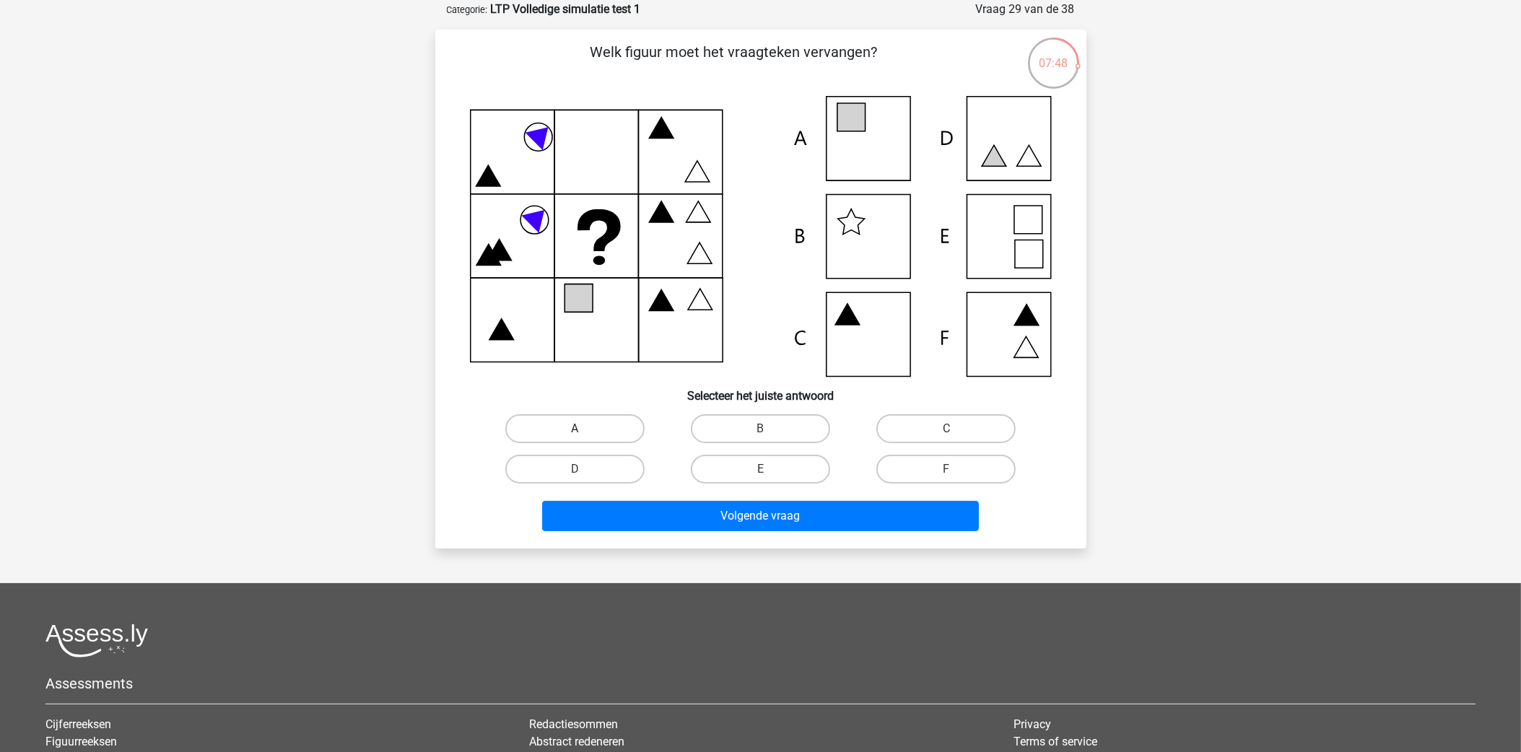
click at [558, 422] on label "A" at bounding box center [574, 428] width 139 height 29
click at [575, 429] on input "A" at bounding box center [579, 433] width 9 height 9
radio input "true"
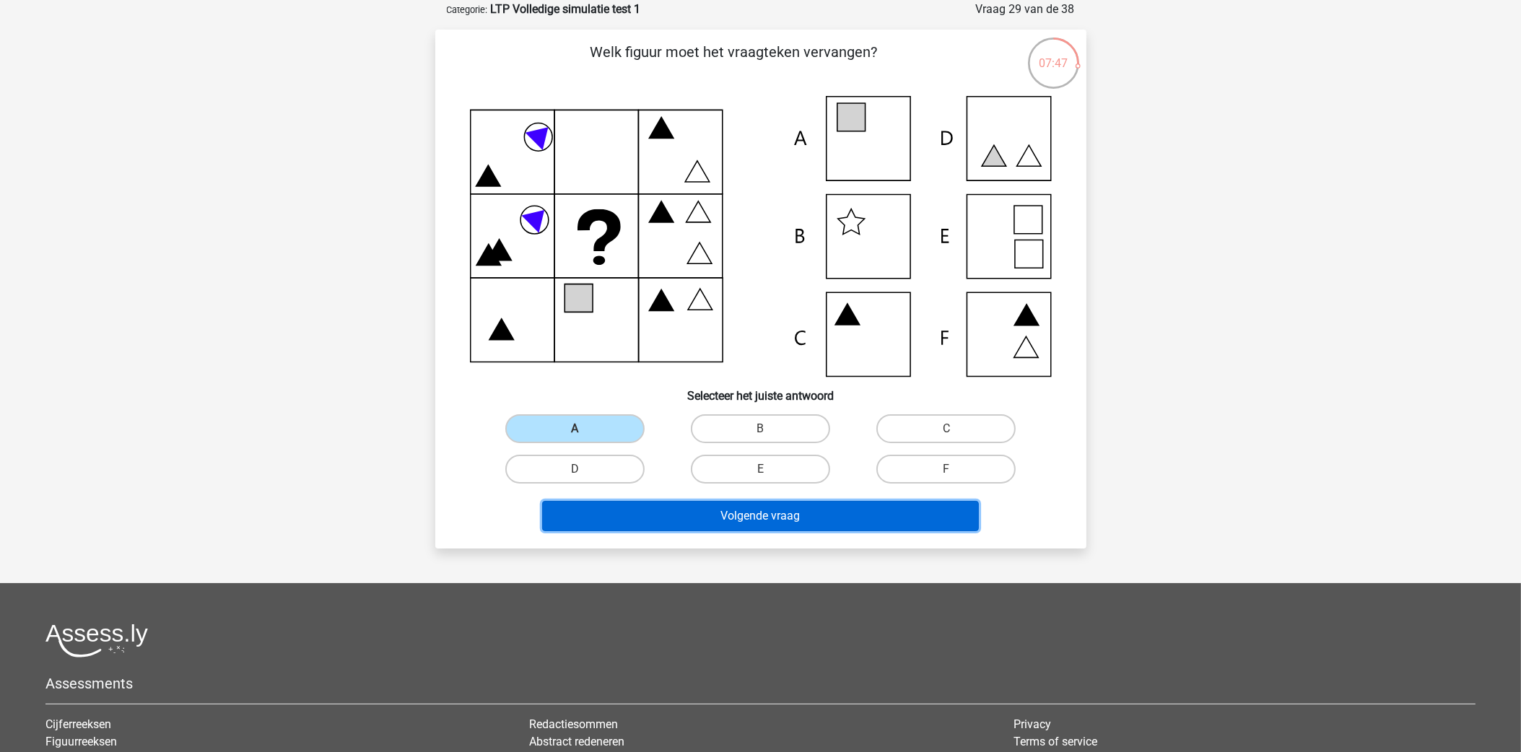
drag, startPoint x: 769, startPoint y: 506, endPoint x: 946, endPoint y: 502, distance: 177.6
click at [773, 507] on button "Volgende vraag" at bounding box center [760, 516] width 437 height 30
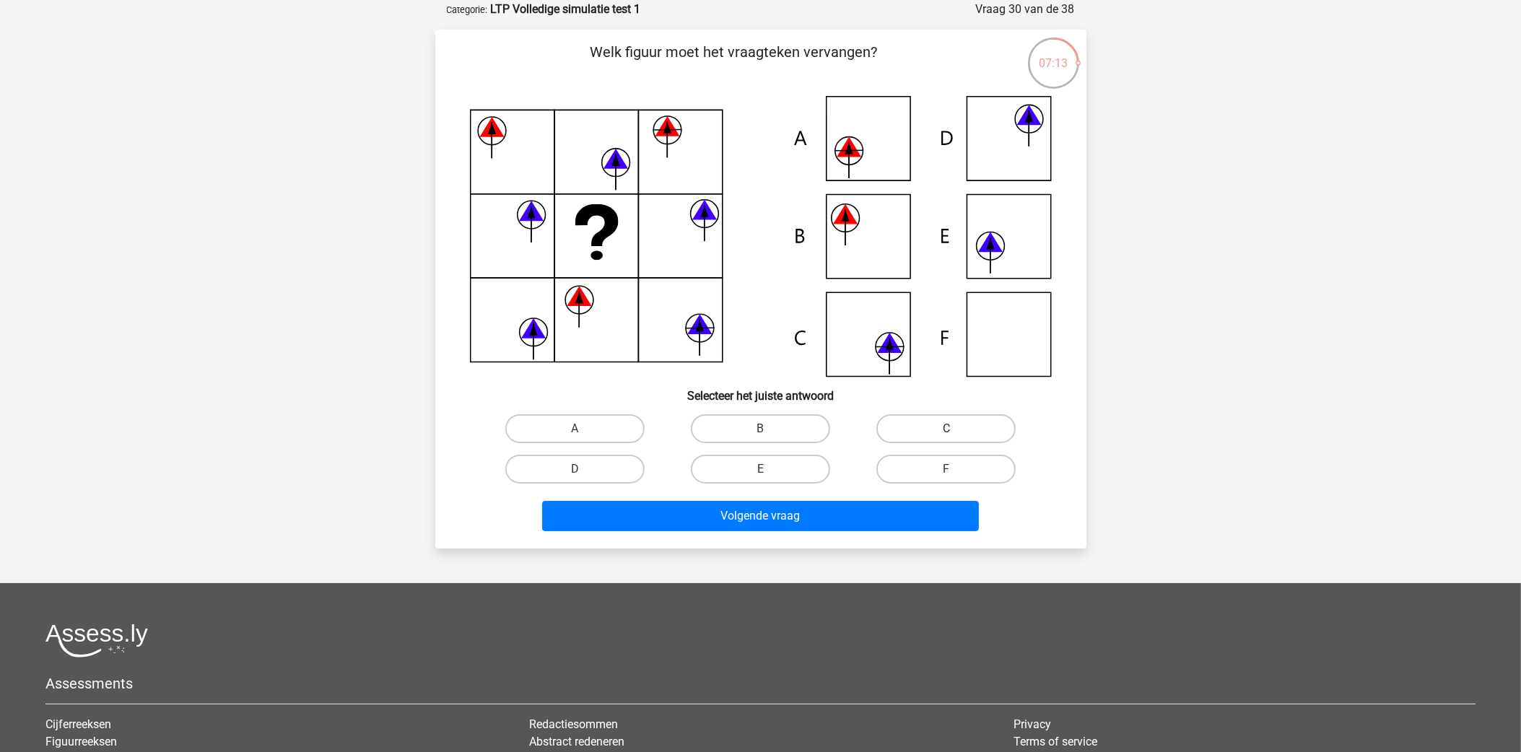
click at [939, 418] on label "C" at bounding box center [945, 428] width 139 height 29
click at [946, 429] on input "C" at bounding box center [950, 433] width 9 height 9
radio input "true"
click at [607, 431] on label "A" at bounding box center [574, 428] width 139 height 29
click at [584, 431] on input "A" at bounding box center [579, 433] width 9 height 9
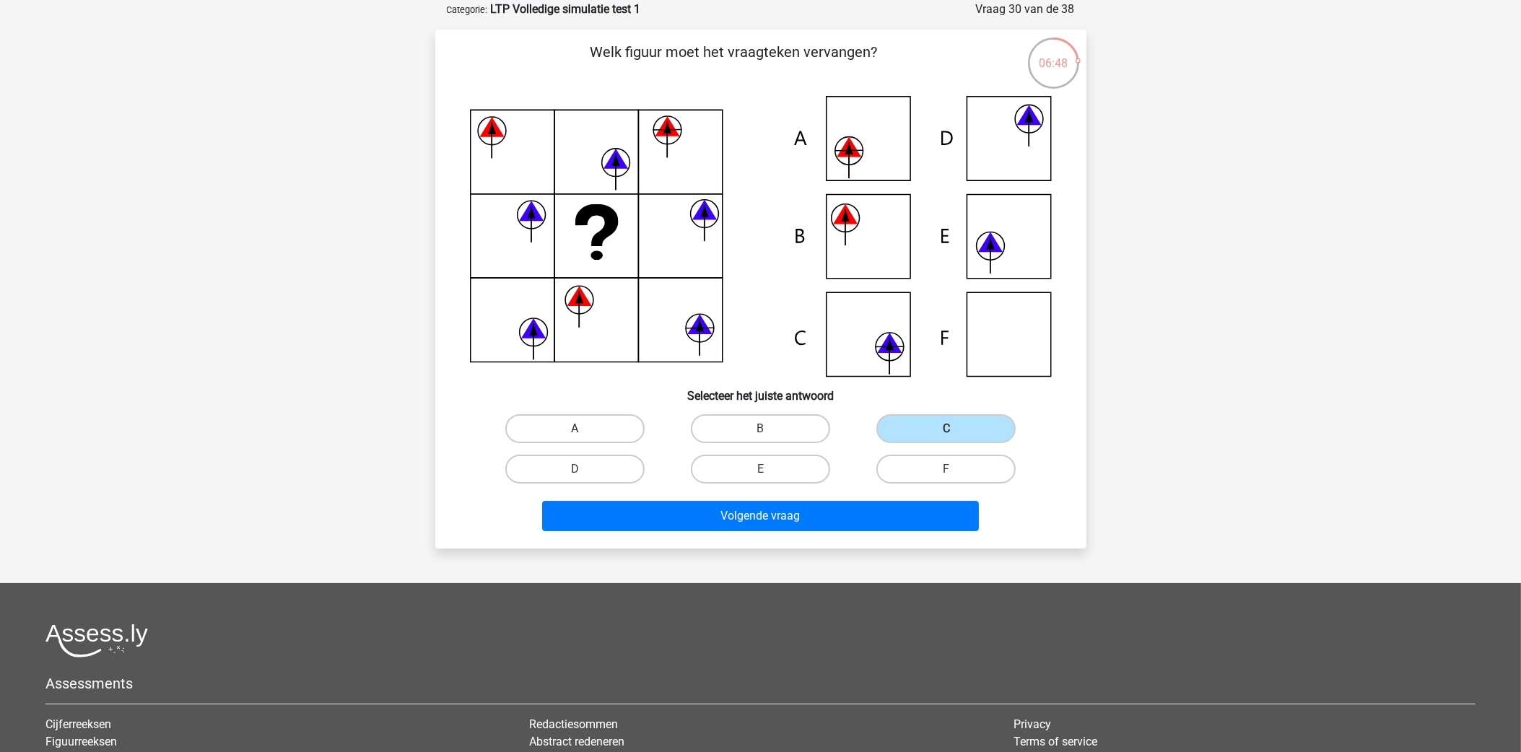
radio input "true"
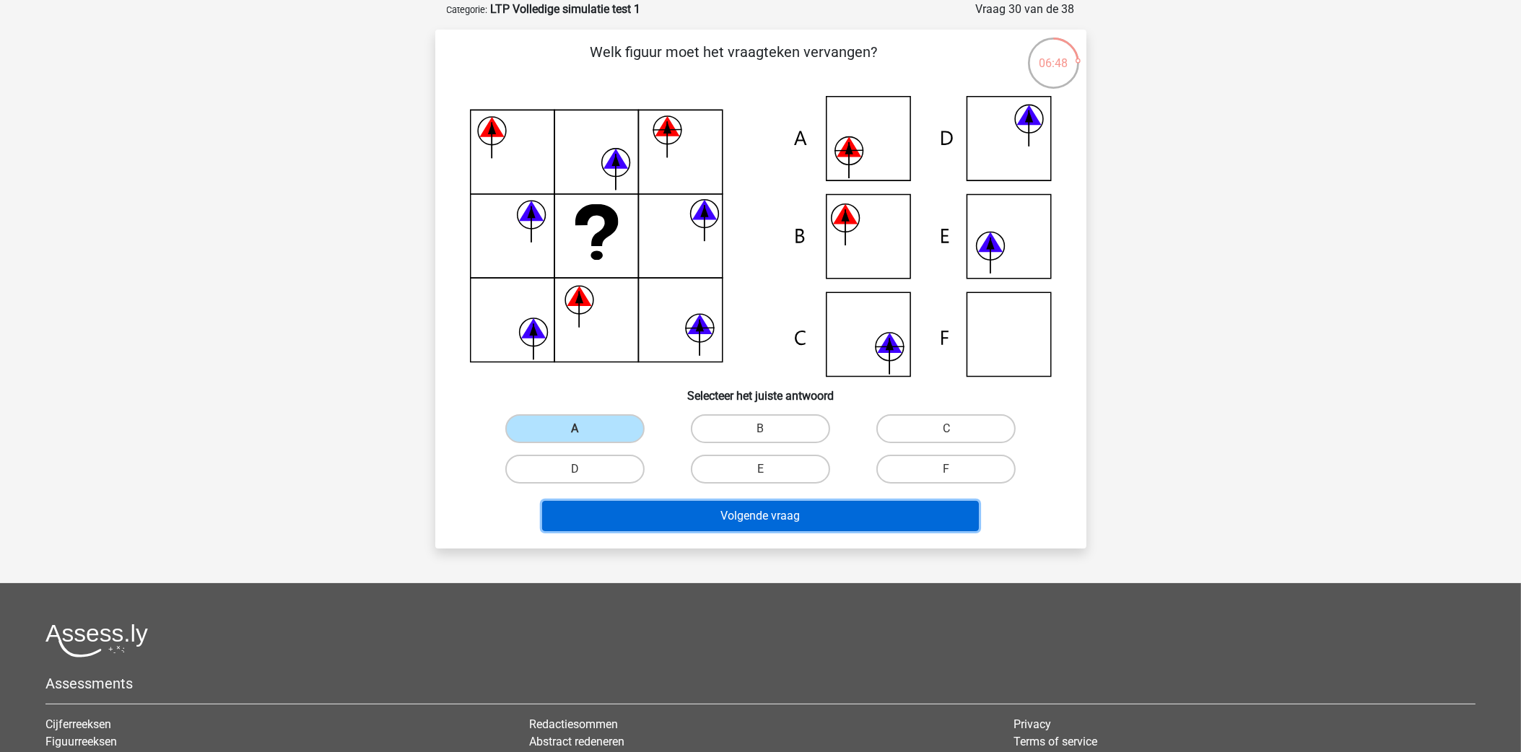
drag, startPoint x: 722, startPoint y: 499, endPoint x: 738, endPoint y: 499, distance: 16.6
click at [725, 501] on button "Volgende vraag" at bounding box center [760, 516] width 437 height 30
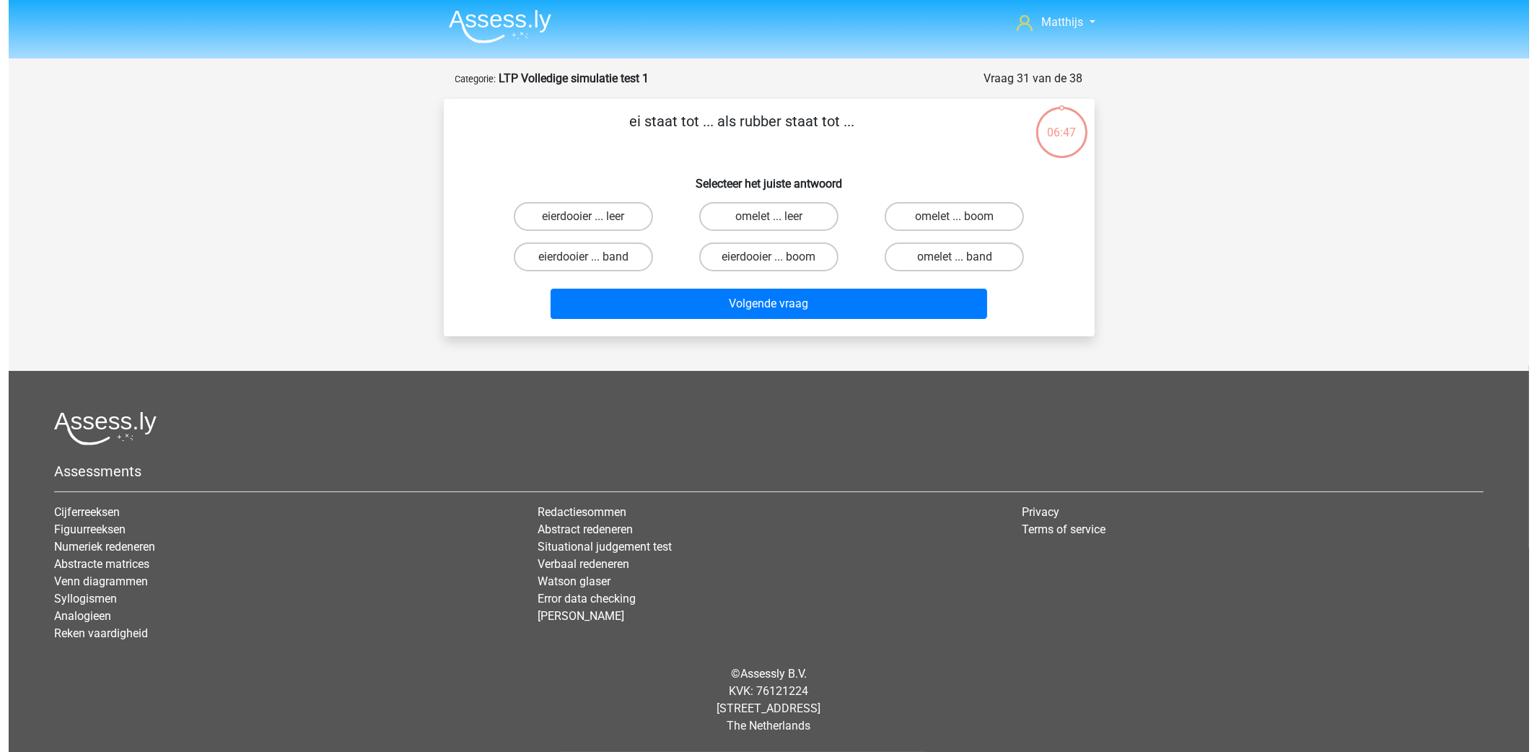
scroll to position [0, 0]
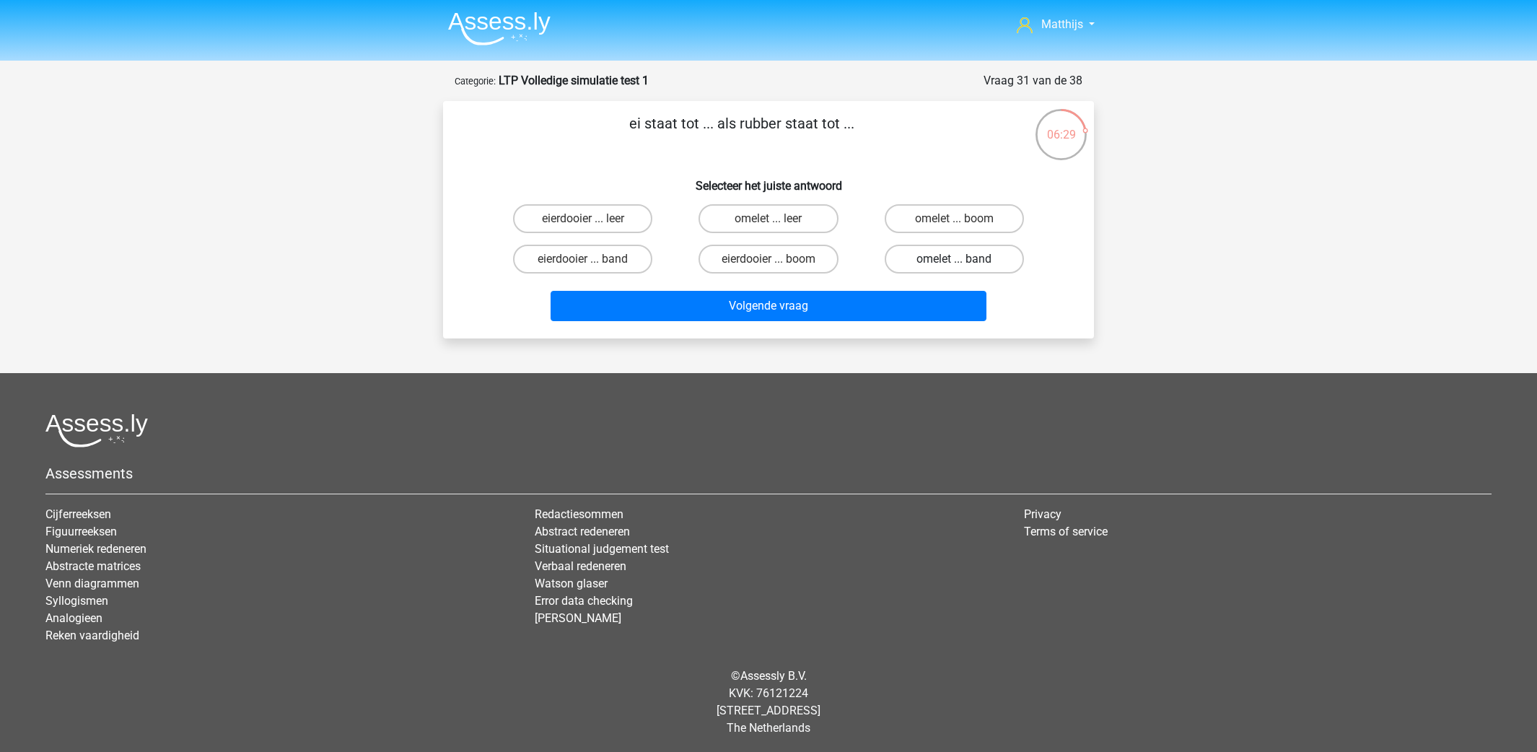
click at [951, 254] on label "omelet ... band" at bounding box center [954, 259] width 139 height 29
click at [954, 259] on input "omelet ... band" at bounding box center [958, 263] width 9 height 9
radio input "true"
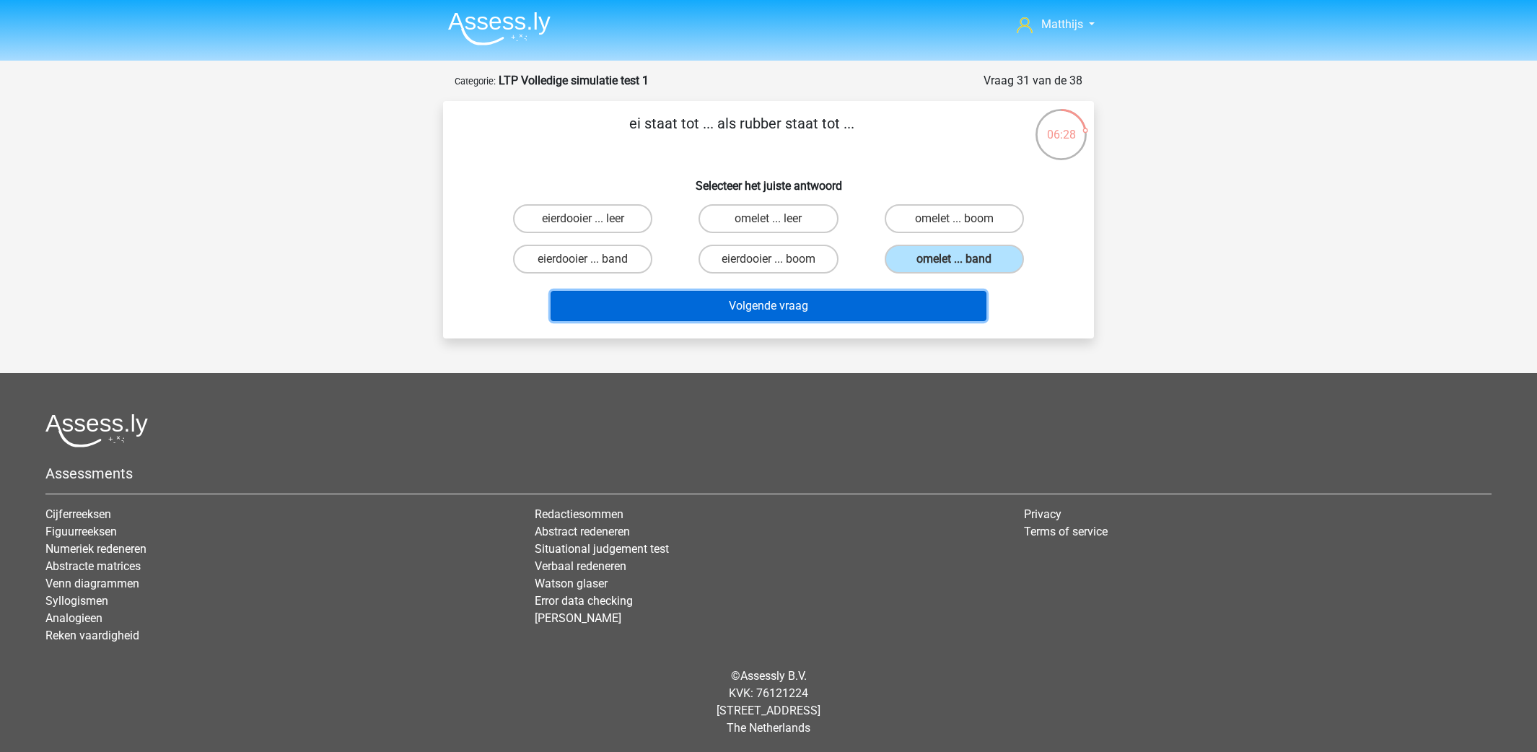
click at [947, 293] on button "Volgende vraag" at bounding box center [769, 306] width 437 height 30
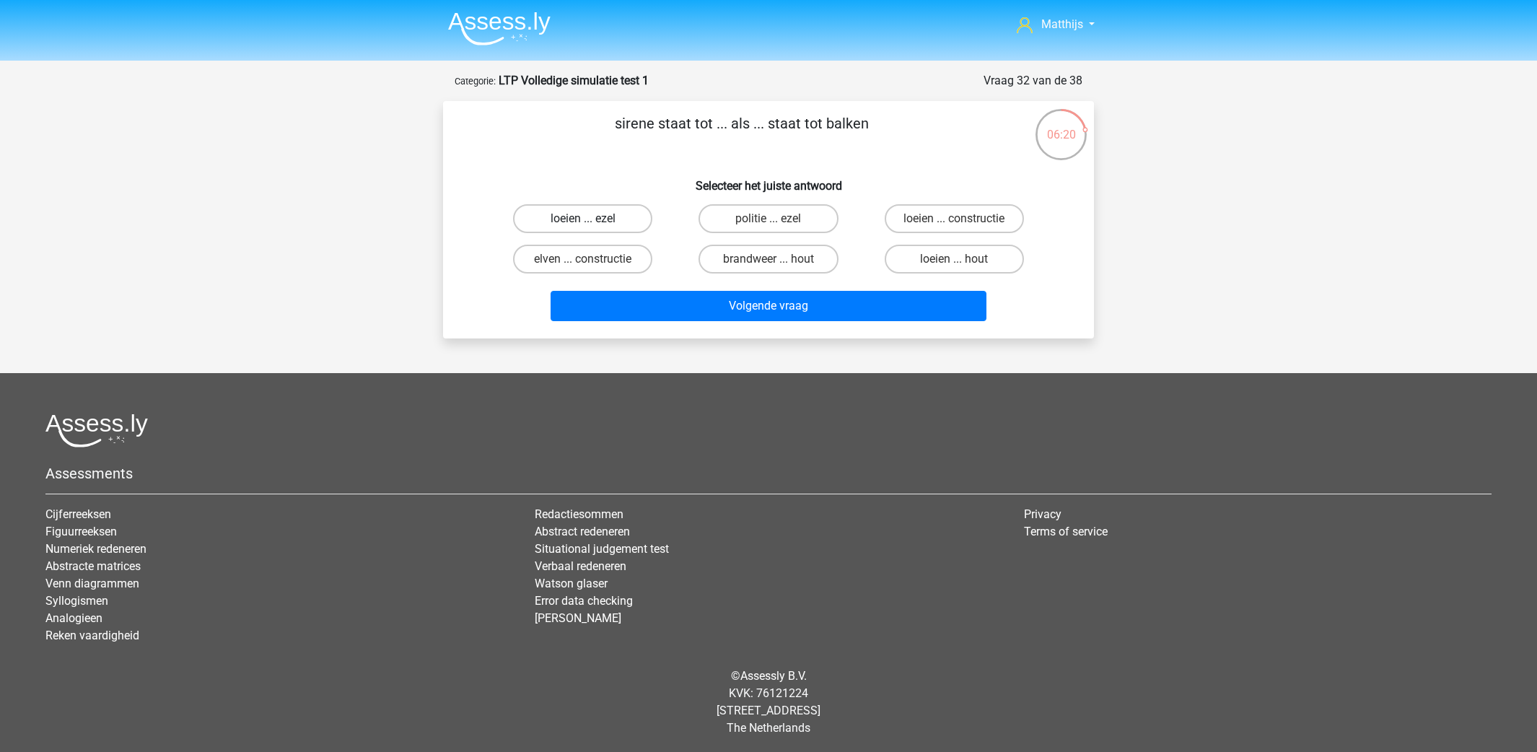
click at [610, 214] on label "loeien ... ezel" at bounding box center [582, 218] width 139 height 29
click at [593, 219] on input "loeien ... ezel" at bounding box center [587, 223] width 9 height 9
radio input "true"
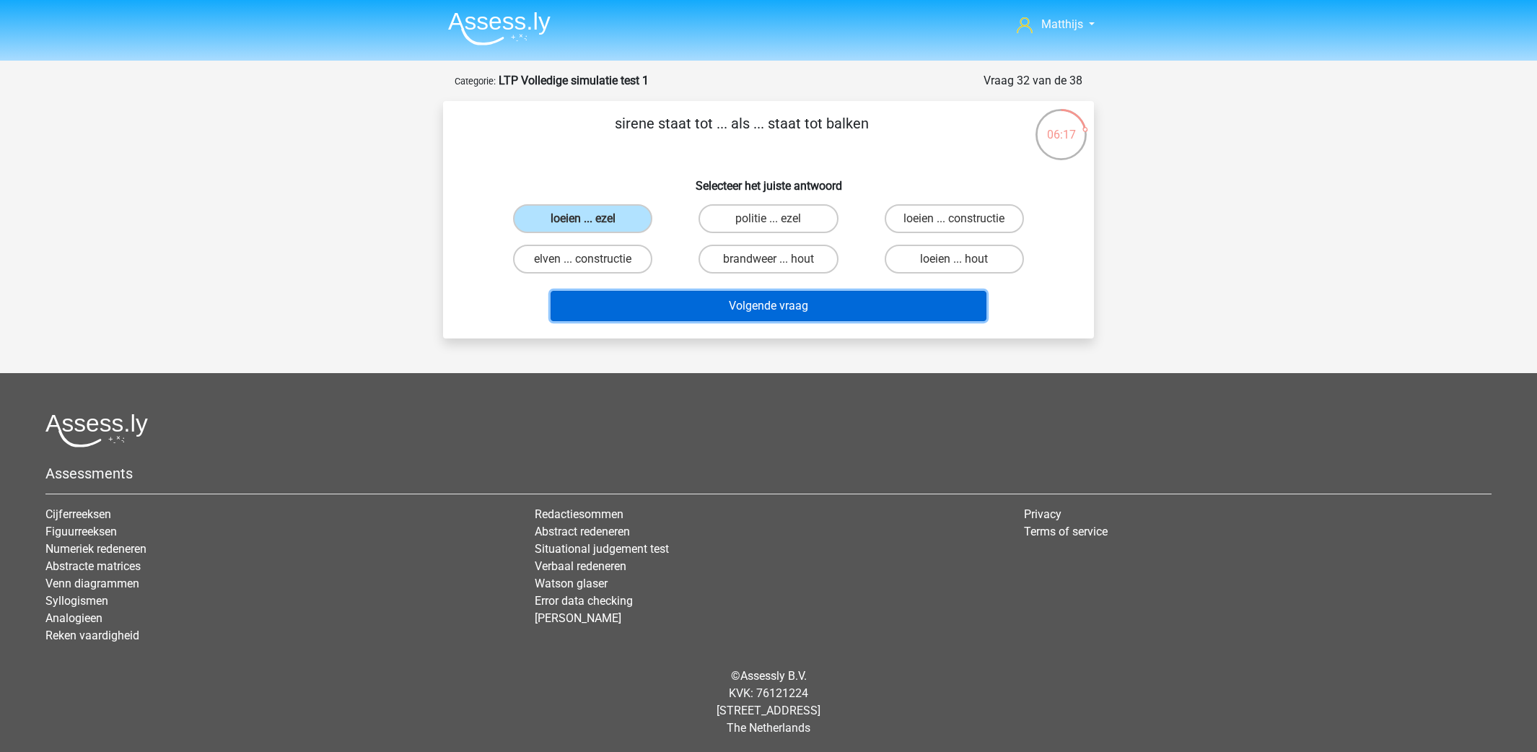
click at [781, 294] on button "Volgende vraag" at bounding box center [769, 306] width 437 height 30
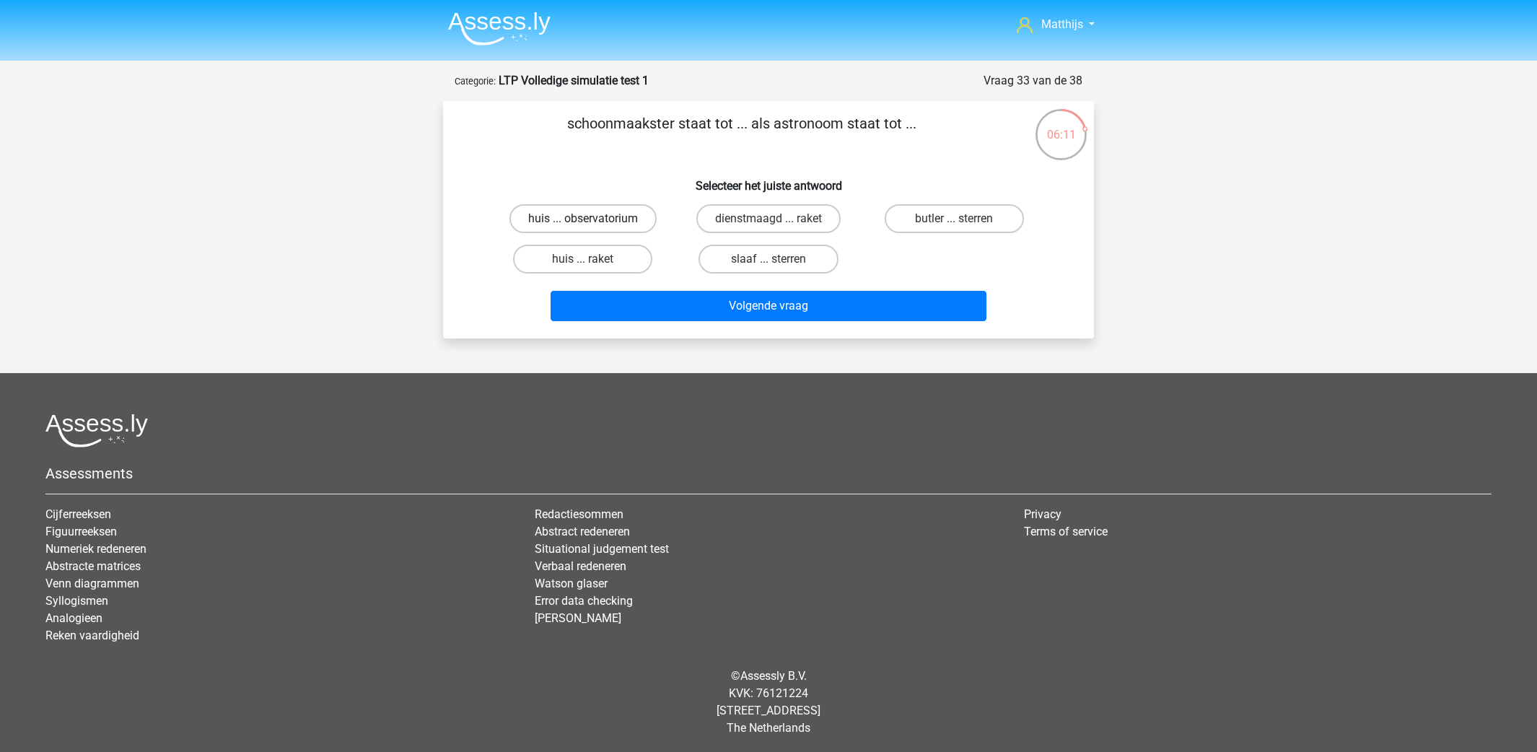
click at [613, 217] on label "huis ... observatorium" at bounding box center [583, 218] width 147 height 29
click at [593, 219] on input "huis ... observatorium" at bounding box center [587, 223] width 9 height 9
radio input "true"
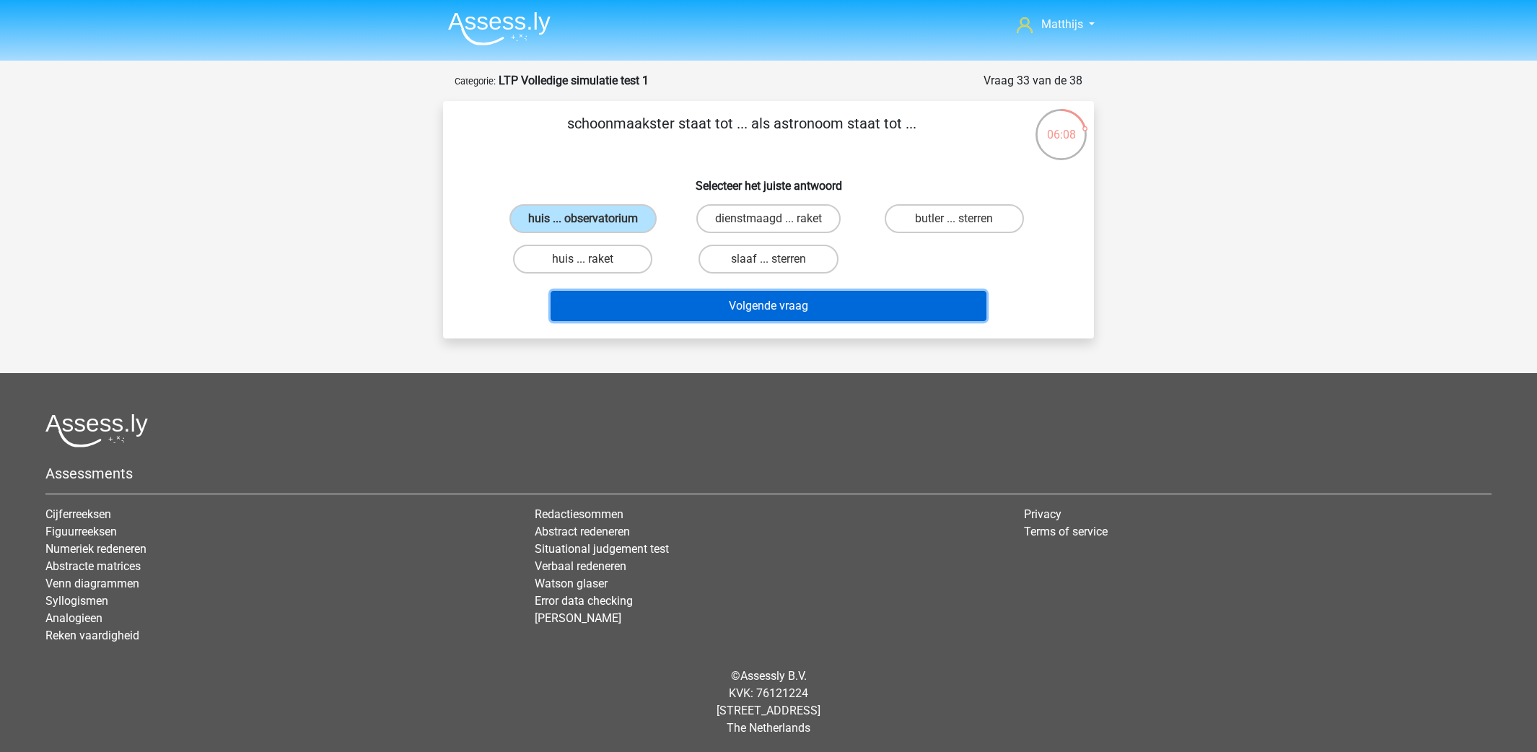
click at [794, 302] on button "Volgende vraag" at bounding box center [769, 306] width 437 height 30
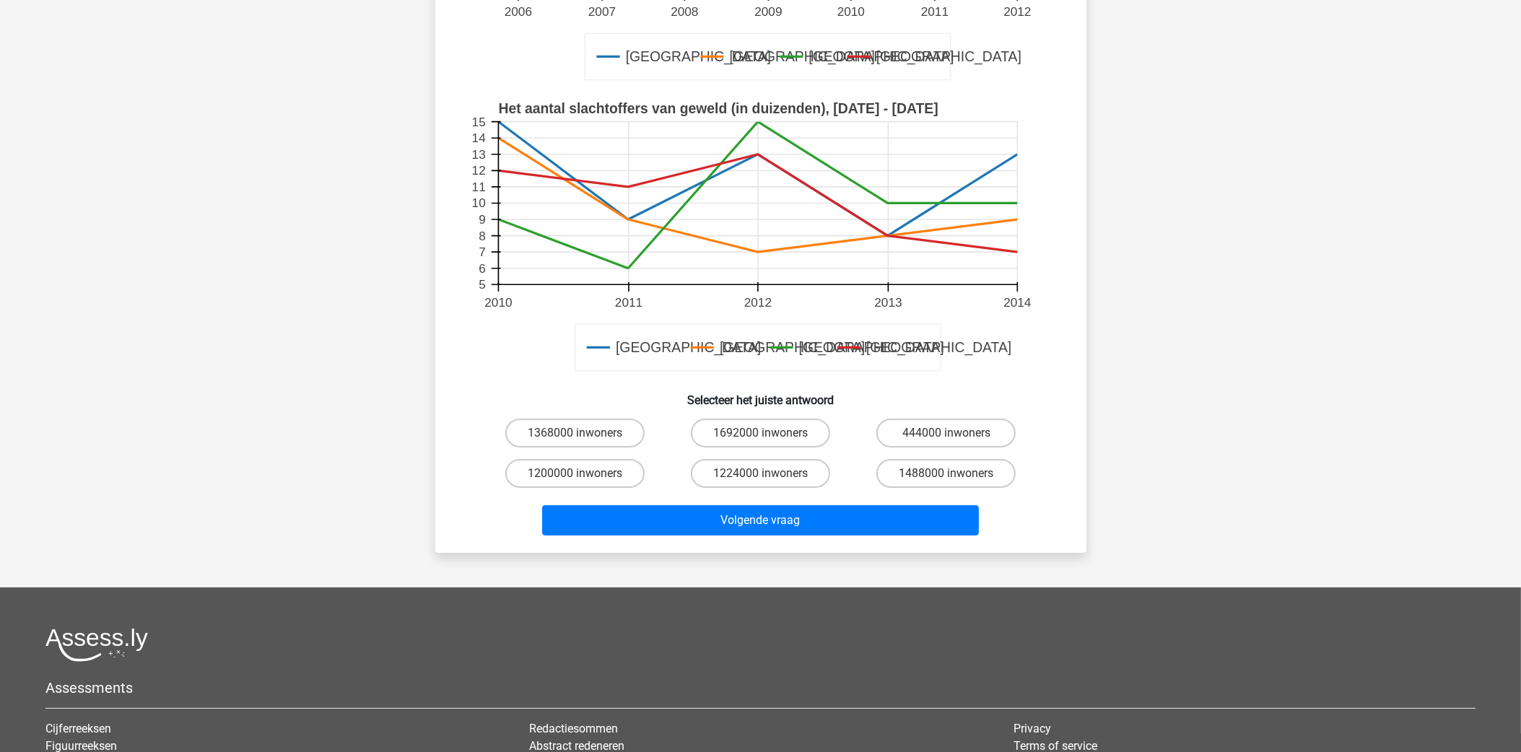
scroll to position [396, 0]
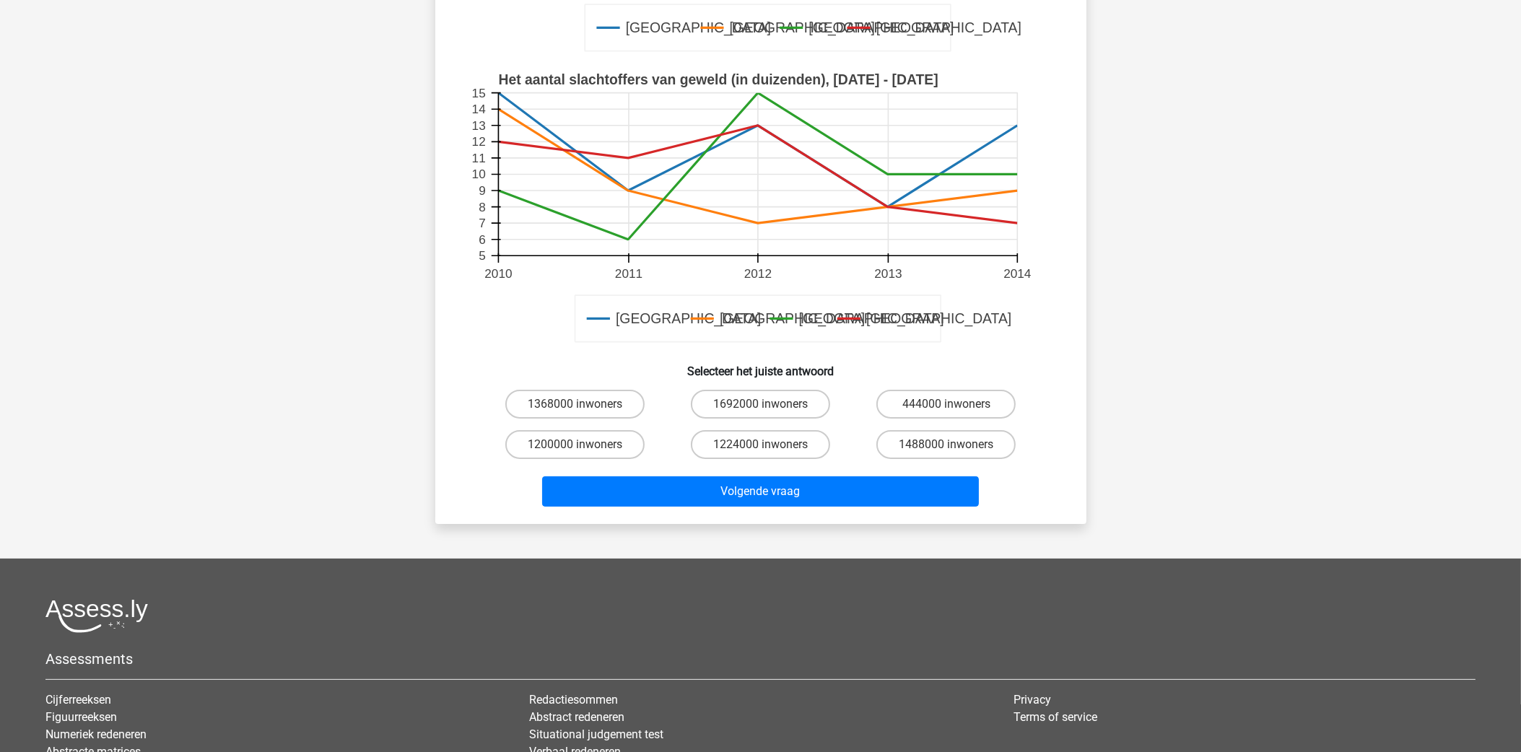
click at [565, 424] on div "1200000 inwoners" at bounding box center [574, 444] width 185 height 40
click at [586, 445] on label "1200000 inwoners" at bounding box center [574, 444] width 139 height 29
click at [584, 445] on input "1200000 inwoners" at bounding box center [579, 449] width 9 height 9
radio input "true"
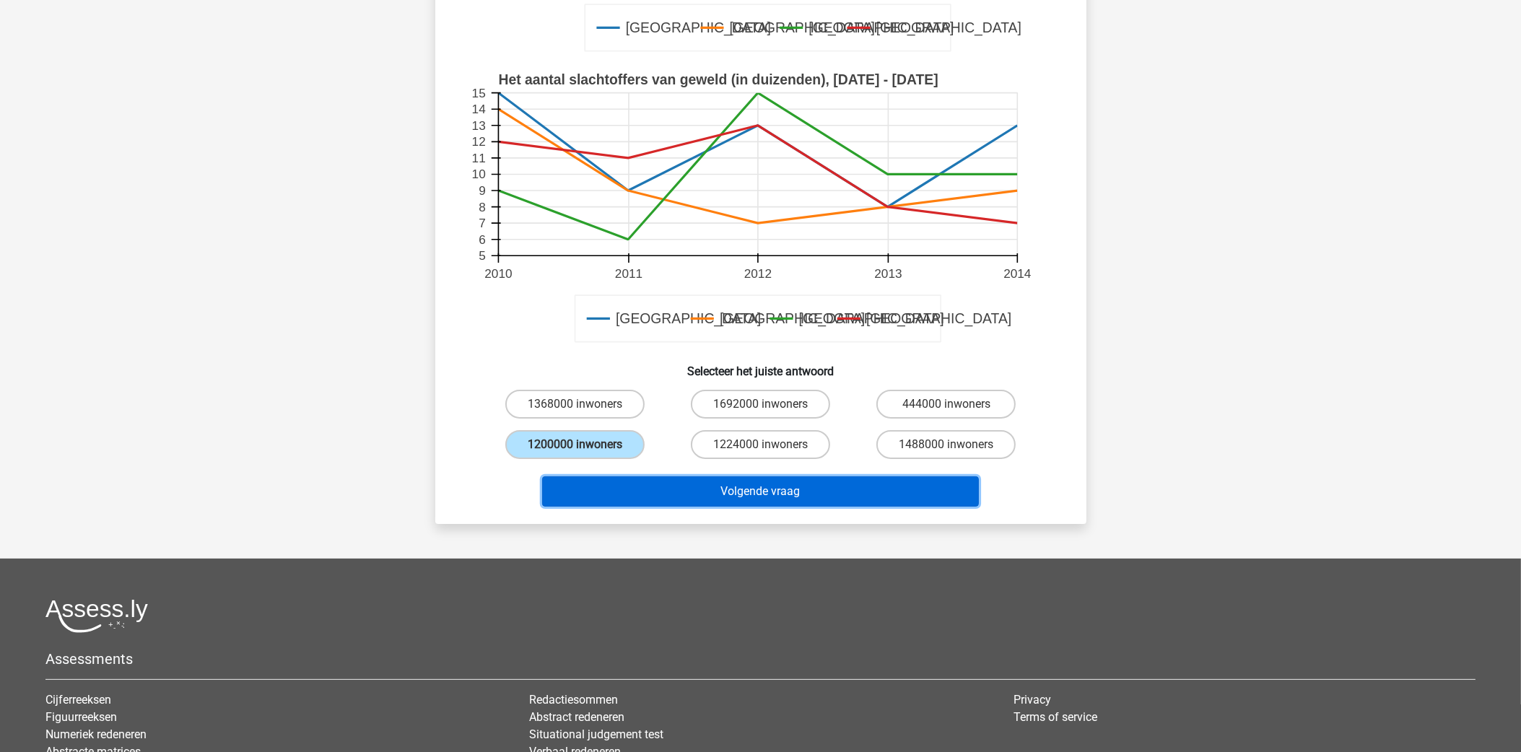
click at [678, 493] on button "Volgende vraag" at bounding box center [760, 491] width 437 height 30
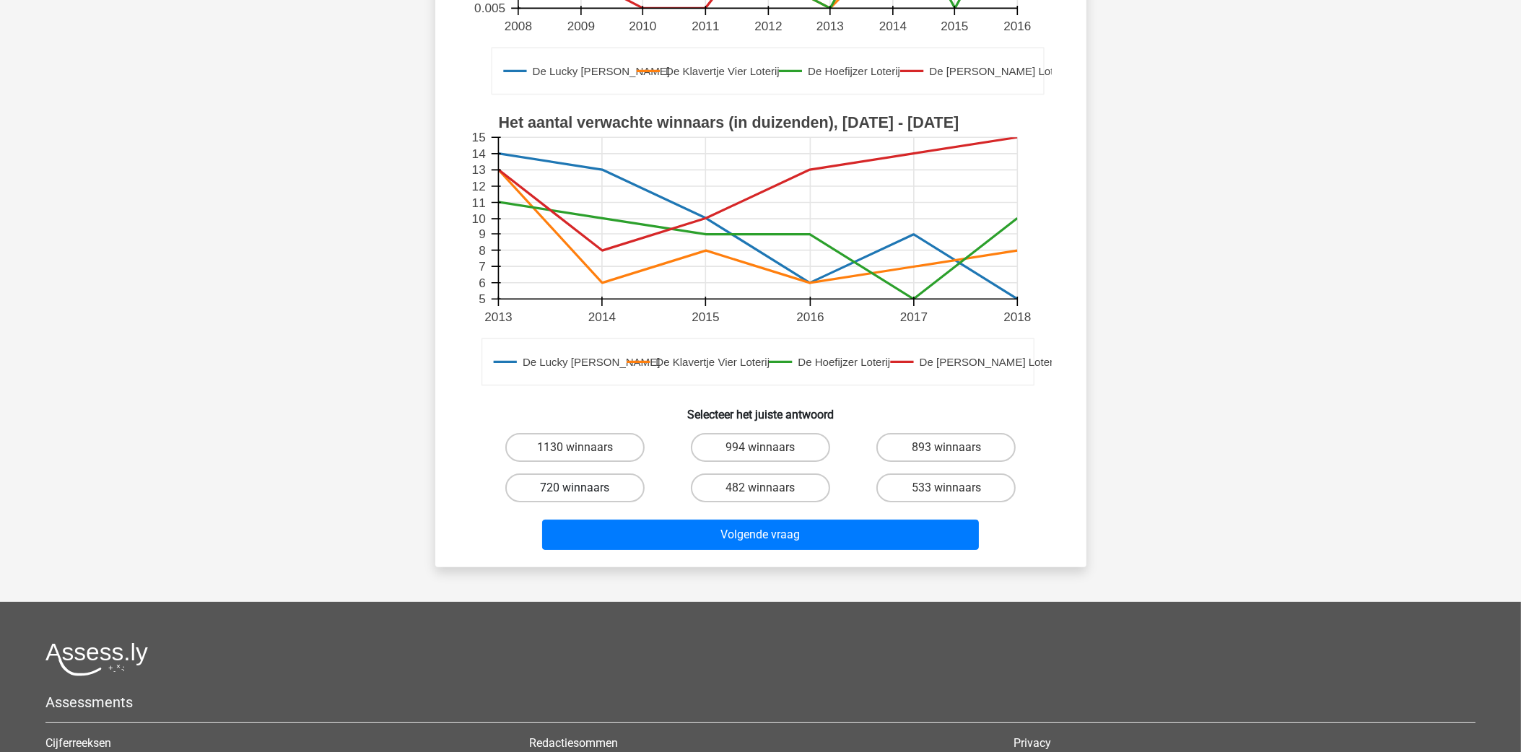
click at [590, 491] on label "720 winnaars" at bounding box center [574, 487] width 139 height 29
click at [584, 491] on input "720 winnaars" at bounding box center [579, 492] width 9 height 9
radio input "true"
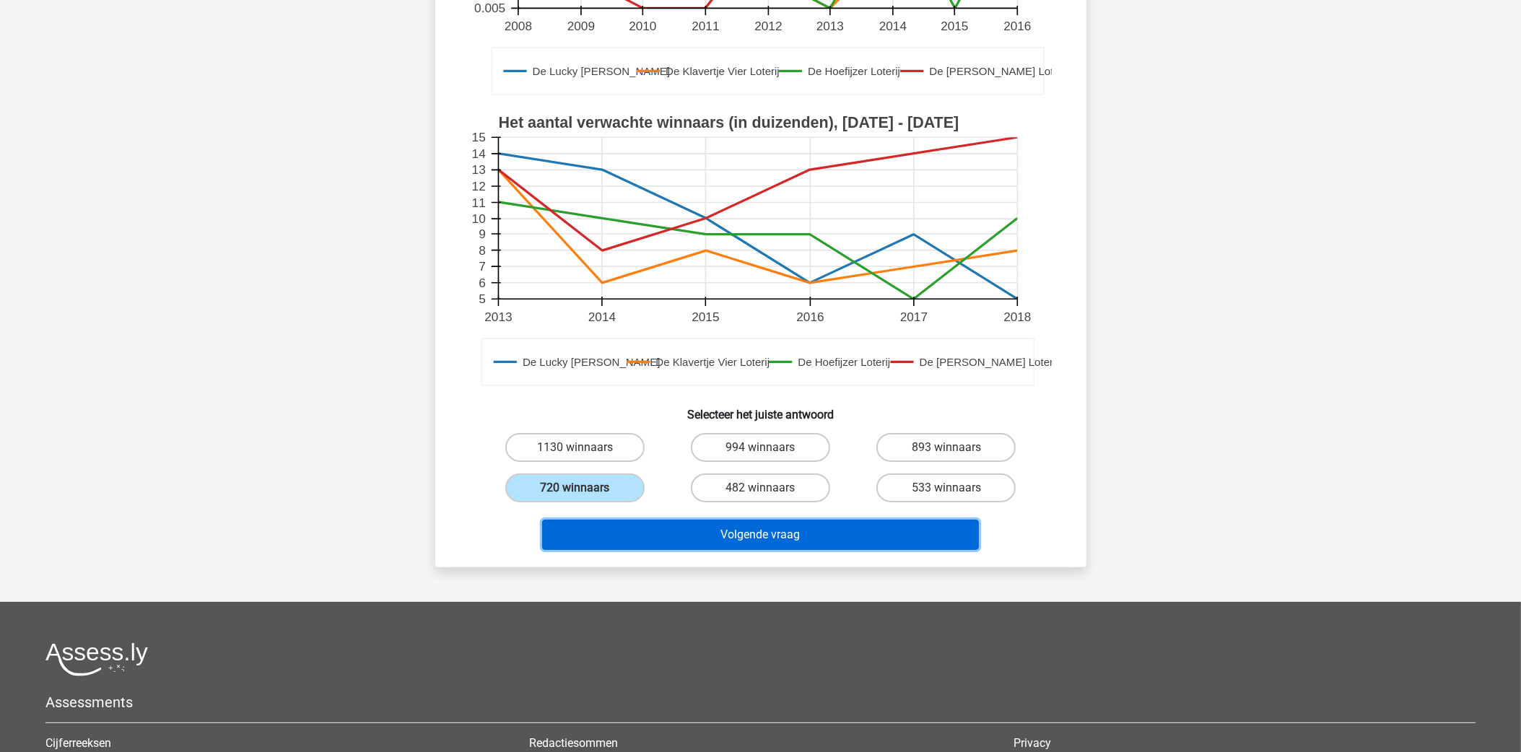
click at [691, 541] on button "Volgende vraag" at bounding box center [760, 535] width 437 height 30
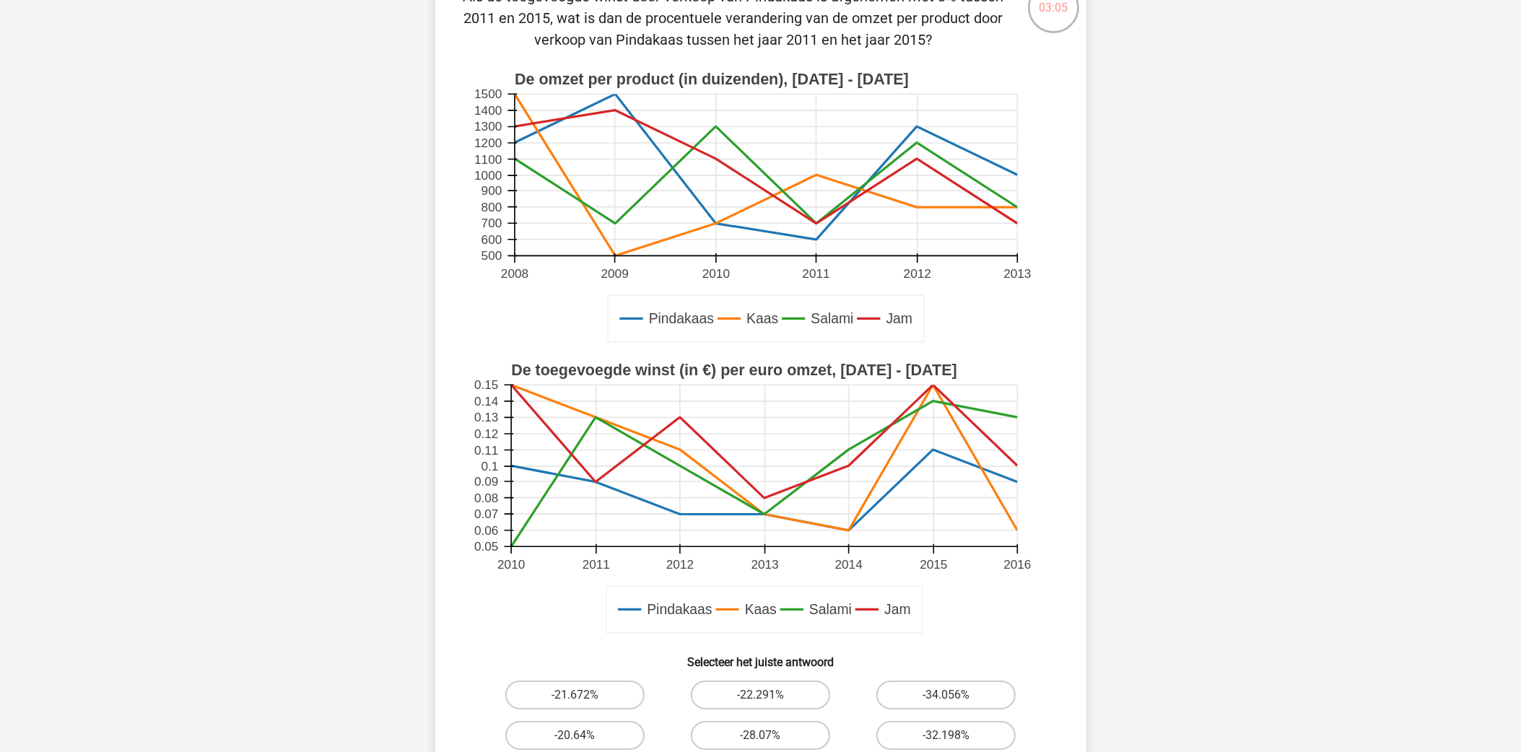
scroll to position [180, 0]
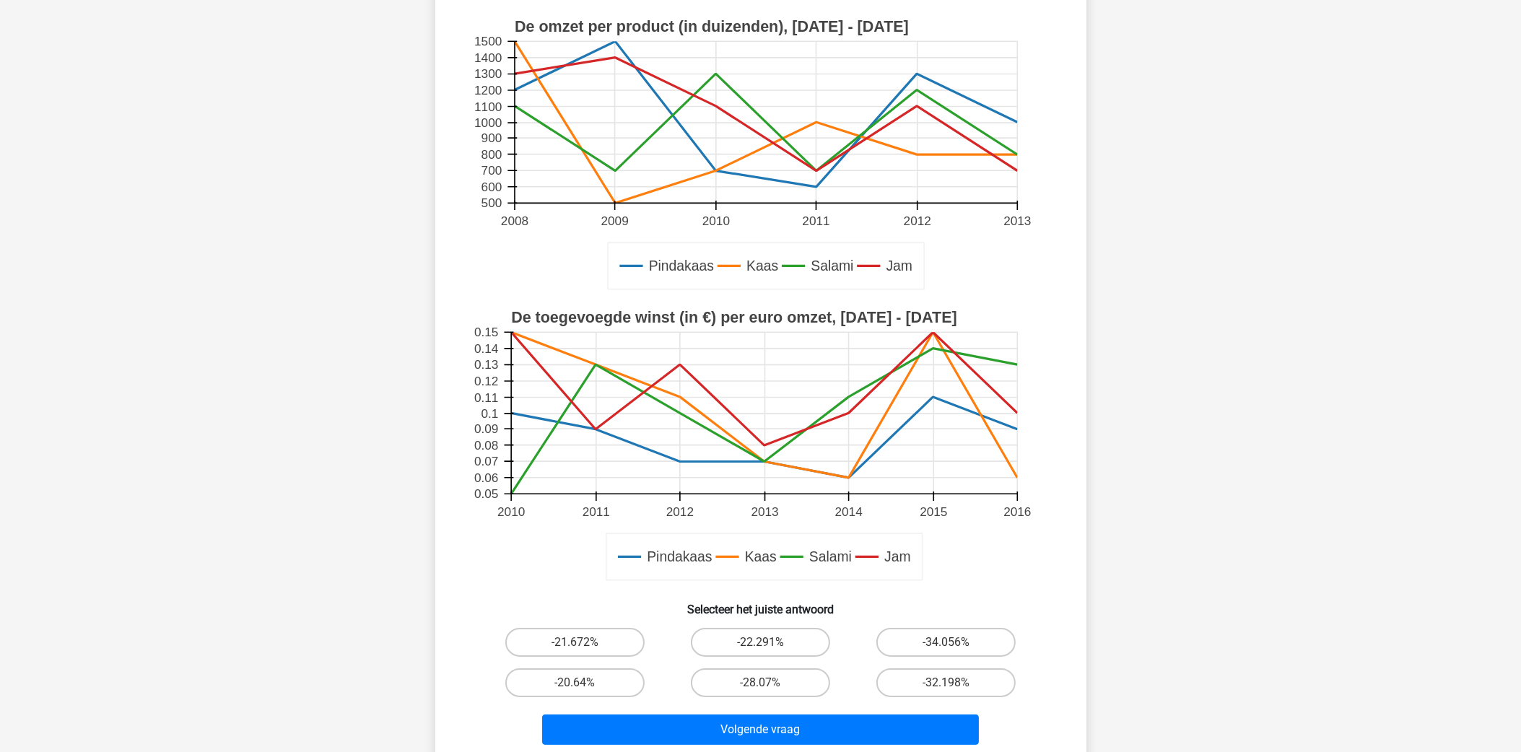
drag, startPoint x: 603, startPoint y: 677, endPoint x: 679, endPoint y: 704, distance: 81.3
click at [601, 677] on label "-20.64%" at bounding box center [574, 682] width 139 height 29
click at [584, 683] on input "-20.64%" at bounding box center [579, 687] width 9 height 9
radio input "true"
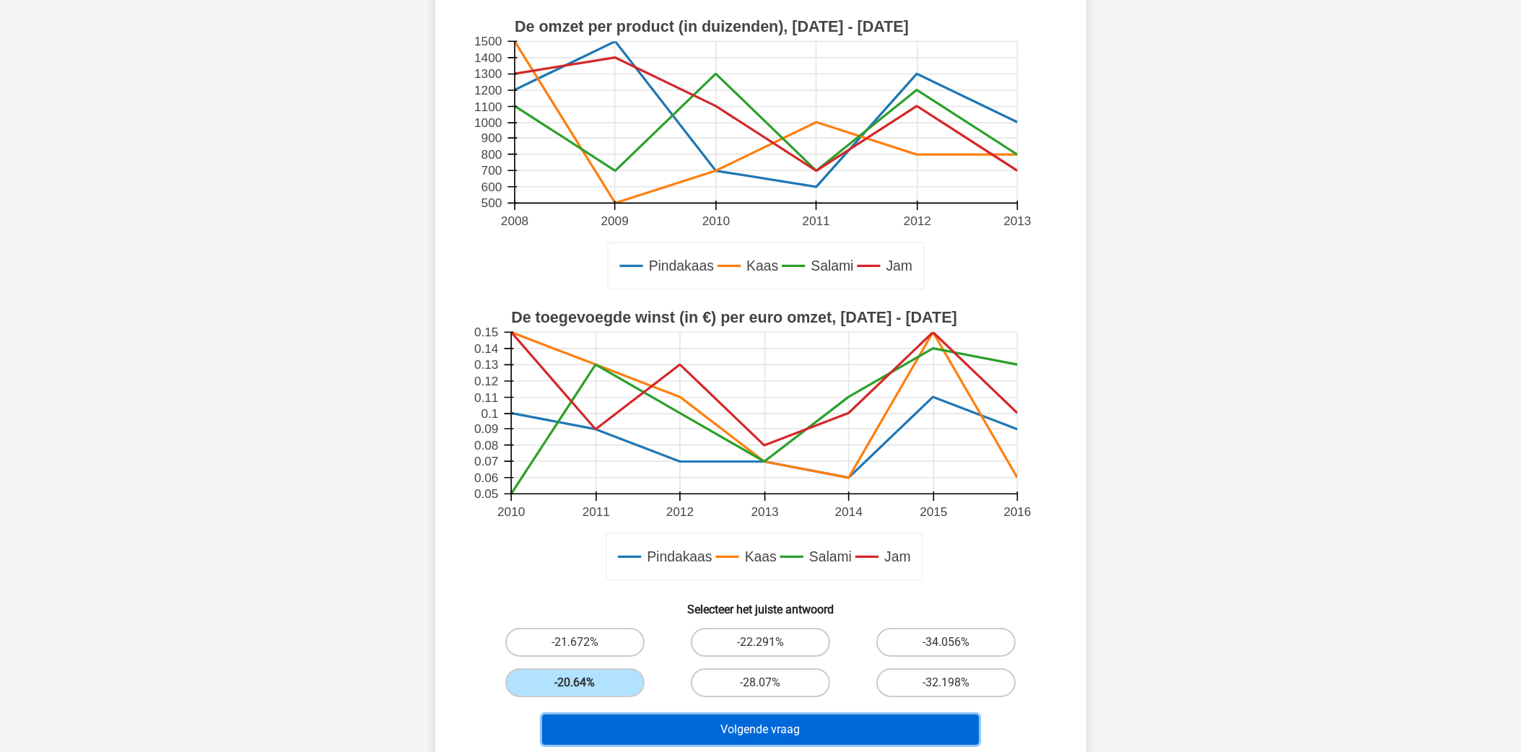
click at [707, 723] on button "Volgende vraag" at bounding box center [760, 730] width 437 height 30
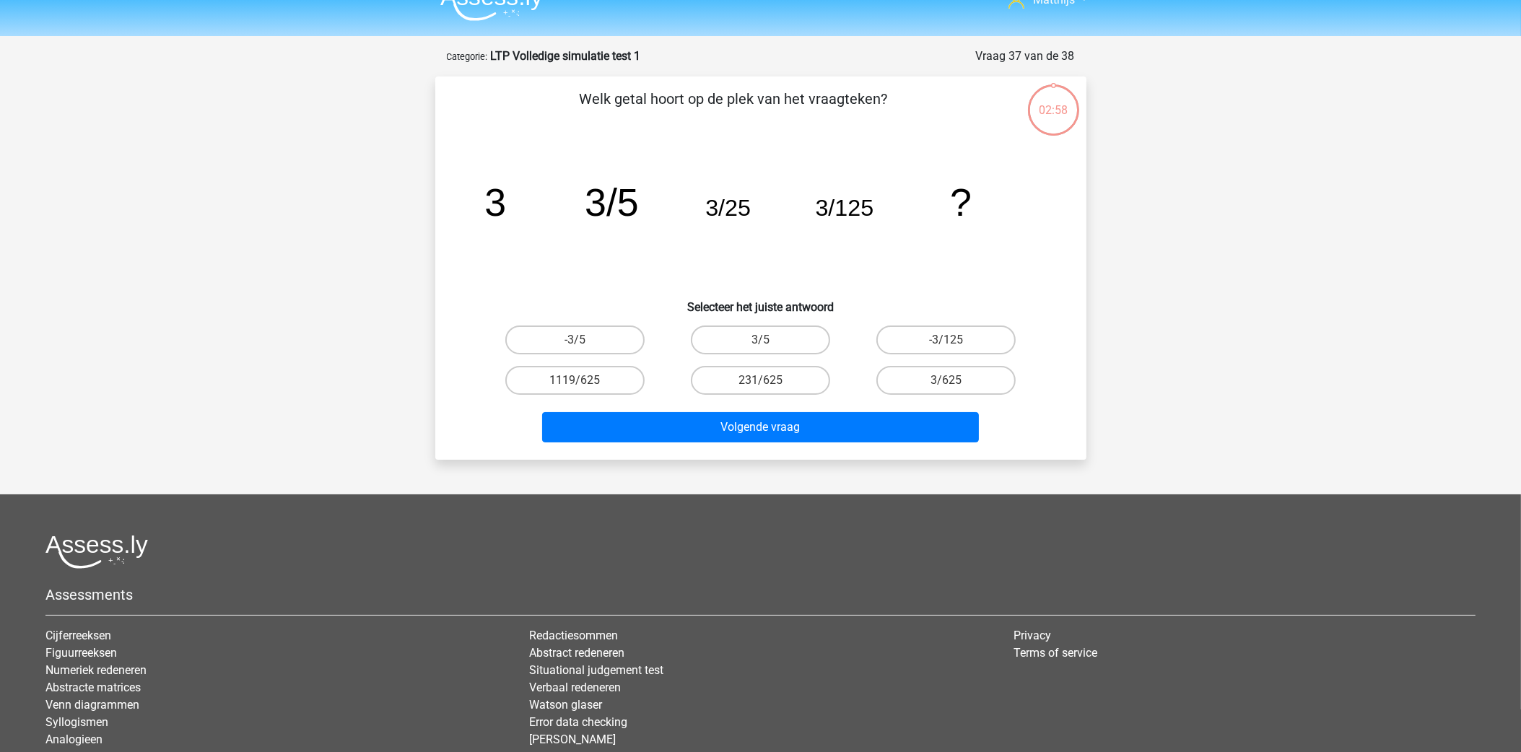
scroll to position [0, 0]
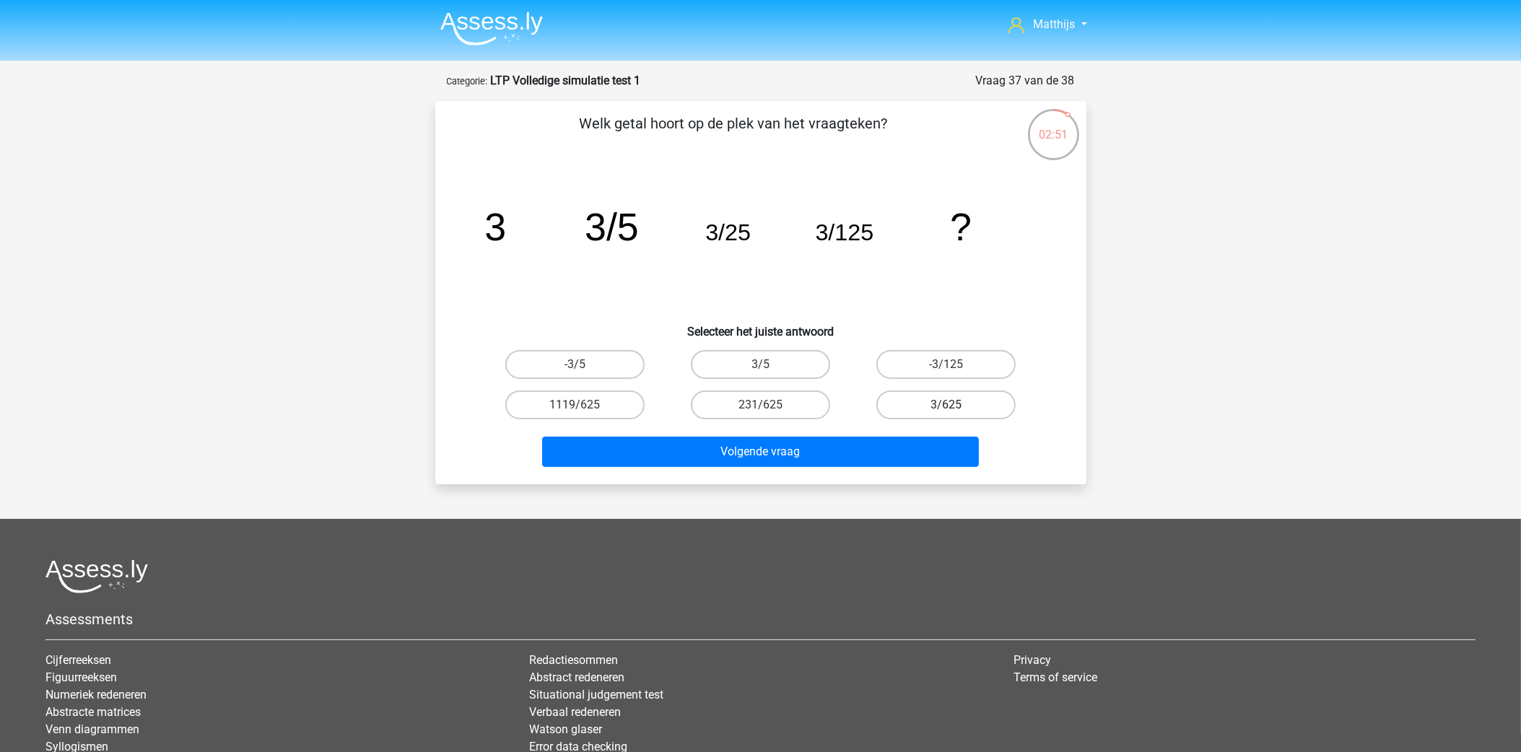
click at [917, 402] on label "3/625" at bounding box center [945, 404] width 139 height 29
click at [946, 405] on input "3/625" at bounding box center [950, 409] width 9 height 9
radio input "true"
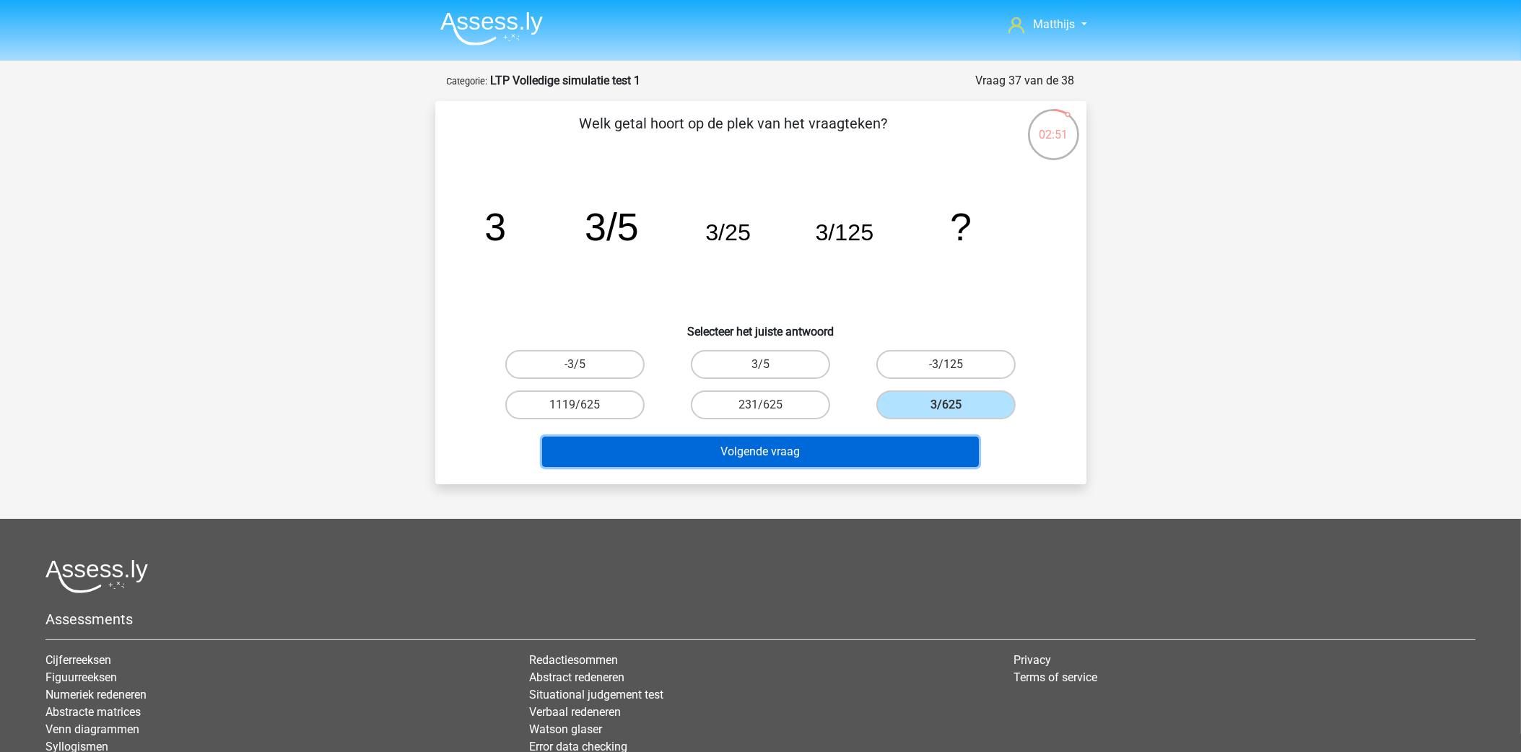
click at [893, 443] on button "Volgende vraag" at bounding box center [760, 452] width 437 height 30
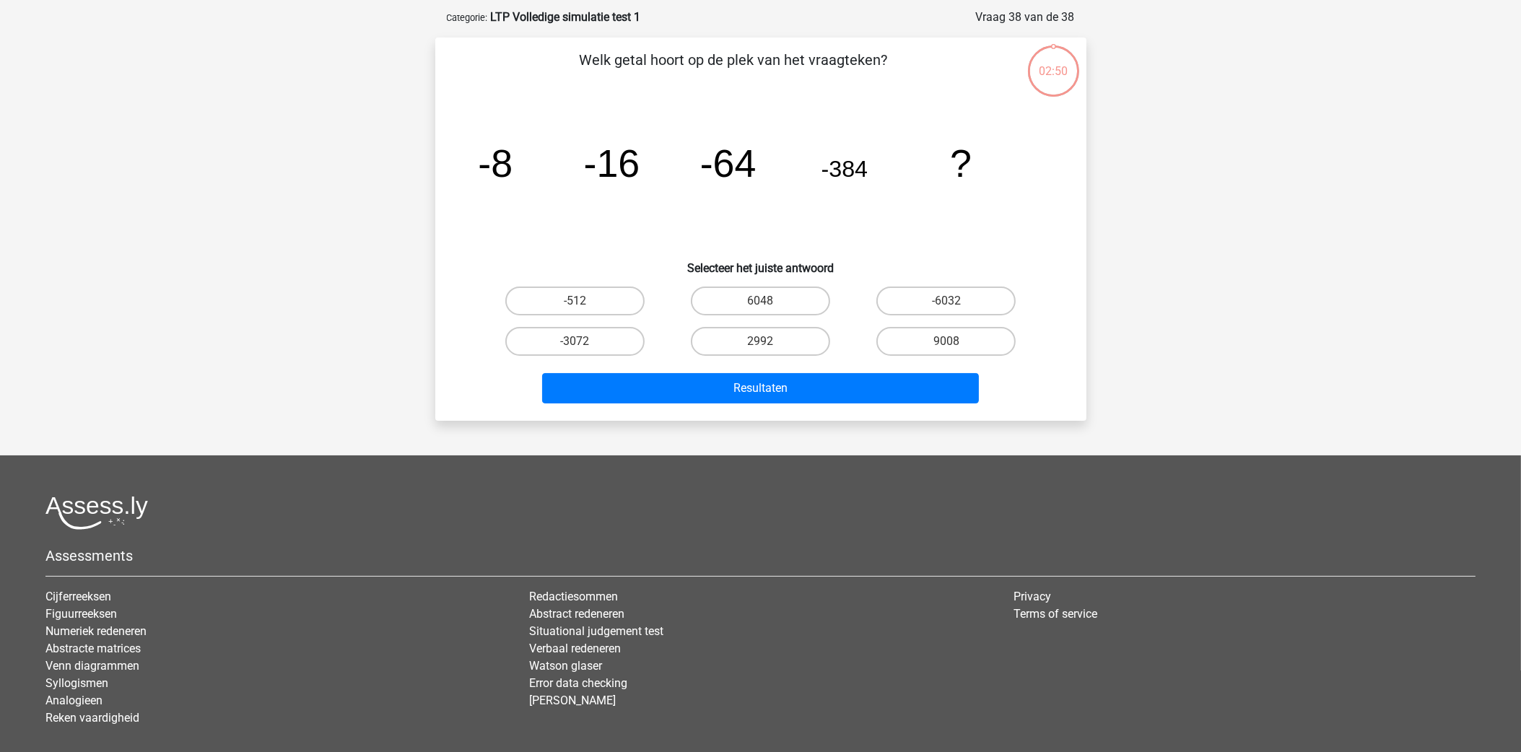
scroll to position [71, 0]
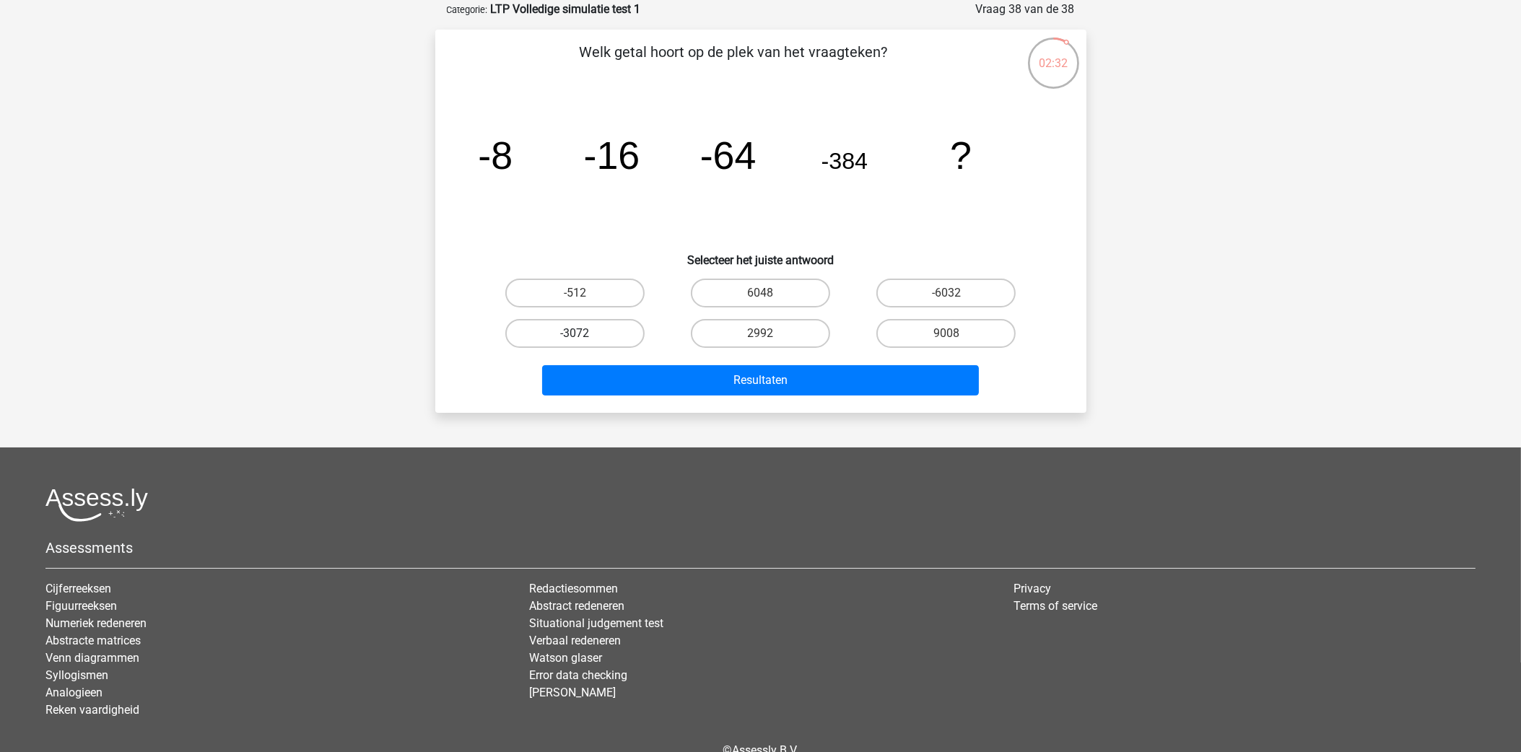
click at [570, 324] on label "-3072" at bounding box center [574, 333] width 139 height 29
click at [575, 333] on input "-3072" at bounding box center [579, 337] width 9 height 9
radio input "true"
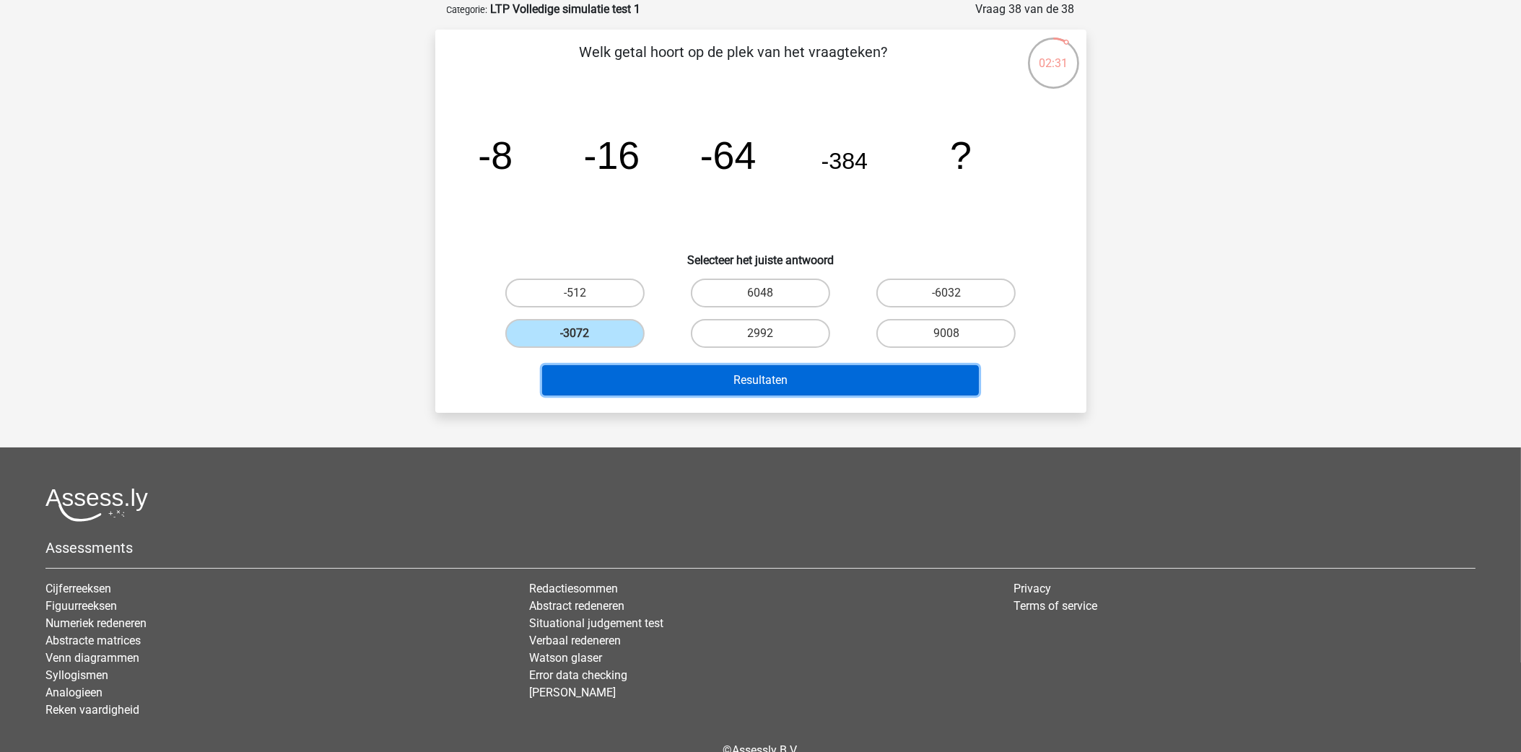
click at [694, 375] on button "Resultaten" at bounding box center [760, 380] width 437 height 30
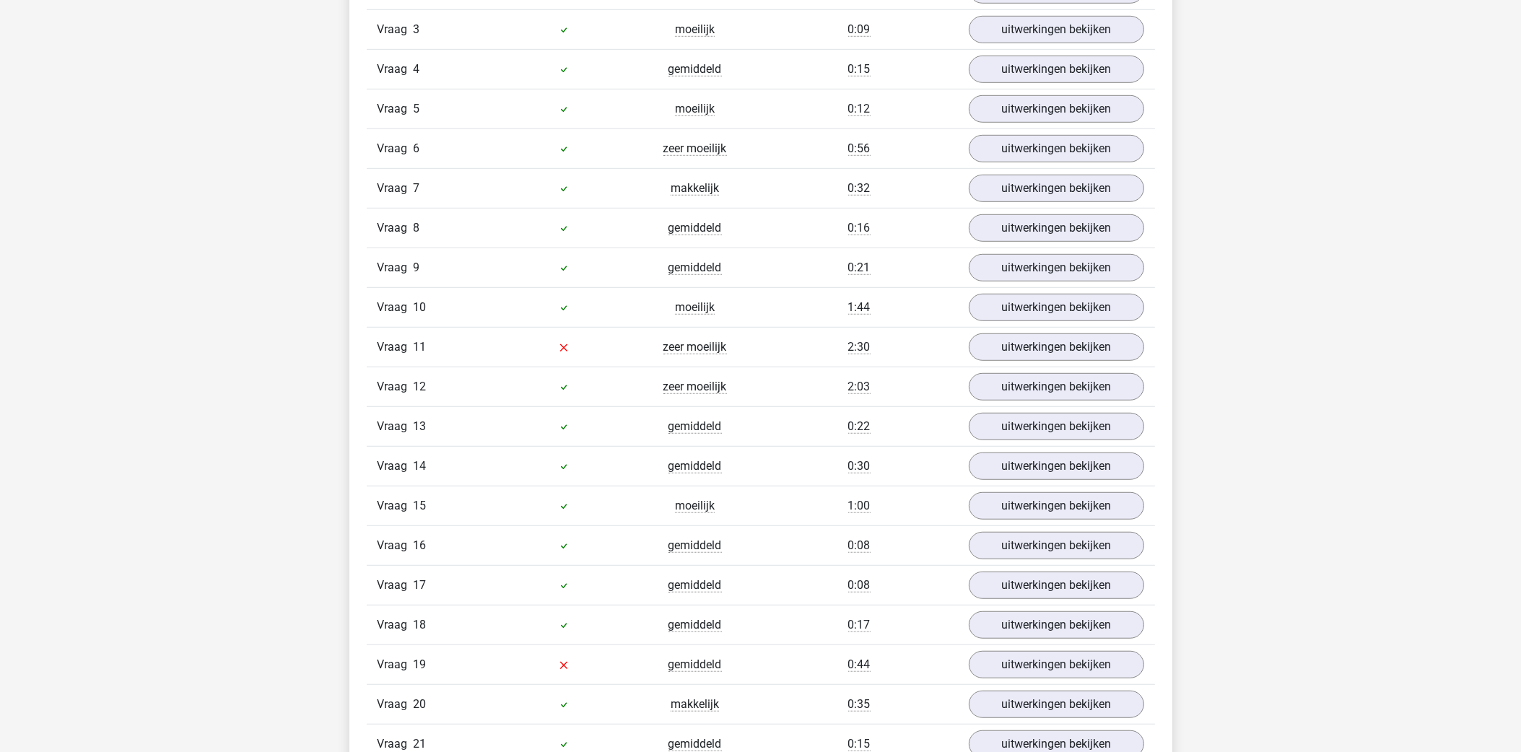
scroll to position [1407, 0]
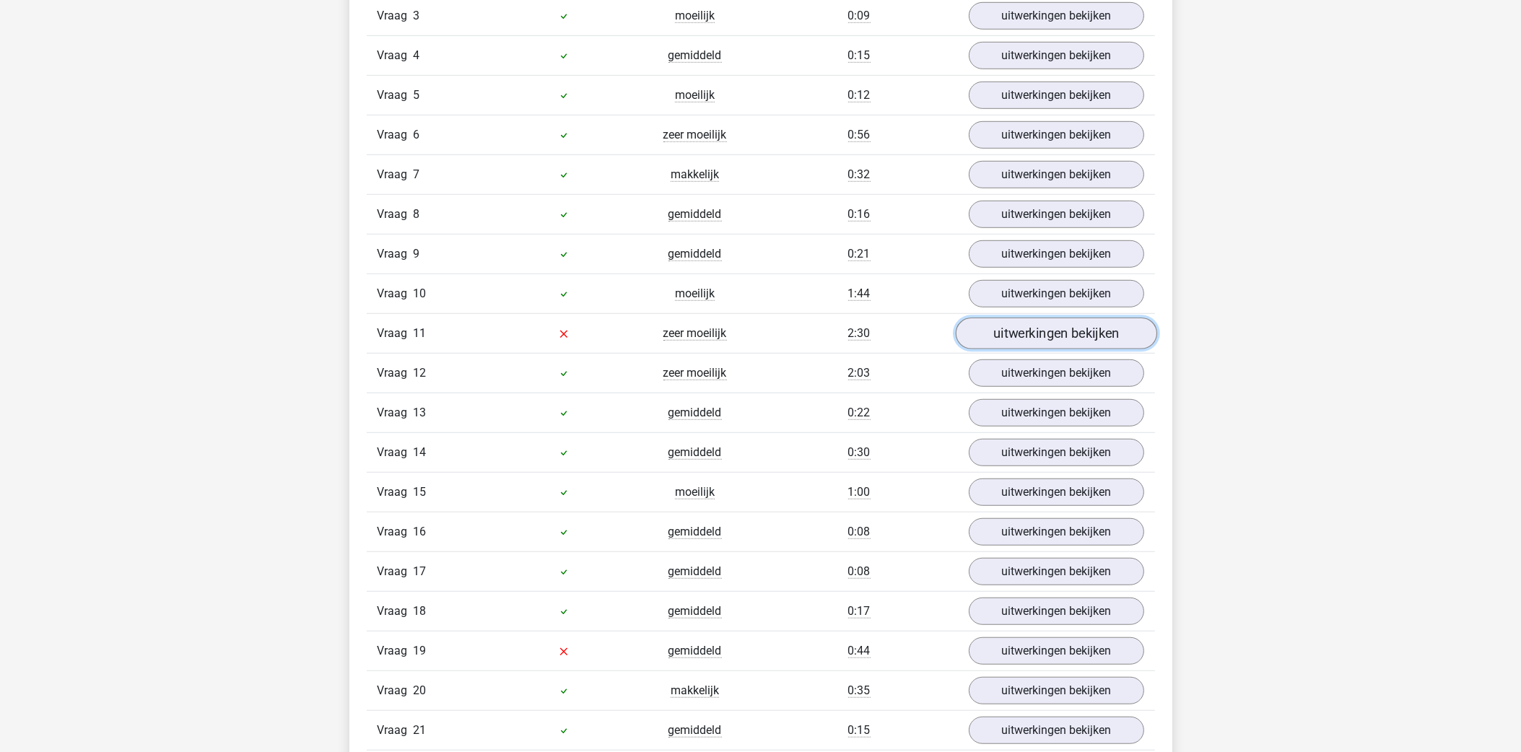
click at [1064, 341] on link "uitwerkingen bekijken" at bounding box center [1055, 334] width 201 height 32
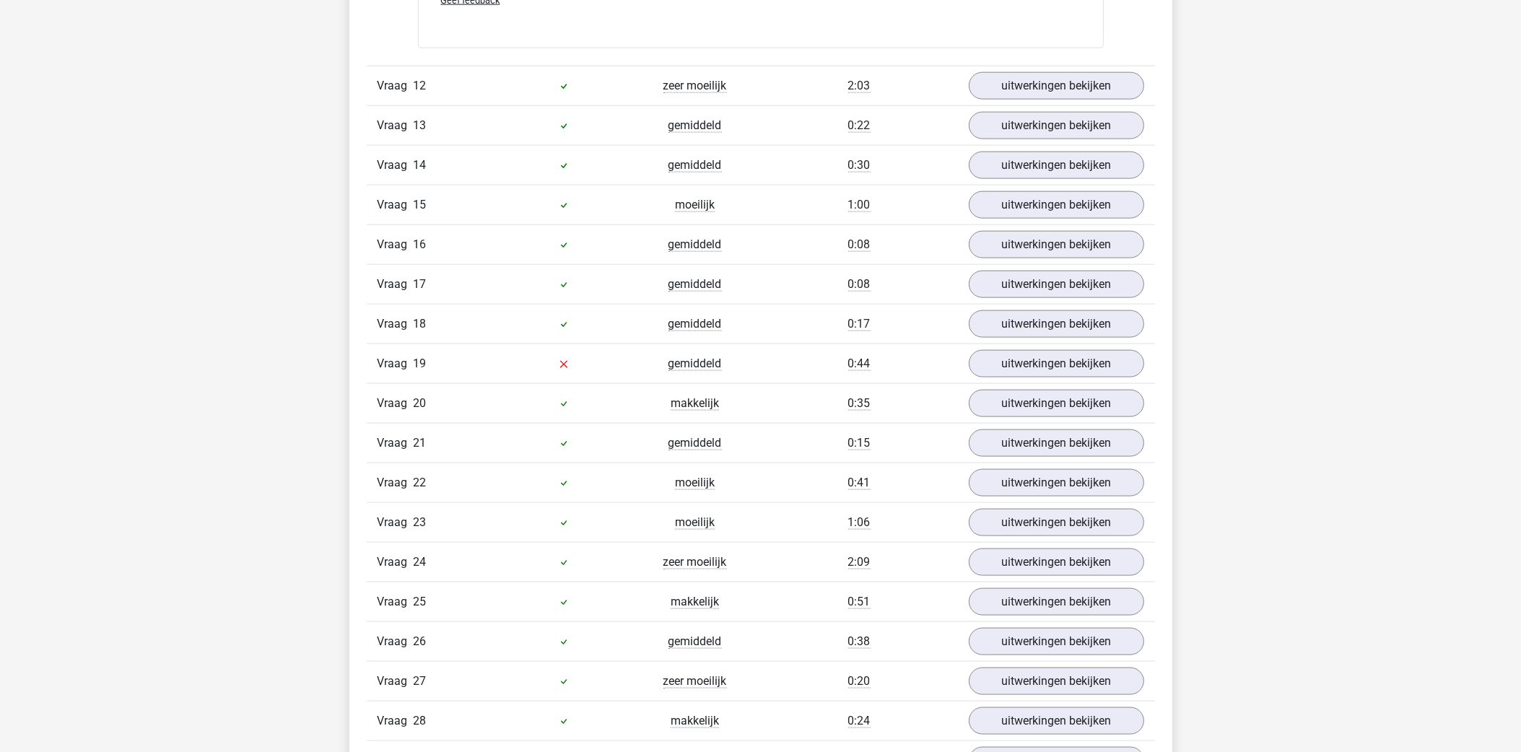
scroll to position [2598, 0]
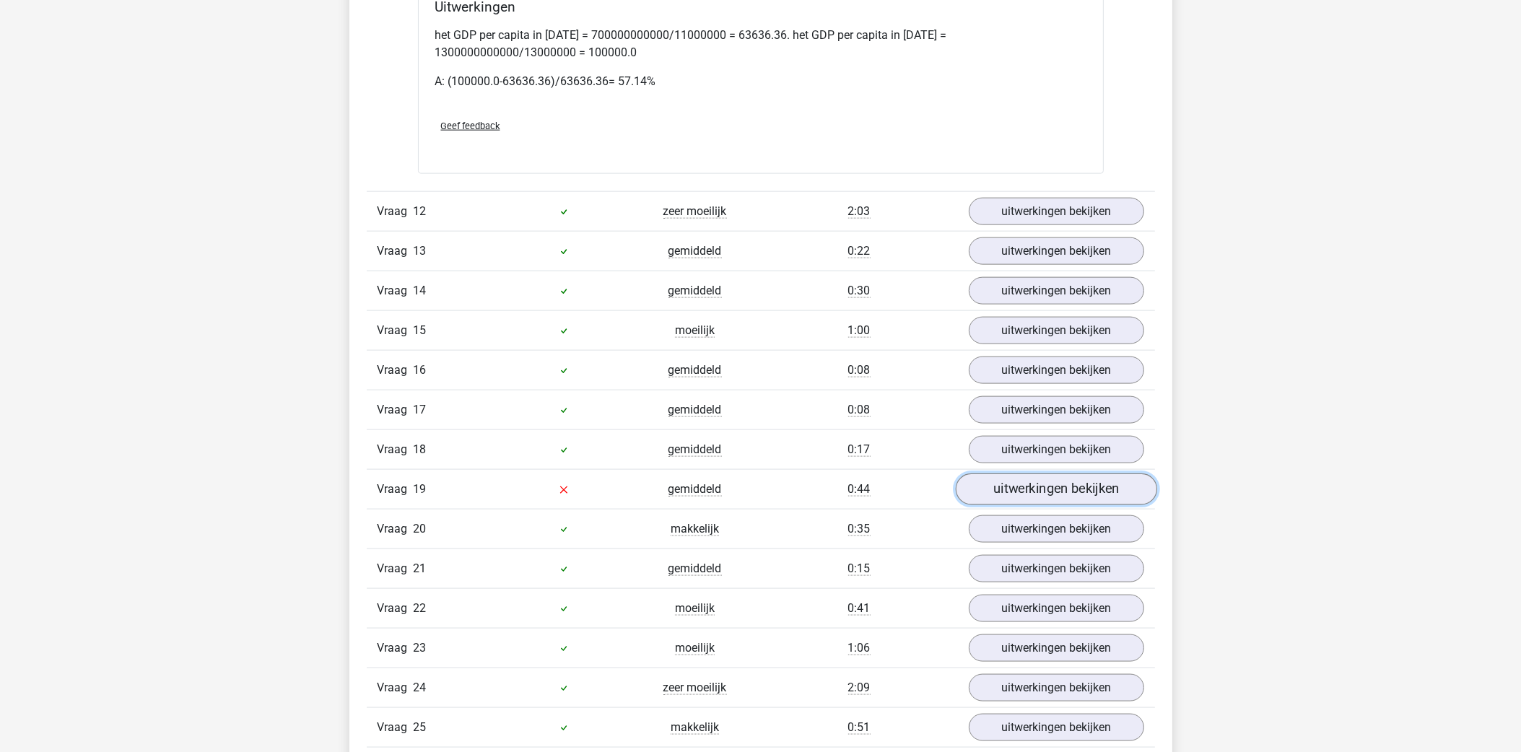
click at [1078, 502] on link "uitwerkingen bekijken" at bounding box center [1055, 490] width 201 height 32
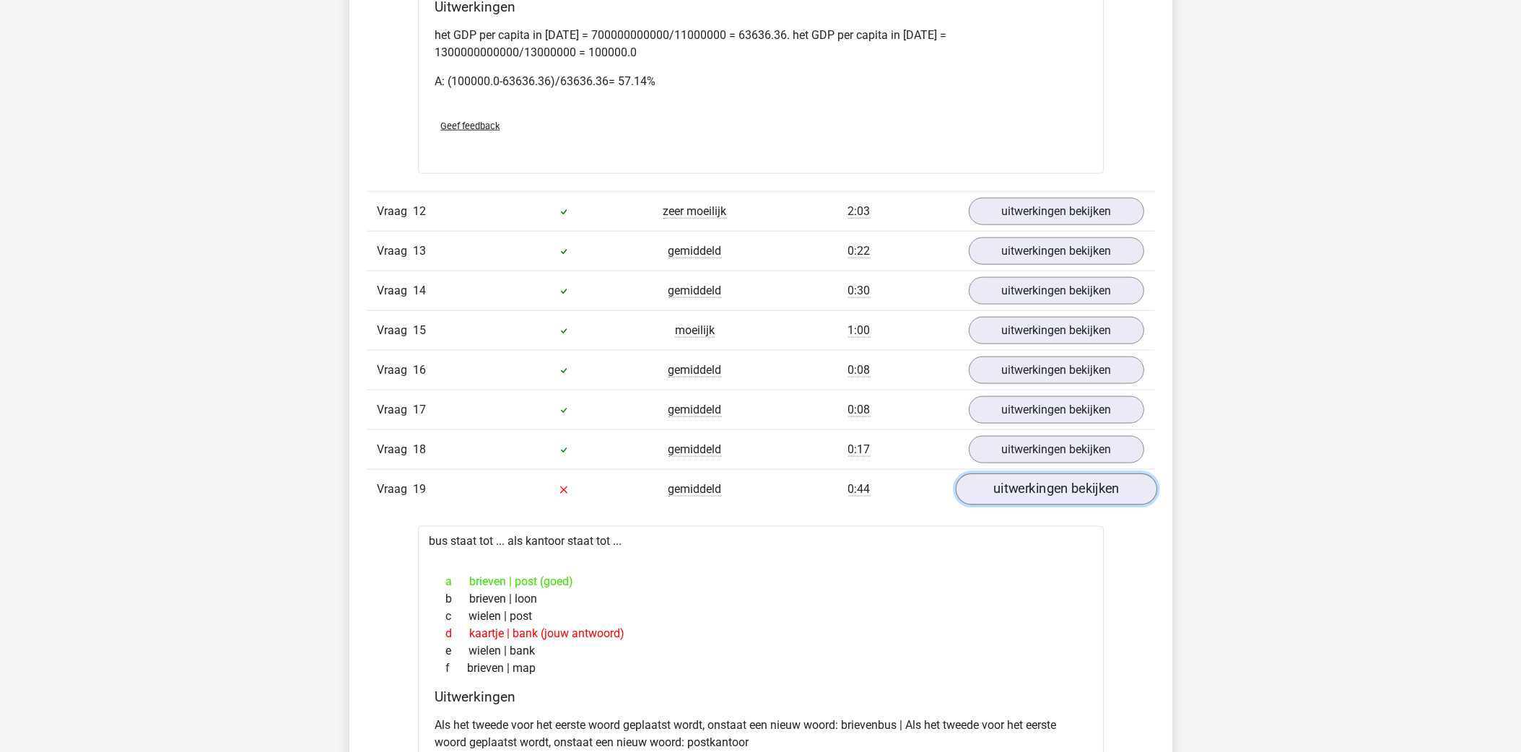
click at [1040, 500] on link "uitwerkingen bekijken" at bounding box center [1055, 490] width 201 height 32
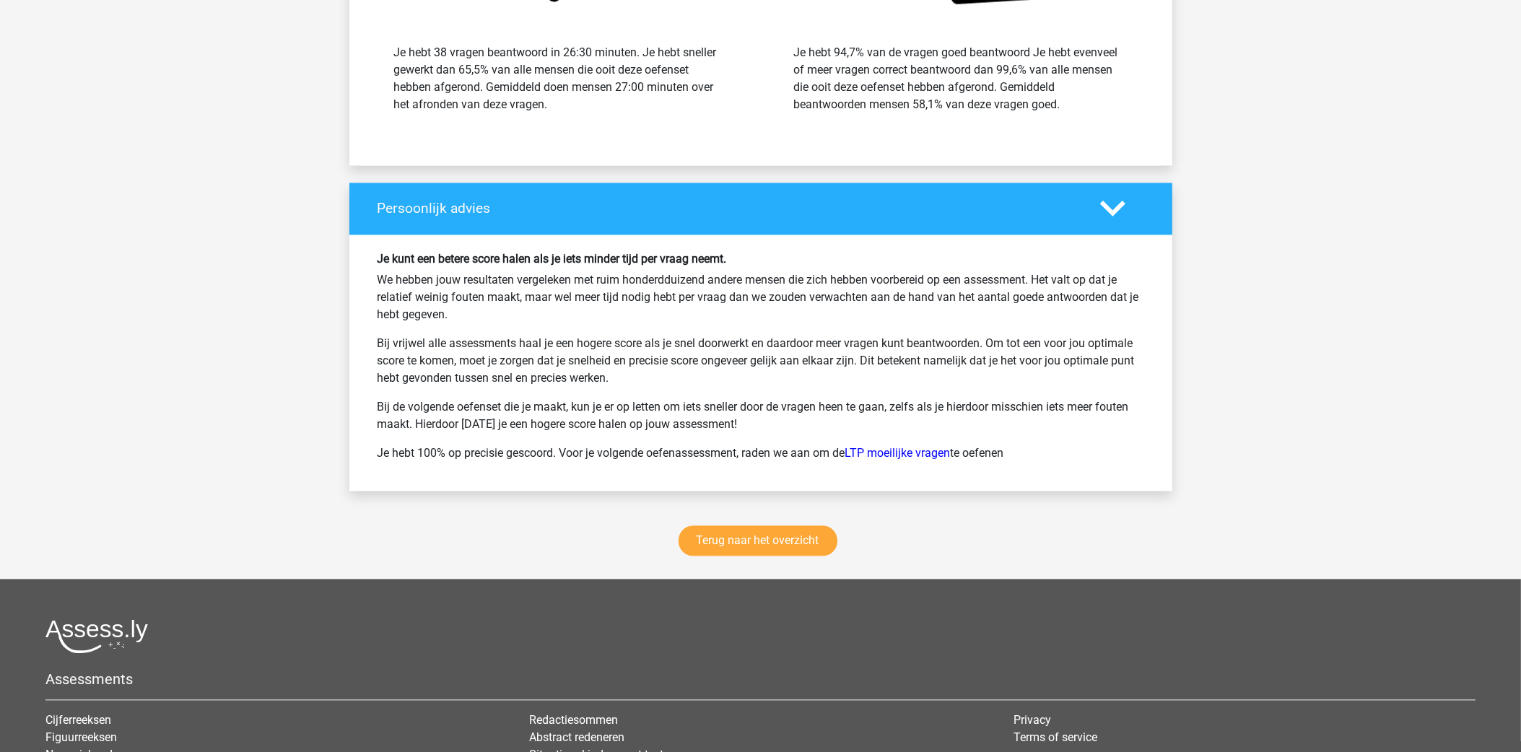
scroll to position [4222, 0]
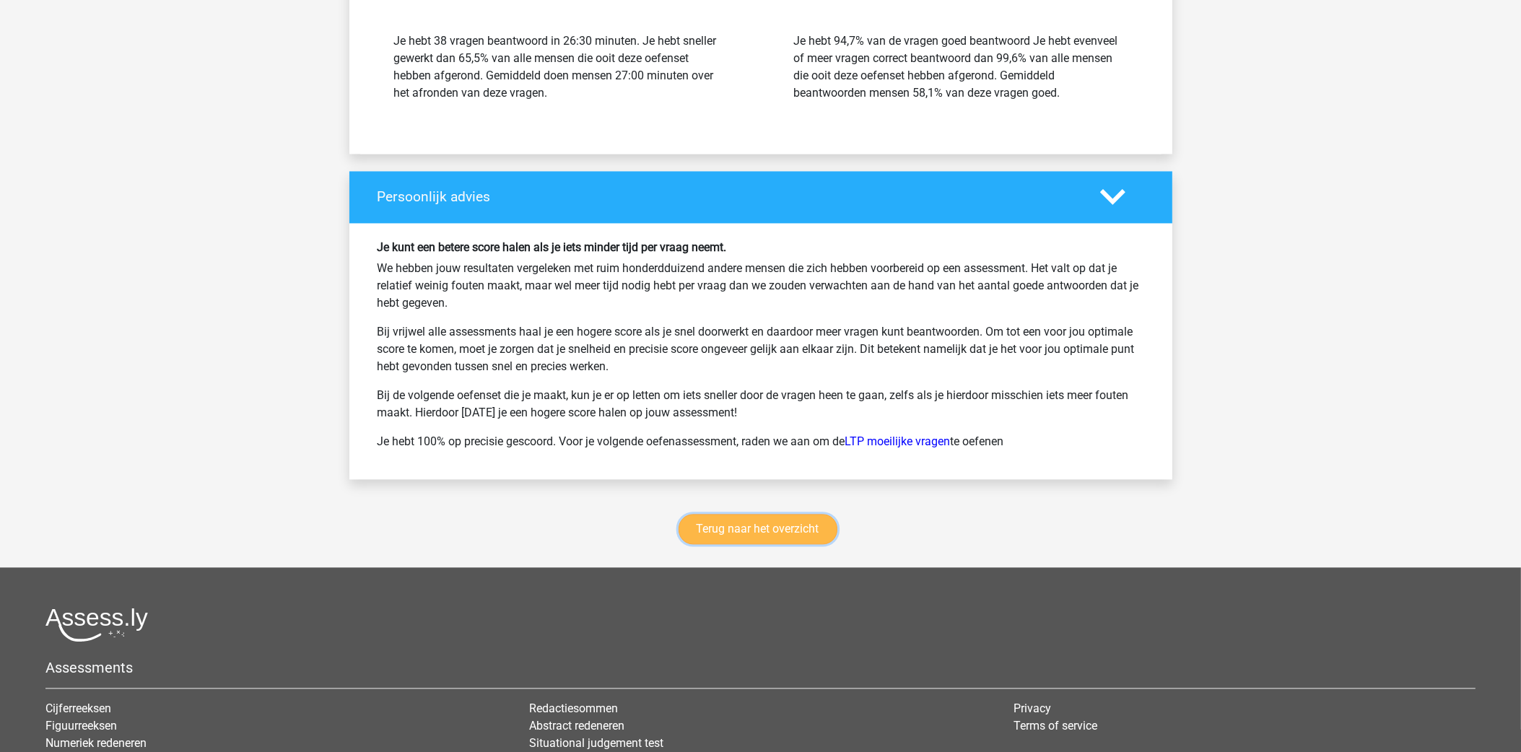
click at [755, 544] on link "Terug naar het overzicht" at bounding box center [757, 529] width 159 height 30
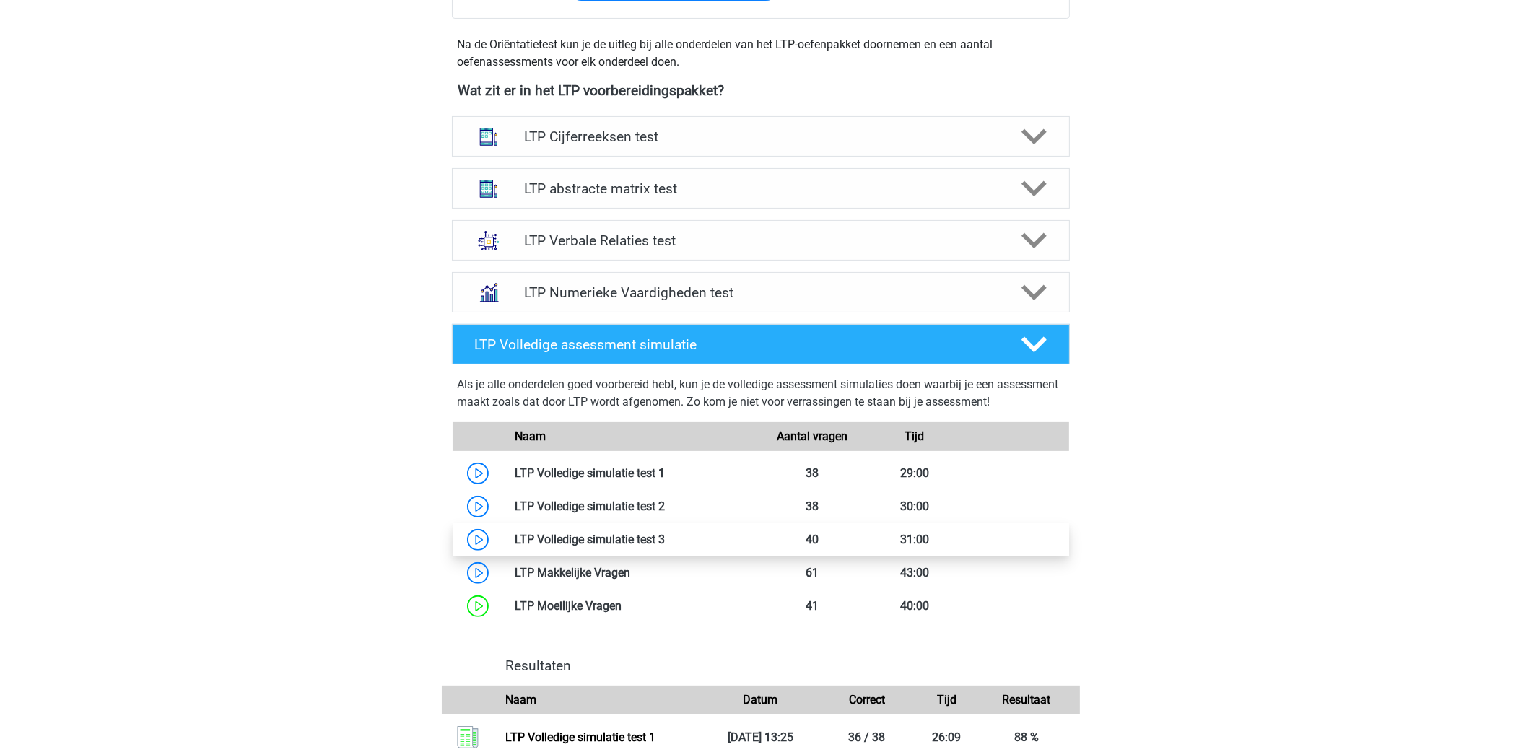
scroll to position [541, 0]
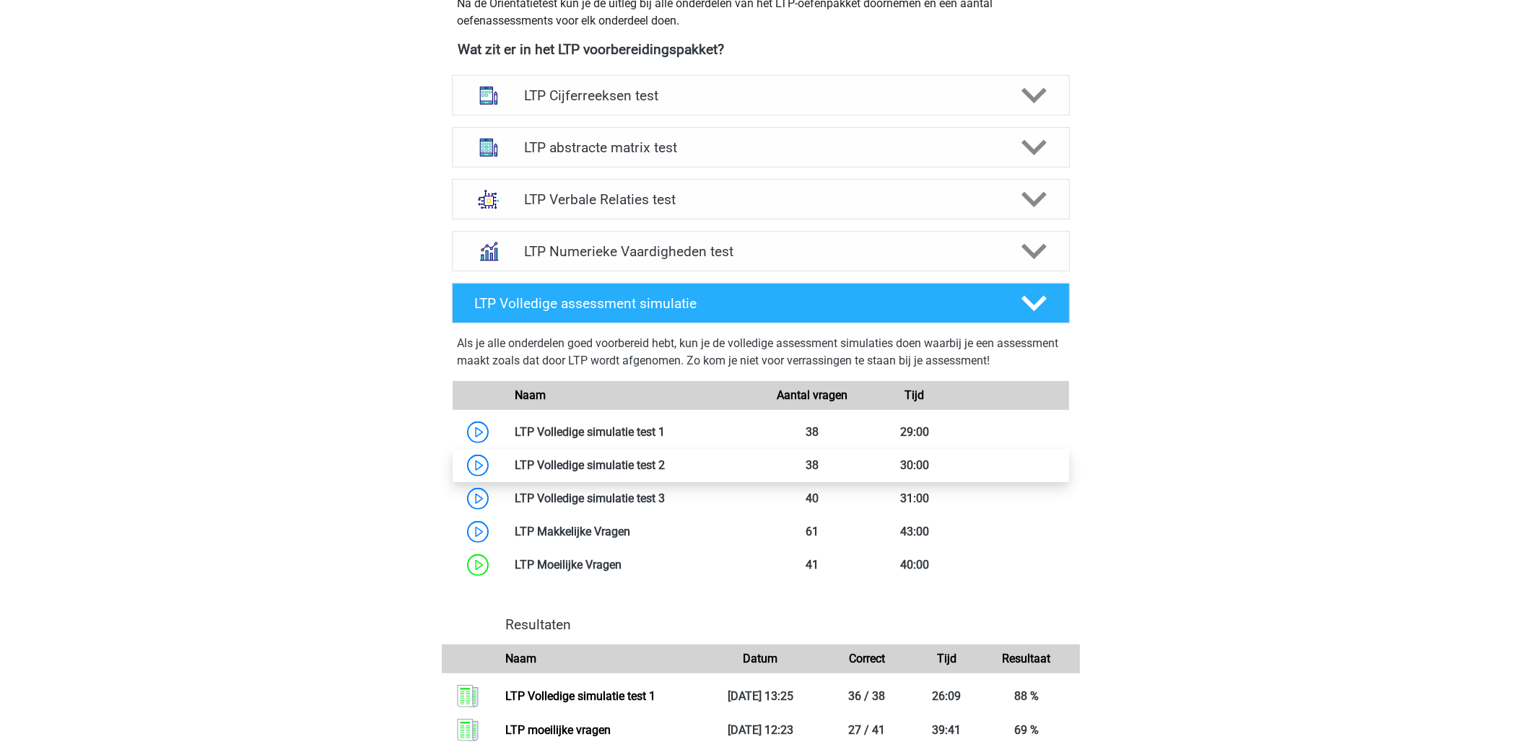
click at [665, 460] on link at bounding box center [665, 465] width 0 height 14
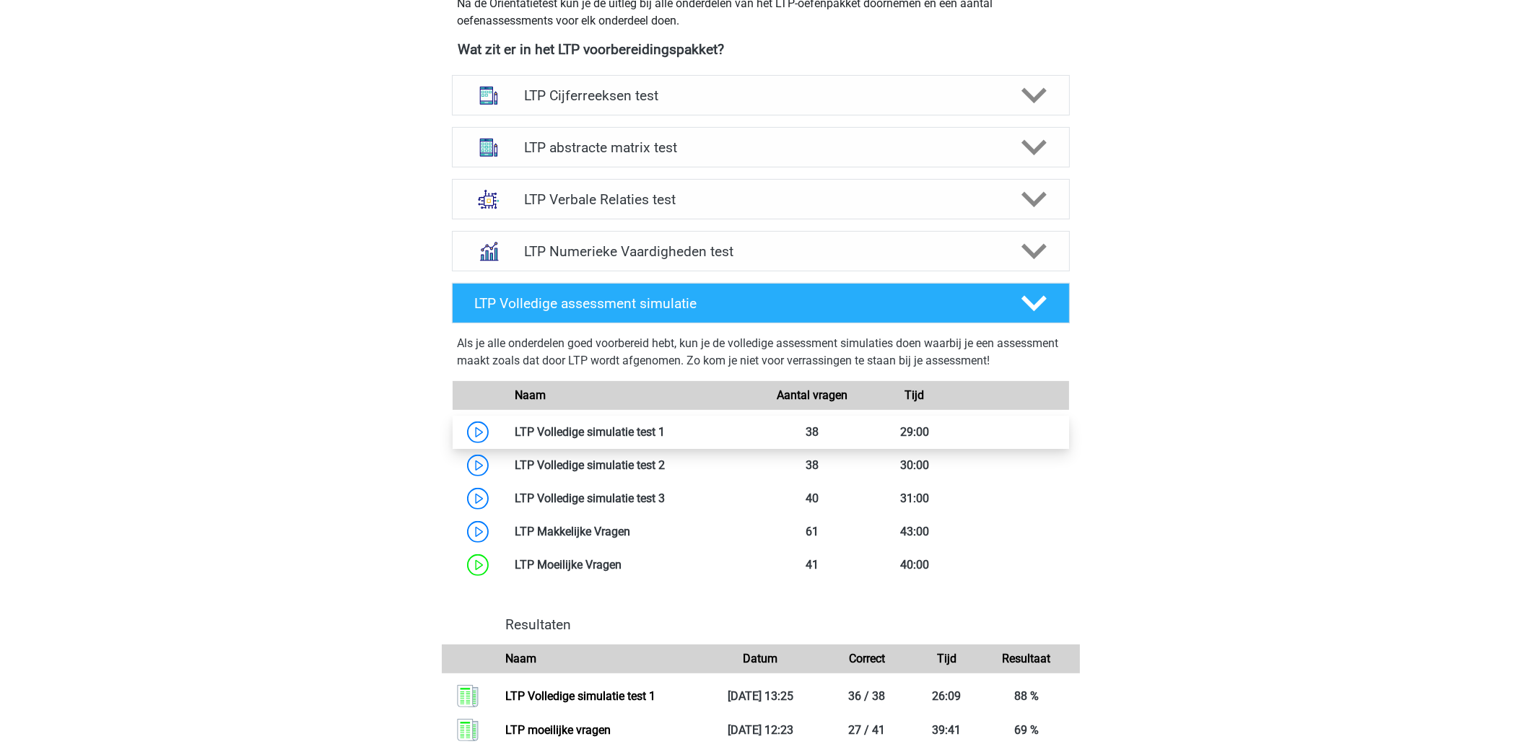
click at [665, 427] on link at bounding box center [665, 432] width 0 height 14
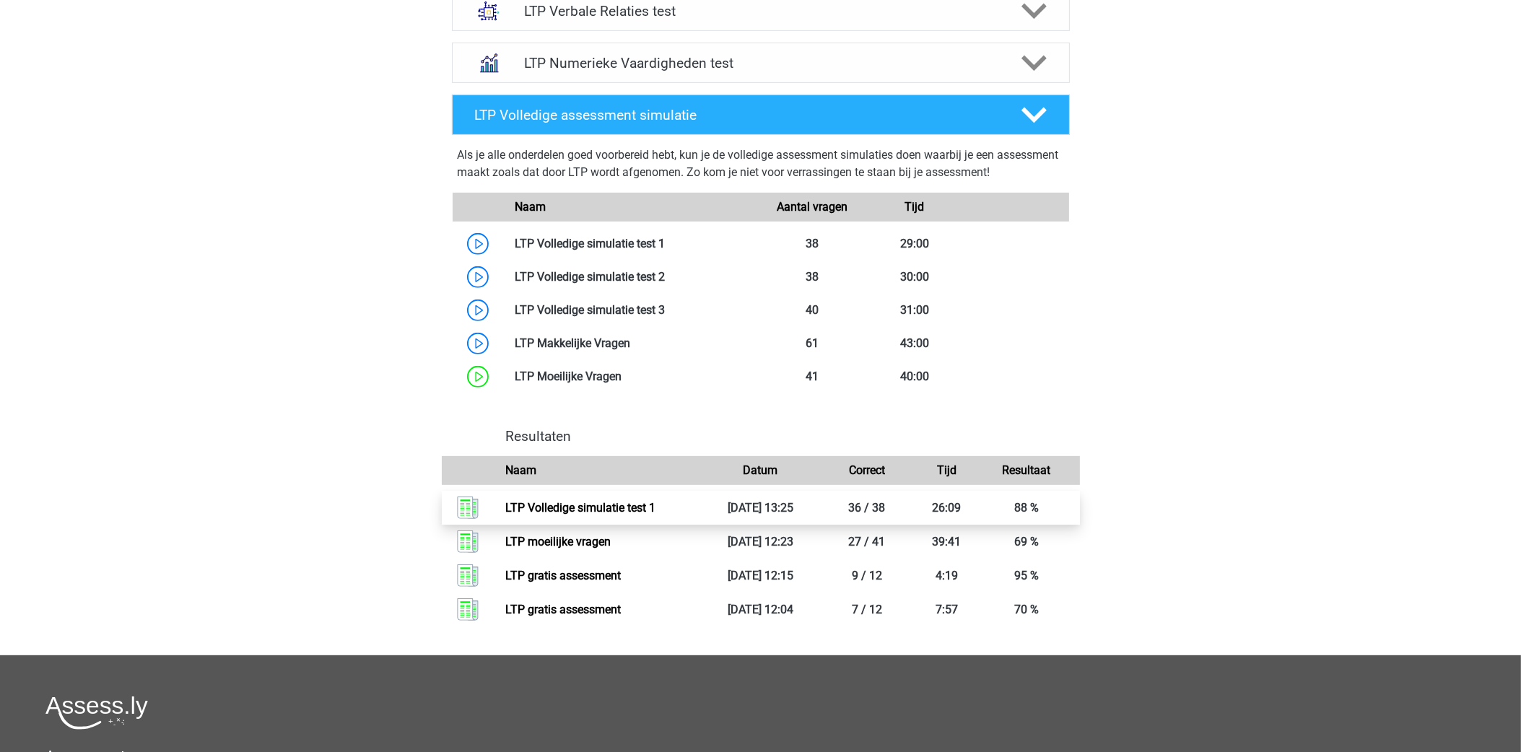
scroll to position [758, 0]
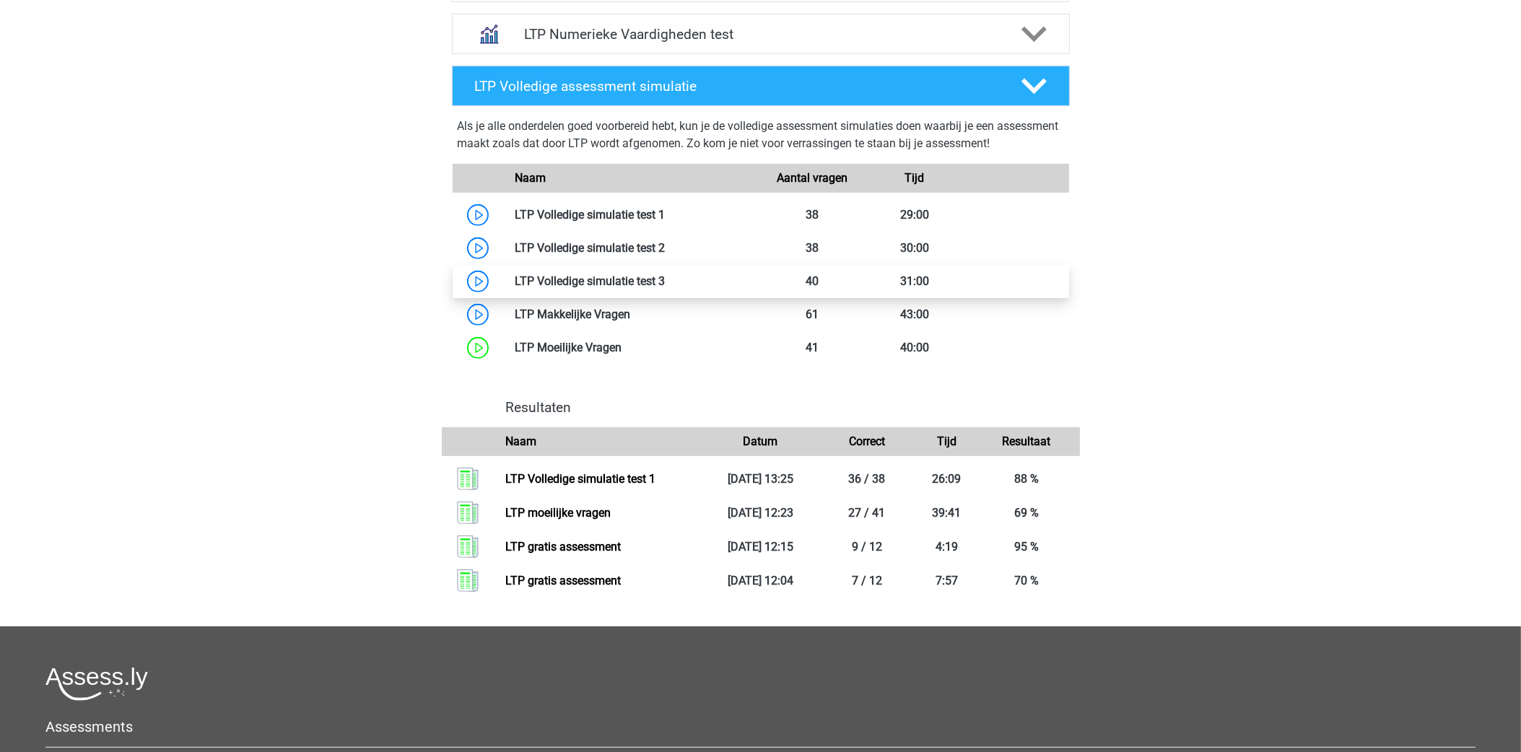
click at [665, 281] on link at bounding box center [665, 281] width 0 height 14
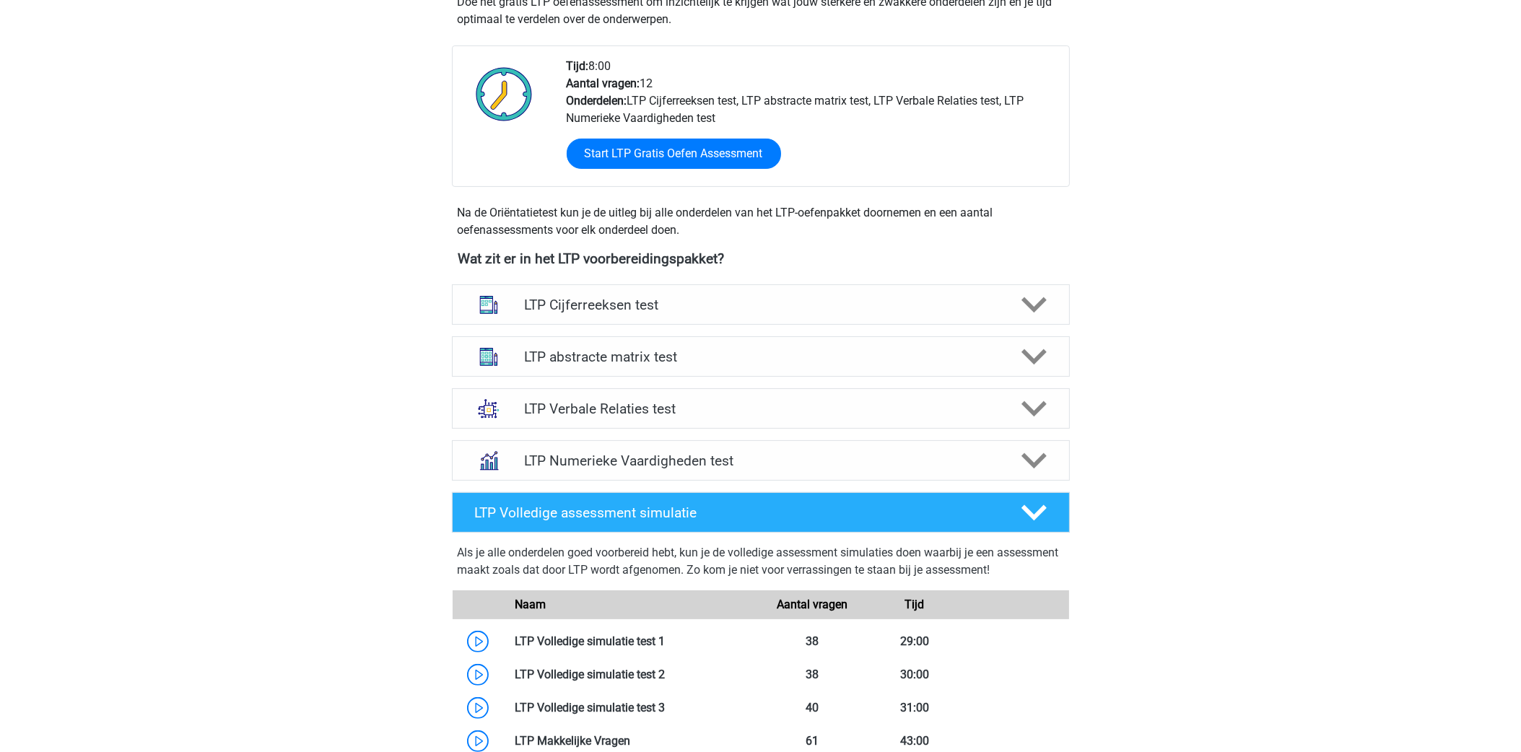
scroll to position [324, 0]
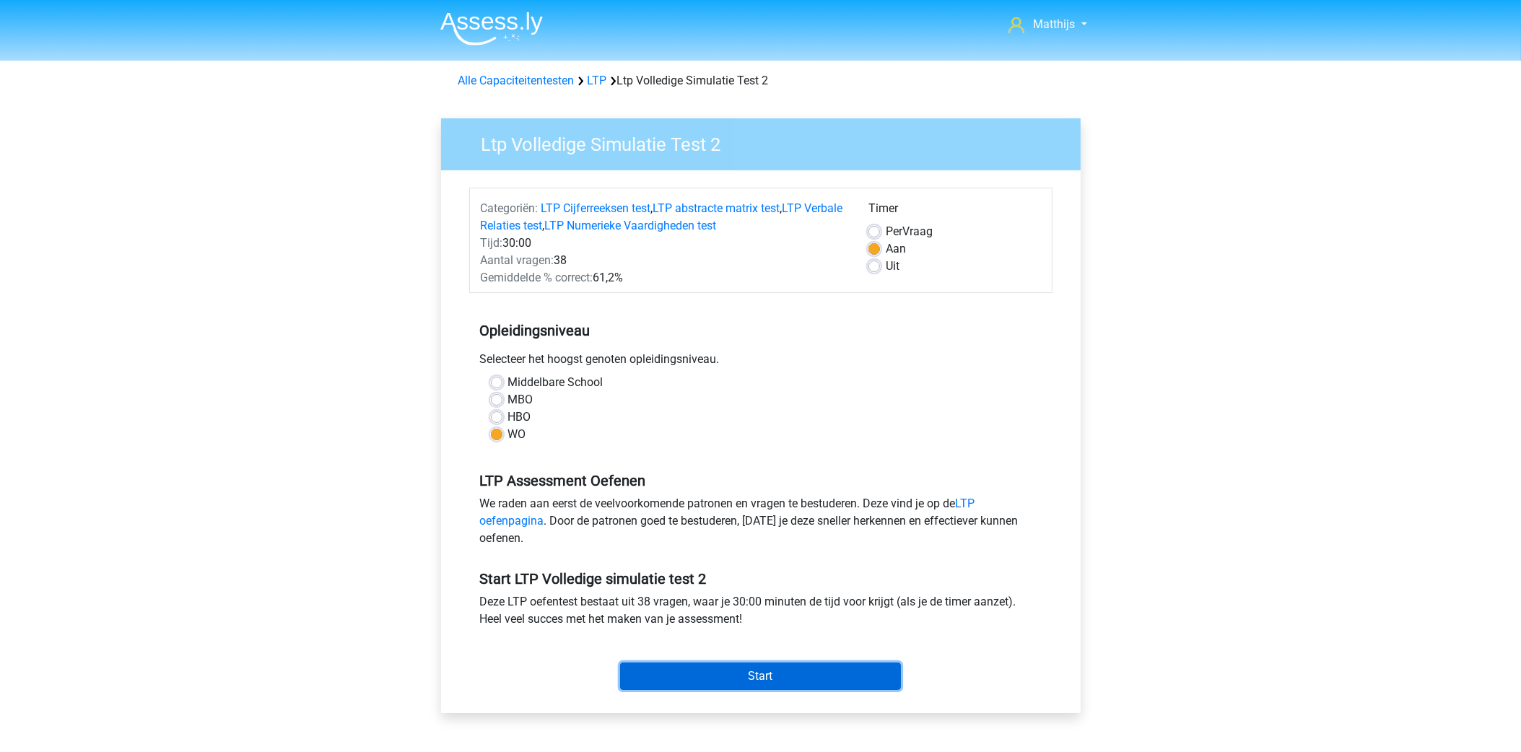
drag, startPoint x: 832, startPoint y: 670, endPoint x: 889, endPoint y: 644, distance: 62.0
click at [832, 671] on input "Start" at bounding box center [760, 676] width 281 height 27
click at [735, 674] on input "Start" at bounding box center [760, 676] width 281 height 27
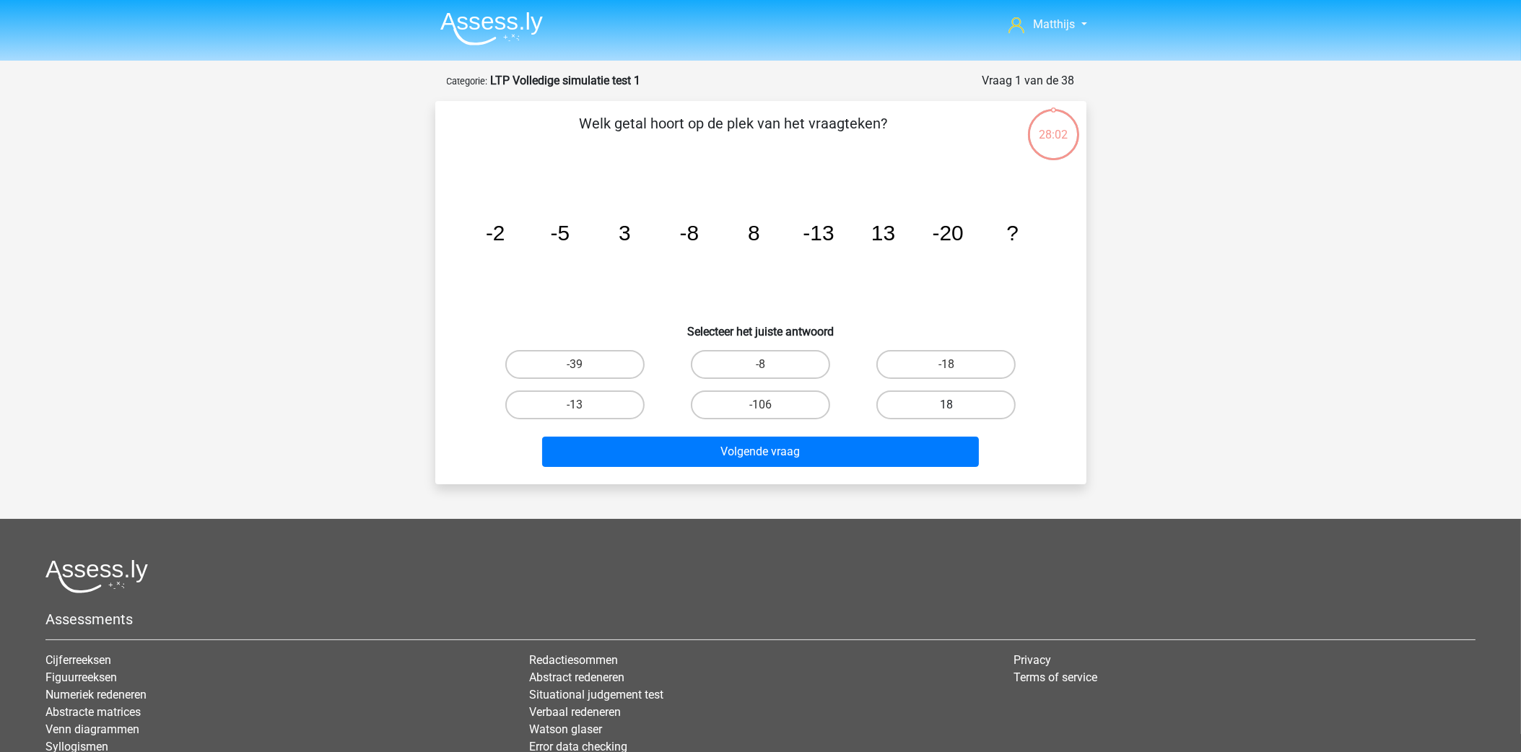
click at [943, 398] on label "18" at bounding box center [945, 404] width 139 height 29
click at [946, 405] on input "18" at bounding box center [950, 409] width 9 height 9
radio input "true"
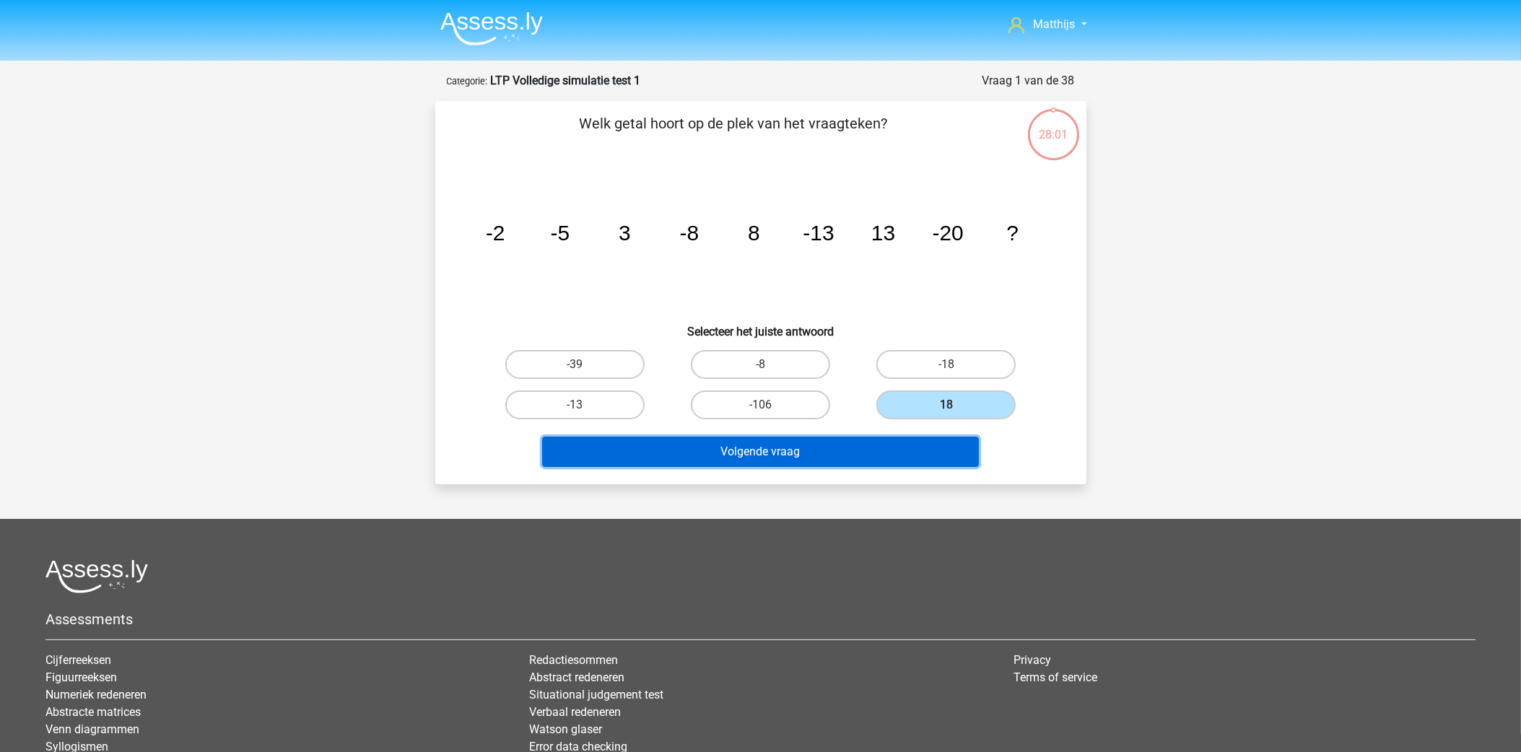
click at [912, 453] on button "Volgende vraag" at bounding box center [760, 452] width 437 height 30
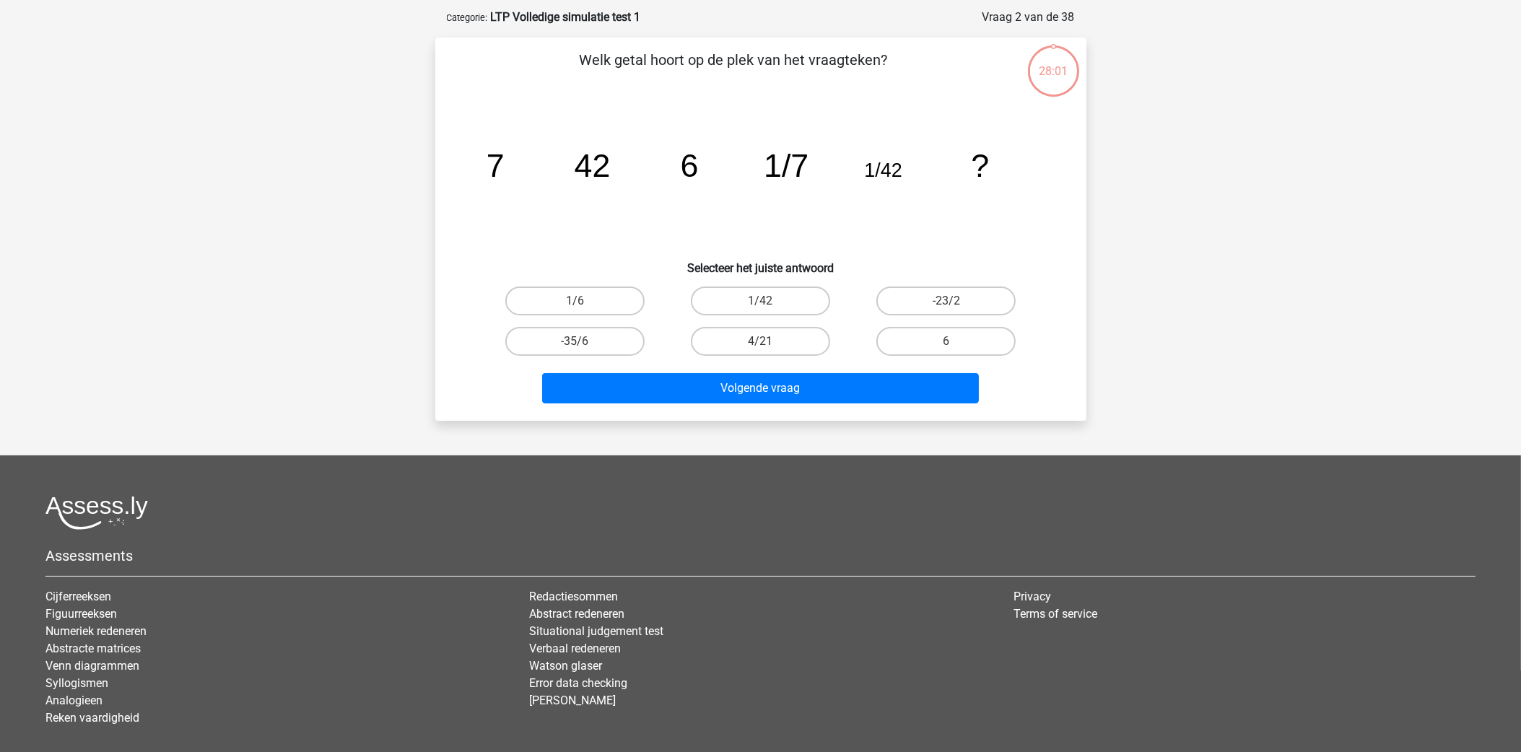
scroll to position [71, 0]
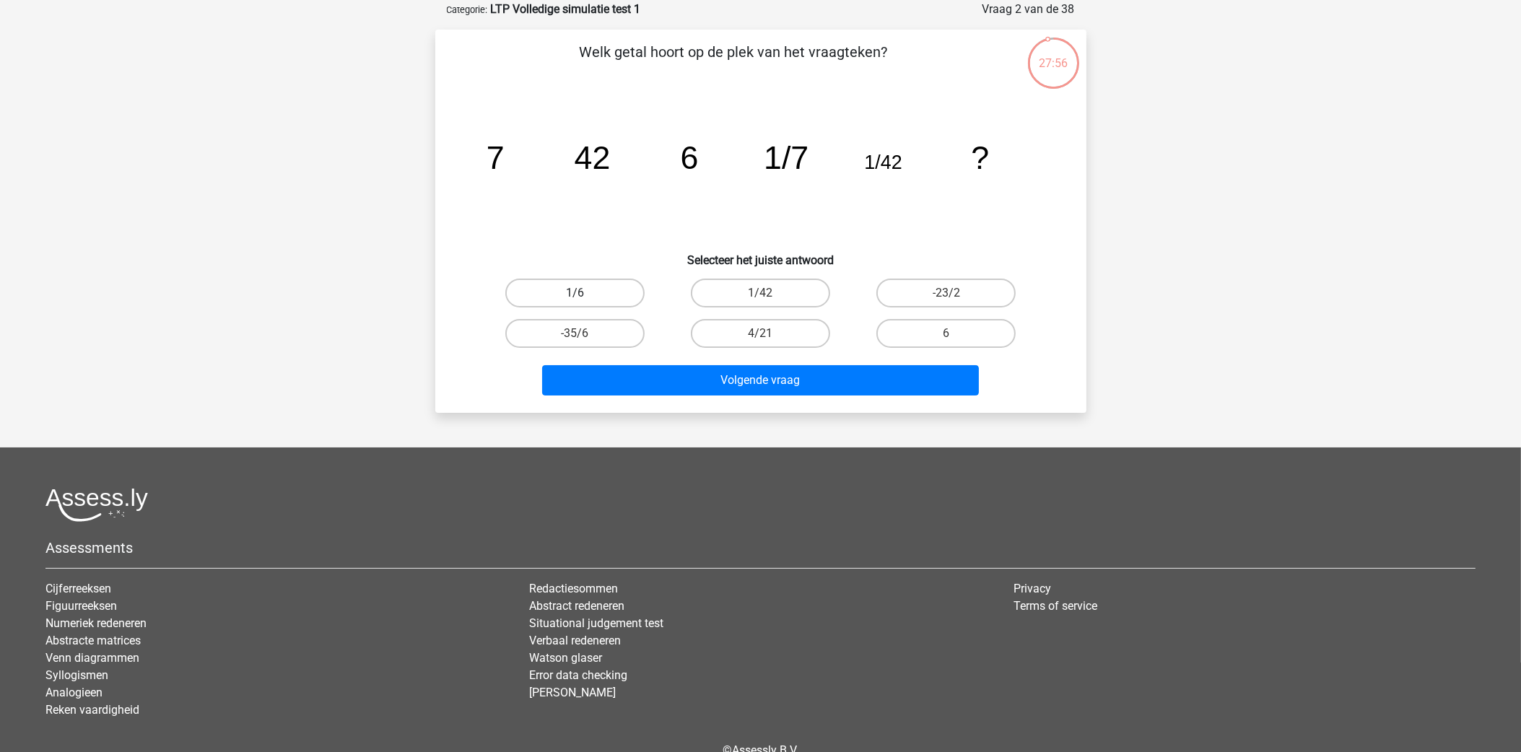
click at [558, 284] on label "1/6" at bounding box center [574, 293] width 139 height 29
click at [575, 293] on input "1/6" at bounding box center [579, 297] width 9 height 9
radio input "true"
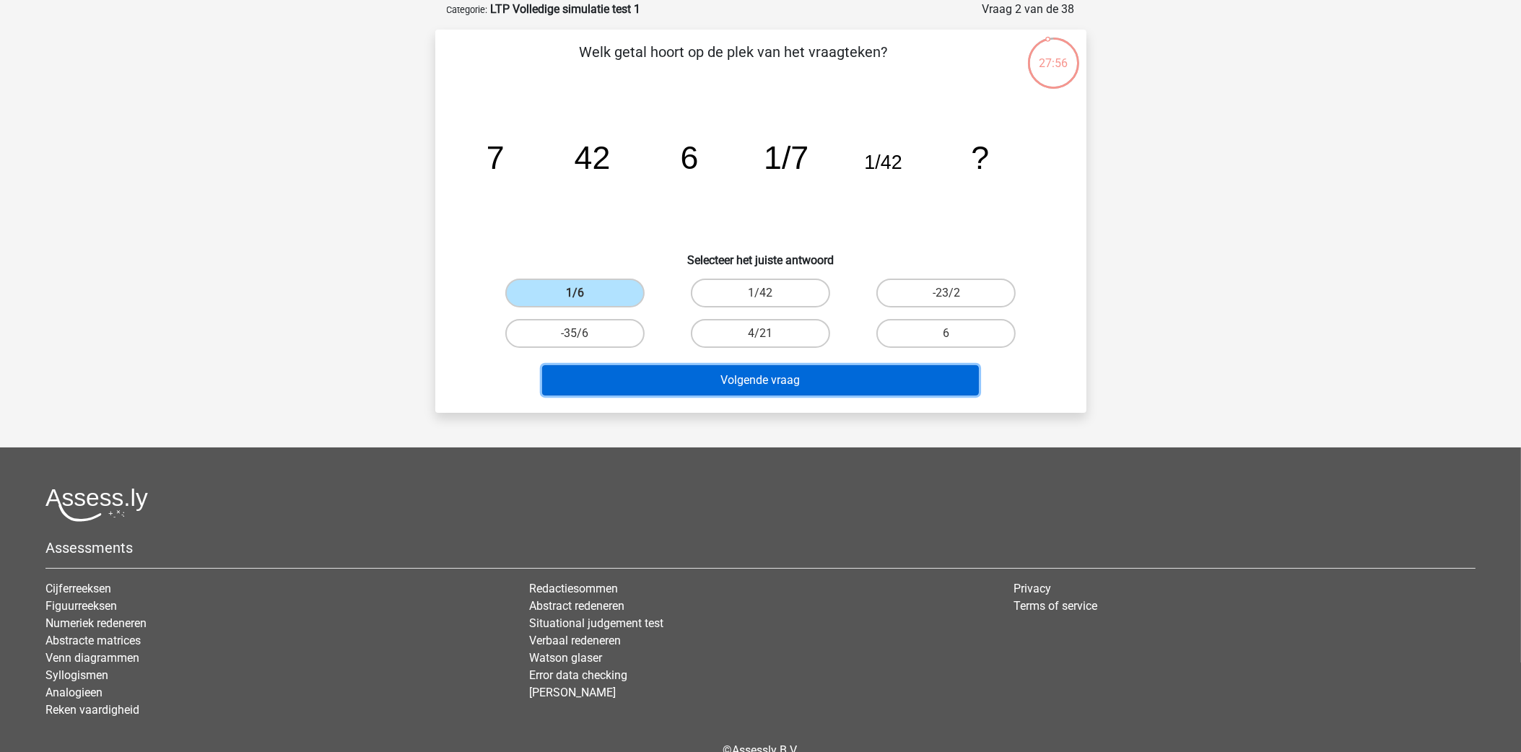
click at [721, 377] on button "Volgende vraag" at bounding box center [760, 380] width 437 height 30
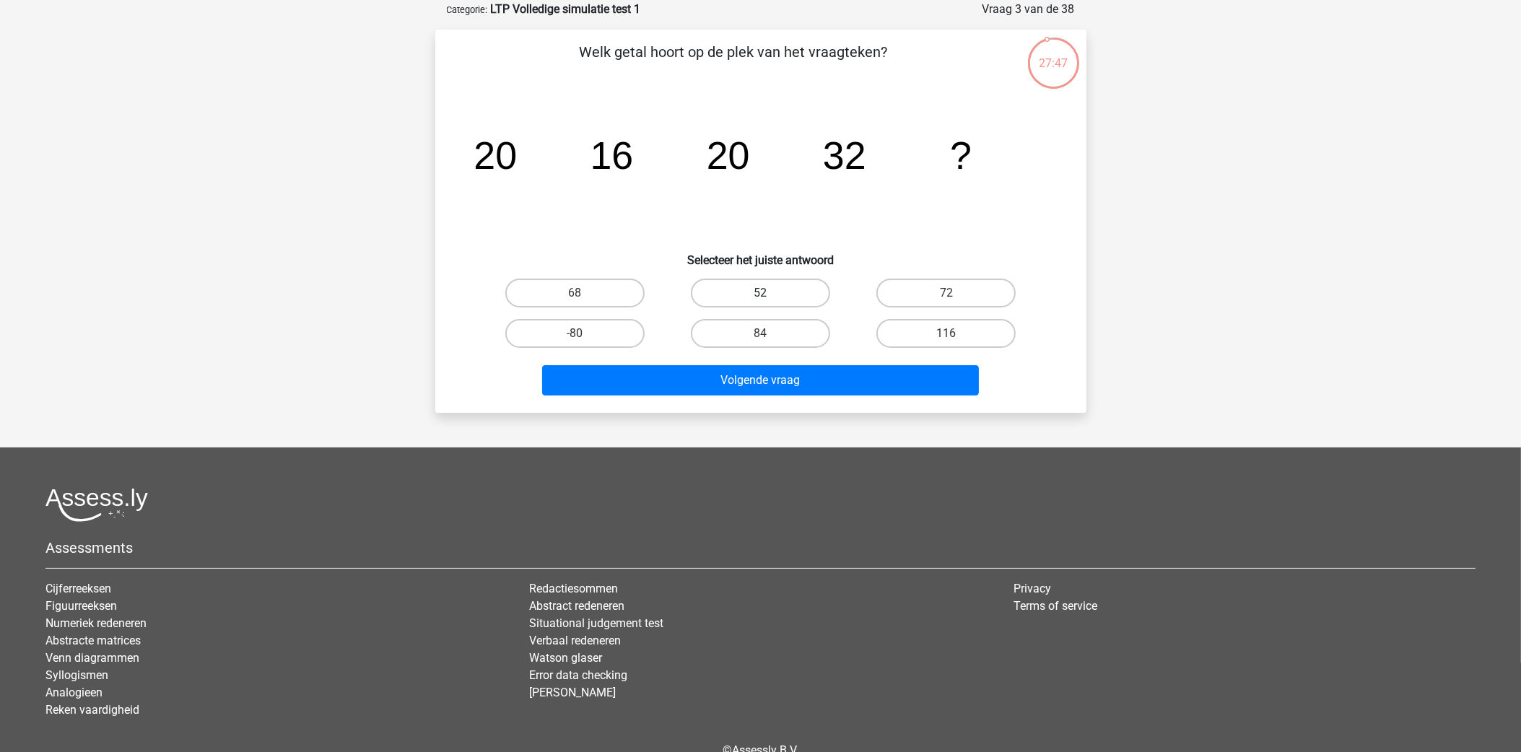
drag, startPoint x: 773, startPoint y: 301, endPoint x: 770, endPoint y: 292, distance: 9.8
click at [772, 297] on label "52" at bounding box center [760, 293] width 139 height 29
click at [769, 297] on input "52" at bounding box center [764, 297] width 9 height 9
radio input "true"
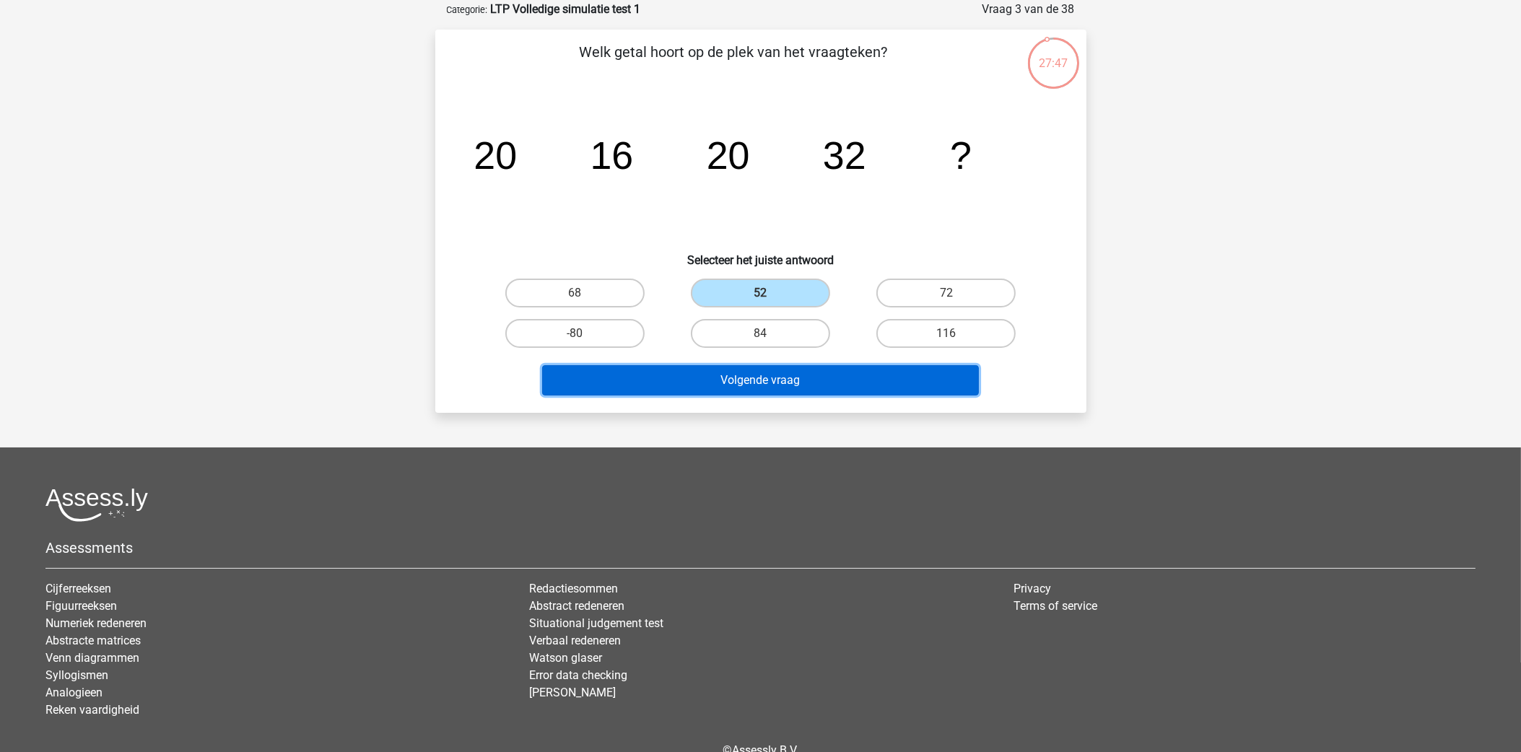
click at [789, 385] on button "Volgende vraag" at bounding box center [760, 380] width 437 height 30
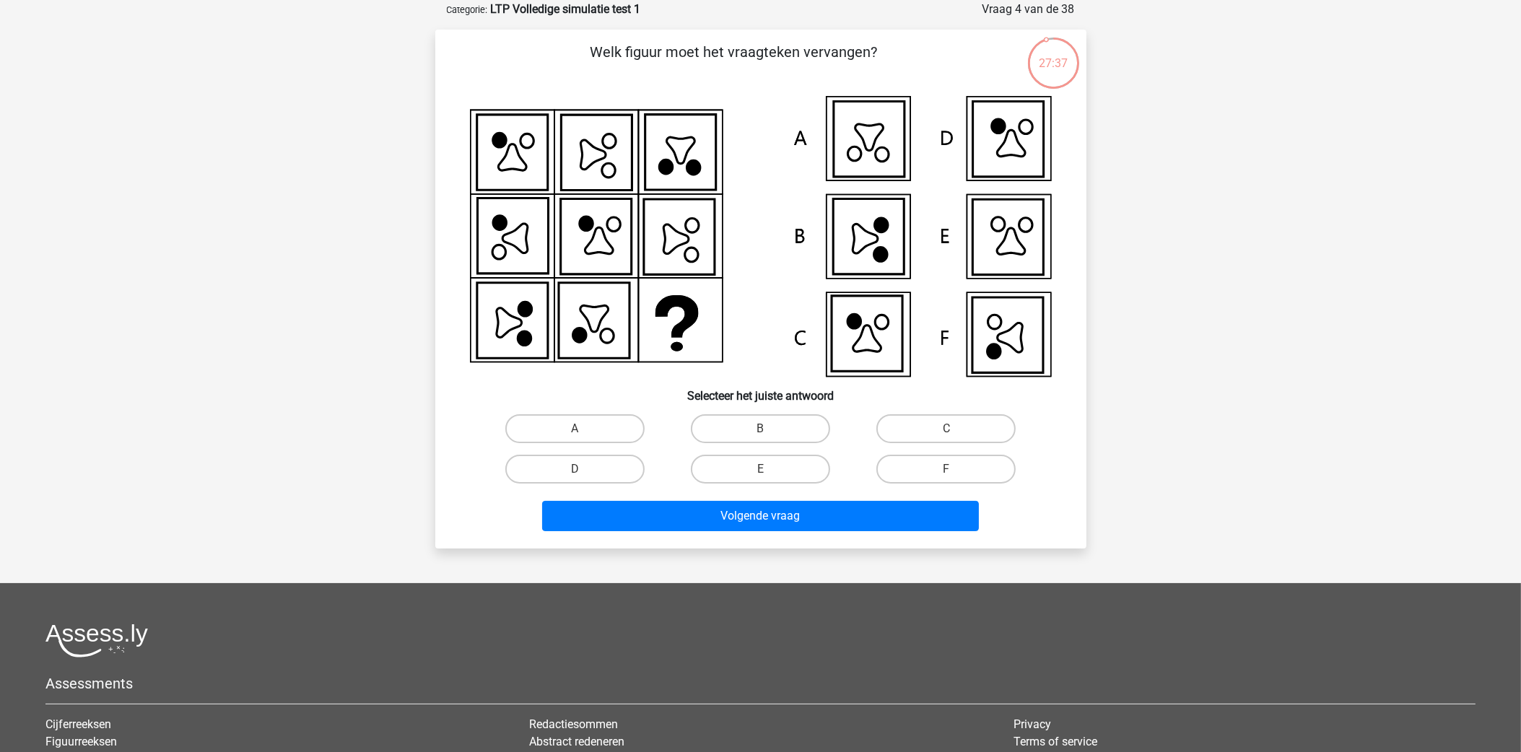
click at [950, 469] on input "F" at bounding box center [950, 473] width 9 height 9
radio input "true"
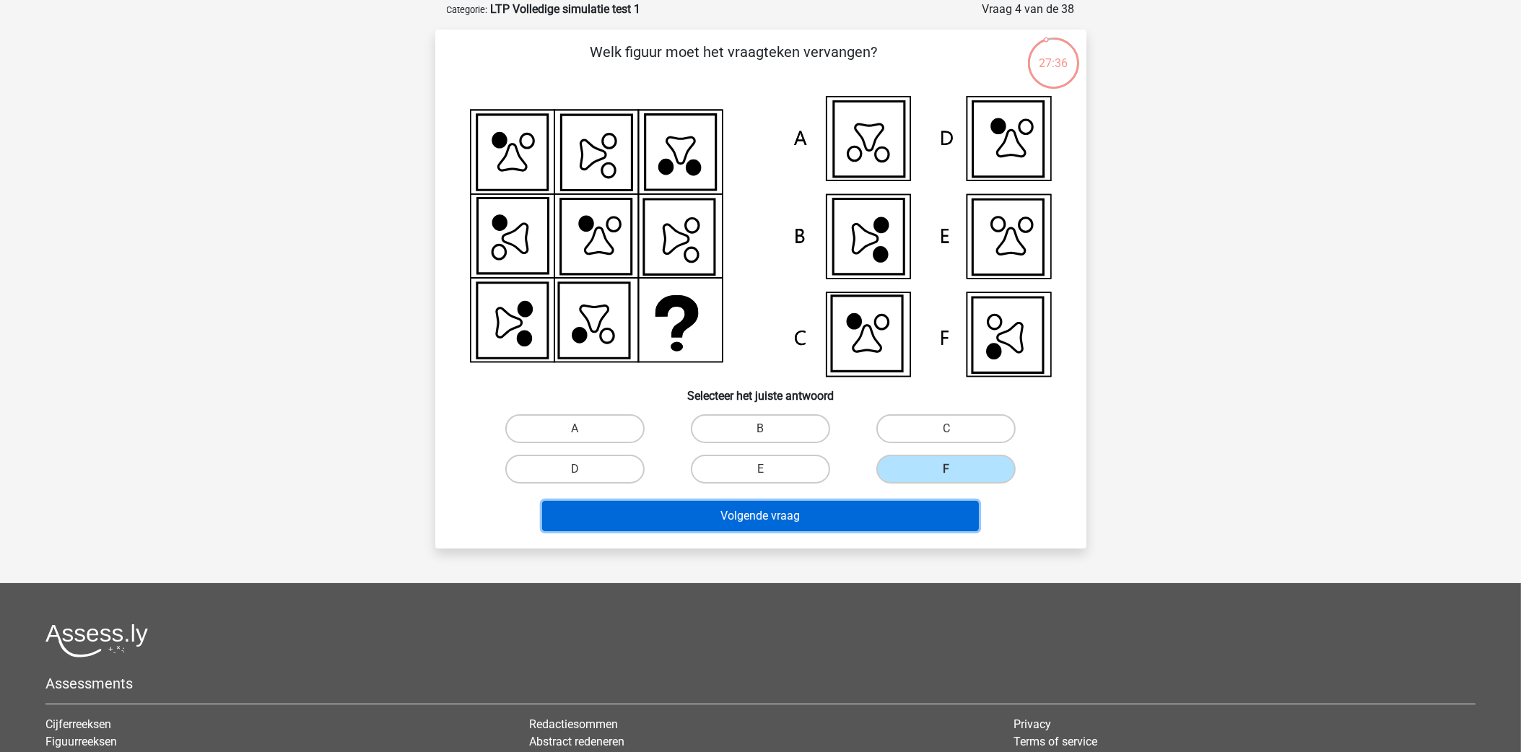
click at [899, 509] on button "Volgende vraag" at bounding box center [760, 516] width 437 height 30
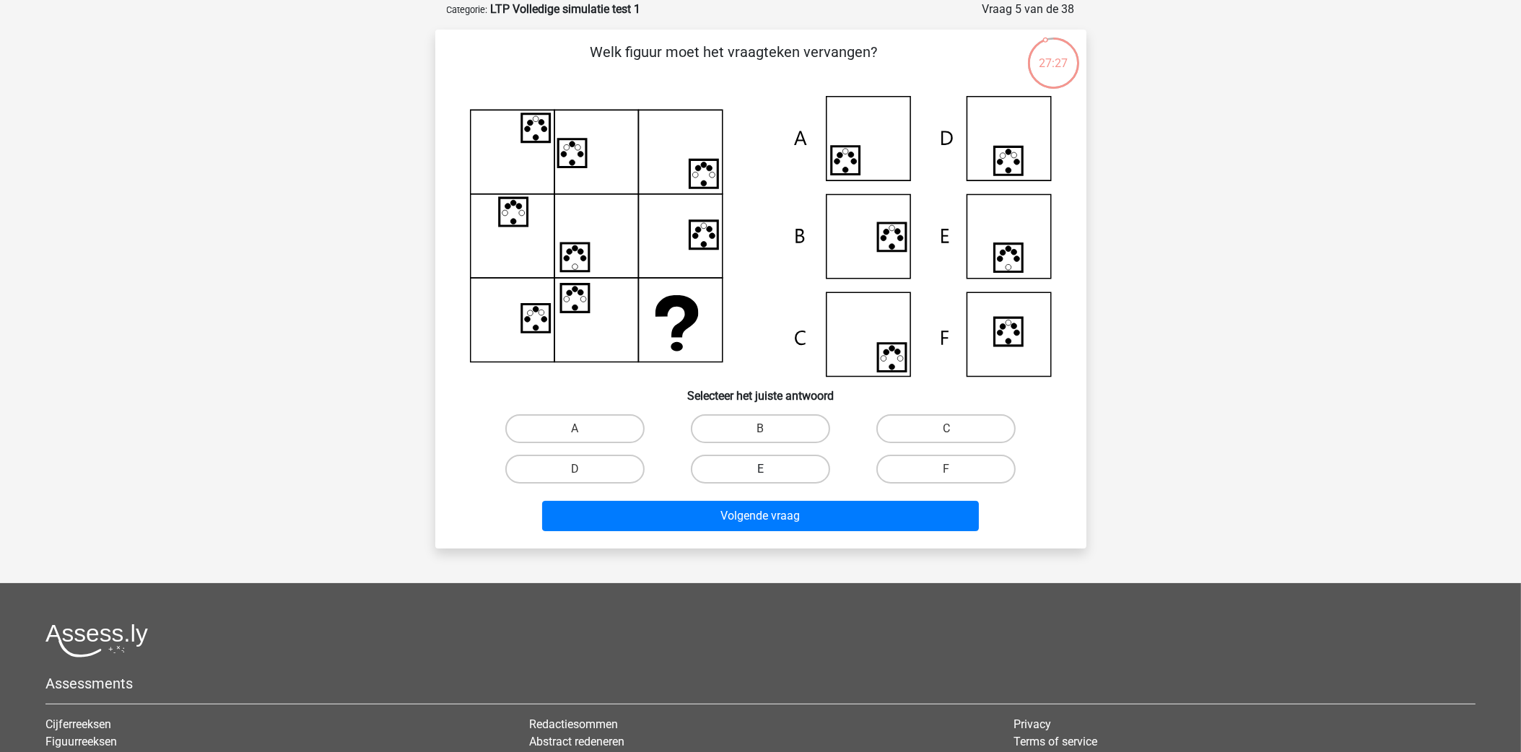
click at [748, 458] on label "E" at bounding box center [760, 469] width 139 height 29
click at [760, 469] on input "E" at bounding box center [764, 473] width 9 height 9
radio input "true"
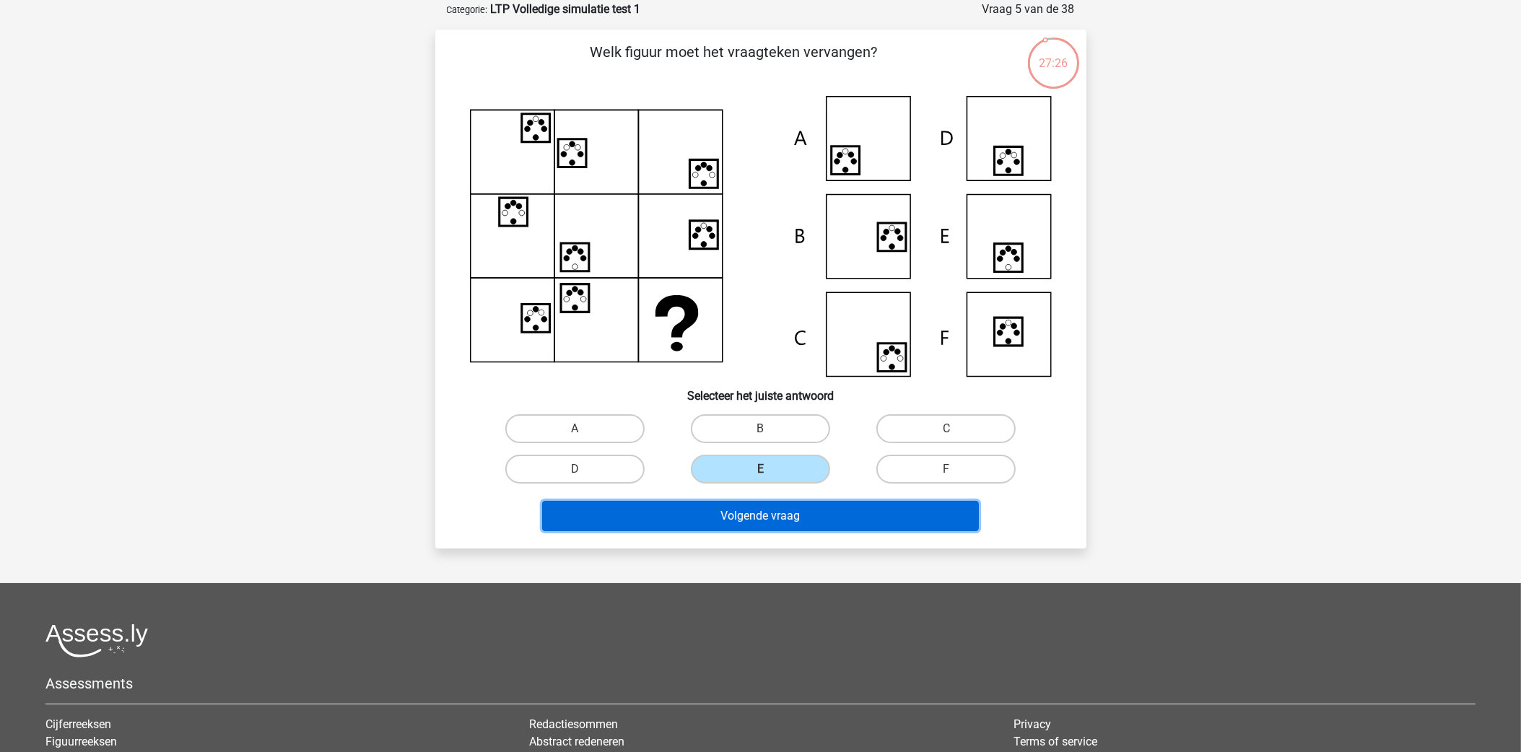
click at [778, 510] on button "Volgende vraag" at bounding box center [760, 516] width 437 height 30
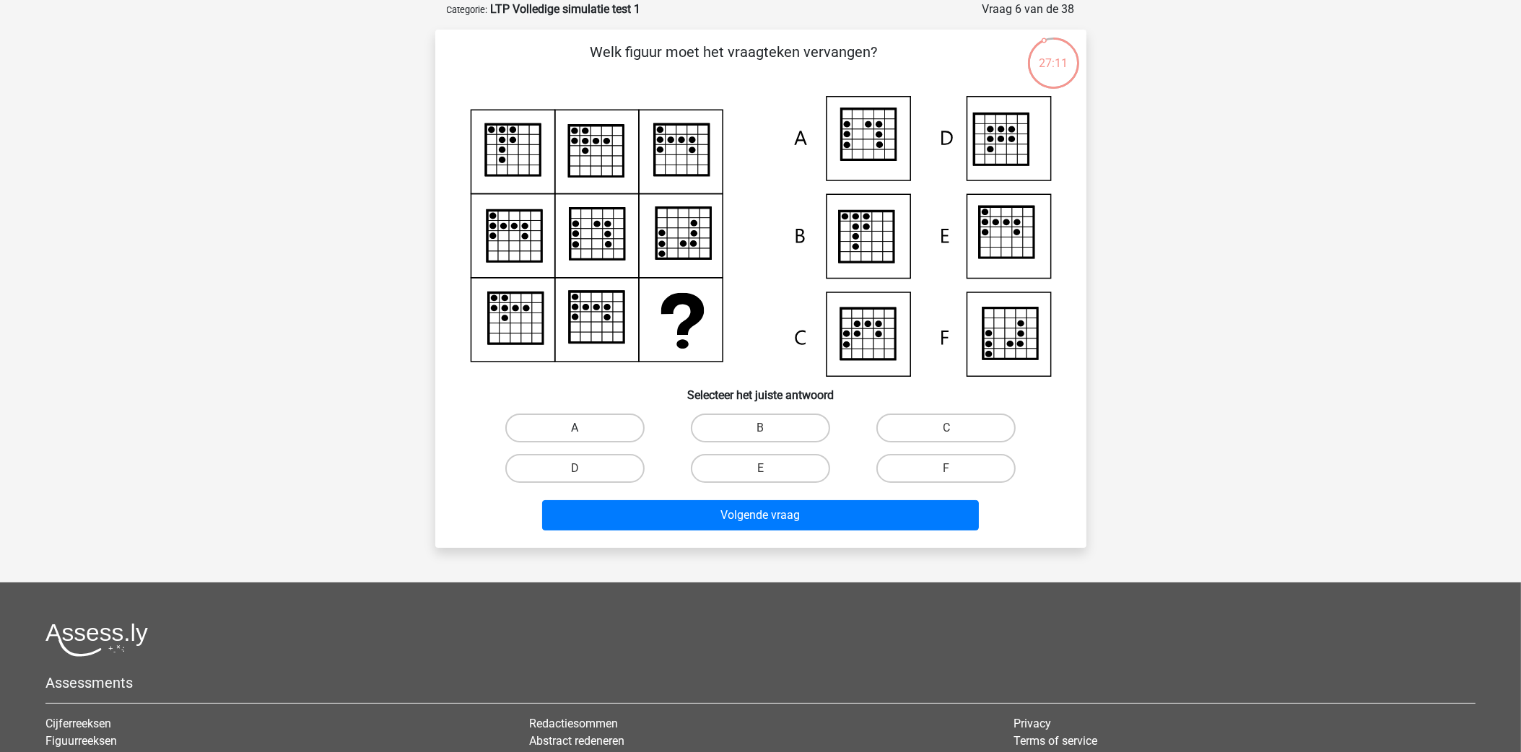
click at [600, 422] on label "A" at bounding box center [574, 428] width 139 height 29
click at [584, 428] on input "A" at bounding box center [579, 432] width 9 height 9
radio input "true"
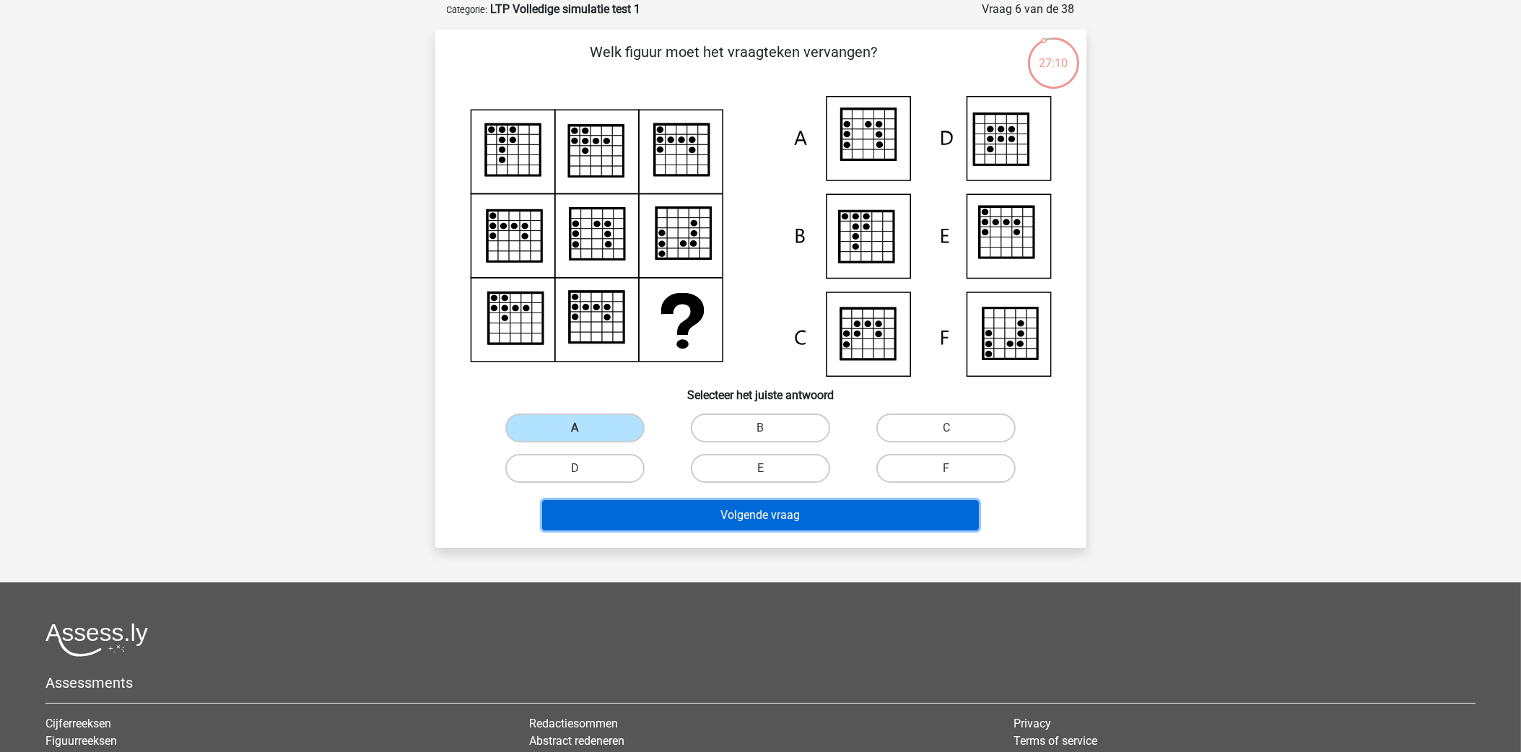
click at [698, 515] on button "Volgende vraag" at bounding box center [760, 515] width 437 height 30
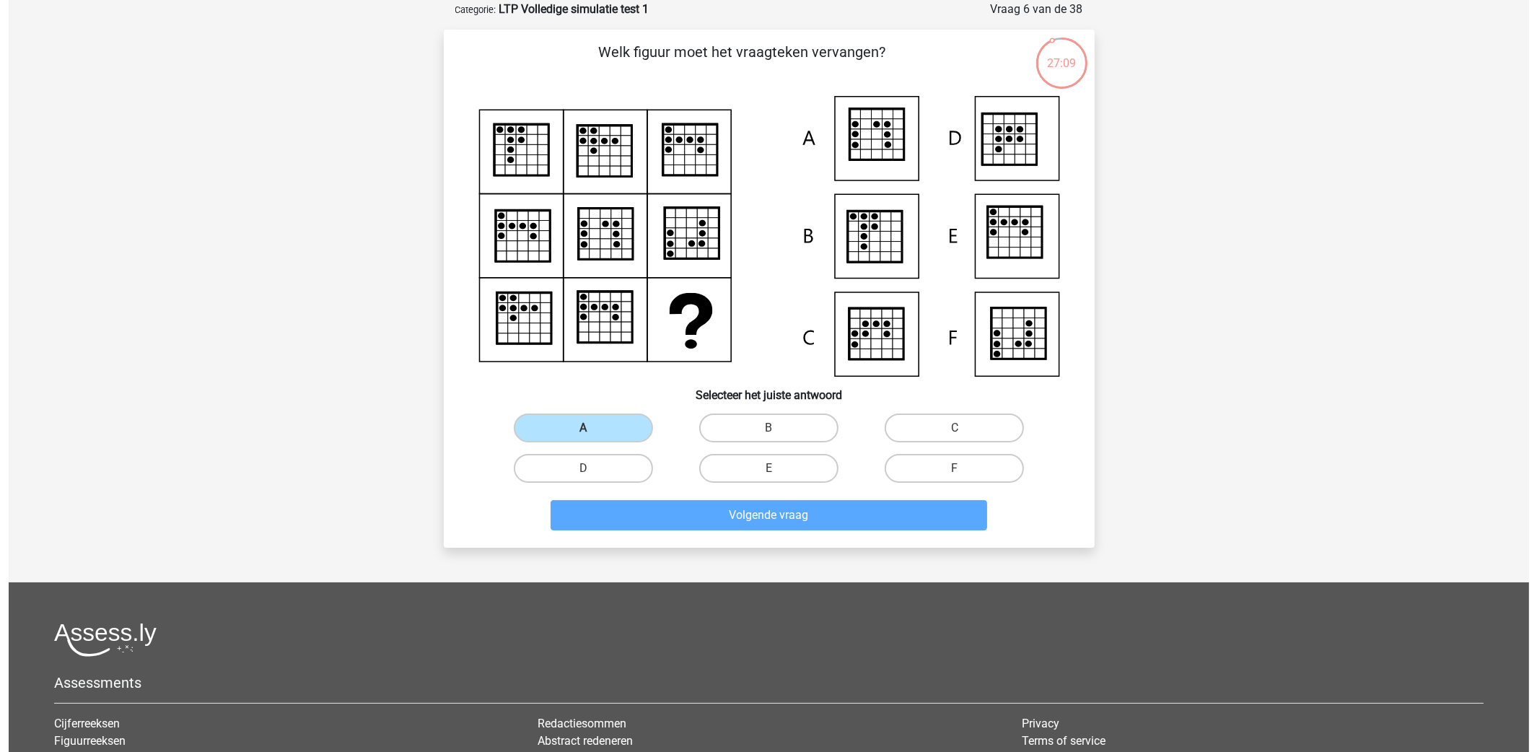
scroll to position [0, 0]
